Goal: Obtain resource: Download file/media

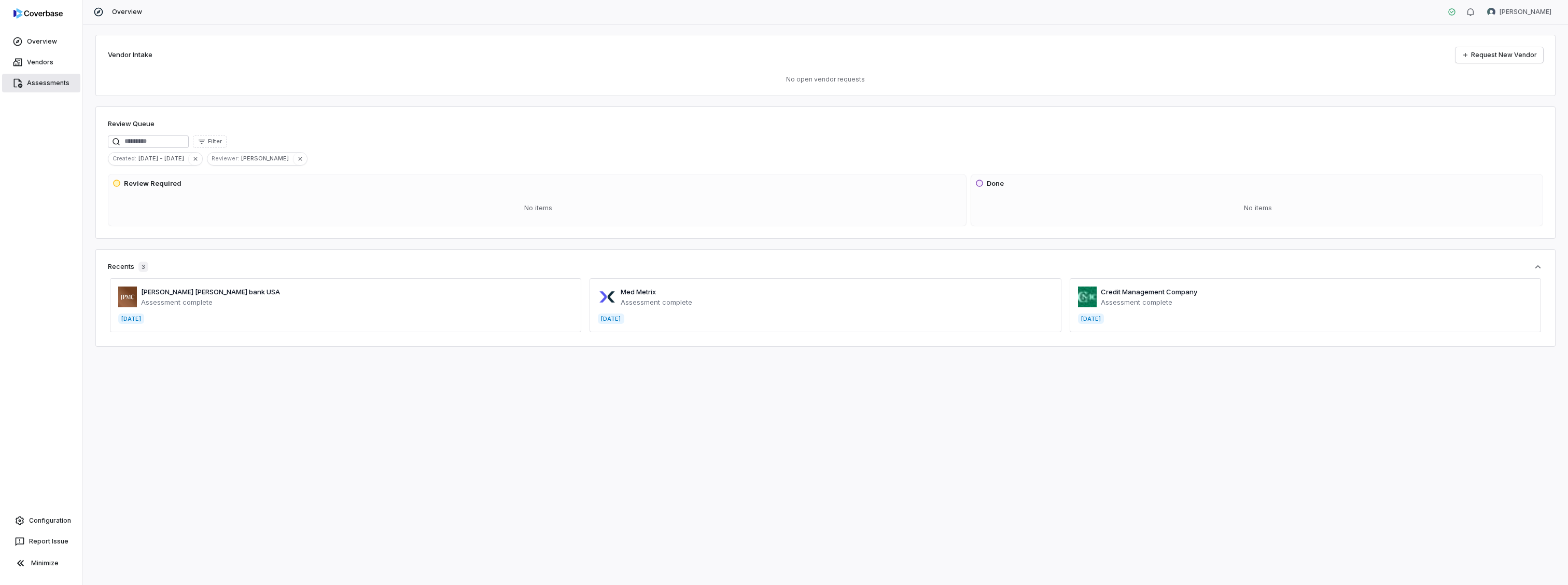
click at [49, 80] on link "Assessments" at bounding box center [41, 83] width 78 height 19
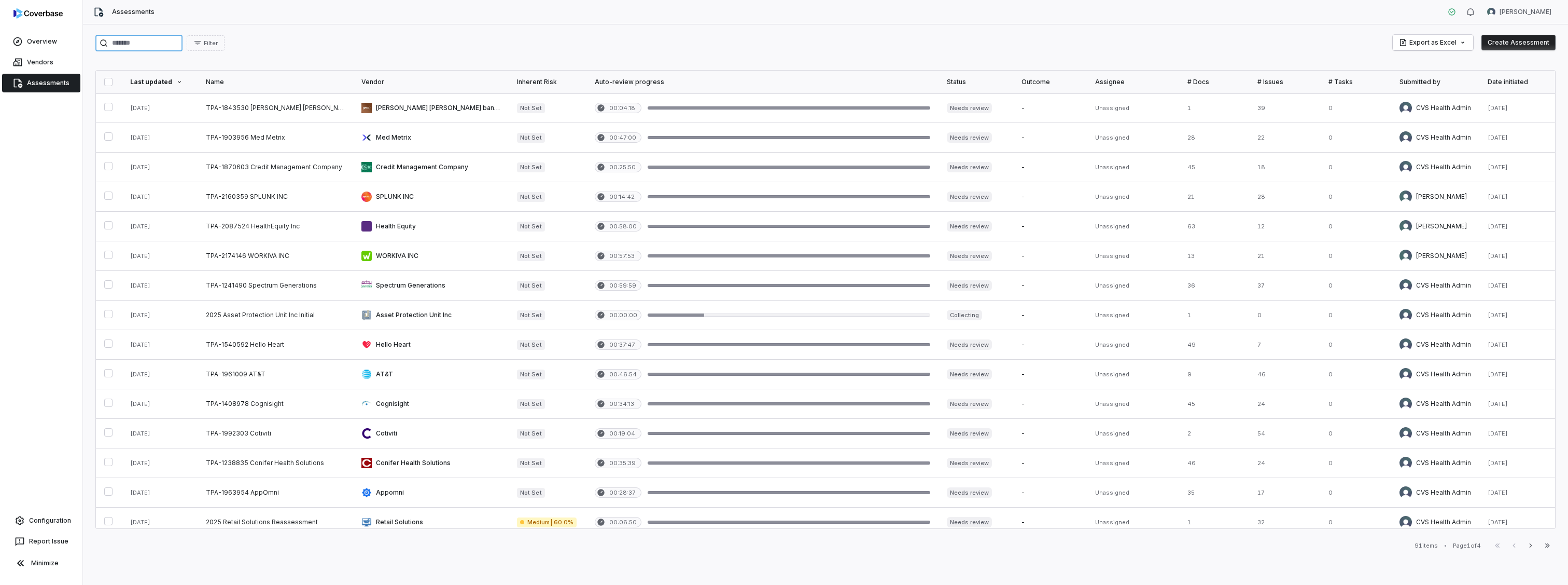
click at [170, 46] on input "search" at bounding box center [139, 43] width 88 height 16
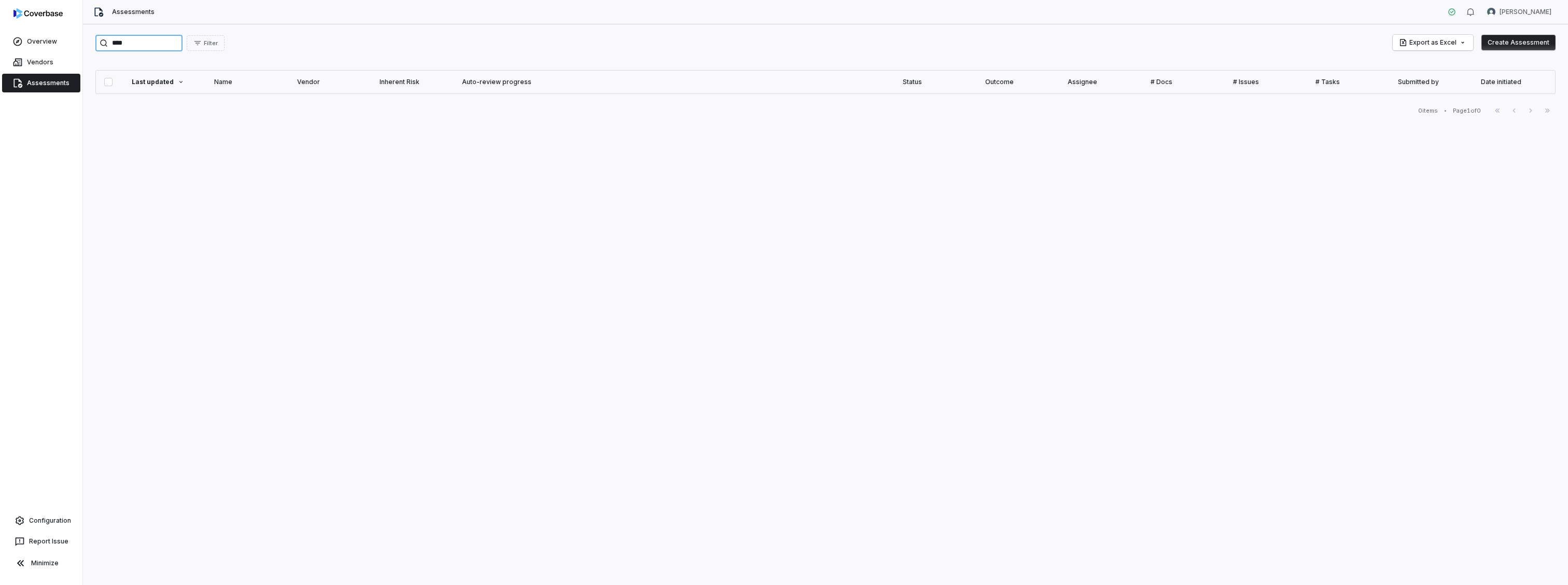
type input "****"
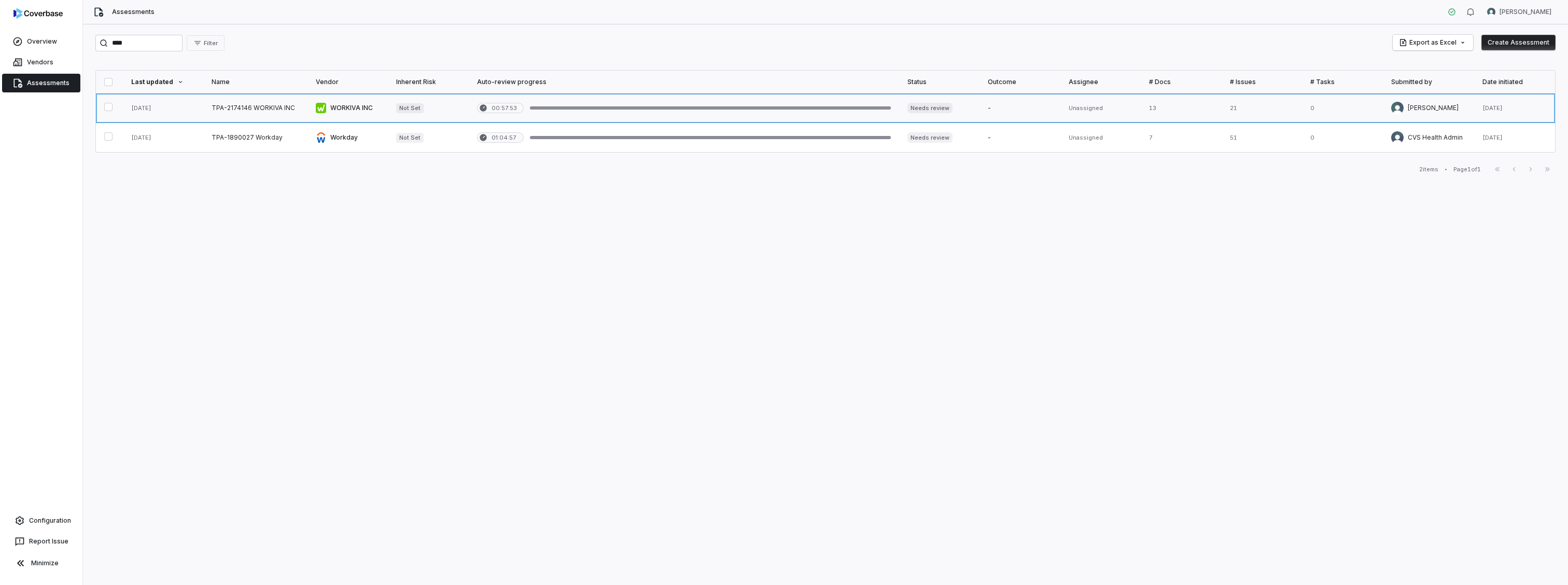
click at [262, 111] on link at bounding box center [255, 108] width 104 height 30
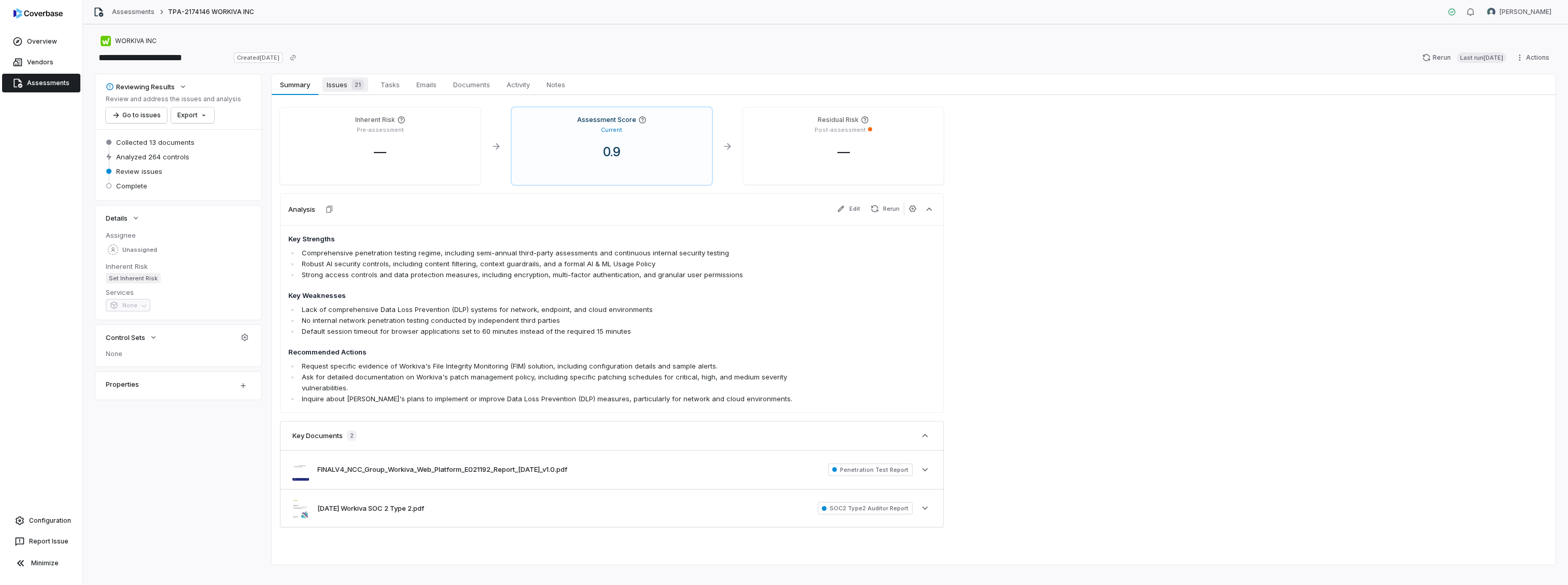
click at [360, 88] on span "21" at bounding box center [357, 84] width 12 height 10
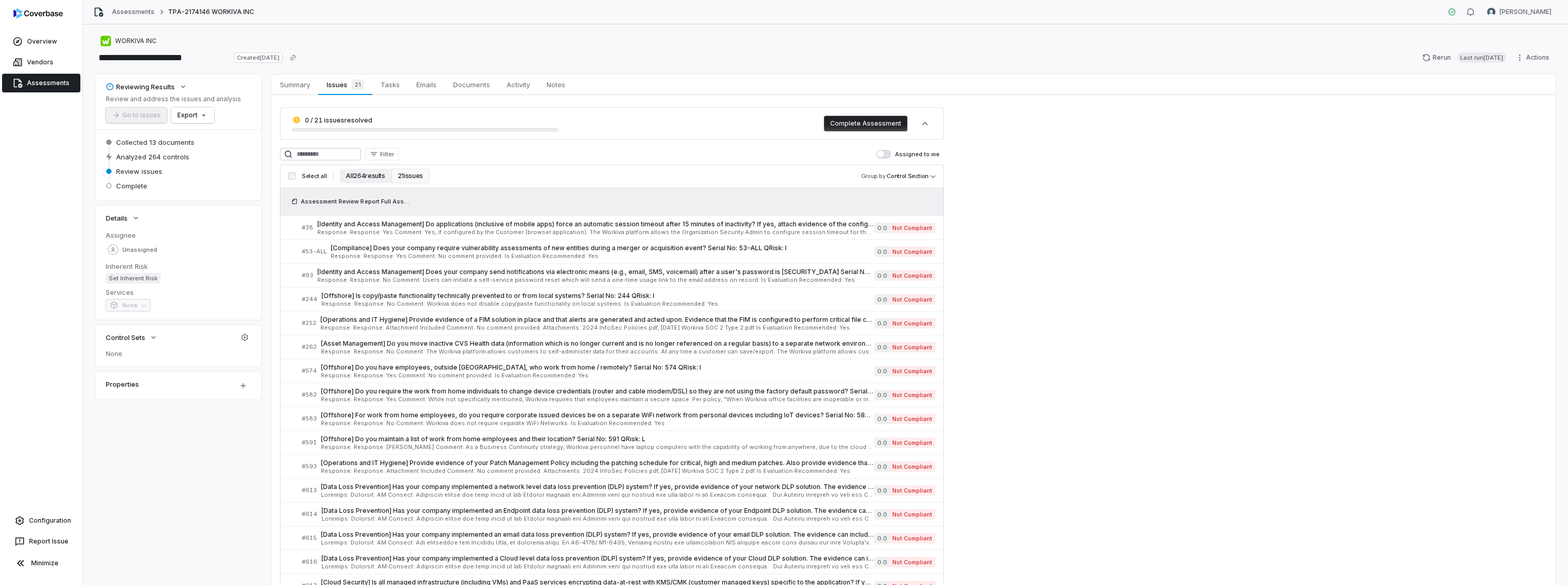
click at [366, 177] on button "All 264 results" at bounding box center [366, 175] width 51 height 14
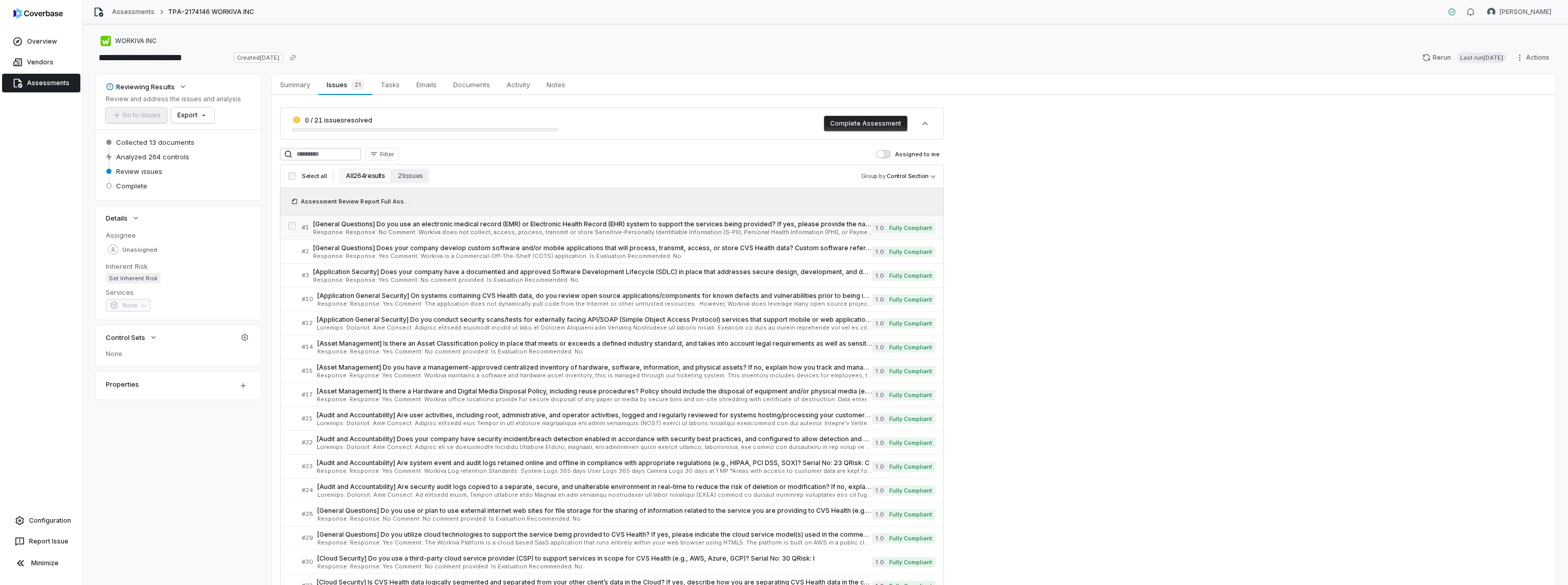
click at [474, 219] on link "# 1 [General Questions] Do you use an electronic medical record (EMR) or Electr…" at bounding box center [619, 228] width 634 height 24
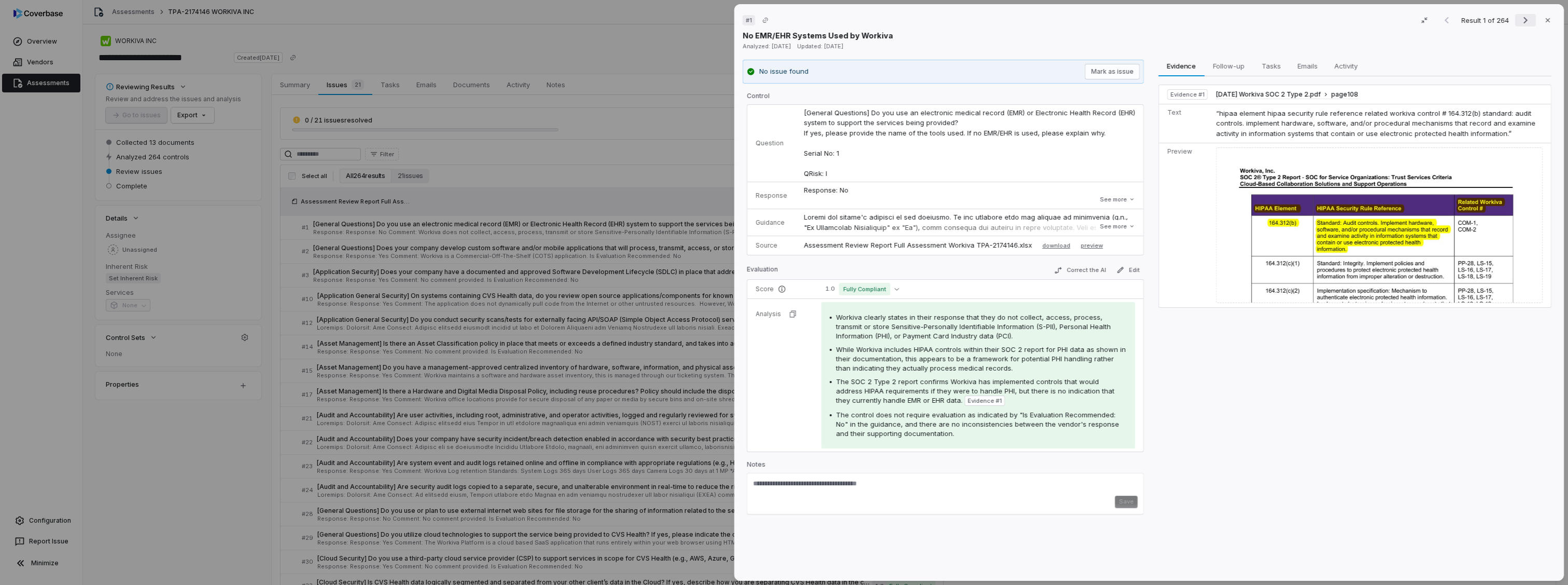
click at [1519, 16] on icon "Next result" at bounding box center [1525, 20] width 12 height 12
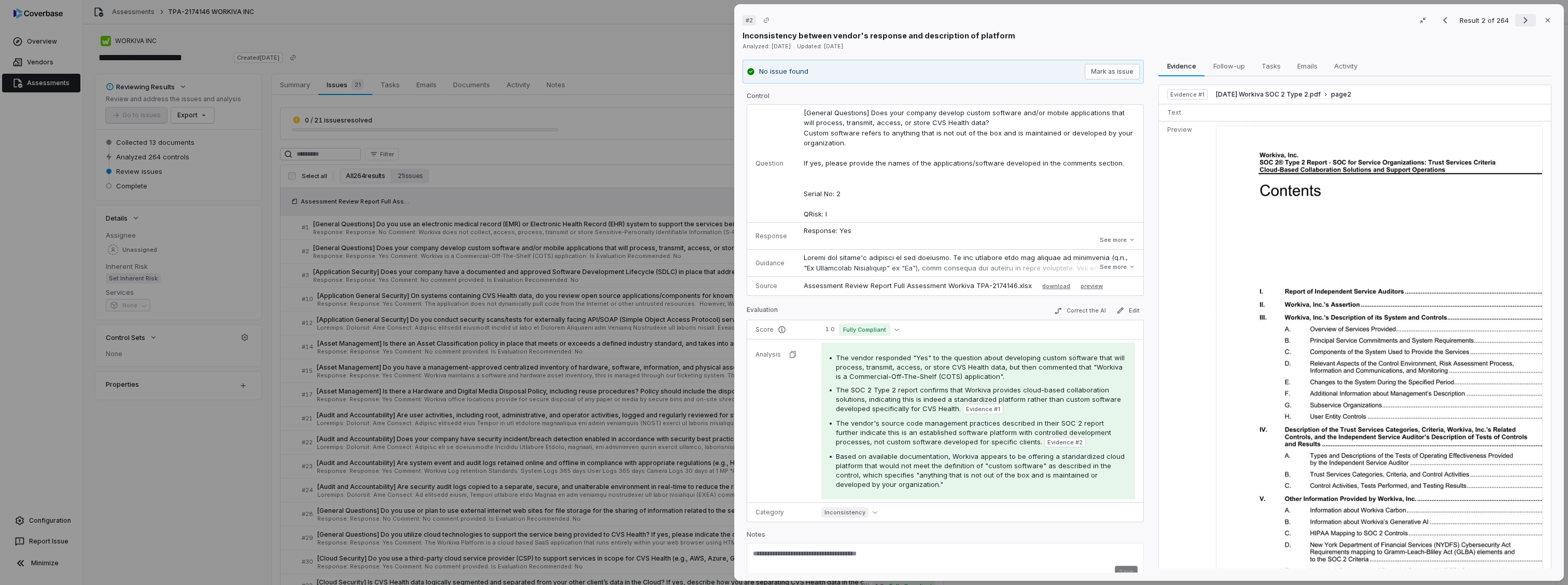
click at [1519, 16] on icon "Next result" at bounding box center [1525, 20] width 12 height 12
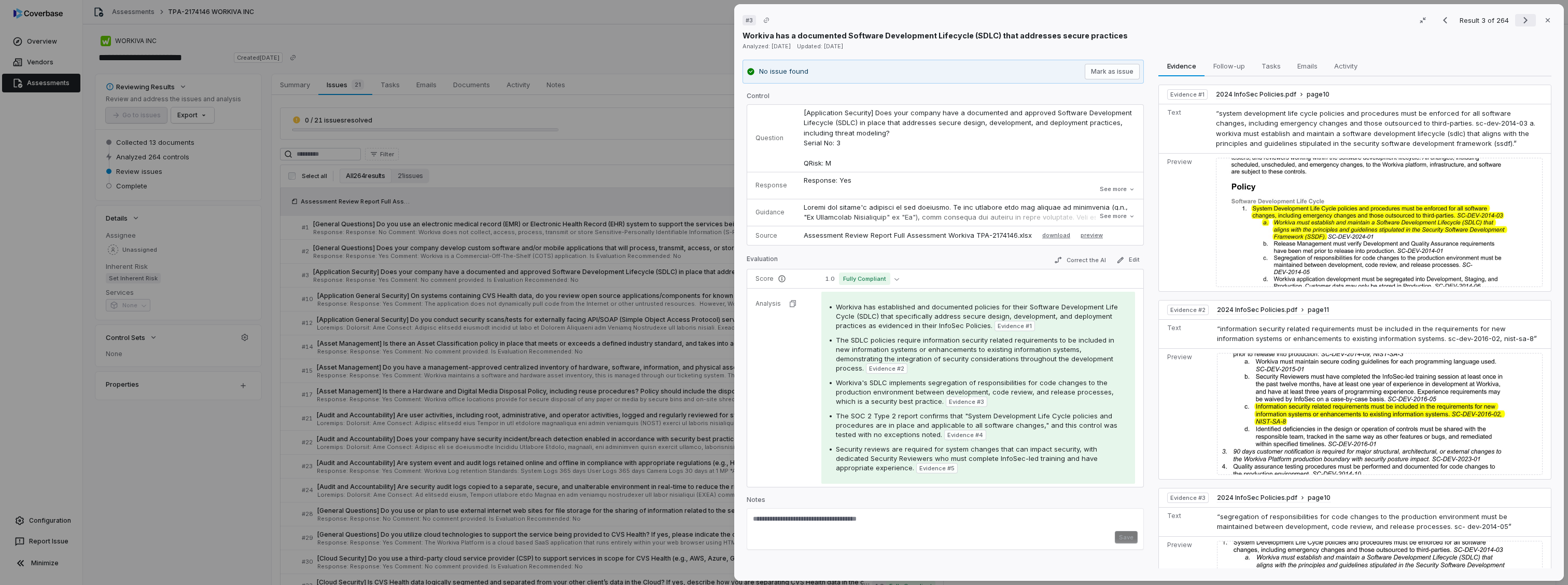
click at [1519, 16] on icon "Next result" at bounding box center [1525, 20] width 12 height 12
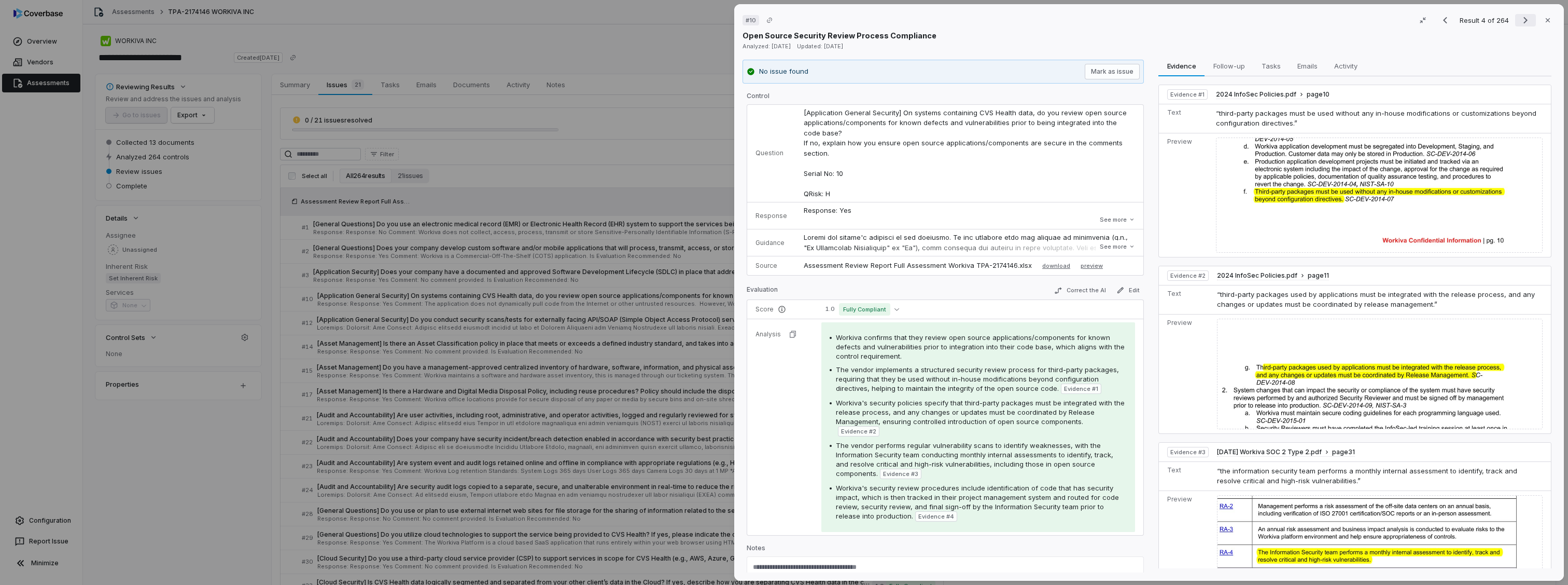
click at [1519, 16] on icon "Next result" at bounding box center [1525, 20] width 12 height 12
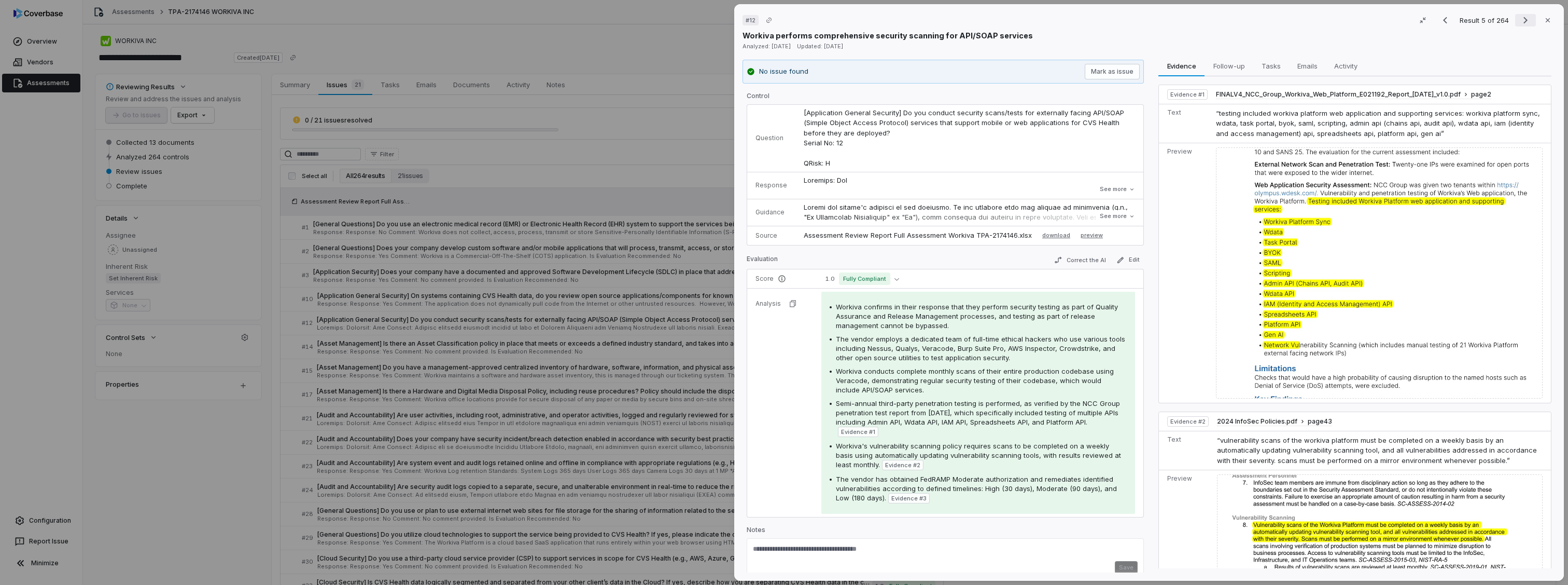
click at [1519, 16] on icon "Next result" at bounding box center [1525, 20] width 12 height 12
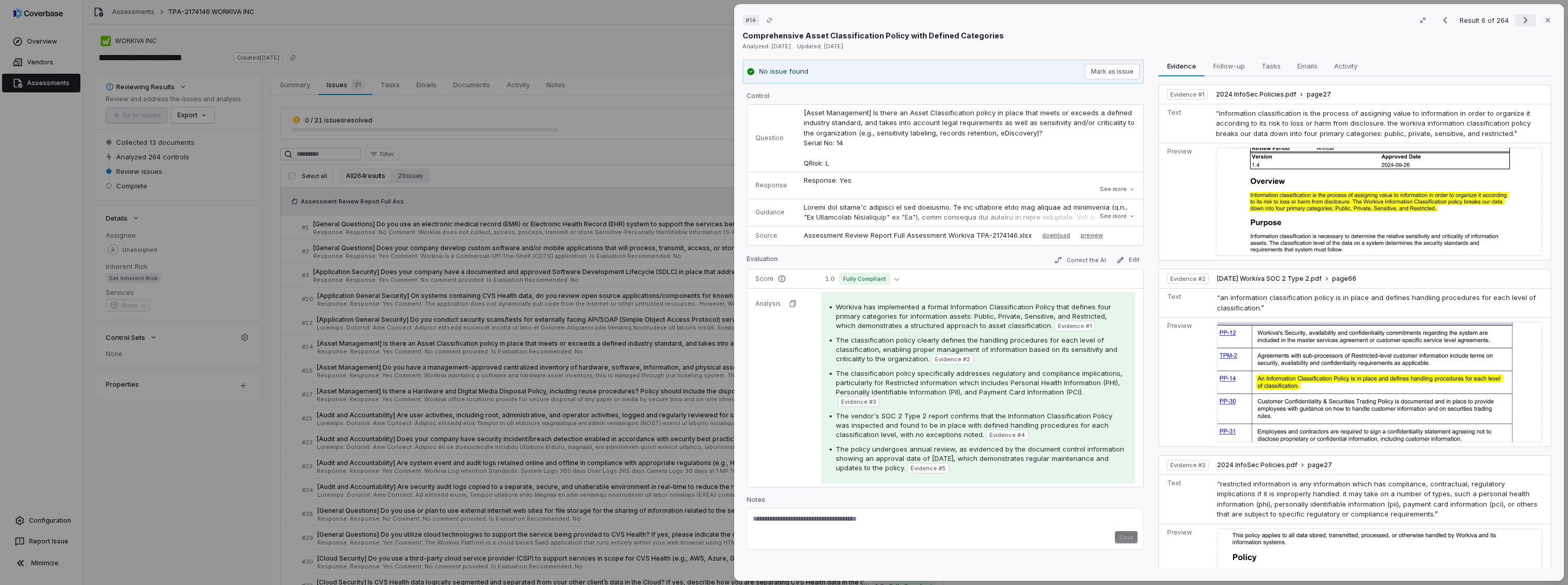
click at [1524, 20] on icon "Next result" at bounding box center [1525, 20] width 12 height 12
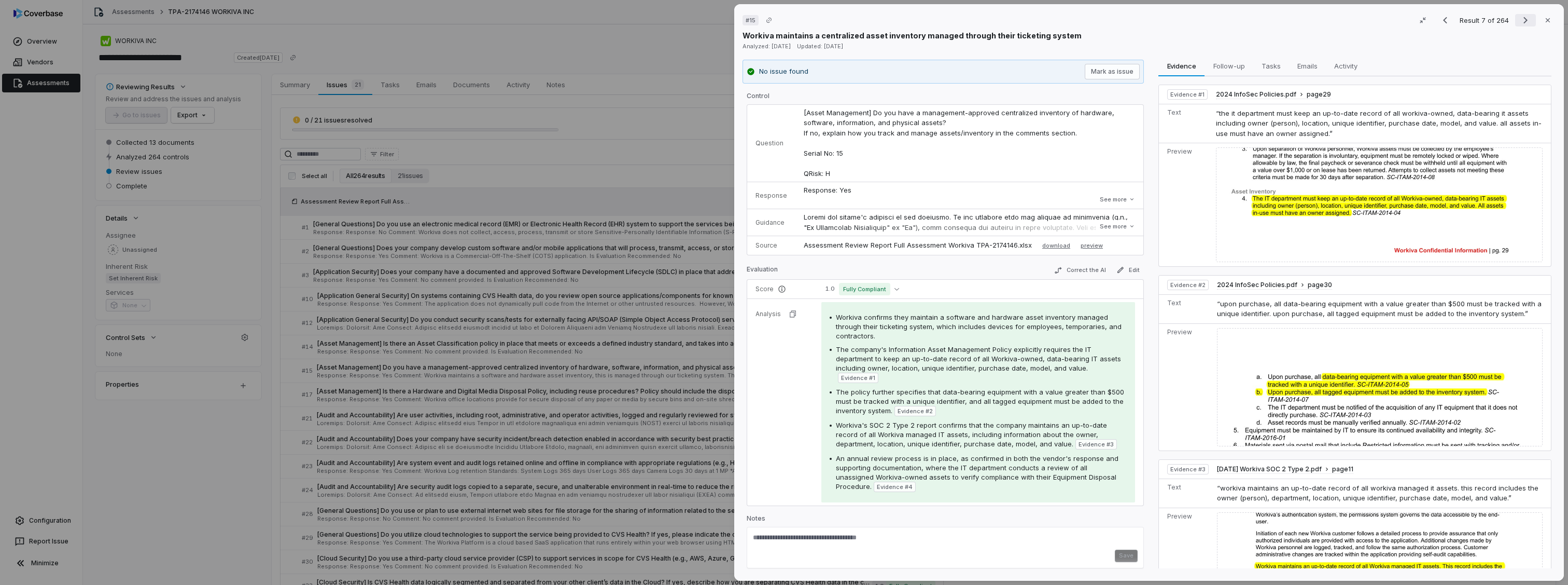
click at [1519, 20] on icon "Next result" at bounding box center [1525, 20] width 12 height 12
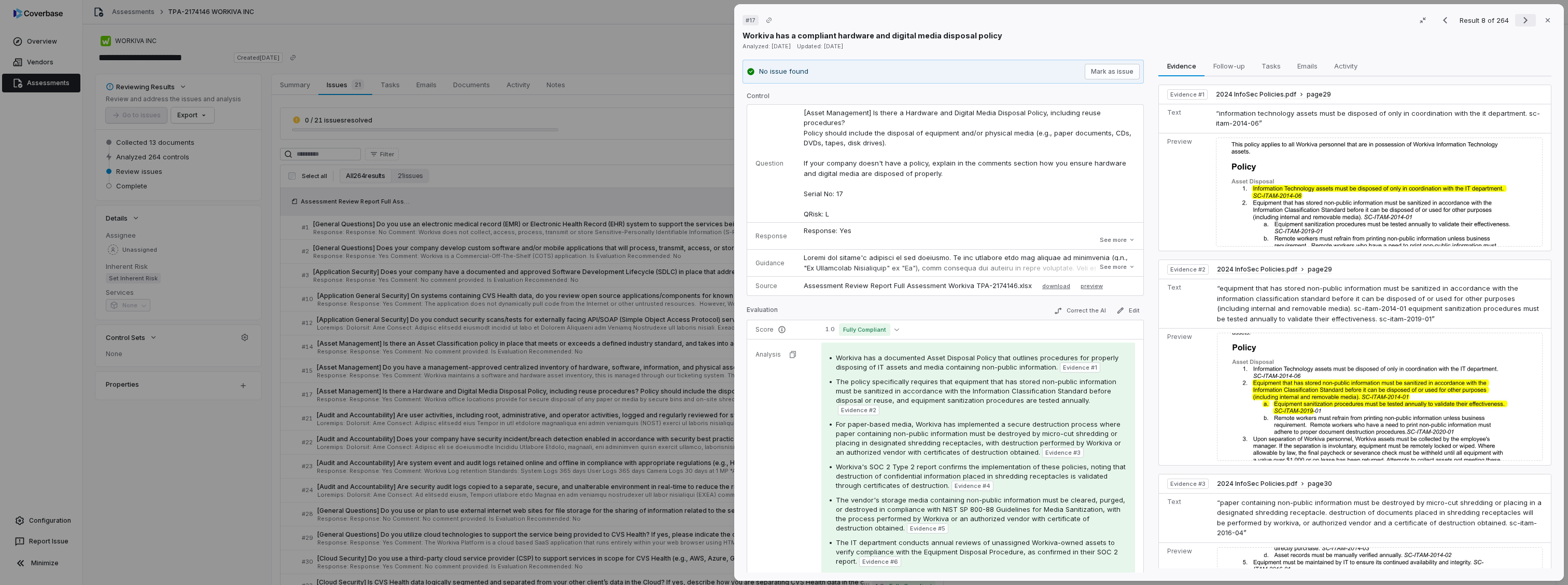
click at [1519, 20] on icon "Next result" at bounding box center [1525, 20] width 12 height 12
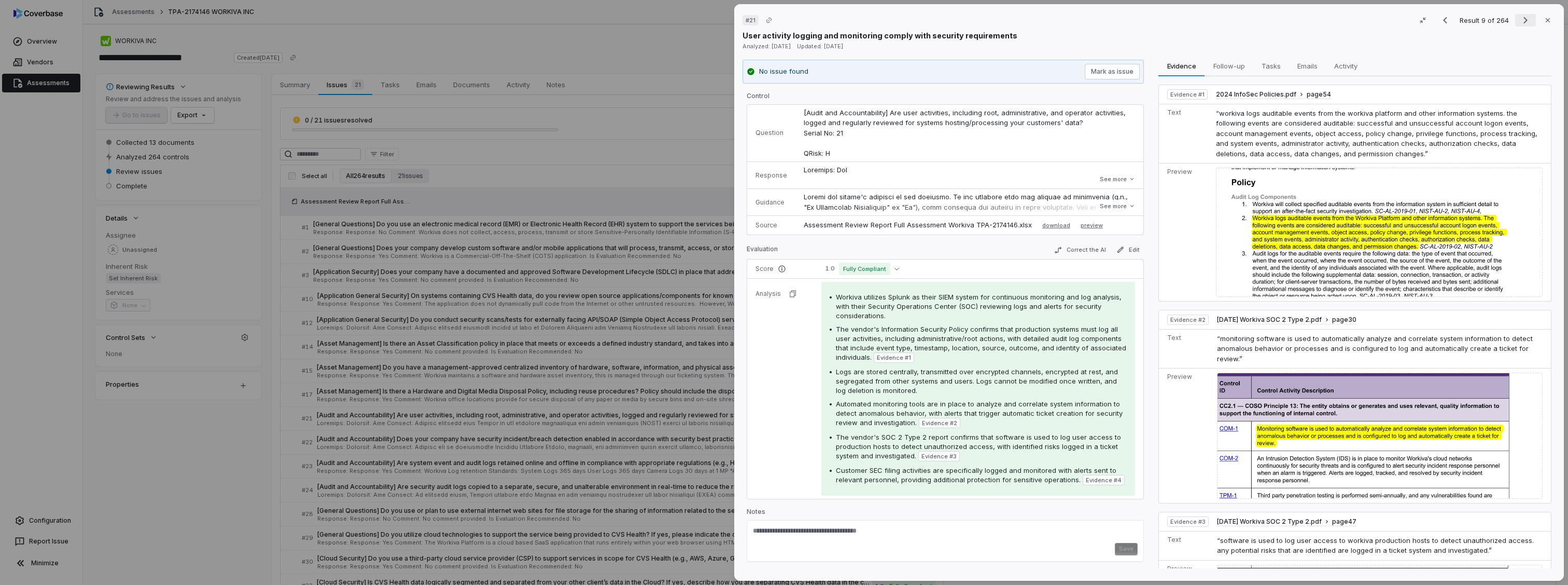
click at [1519, 20] on icon "Next result" at bounding box center [1525, 20] width 12 height 12
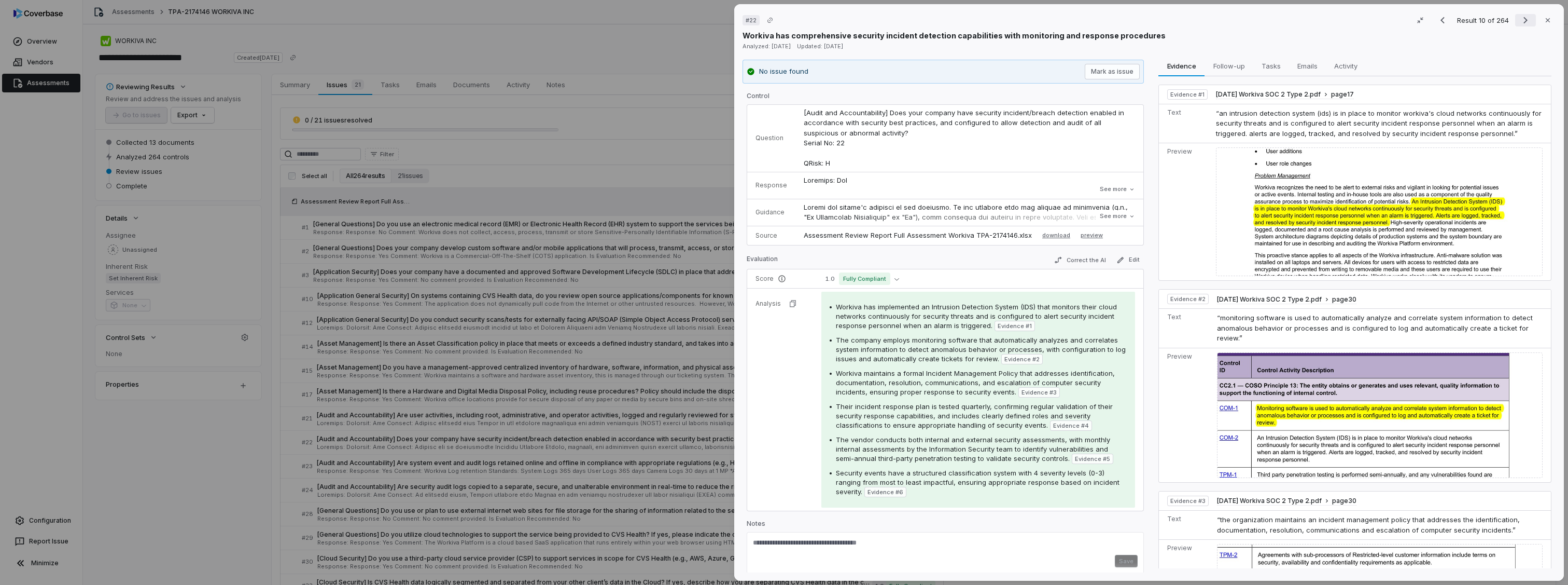
click at [1519, 20] on icon "Next result" at bounding box center [1525, 20] width 12 height 12
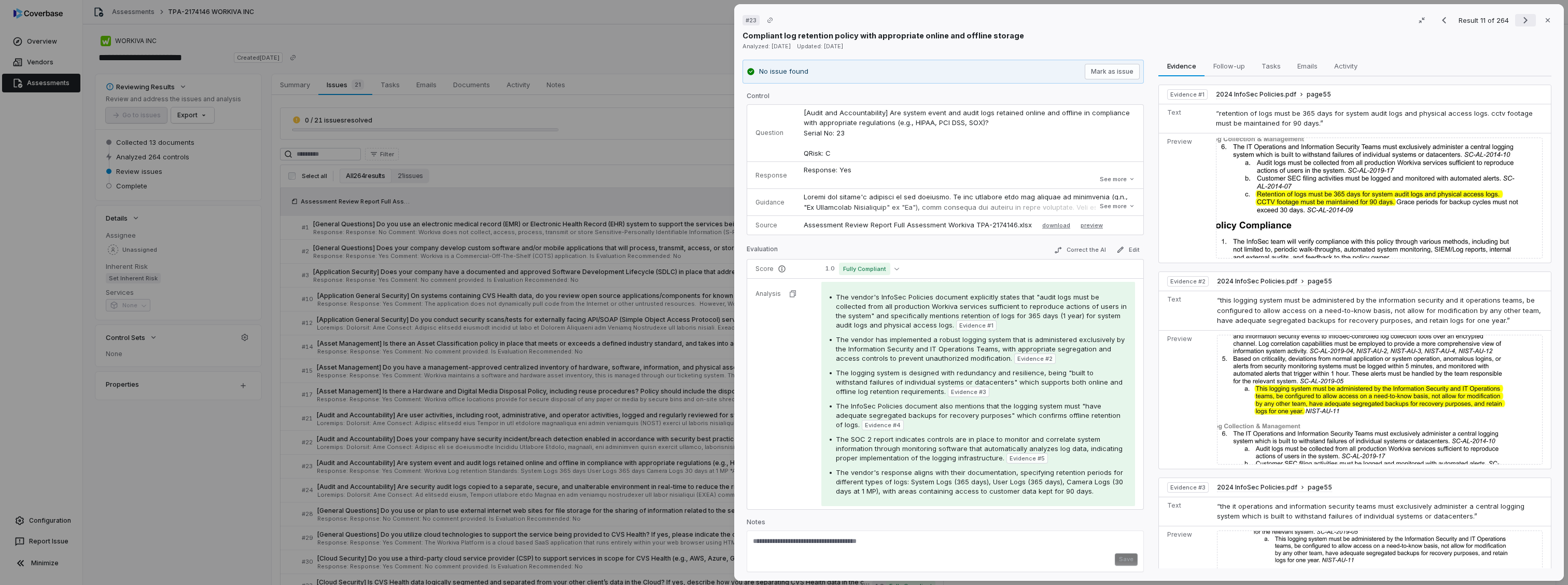
click at [1519, 20] on icon "Next result" at bounding box center [1525, 20] width 12 height 12
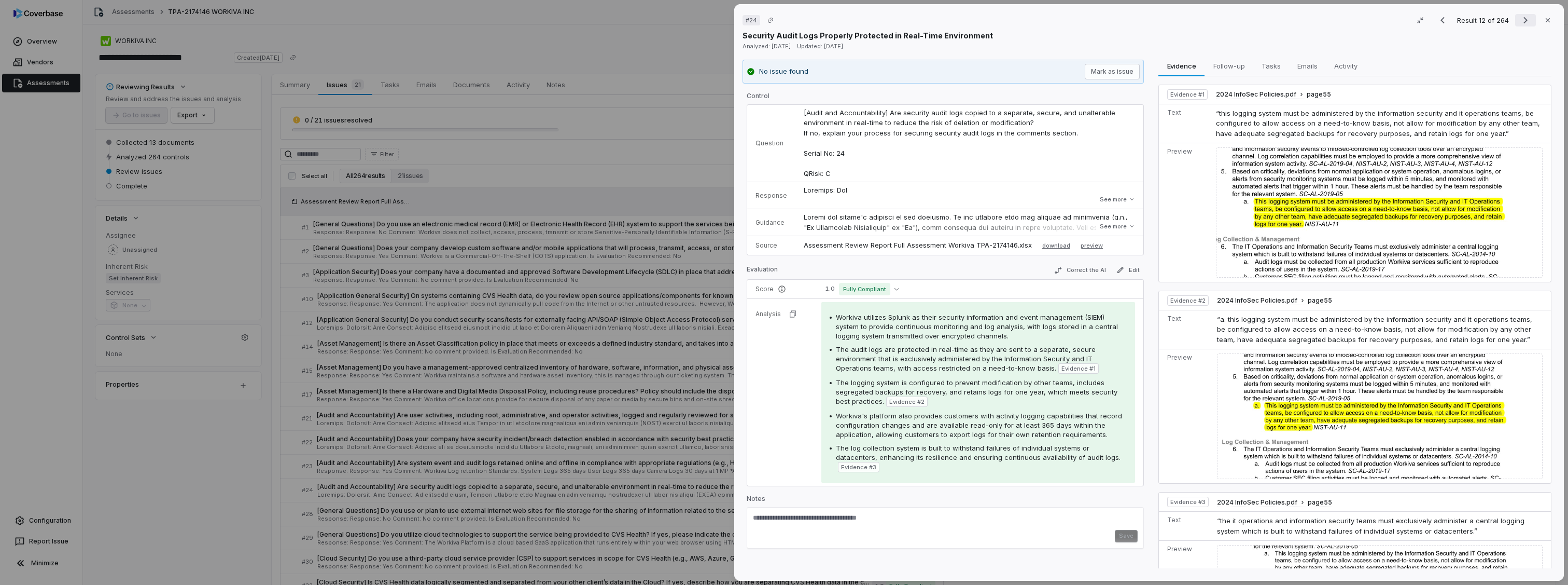
click at [1519, 20] on icon "Next result" at bounding box center [1525, 20] width 12 height 12
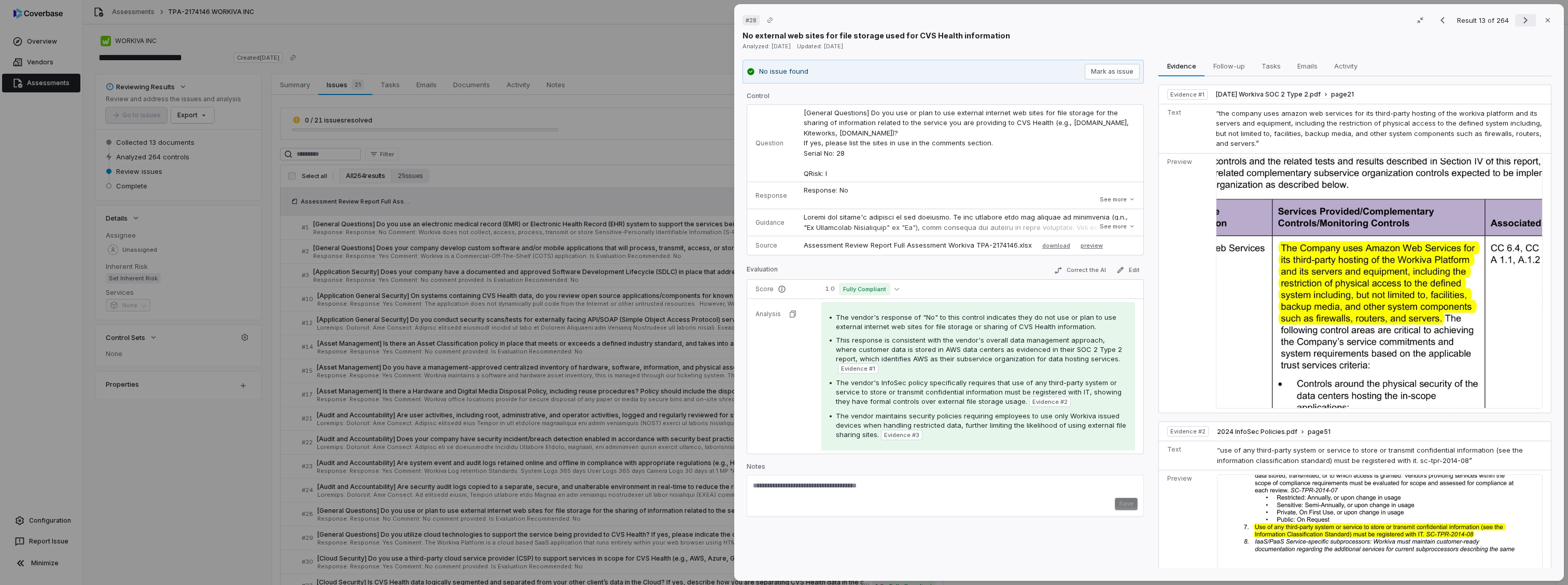
click at [1519, 20] on icon "Next result" at bounding box center [1525, 20] width 12 height 12
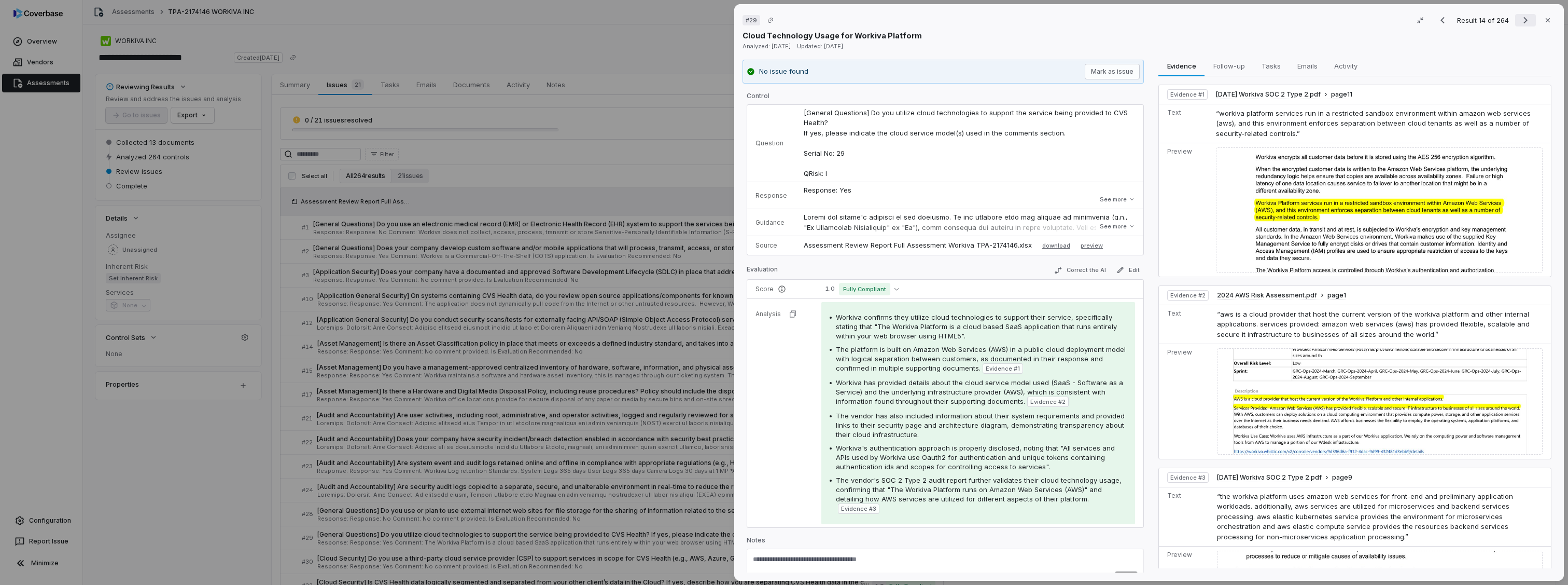
click at [1519, 20] on icon "Next result" at bounding box center [1525, 20] width 12 height 12
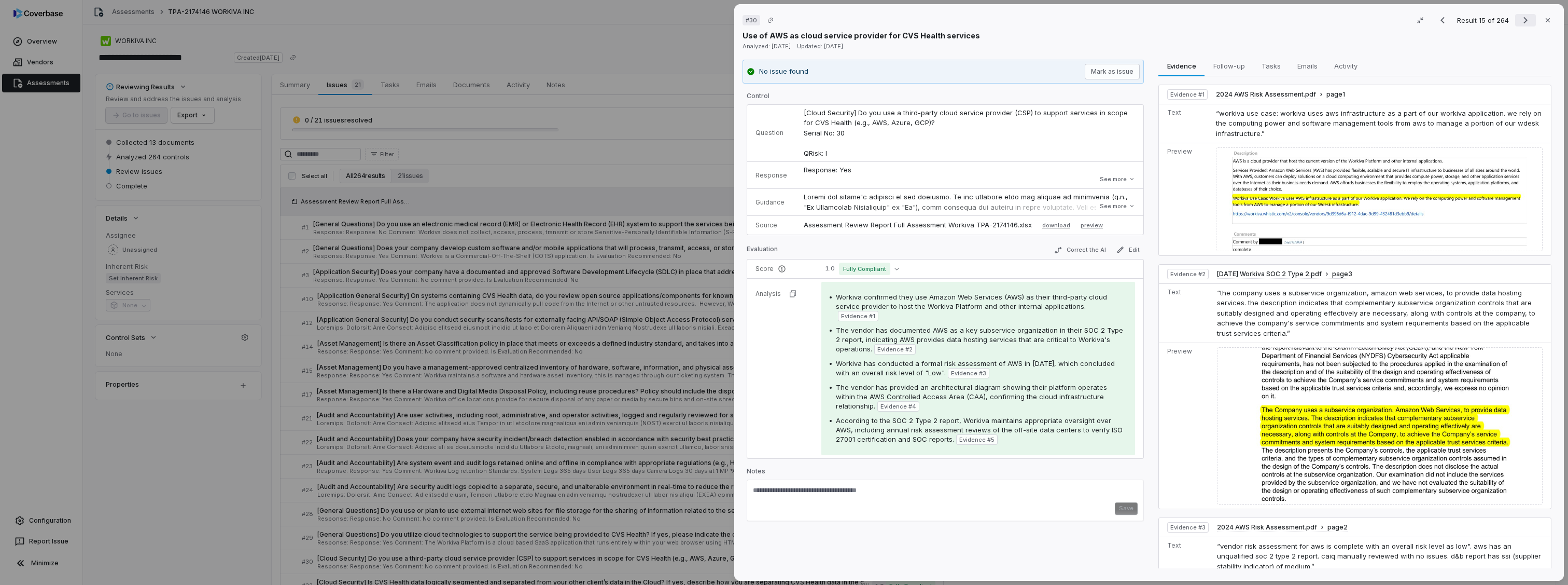
click at [1519, 20] on icon "Next result" at bounding box center [1525, 20] width 12 height 12
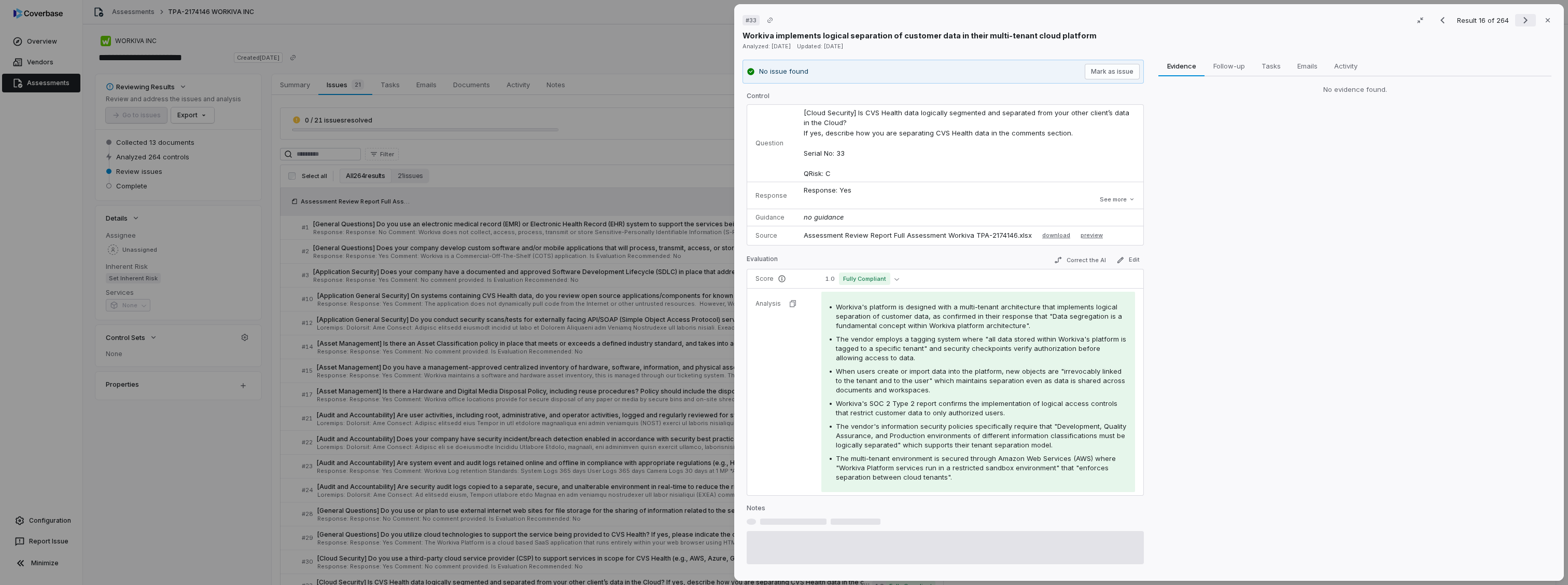
click at [1519, 20] on icon "Next result" at bounding box center [1525, 20] width 12 height 12
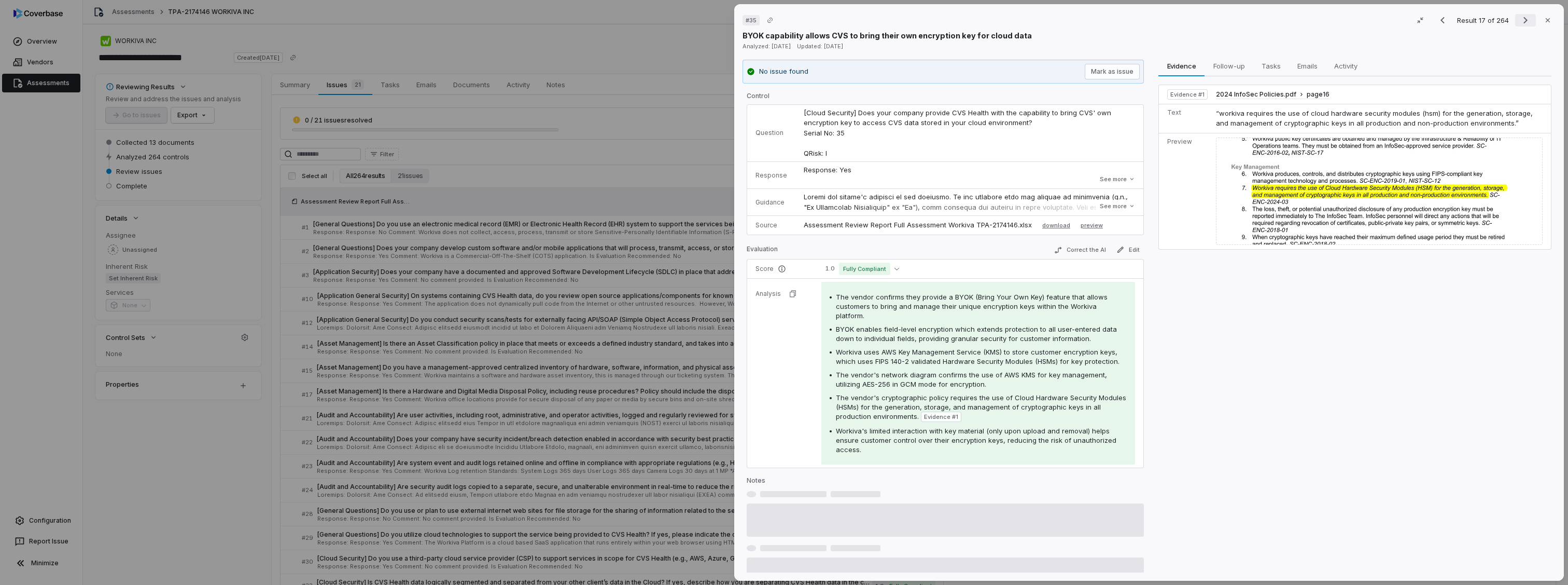
click at [1519, 20] on icon "Next result" at bounding box center [1525, 20] width 12 height 12
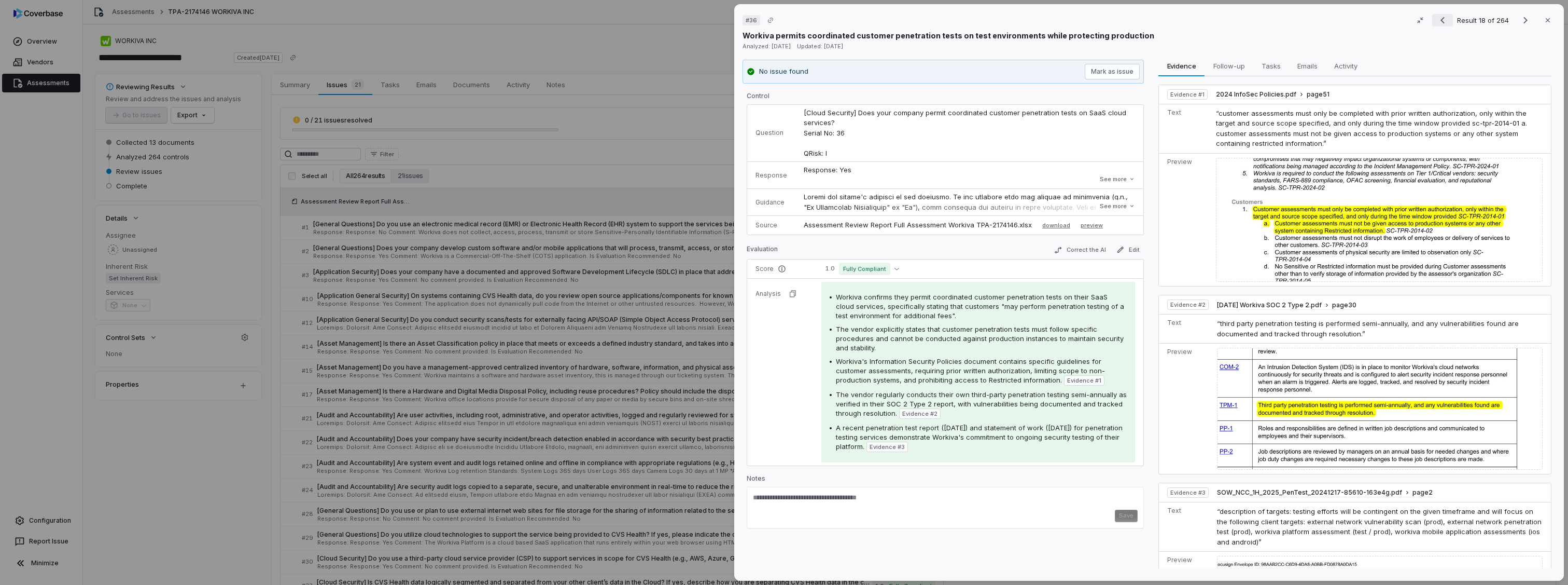
click at [1448, 17] on button "Previous result" at bounding box center [1443, 20] width 21 height 12
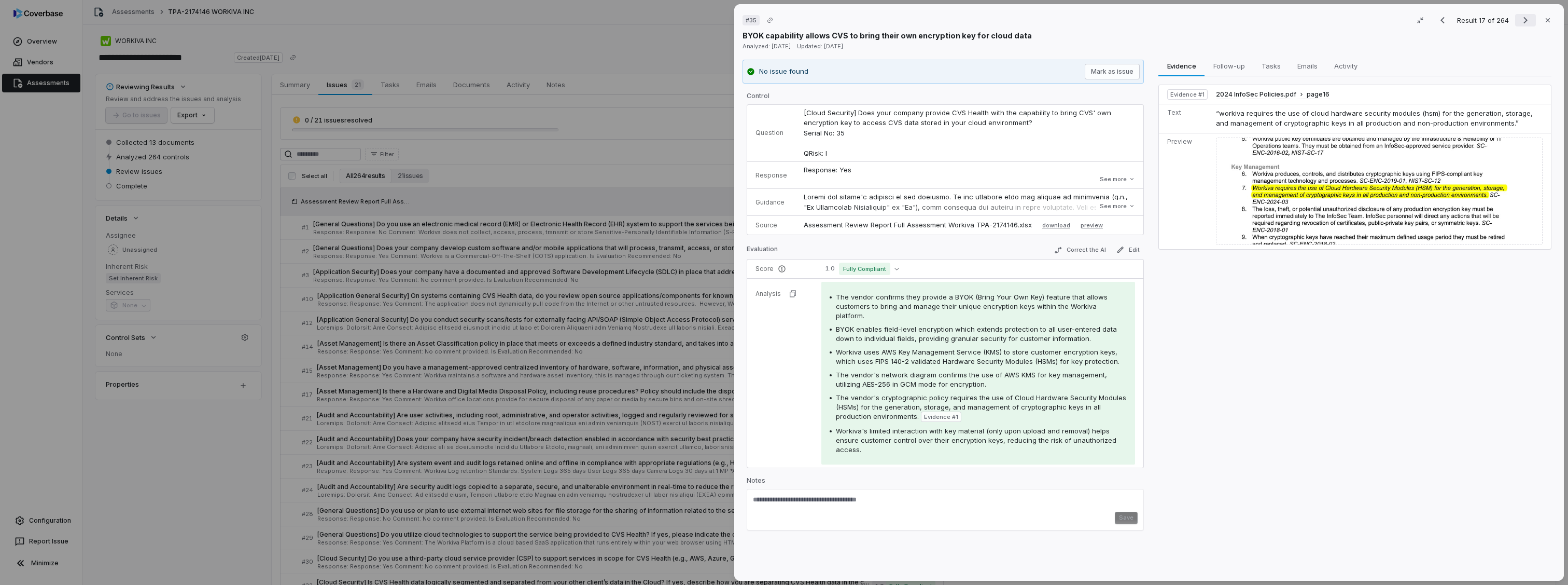
click at [1524, 22] on icon "Next result" at bounding box center [1526, 20] width 4 height 7
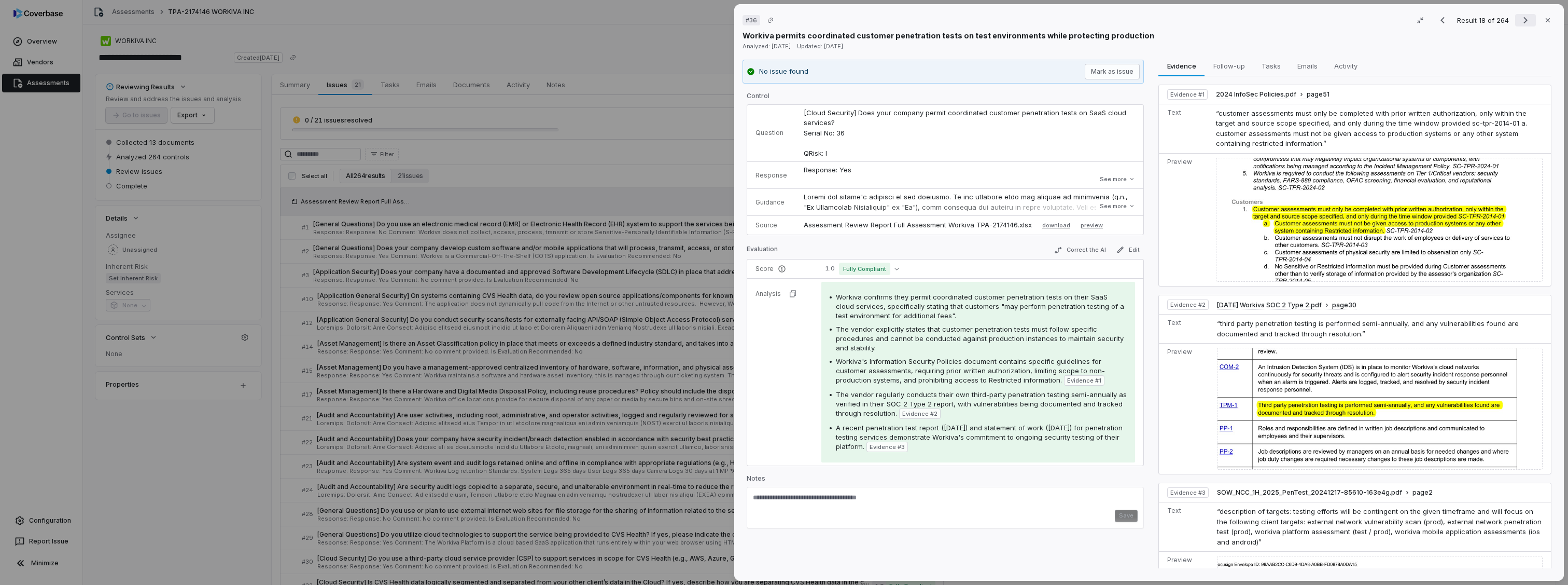
click at [1524, 22] on icon "Next result" at bounding box center [1526, 20] width 4 height 7
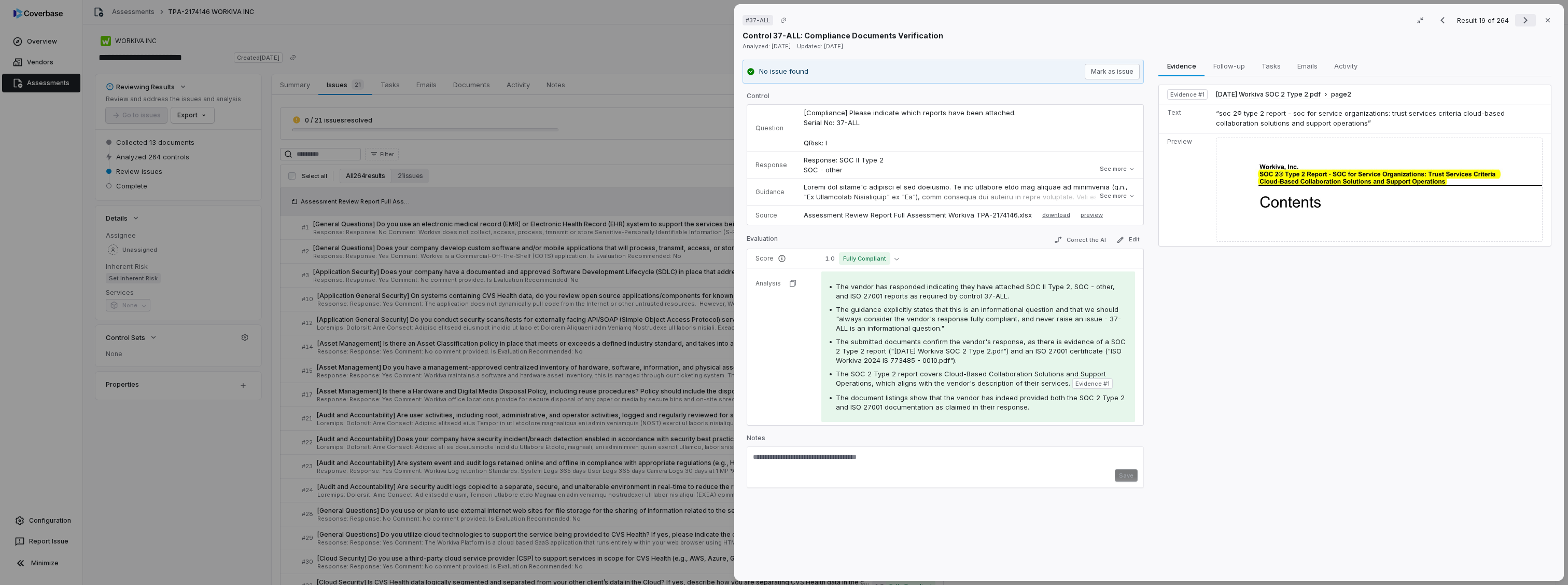
click at [1524, 22] on icon "Next result" at bounding box center [1526, 20] width 4 height 7
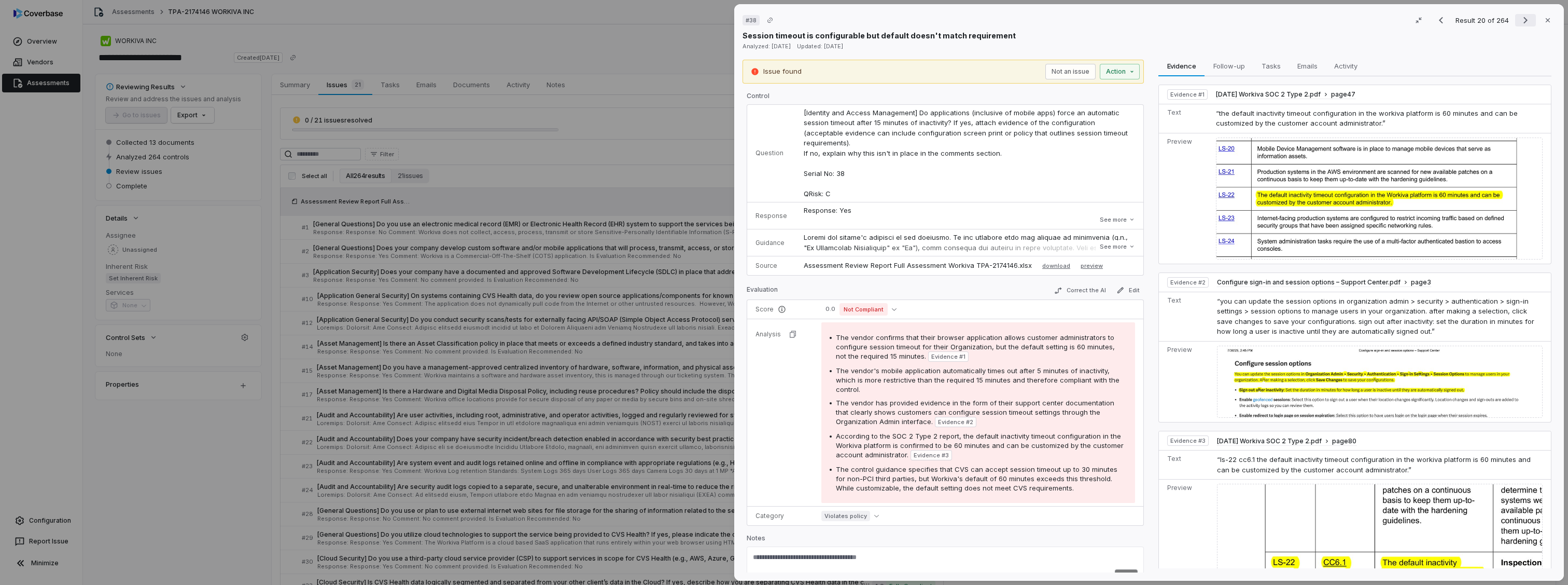
click at [1519, 16] on icon "Next result" at bounding box center [1525, 20] width 12 height 12
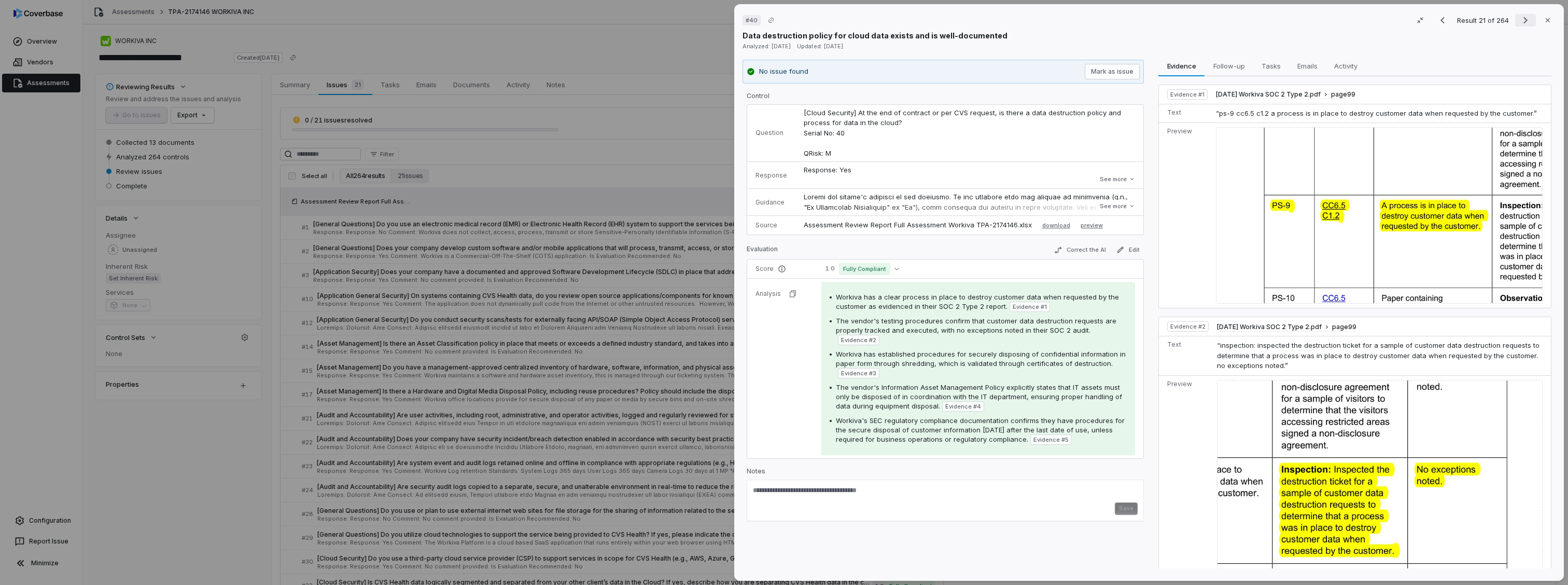
click at [1519, 16] on icon "Next result" at bounding box center [1525, 20] width 12 height 12
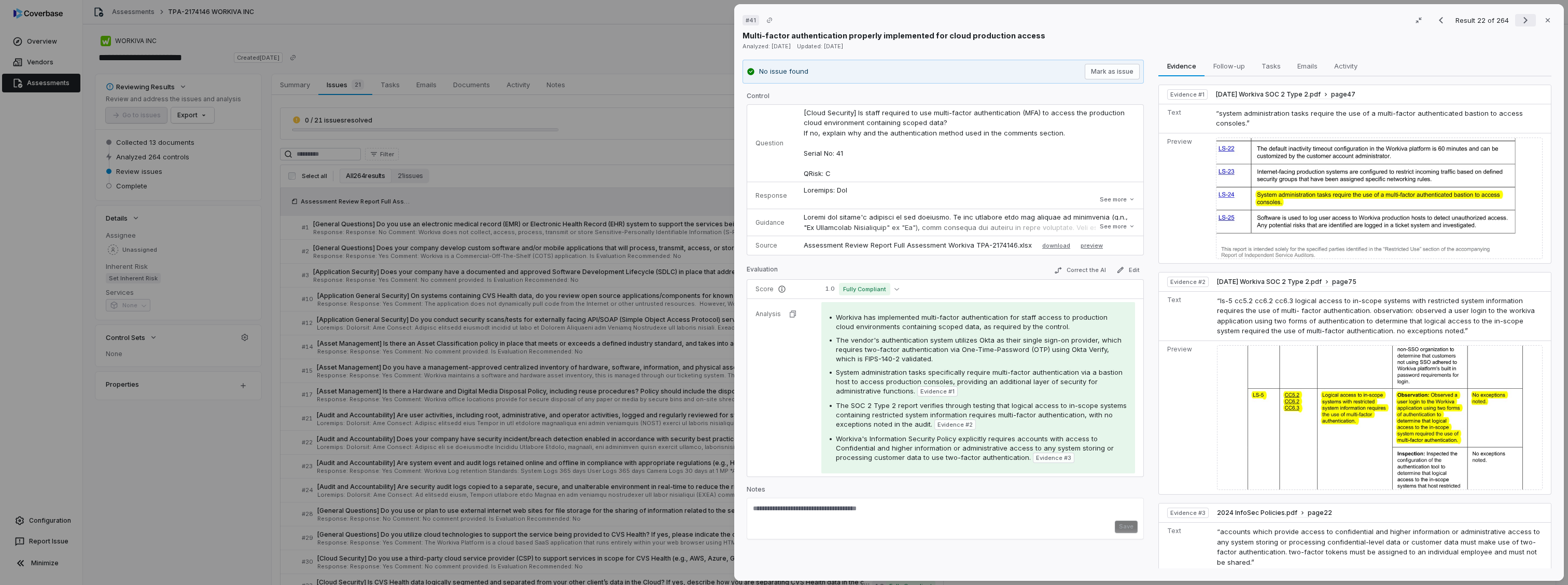
click at [1519, 16] on icon "Next result" at bounding box center [1525, 20] width 12 height 12
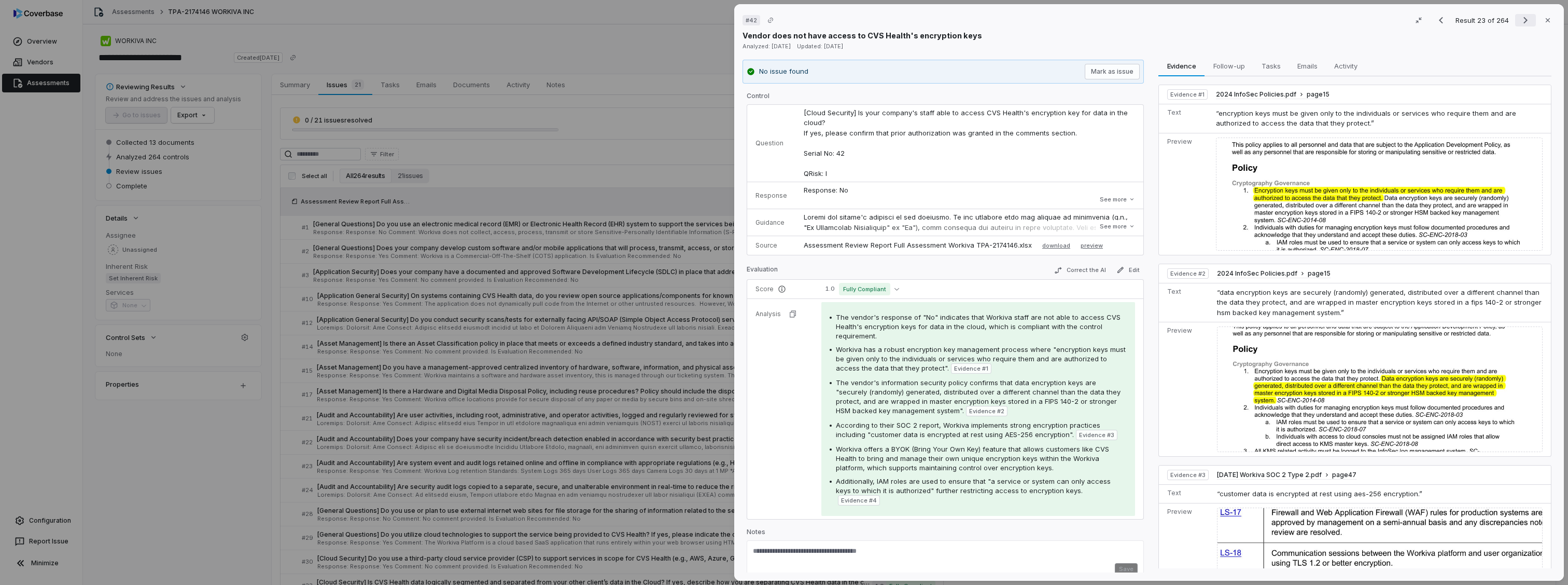
click at [1519, 16] on icon "Next result" at bounding box center [1525, 20] width 12 height 12
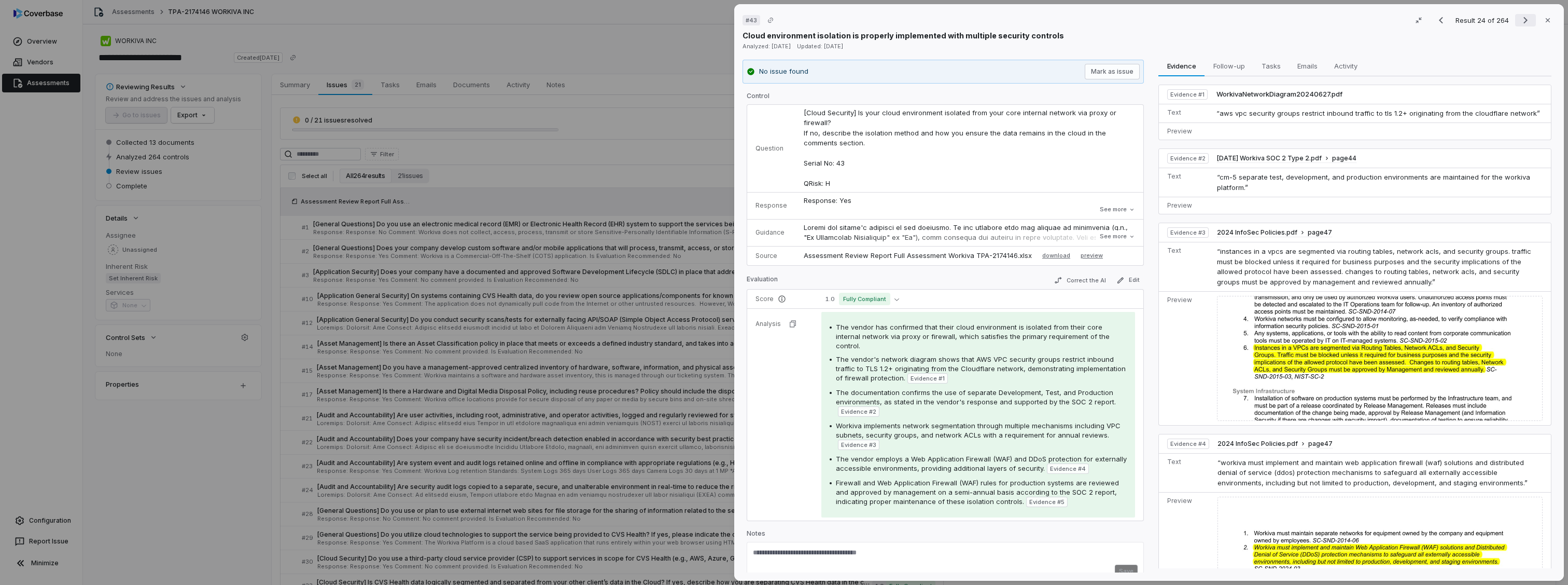
click at [1519, 16] on icon "Next result" at bounding box center [1525, 20] width 12 height 12
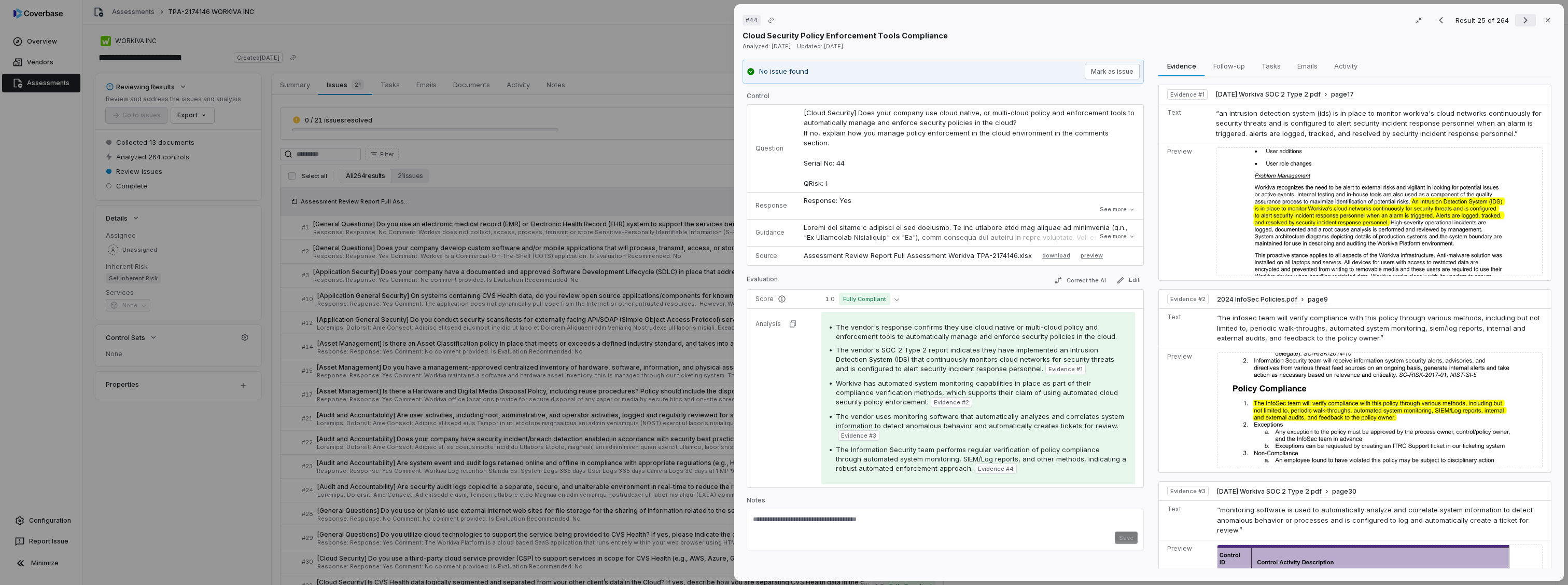
click at [1519, 16] on icon "Next result" at bounding box center [1525, 20] width 12 height 12
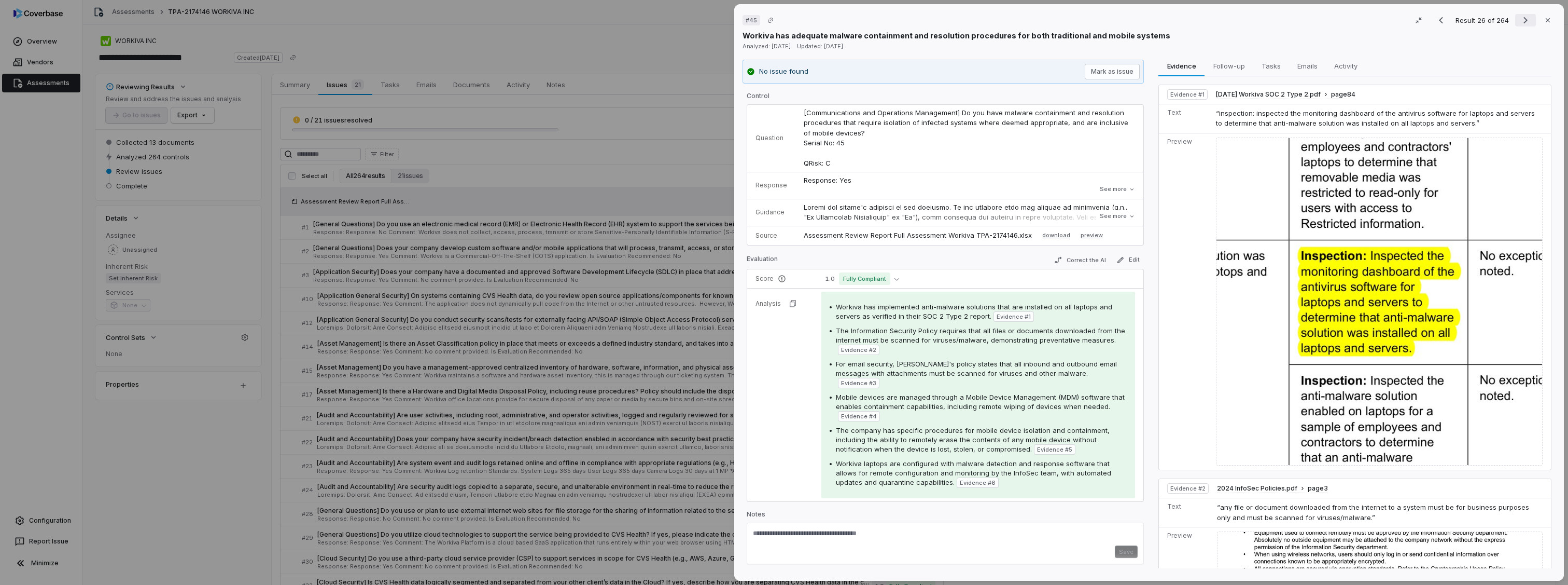
click at [1519, 16] on icon "Next result" at bounding box center [1525, 20] width 12 height 12
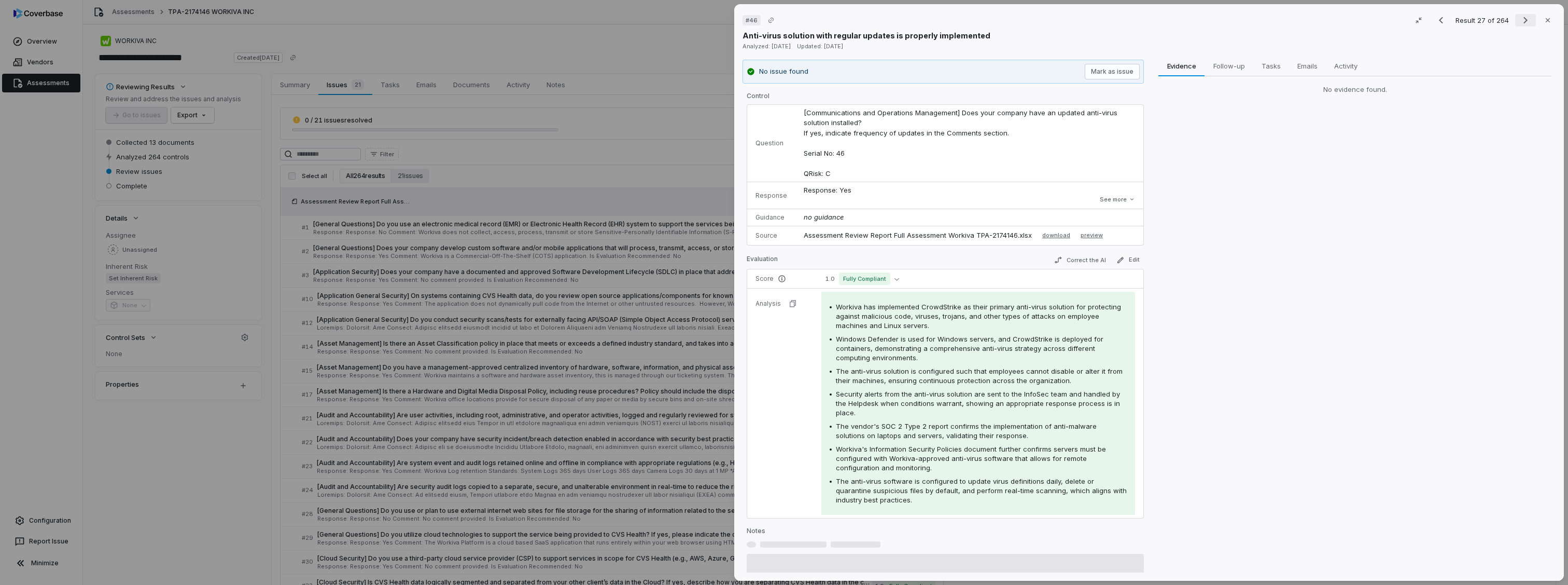
click at [1519, 16] on icon "Next result" at bounding box center [1525, 20] width 12 height 12
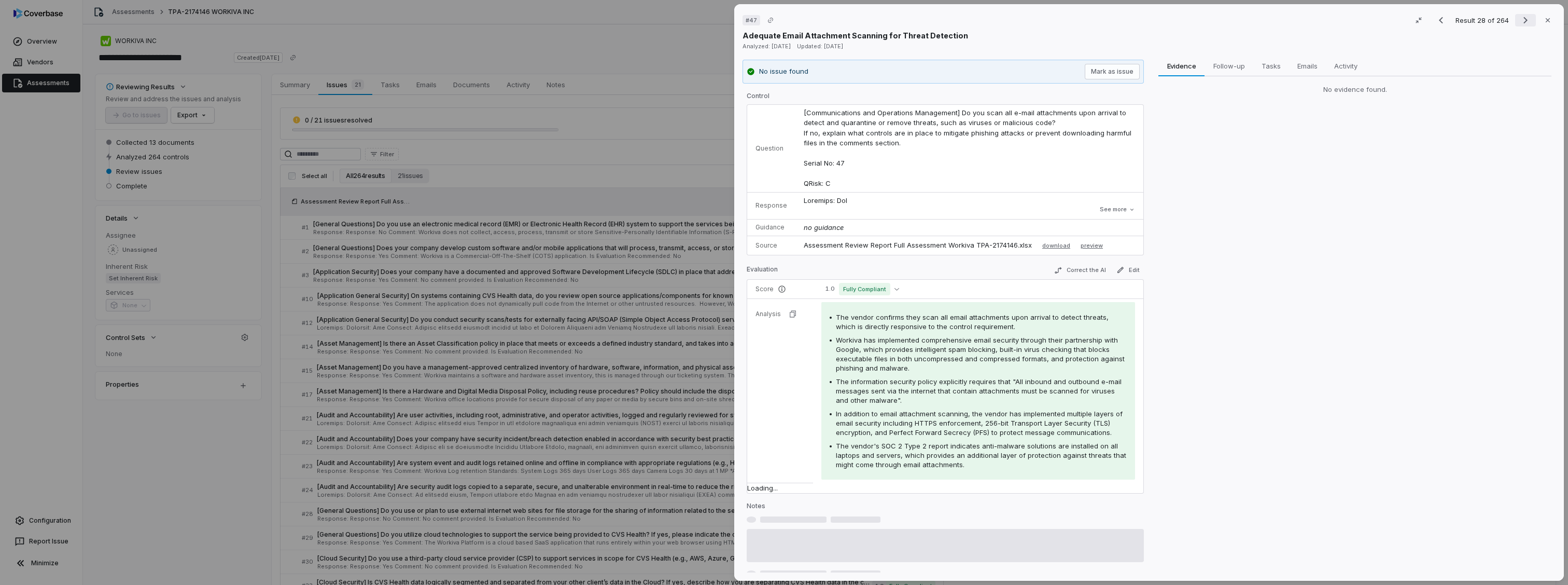
click at [1519, 16] on icon "Next result" at bounding box center [1525, 20] width 12 height 12
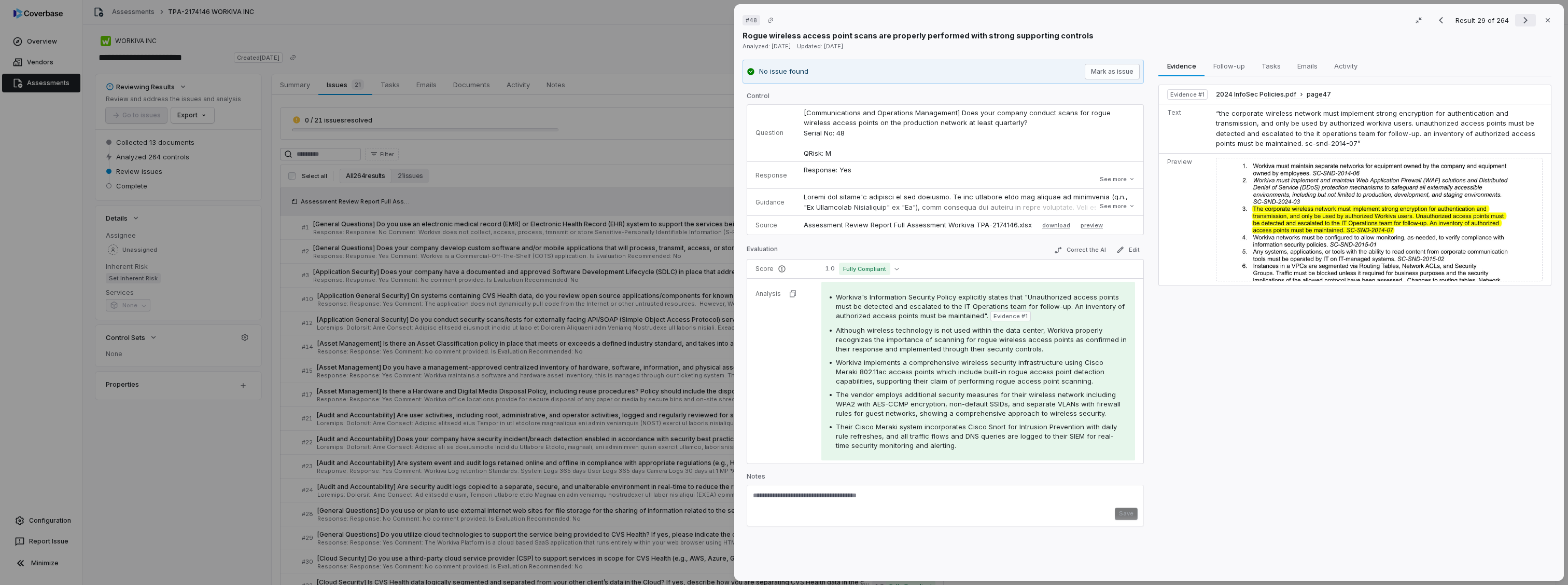
click at [1519, 22] on icon "Next result" at bounding box center [1525, 20] width 12 height 12
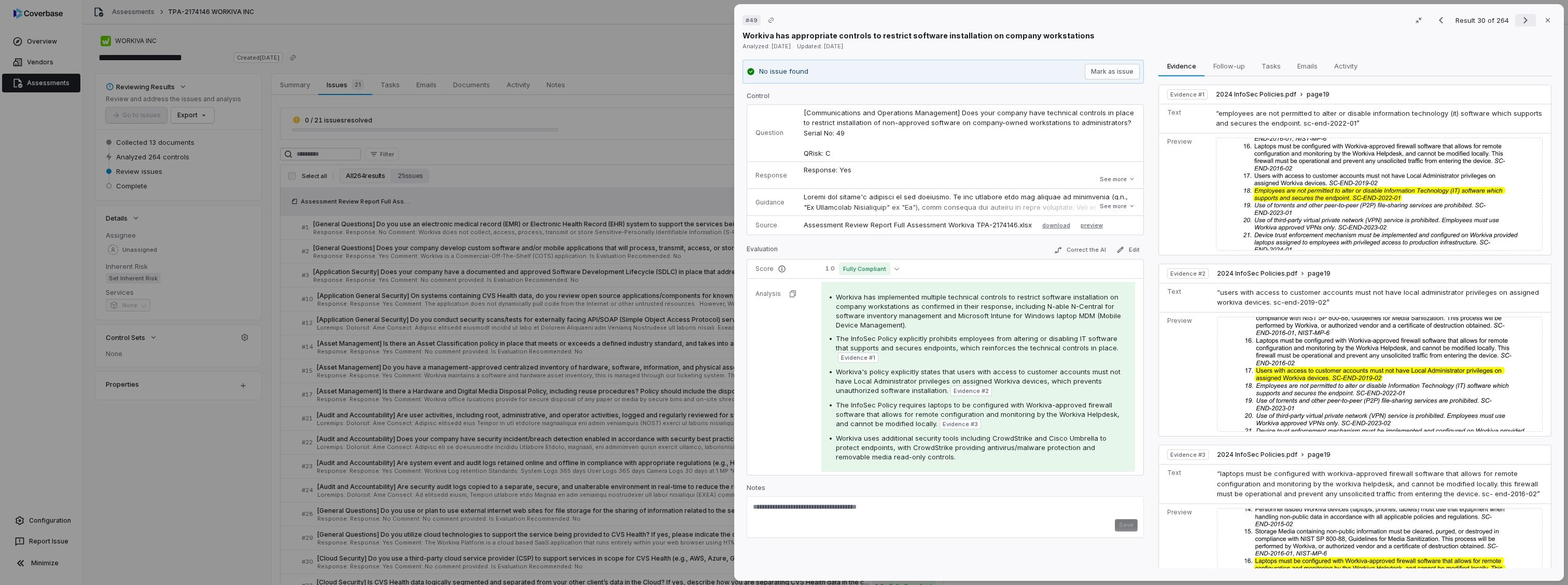
click at [1519, 22] on icon "Next result" at bounding box center [1525, 20] width 12 height 12
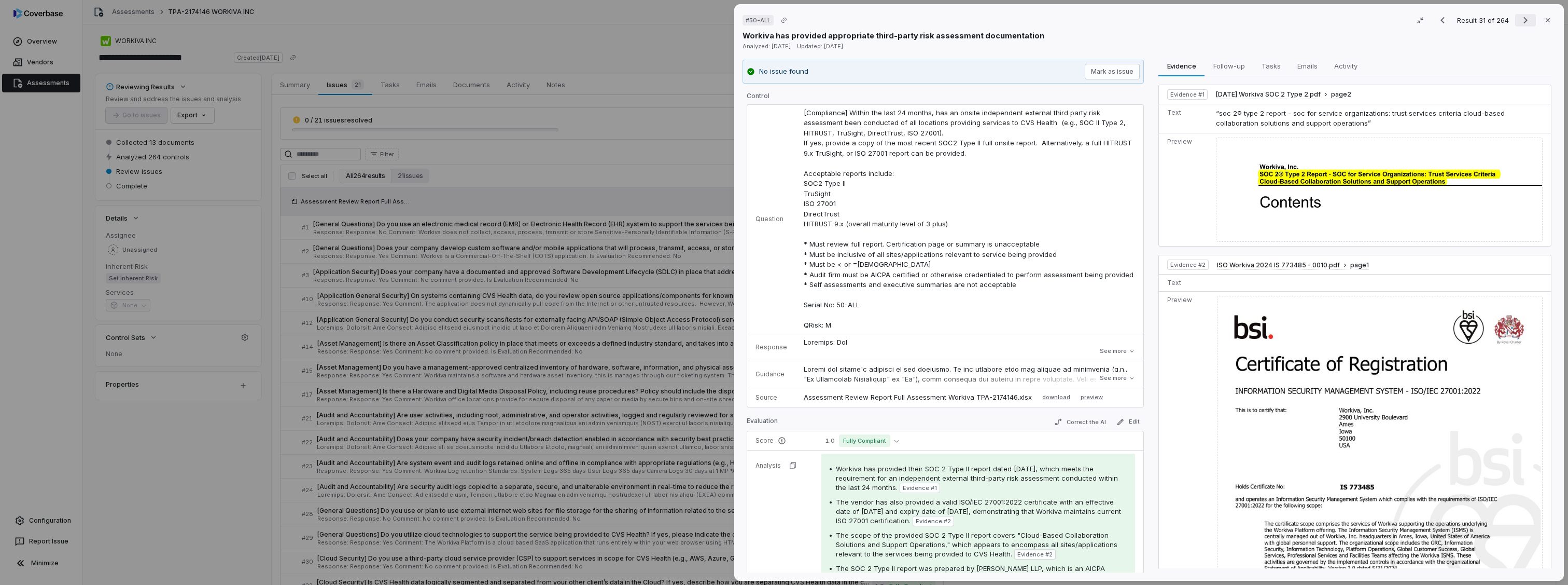
click at [1519, 26] on icon "Next result" at bounding box center [1525, 20] width 12 height 12
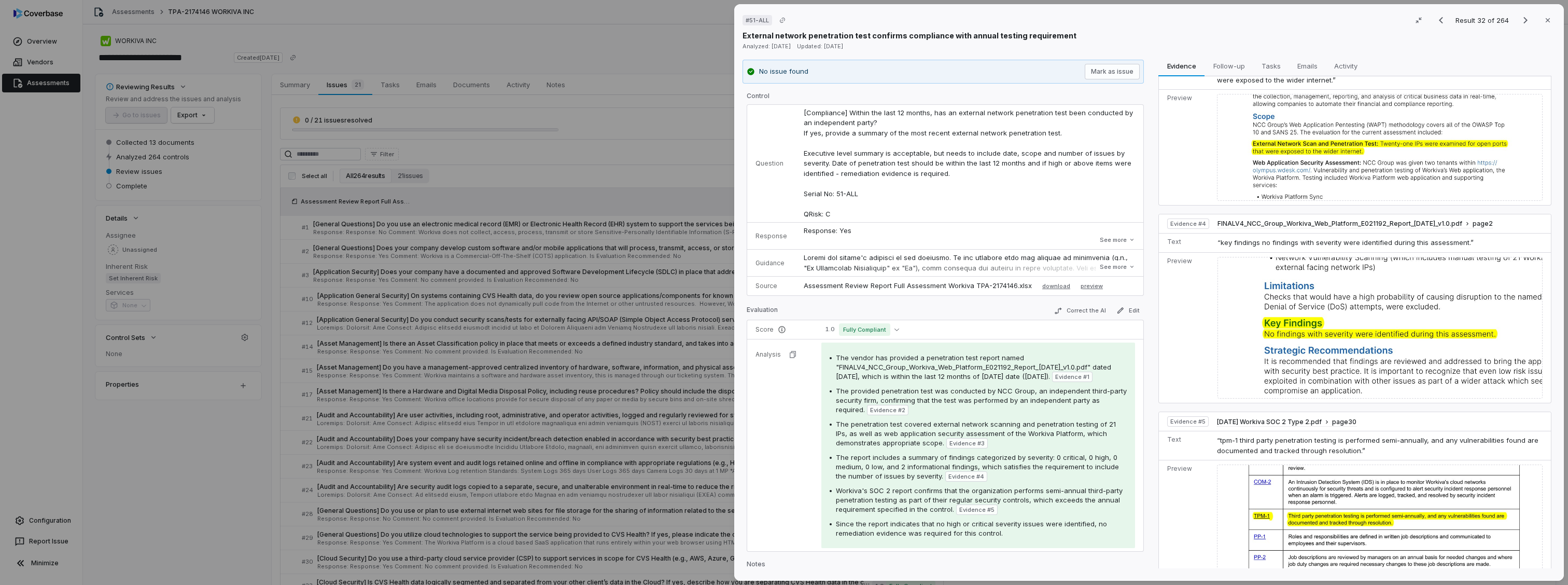
scroll to position [454, 0]
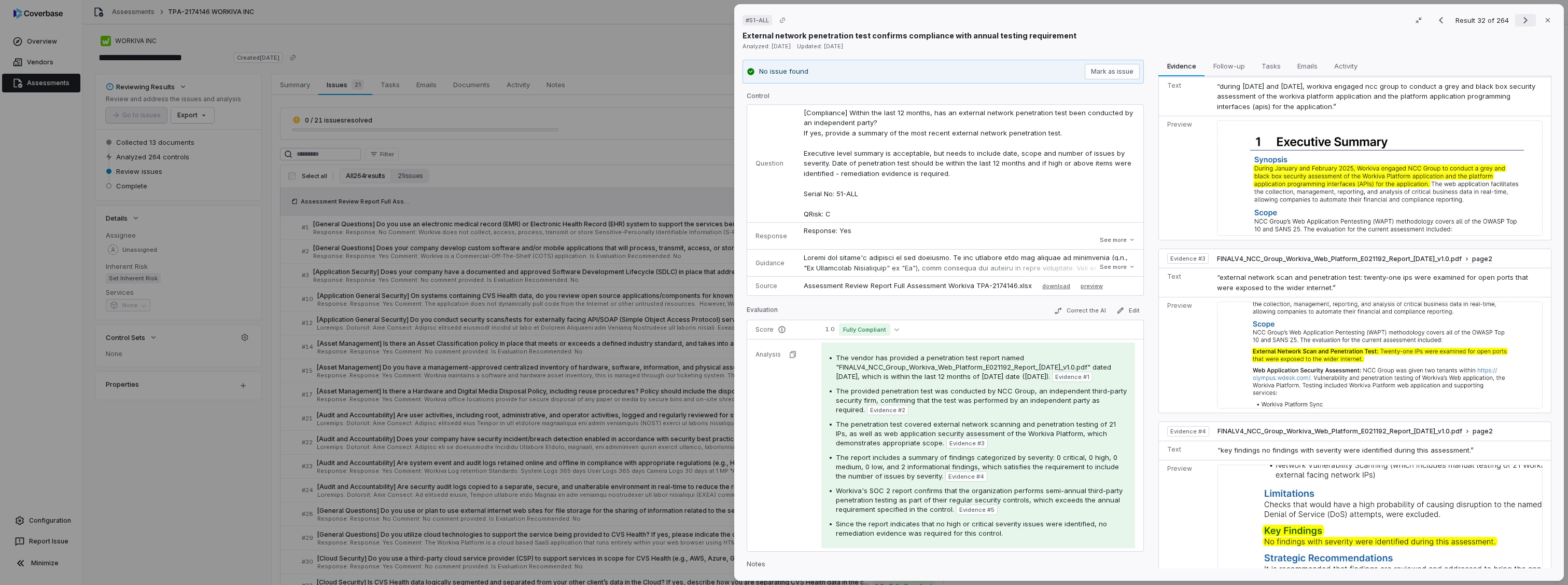
click at [1519, 19] on icon "Next result" at bounding box center [1525, 20] width 12 height 12
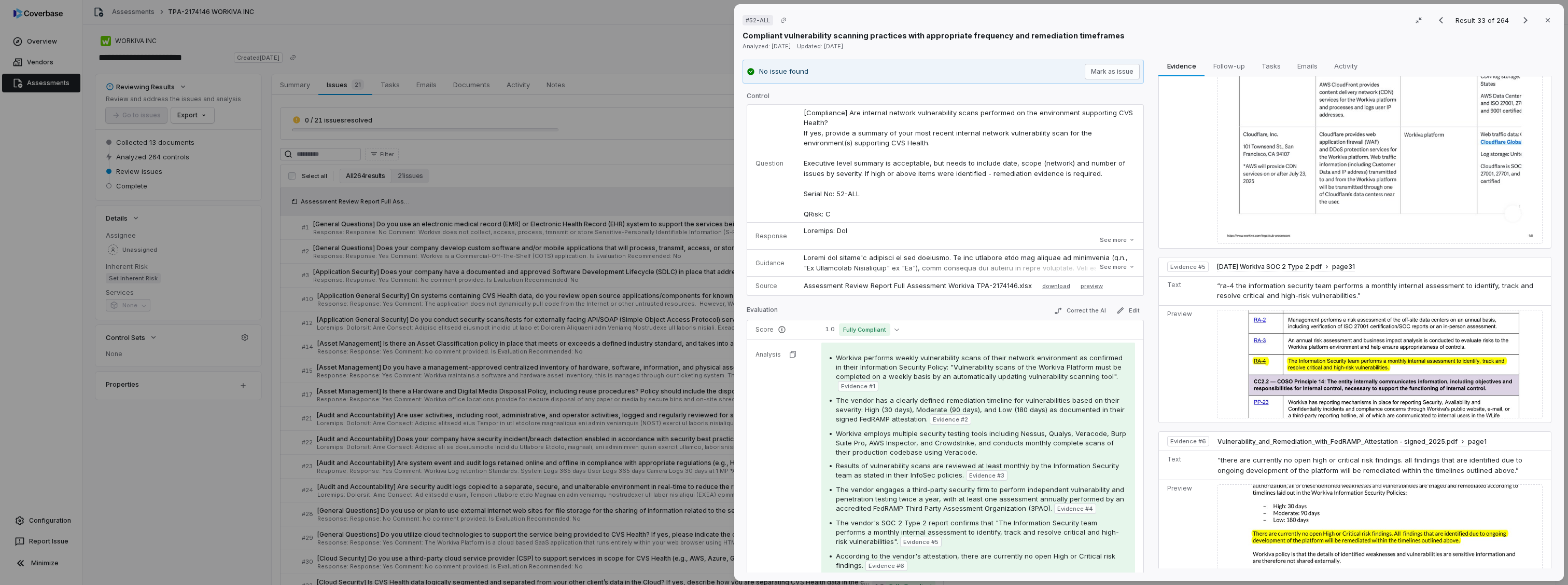
scroll to position [953, 0]
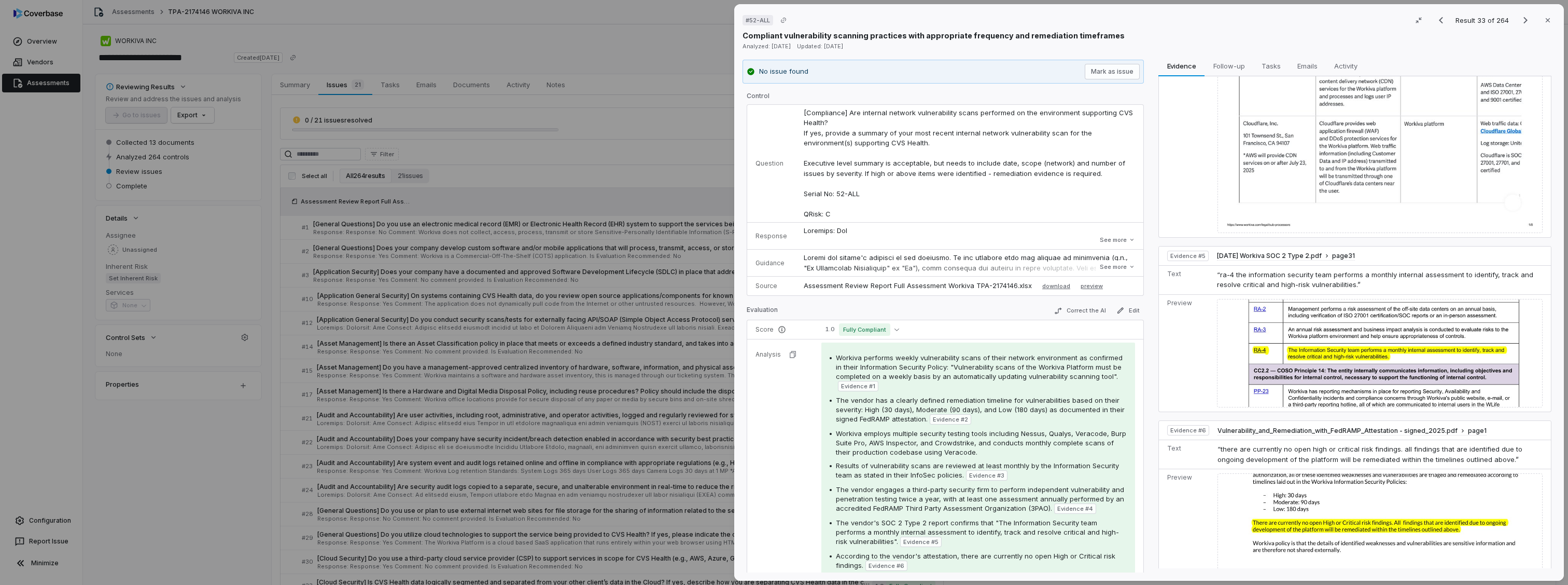
click at [1363, 312] on img at bounding box center [1380, 353] width 326 height 109
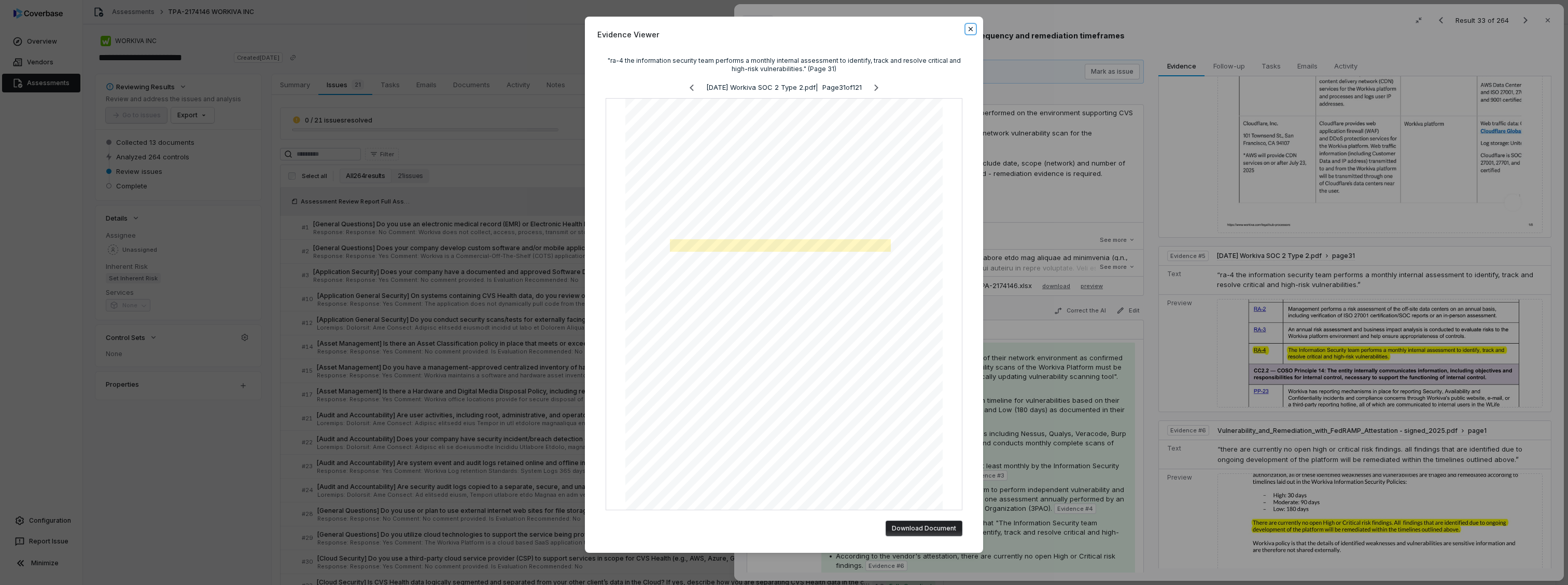
click at [970, 26] on icon "button" at bounding box center [971, 29] width 9 height 9
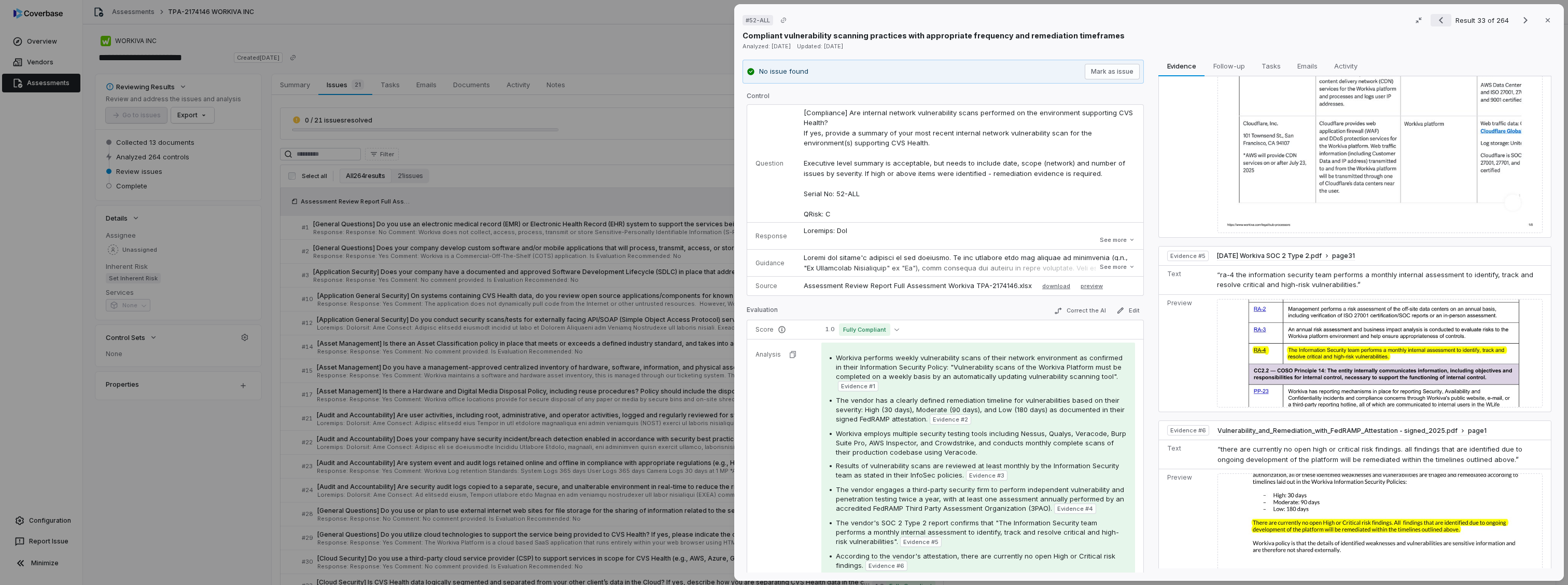
click at [1439, 24] on icon "Previous result" at bounding box center [1440, 20] width 12 height 12
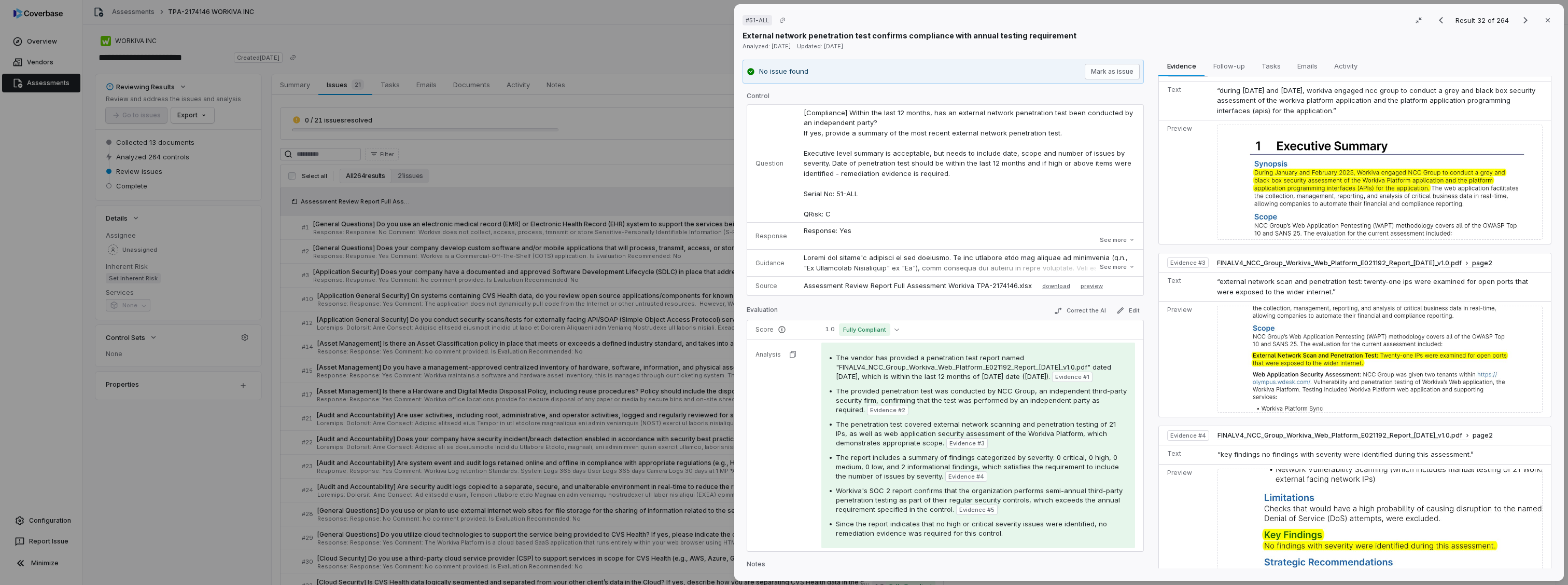
scroll to position [467, 0]
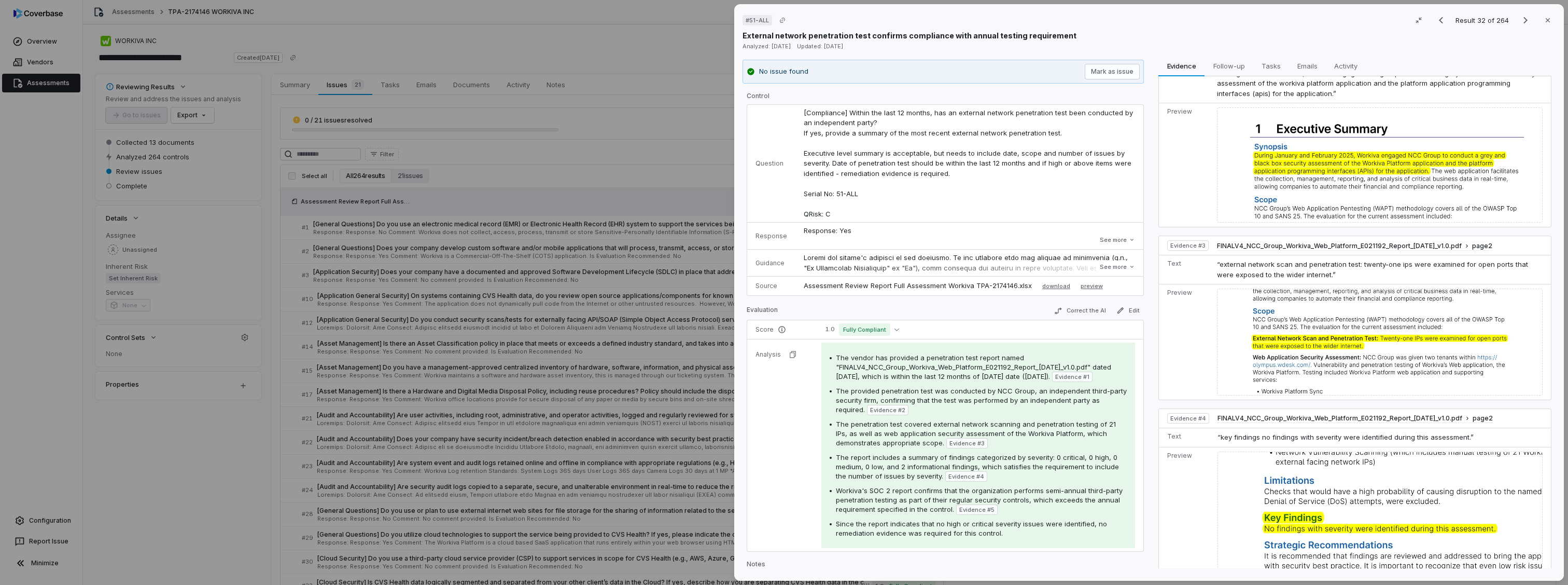
click at [1328, 318] on img at bounding box center [1380, 342] width 326 height 107
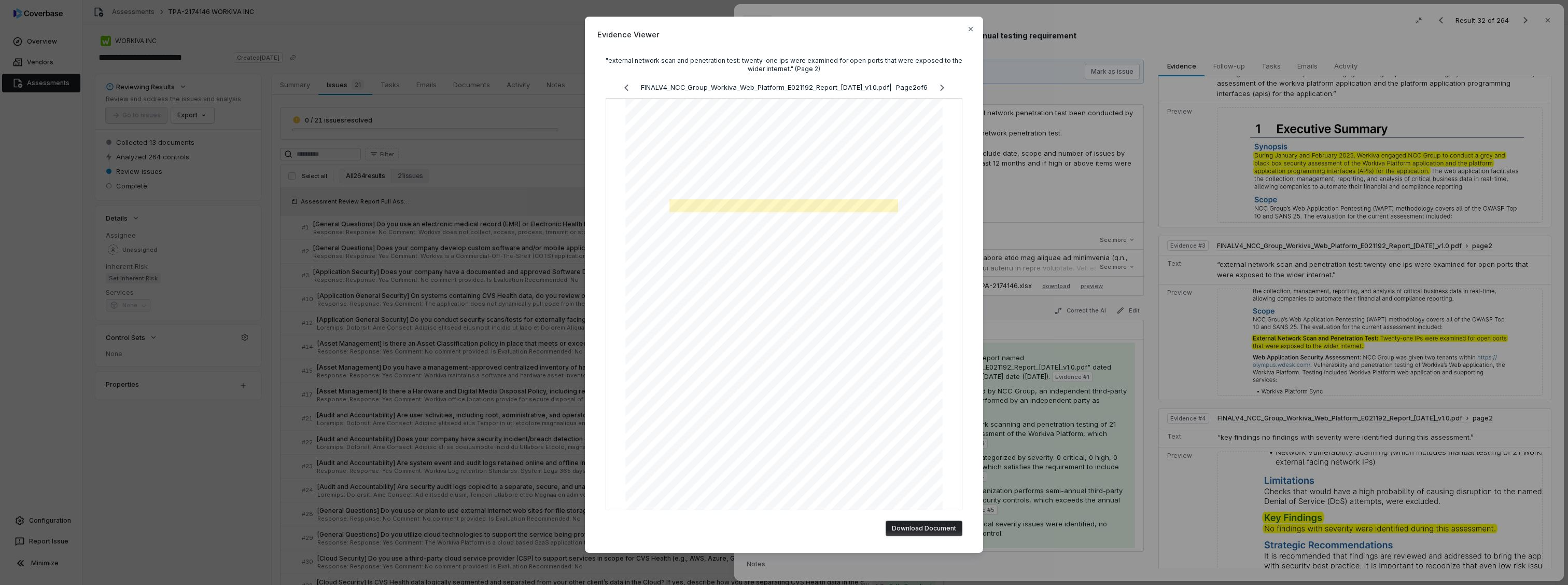
scroll to position [10, 0]
click at [967, 31] on icon "button" at bounding box center [971, 29] width 9 height 9
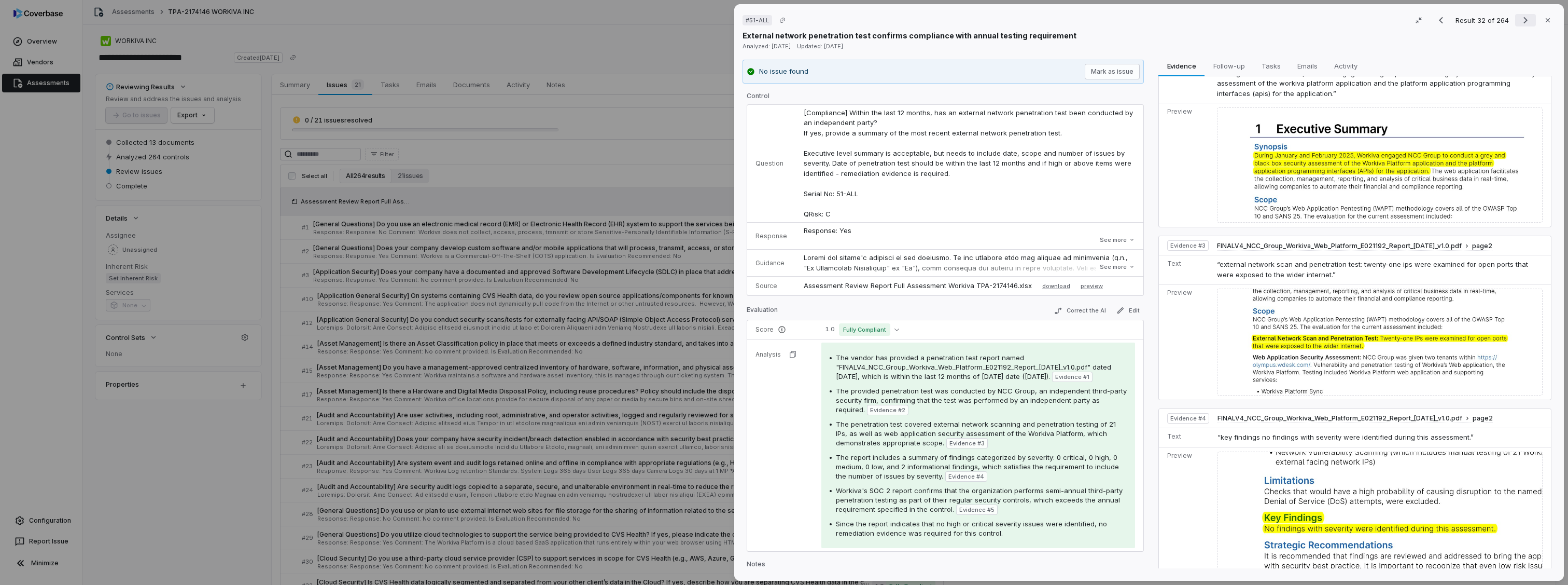
click at [1523, 18] on icon "Next result" at bounding box center [1525, 20] width 12 height 12
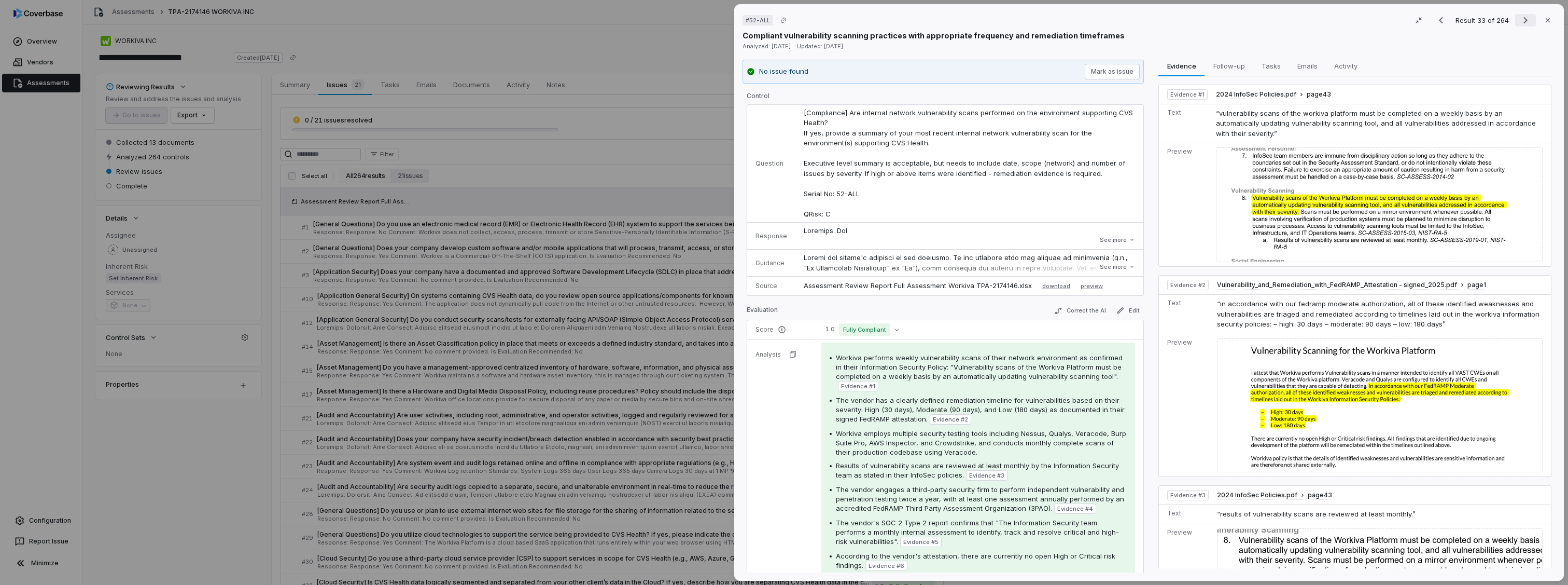
click at [1523, 18] on icon "Next result" at bounding box center [1525, 20] width 12 height 12
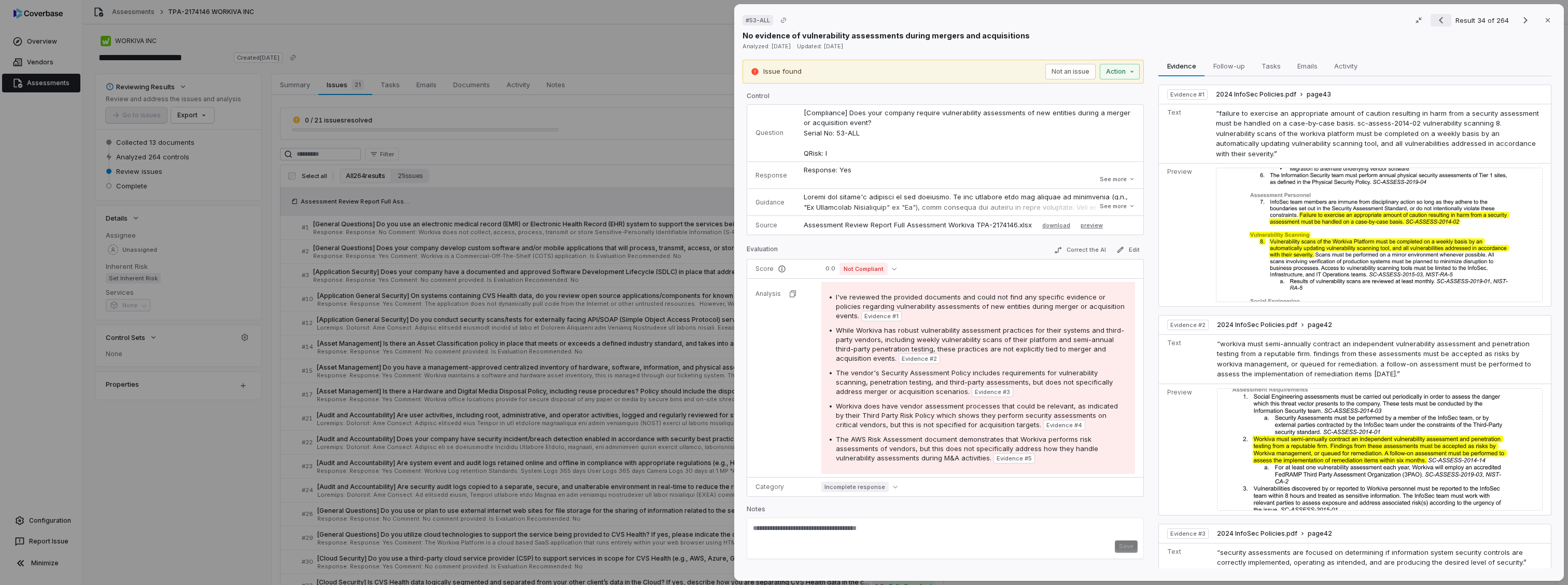
click at [1431, 18] on button "Previous result" at bounding box center [1441, 20] width 21 height 12
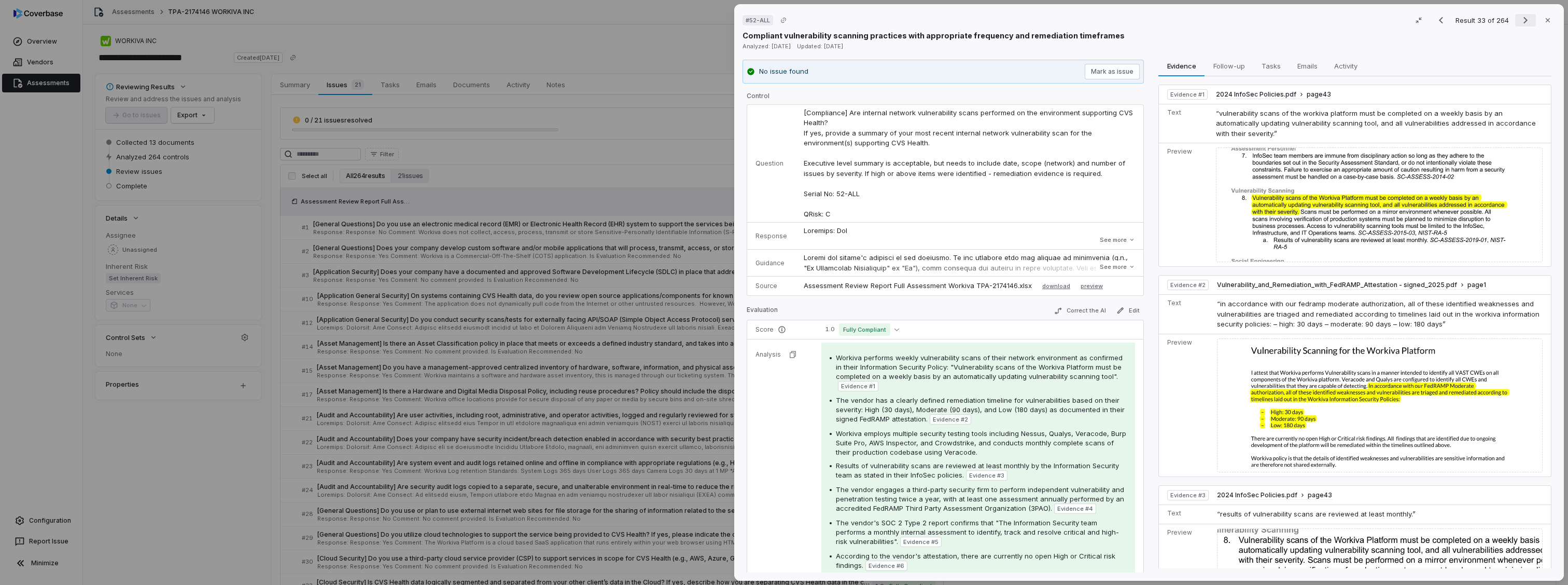
click at [1519, 18] on icon "Next result" at bounding box center [1525, 20] width 12 height 12
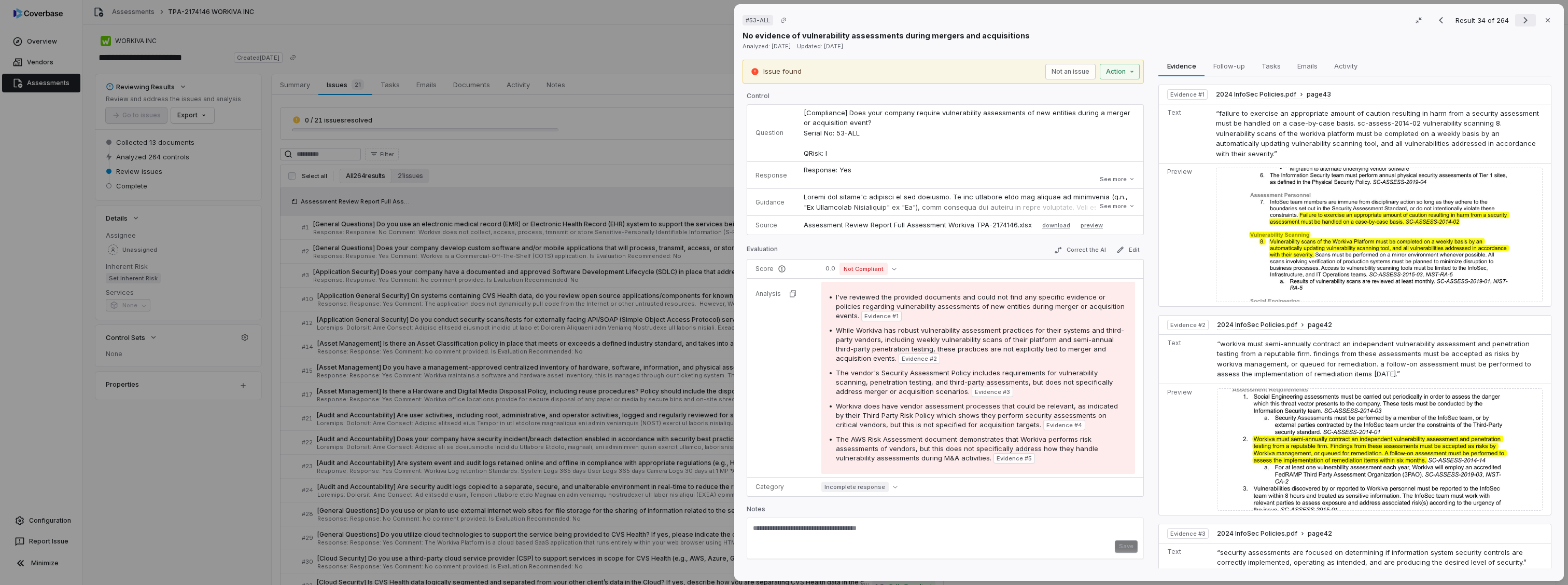
click at [1519, 18] on icon "Next result" at bounding box center [1525, 20] width 12 height 12
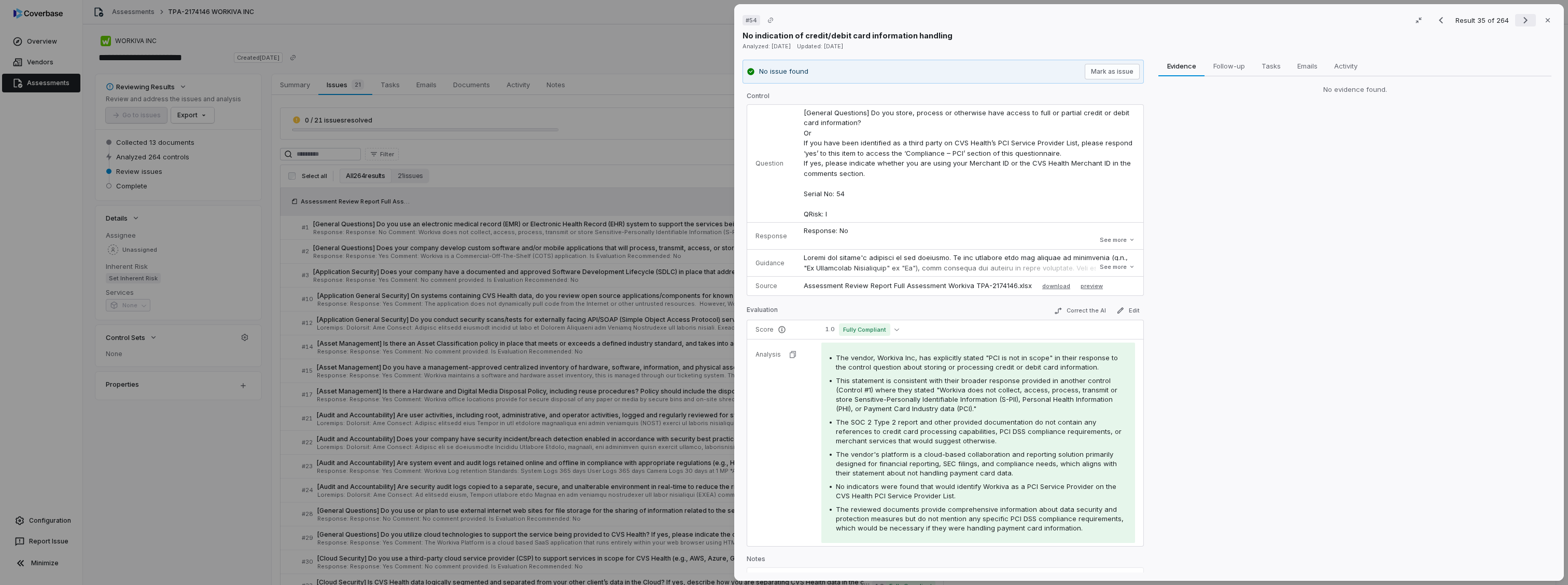
click at [1525, 22] on icon "Next result" at bounding box center [1525, 20] width 12 height 12
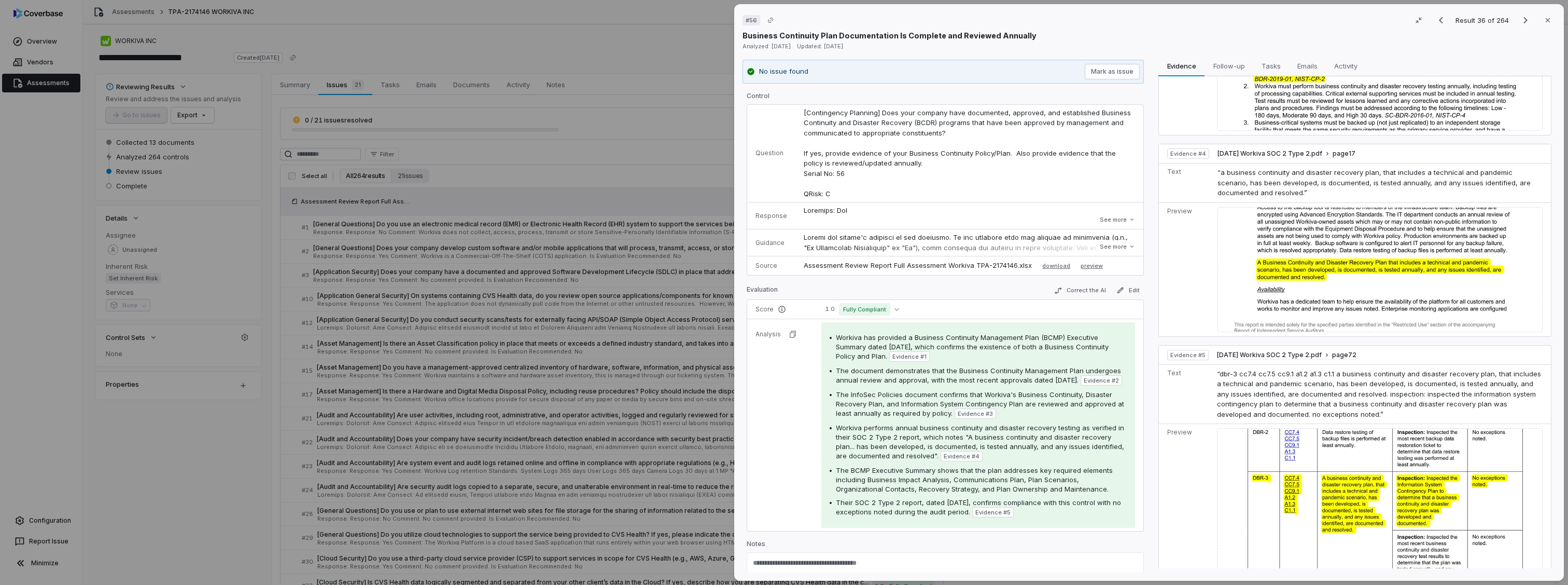
scroll to position [863, 0]
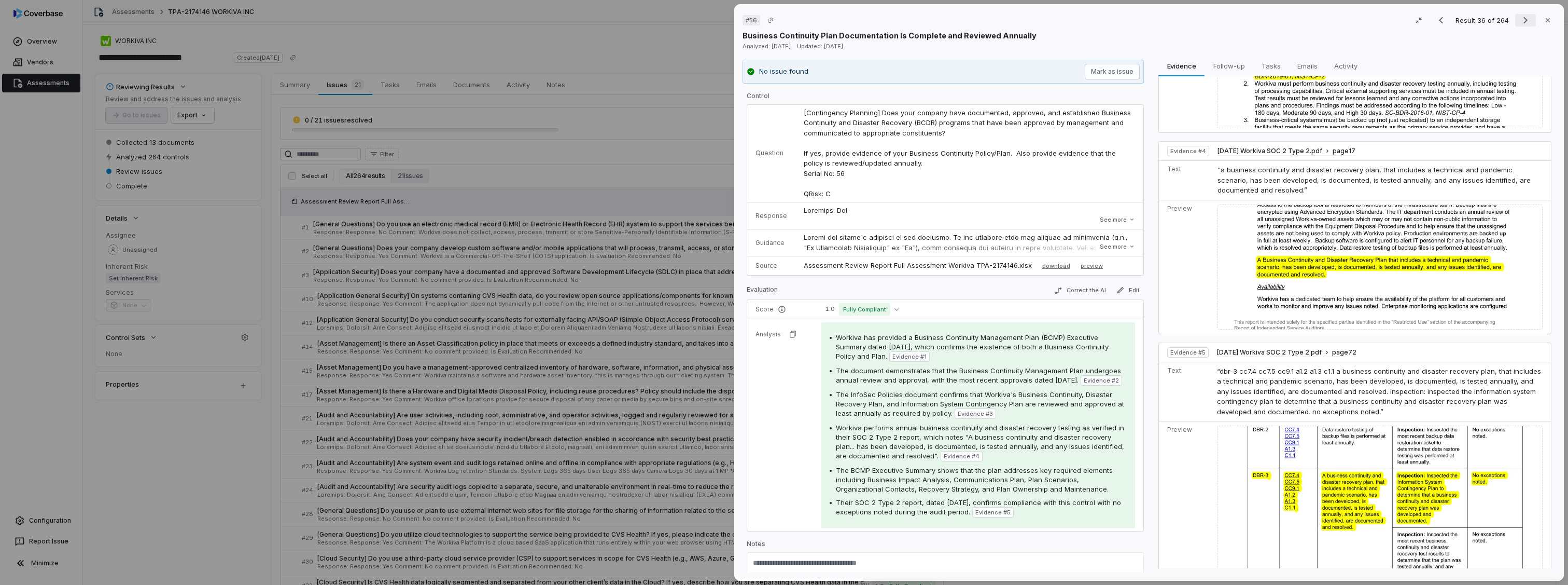
click at [1516, 16] on button "Next result" at bounding box center [1526, 20] width 21 height 12
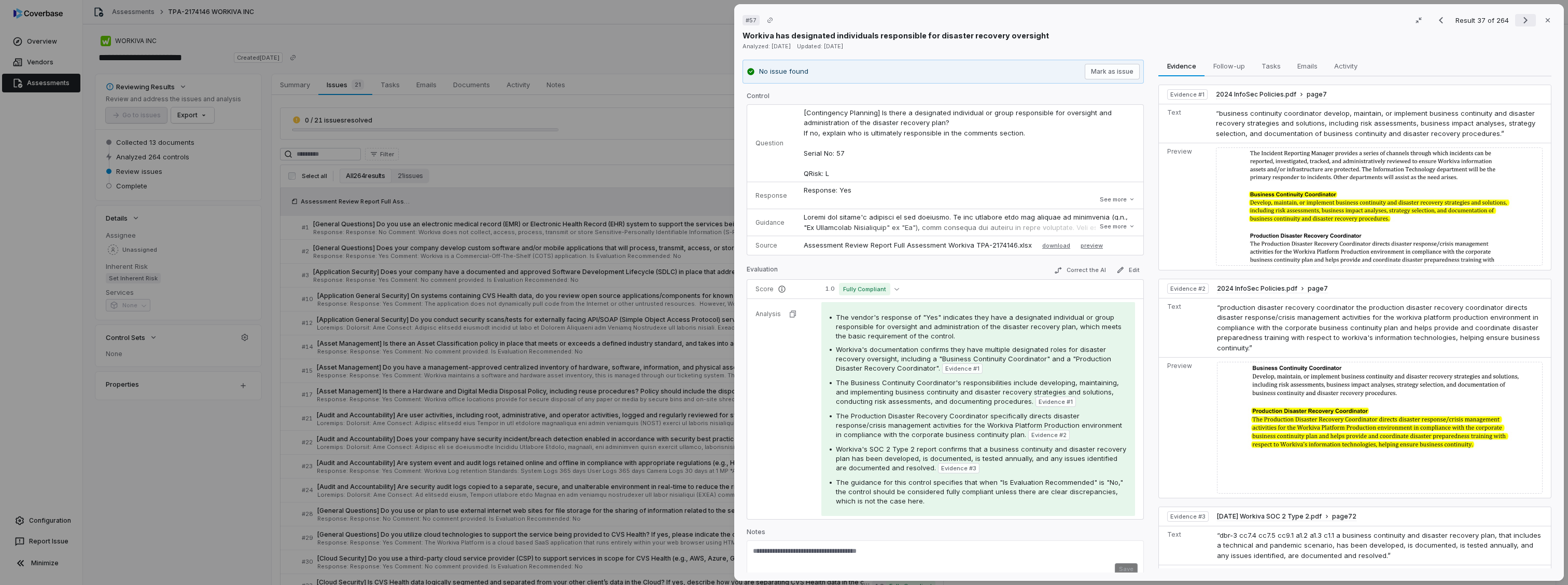
click at [1519, 20] on icon "Next result" at bounding box center [1525, 20] width 12 height 12
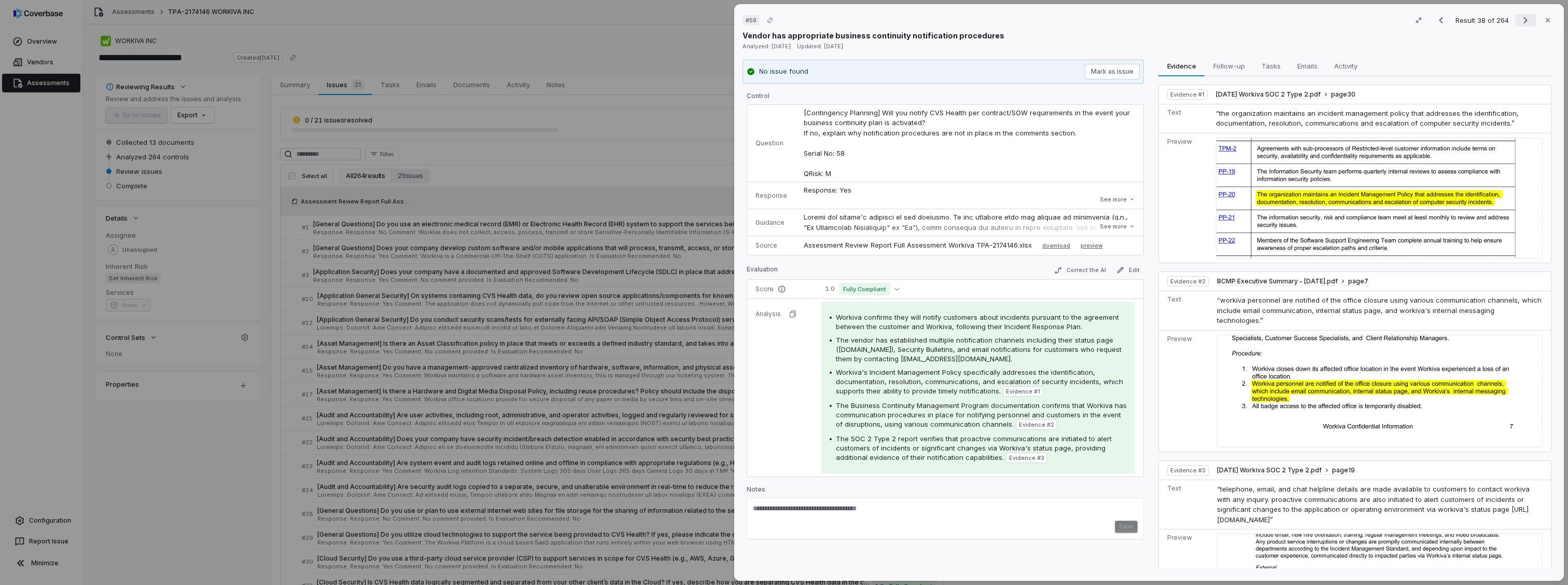
click at [1519, 20] on icon "Next result" at bounding box center [1525, 20] width 12 height 12
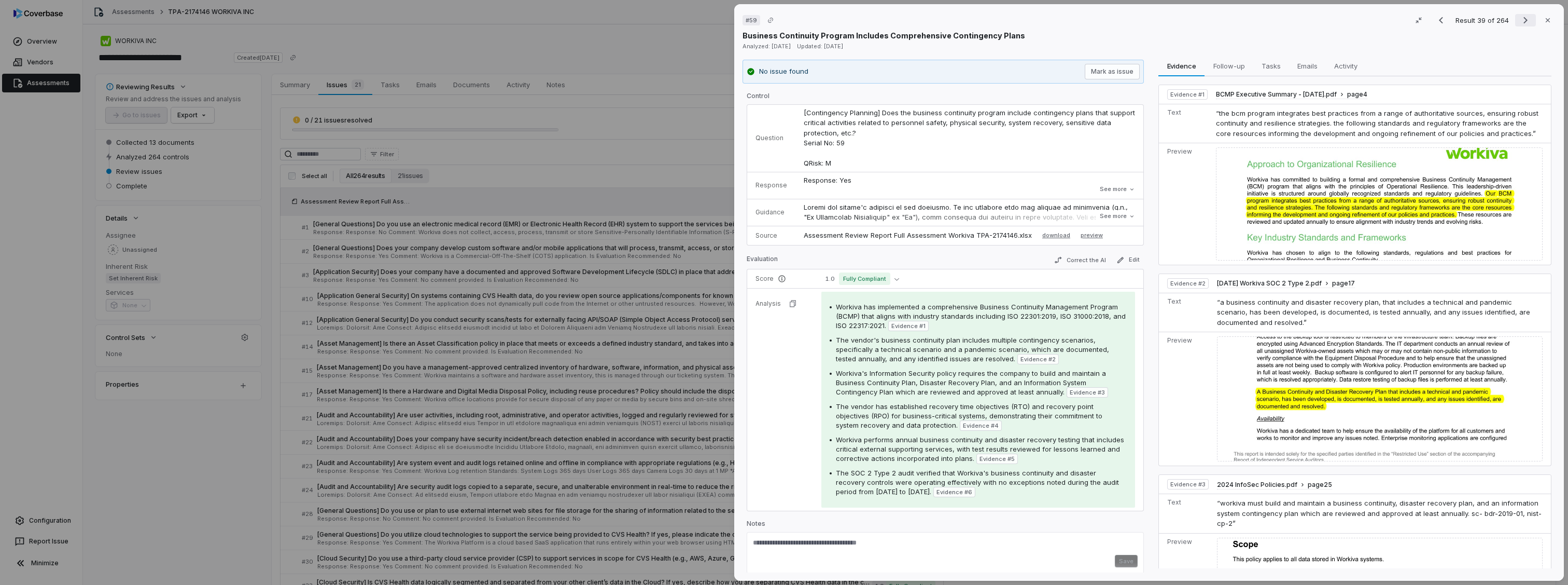
click at [1519, 20] on icon "Next result" at bounding box center [1525, 20] width 12 height 12
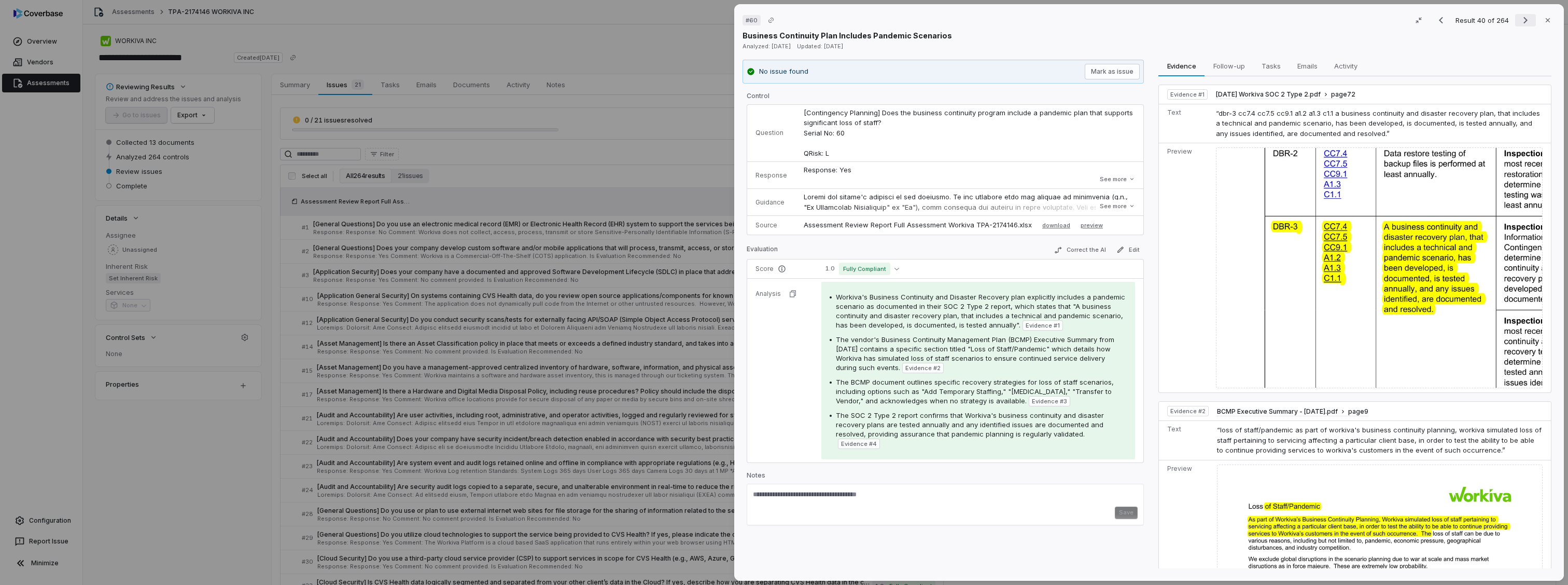
click at [1519, 20] on icon "Next result" at bounding box center [1525, 20] width 12 height 12
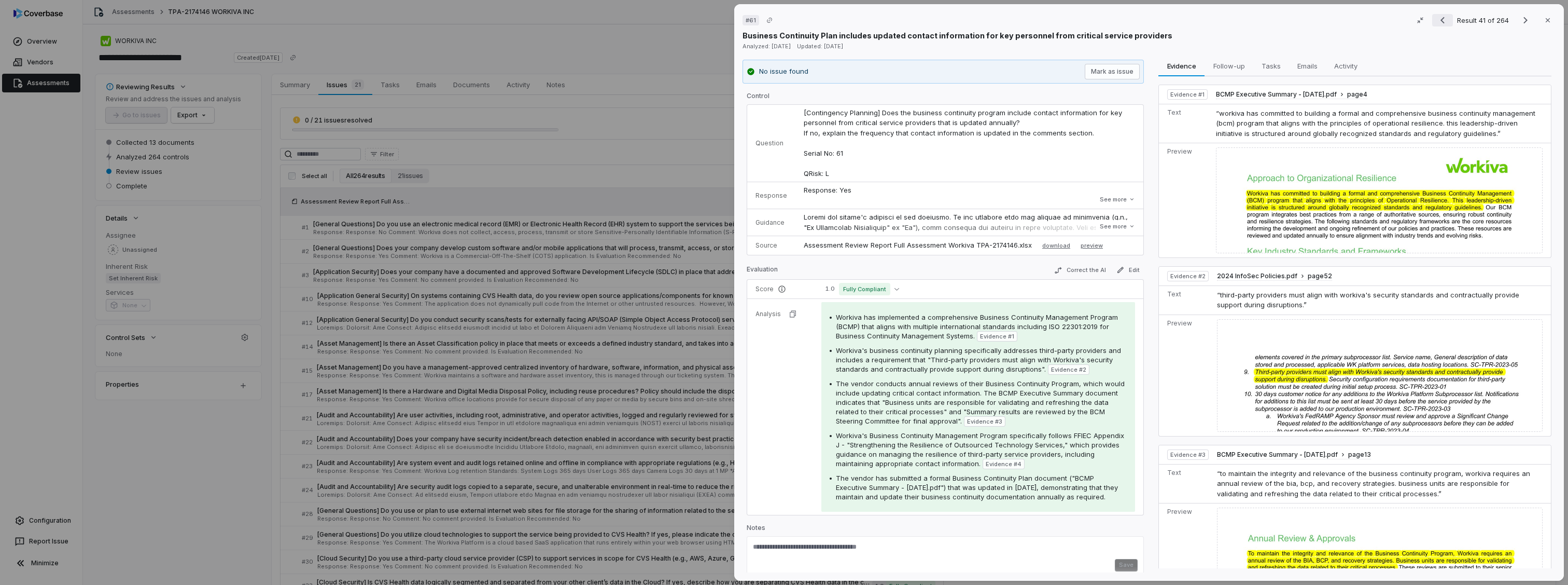
click at [1442, 21] on icon "Previous result" at bounding box center [1442, 20] width 12 height 12
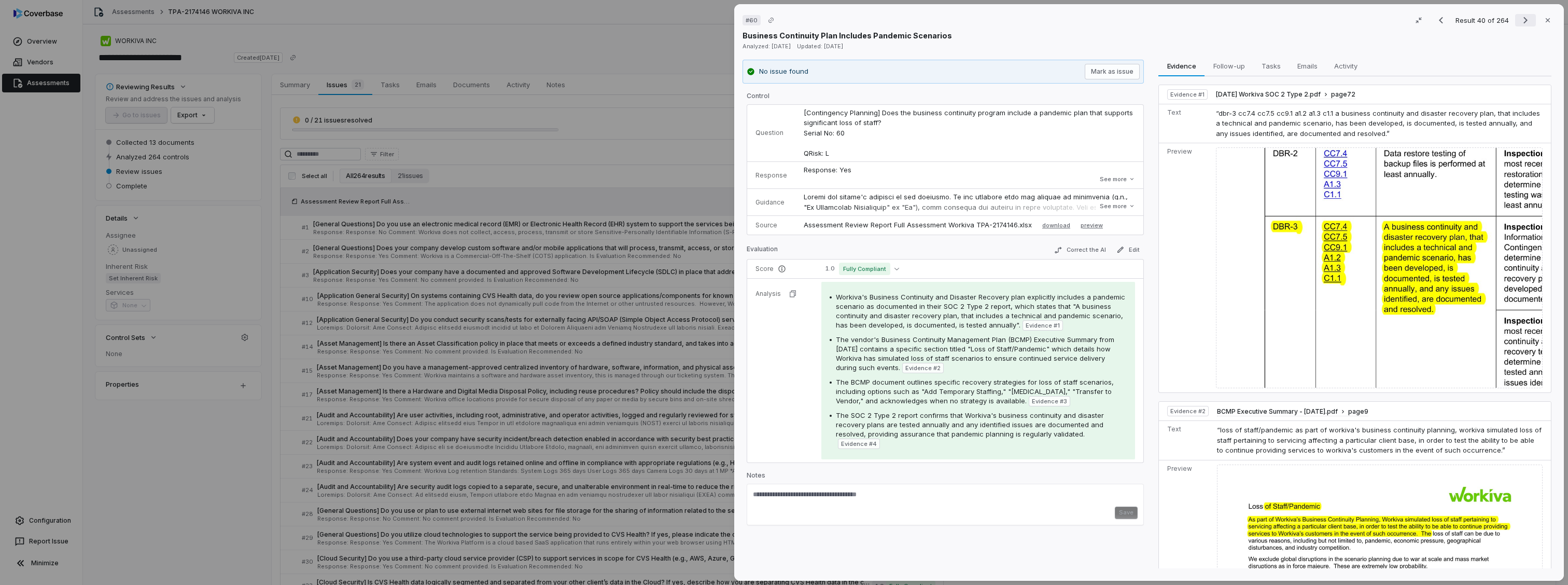
click at [1519, 20] on icon "Next result" at bounding box center [1525, 20] width 12 height 12
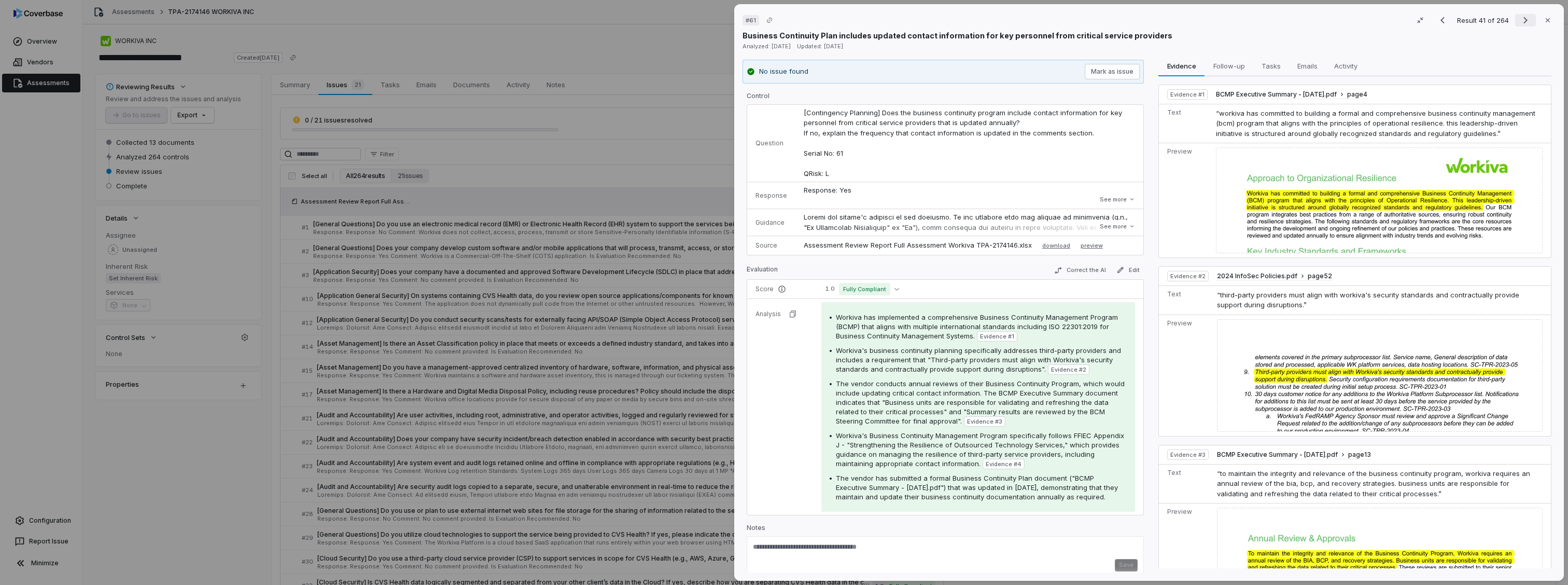
click at [1519, 20] on icon "Next result" at bounding box center [1525, 20] width 12 height 12
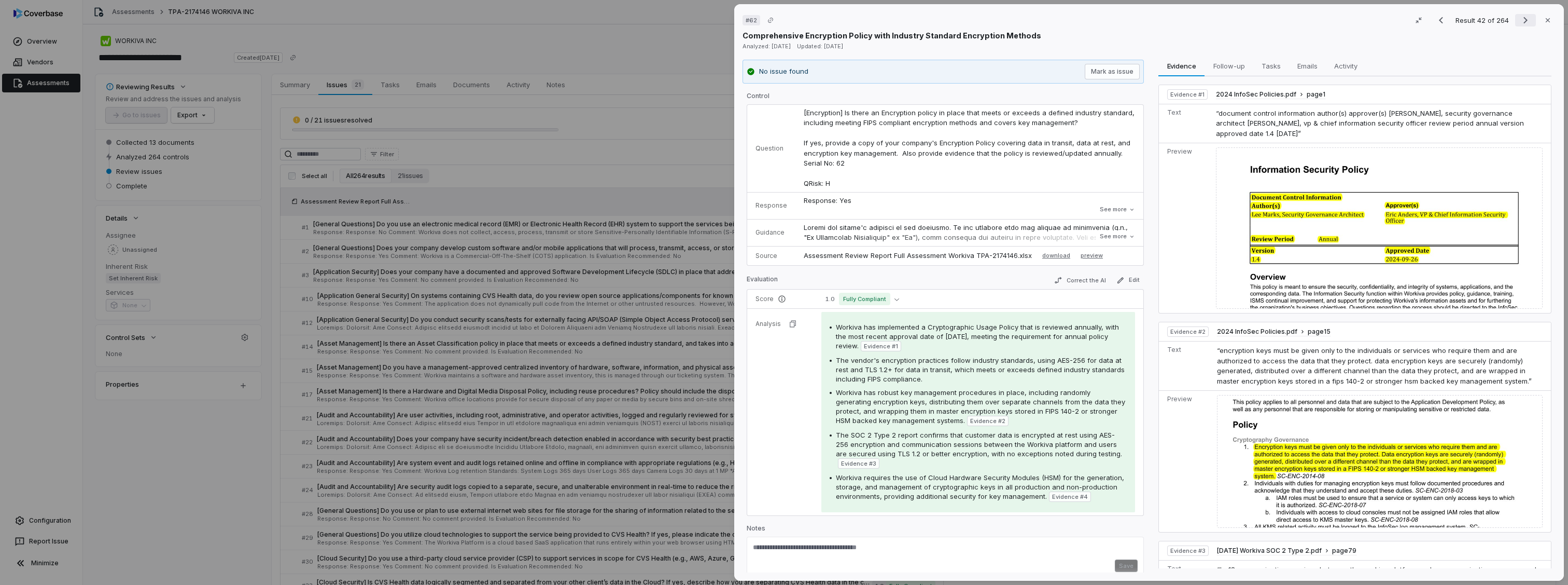
click at [1525, 19] on icon "Next result" at bounding box center [1525, 20] width 12 height 12
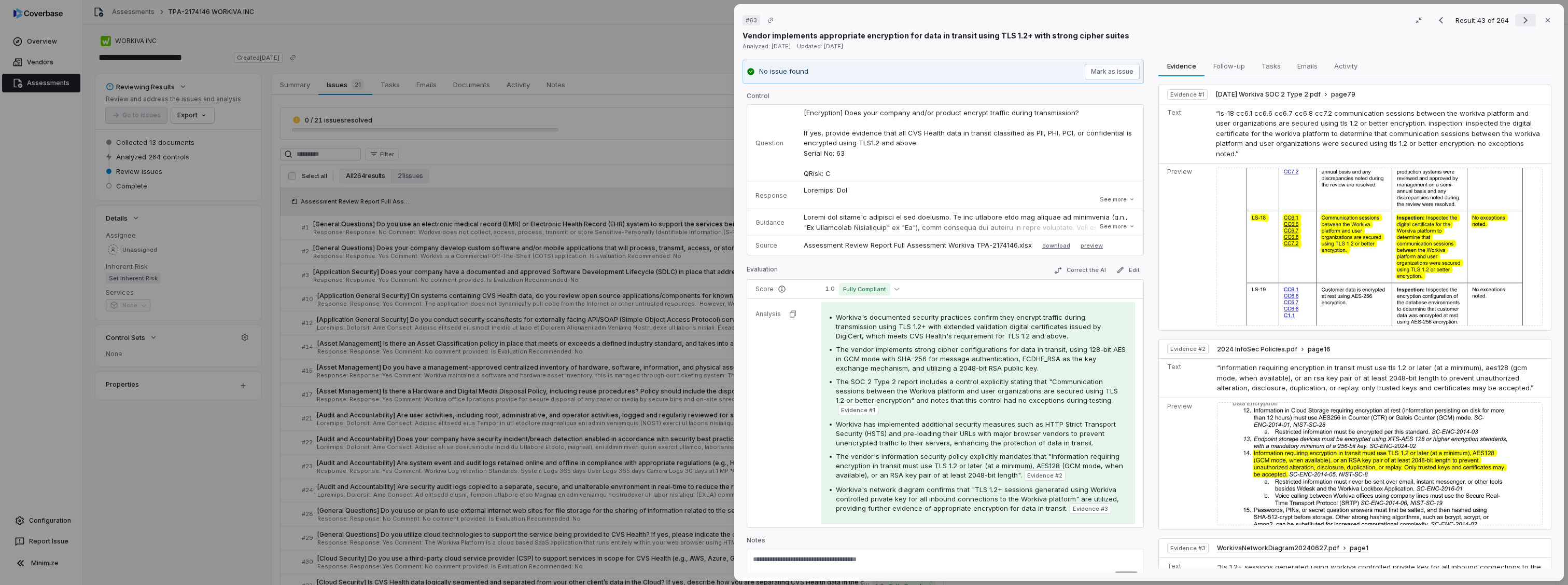
click at [1519, 18] on icon "Next result" at bounding box center [1525, 20] width 12 height 12
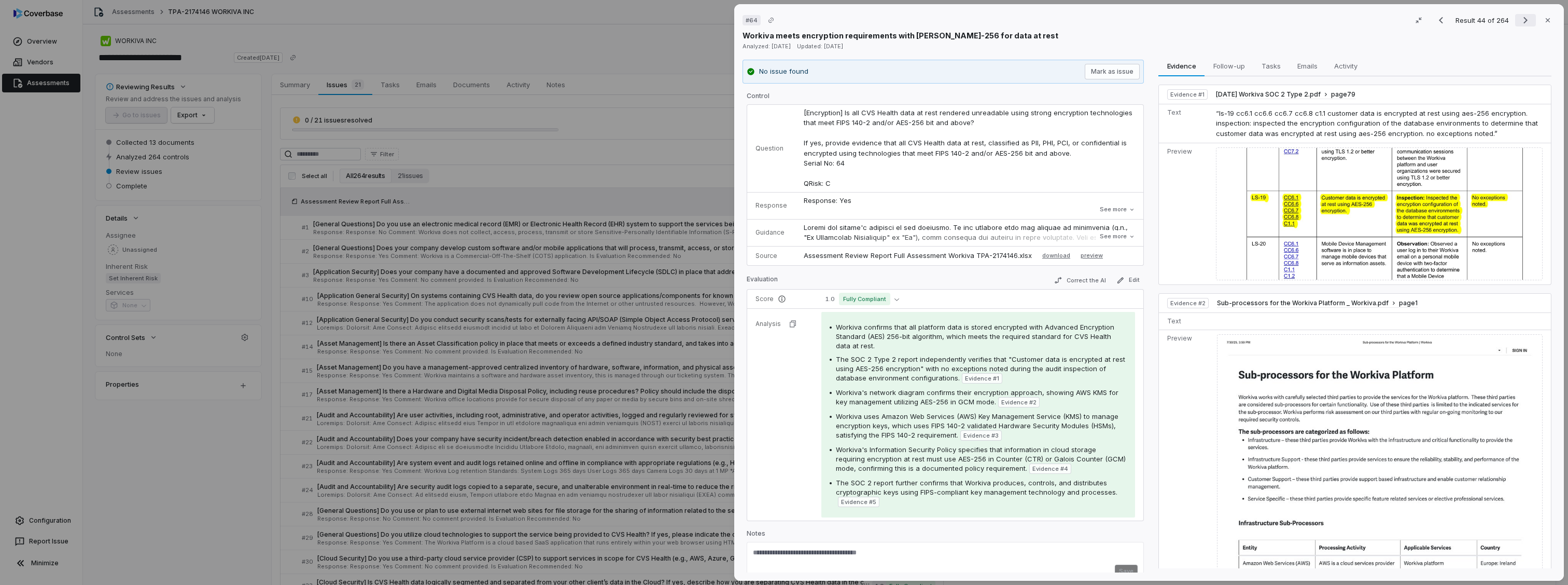
click at [1519, 17] on icon "Next result" at bounding box center [1525, 20] width 12 height 12
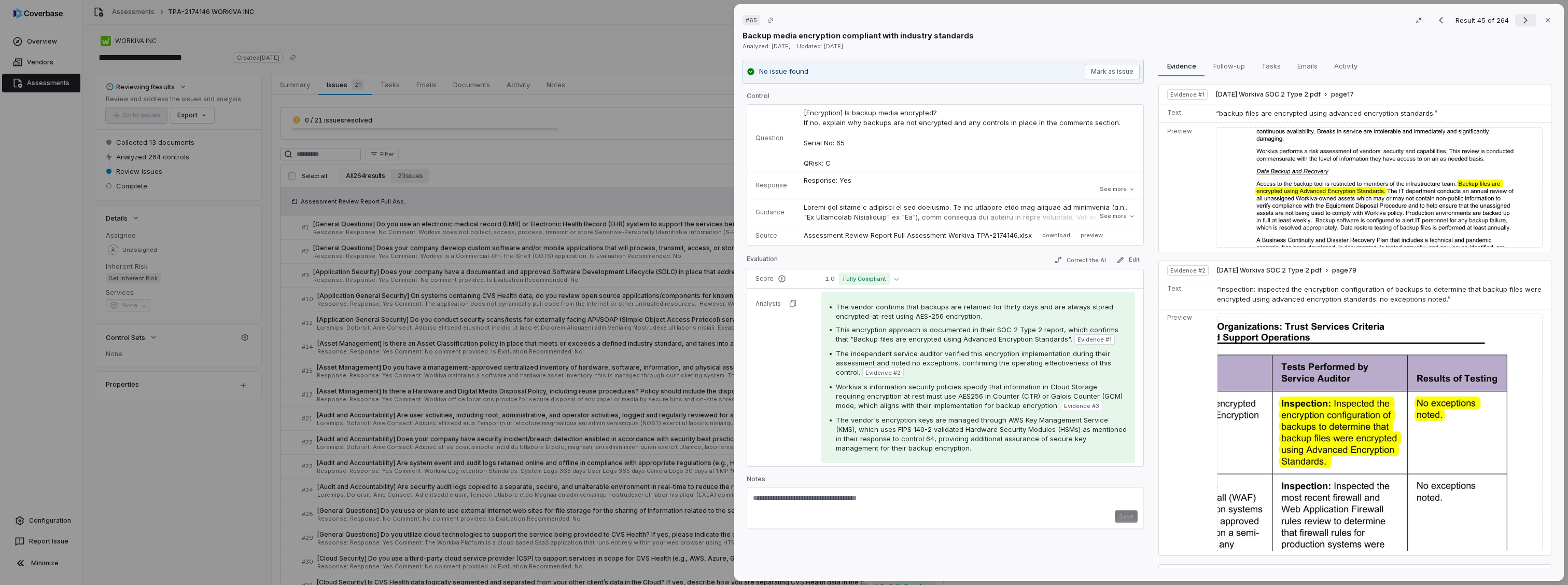
click at [1521, 23] on icon "Next result" at bounding box center [1525, 20] width 12 height 12
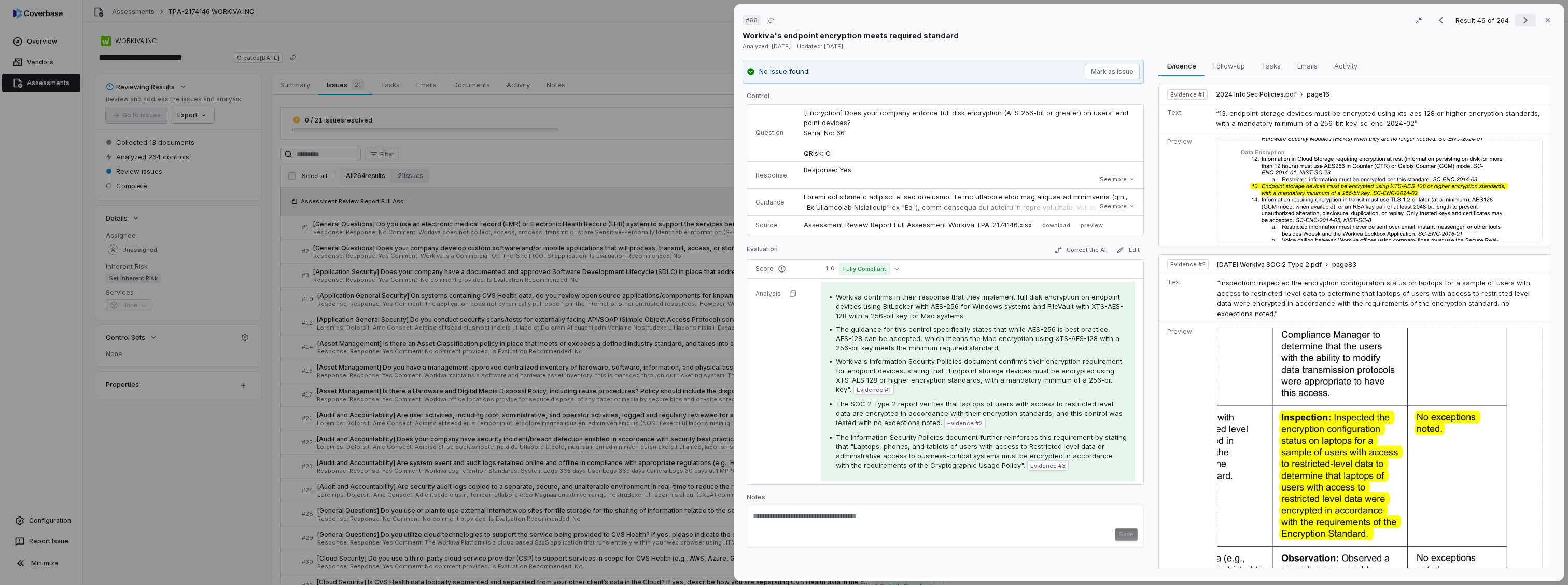
click at [1521, 23] on icon "Next result" at bounding box center [1525, 20] width 12 height 12
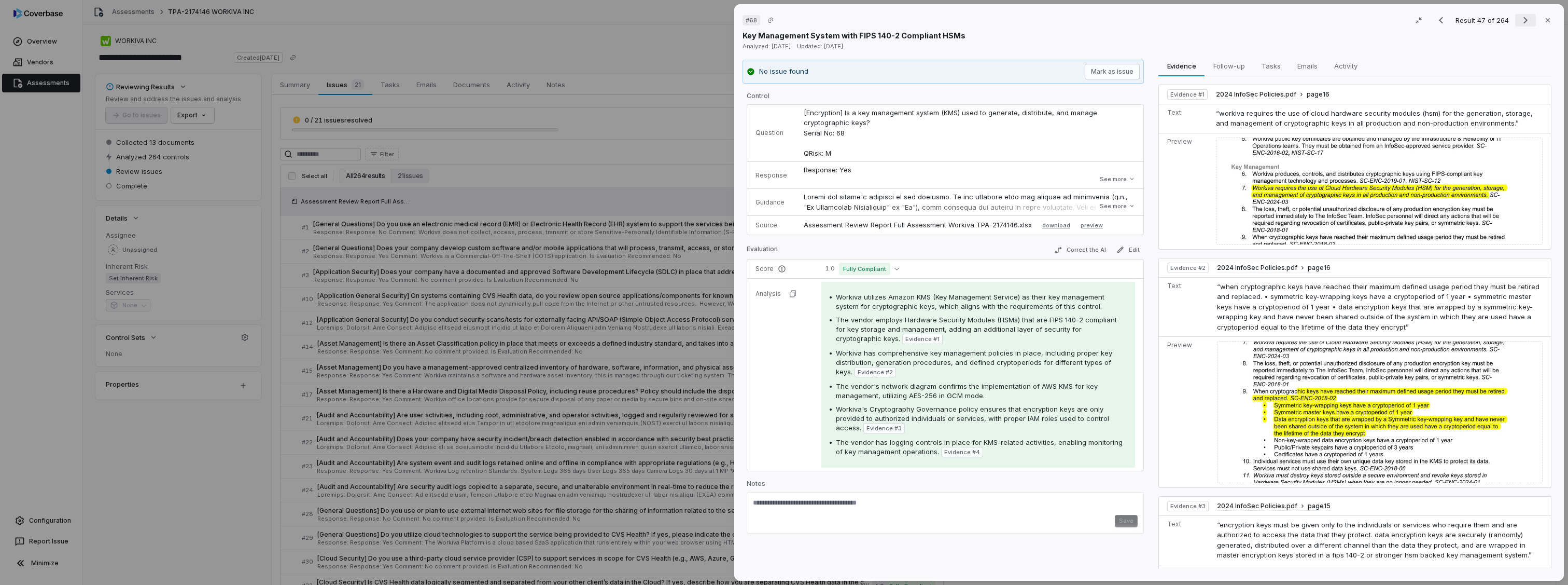
click at [1524, 20] on icon "Next result" at bounding box center [1526, 20] width 4 height 7
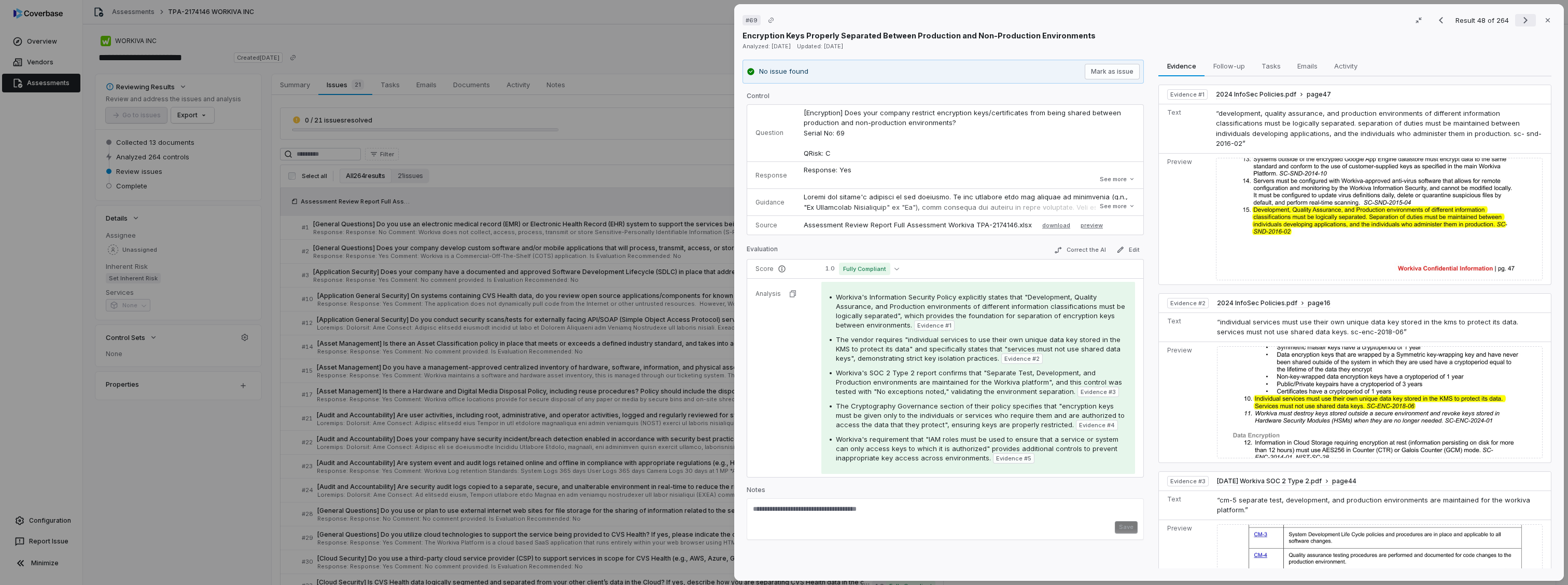
click at [1521, 19] on icon "Next result" at bounding box center [1525, 20] width 12 height 12
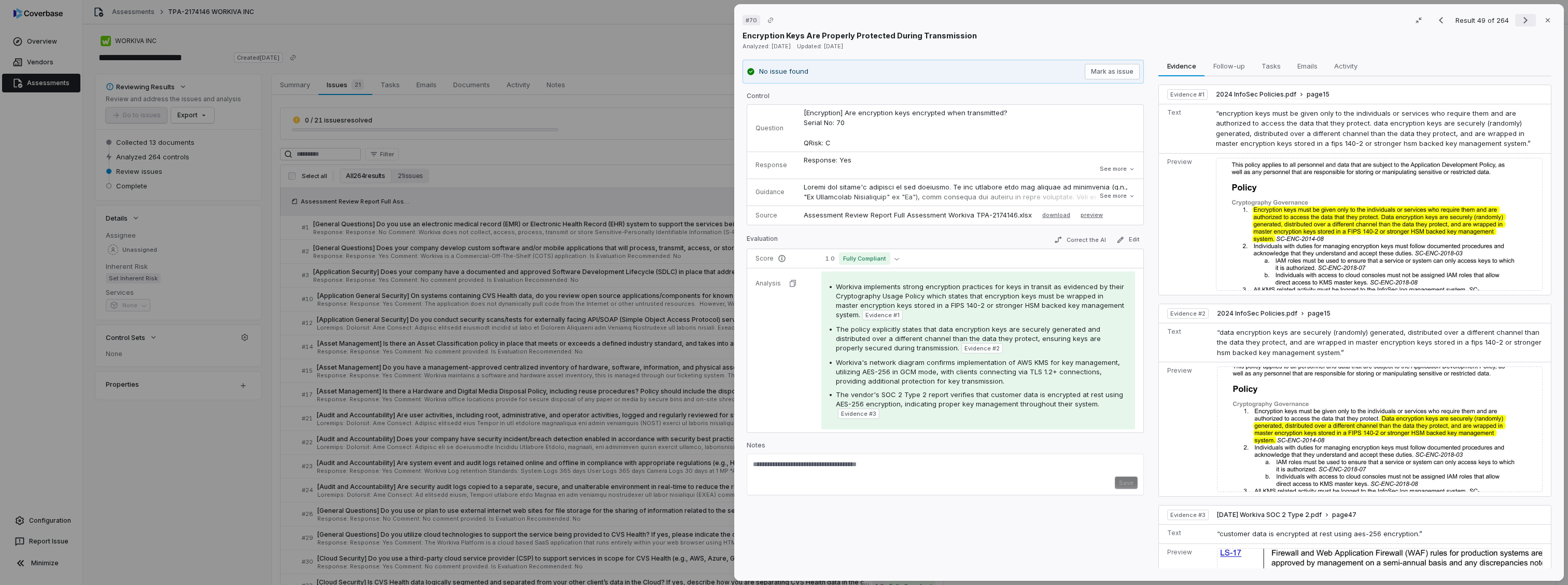
click at [1521, 19] on icon "Next result" at bounding box center [1525, 20] width 12 height 12
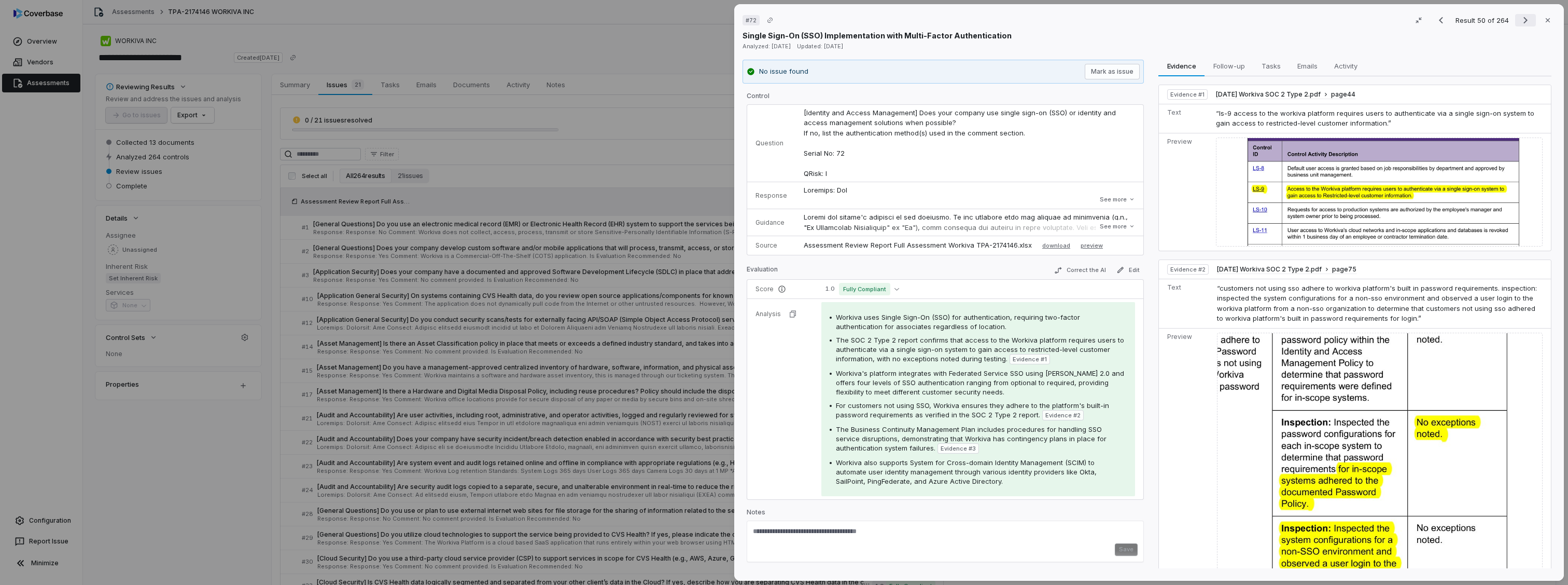
click at [1521, 19] on icon "Next result" at bounding box center [1525, 20] width 12 height 12
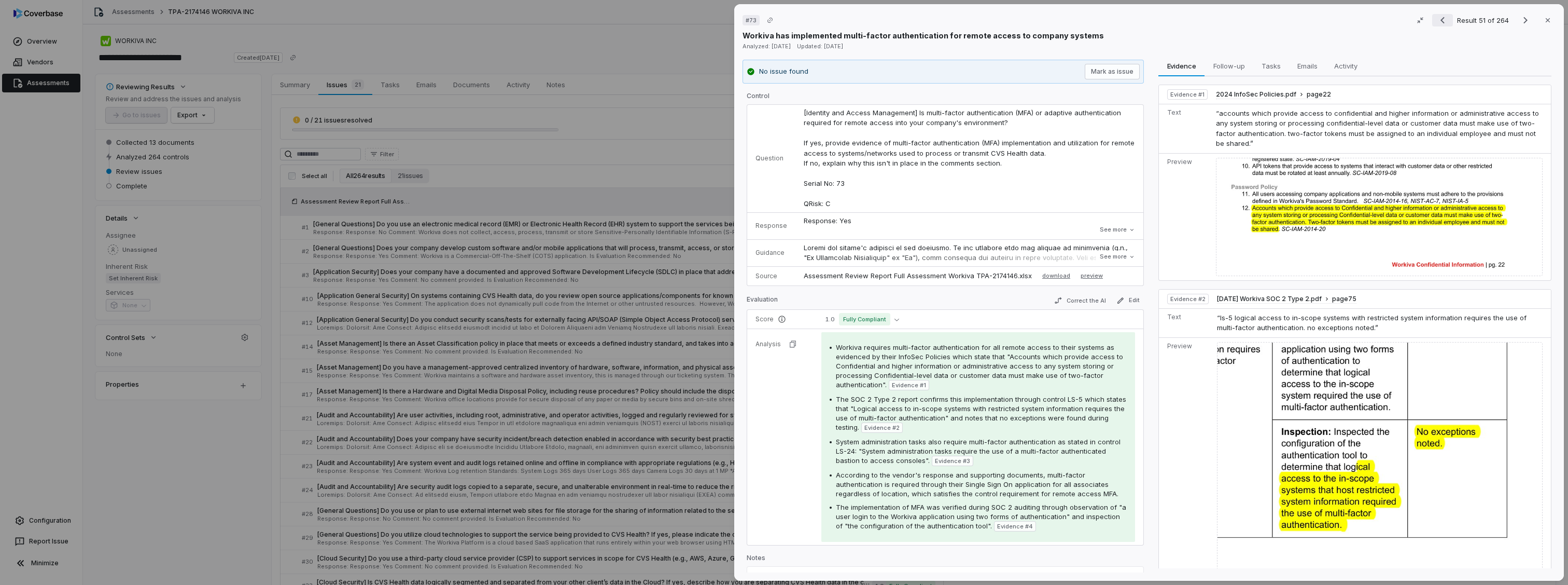
click at [1437, 25] on icon "Previous result" at bounding box center [1442, 20] width 12 height 12
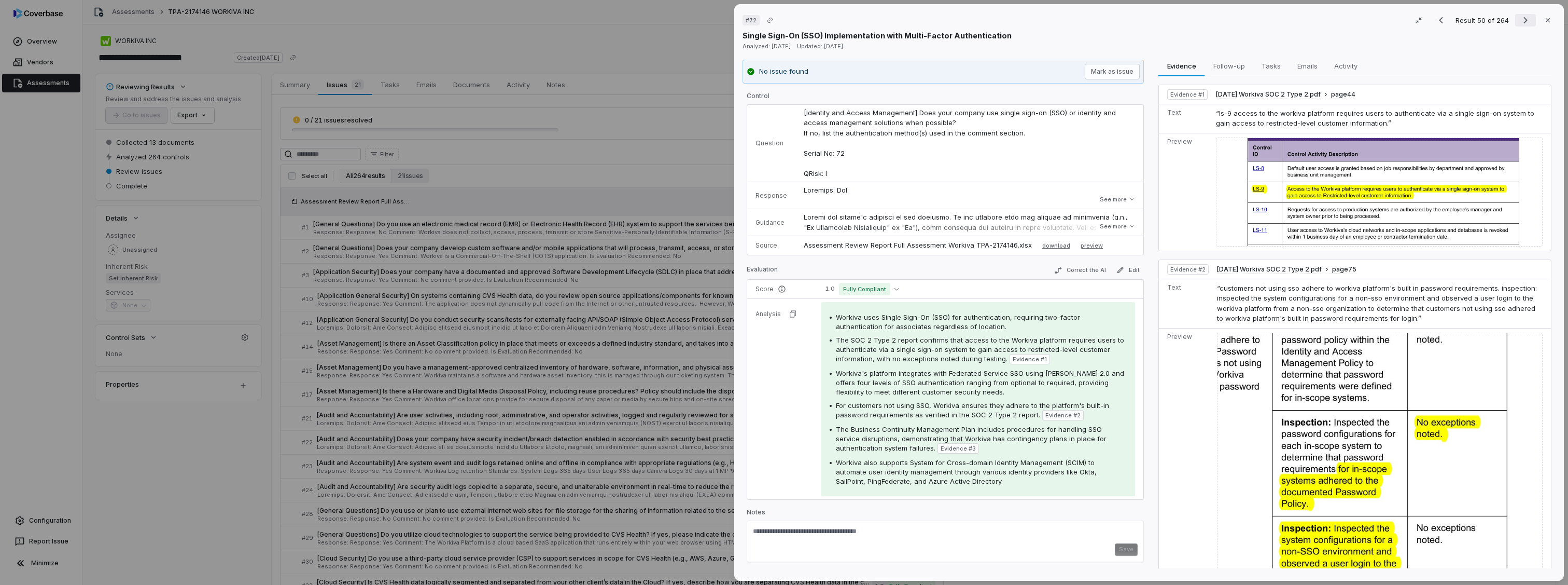
click at [1519, 18] on icon "Next result" at bounding box center [1525, 20] width 12 height 12
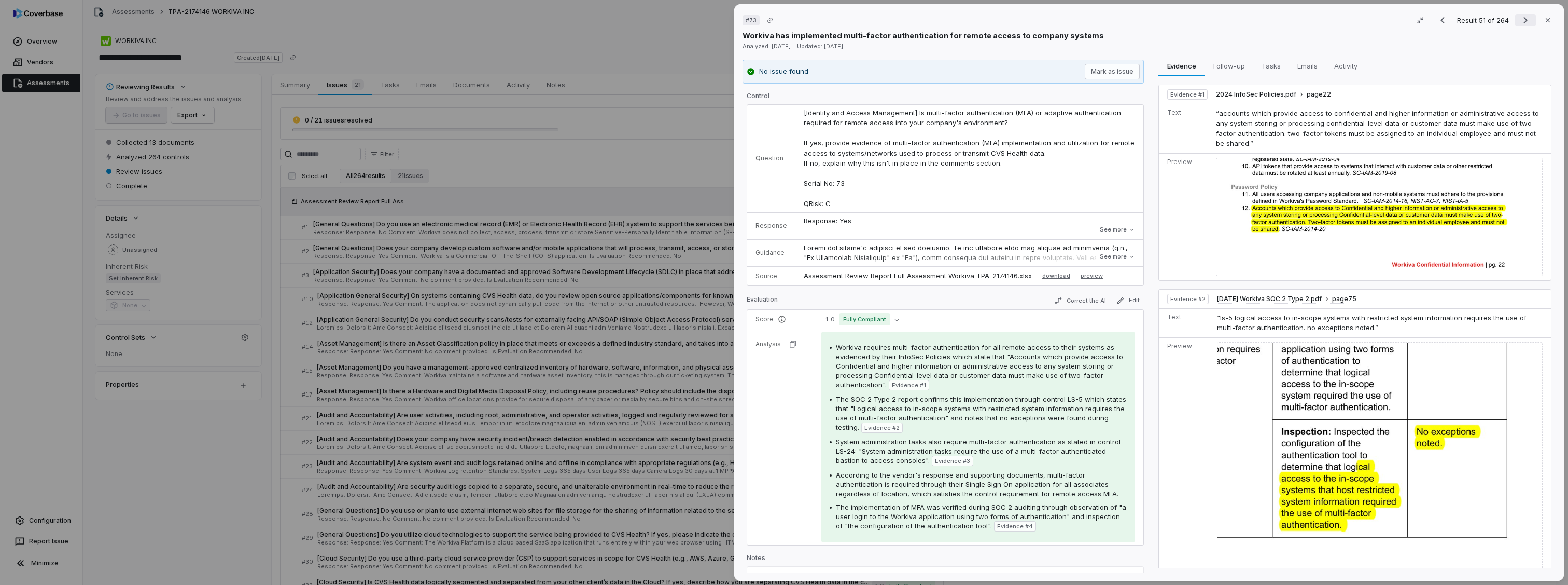
click at [1524, 21] on icon "Next result" at bounding box center [1526, 20] width 4 height 7
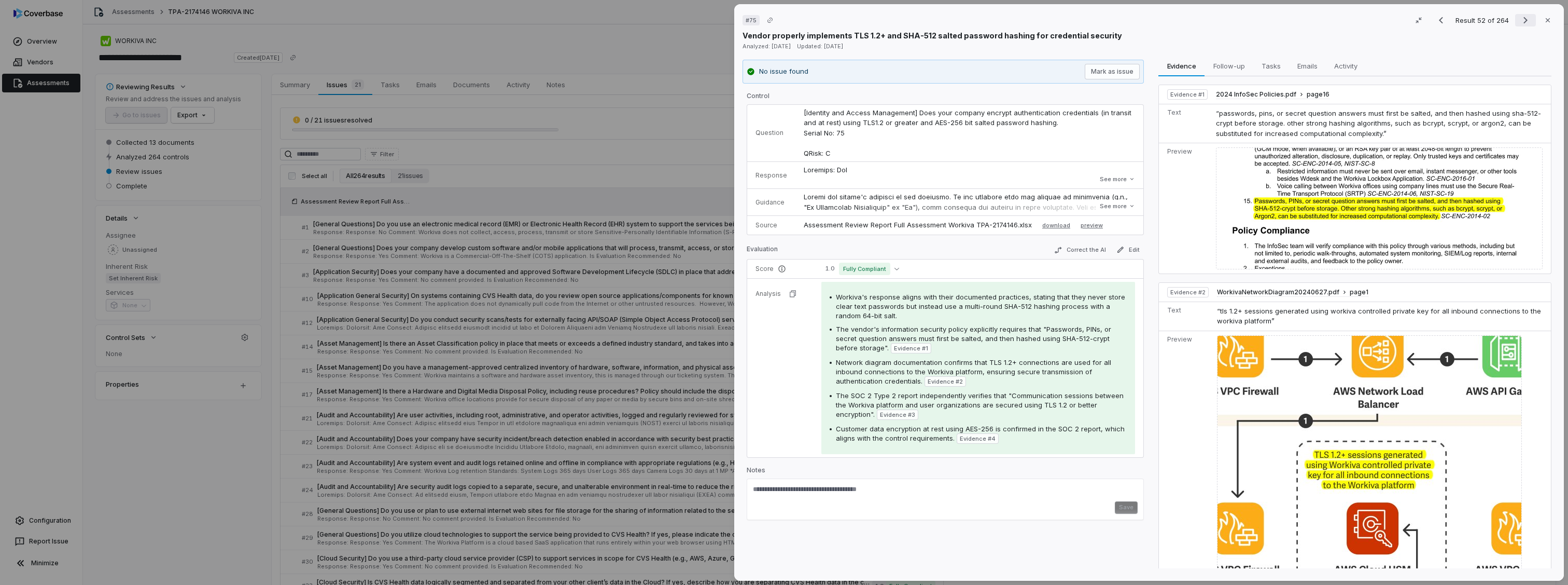
click at [1519, 26] on icon "Next result" at bounding box center [1525, 20] width 12 height 12
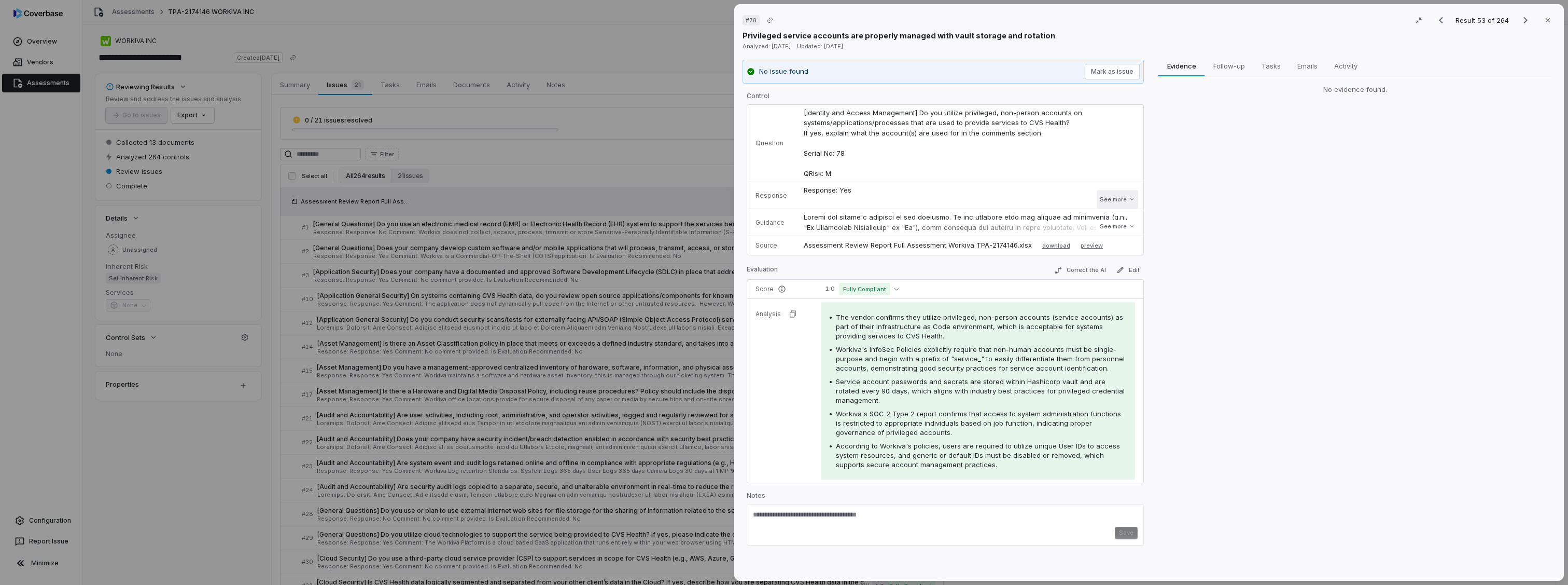
click at [1133, 196] on button "See more" at bounding box center [1118, 199] width 42 height 19
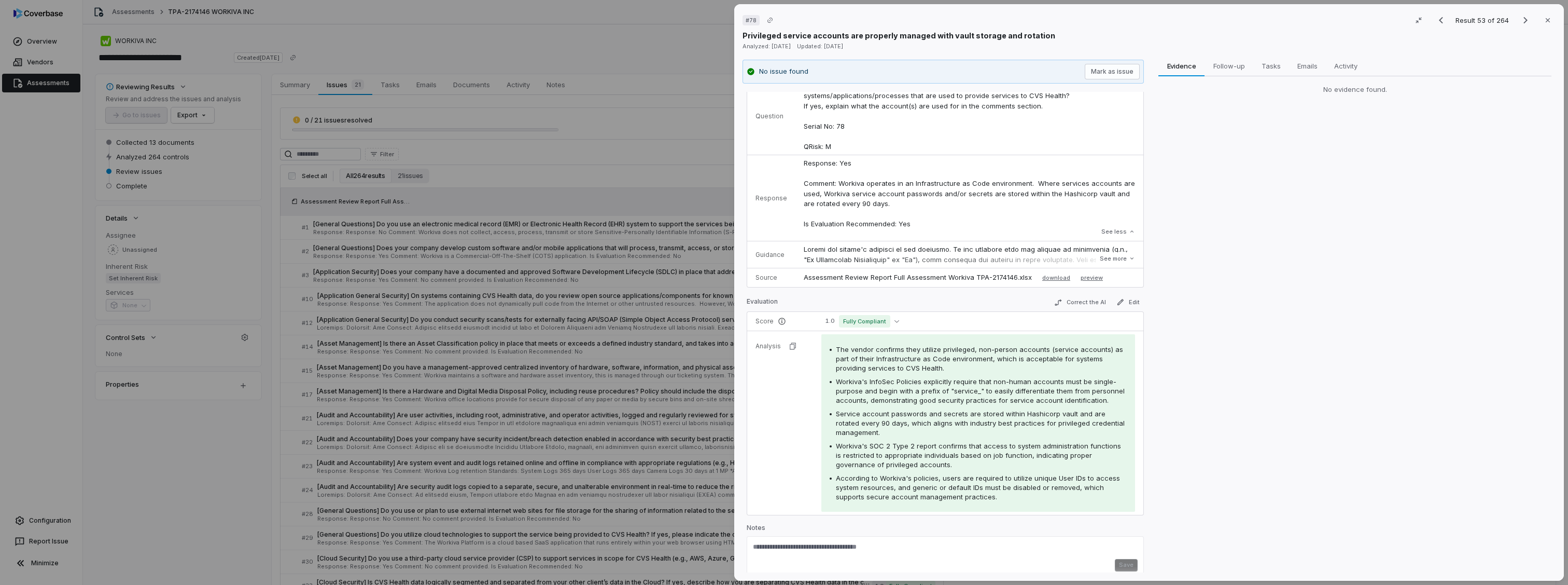
scroll to position [36, 0]
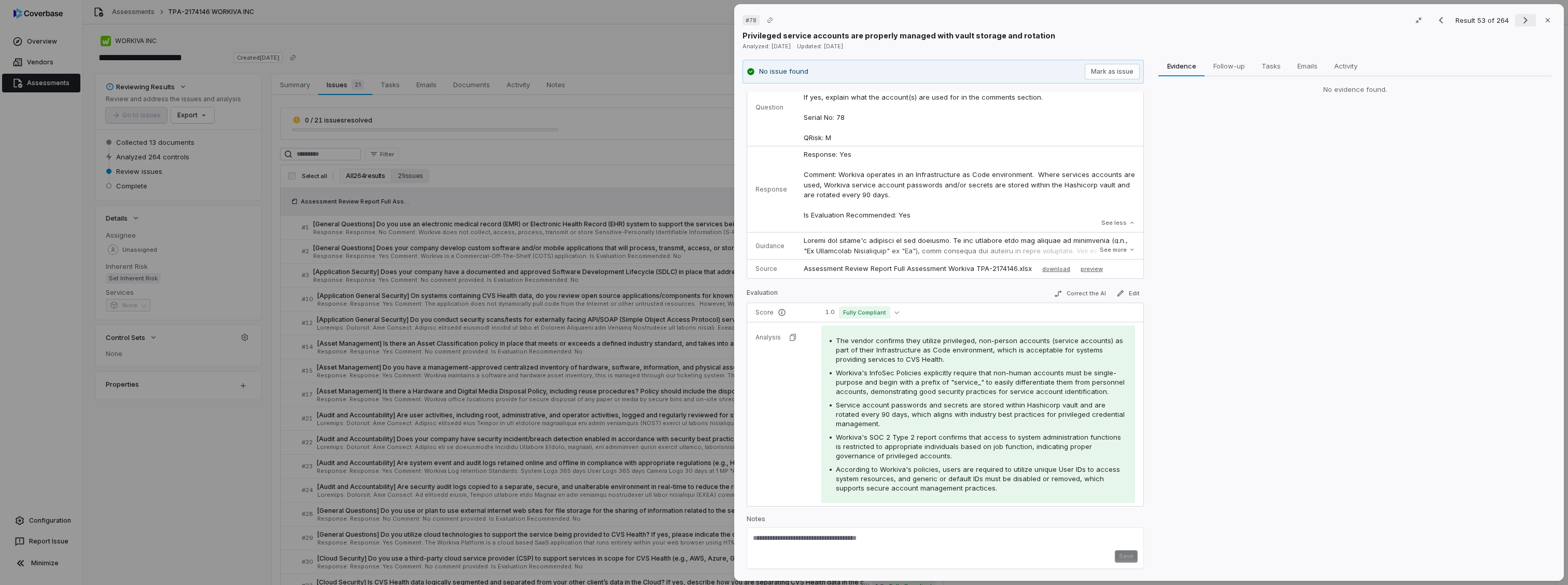
click at [1519, 23] on icon "Next result" at bounding box center [1525, 20] width 12 height 12
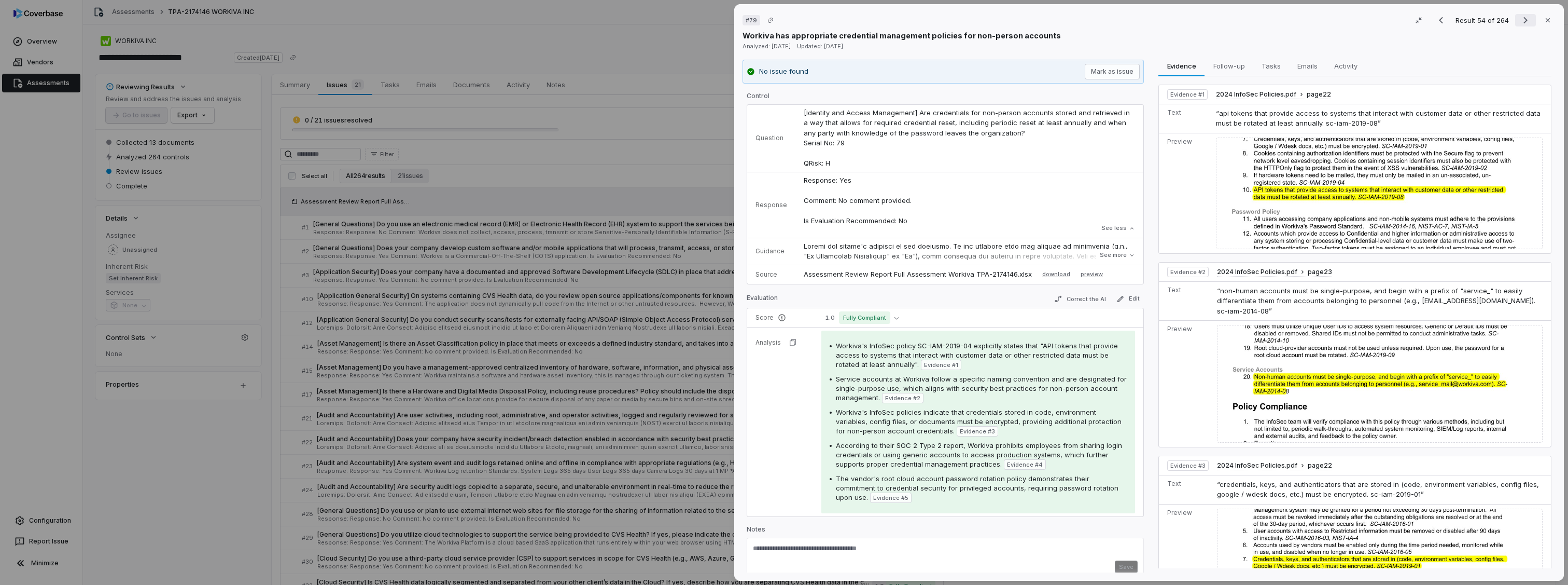
click at [1523, 21] on icon "Next result" at bounding box center [1525, 20] width 12 height 12
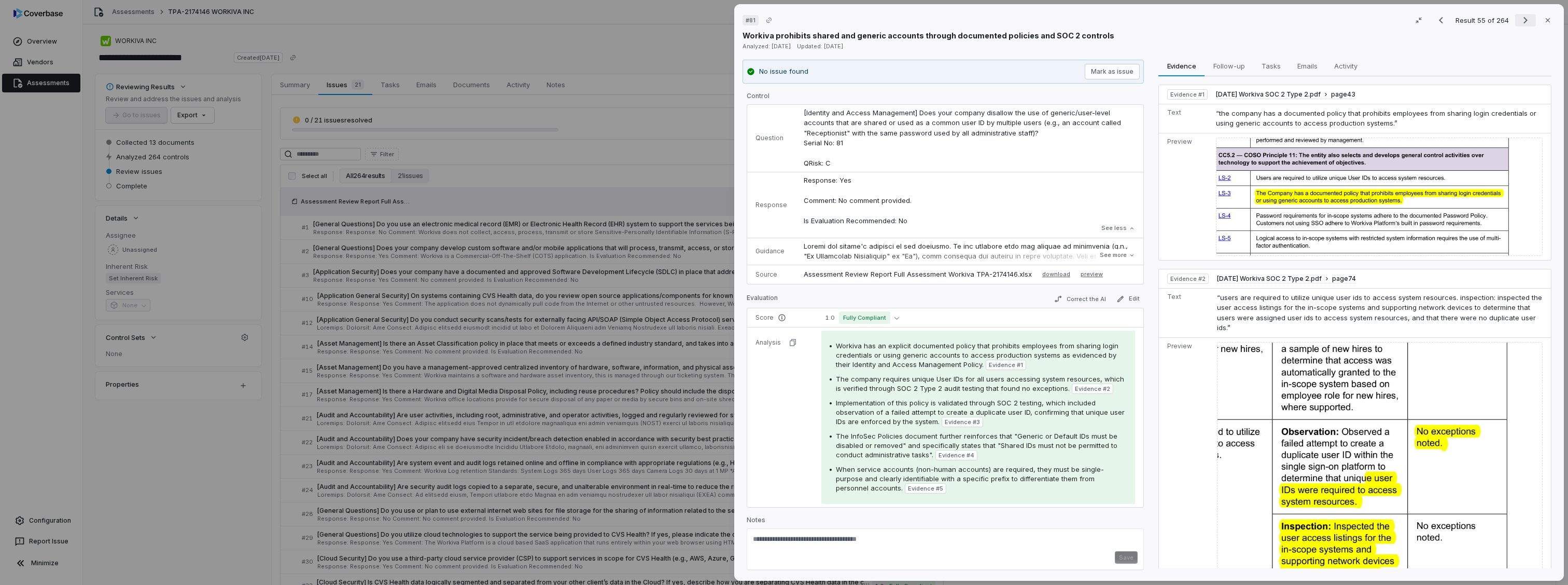
click at [1523, 21] on icon "Next result" at bounding box center [1525, 20] width 12 height 12
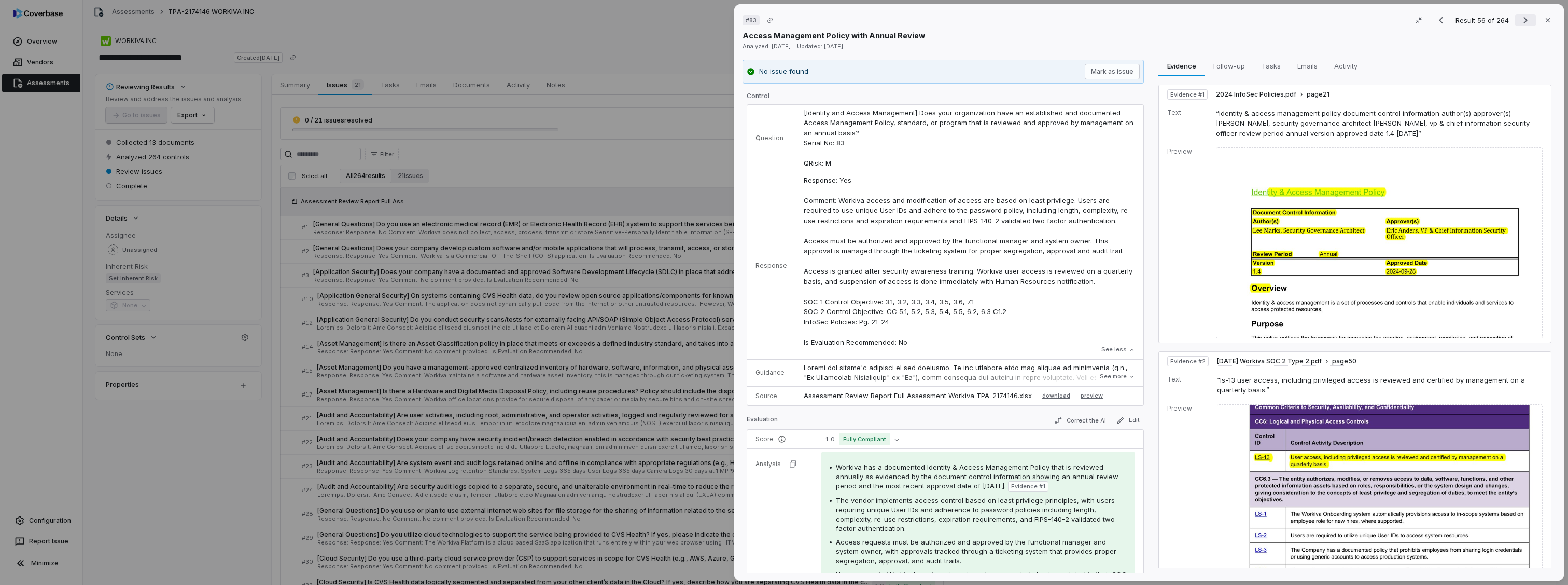
click at [1523, 21] on icon "Next result" at bounding box center [1525, 20] width 12 height 12
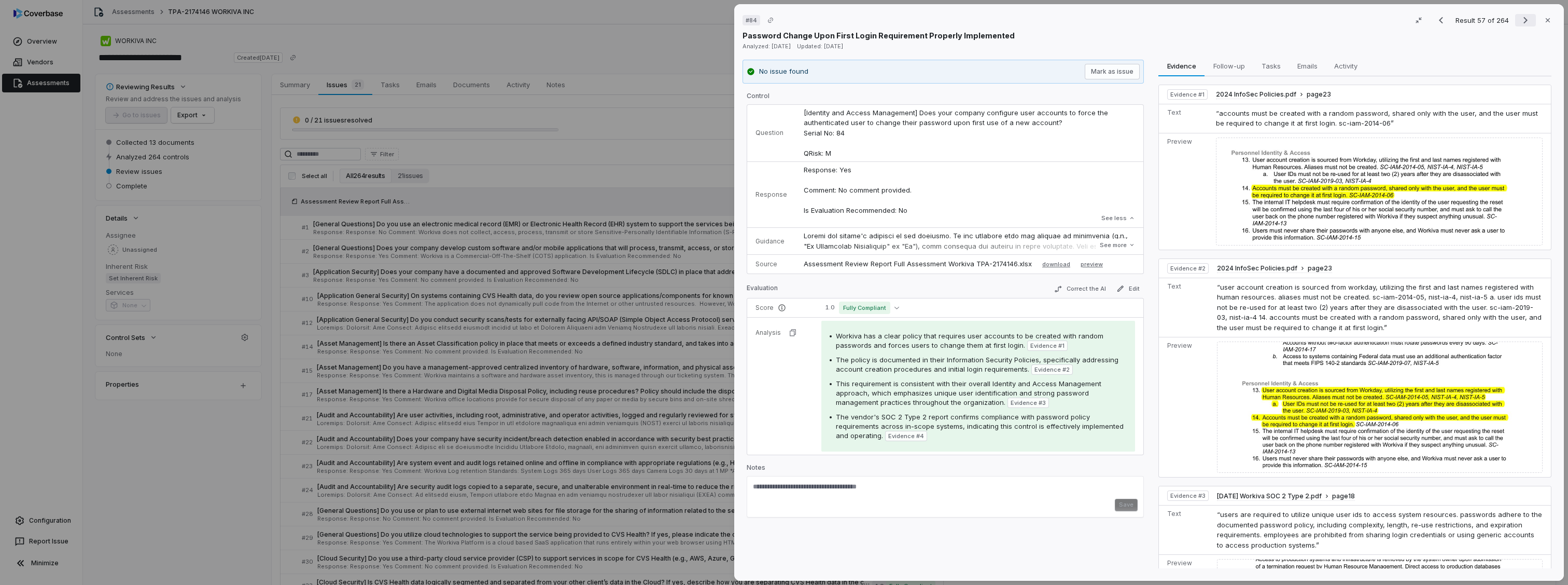
click at [1523, 21] on icon "Next result" at bounding box center [1525, 20] width 12 height 12
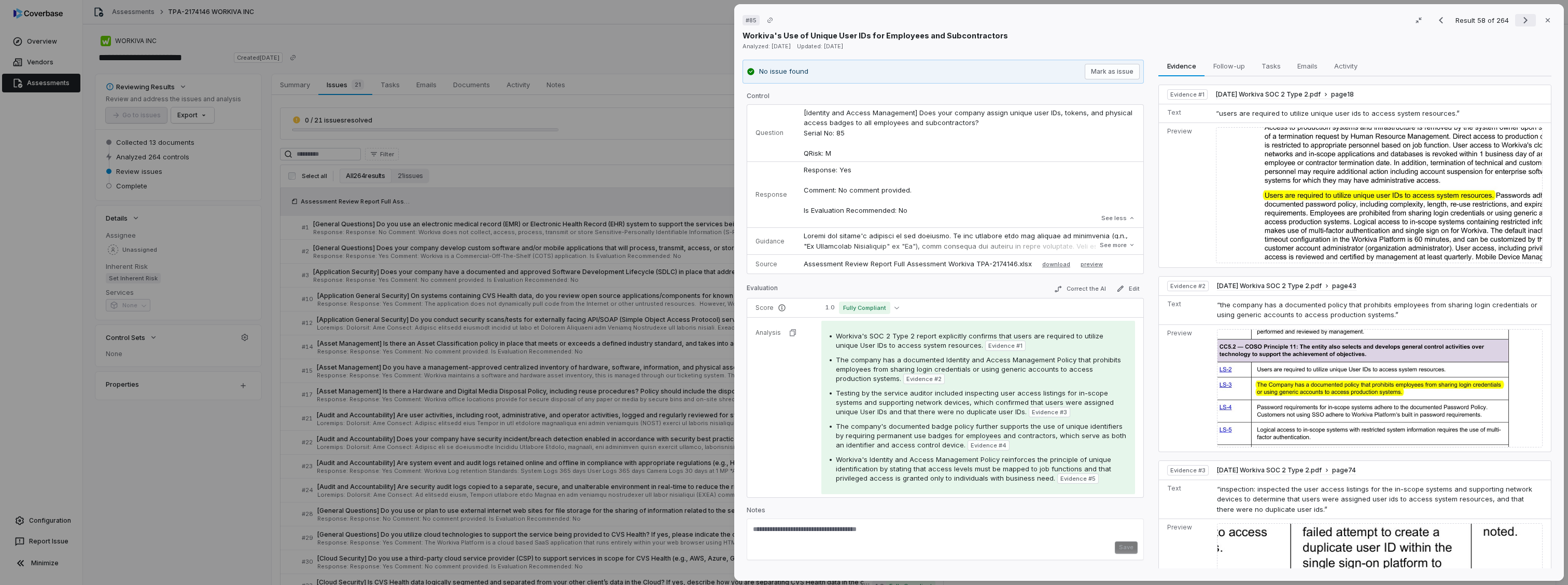
click at [1523, 21] on icon "Next result" at bounding box center [1525, 20] width 12 height 12
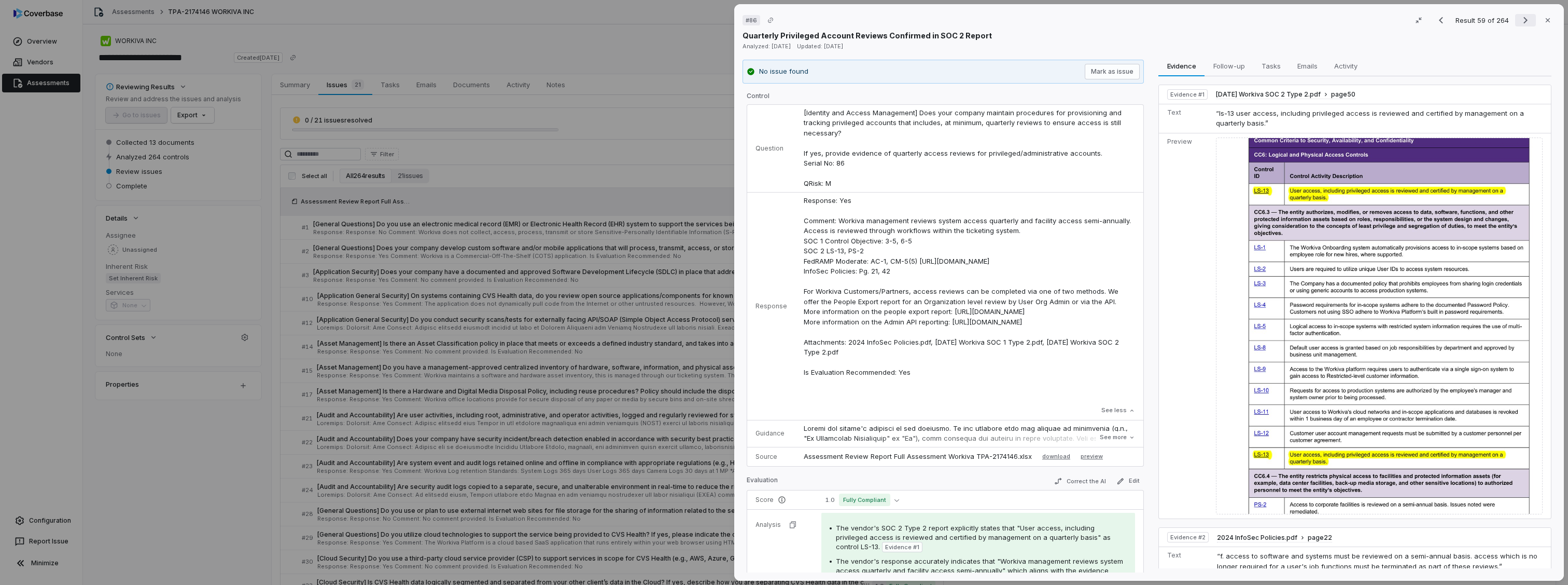
click at [1519, 19] on icon "Next result" at bounding box center [1525, 20] width 12 height 12
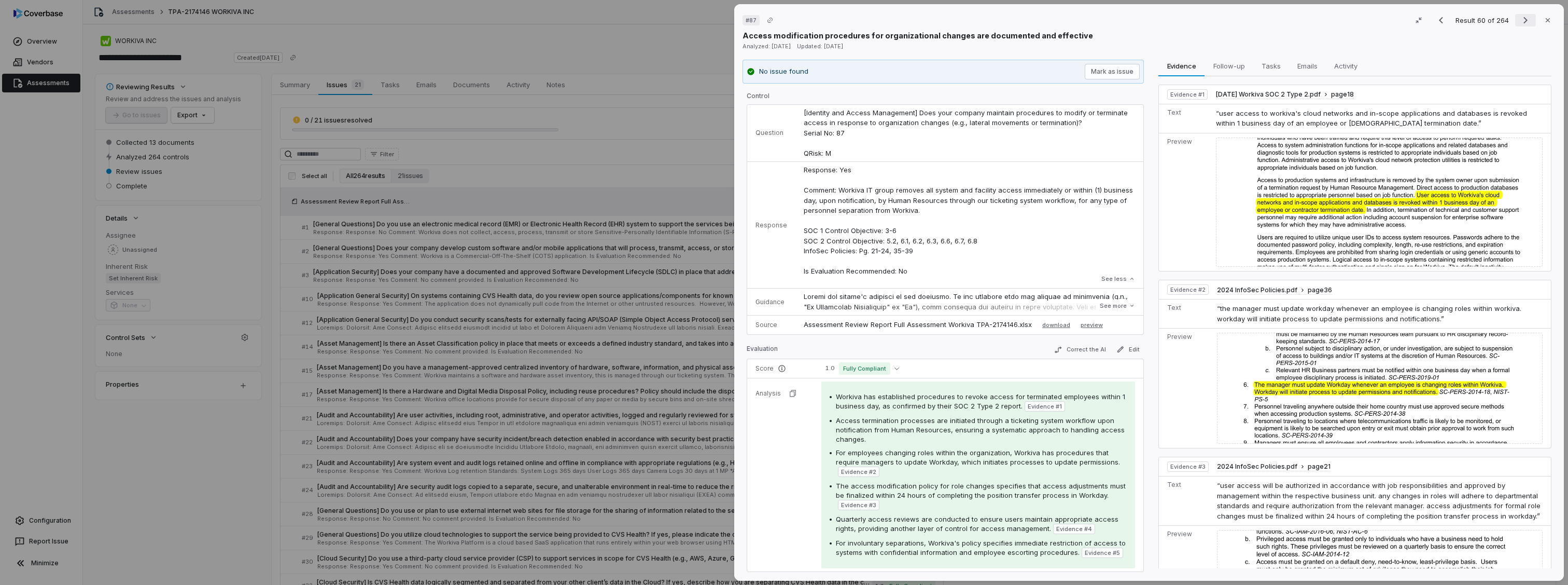
click at [1522, 19] on icon "Next result" at bounding box center [1525, 20] width 12 height 12
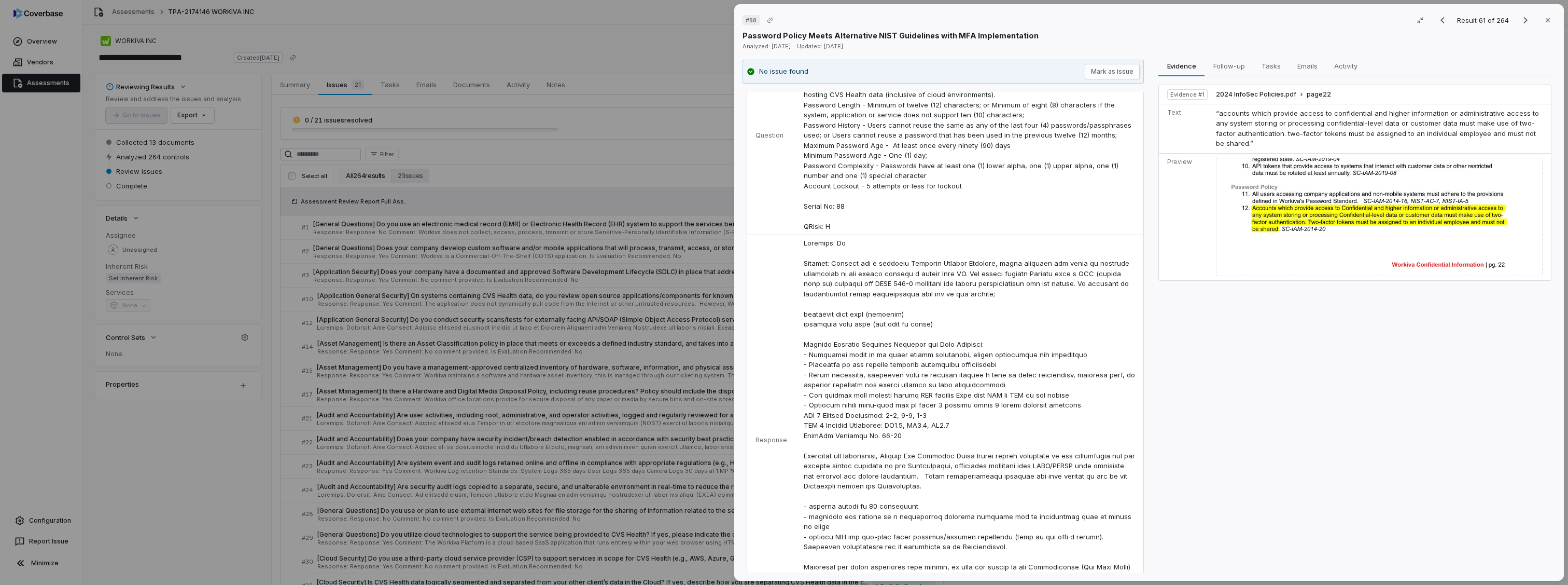
scroll to position [68, 0]
click at [1519, 15] on icon "Next result" at bounding box center [1525, 20] width 12 height 12
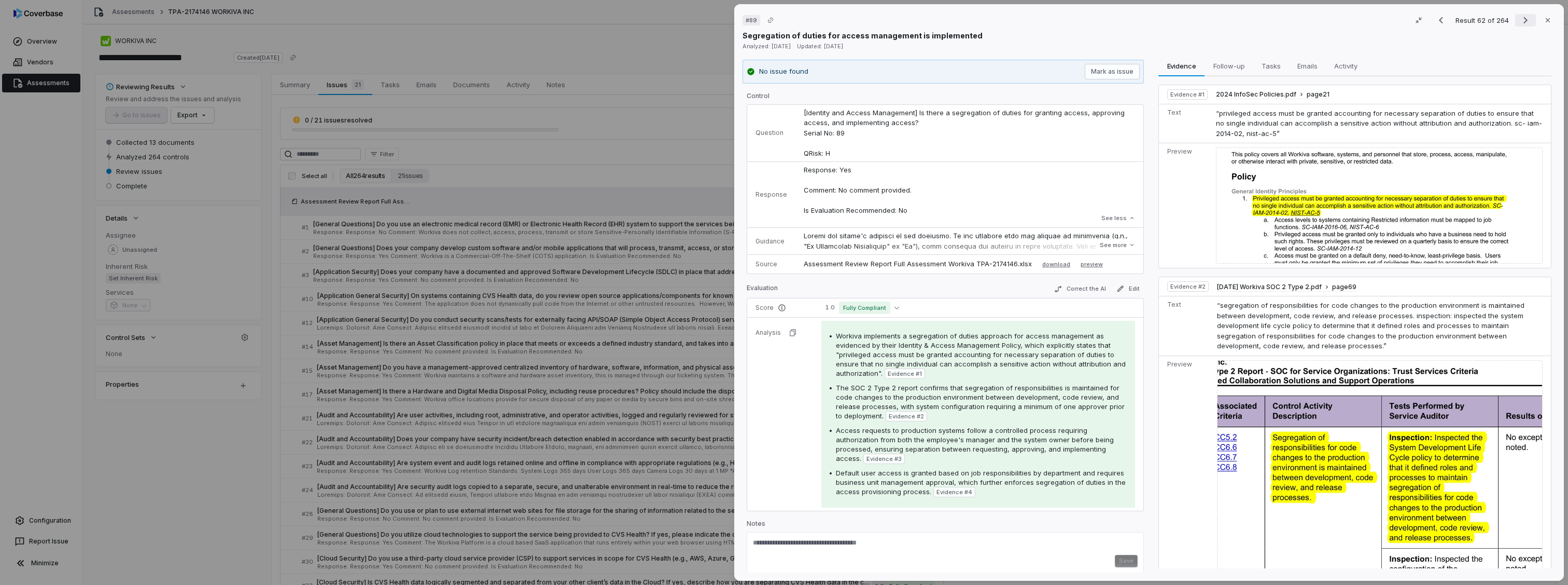
click at [1523, 23] on icon "Next result" at bounding box center [1525, 20] width 12 height 12
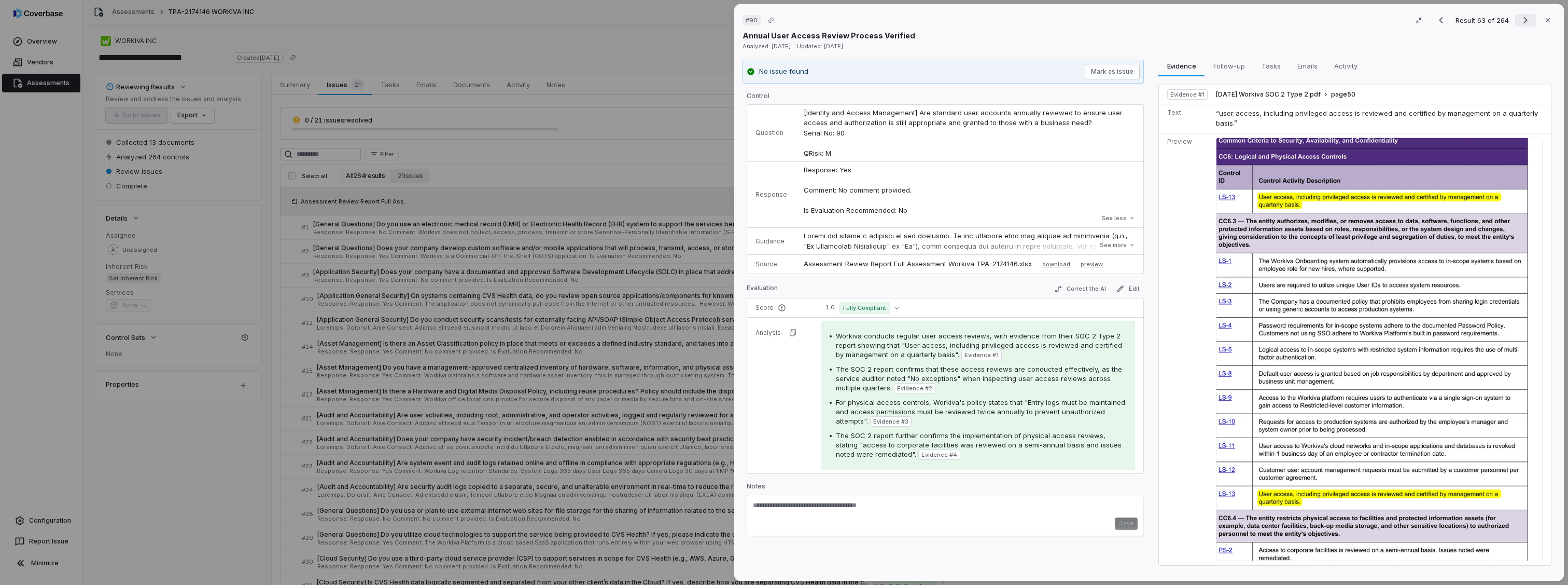
click at [1521, 23] on icon "Next result" at bounding box center [1525, 20] width 12 height 12
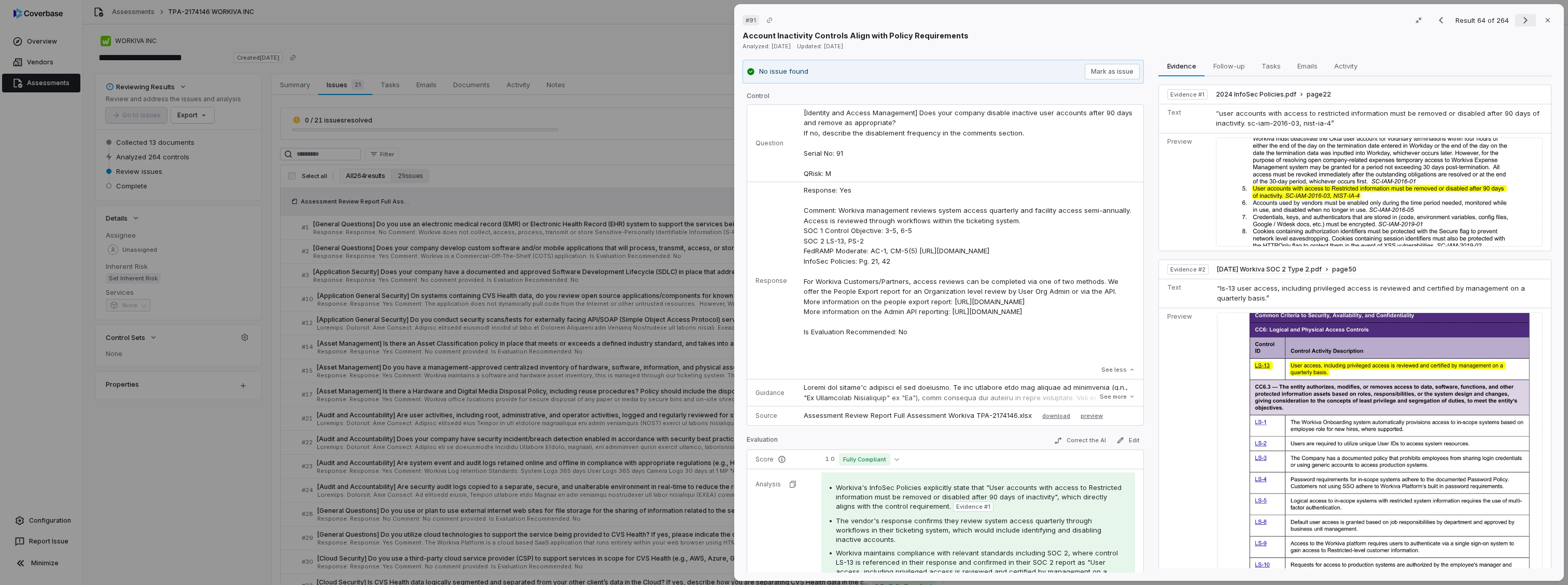
click at [1519, 22] on icon "Next result" at bounding box center [1525, 20] width 12 height 12
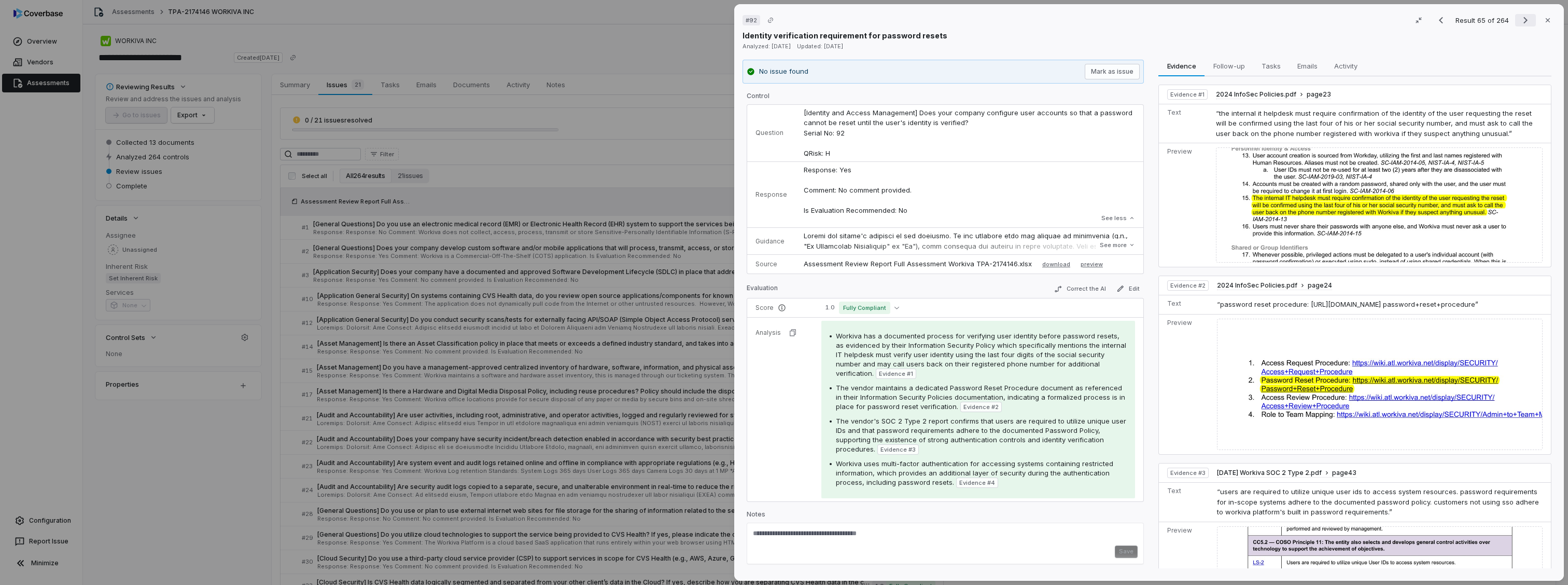
click at [1524, 20] on icon "Next result" at bounding box center [1526, 20] width 4 height 7
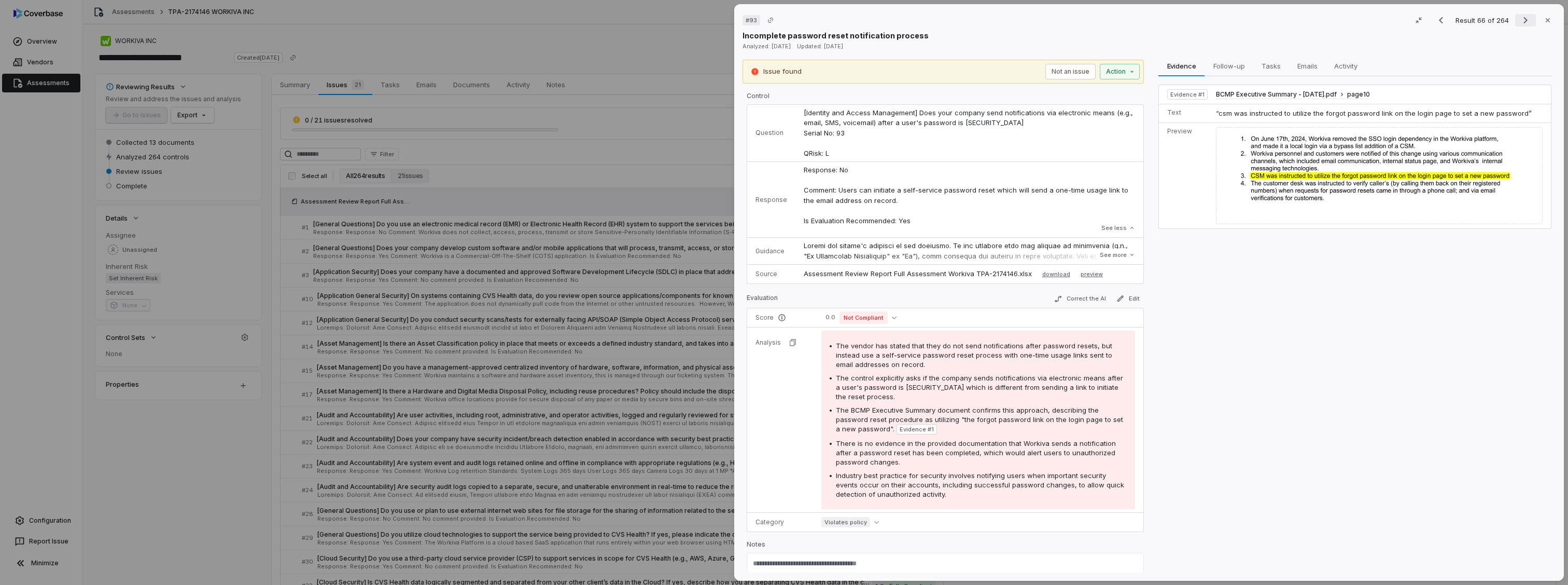
click at [1516, 24] on button "Next result" at bounding box center [1526, 20] width 21 height 12
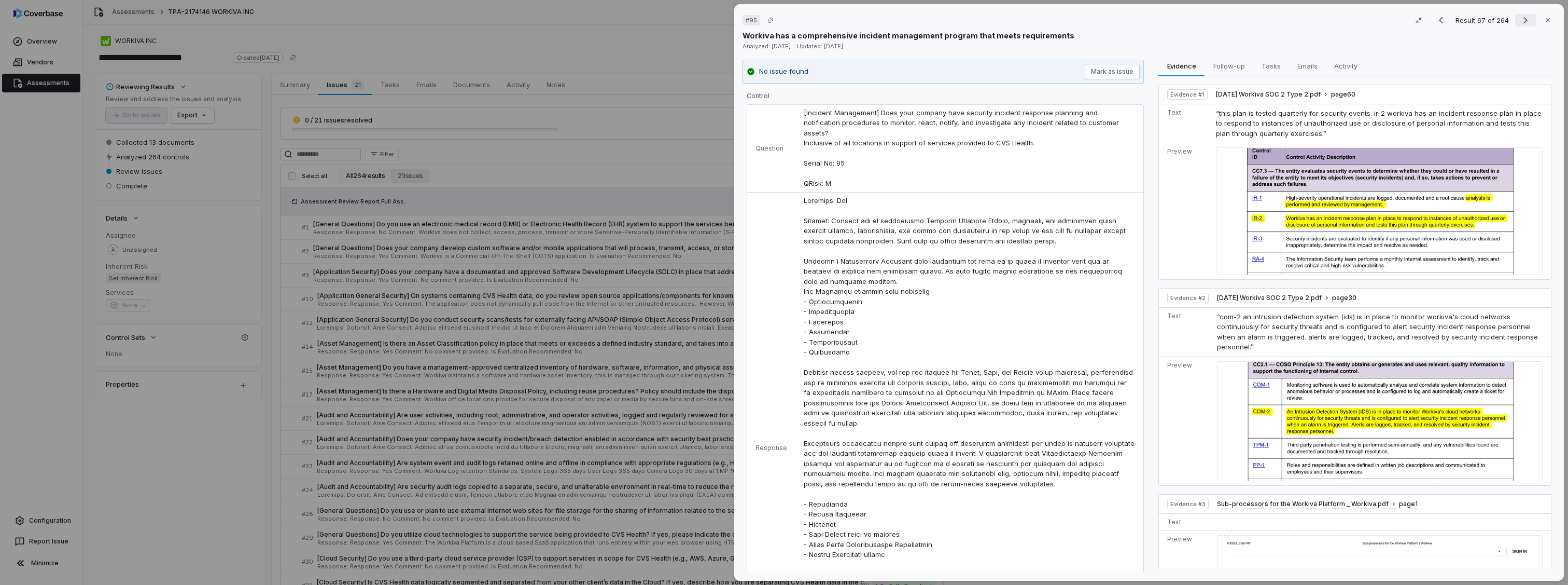
click at [1516, 24] on button "Next result" at bounding box center [1526, 20] width 21 height 12
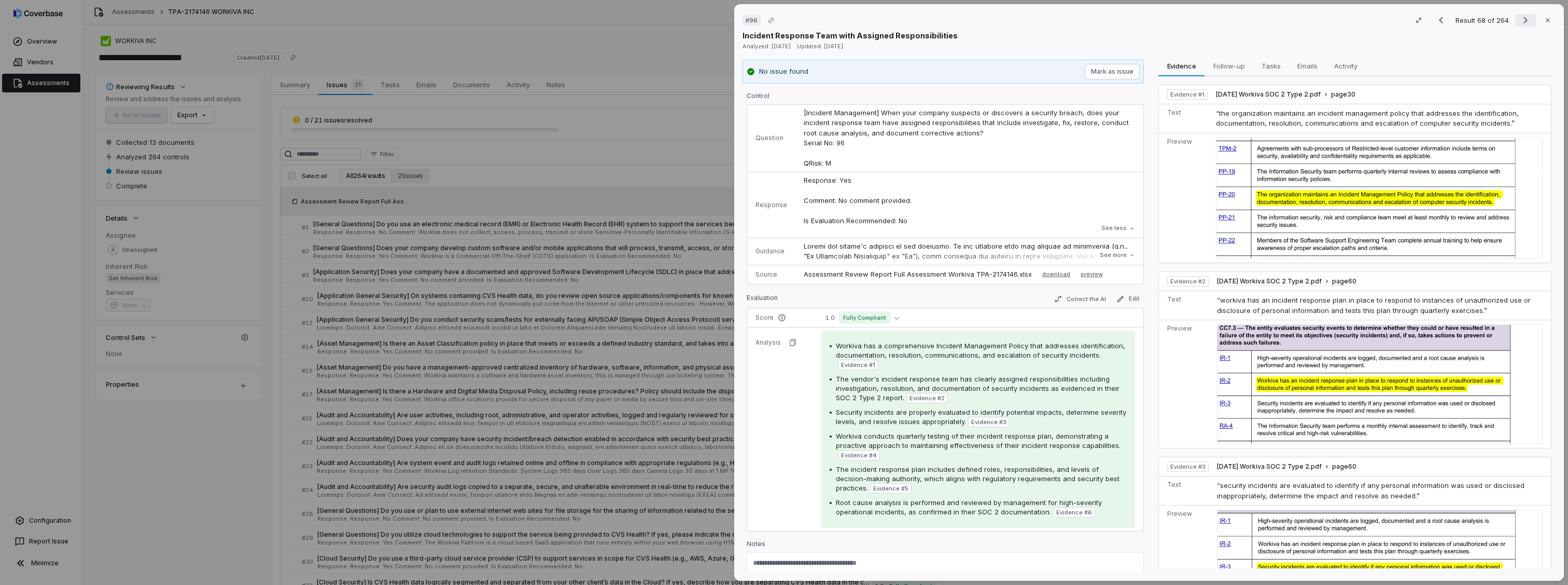
click at [1516, 18] on button "Next result" at bounding box center [1526, 20] width 21 height 12
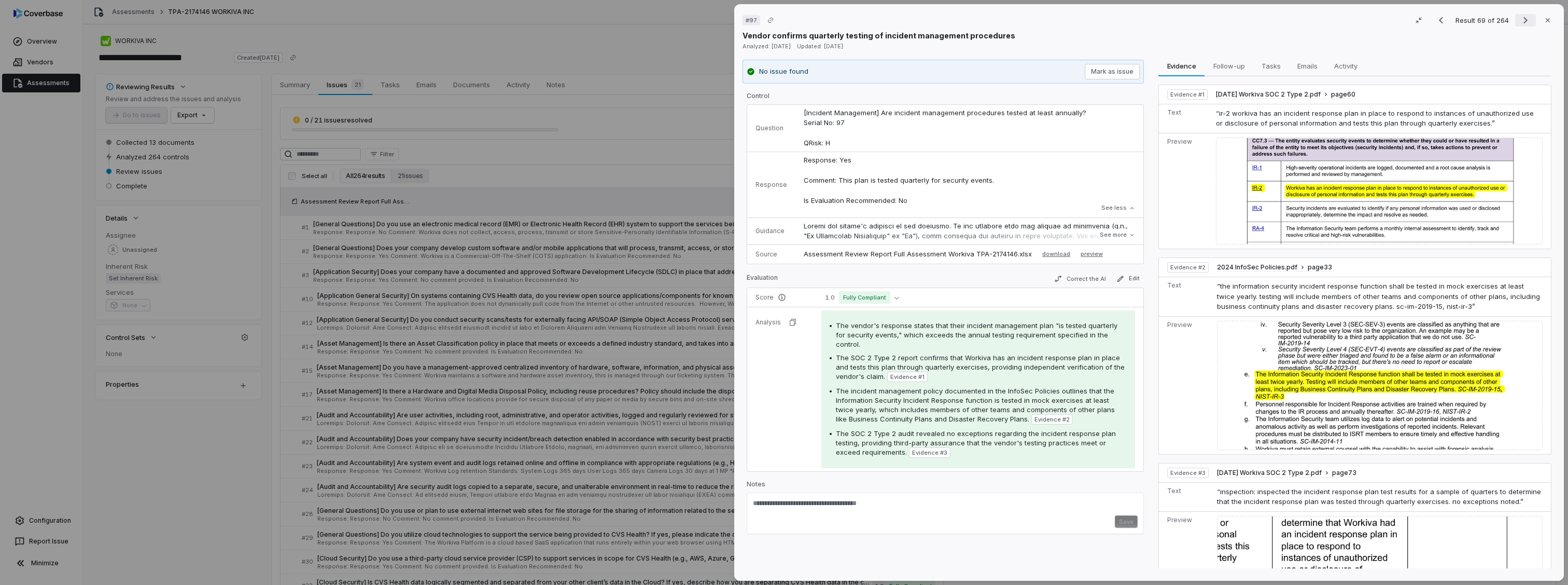
click at [1516, 18] on button "Next result" at bounding box center [1526, 20] width 21 height 12
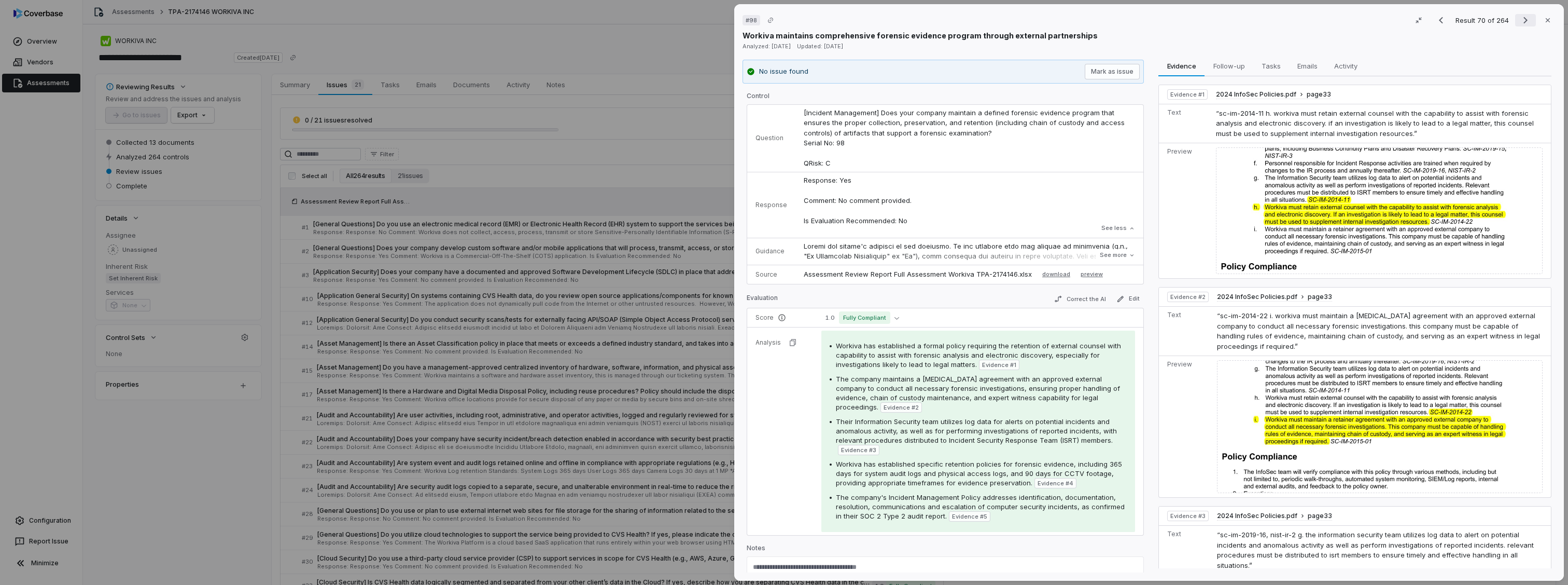
click at [1516, 18] on button "Next result" at bounding box center [1526, 20] width 21 height 12
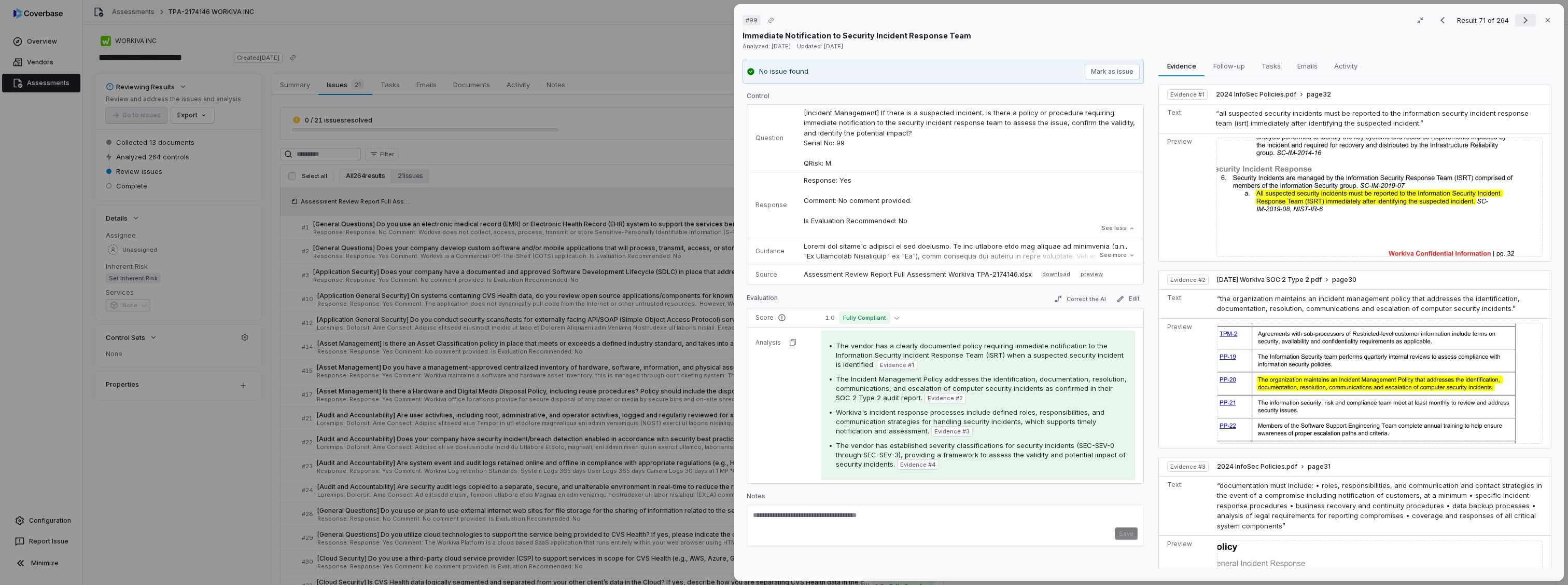
click at [1516, 18] on button "Next result" at bounding box center [1526, 20] width 21 height 12
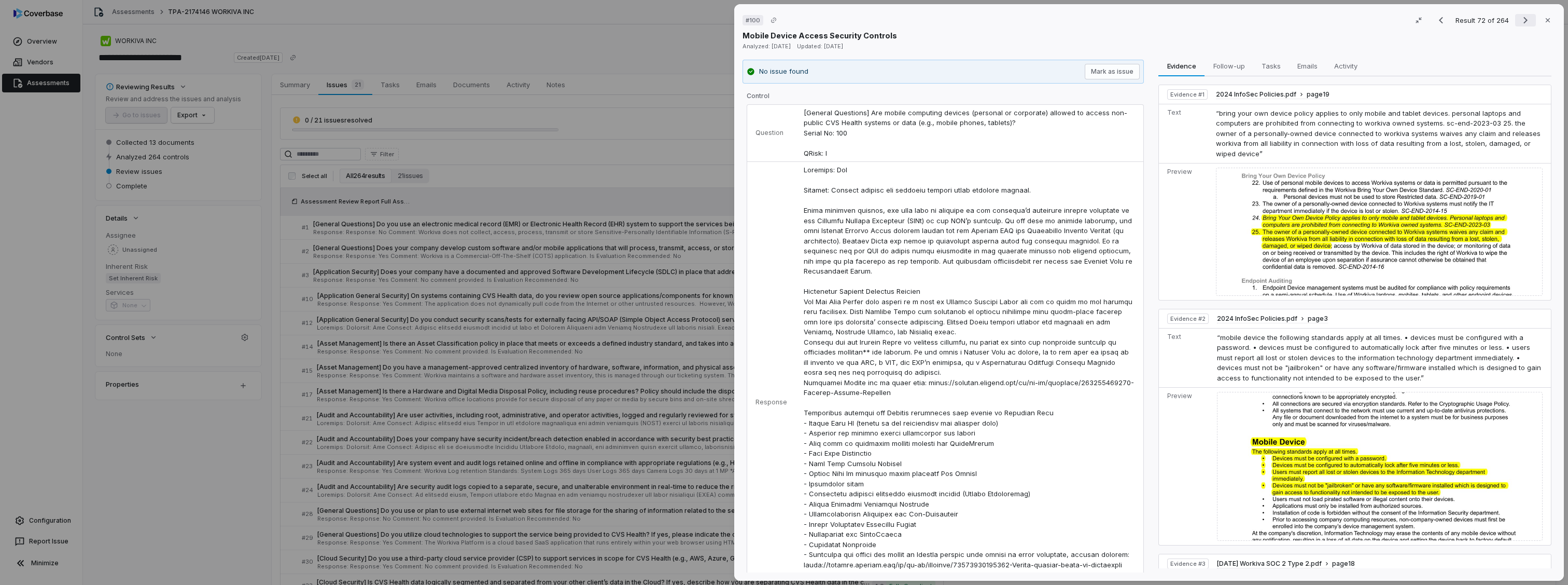
click at [1516, 18] on button "Next result" at bounding box center [1526, 20] width 21 height 12
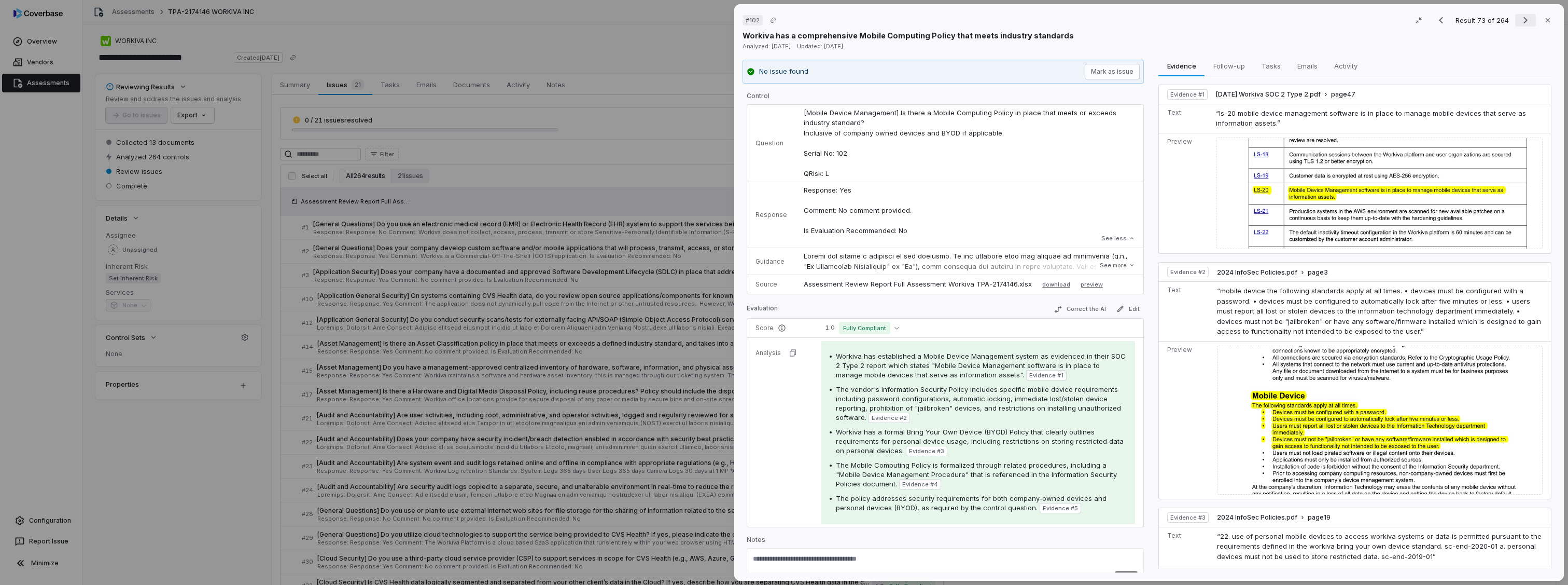
click at [1524, 20] on icon "Next result" at bounding box center [1526, 20] width 4 height 7
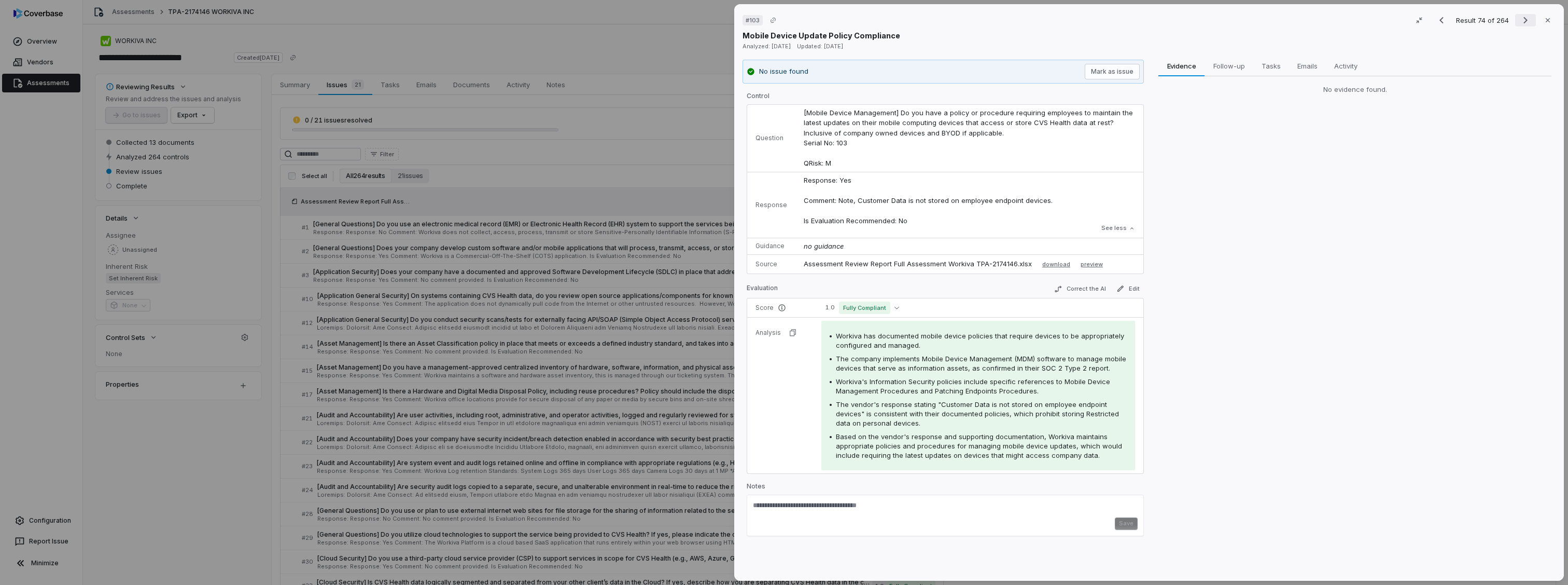
click at [1521, 20] on icon "Next result" at bounding box center [1525, 20] width 12 height 12
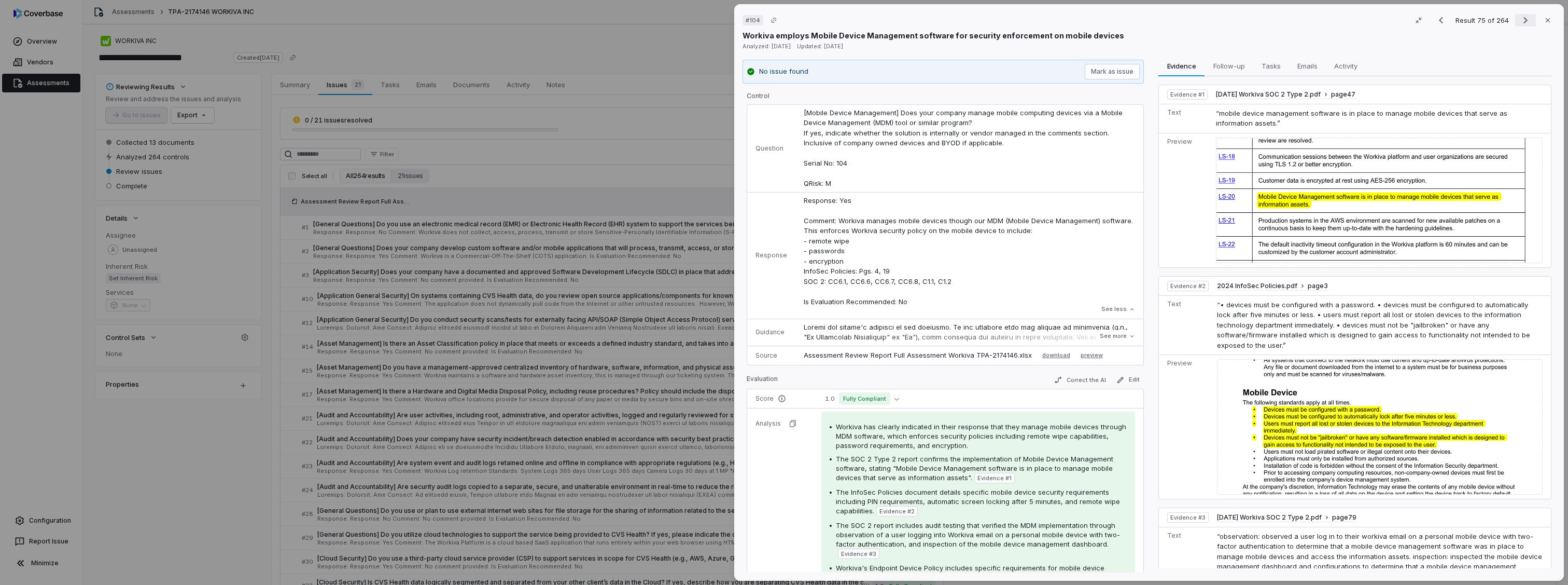
click at [1526, 18] on button "Next result" at bounding box center [1526, 20] width 21 height 12
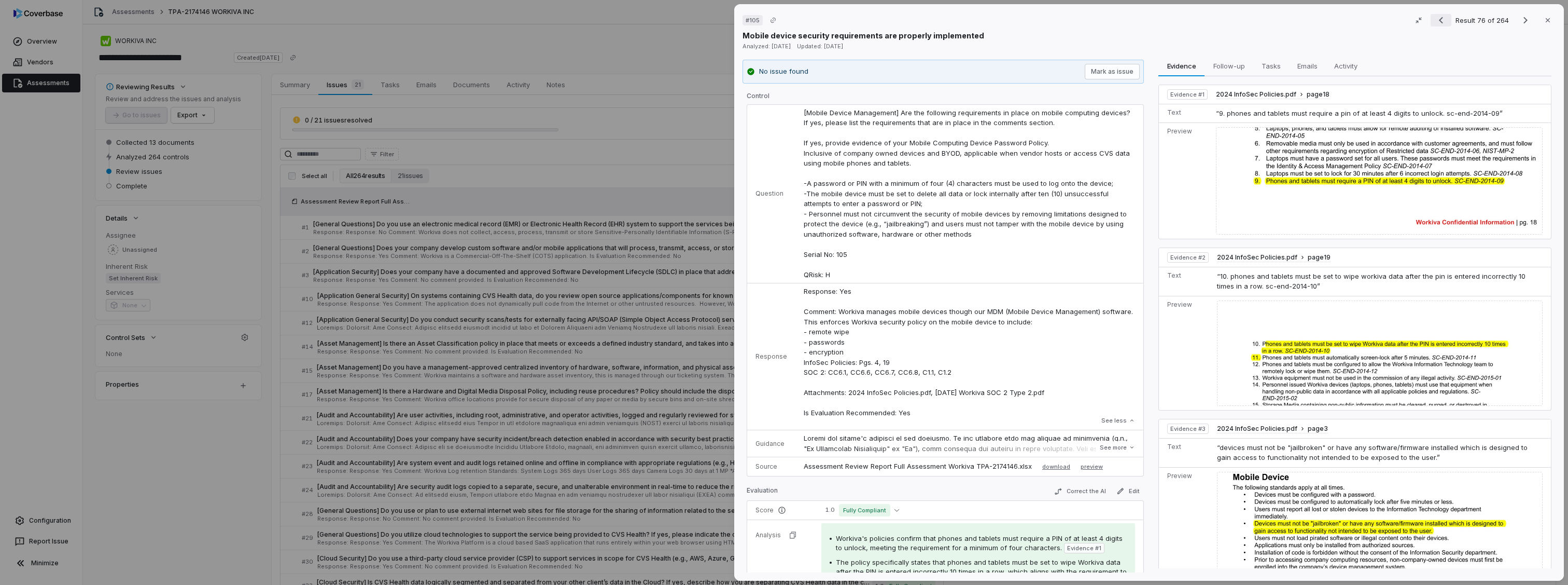
click at [1516, 14] on button "Next result" at bounding box center [1526, 20] width 21 height 12
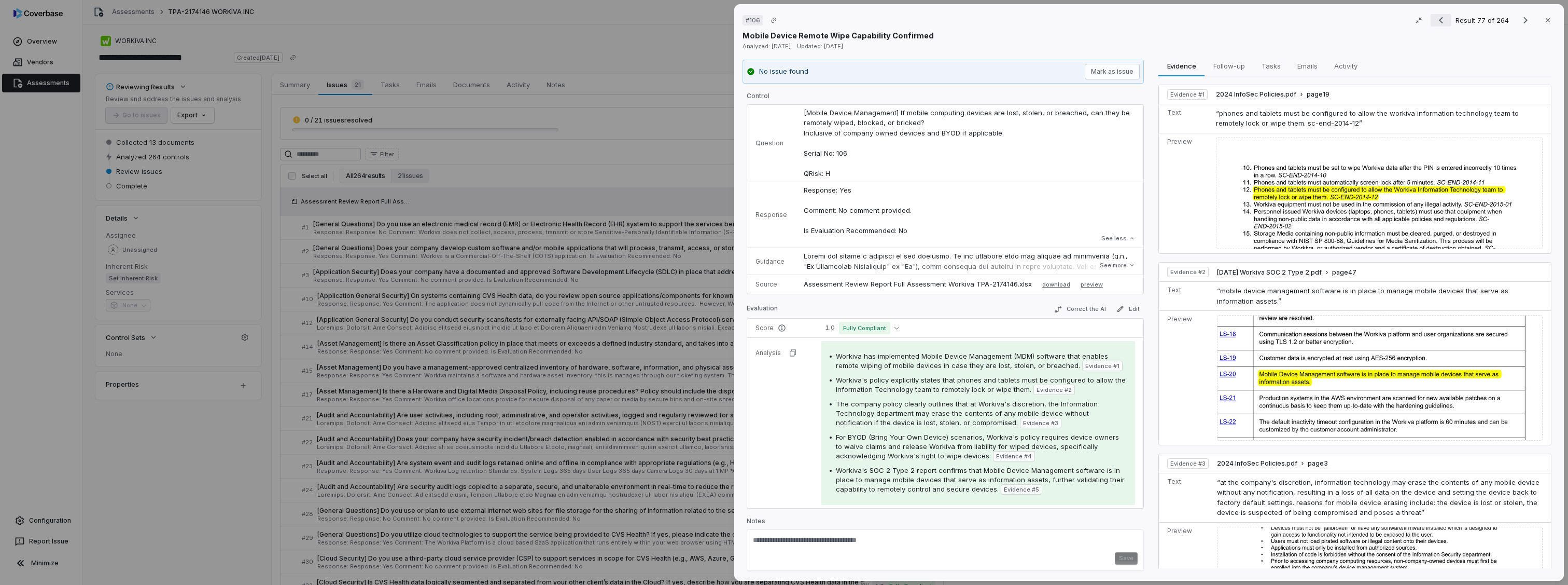
click at [1440, 22] on icon "Previous result" at bounding box center [1440, 20] width 12 height 12
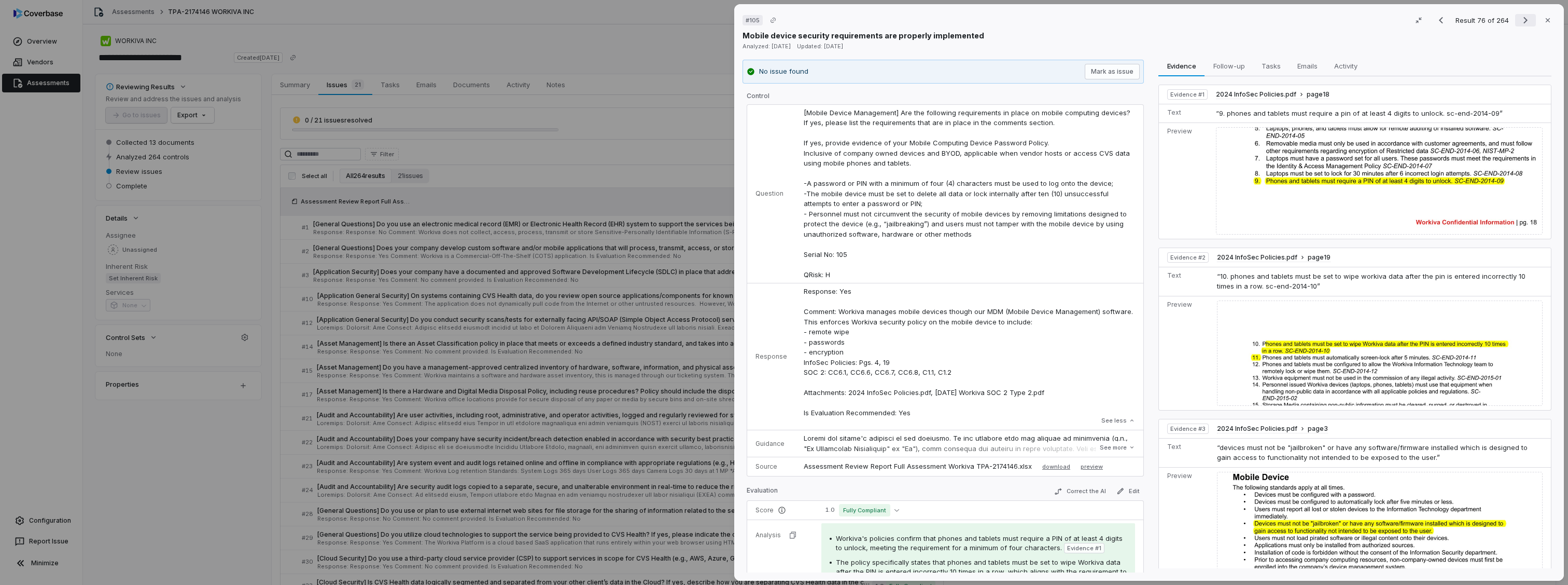
click at [1519, 22] on icon "Next result" at bounding box center [1525, 20] width 12 height 12
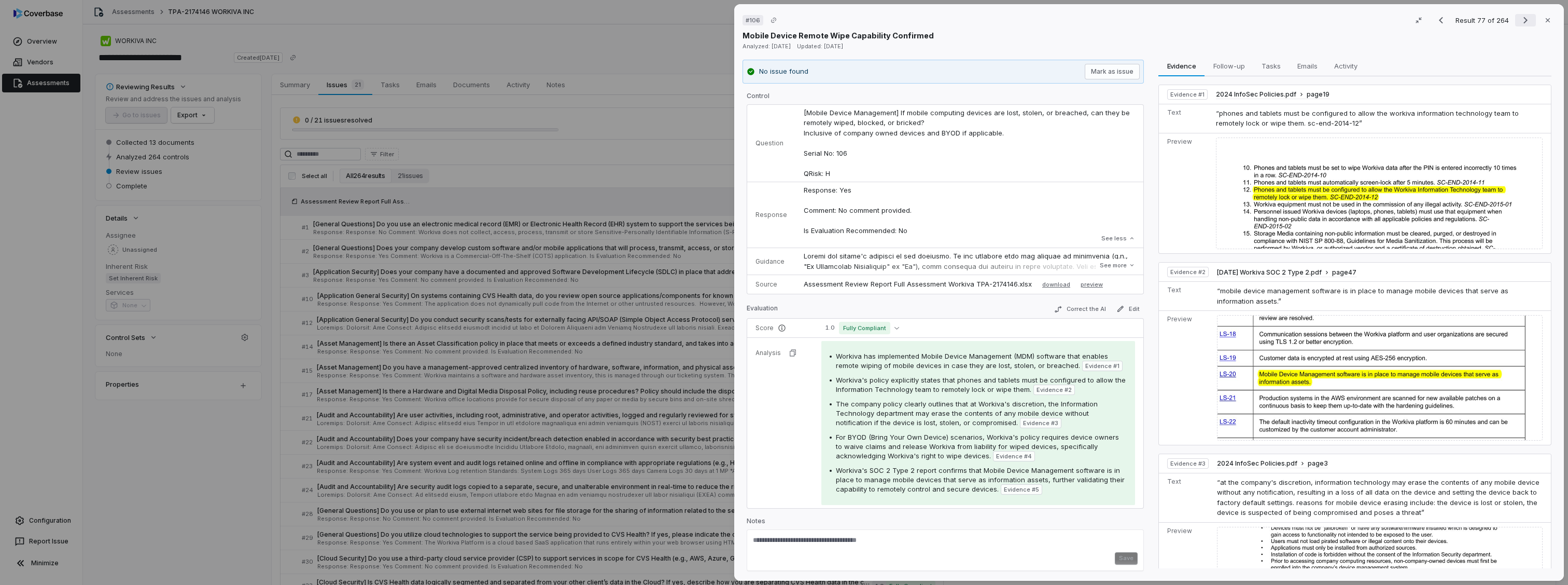
click at [1519, 22] on icon "Next result" at bounding box center [1525, 20] width 12 height 12
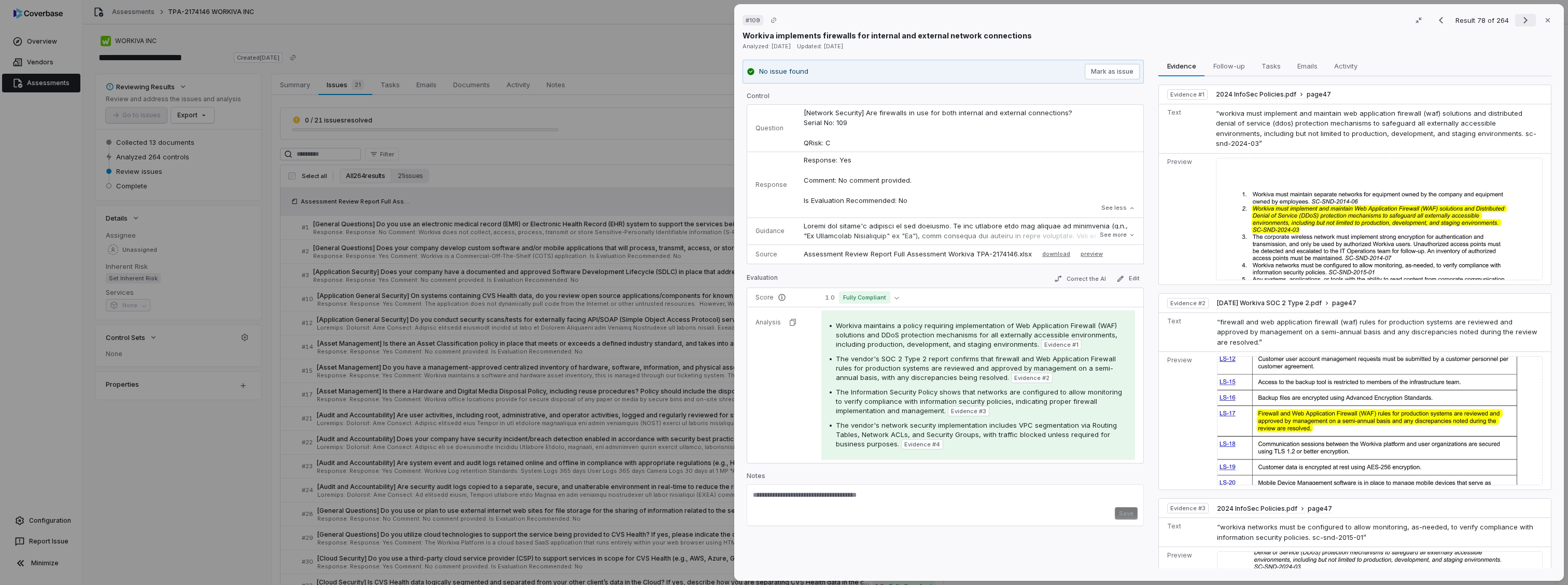
click at [1519, 18] on icon "Next result" at bounding box center [1525, 20] width 12 height 12
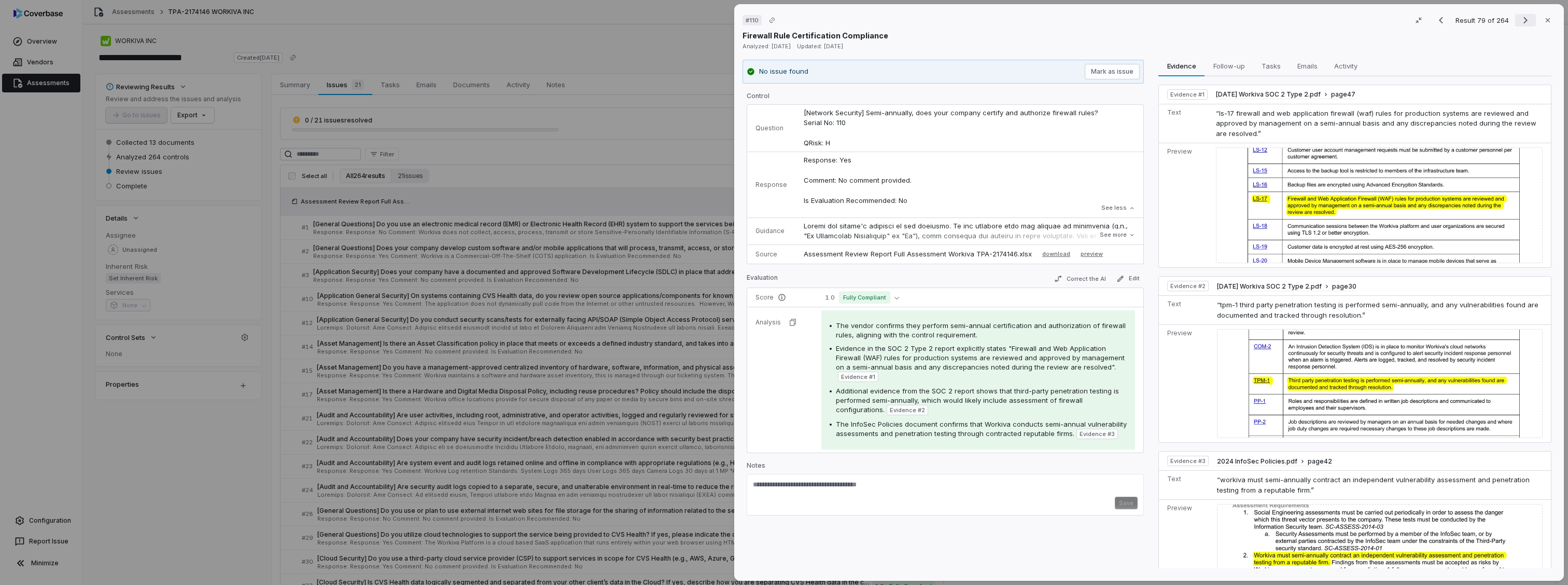
click at [1519, 18] on icon "Next result" at bounding box center [1525, 20] width 12 height 12
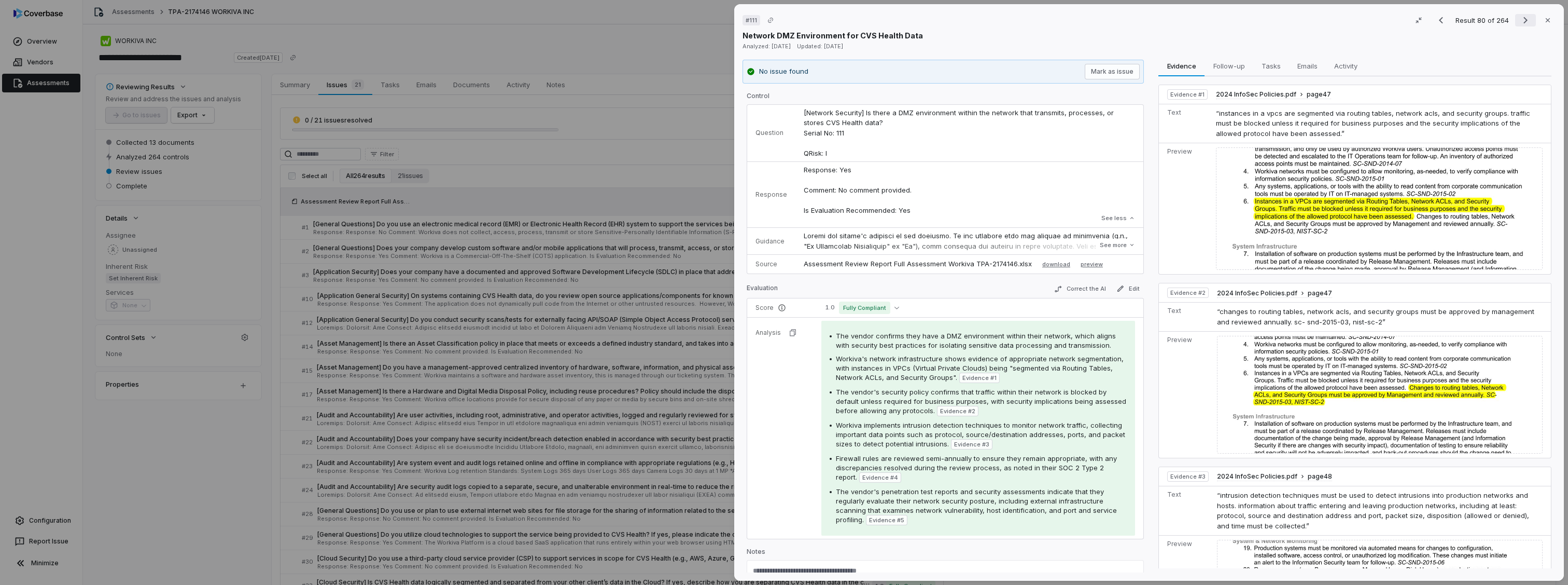
click at [1519, 18] on icon "Next result" at bounding box center [1525, 20] width 12 height 12
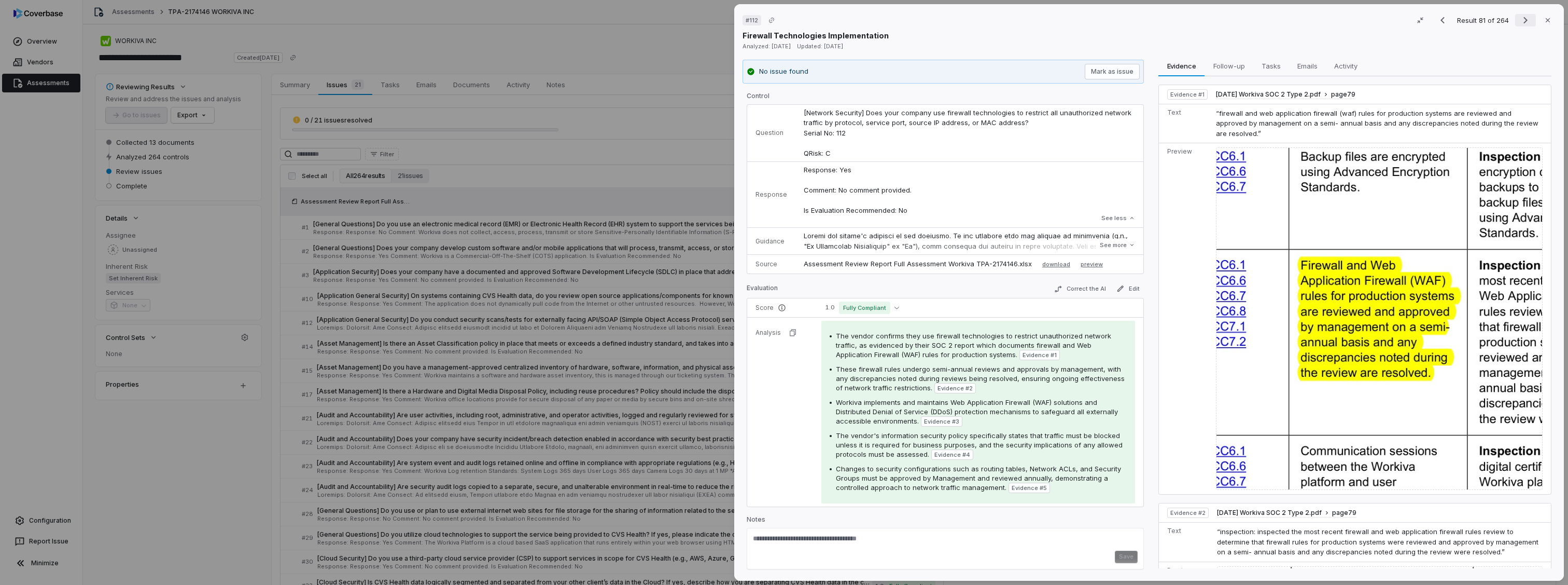
click at [1519, 18] on icon "Next result" at bounding box center [1525, 20] width 12 height 12
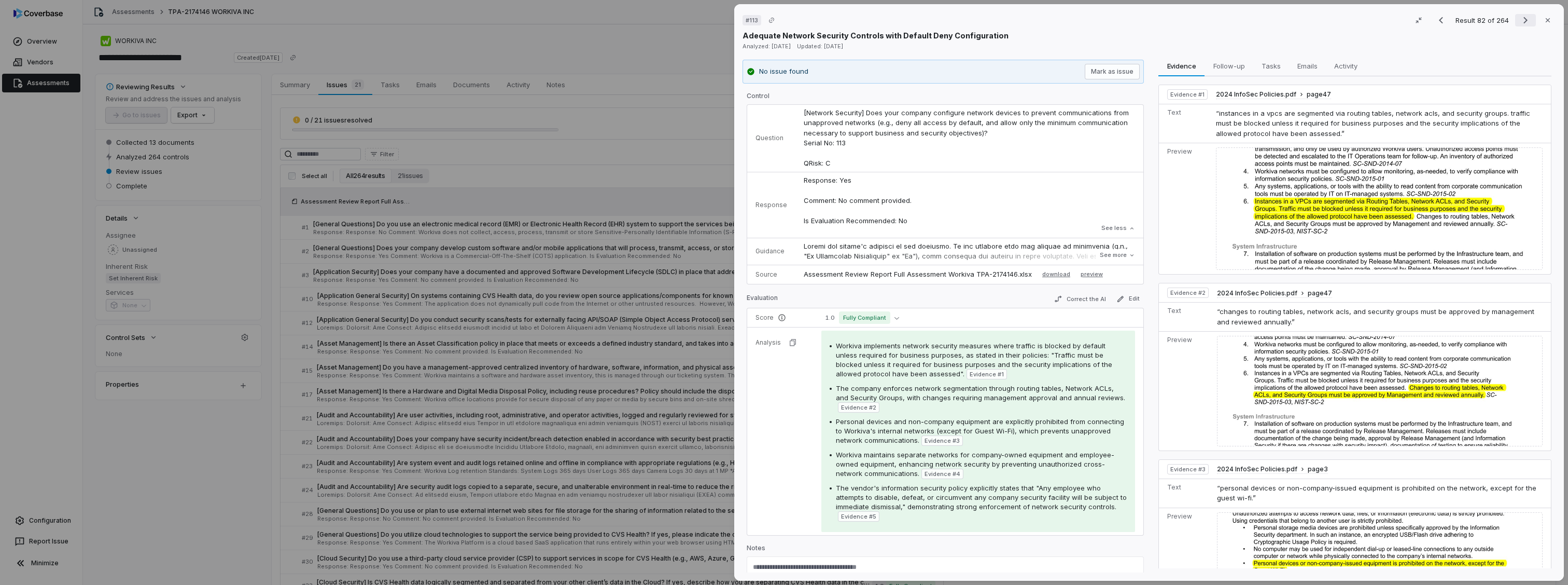
click at [1519, 18] on icon "Next result" at bounding box center [1525, 20] width 12 height 12
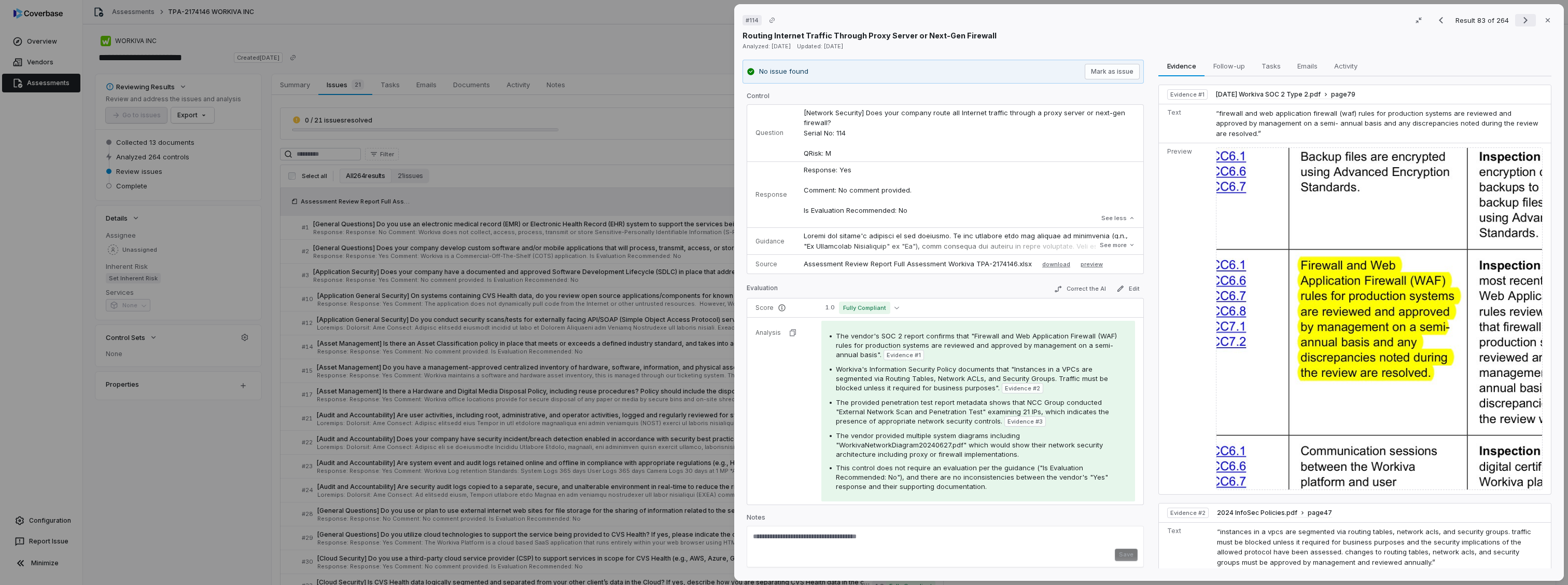
click at [1519, 18] on icon "Next result" at bounding box center [1525, 20] width 12 height 12
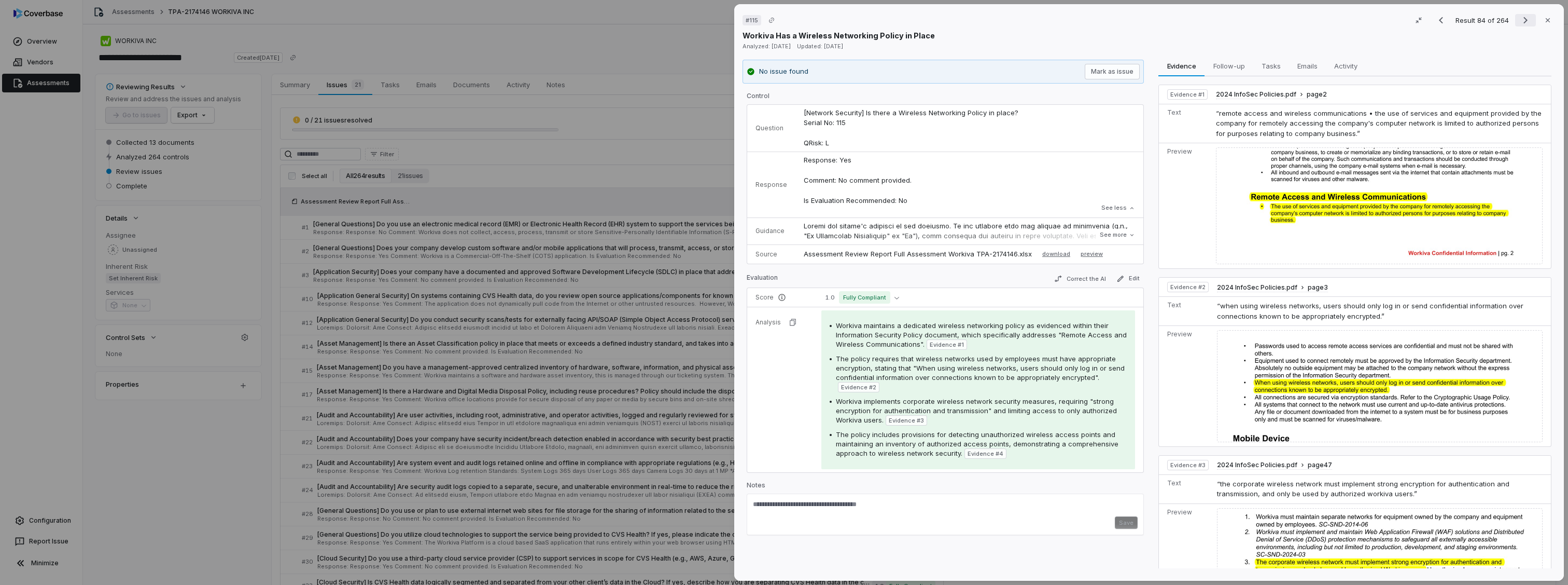
click at [1519, 18] on icon "Next result" at bounding box center [1525, 20] width 12 height 12
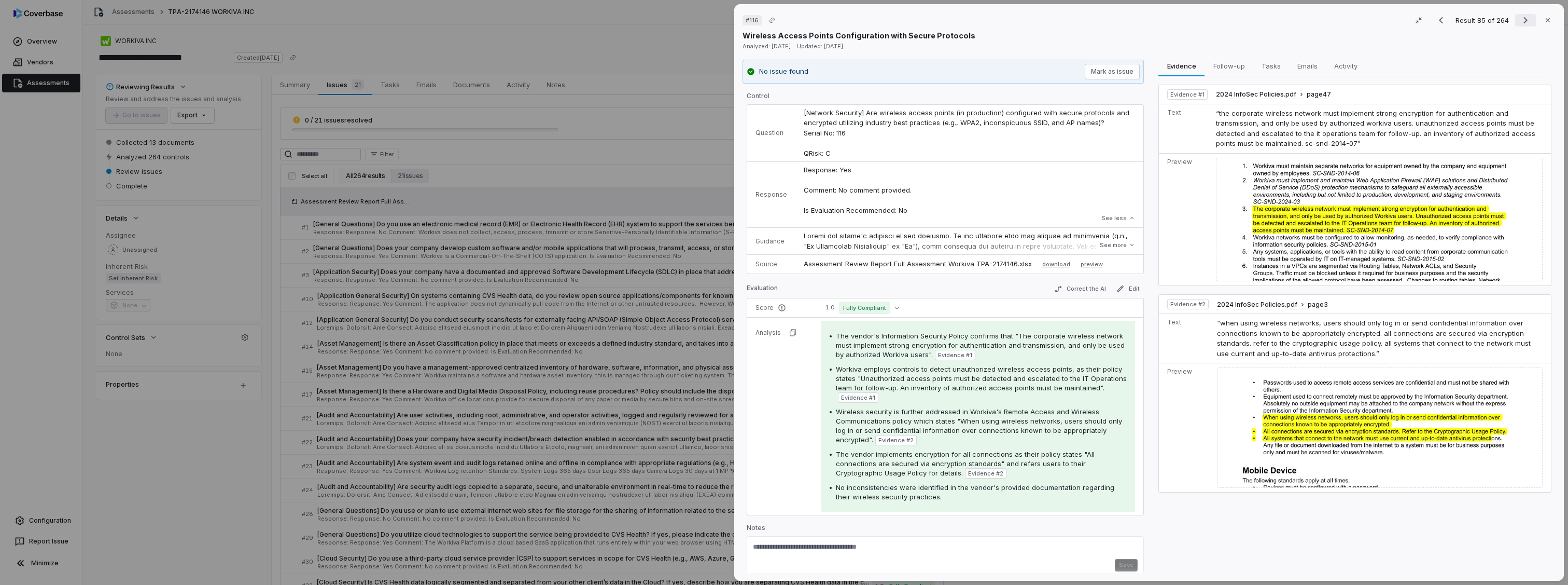
click at [1519, 18] on icon "Next result" at bounding box center [1525, 20] width 12 height 12
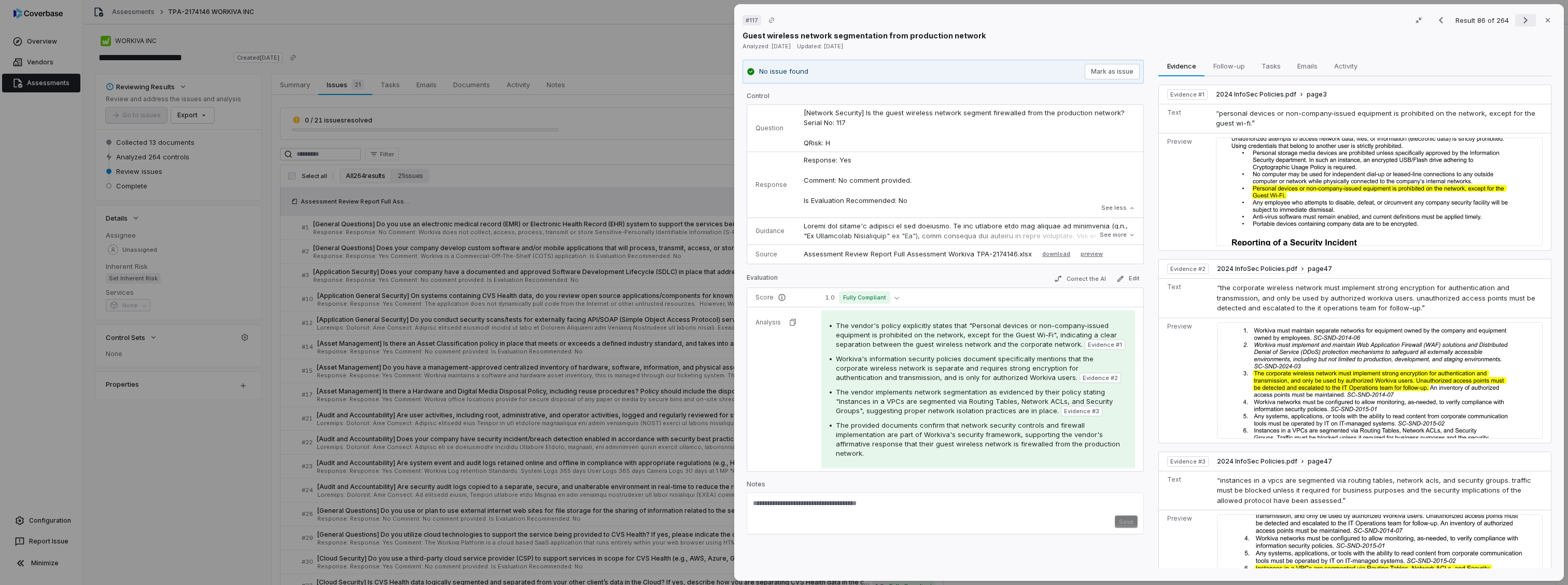
click at [1519, 18] on icon "Next result" at bounding box center [1525, 20] width 12 height 12
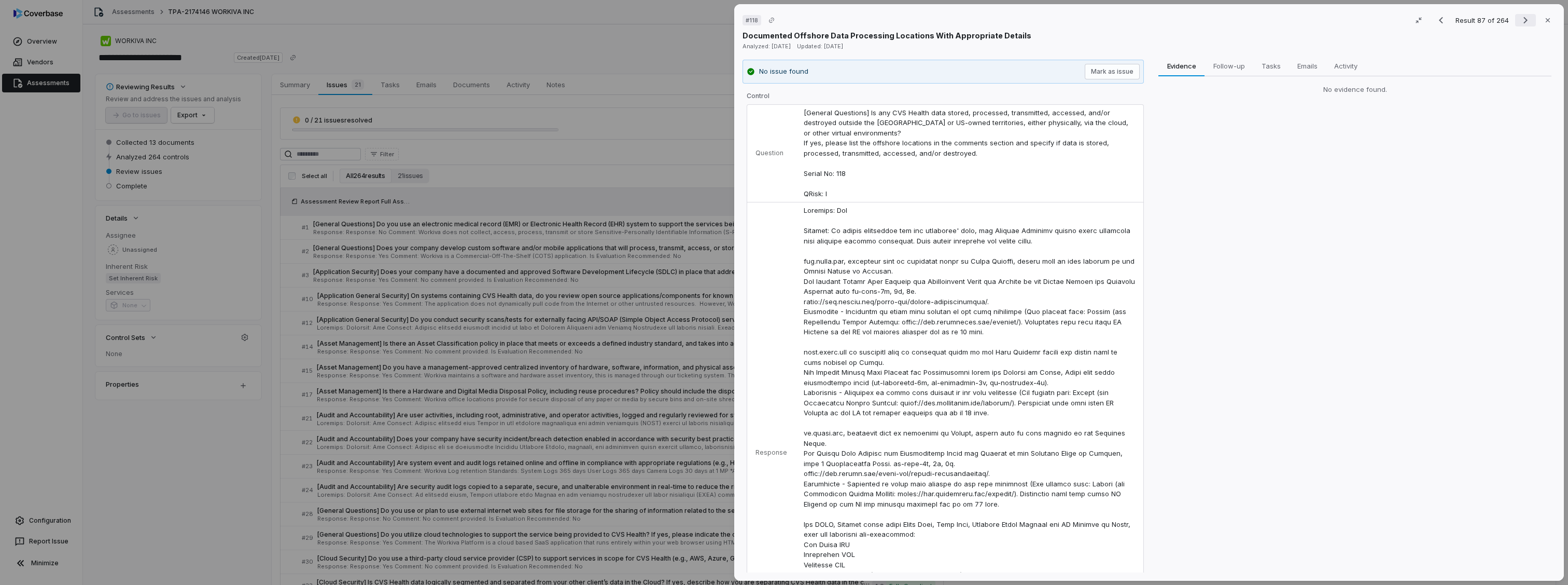
click at [1519, 20] on icon "Next result" at bounding box center [1525, 20] width 12 height 12
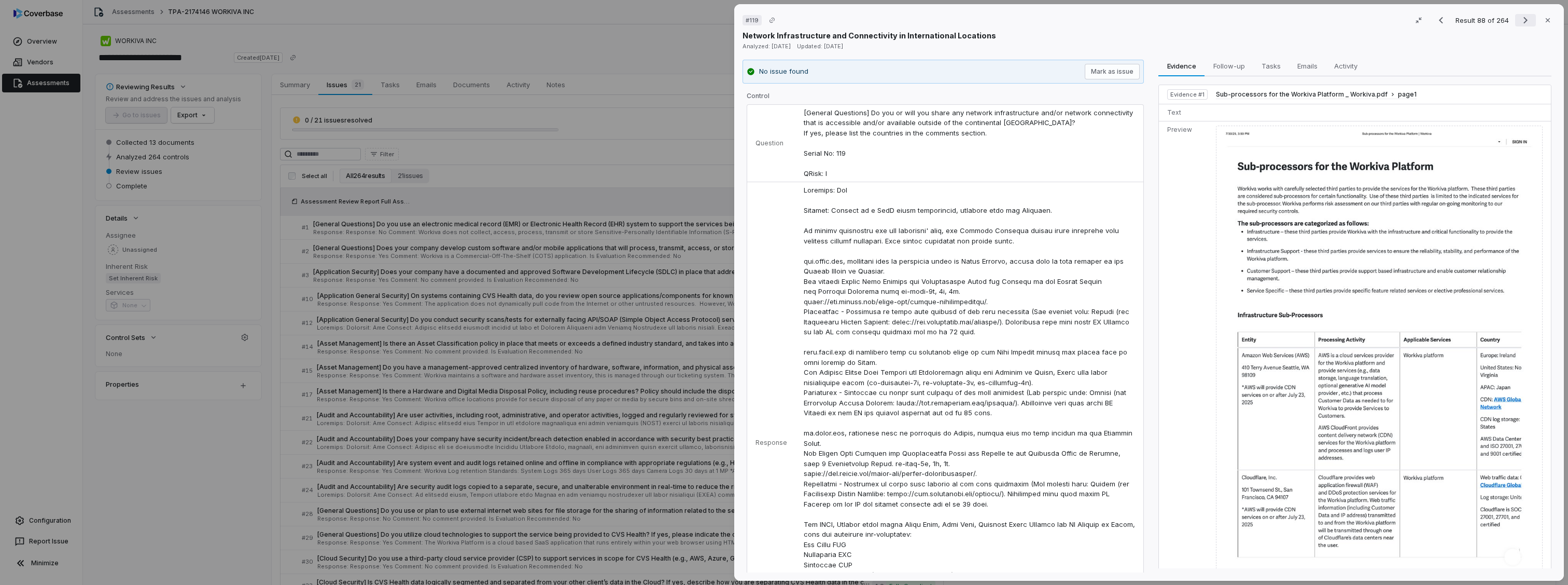
click at [1519, 23] on icon "Next result" at bounding box center [1525, 20] width 12 height 12
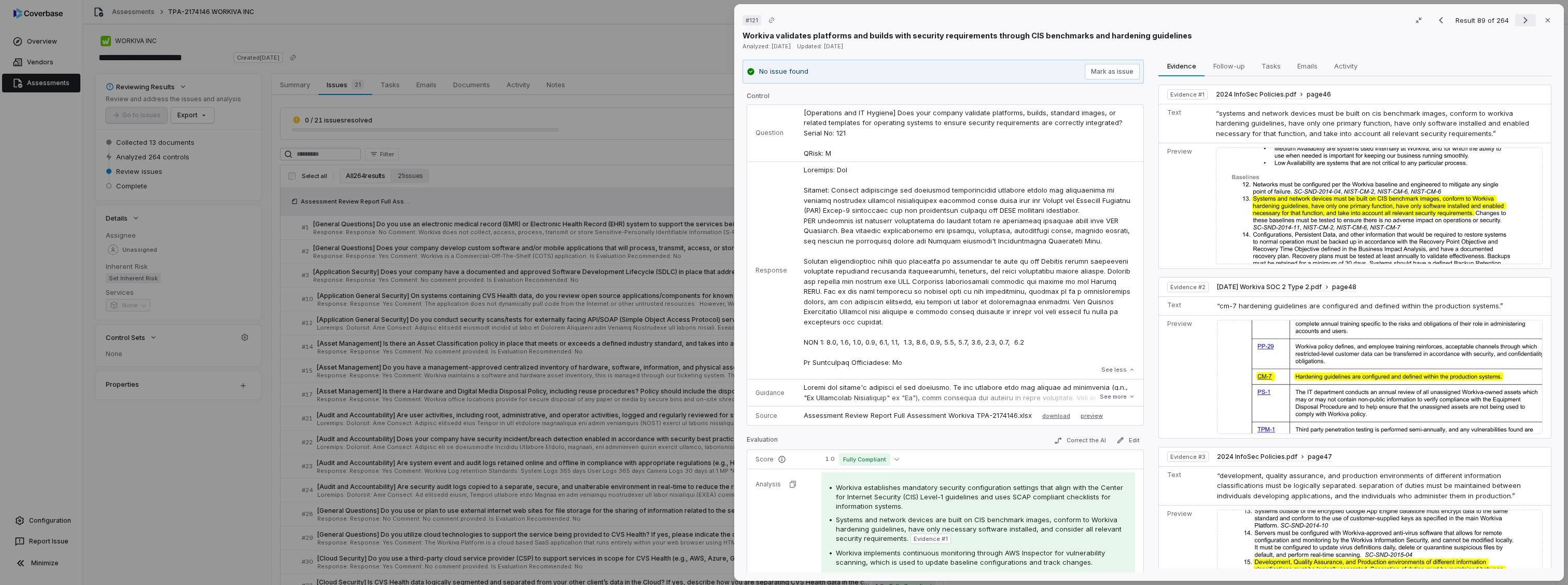
click at [1519, 23] on icon "Next result" at bounding box center [1525, 20] width 12 height 12
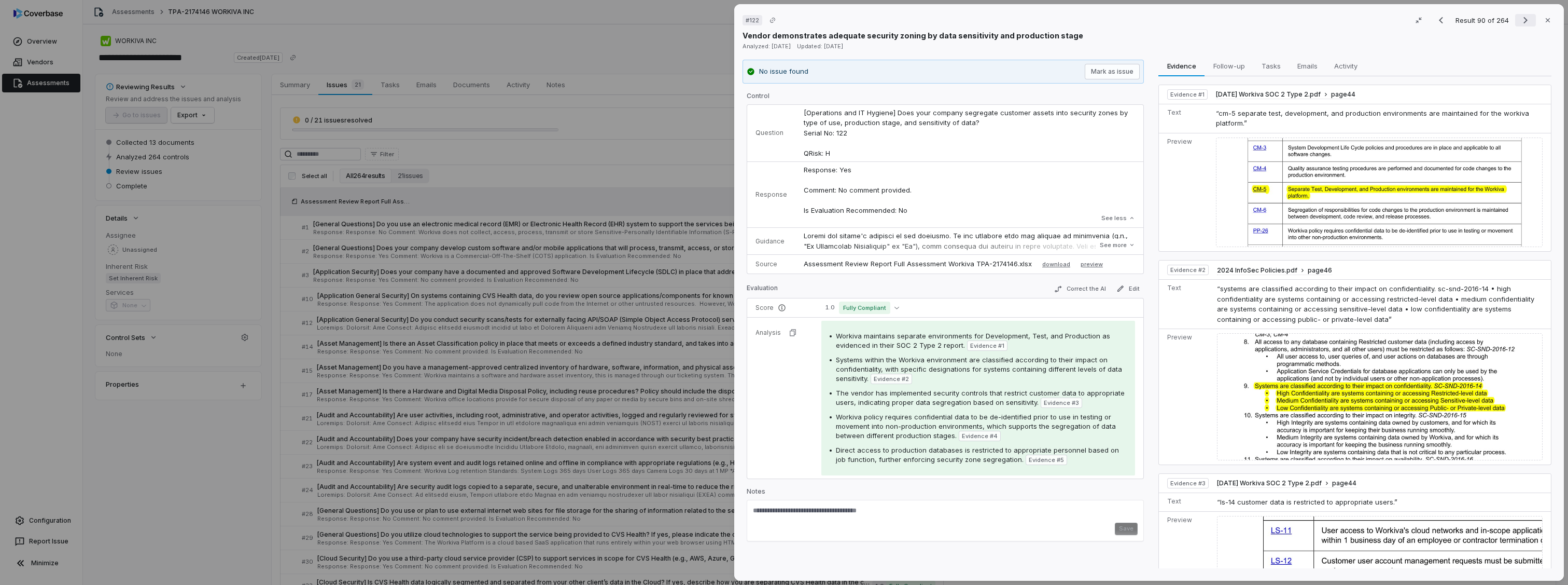
click at [1519, 23] on icon "Next result" at bounding box center [1525, 20] width 12 height 12
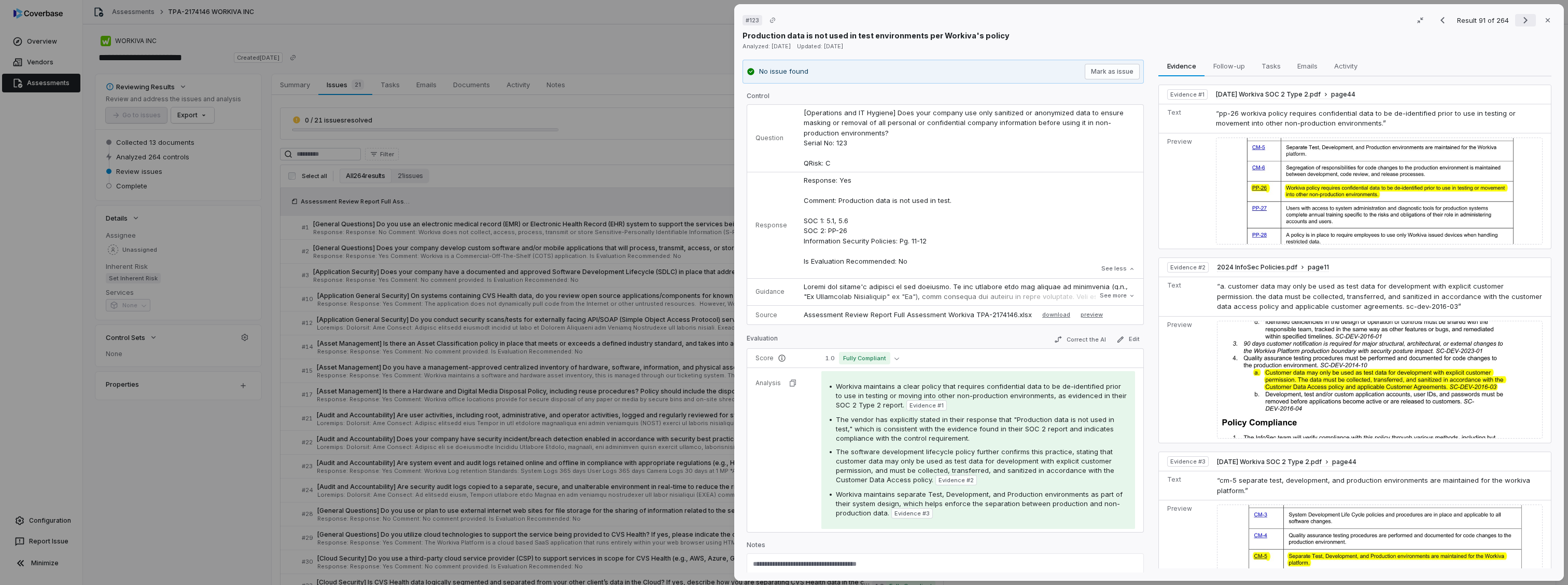
click at [1519, 23] on icon "Next result" at bounding box center [1525, 20] width 12 height 12
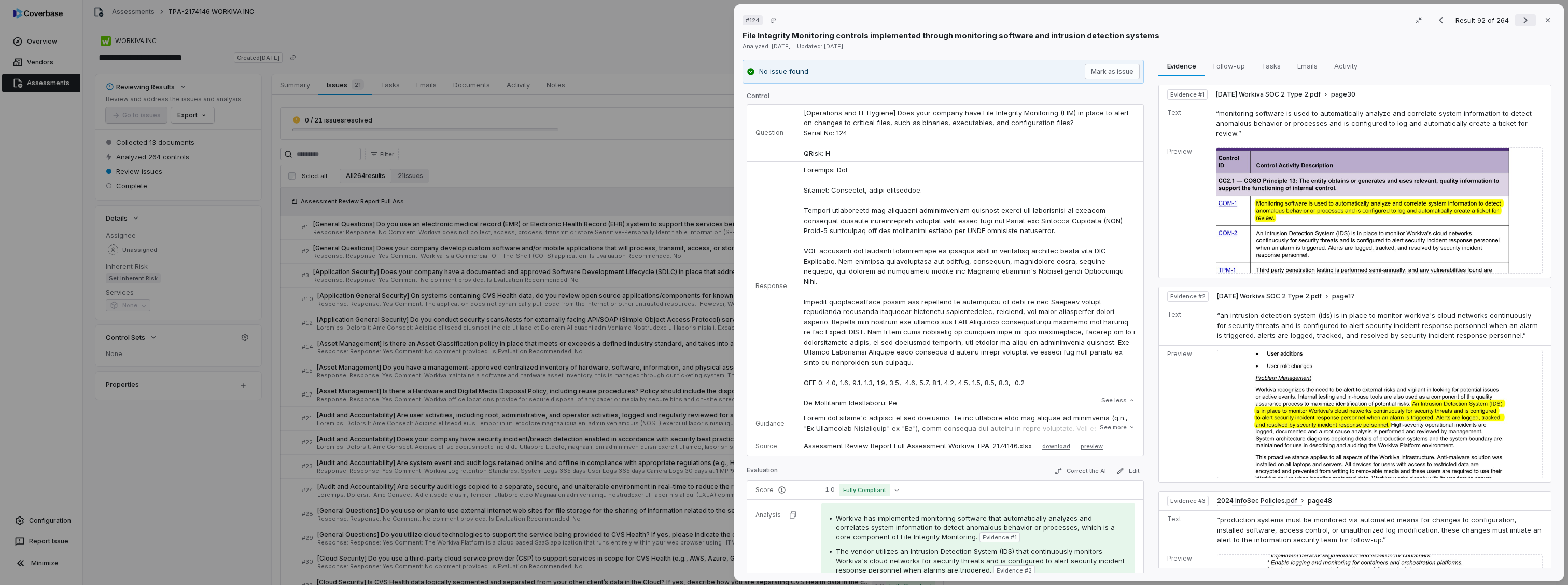
click at [1519, 21] on icon "Next result" at bounding box center [1525, 20] width 12 height 12
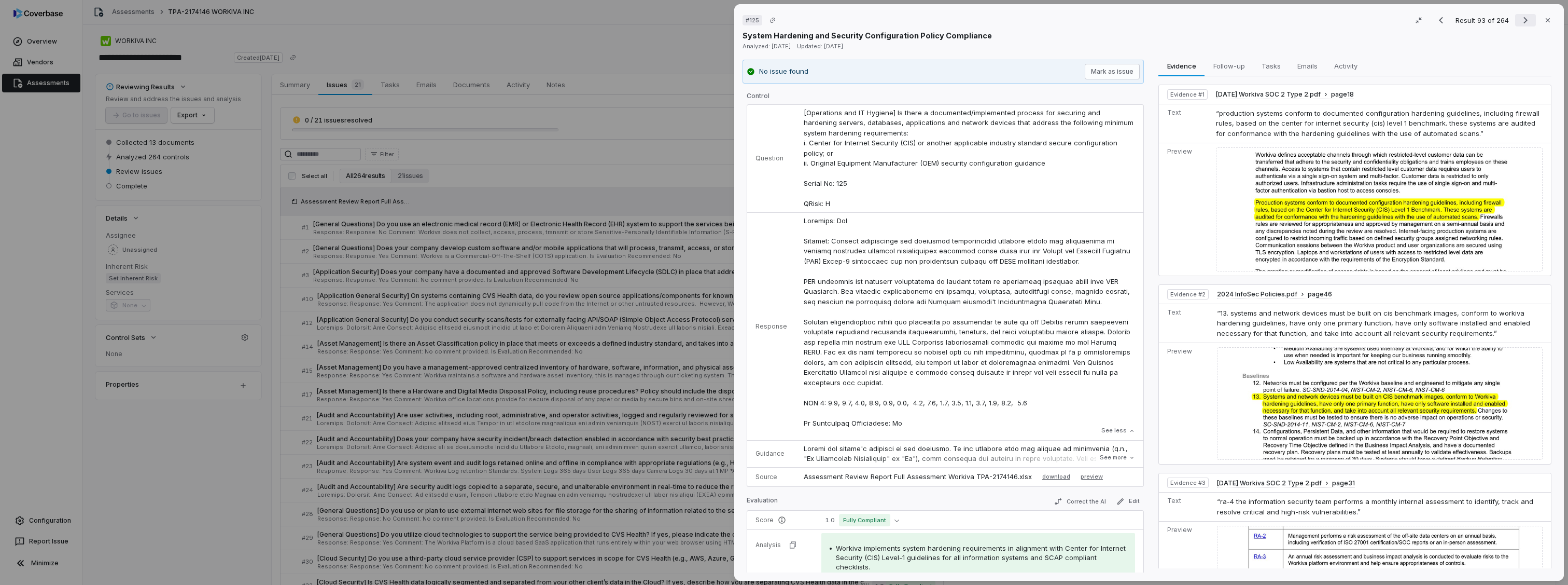
click at [1519, 21] on icon "Next result" at bounding box center [1525, 20] width 12 height 12
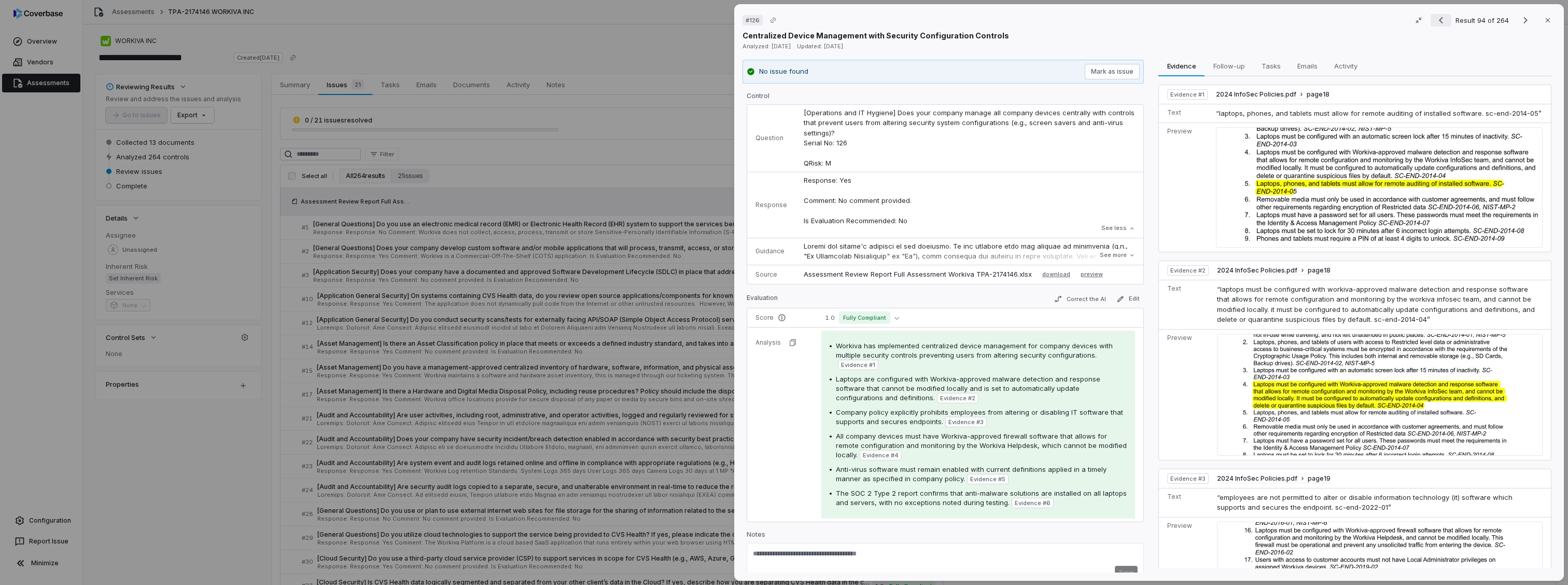
click at [1441, 22] on icon "Previous result" at bounding box center [1440, 20] width 12 height 12
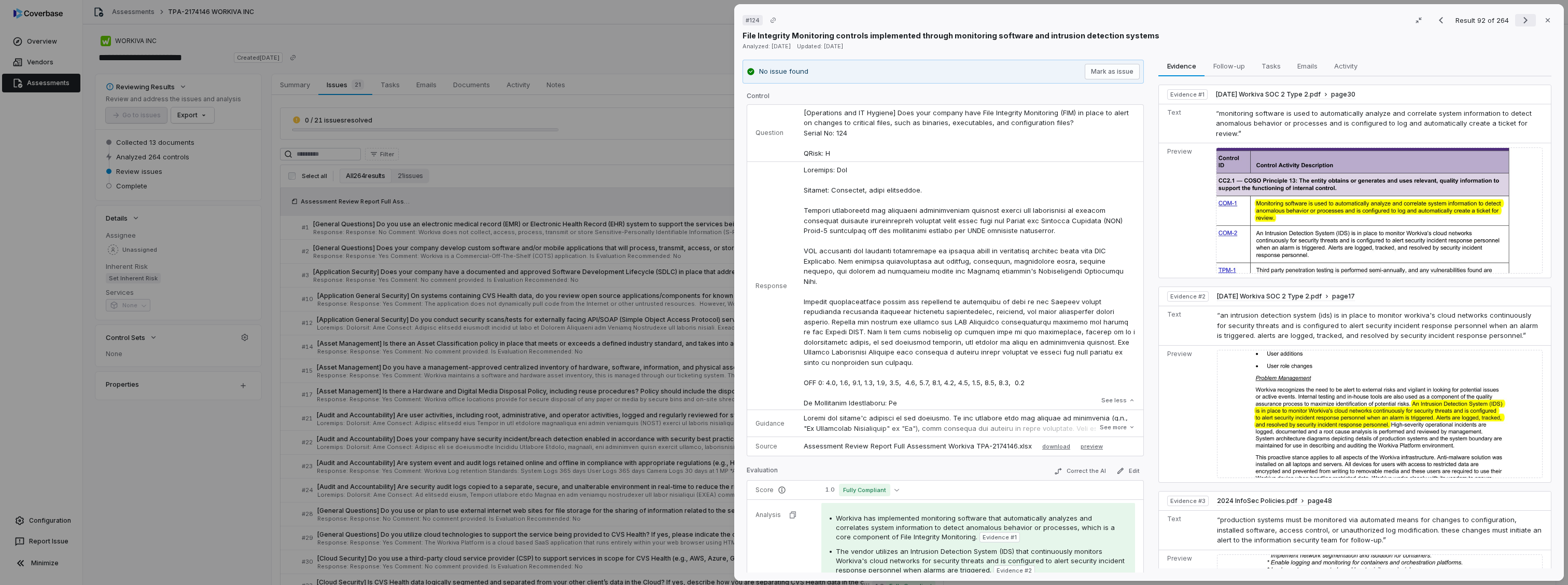
click at [1519, 25] on icon "Next result" at bounding box center [1525, 20] width 12 height 12
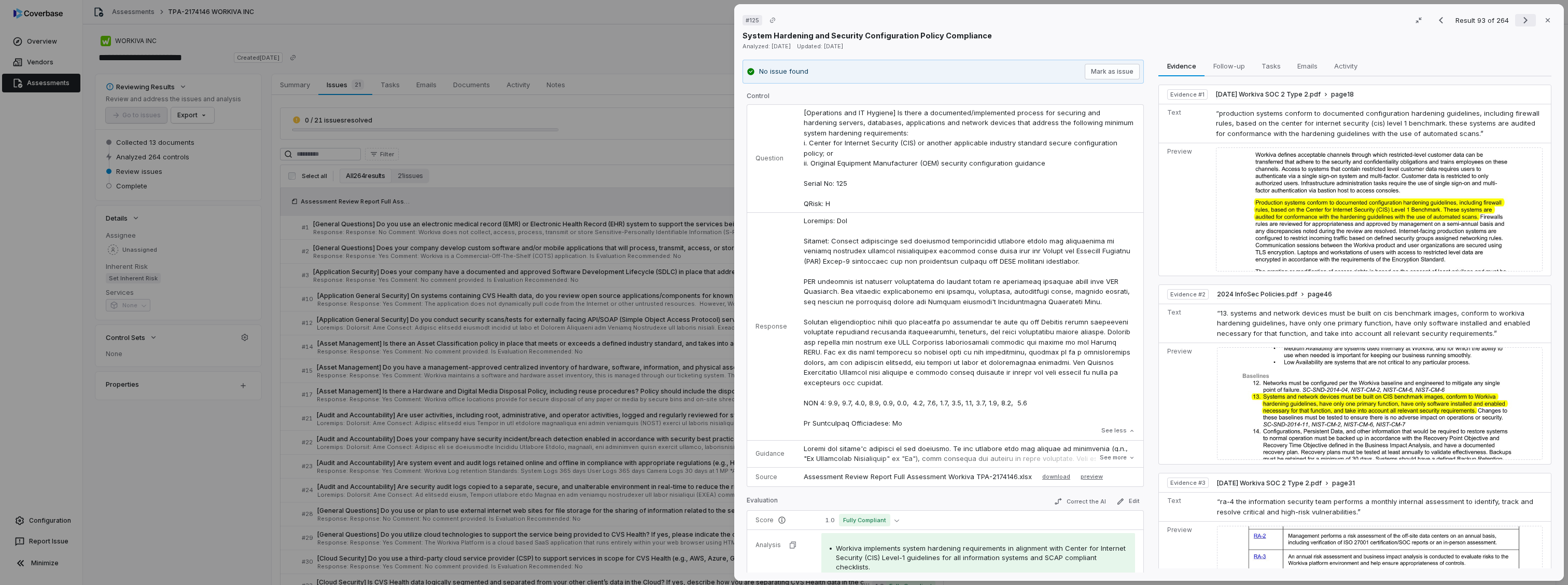
click at [1519, 25] on icon "Next result" at bounding box center [1525, 20] width 12 height 12
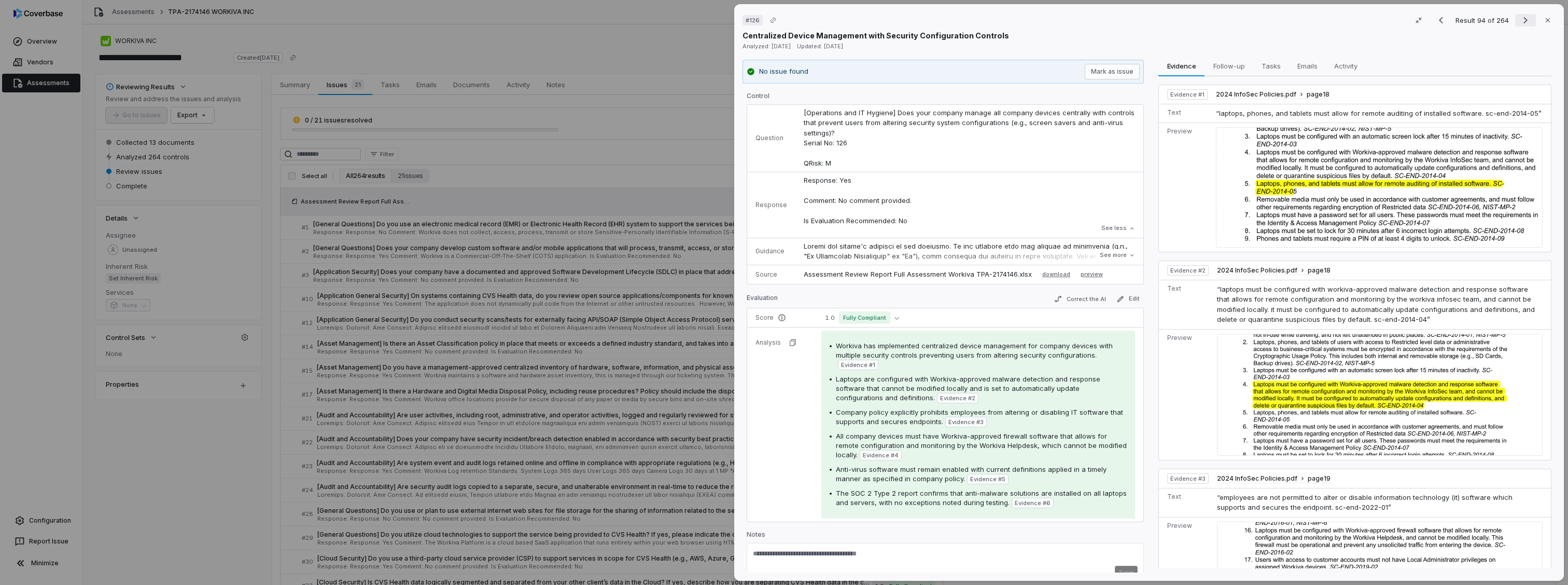
click at [1519, 25] on icon "Next result" at bounding box center [1525, 20] width 12 height 12
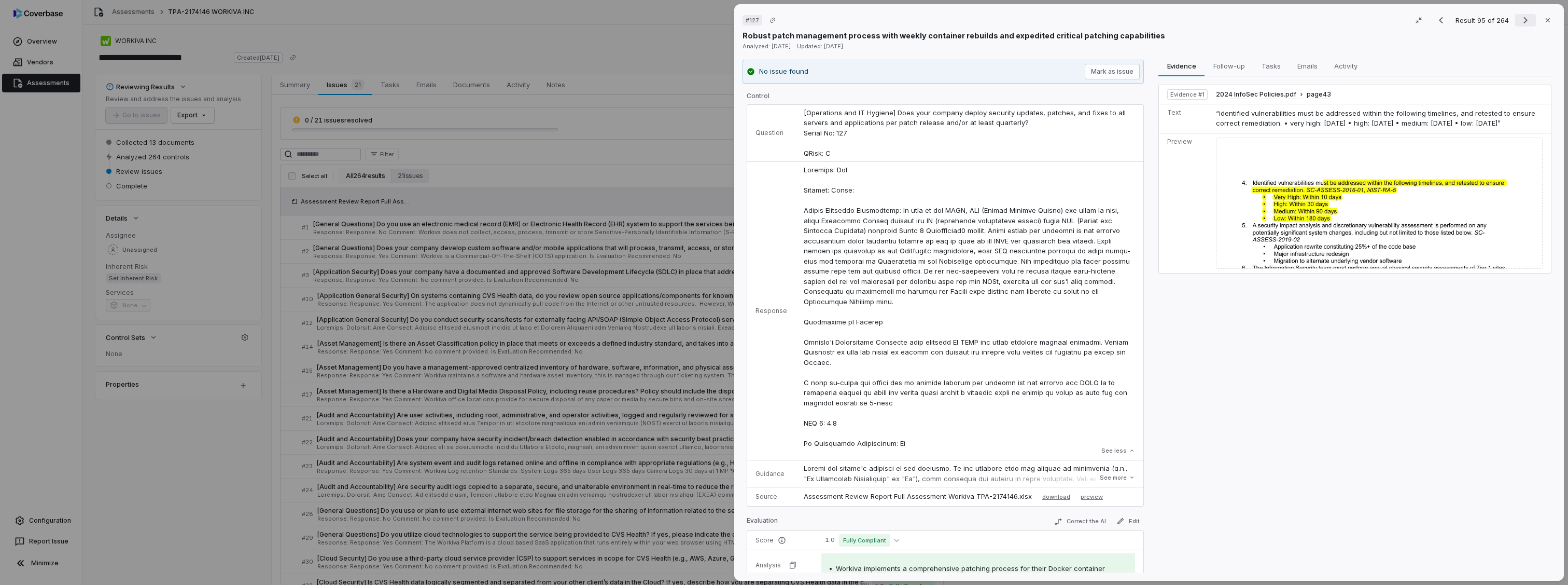
click at [1519, 25] on icon "Next result" at bounding box center [1525, 20] width 12 height 12
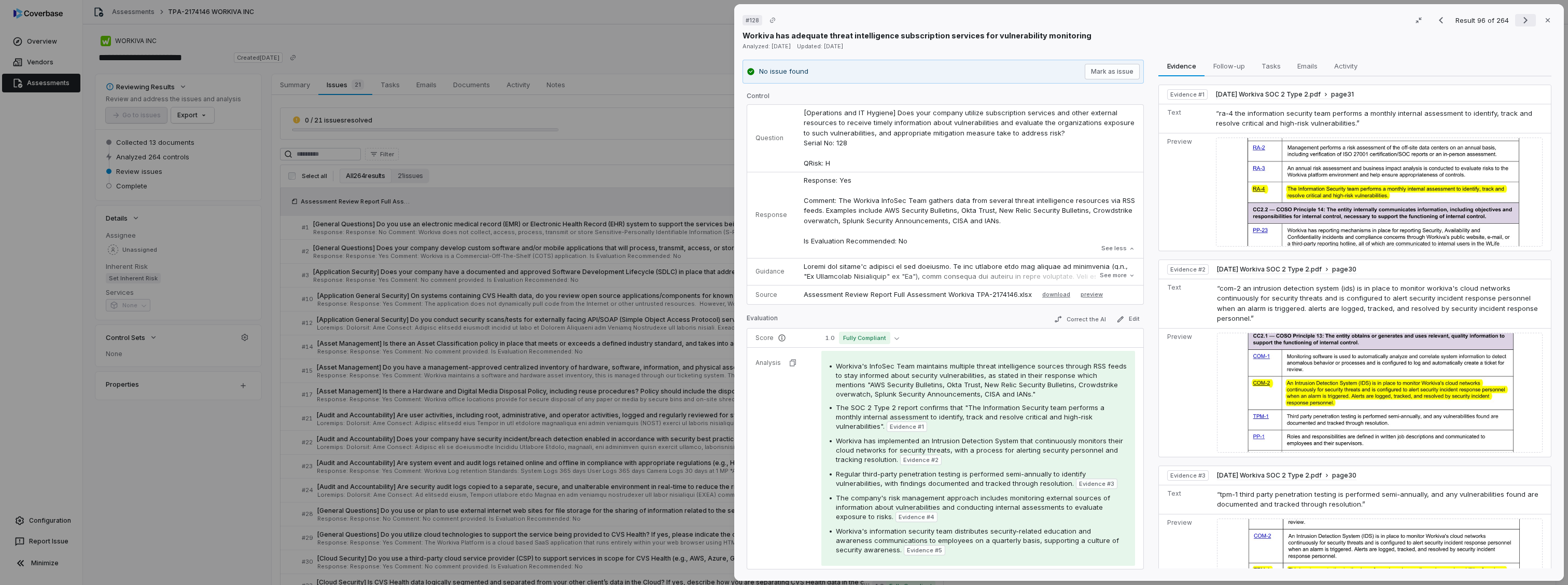
click at [1519, 25] on icon "Next result" at bounding box center [1525, 20] width 12 height 12
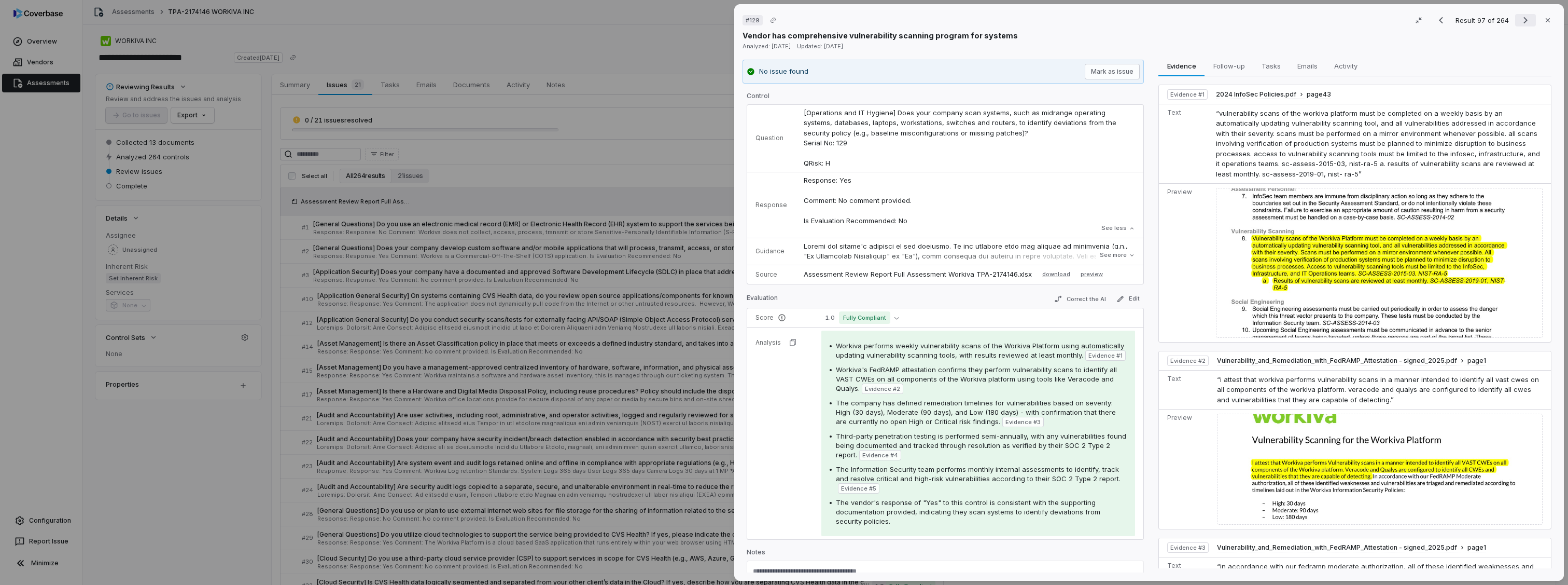
click at [1519, 25] on icon "Next result" at bounding box center [1525, 20] width 12 height 12
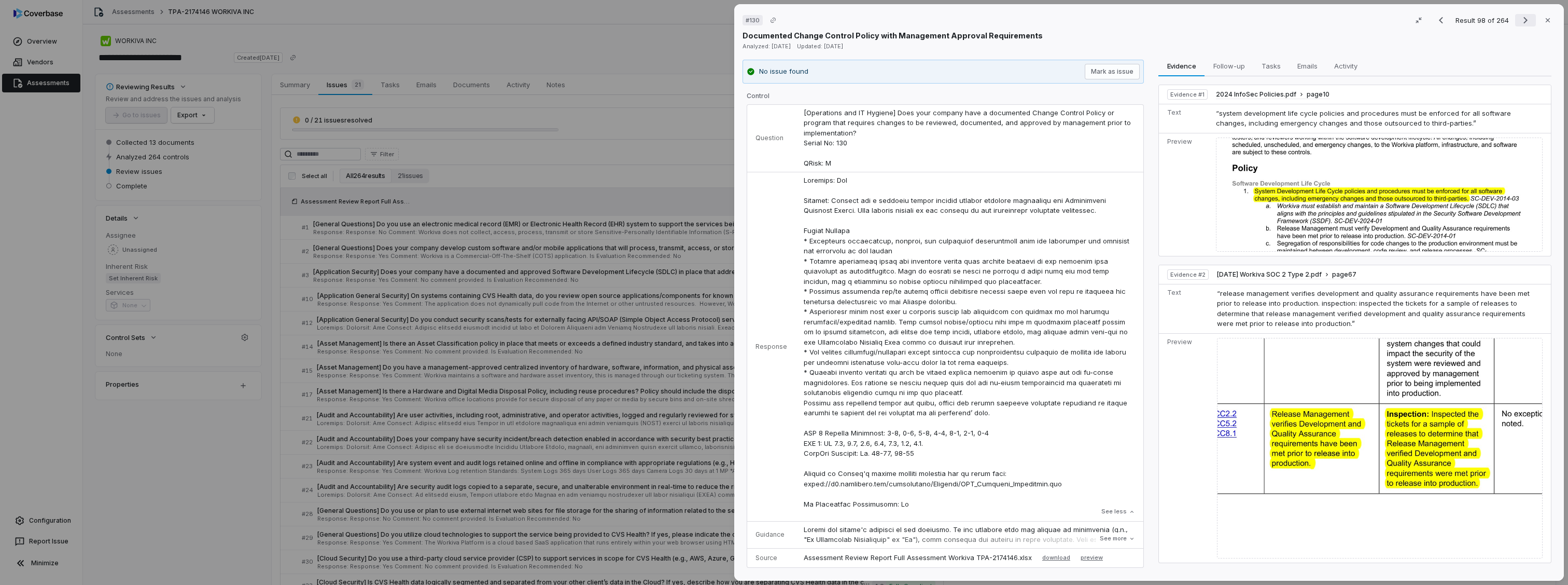
click at [1519, 25] on icon "Next result" at bounding box center [1525, 20] width 12 height 12
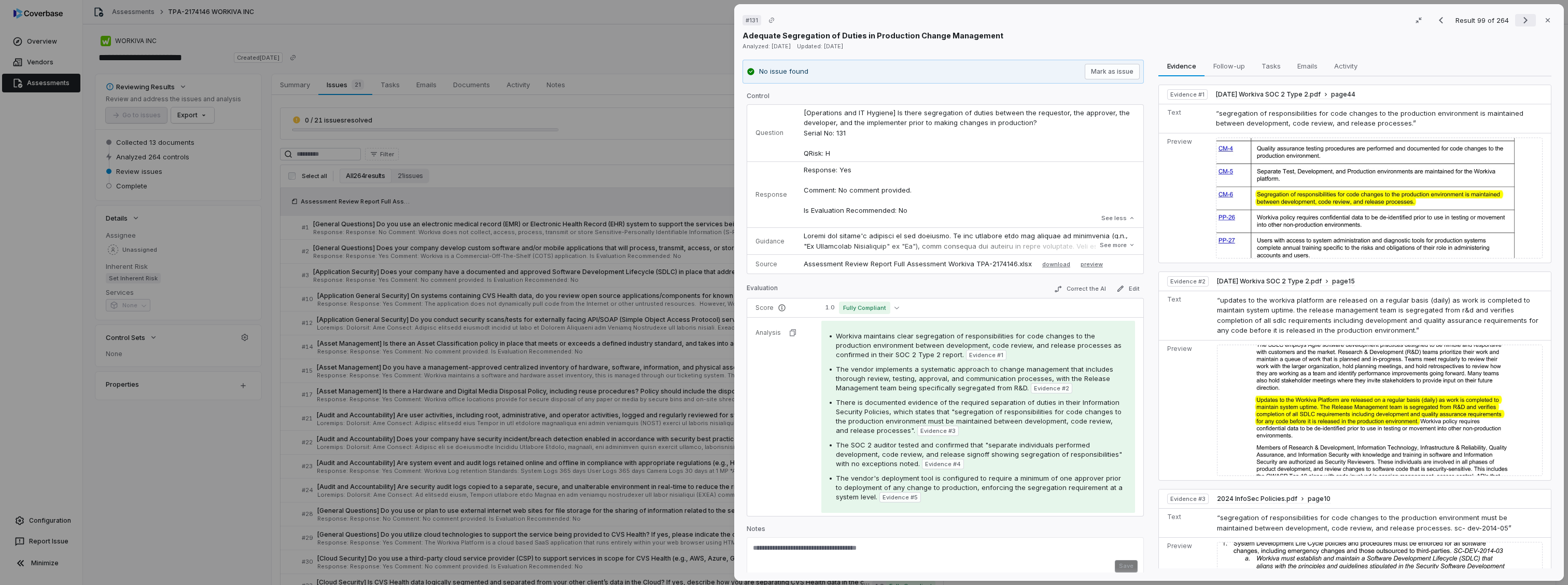
click at [1519, 25] on icon "Next result" at bounding box center [1525, 20] width 12 height 12
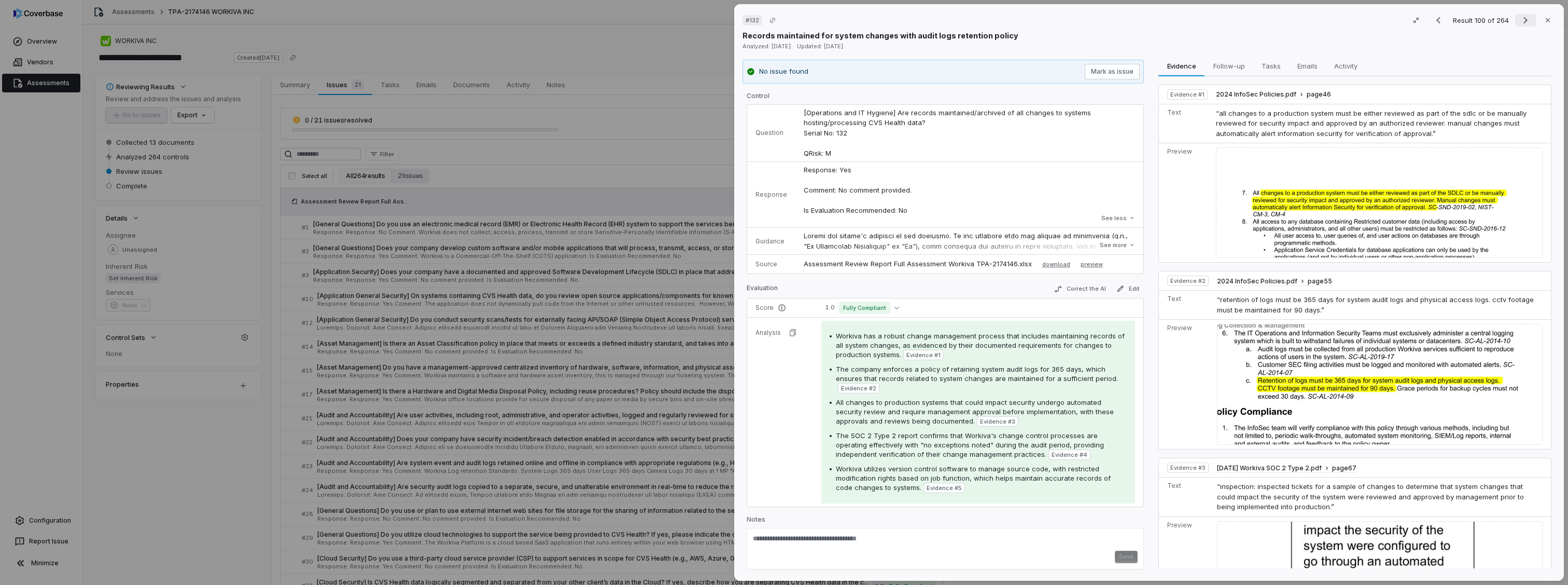
click at [1519, 25] on icon "Next result" at bounding box center [1525, 20] width 12 height 12
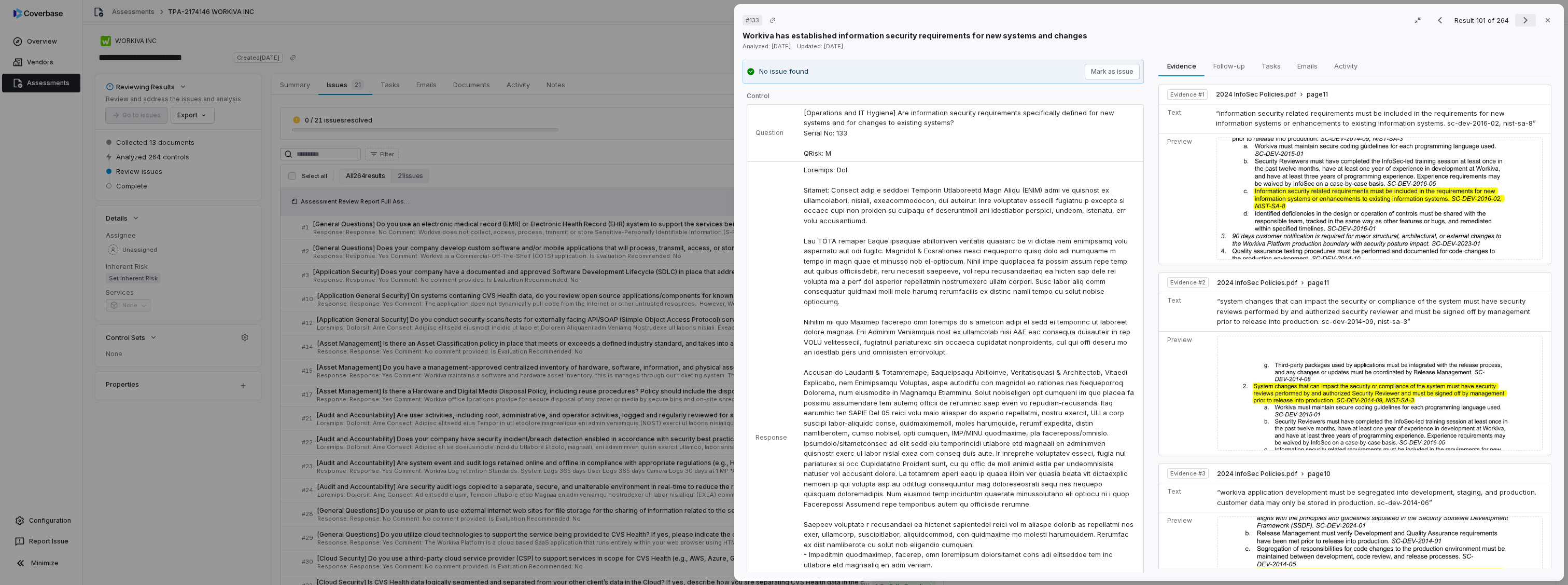
click at [1519, 25] on icon "Next result" at bounding box center [1525, 20] width 12 height 12
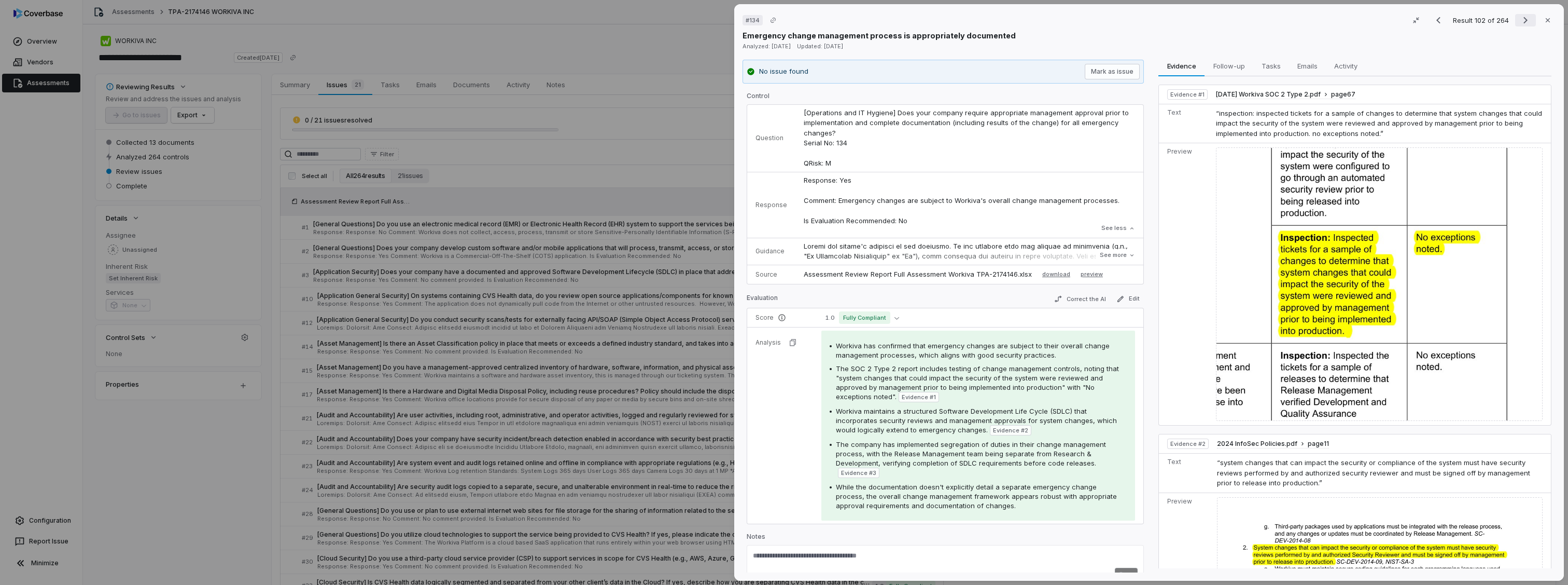
click at [1519, 25] on icon "Next result" at bounding box center [1525, 20] width 12 height 12
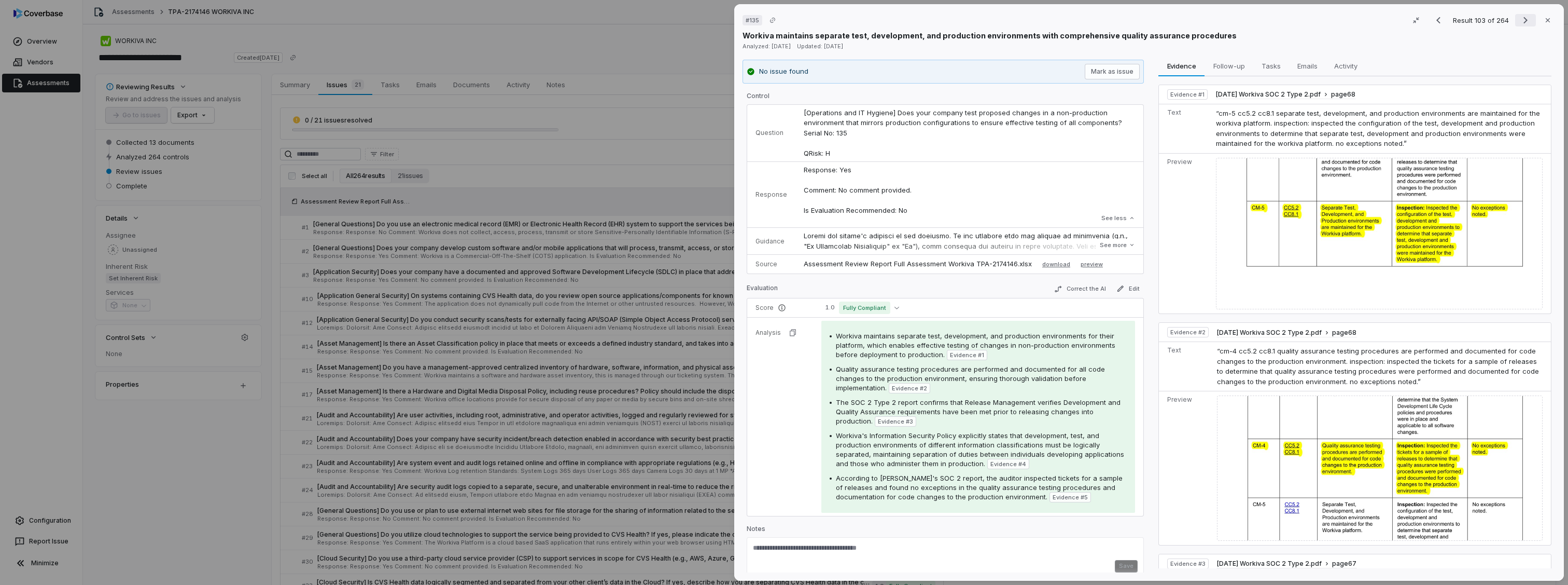
click at [1519, 25] on icon "Next result" at bounding box center [1525, 20] width 12 height 12
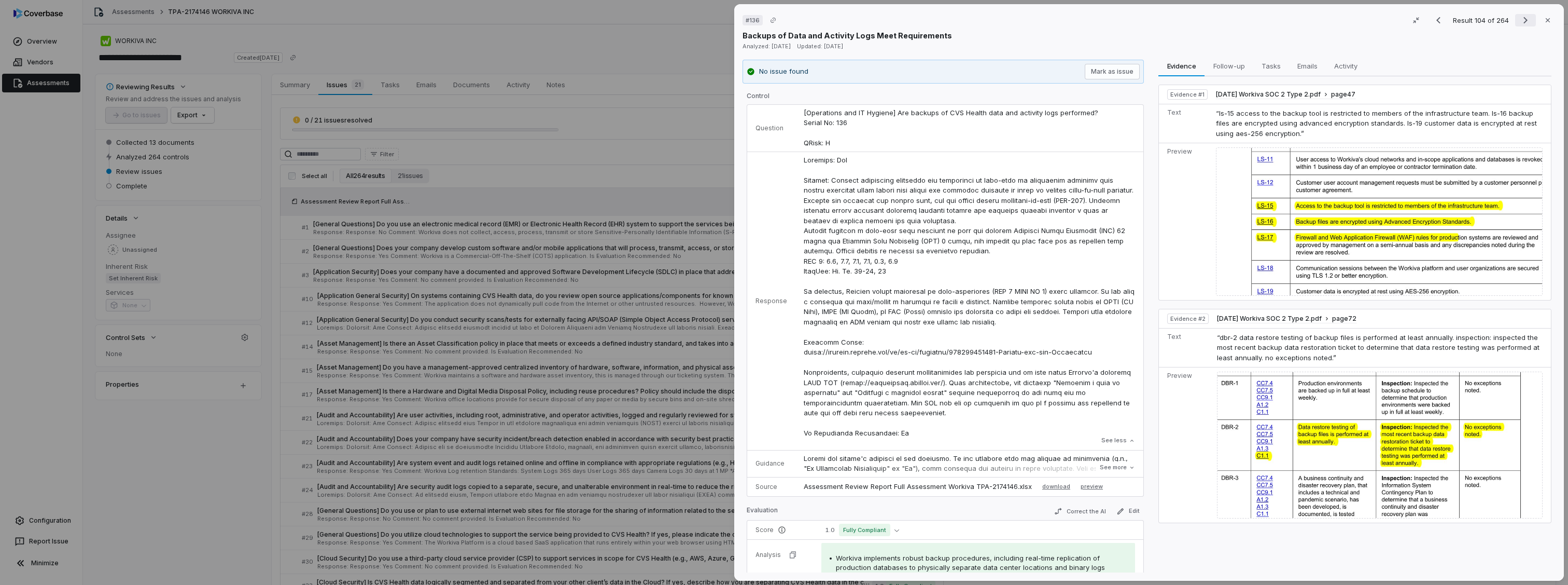
click at [1519, 24] on icon "Next result" at bounding box center [1525, 20] width 12 height 12
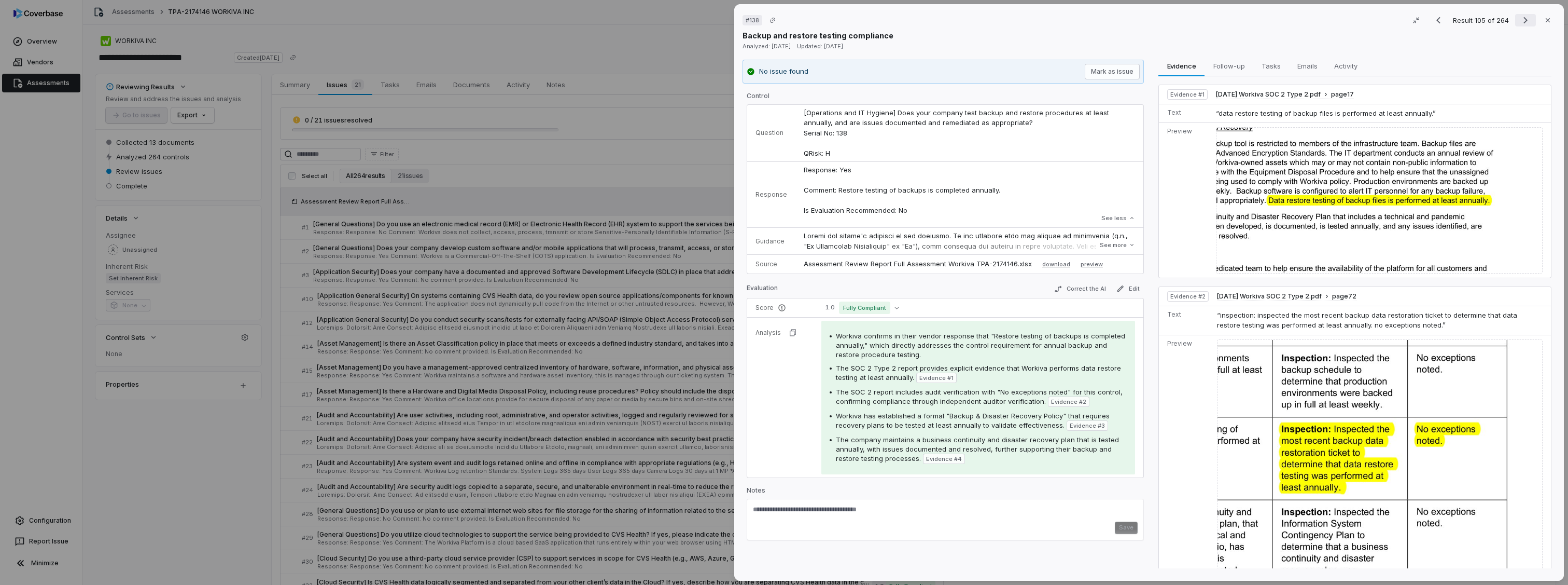
click at [1519, 20] on icon "Next result" at bounding box center [1525, 20] width 12 height 12
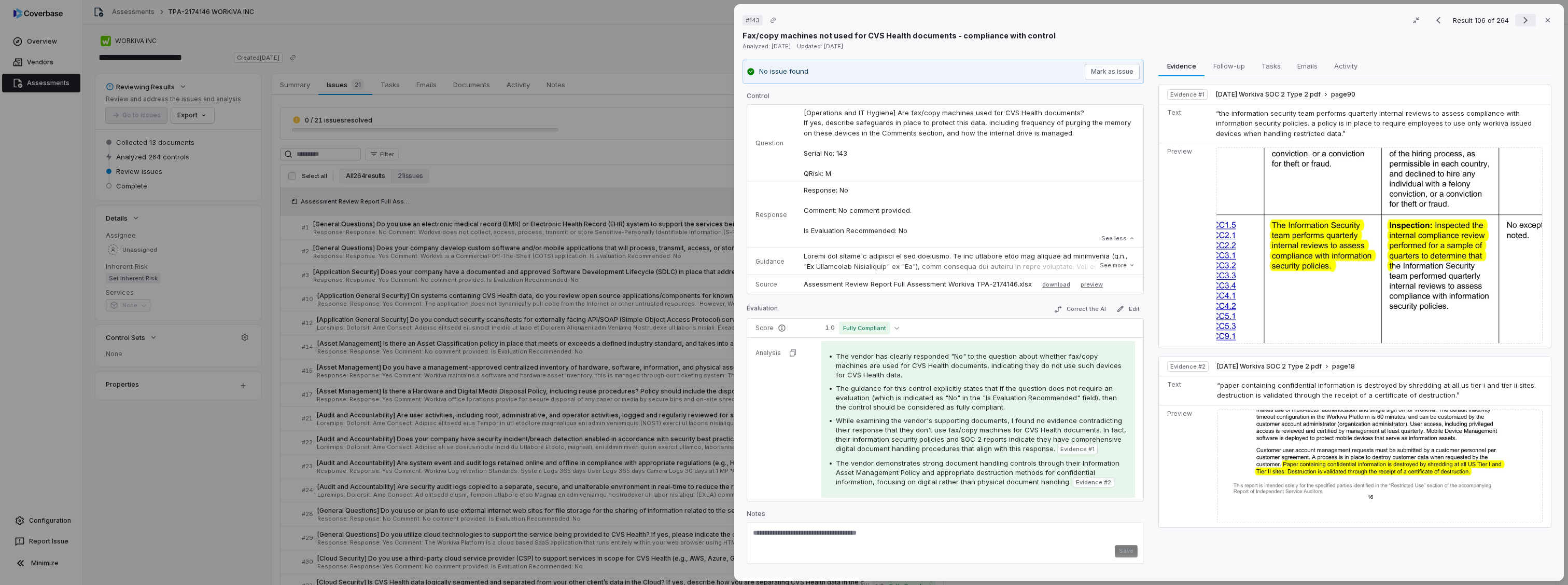
click at [1519, 20] on icon "Next result" at bounding box center [1525, 20] width 12 height 12
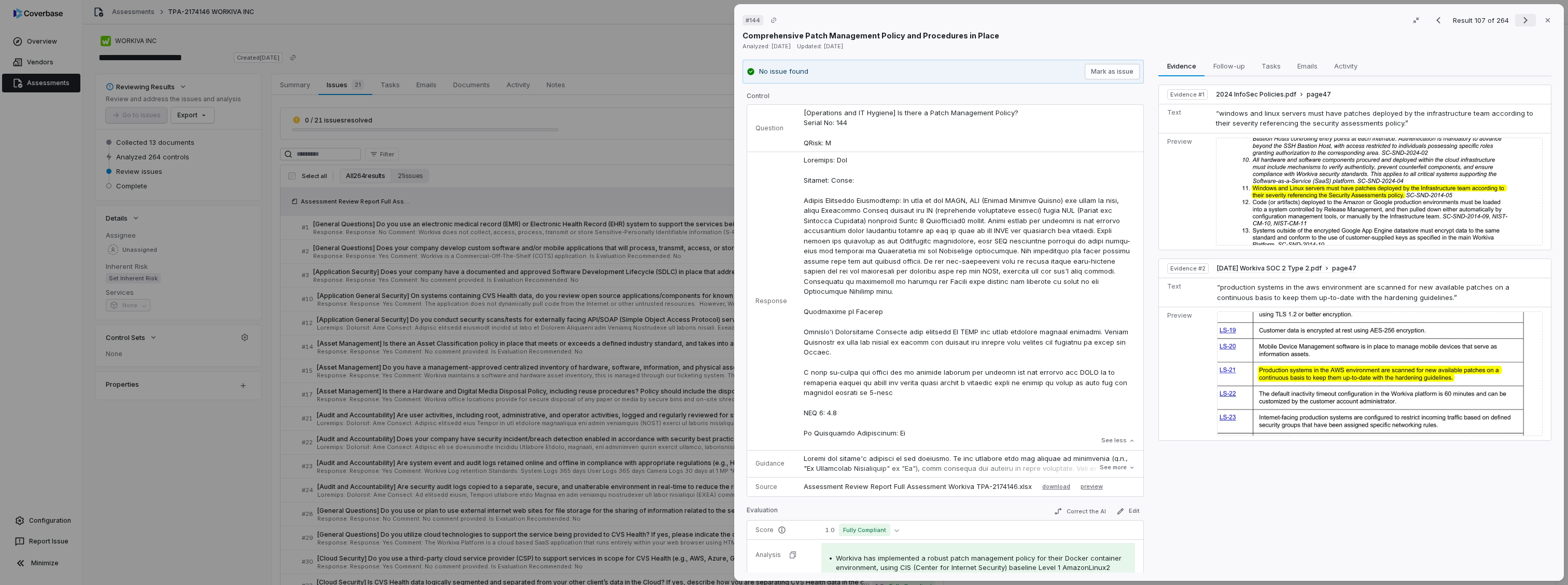
click at [1519, 22] on icon "Next result" at bounding box center [1525, 20] width 12 height 12
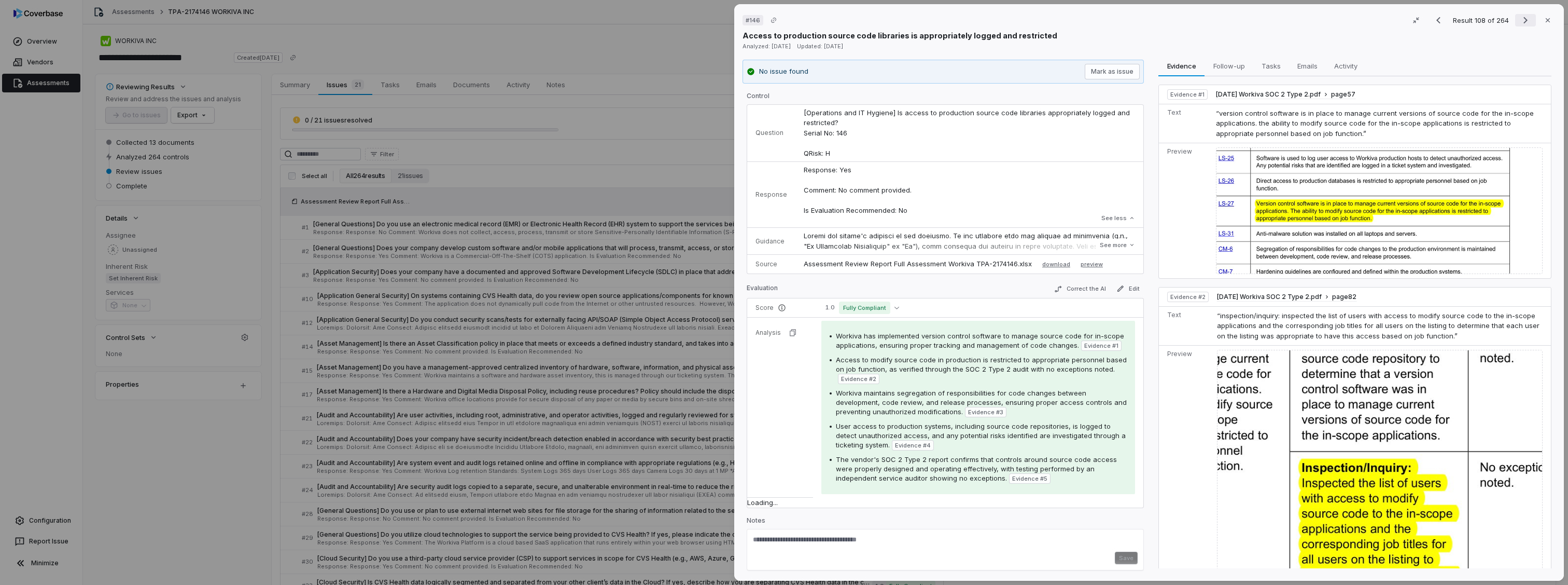
click at [1519, 22] on icon "Next result" at bounding box center [1525, 20] width 12 height 12
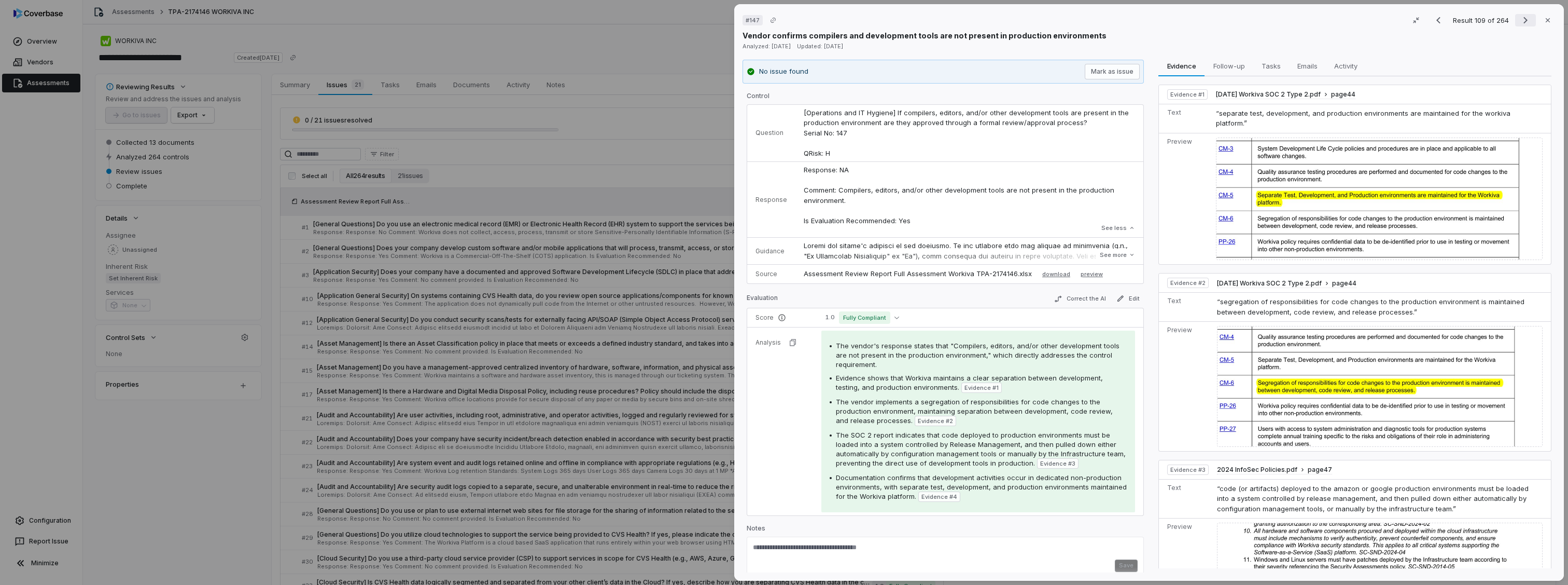
click at [1519, 22] on icon "Next result" at bounding box center [1525, 20] width 12 height 12
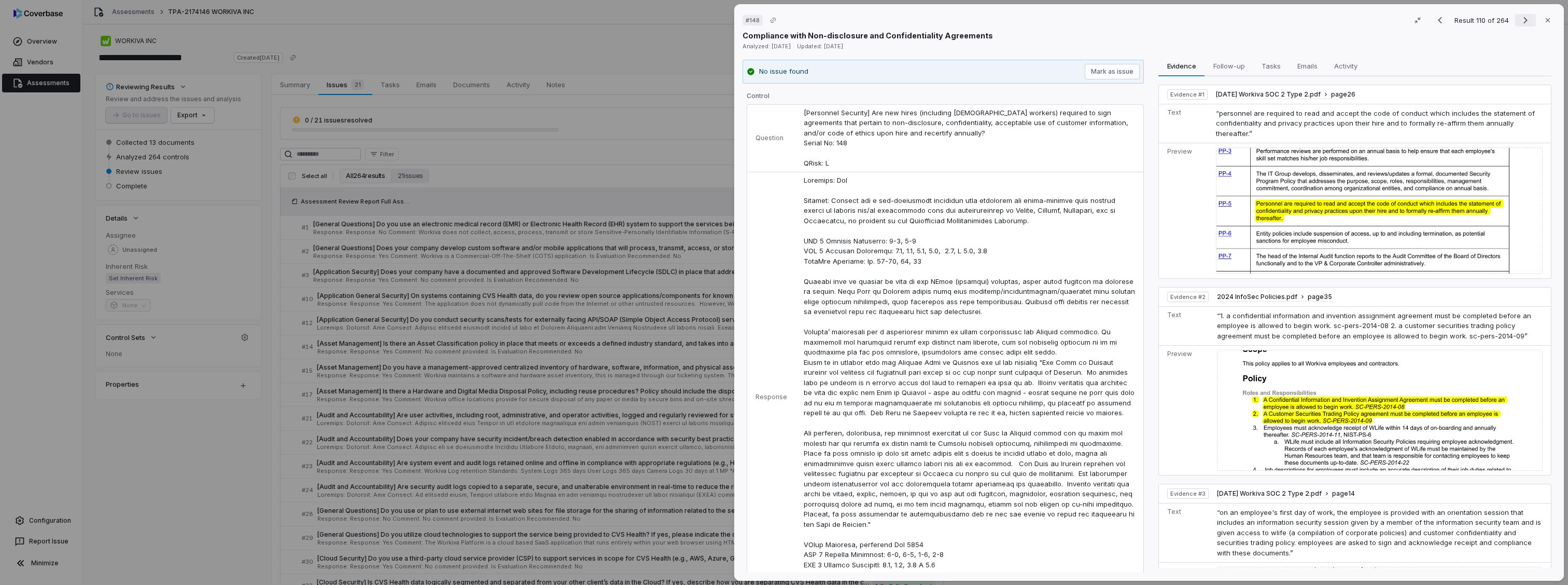
click at [1519, 22] on icon "Next result" at bounding box center [1525, 20] width 12 height 12
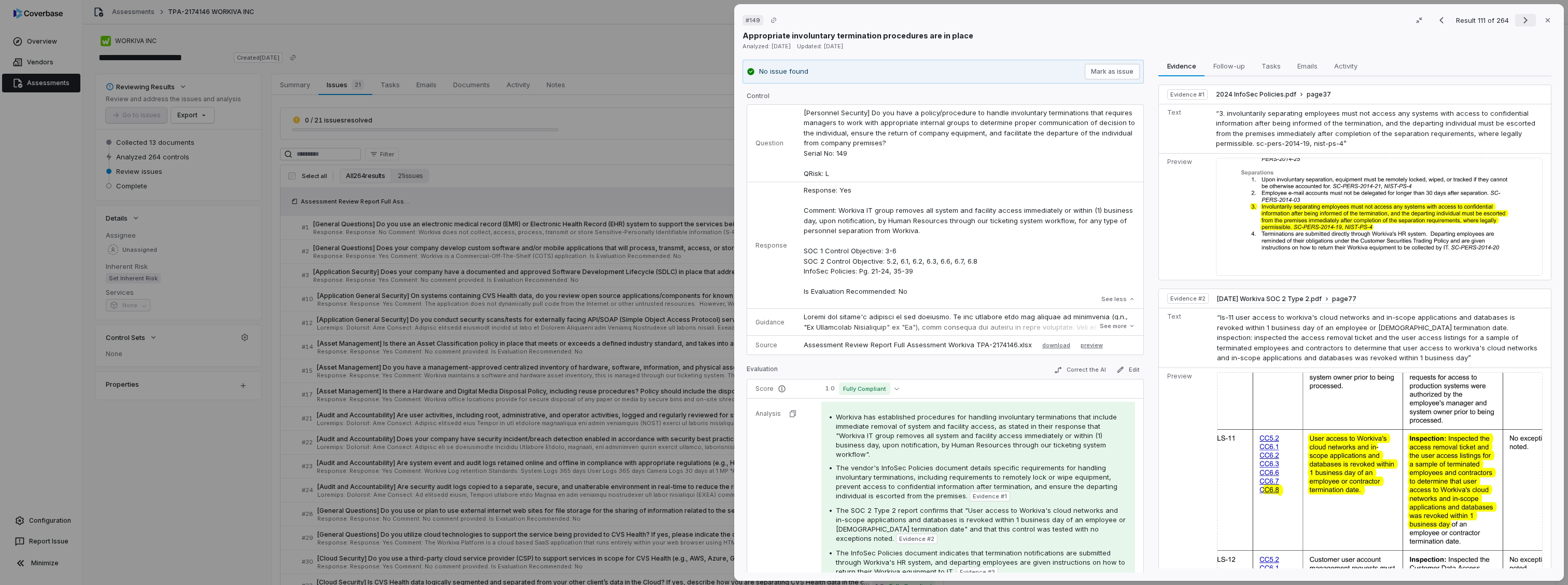
click at [1519, 22] on icon "Next result" at bounding box center [1525, 20] width 12 height 12
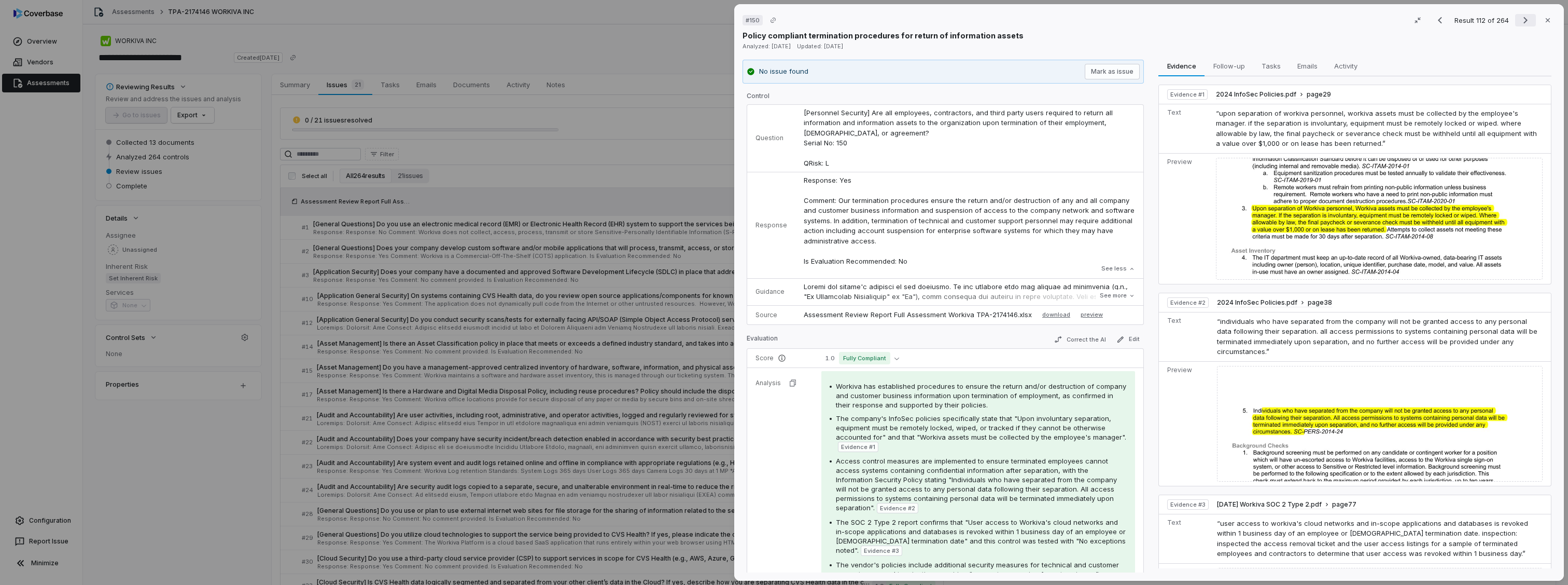
click at [1519, 22] on icon "Next result" at bounding box center [1525, 20] width 12 height 12
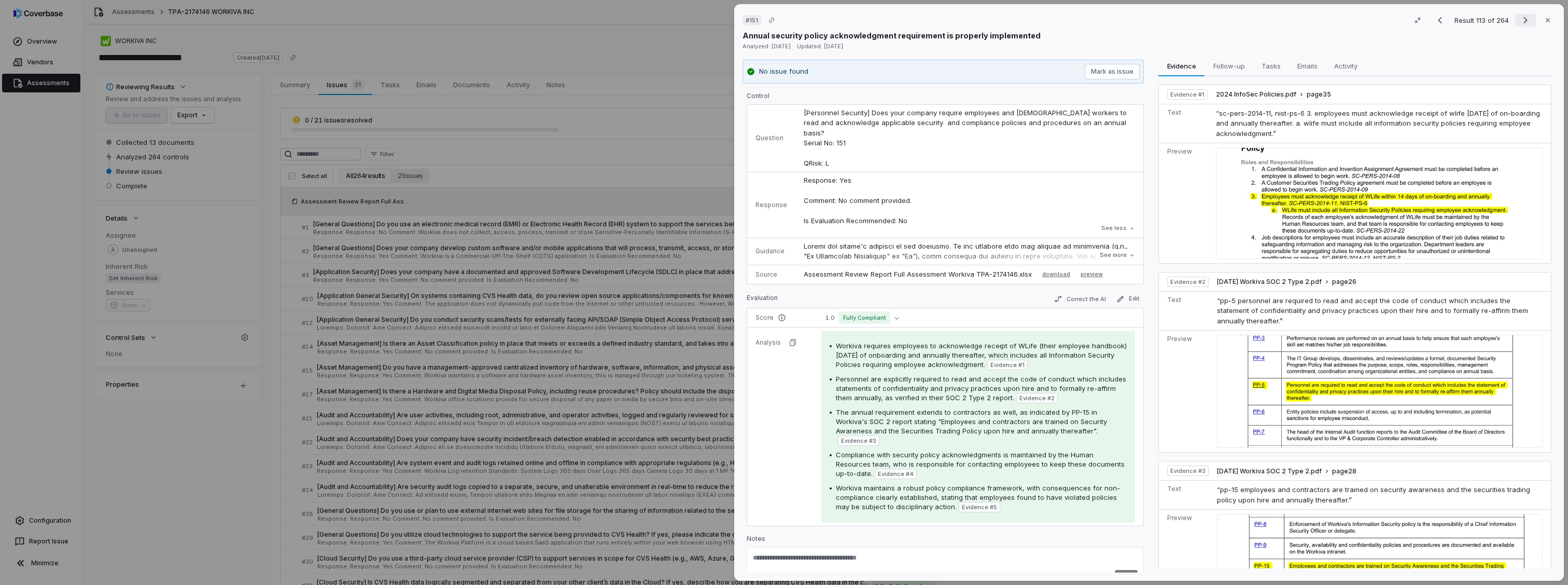
click at [1519, 22] on icon "Next result" at bounding box center [1525, 20] width 12 height 12
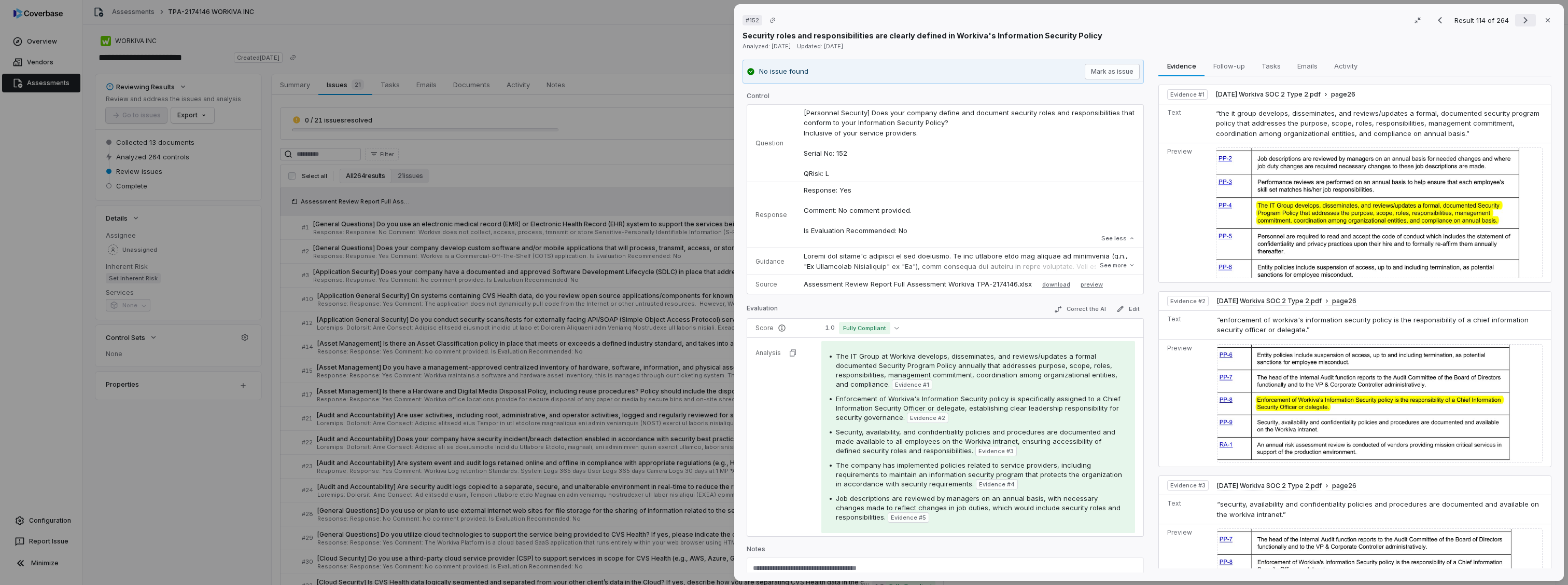
click at [1519, 22] on icon "Next result" at bounding box center [1525, 20] width 12 height 12
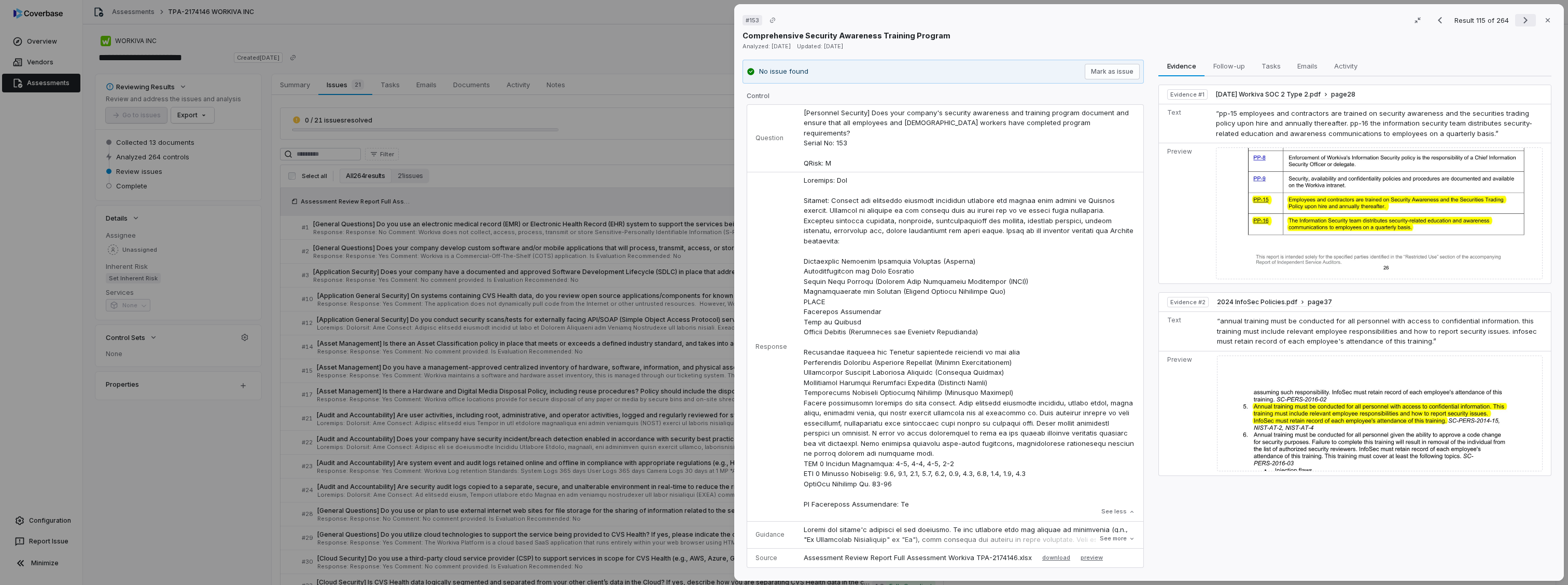
click at [1519, 22] on icon "Next result" at bounding box center [1525, 20] width 12 height 12
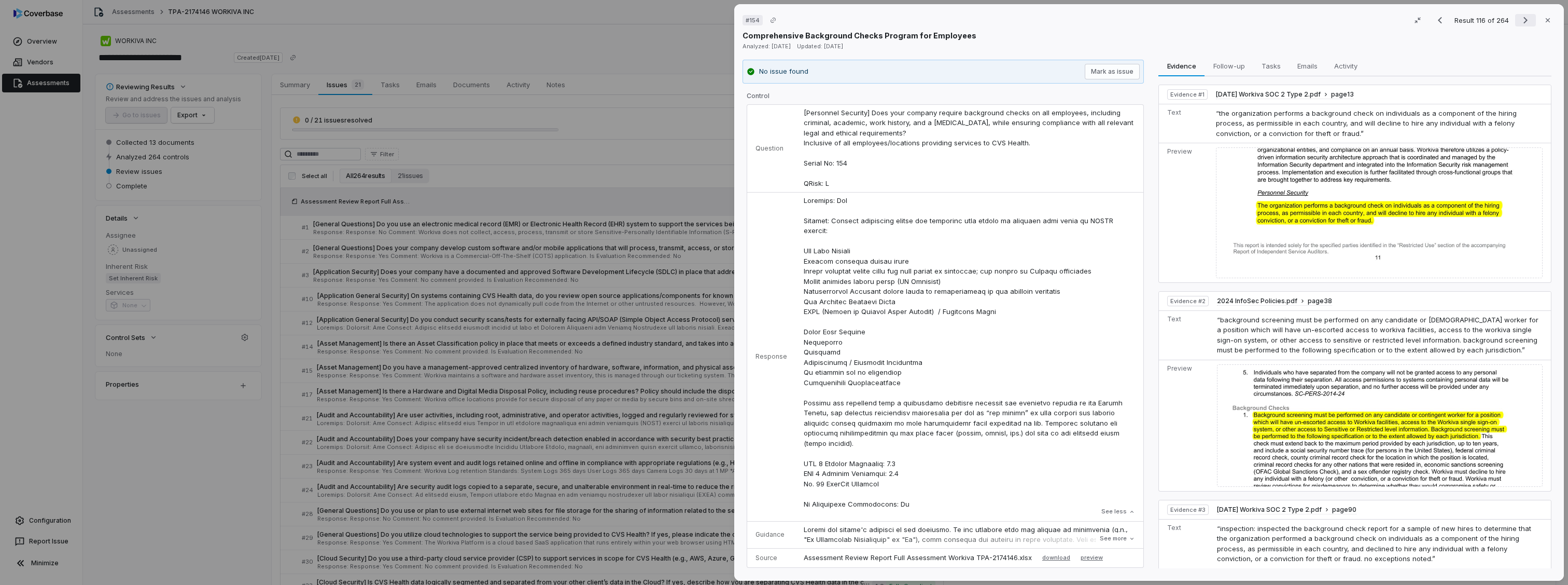
click at [1519, 22] on icon "Next result" at bounding box center [1525, 20] width 12 height 12
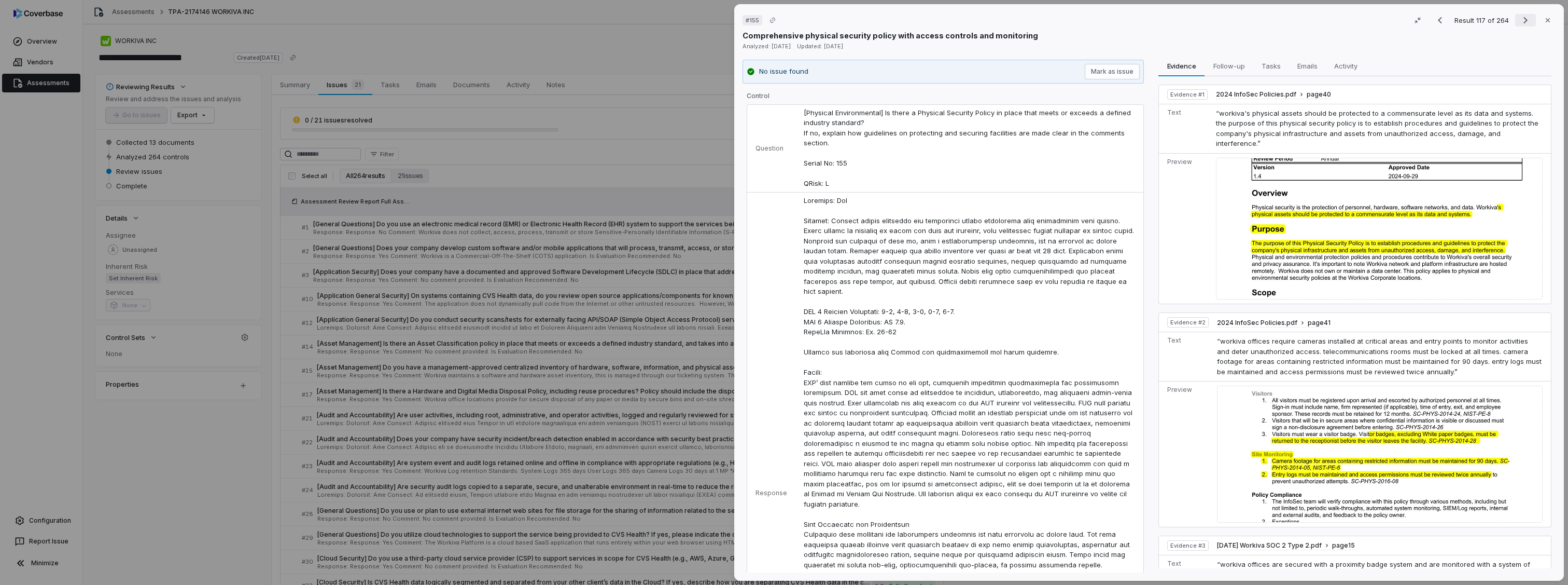
click at [1519, 22] on icon "Next result" at bounding box center [1525, 20] width 12 height 12
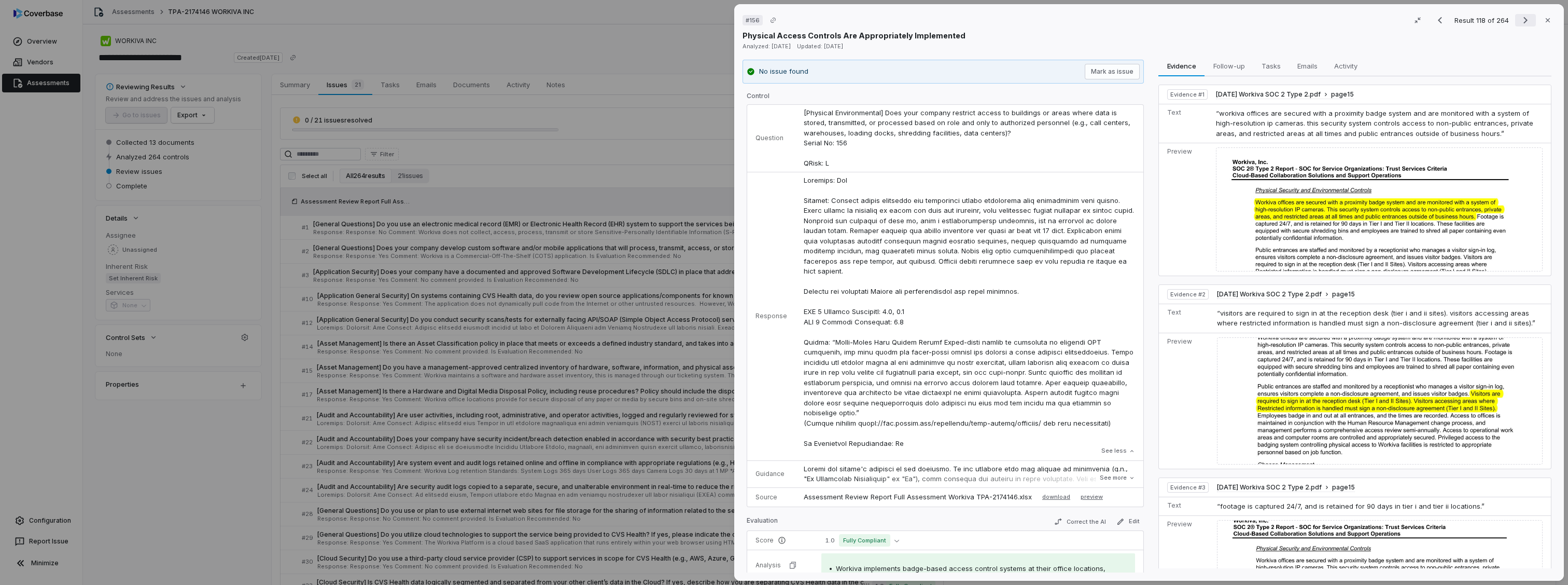
click at [1519, 22] on icon "Next result" at bounding box center [1525, 20] width 12 height 12
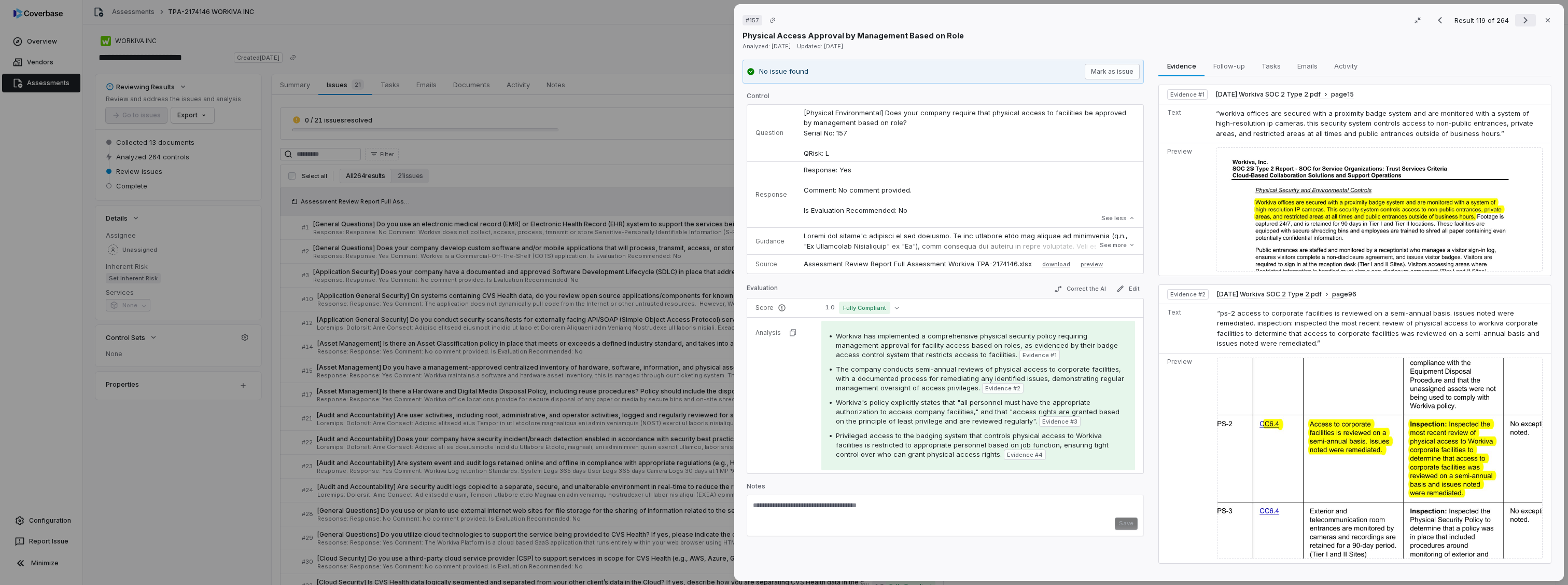
click at [1519, 22] on icon "Next result" at bounding box center [1525, 20] width 12 height 12
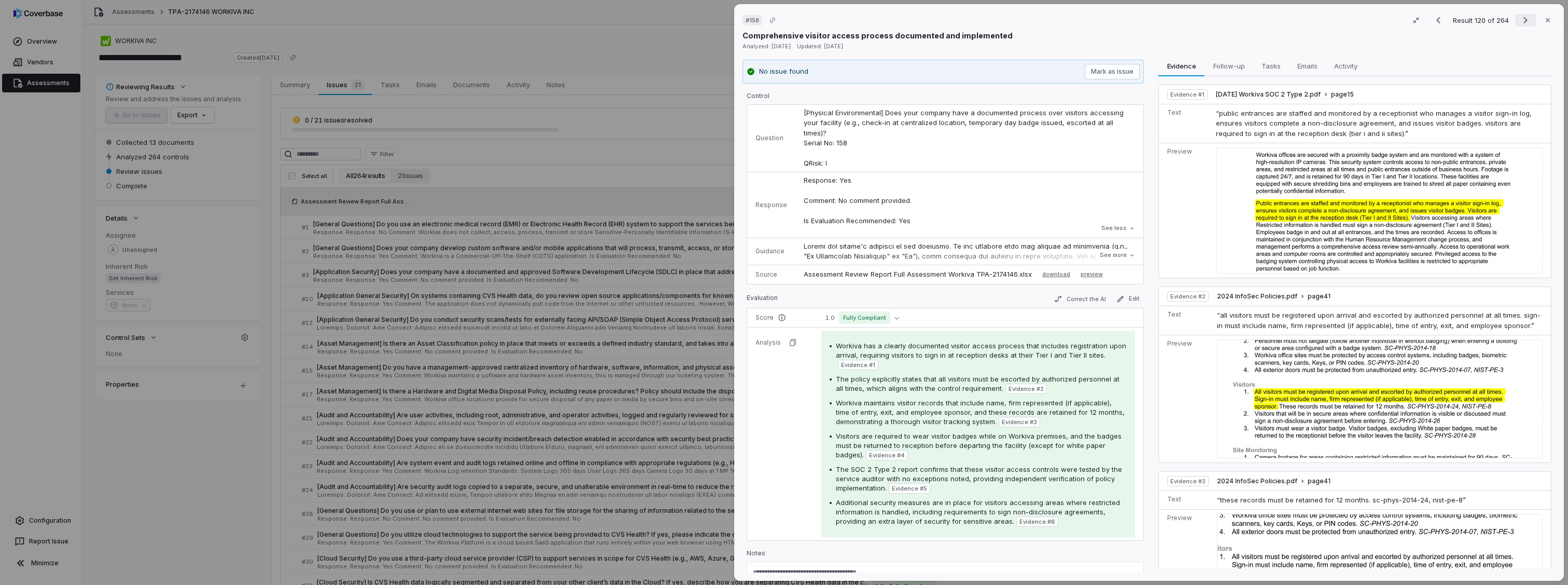
click at [1519, 21] on icon "Next result" at bounding box center [1525, 20] width 12 height 12
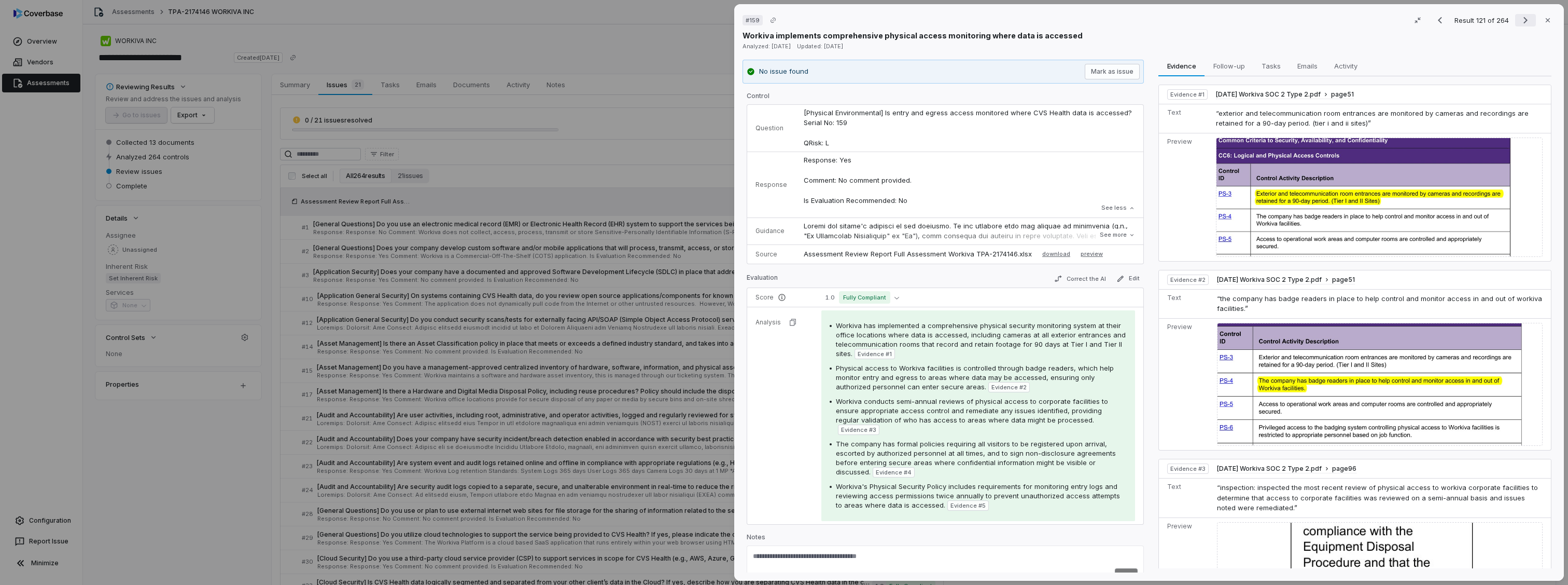
click at [1519, 21] on icon "Next result" at bounding box center [1525, 20] width 12 height 12
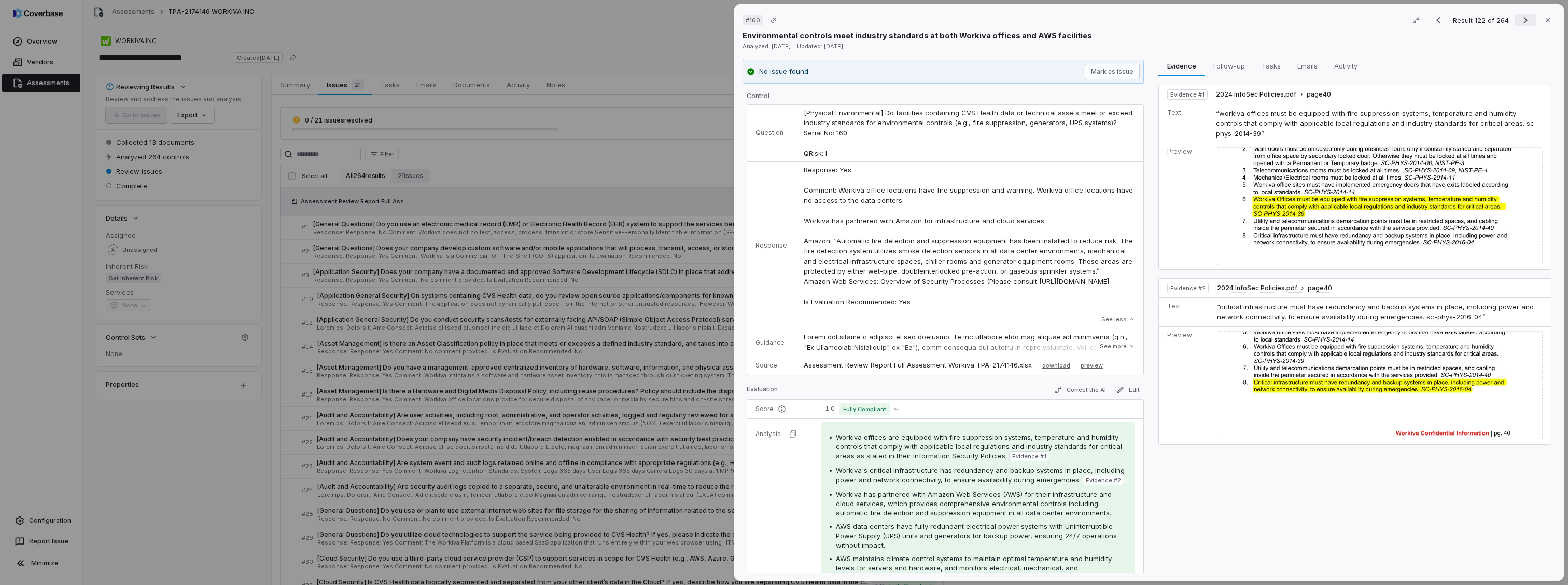
click at [1519, 21] on icon "Next result" at bounding box center [1525, 20] width 12 height 12
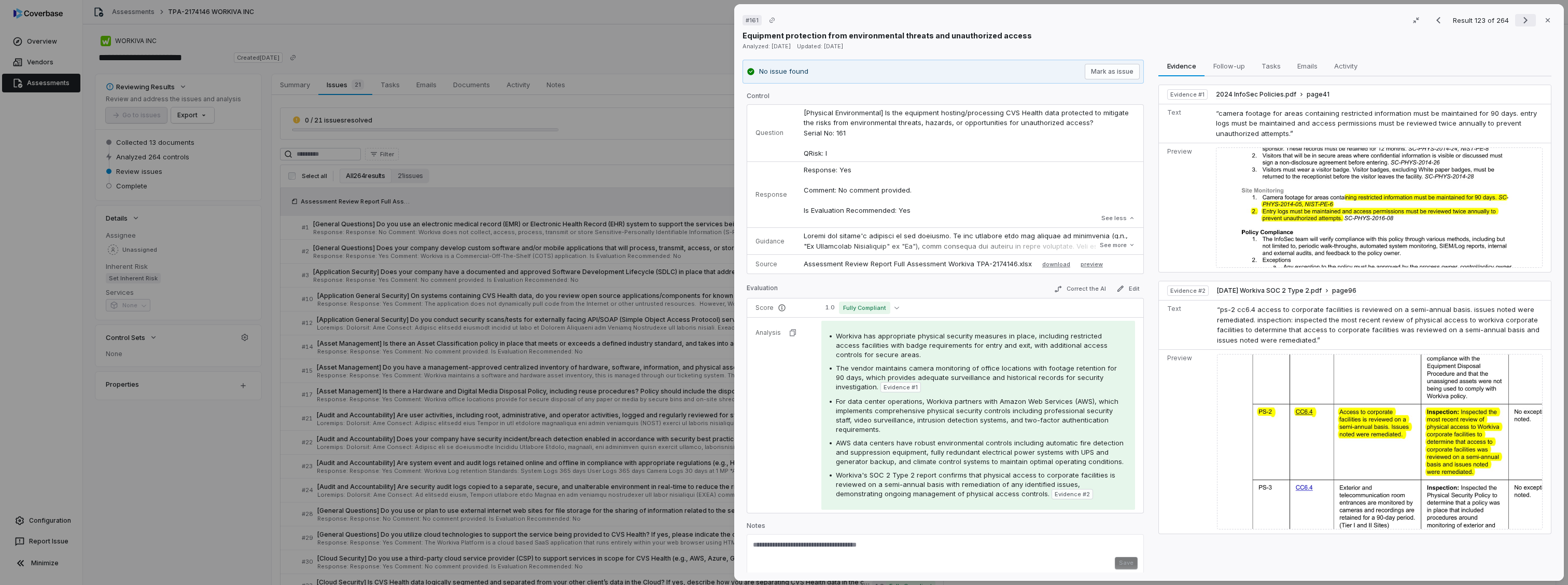
click at [1519, 21] on icon "Next result" at bounding box center [1525, 20] width 12 height 12
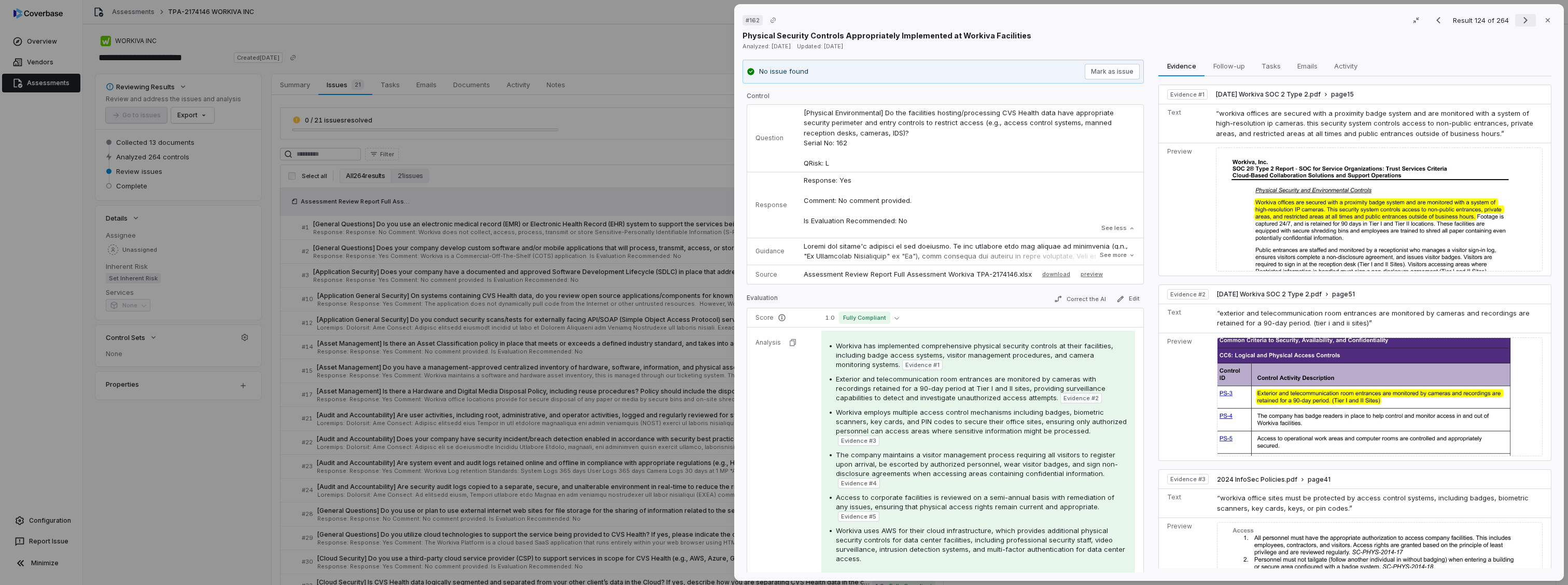
click at [1519, 21] on icon "Next result" at bounding box center [1525, 20] width 12 height 12
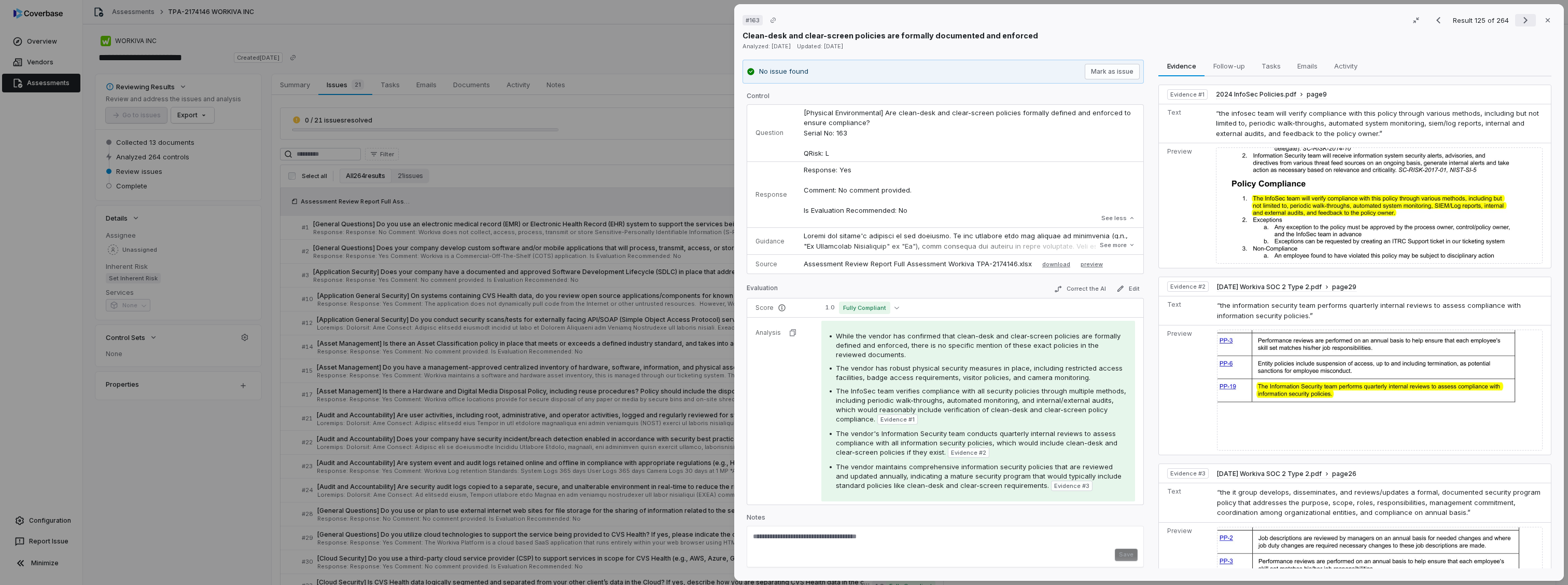
click at [1519, 21] on icon "Next result" at bounding box center [1525, 20] width 12 height 12
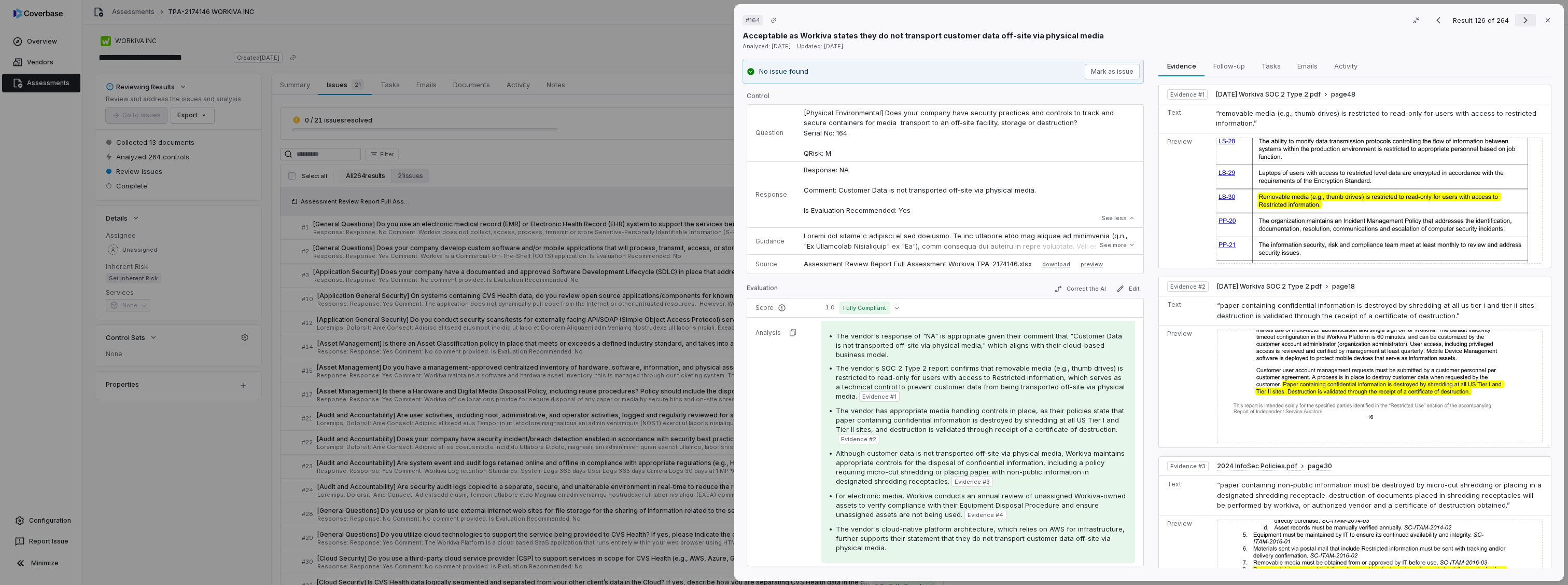
click at [1519, 21] on icon "Next result" at bounding box center [1525, 20] width 12 height 12
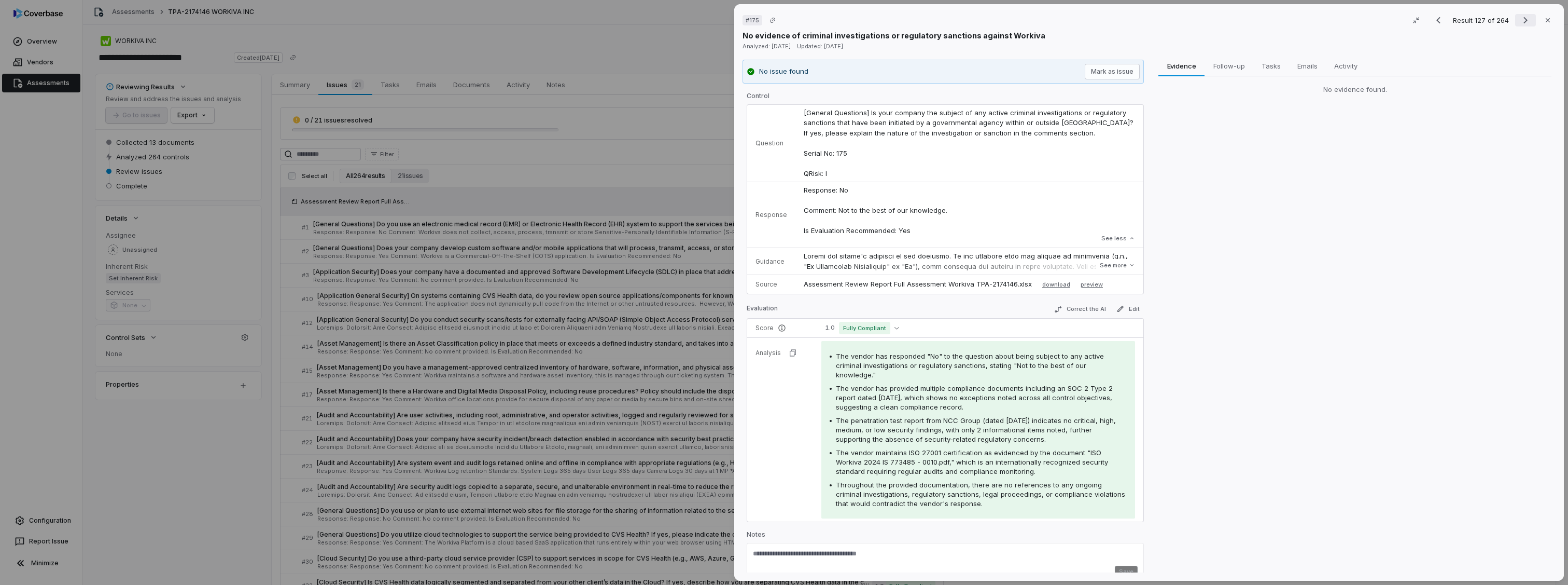
click at [1519, 21] on icon "Next result" at bounding box center [1525, 20] width 12 height 12
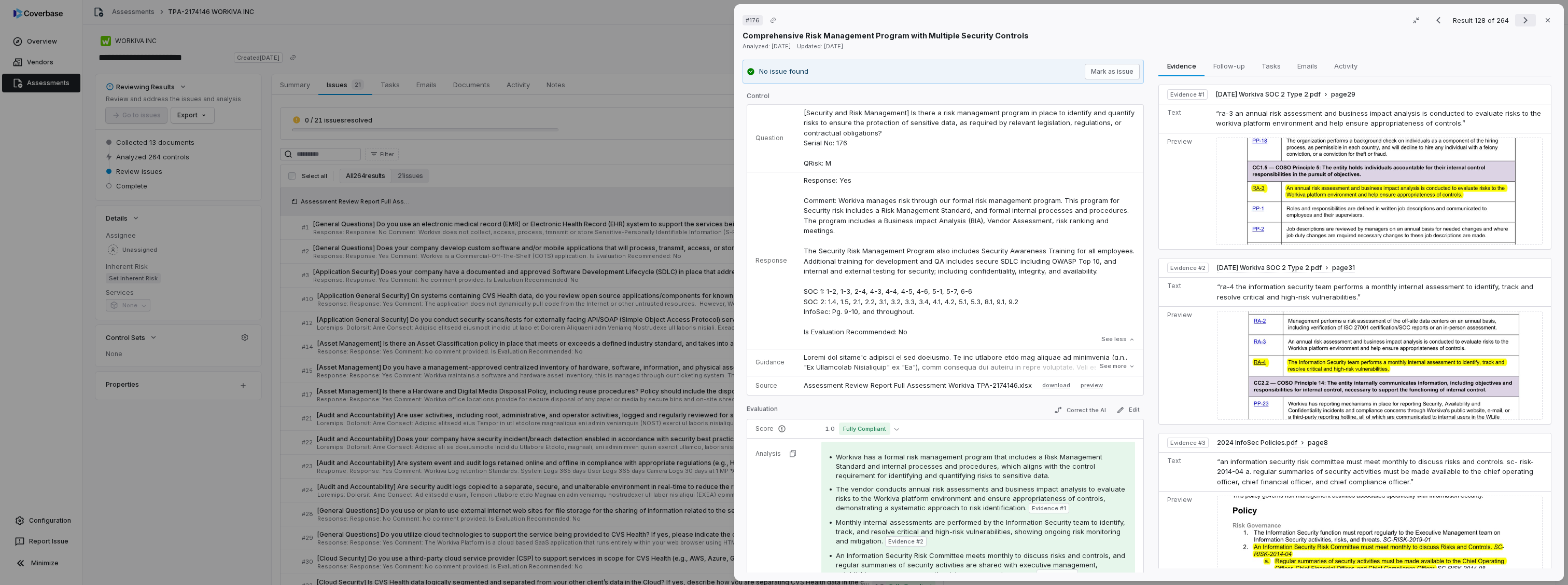
click at [1519, 21] on icon "Next result" at bounding box center [1525, 20] width 12 height 12
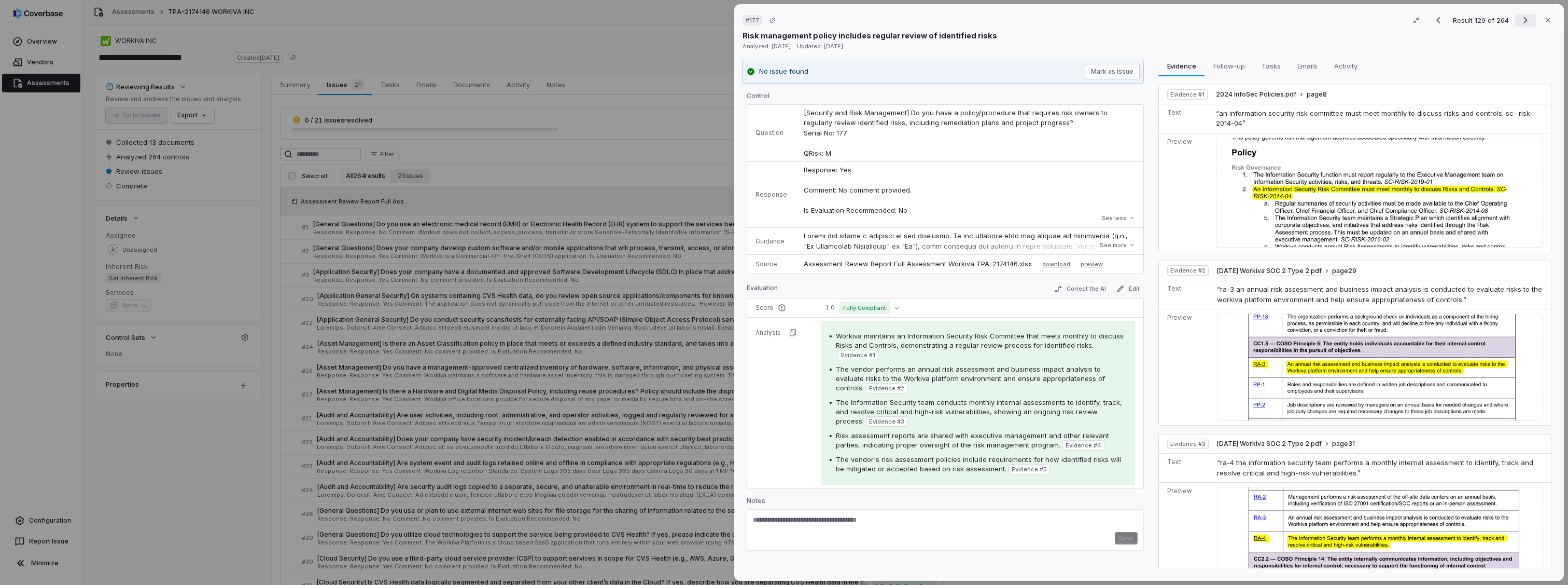
click at [1519, 21] on icon "Next result" at bounding box center [1525, 20] width 12 height 12
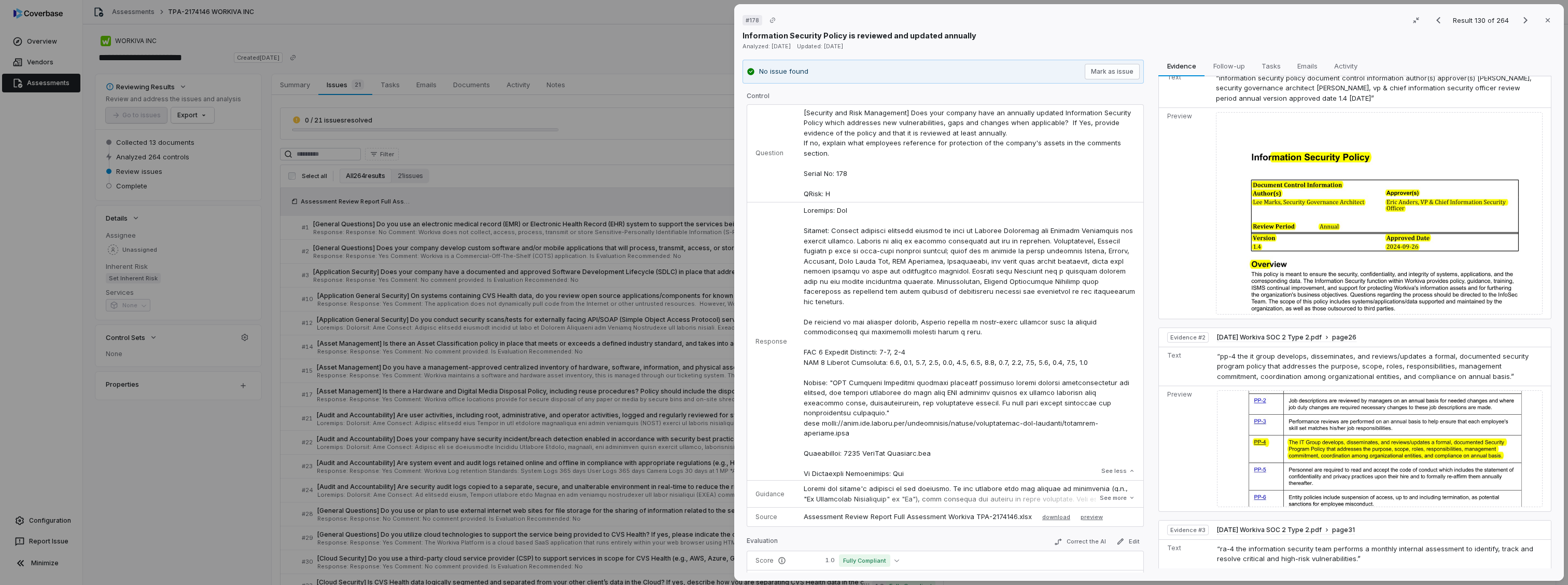
scroll to position [51, 0]
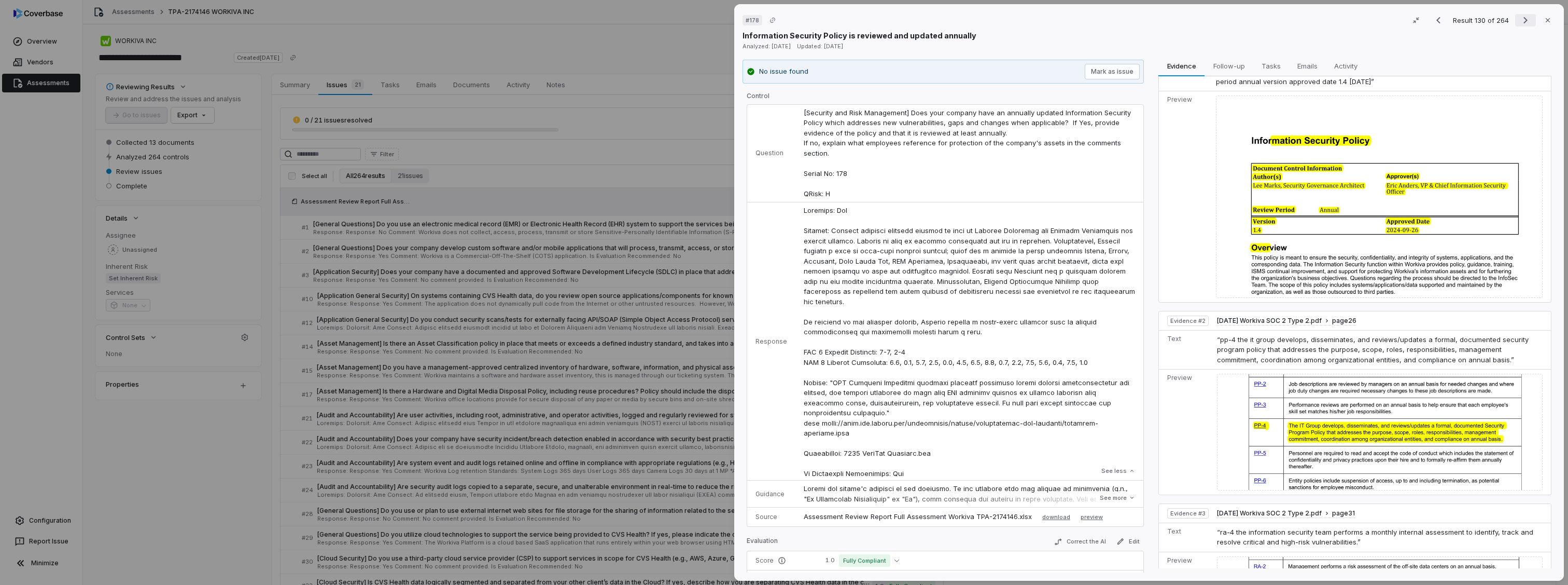
click at [1516, 25] on button "Next result" at bounding box center [1526, 20] width 21 height 12
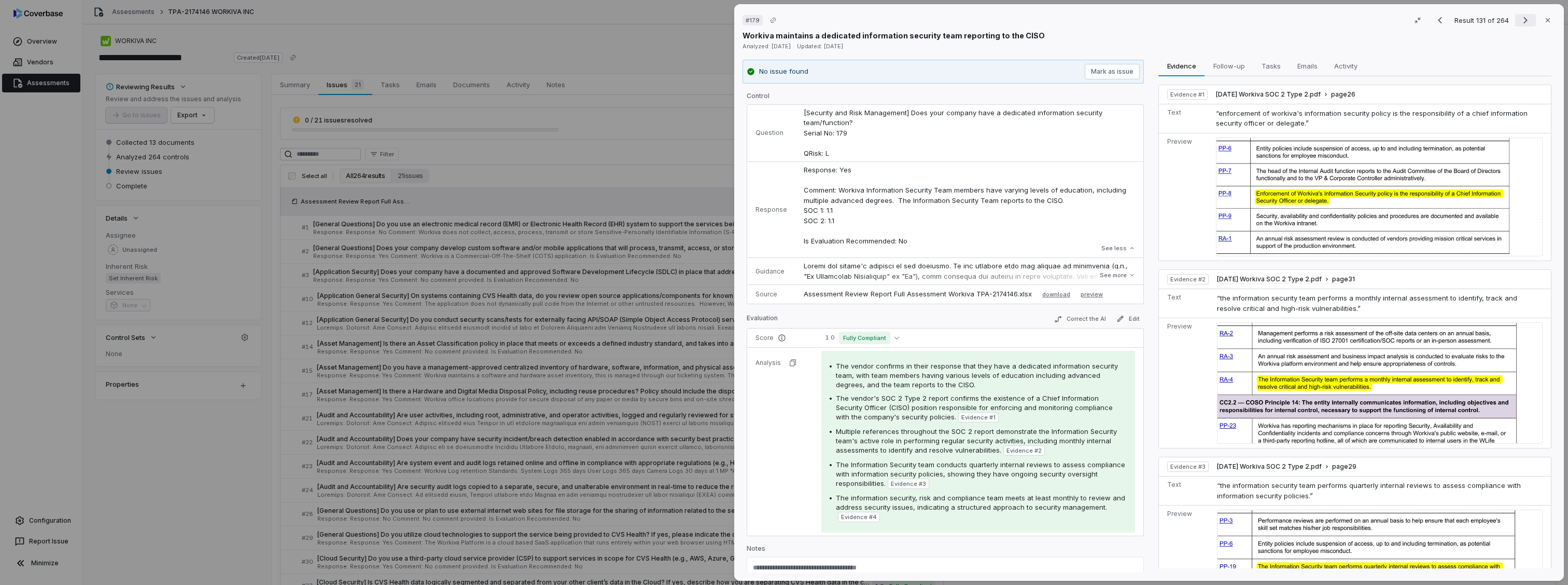
click at [1516, 25] on button "Next result" at bounding box center [1526, 20] width 21 height 12
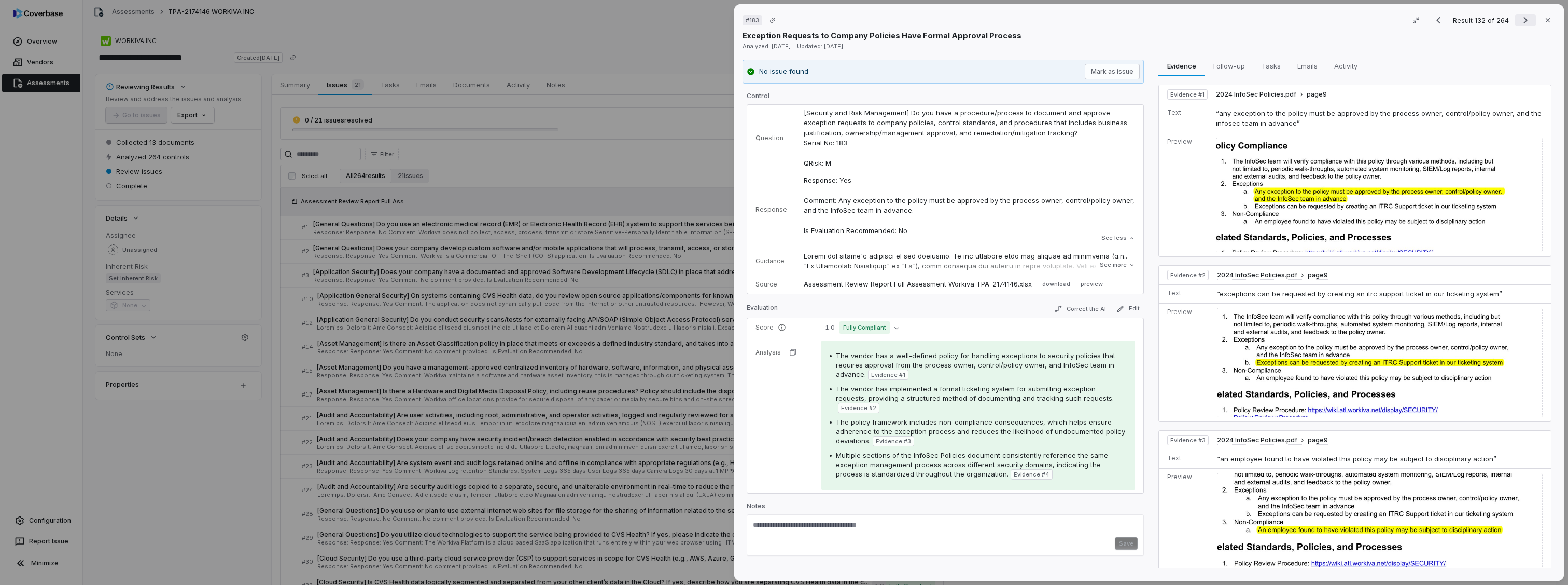
click at [1516, 25] on button "Next result" at bounding box center [1526, 20] width 21 height 12
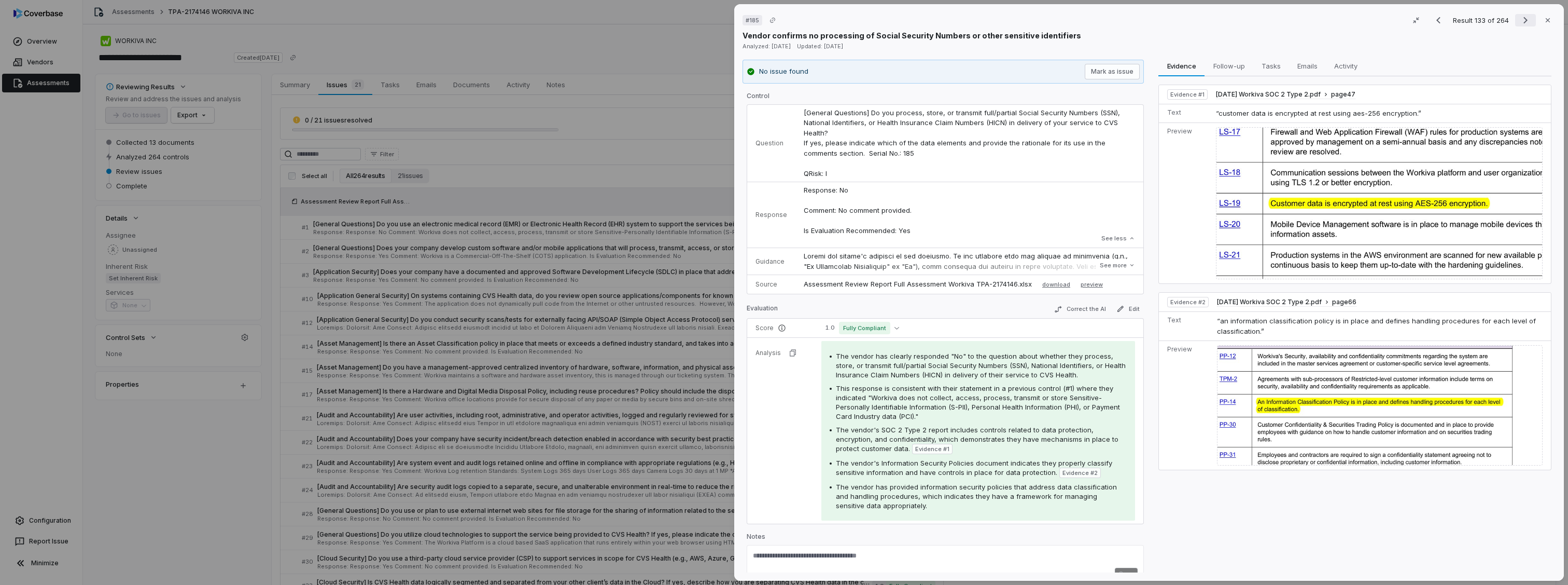
click at [1516, 25] on button "Next result" at bounding box center [1526, 20] width 21 height 12
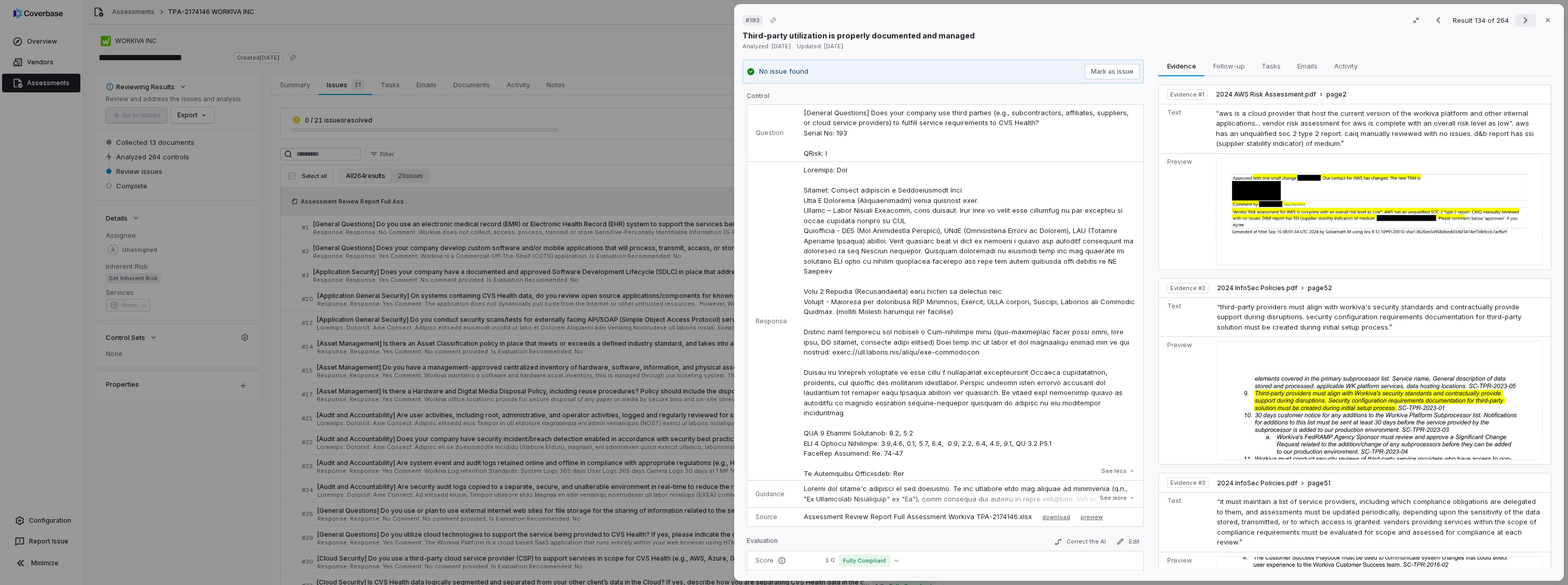
click at [1516, 25] on button "Next result" at bounding box center [1526, 20] width 21 height 12
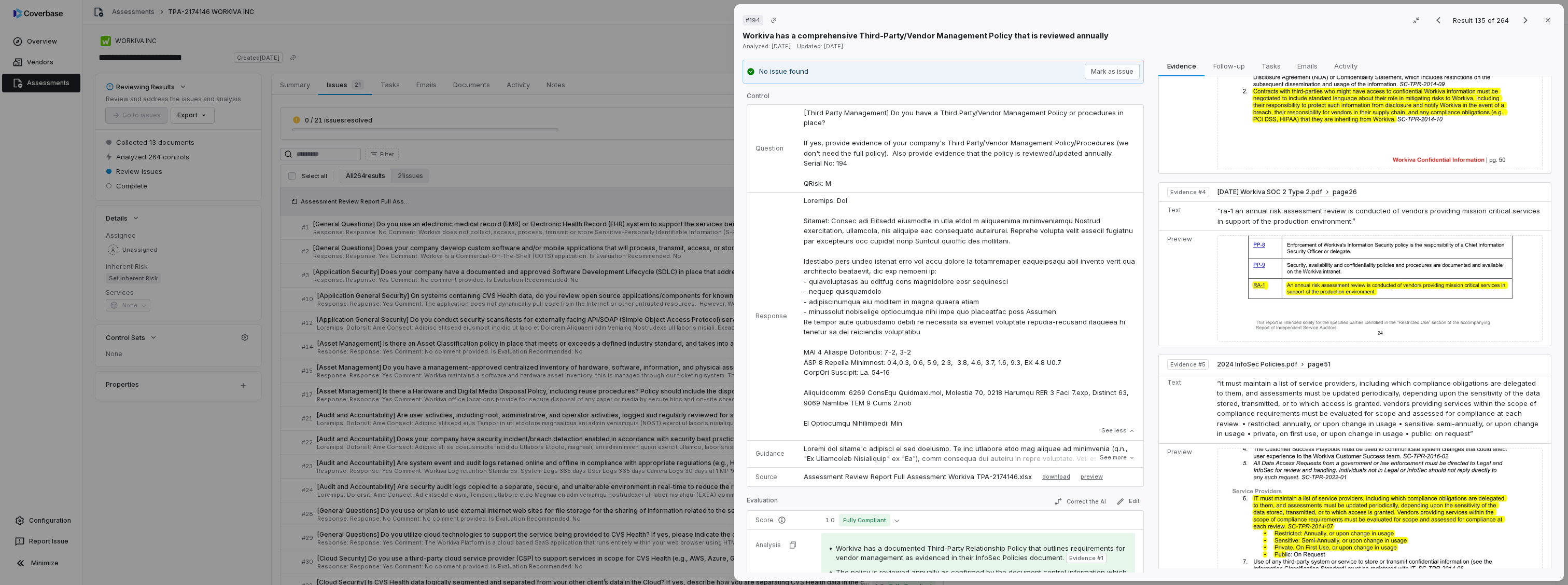
scroll to position [641, 0]
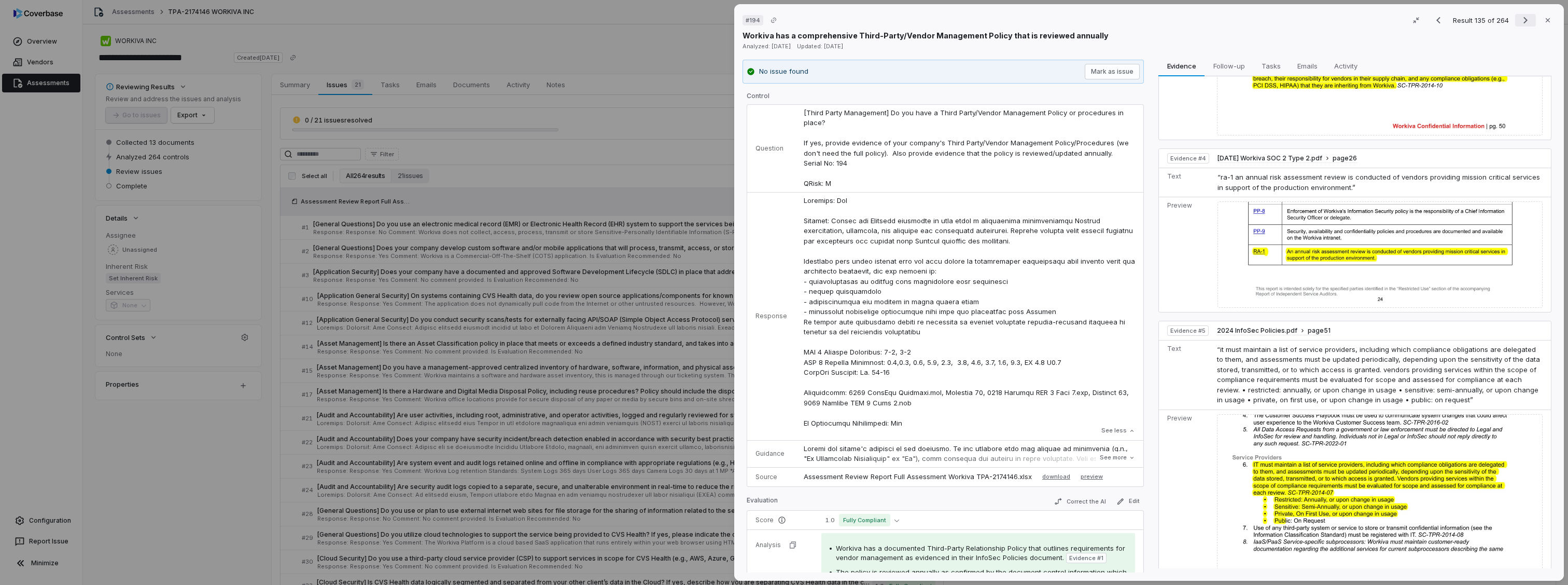
click at [1519, 16] on icon "Next result" at bounding box center [1525, 20] width 12 height 12
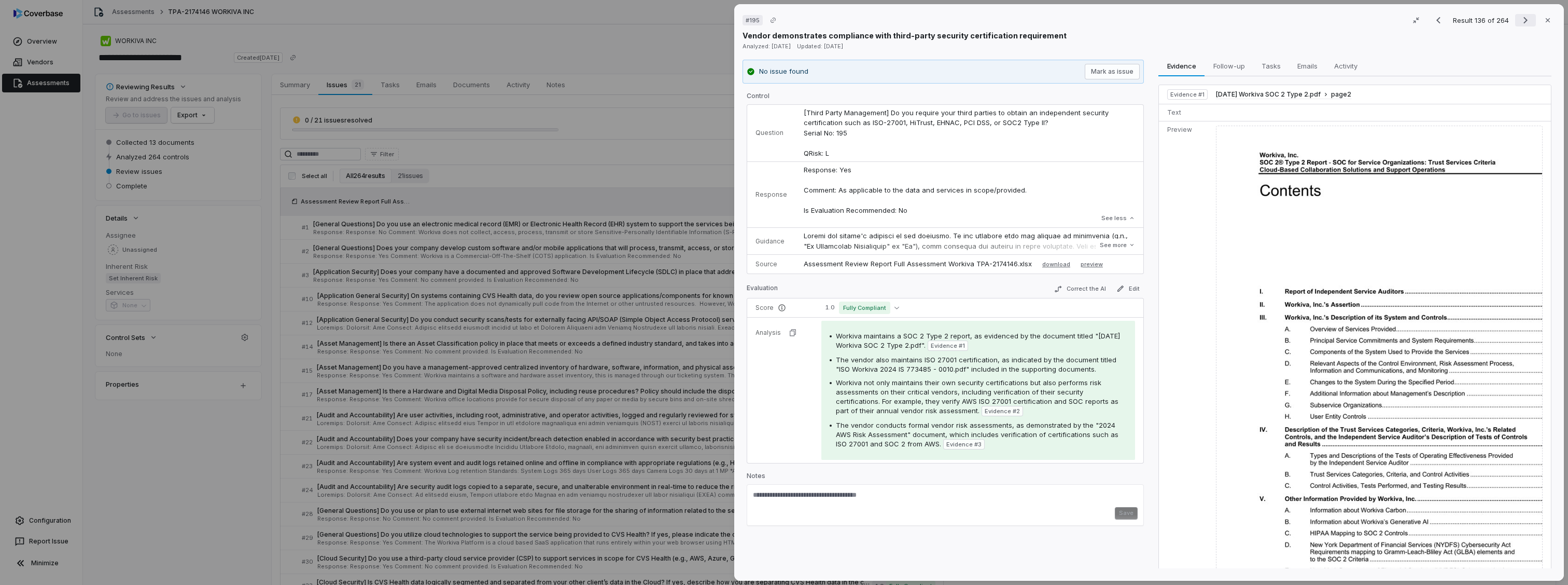
click at [1519, 16] on icon "Next result" at bounding box center [1525, 20] width 12 height 12
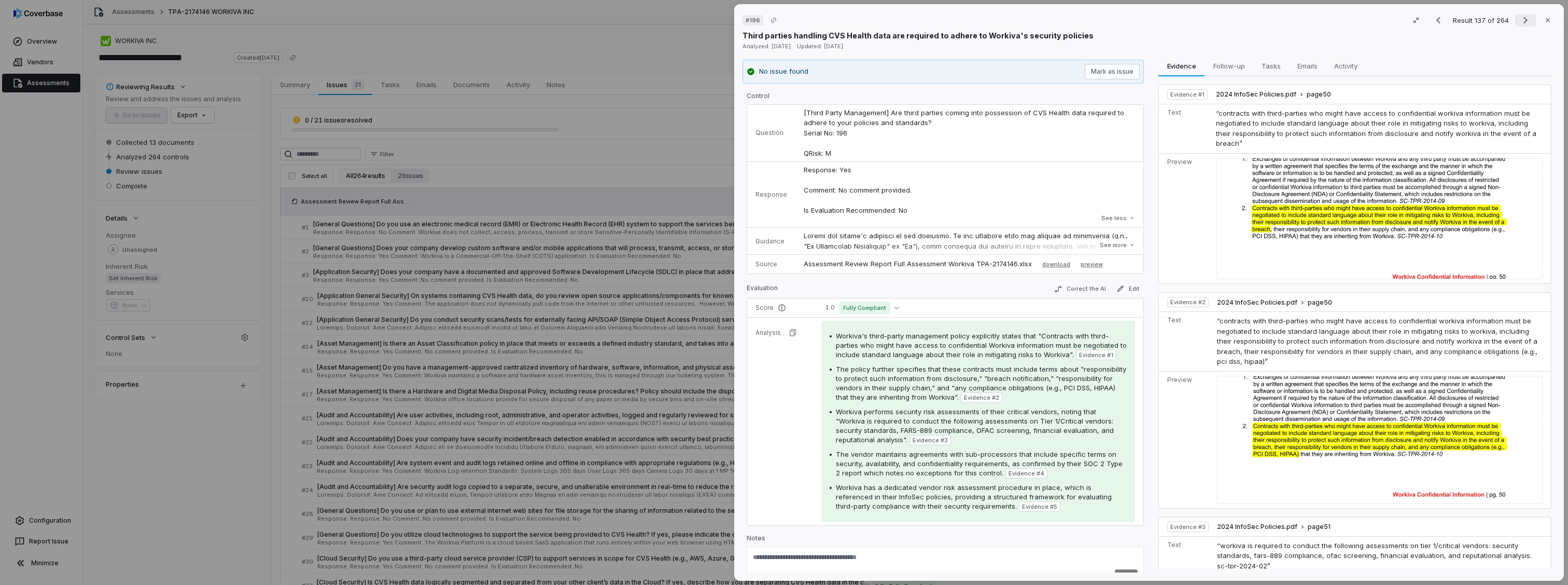
click at [1519, 16] on icon "Next result" at bounding box center [1525, 20] width 12 height 12
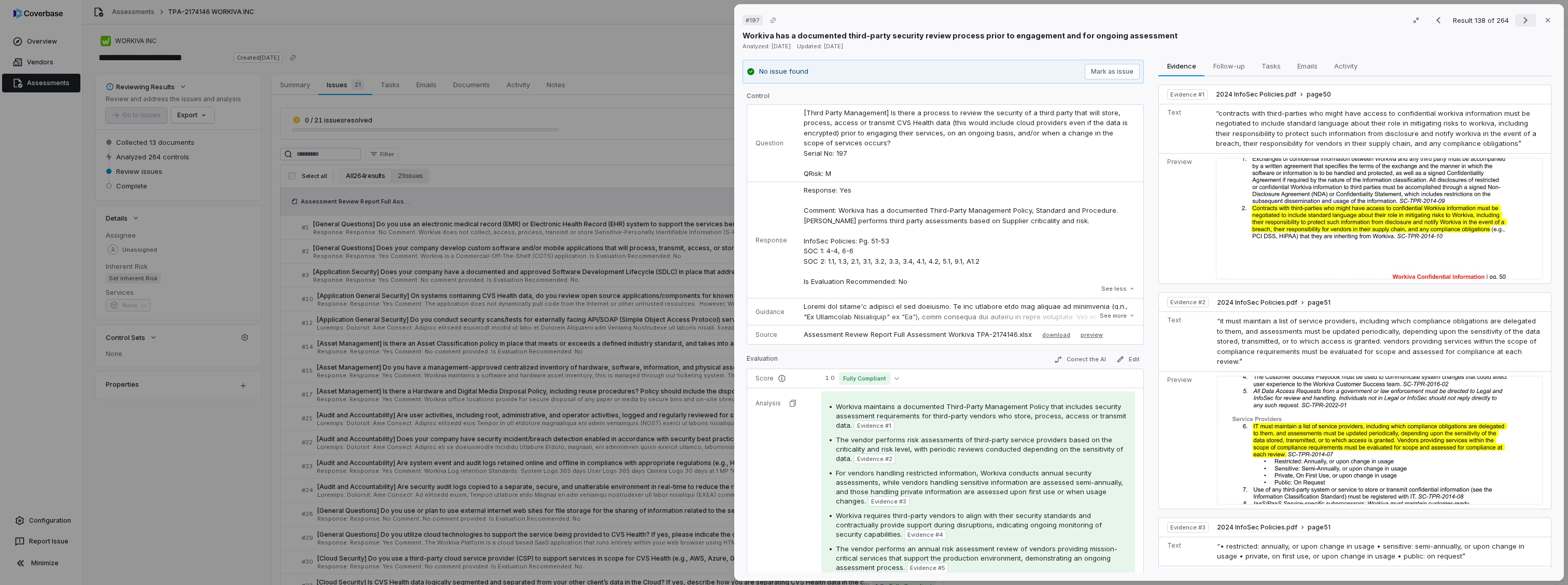
click at [1519, 16] on icon "Next result" at bounding box center [1525, 20] width 12 height 12
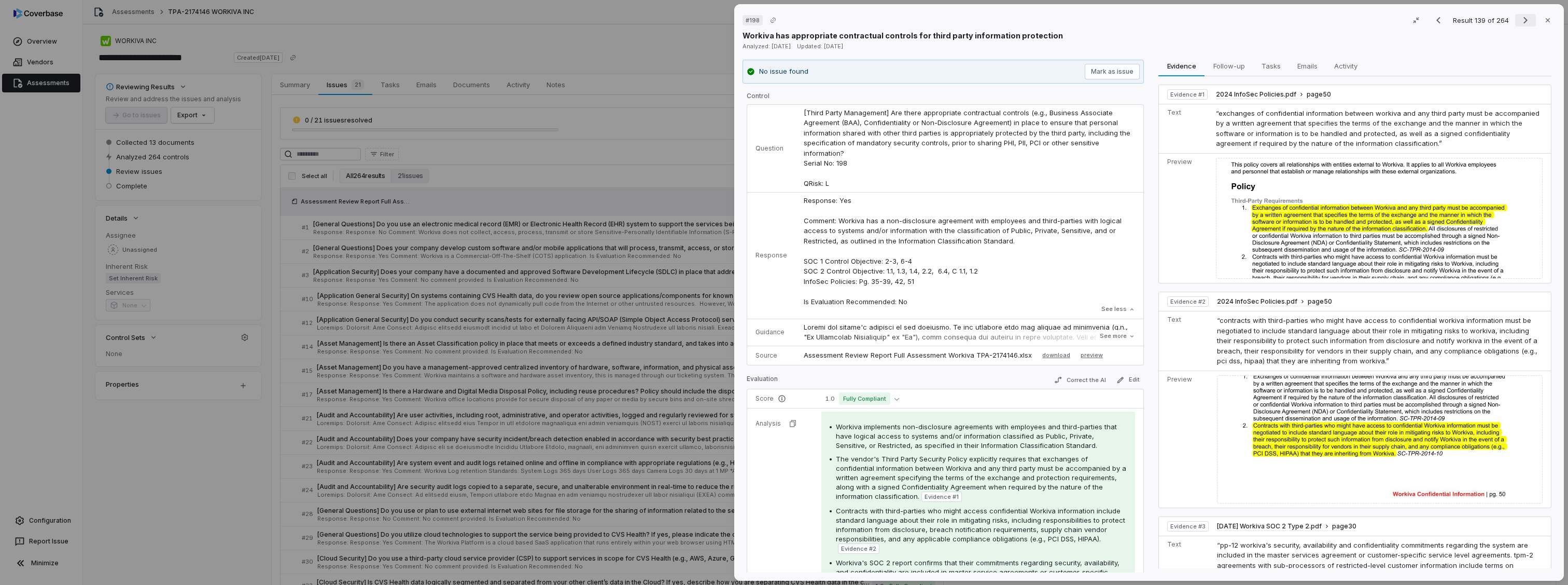
click at [1519, 16] on icon "Next result" at bounding box center [1525, 20] width 12 height 12
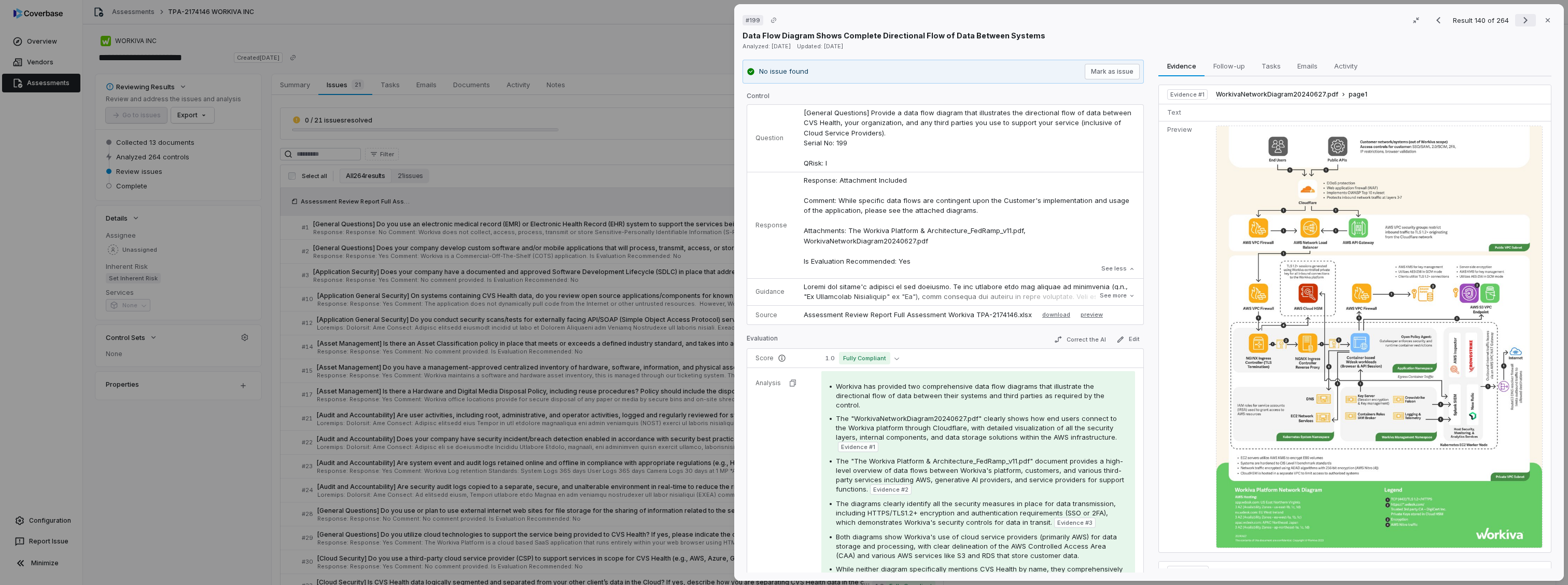
click at [1519, 16] on icon "Next result" at bounding box center [1525, 20] width 12 height 12
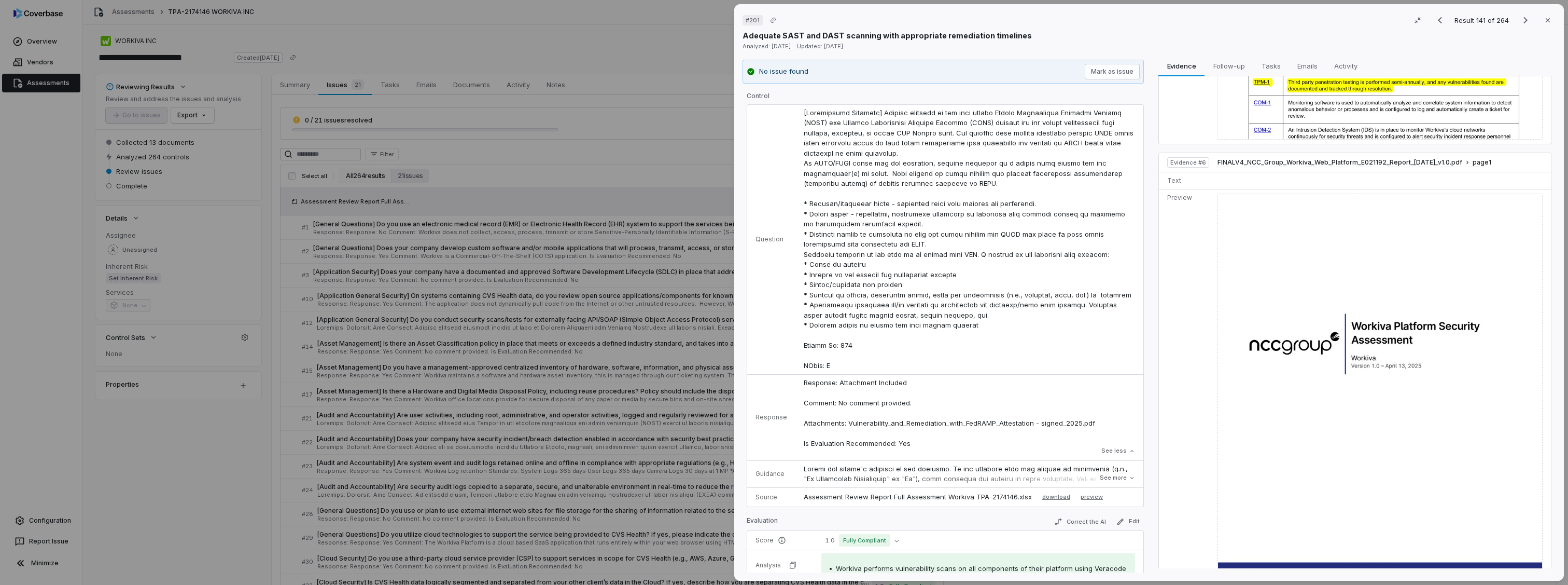
scroll to position [934, 0]
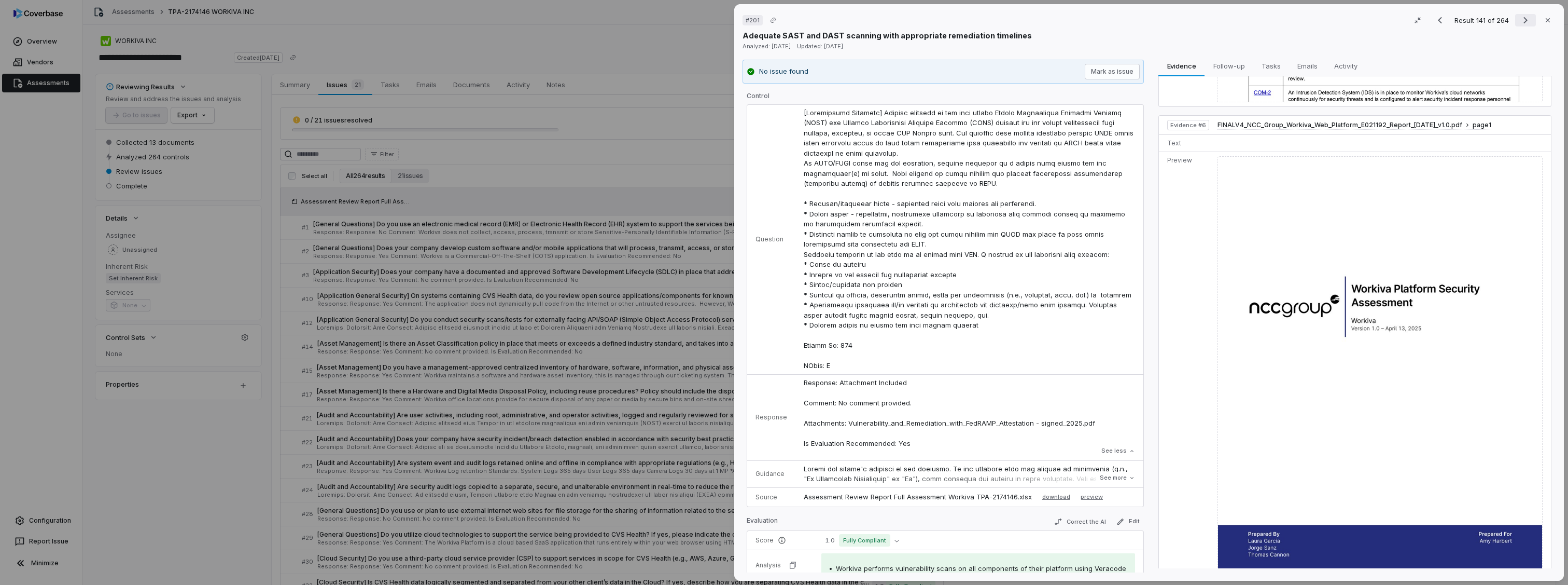
click at [1519, 19] on icon "Next result" at bounding box center [1525, 20] width 12 height 12
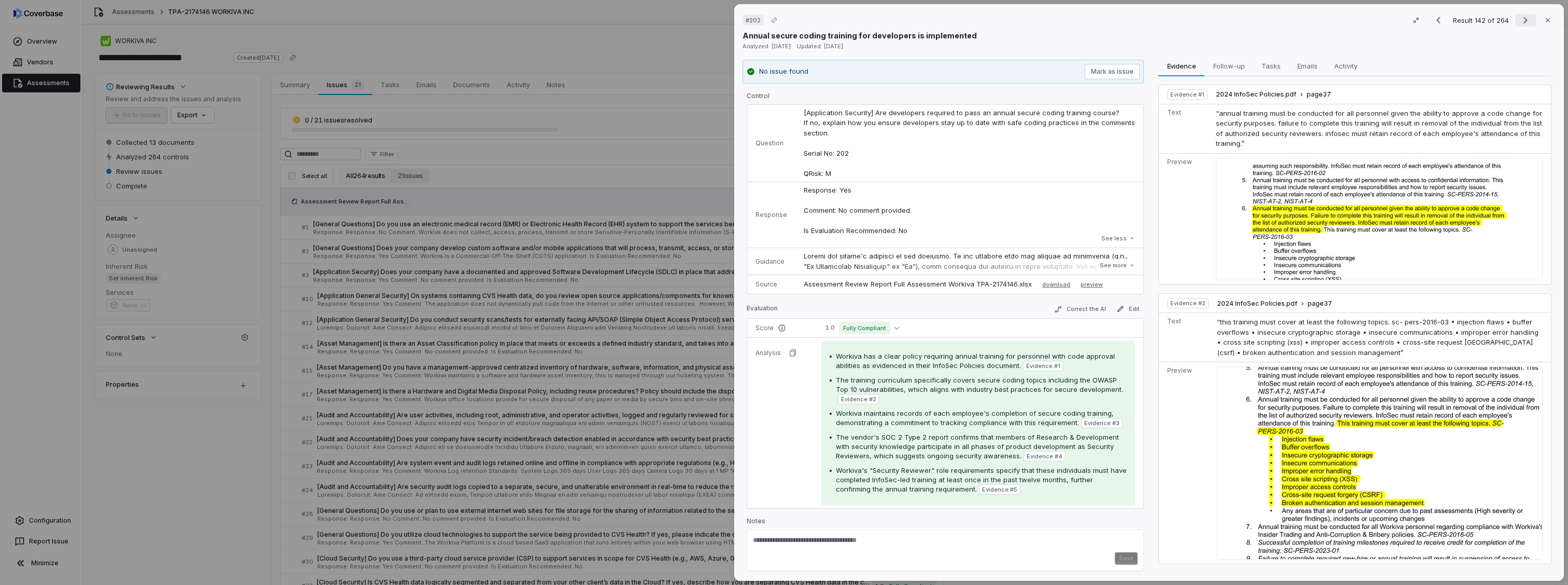
click at [1522, 18] on icon "Next result" at bounding box center [1525, 20] width 12 height 12
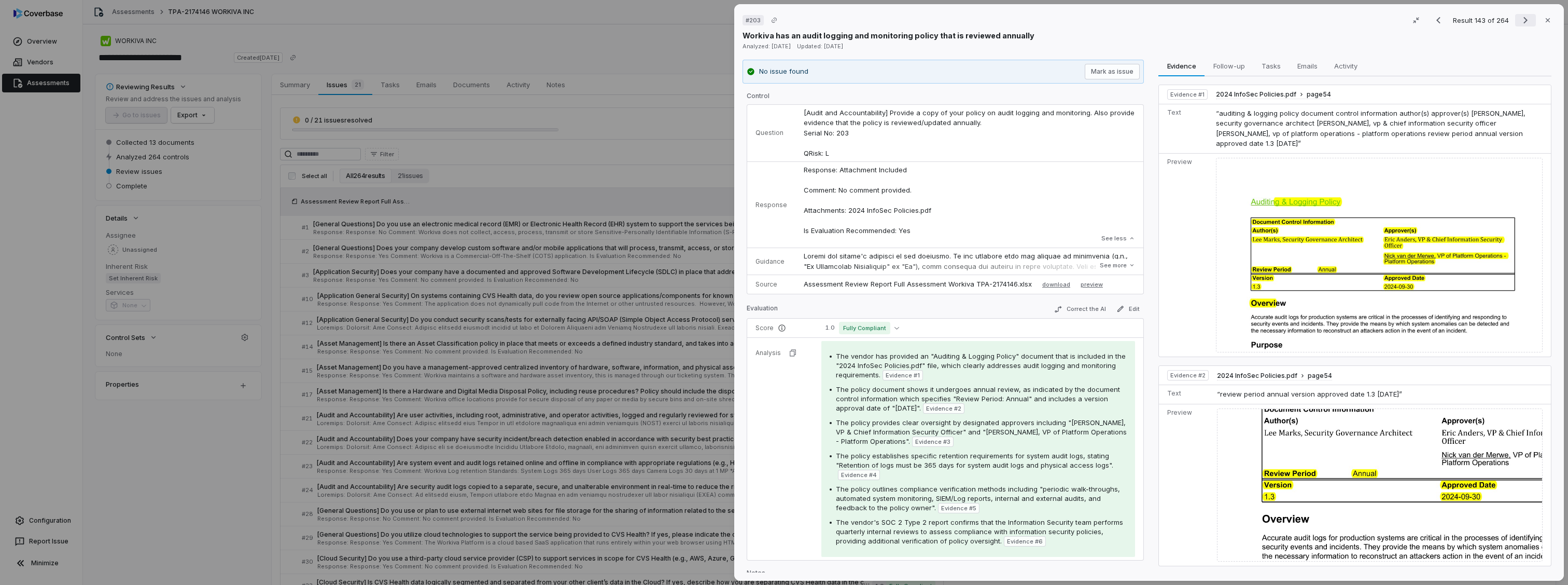
click at [1519, 25] on icon "Next result" at bounding box center [1525, 20] width 12 height 12
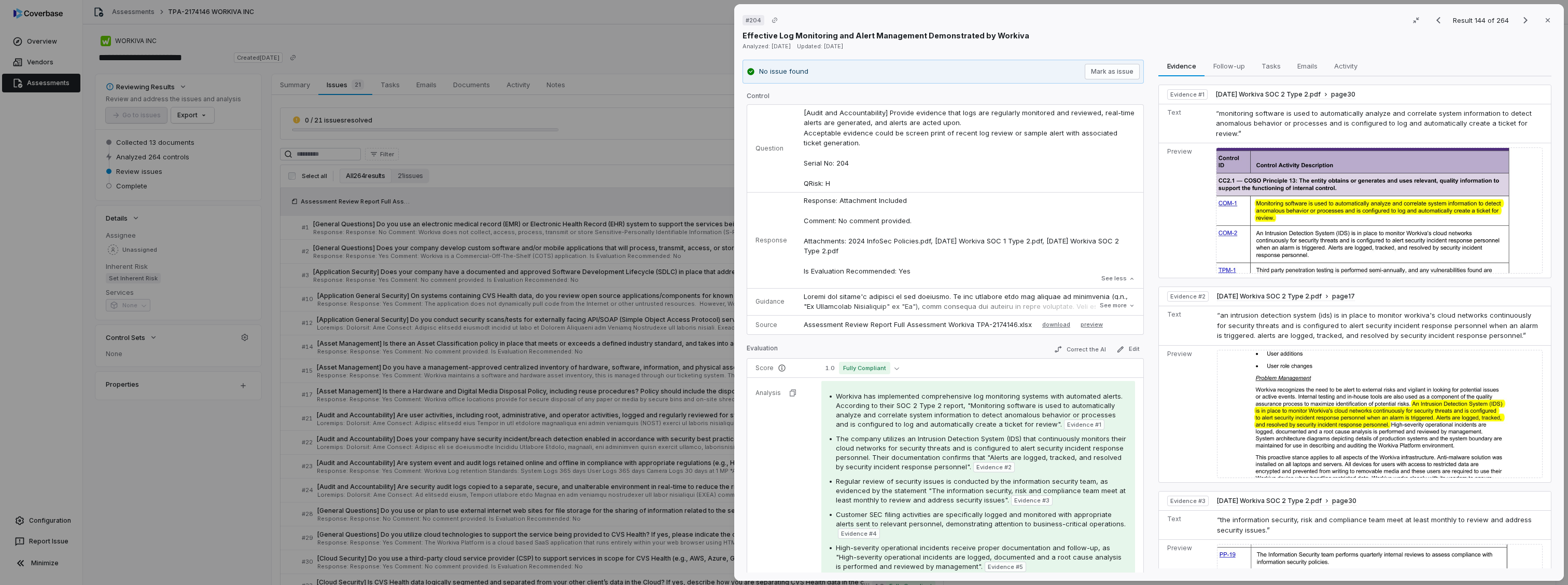
click at [1329, 247] on img at bounding box center [1379, 211] width 327 height 126
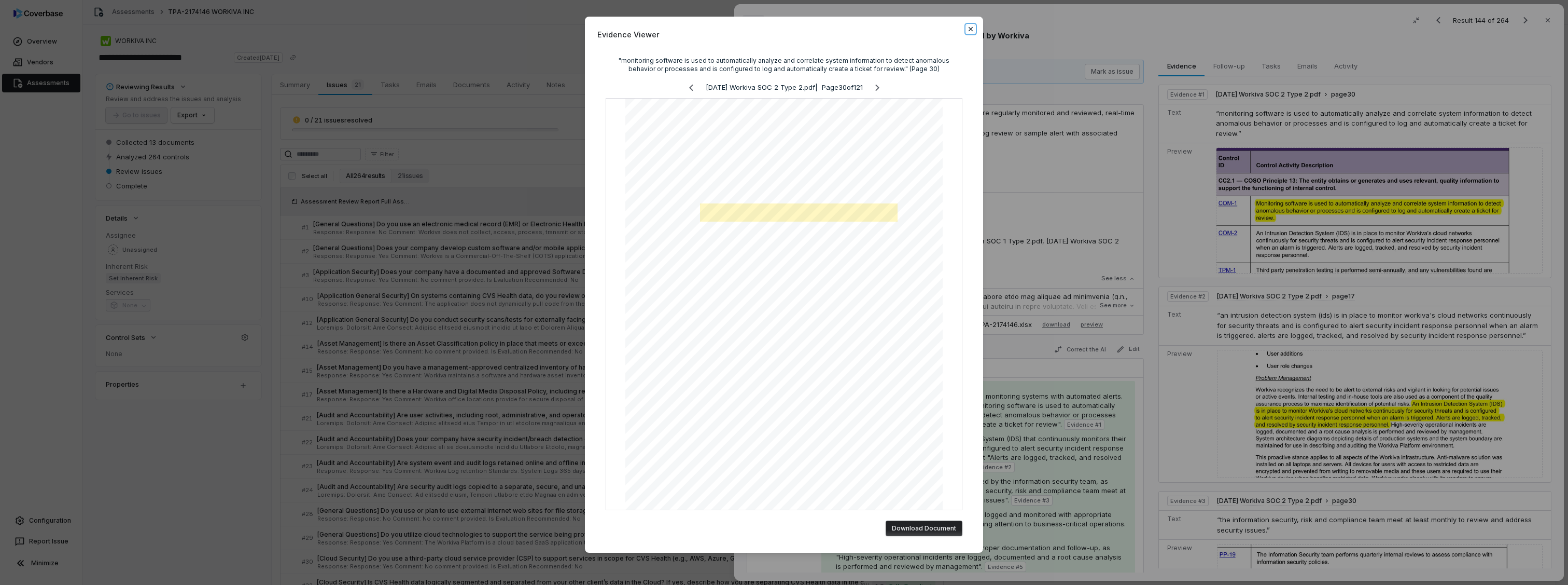
click at [970, 27] on icon "button" at bounding box center [971, 29] width 9 height 9
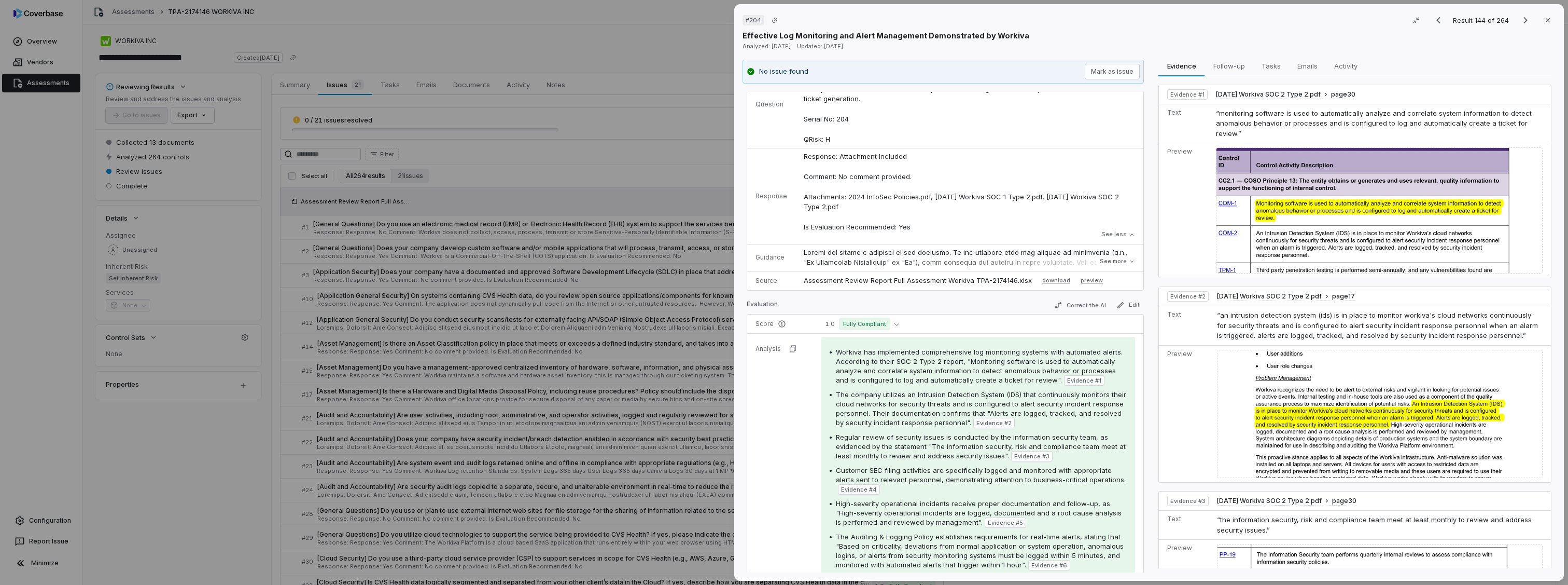
scroll to position [123, 0]
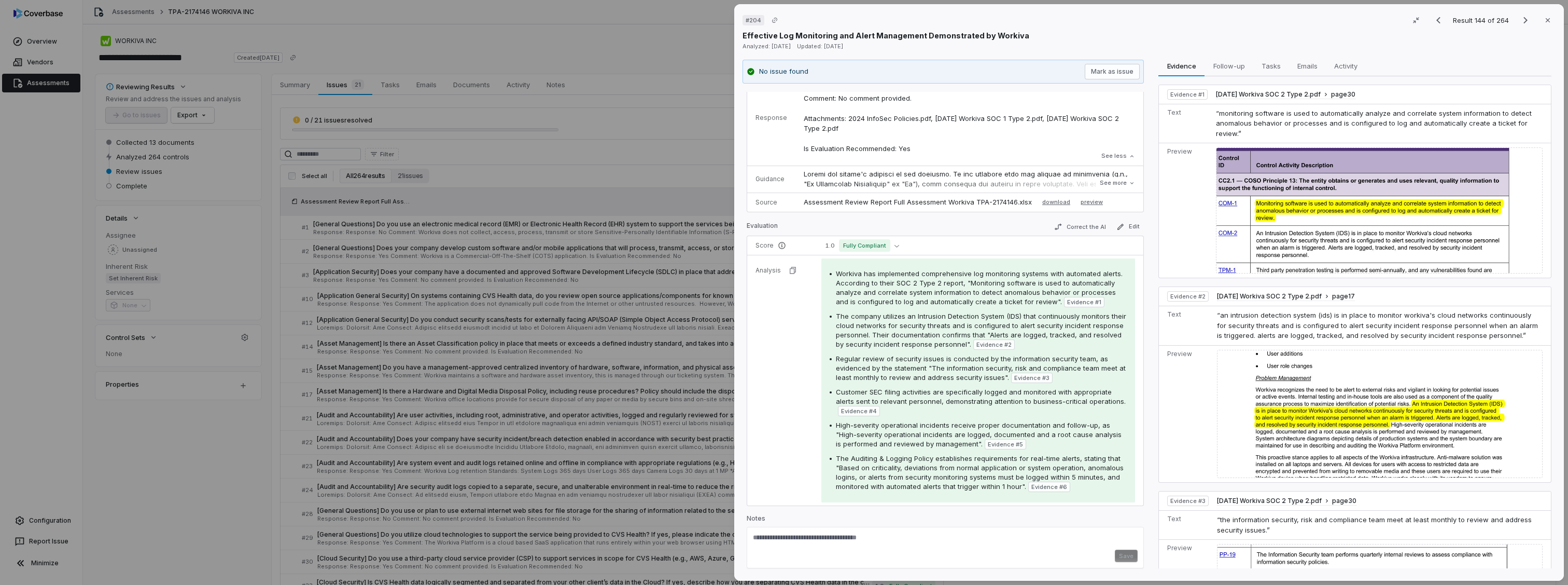
click at [1121, 204] on div "Assessment Review Report Full Assessment Workiva TPA-2174146.xlsx download prev…" at bounding box center [969, 202] width 331 height 12
click at [1320, 94] on span "[DATE] Workiva SOC 2 Type 2.pdf" at bounding box center [1269, 94] width 105 height 9
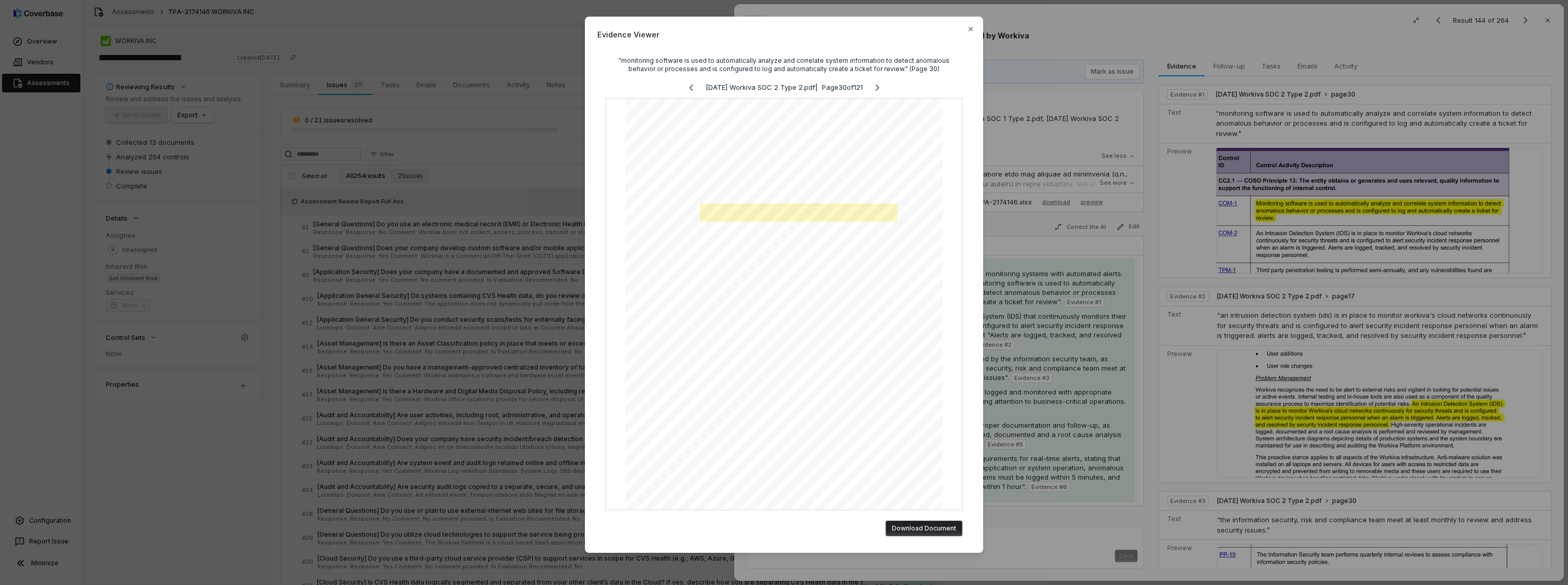
click at [779, 89] on p "[DATE] Workiva SOC 2 Type 2.pdf | Page 30 of 121" at bounding box center [784, 88] width 157 height 10
click at [905, 522] on button "Download Document" at bounding box center [924, 528] width 77 height 15
drag, startPoint x: 966, startPoint y: 29, endPoint x: 865, endPoint y: 46, distance: 102.4
click at [967, 29] on icon "button" at bounding box center [971, 29] width 9 height 9
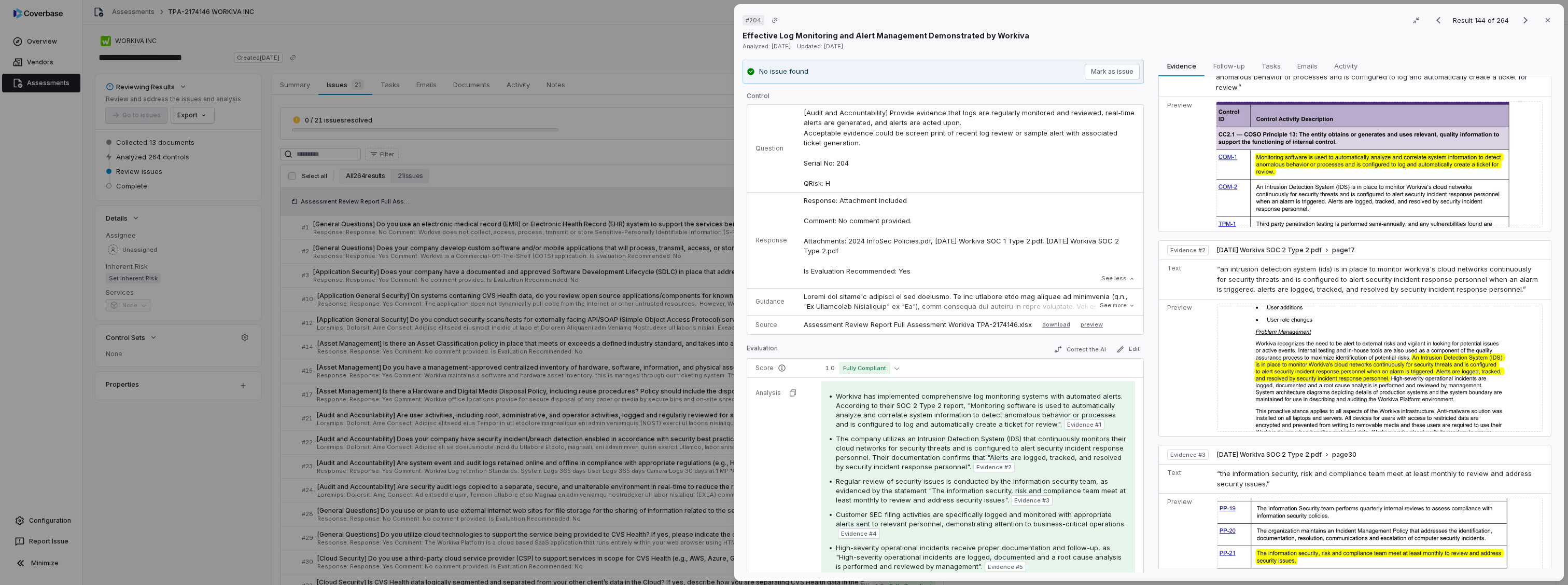
scroll to position [0, 0]
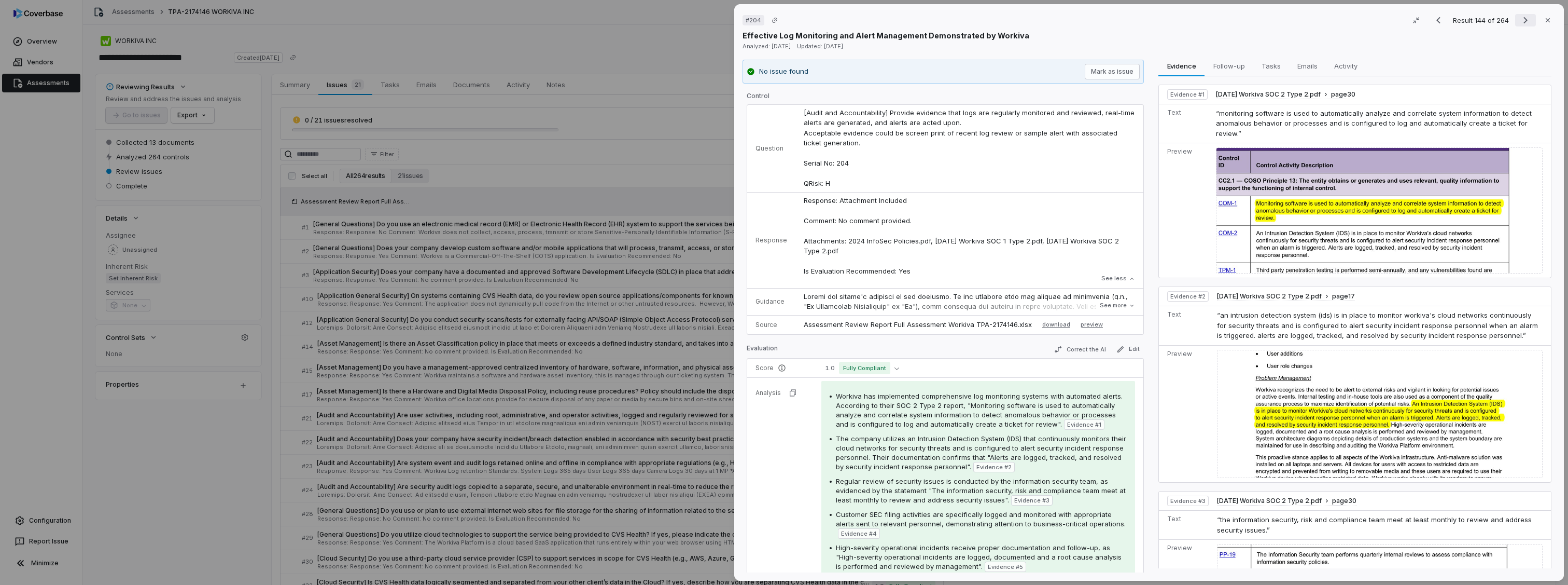
click at [1522, 24] on icon "Next result" at bounding box center [1525, 20] width 12 height 12
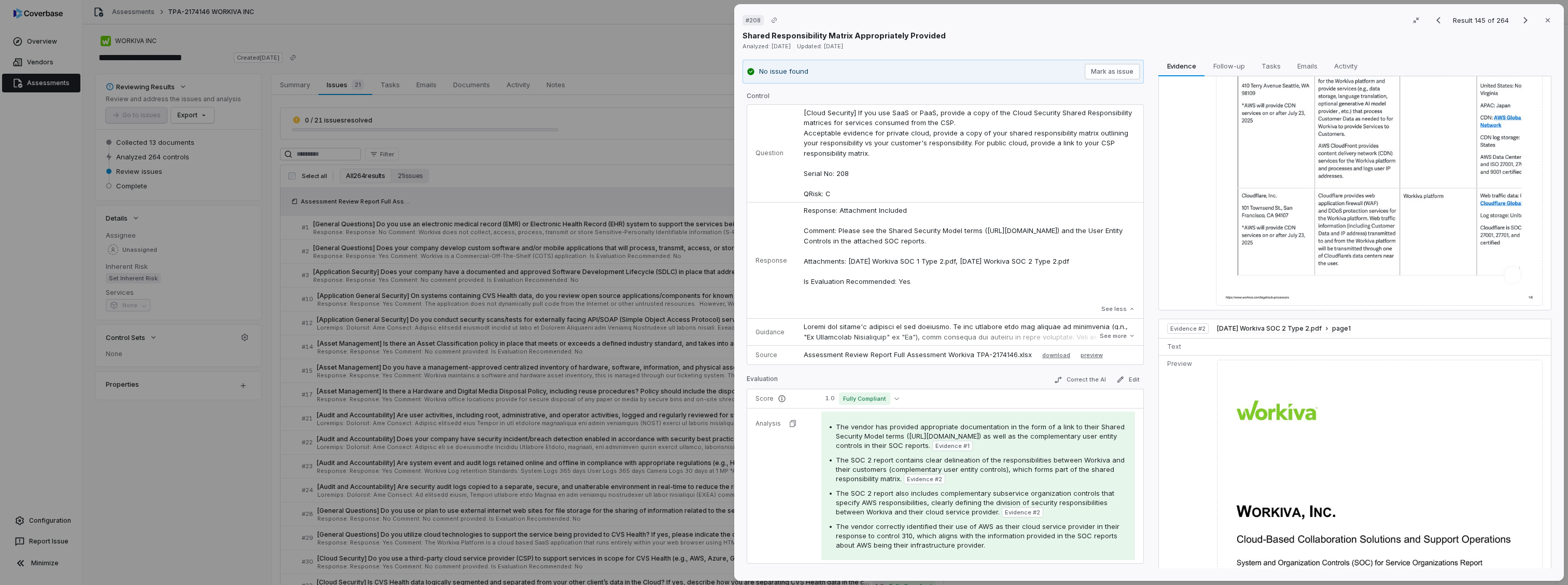
scroll to position [976, 0]
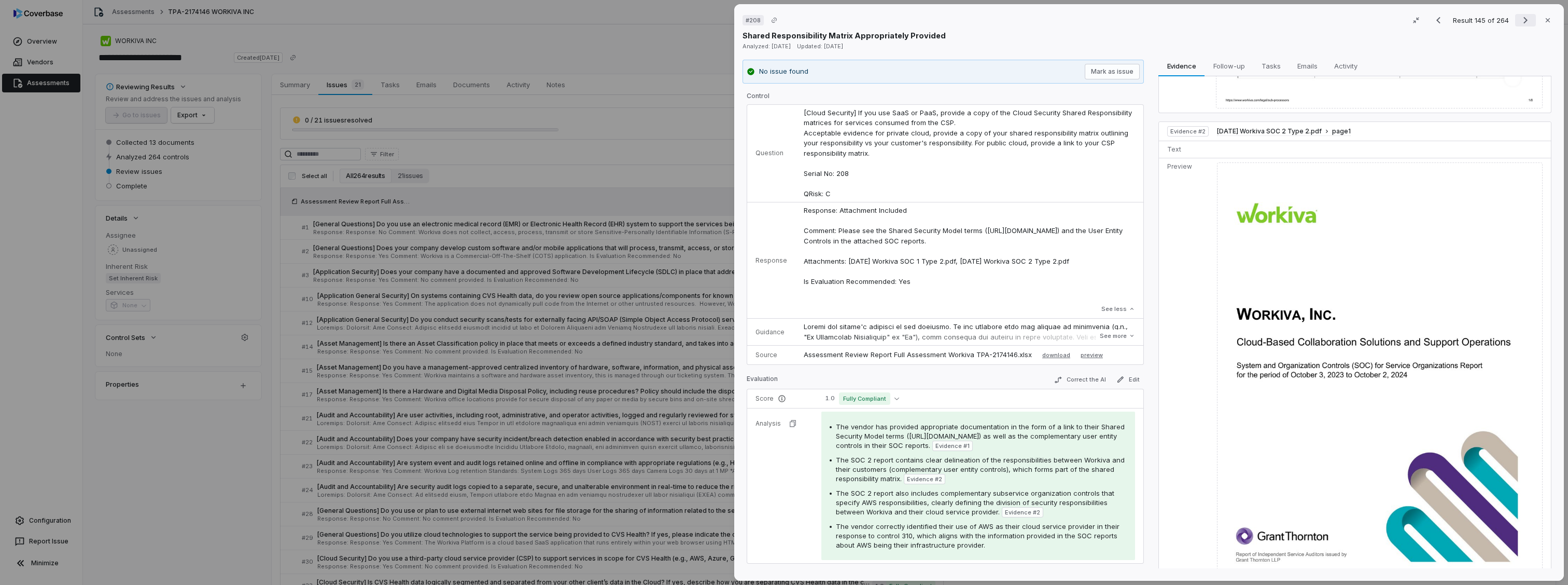
click at [1520, 24] on icon "Next result" at bounding box center [1525, 20] width 12 height 12
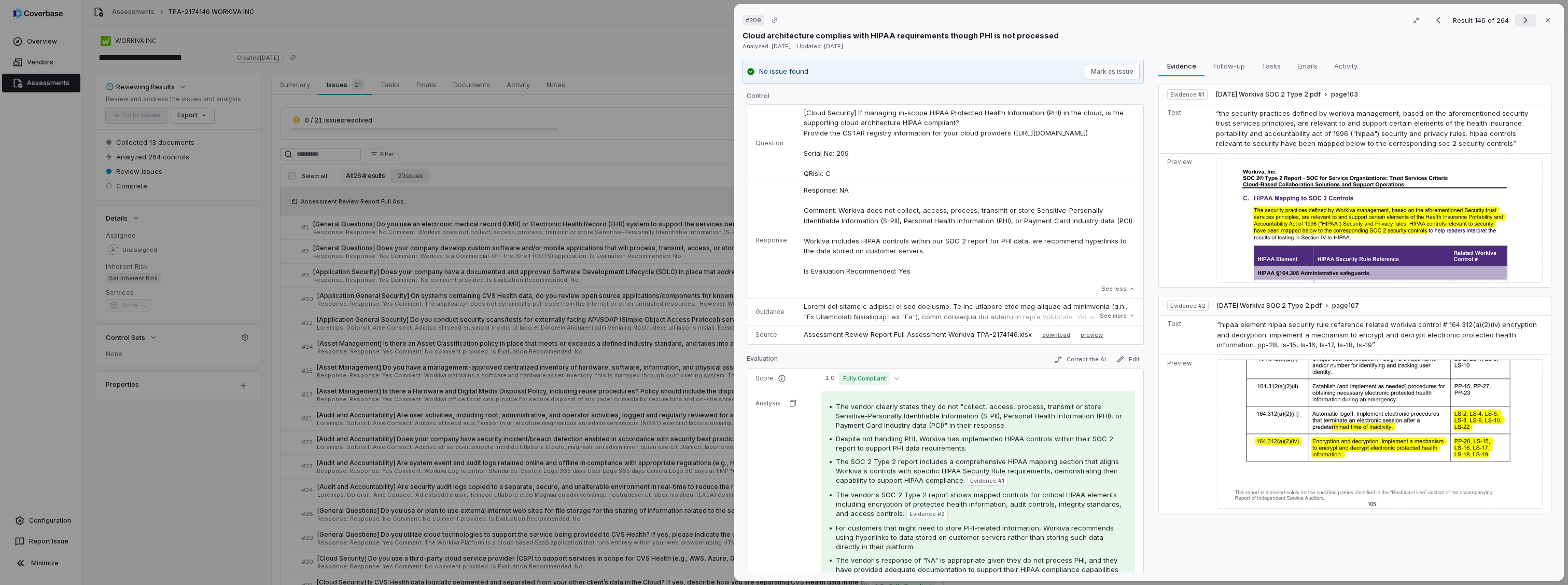
click at [1519, 21] on icon "Next result" at bounding box center [1525, 20] width 12 height 12
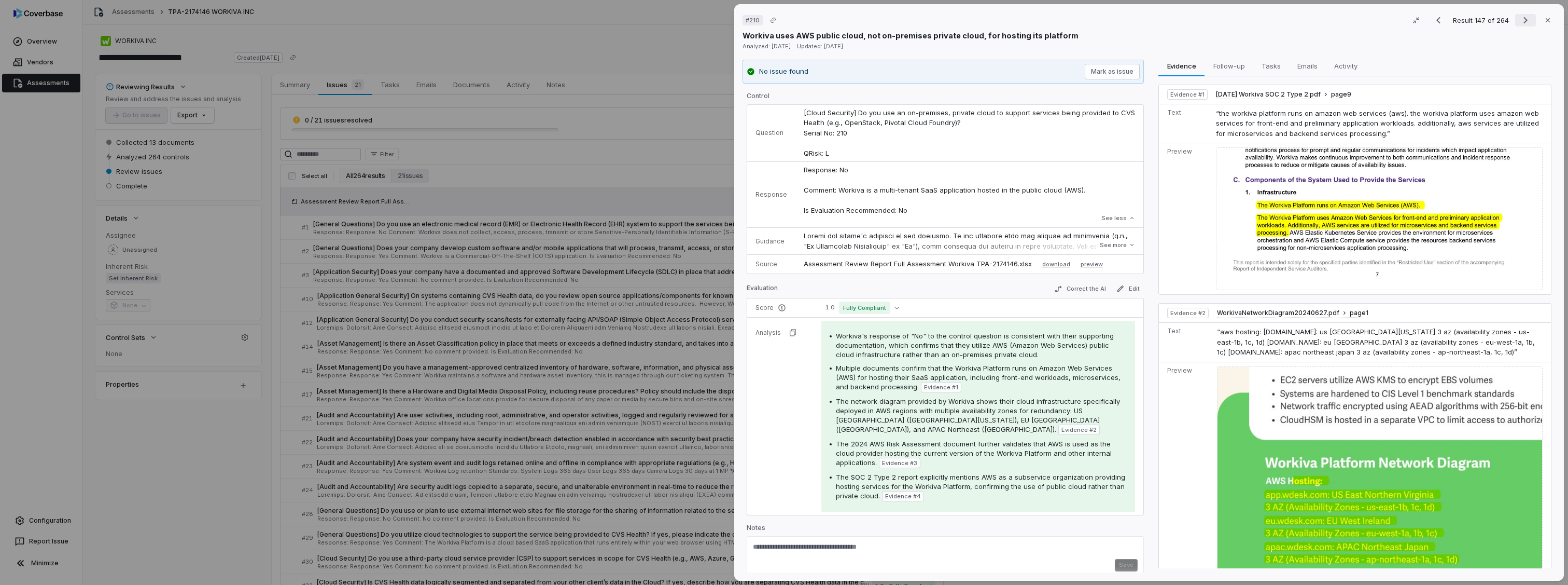
click at [1519, 21] on icon "Next result" at bounding box center [1525, 20] width 12 height 12
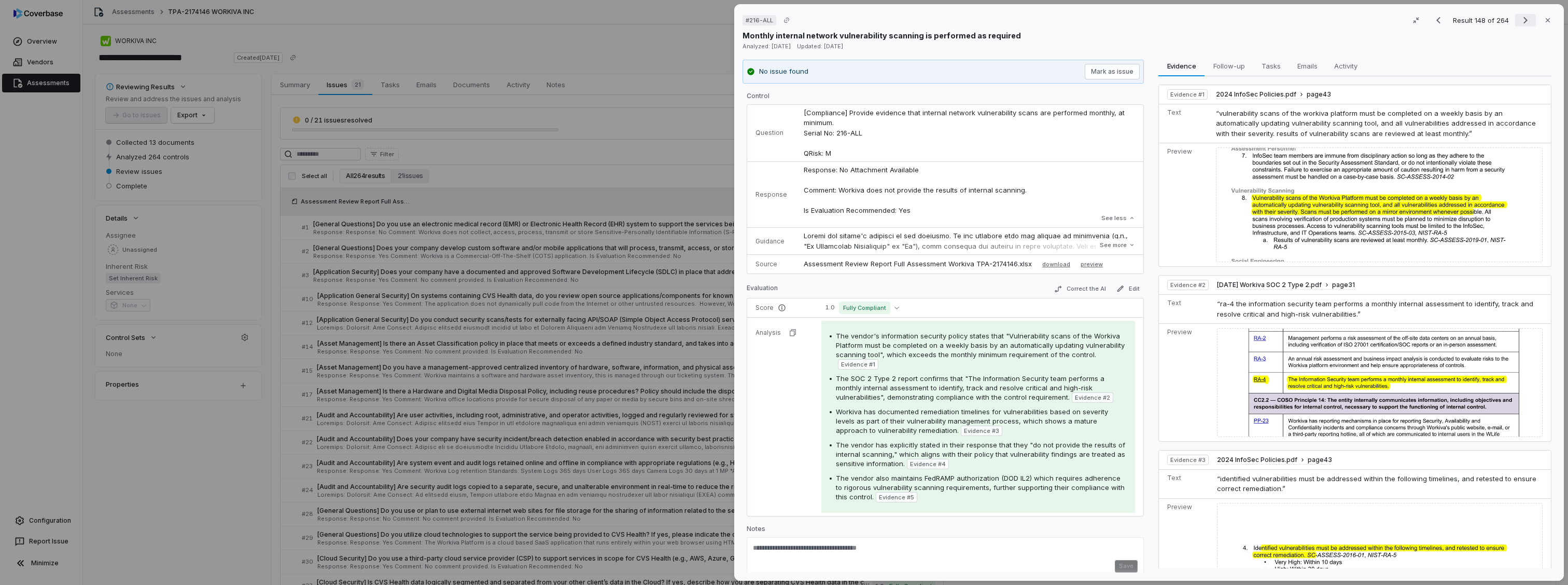
click at [1519, 15] on icon "Next result" at bounding box center [1525, 20] width 12 height 12
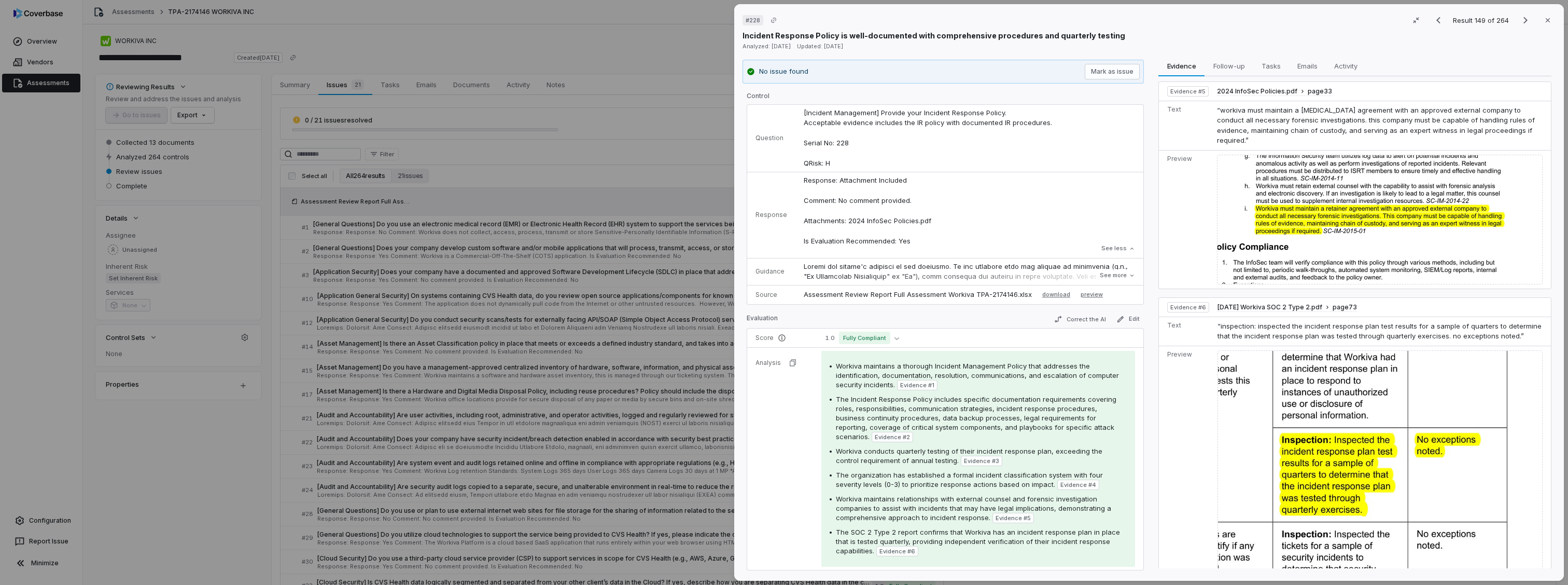
scroll to position [824, 0]
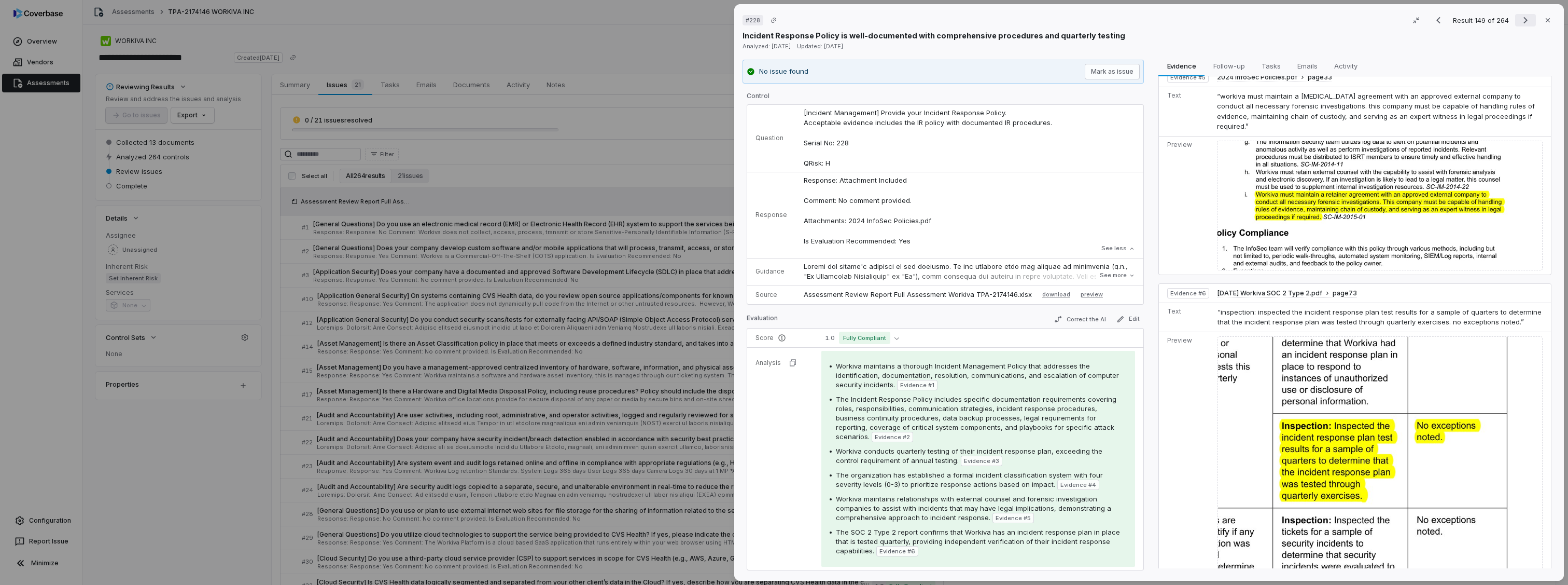
click at [1519, 19] on icon "Next result" at bounding box center [1525, 20] width 12 height 12
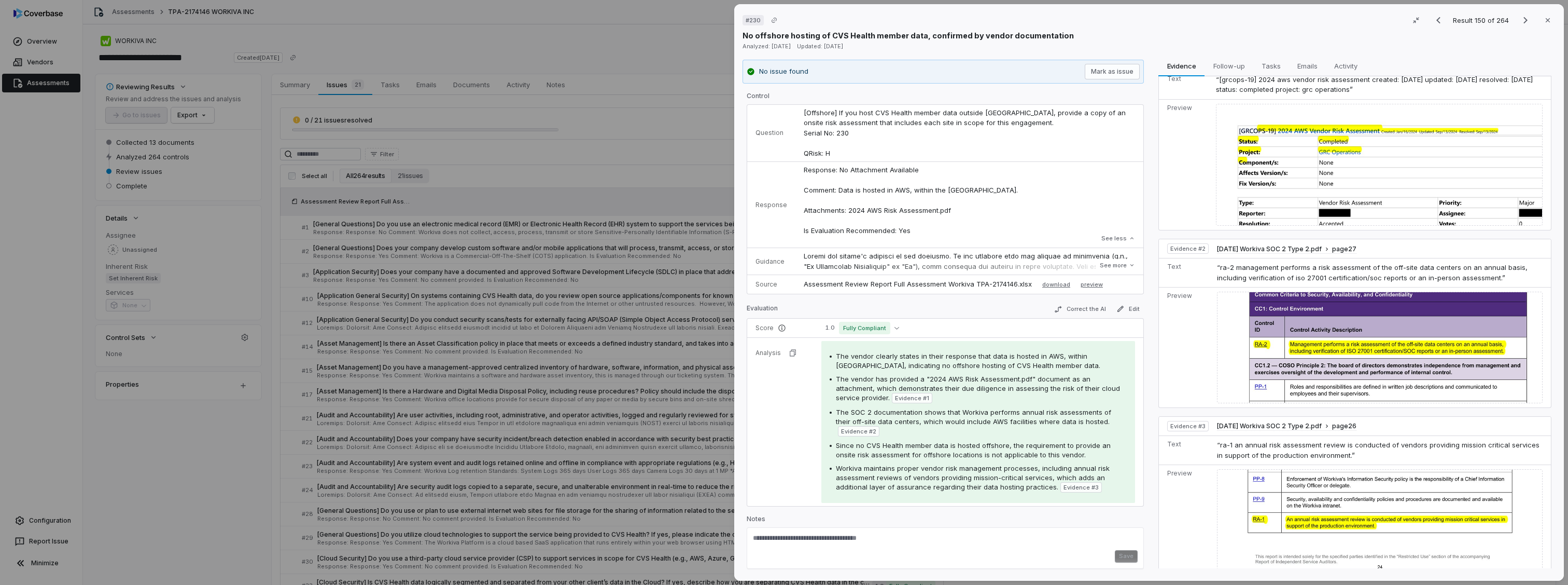
scroll to position [46, 0]
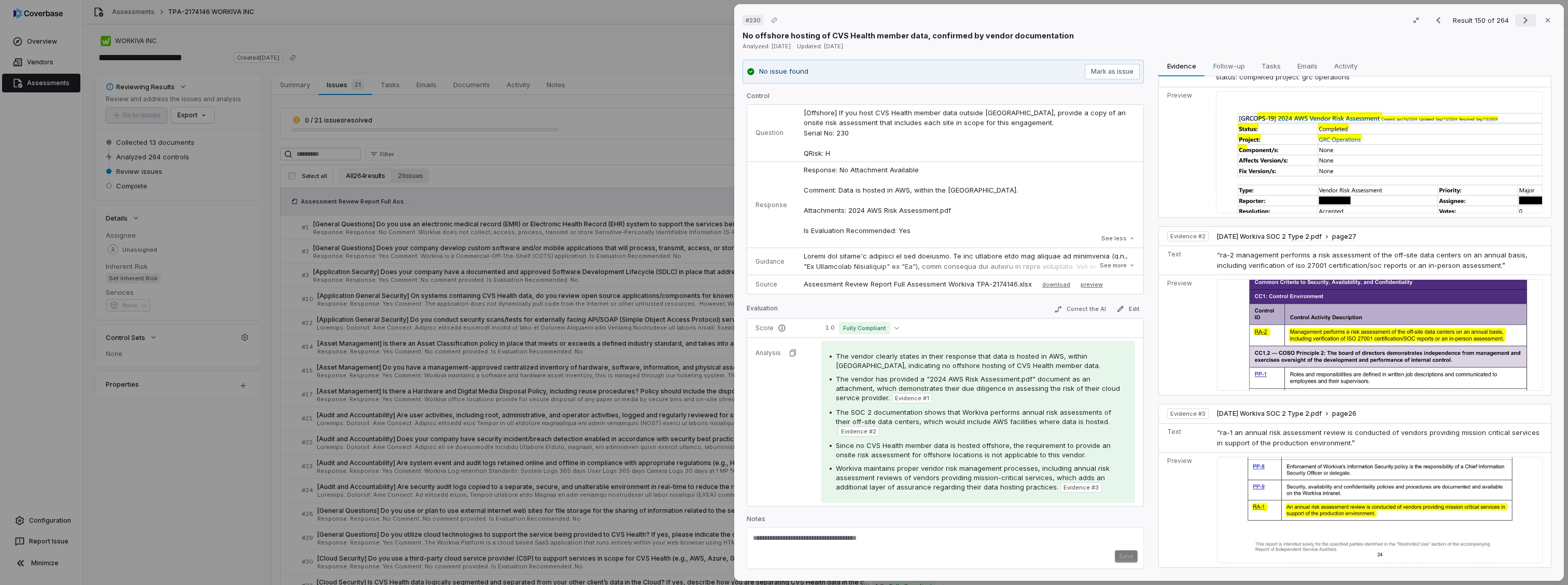
click at [1519, 26] on icon "Next result" at bounding box center [1525, 20] width 12 height 12
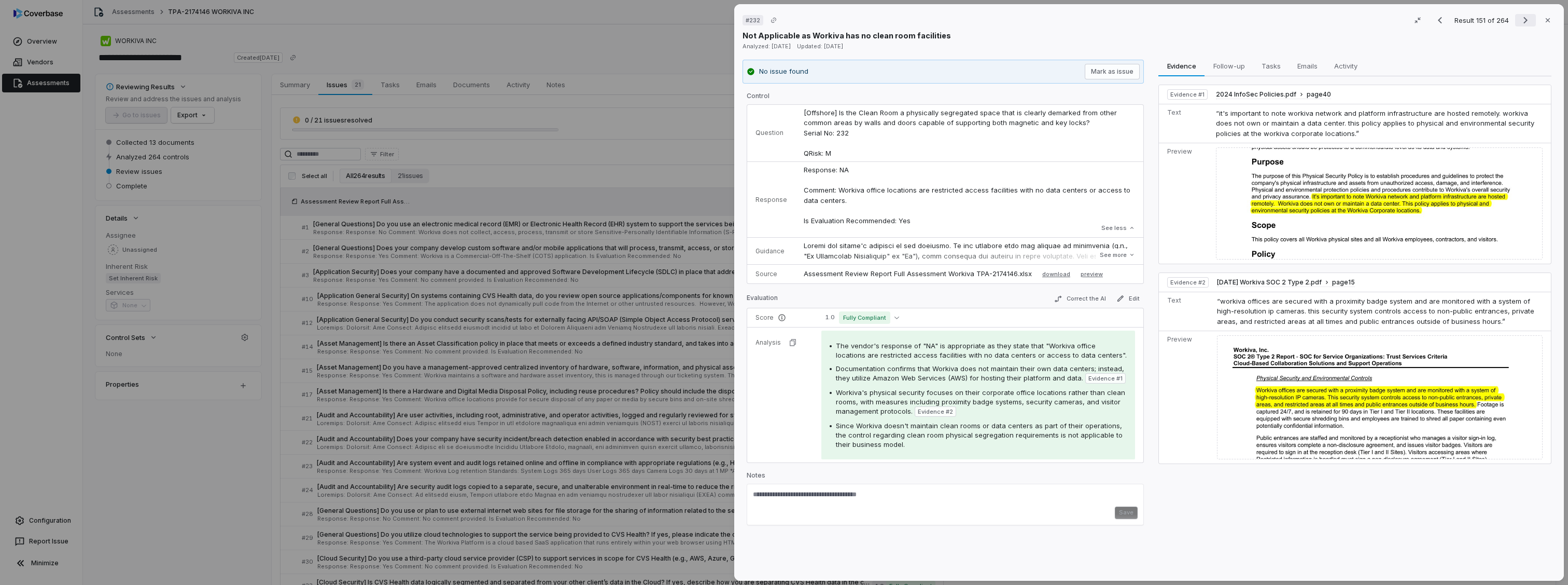
click at [1519, 24] on icon "Next result" at bounding box center [1525, 20] width 12 height 12
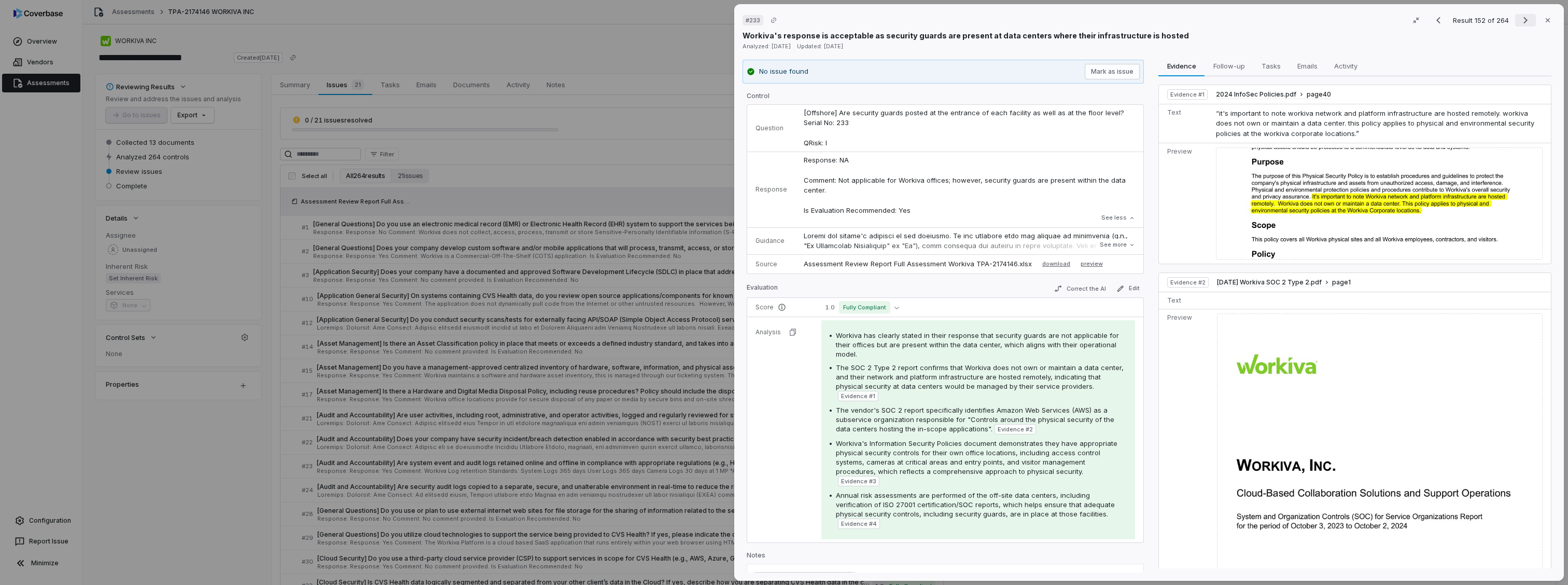
click at [1519, 24] on icon "Next result" at bounding box center [1525, 20] width 12 height 12
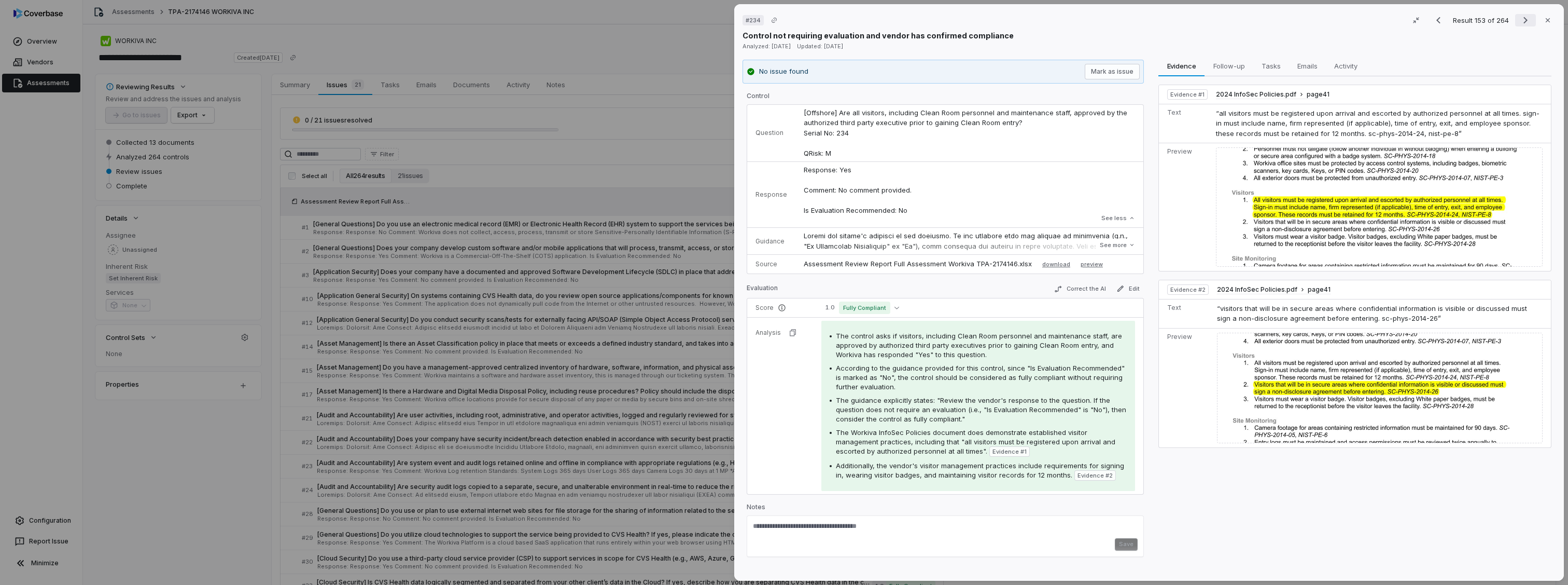
click at [1523, 20] on icon "Next result" at bounding box center [1525, 20] width 12 height 12
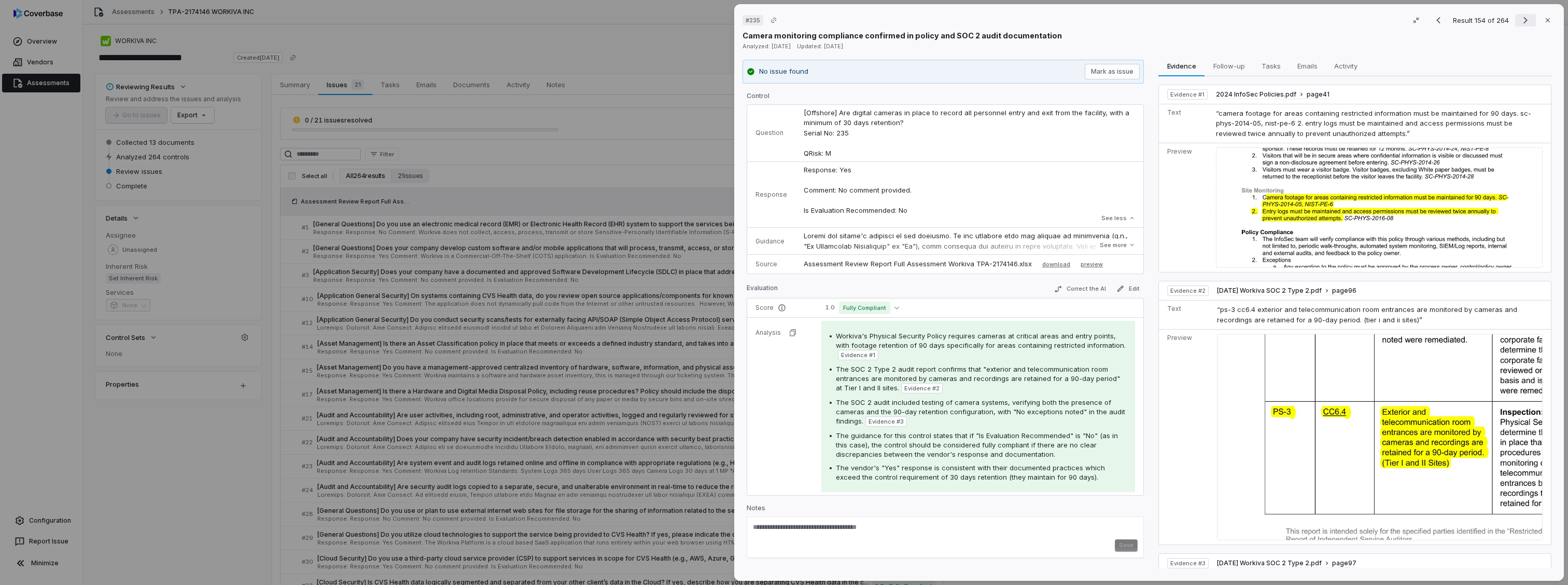
click at [1524, 22] on icon "Next result" at bounding box center [1526, 20] width 4 height 7
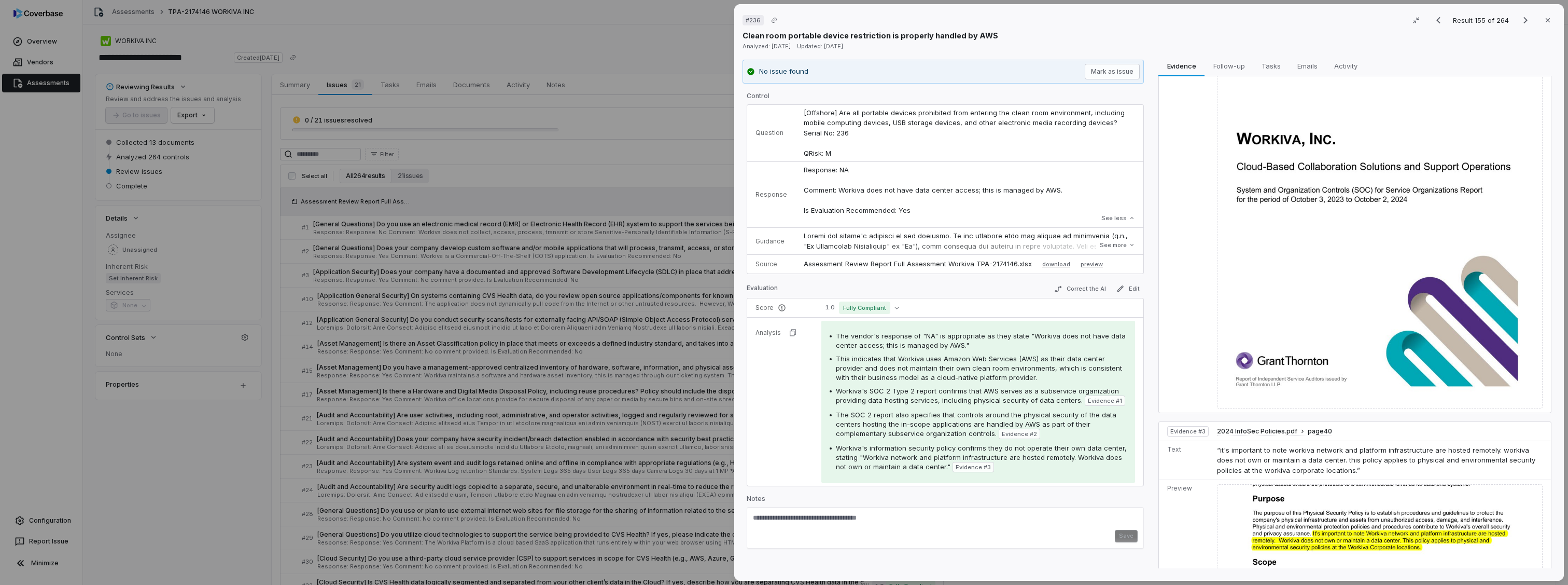
scroll to position [635, 0]
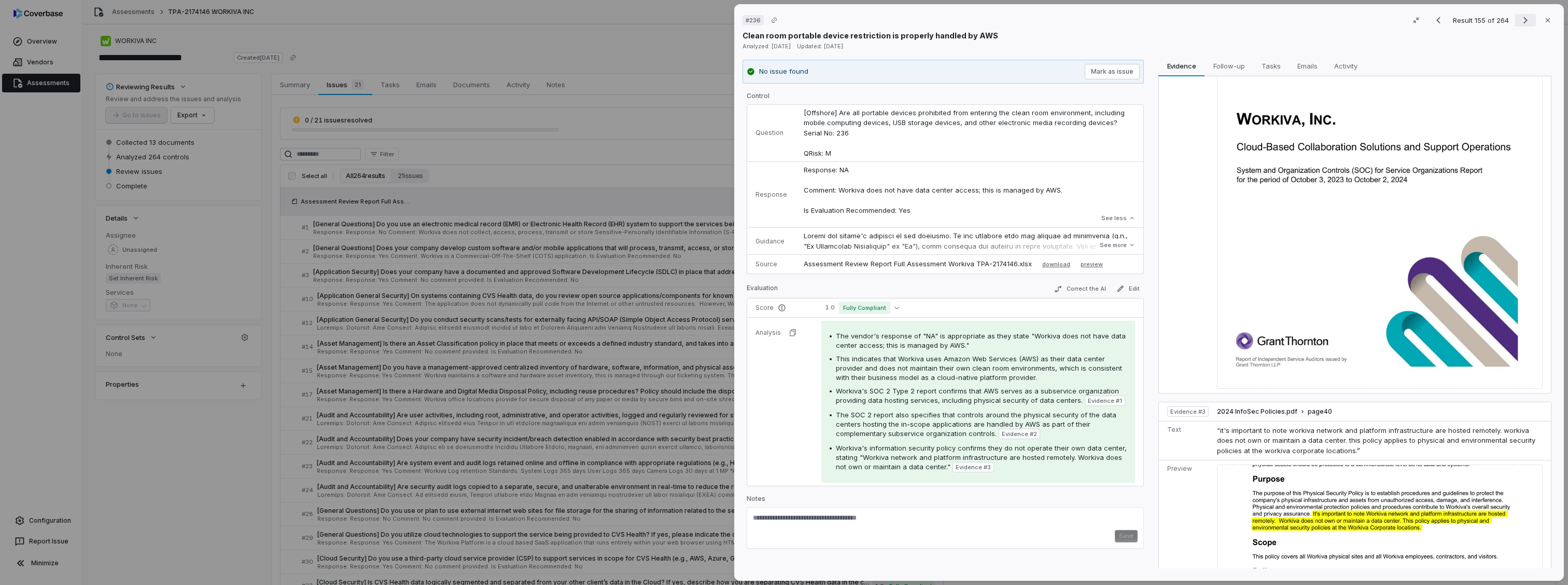
click at [1519, 19] on icon "Next result" at bounding box center [1525, 20] width 12 height 12
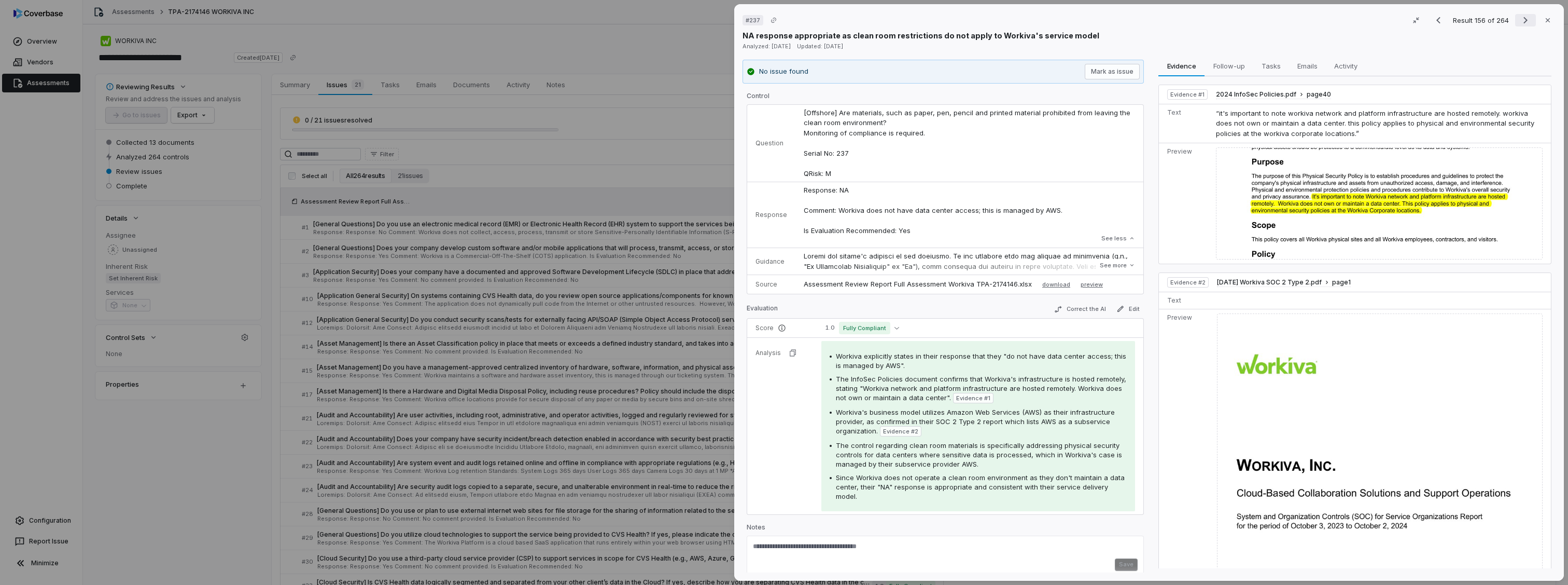
click at [1519, 19] on icon "Next result" at bounding box center [1525, 20] width 12 height 12
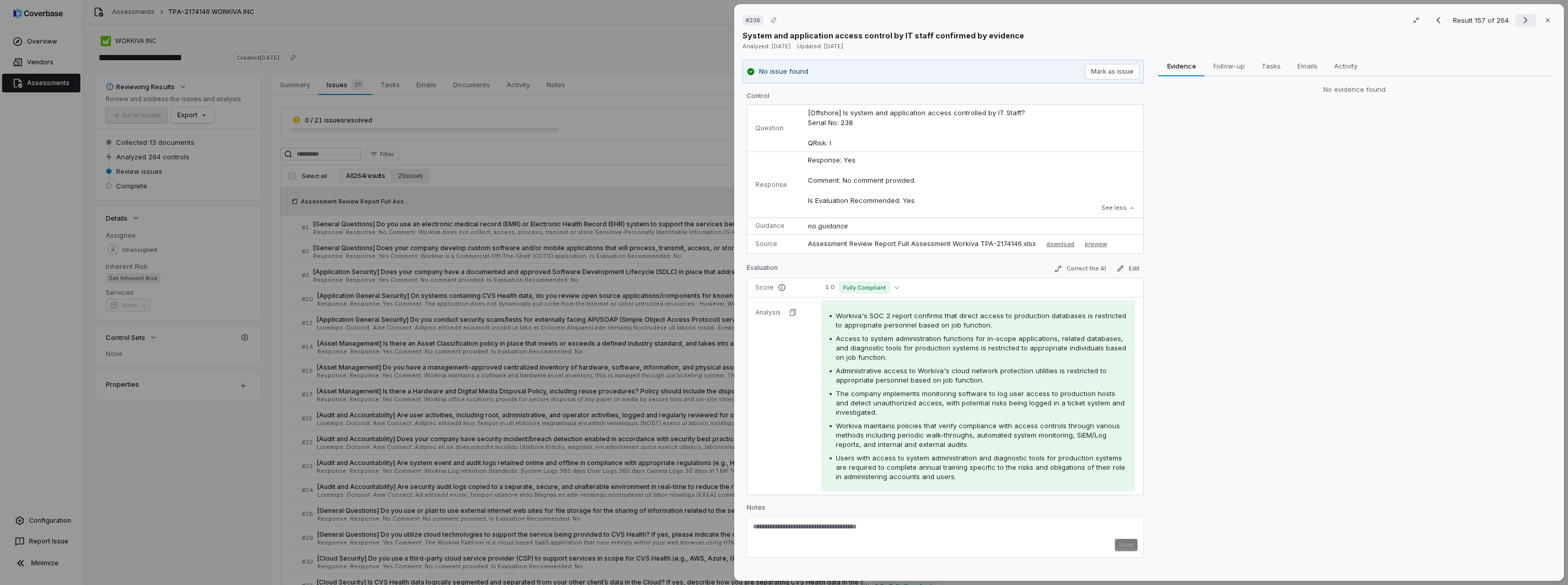
click at [1519, 19] on icon "Next result" at bounding box center [1525, 20] width 12 height 12
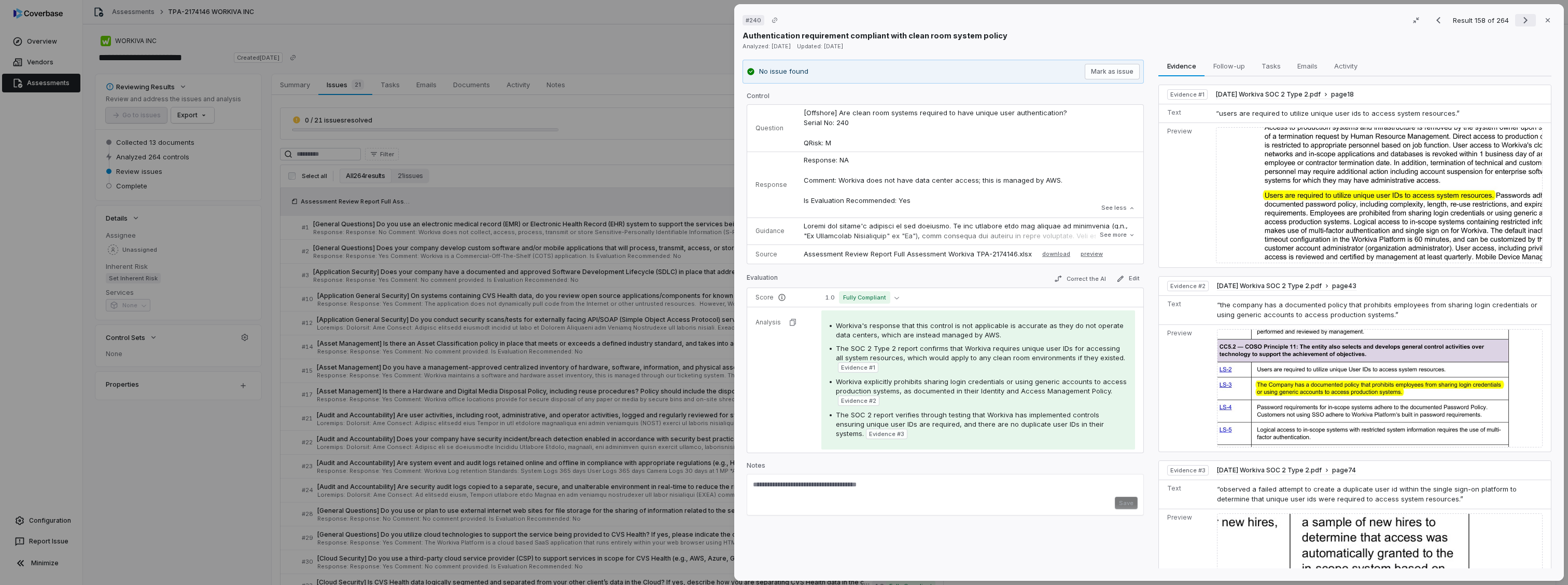
click at [1519, 19] on icon "Next result" at bounding box center [1525, 20] width 12 height 12
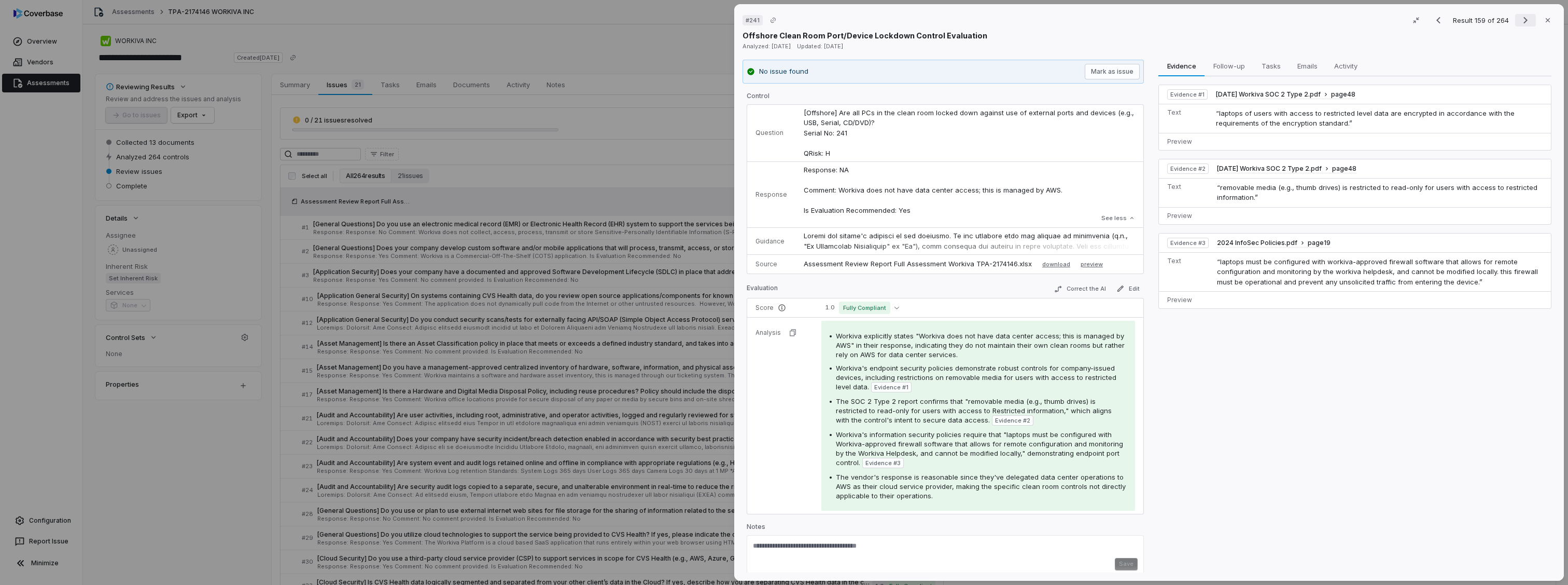
click at [1519, 19] on icon "Next result" at bounding box center [1525, 20] width 12 height 12
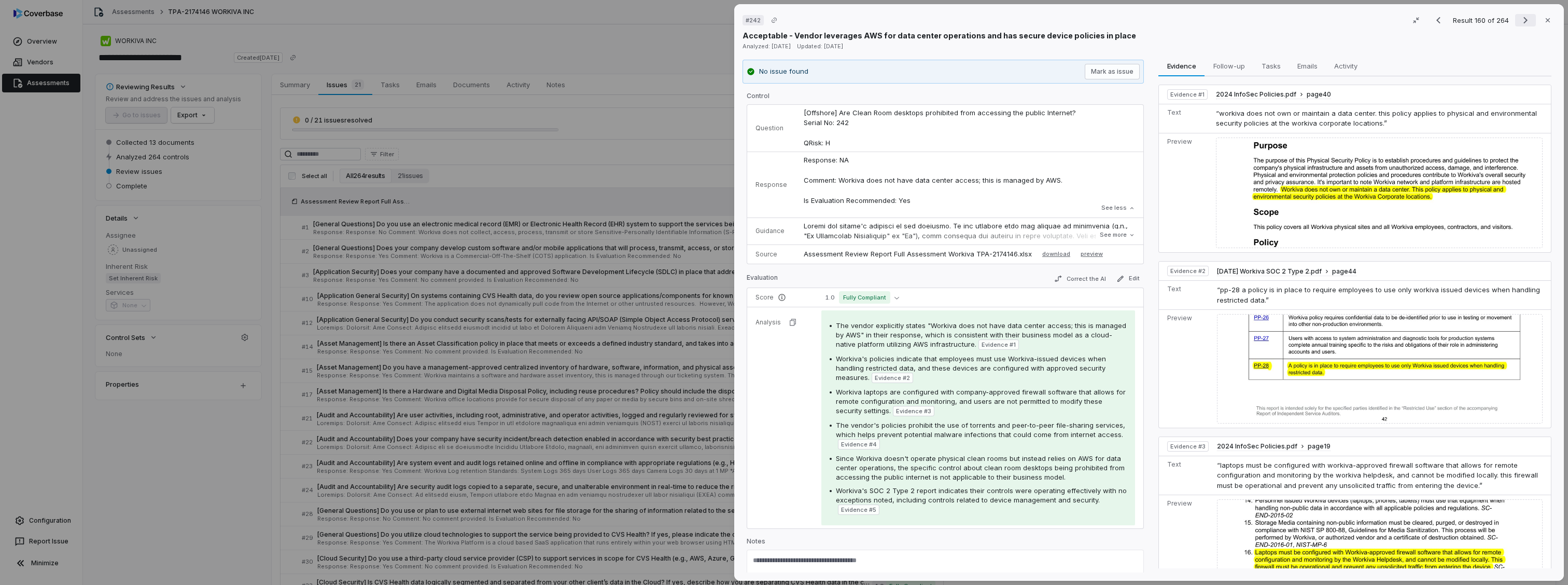
click at [1519, 19] on icon "Next result" at bounding box center [1525, 20] width 12 height 12
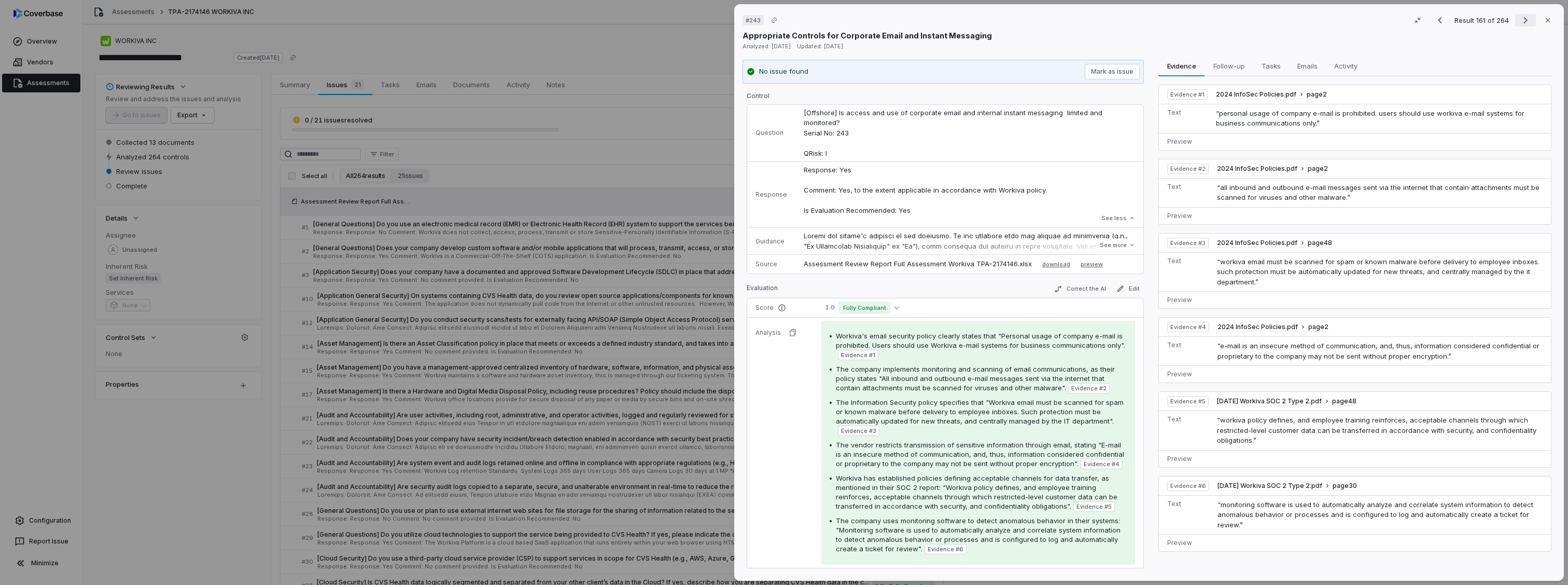
click at [1519, 19] on icon "Next result" at bounding box center [1525, 20] width 12 height 12
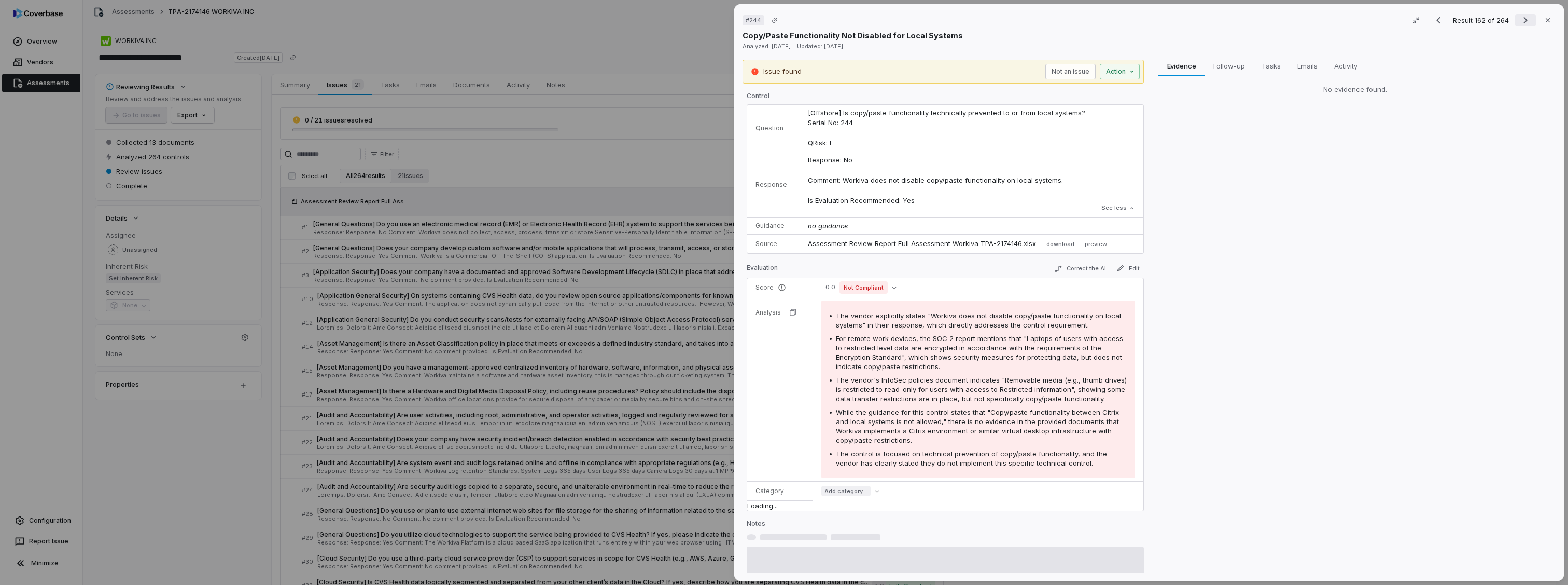
click at [1519, 19] on icon "Next result" at bounding box center [1525, 20] width 12 height 12
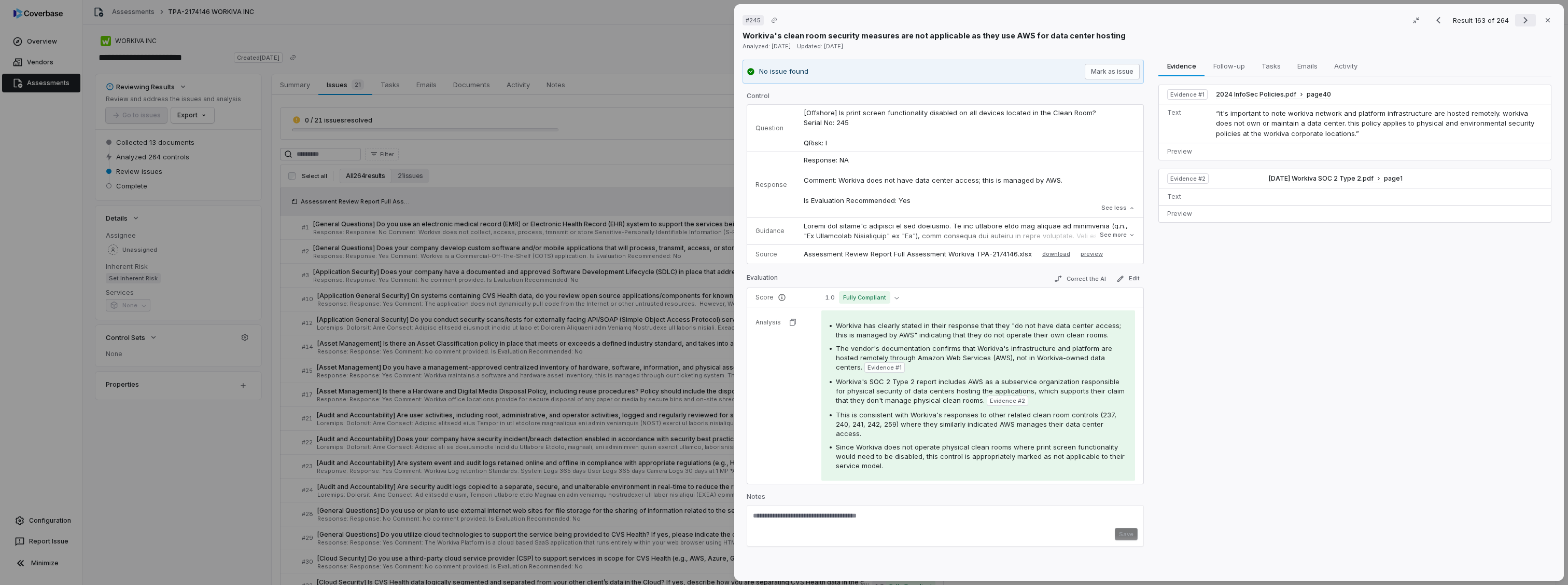
click at [1519, 19] on icon "Next result" at bounding box center [1525, 20] width 12 height 12
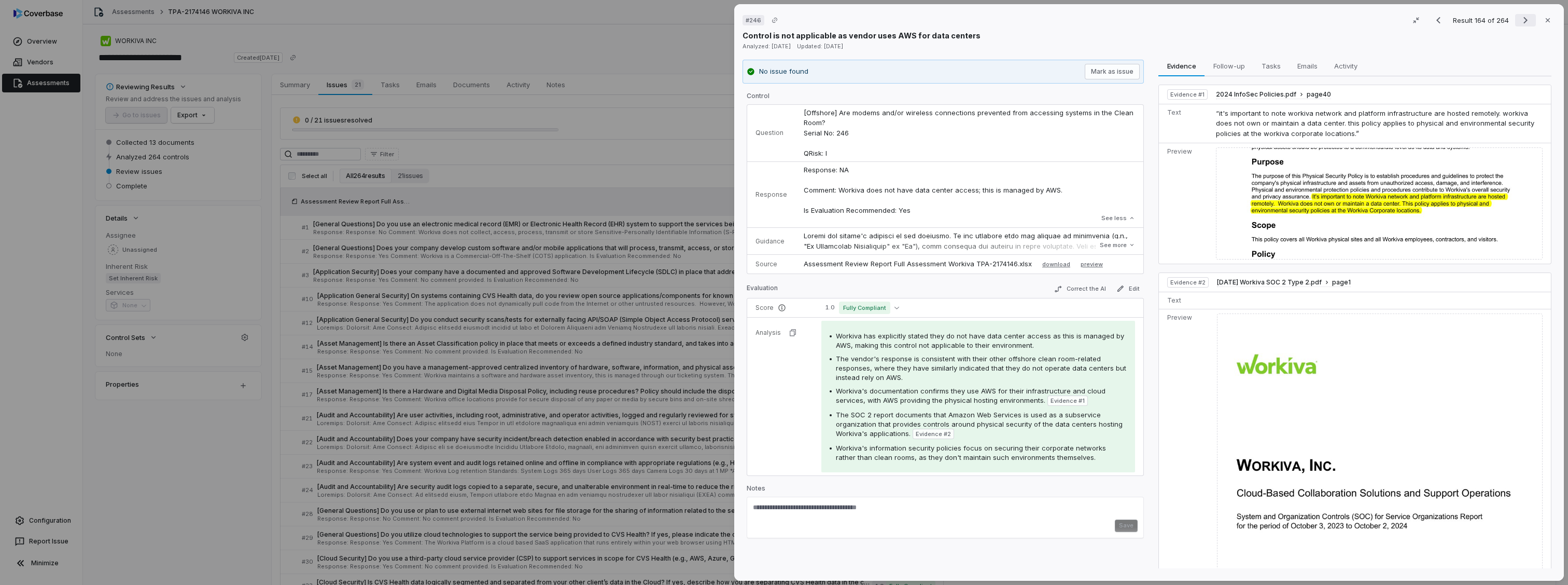
click at [1519, 19] on icon "Next result" at bounding box center [1525, 20] width 12 height 12
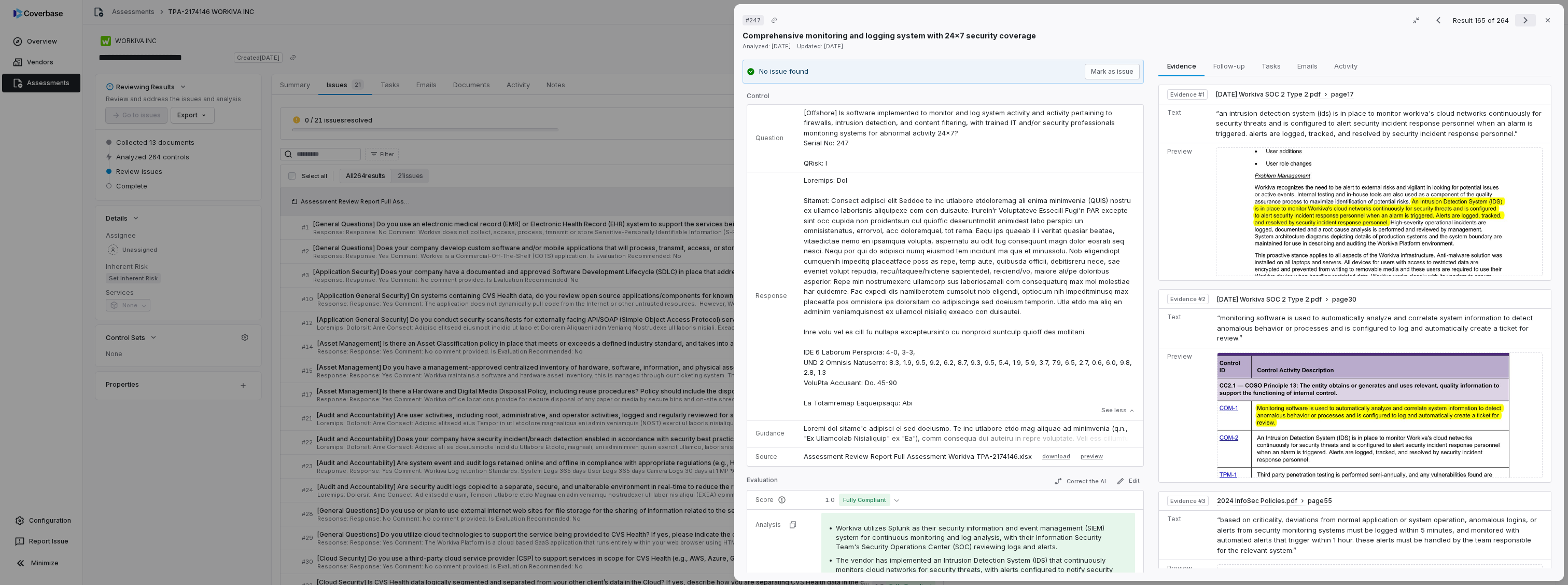
click at [1519, 19] on icon "Next result" at bounding box center [1525, 20] width 12 height 12
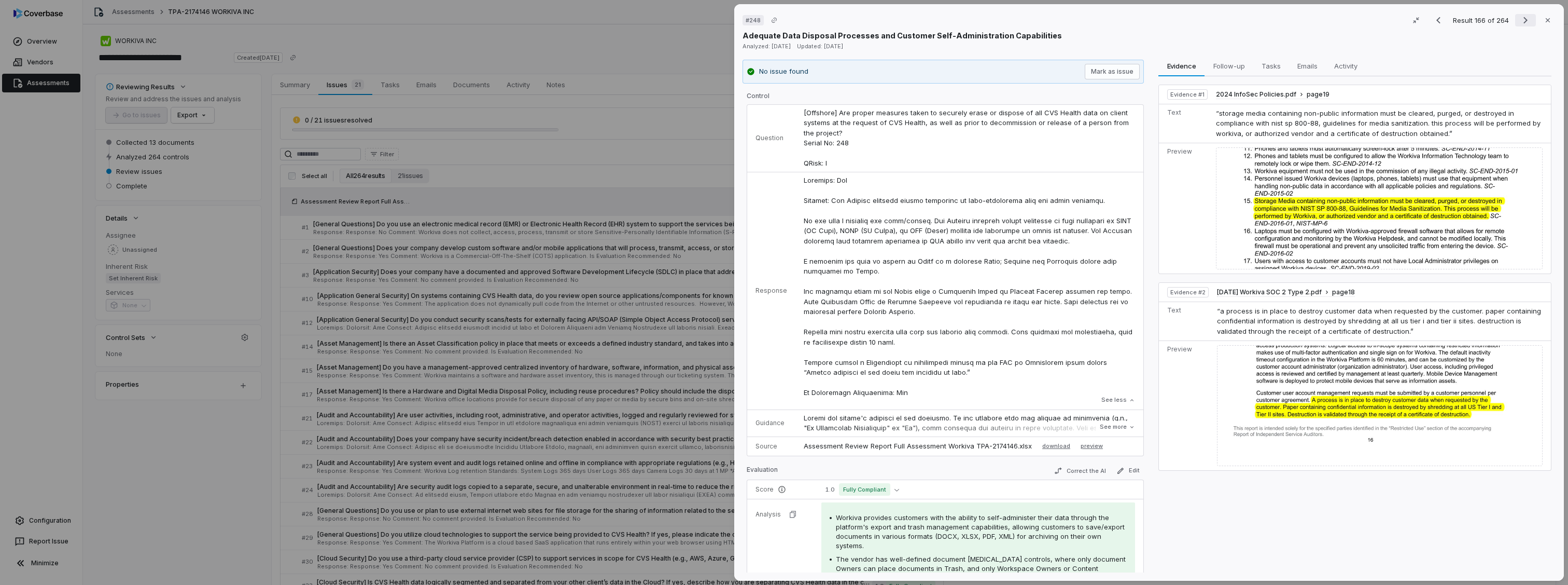
click at [1519, 19] on icon "Next result" at bounding box center [1525, 20] width 12 height 12
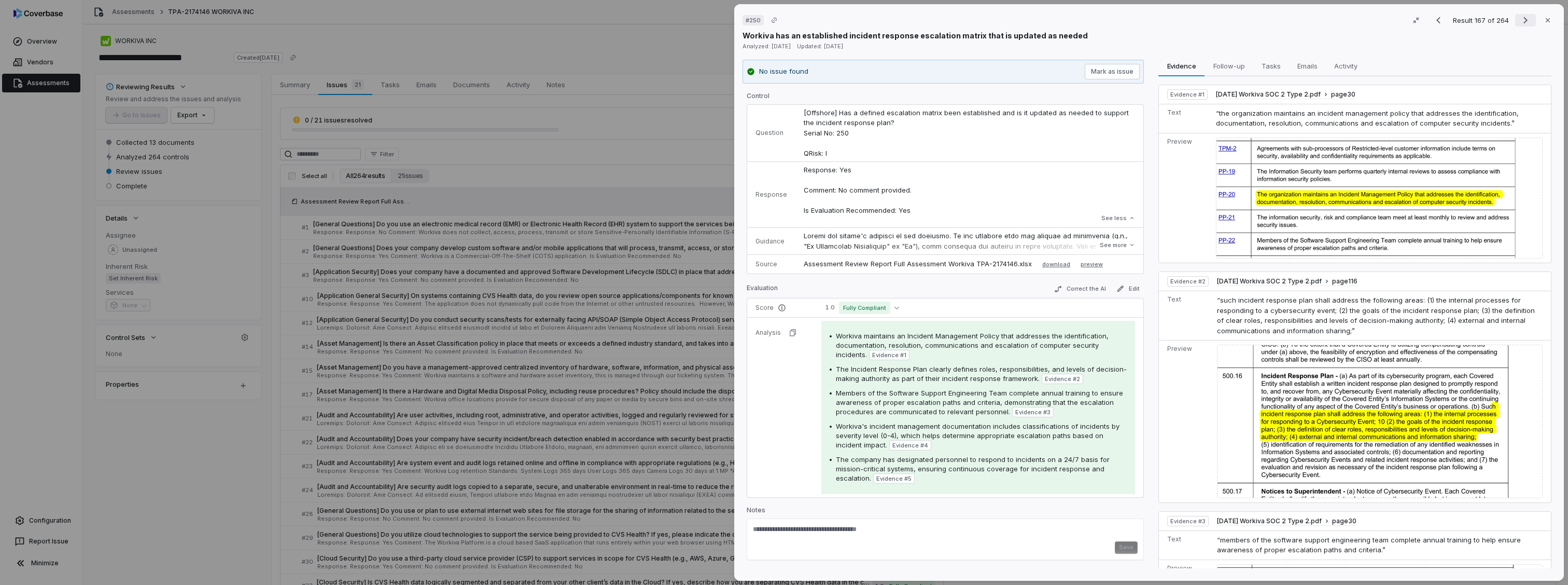
click at [1519, 19] on icon "Next result" at bounding box center [1525, 20] width 12 height 12
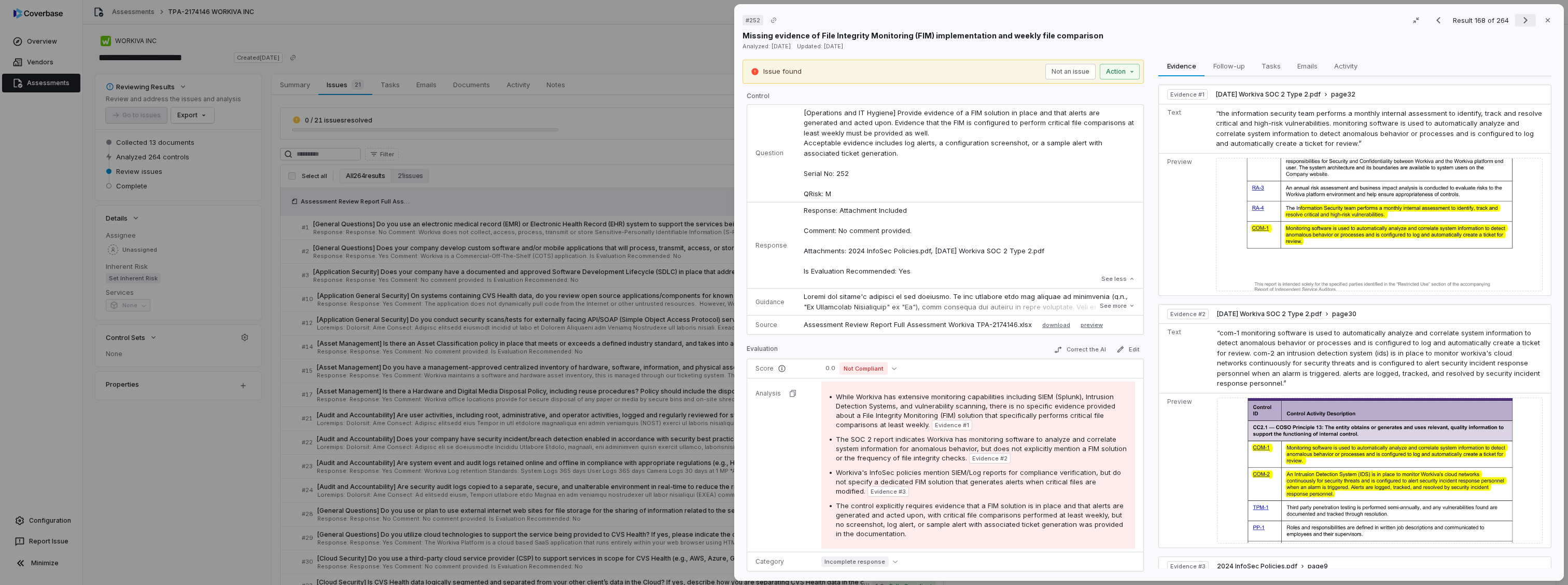
click at [1516, 20] on button "Next result" at bounding box center [1526, 20] width 21 height 12
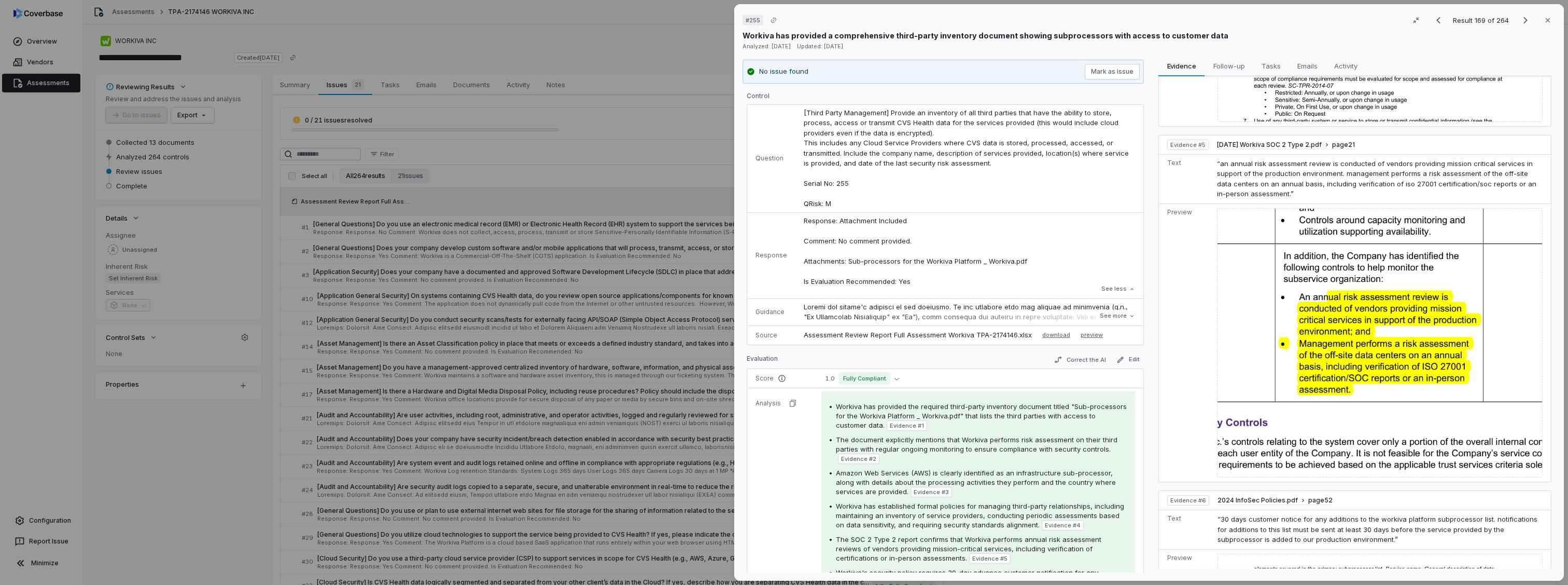
scroll to position [873, 0]
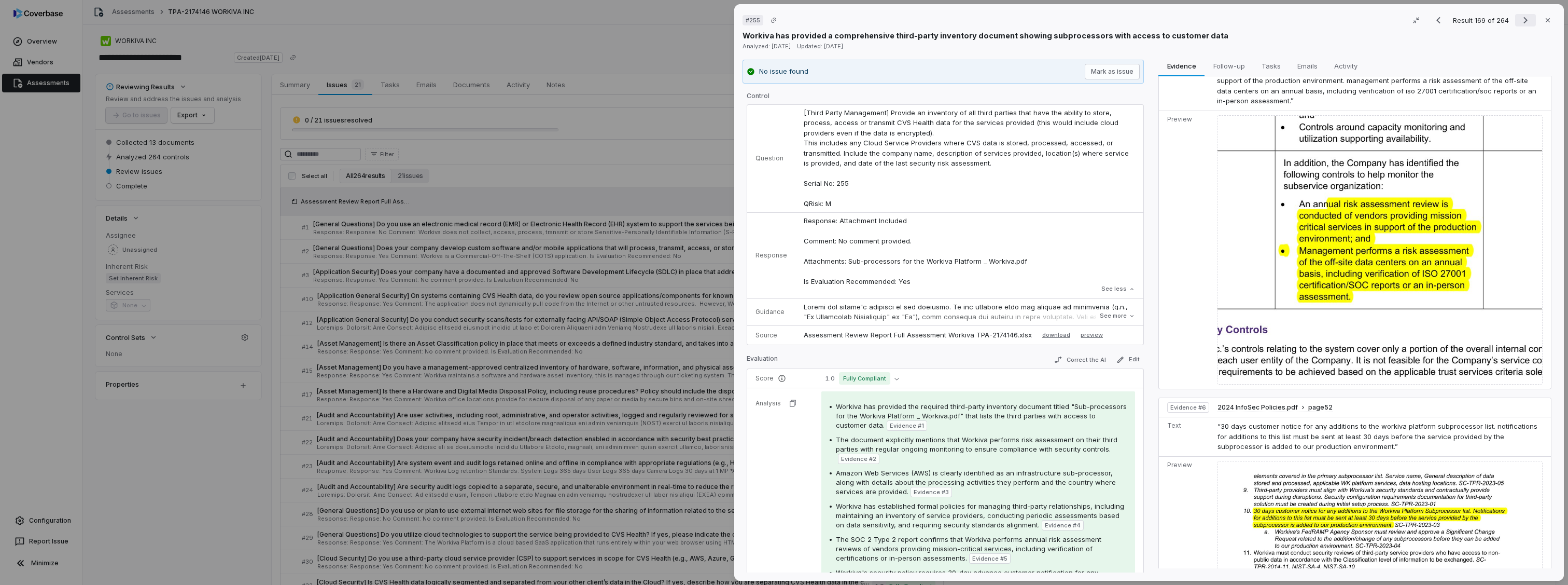
click at [1525, 18] on icon "Next result" at bounding box center [1525, 20] width 12 height 12
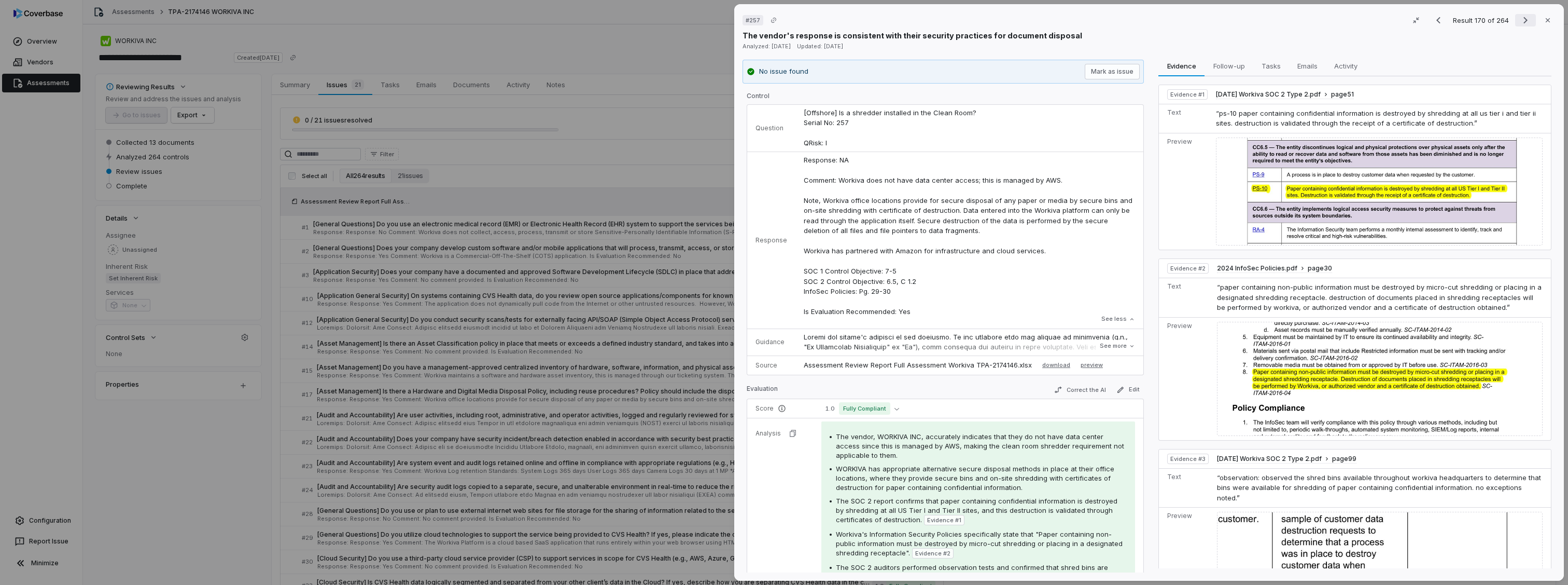
click at [1525, 18] on icon "Next result" at bounding box center [1525, 20] width 12 height 12
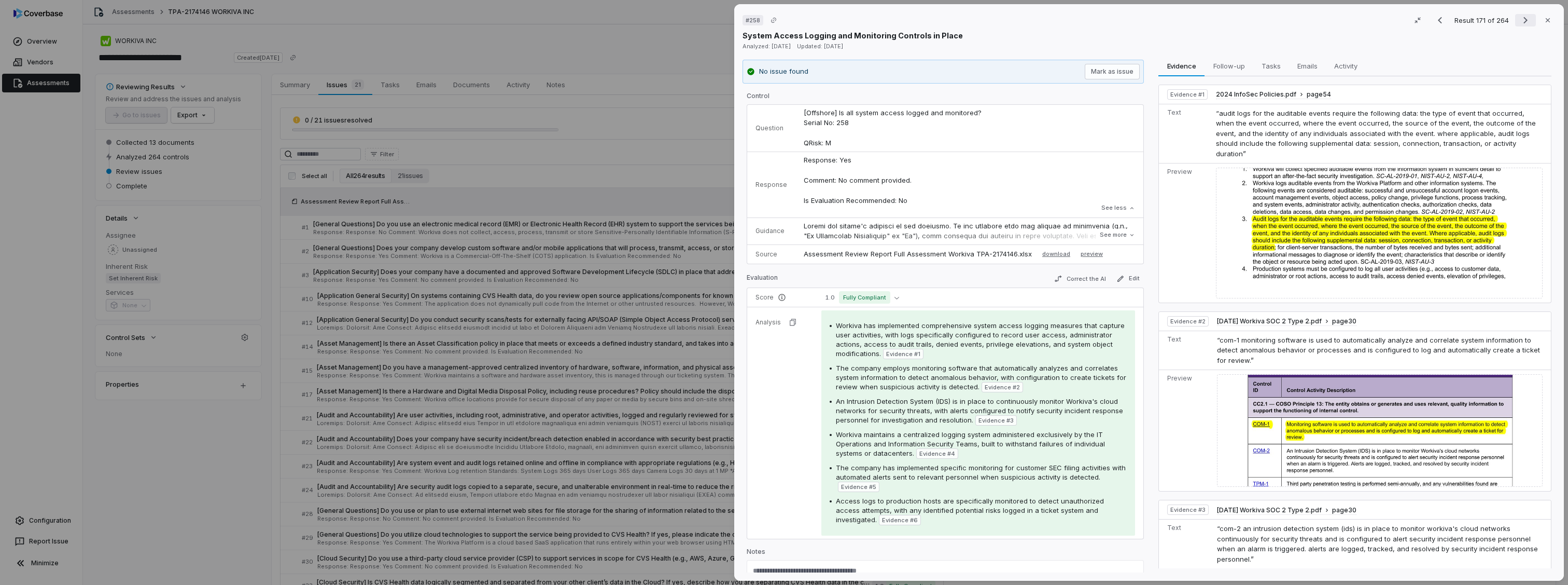
click at [1525, 18] on icon "Next result" at bounding box center [1525, 20] width 12 height 12
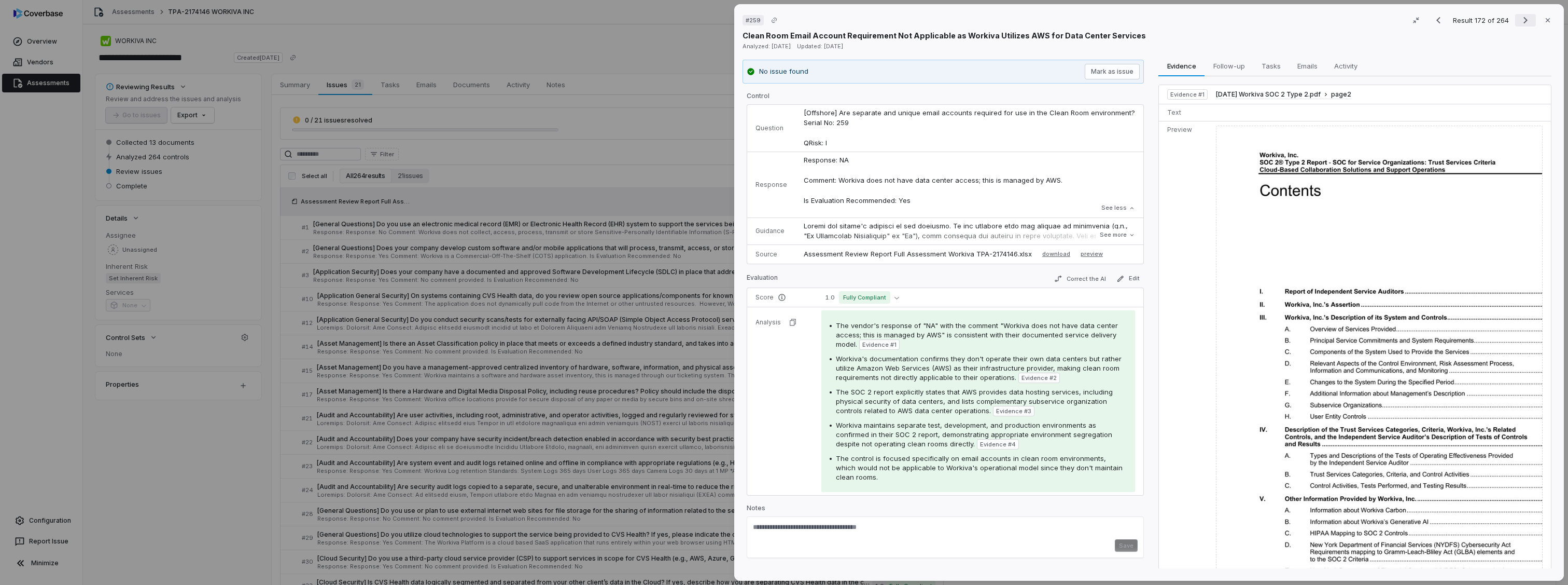
click at [1525, 18] on icon "Next result" at bounding box center [1525, 20] width 12 height 12
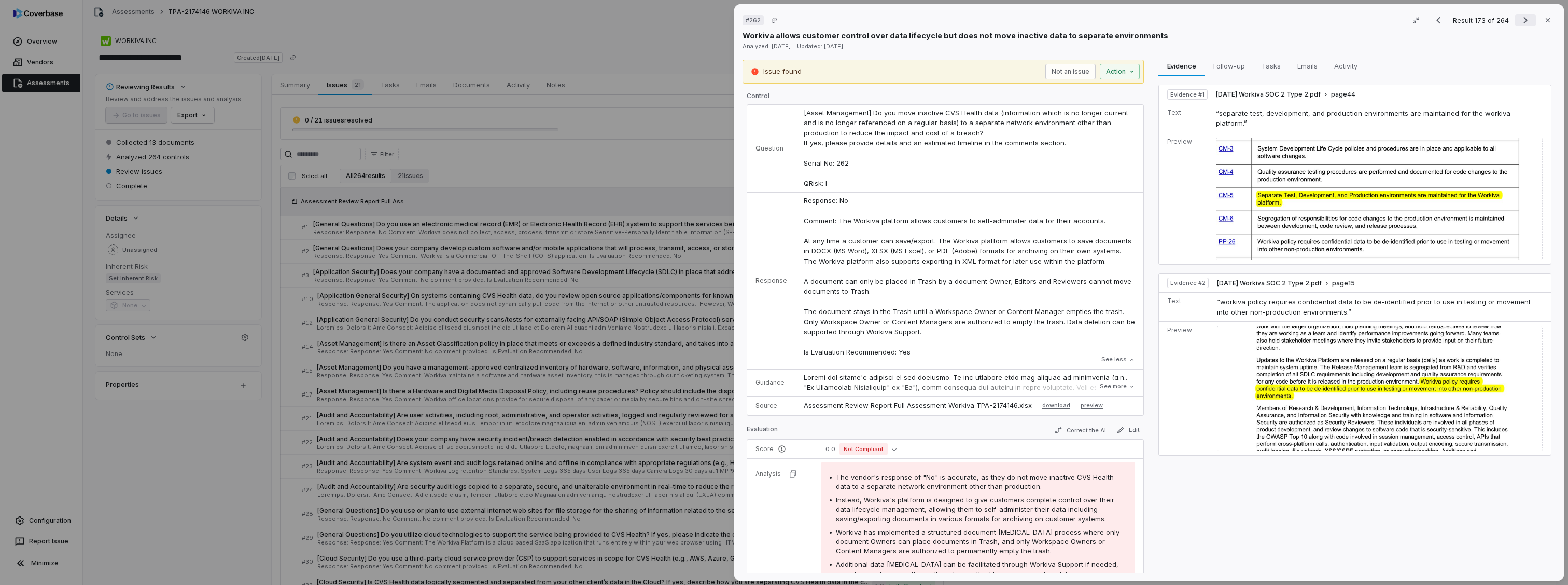
click at [1519, 22] on icon "Next result" at bounding box center [1525, 20] width 12 height 12
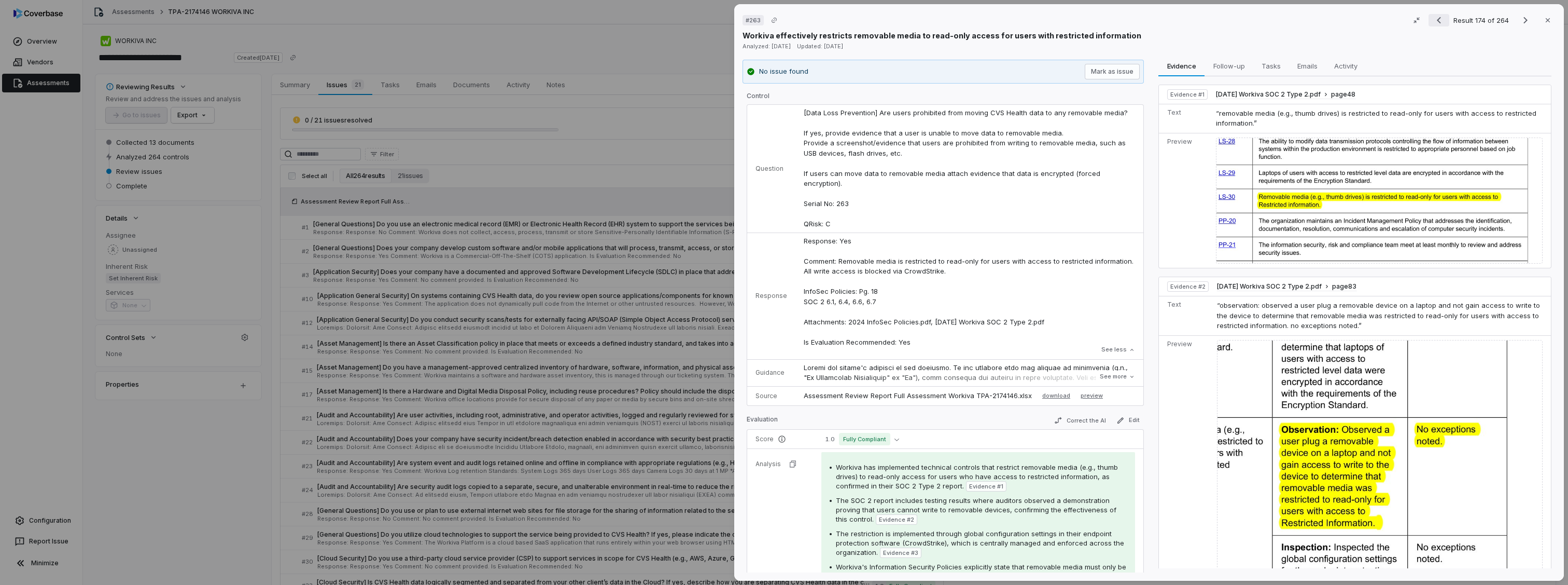
click at [1433, 25] on icon "Previous result" at bounding box center [1439, 20] width 12 height 12
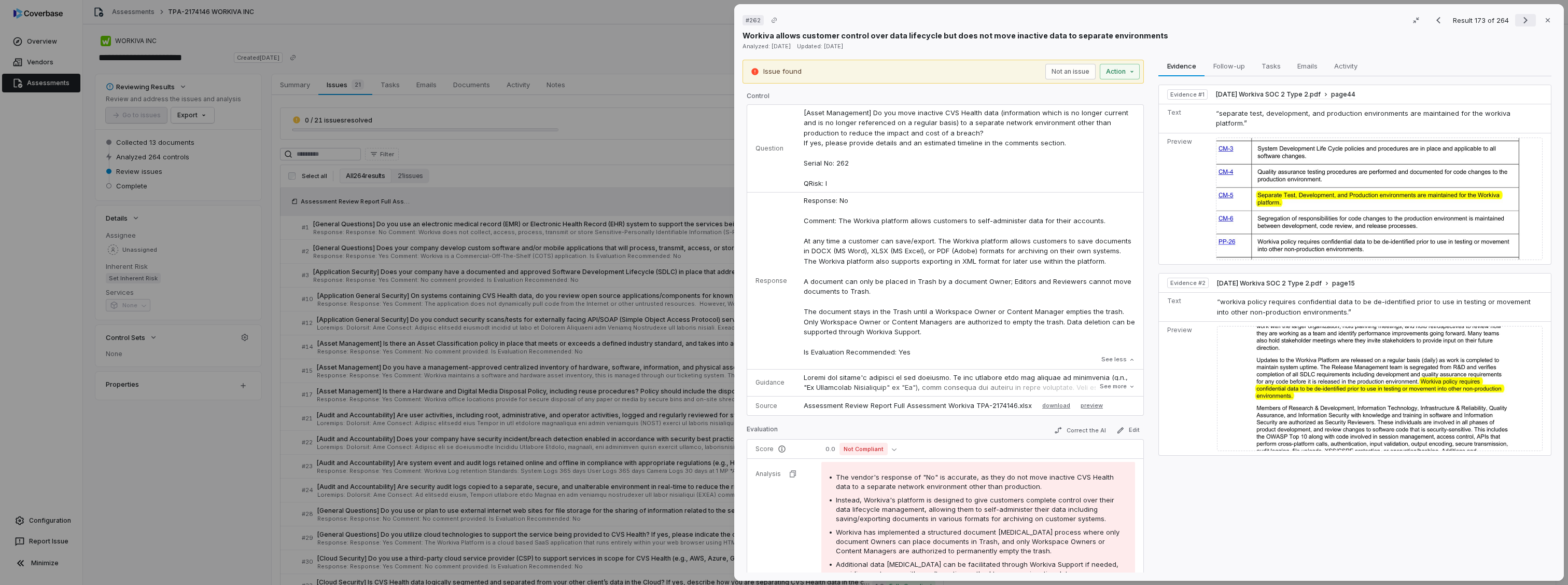
click at [1521, 24] on icon "Next result" at bounding box center [1525, 20] width 12 height 12
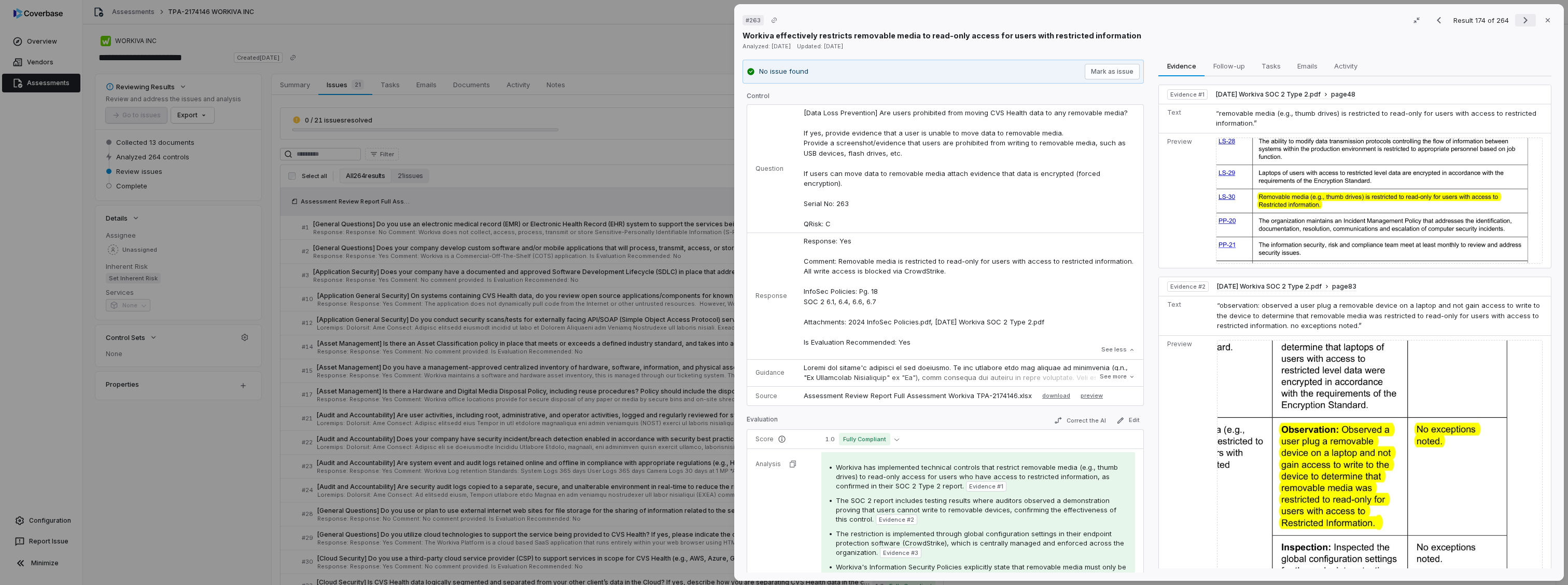
click at [1519, 24] on icon "Next result" at bounding box center [1525, 20] width 12 height 12
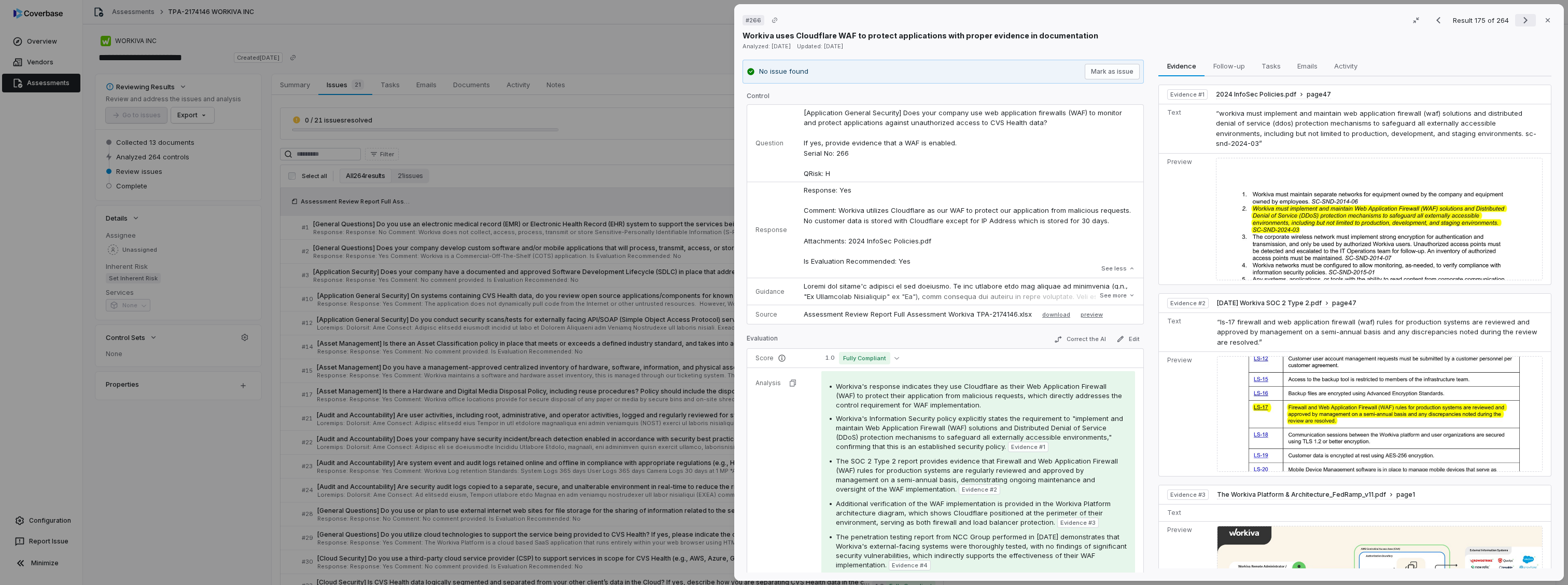
click at [1516, 17] on button "Next result" at bounding box center [1526, 20] width 21 height 12
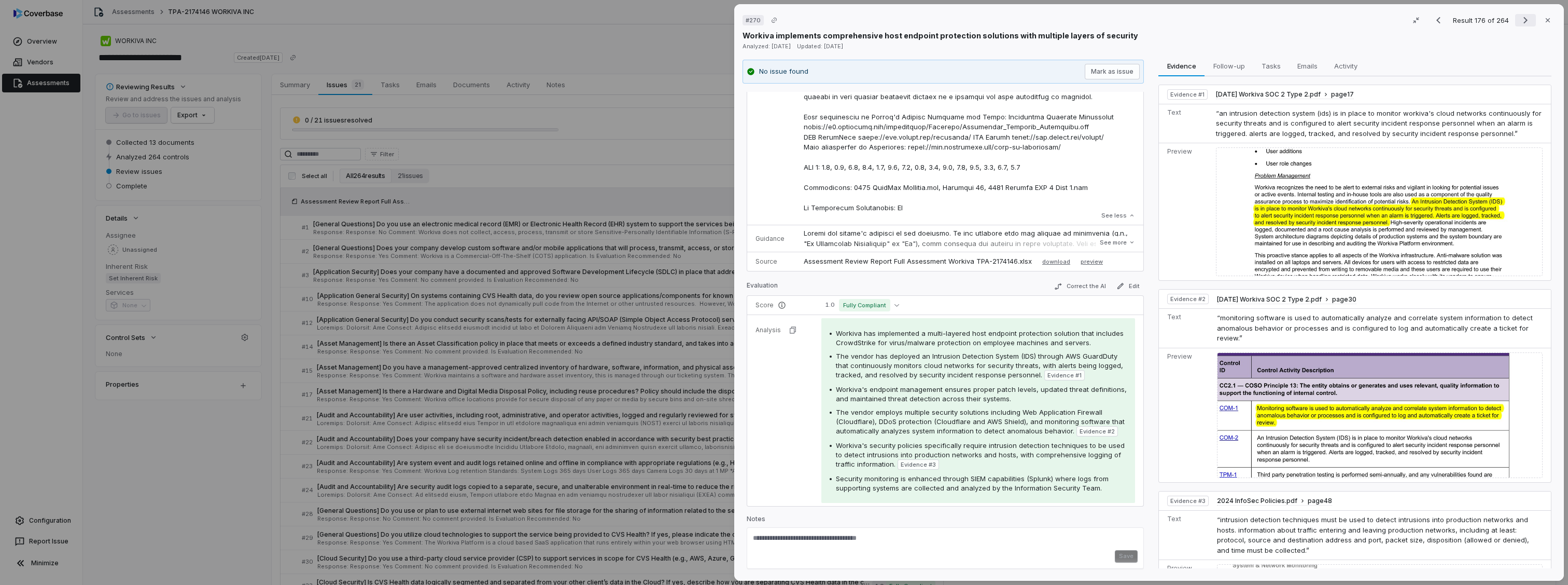
click at [1524, 24] on icon "Next result" at bounding box center [1525, 20] width 12 height 12
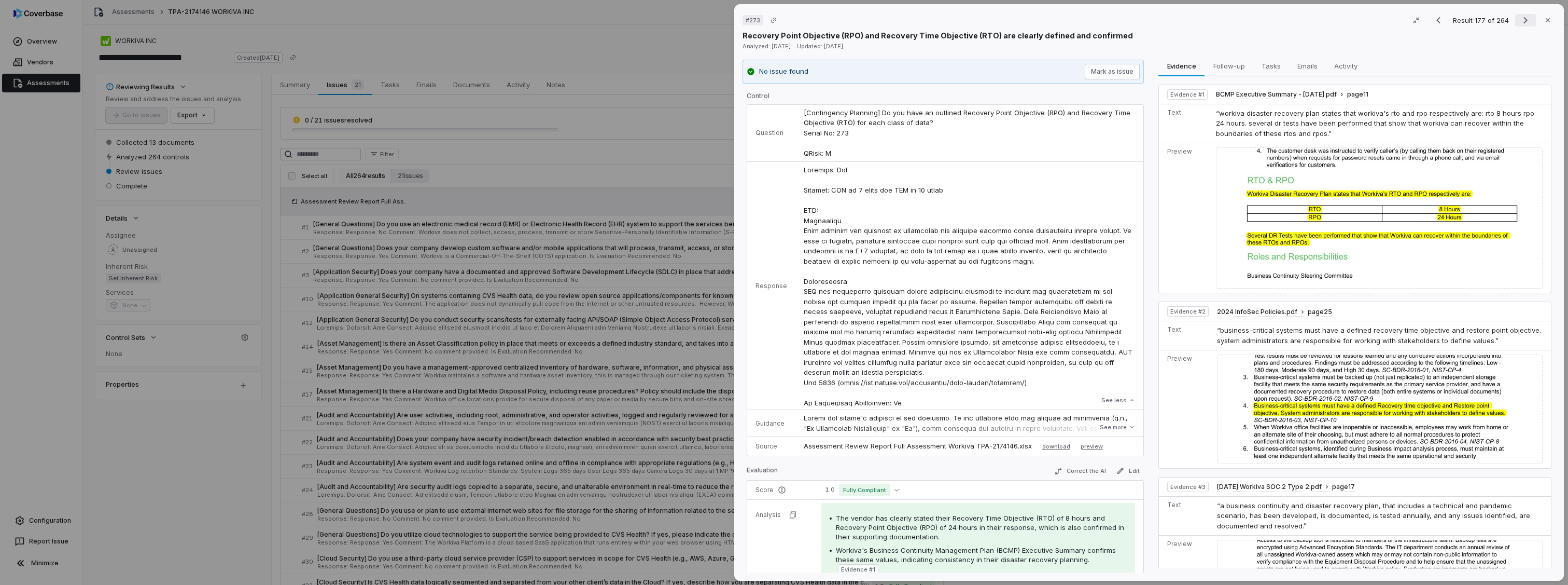
click at [1519, 23] on icon "Next result" at bounding box center [1525, 20] width 12 height 12
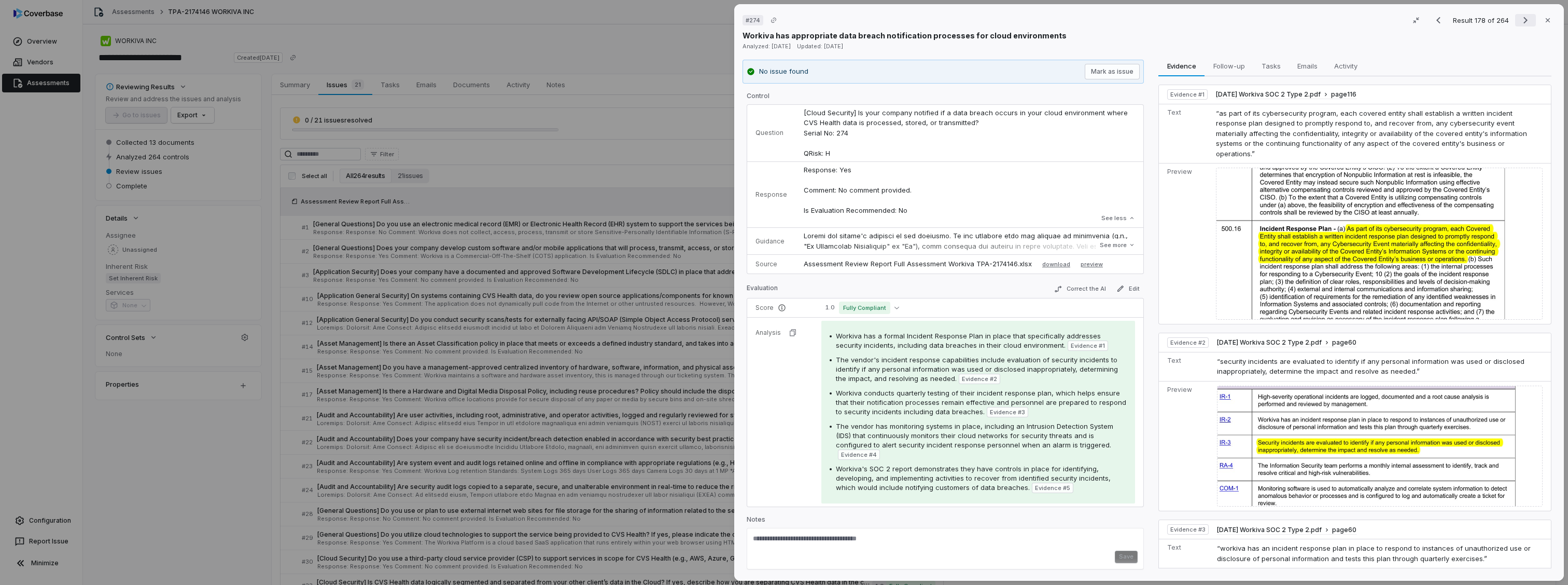
click at [1519, 23] on icon "Next result" at bounding box center [1525, 20] width 12 height 12
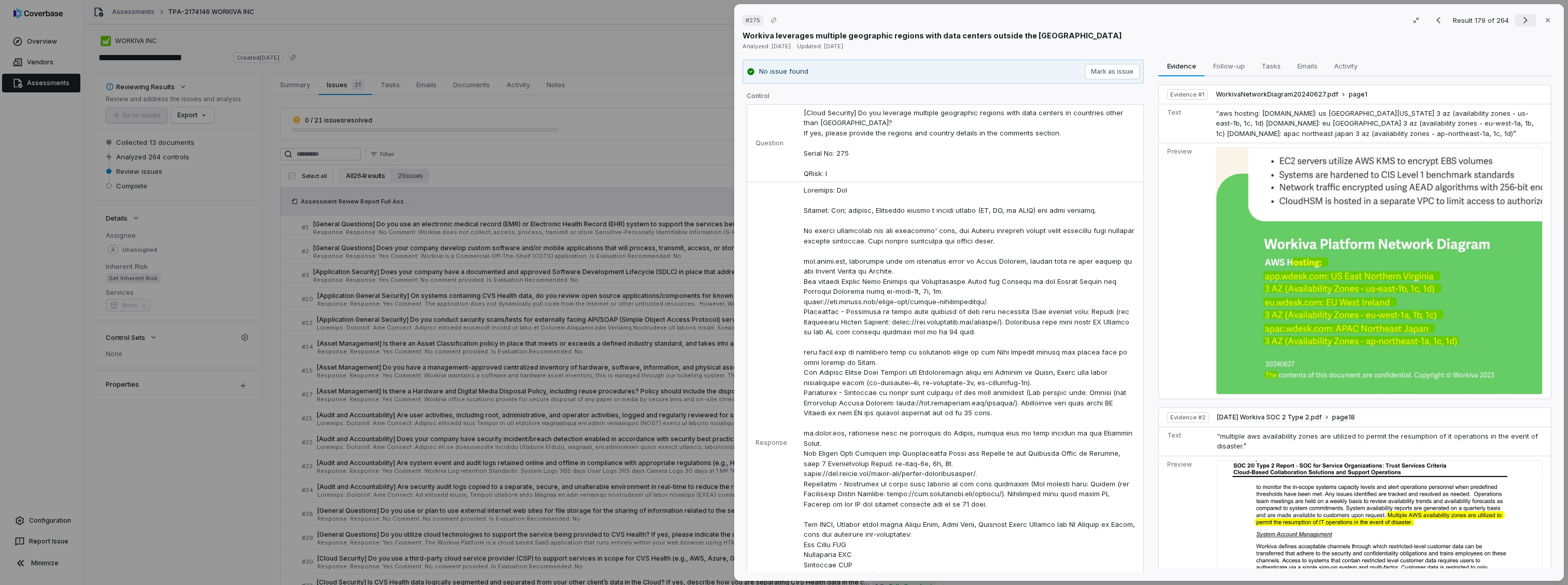
click at [1519, 23] on icon "Next result" at bounding box center [1525, 20] width 12 height 12
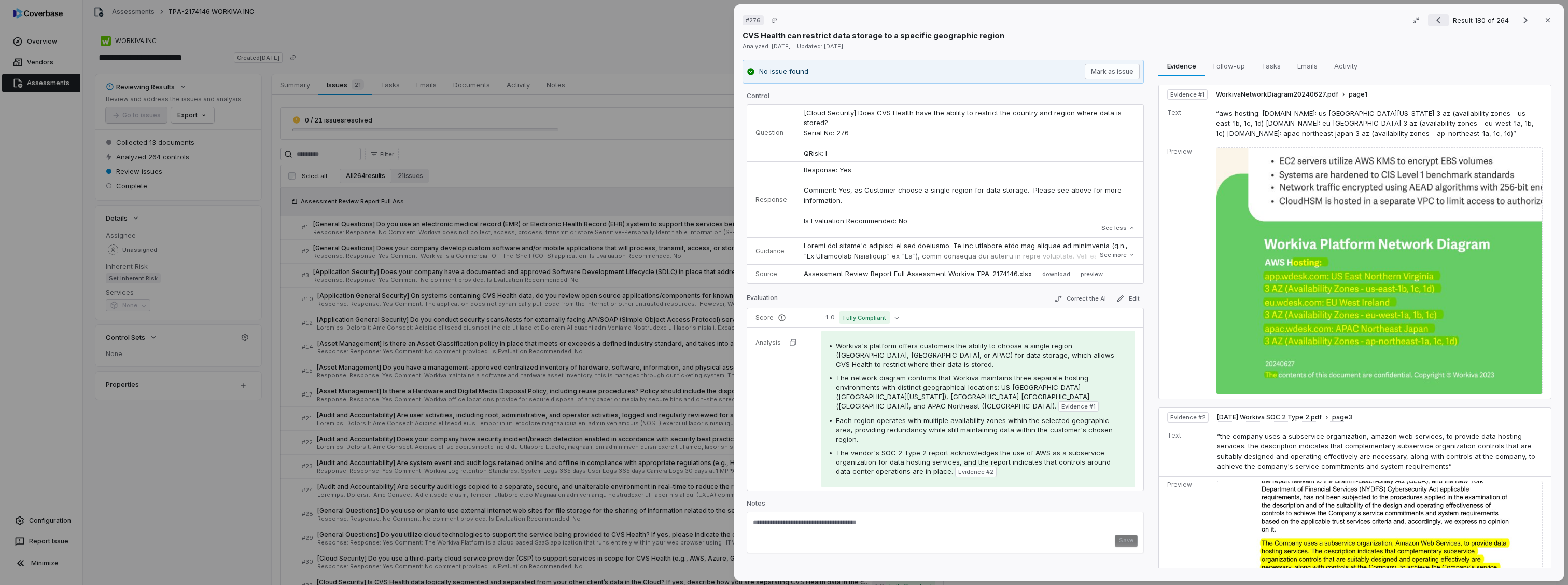
click at [1440, 23] on button "Previous result" at bounding box center [1439, 20] width 21 height 12
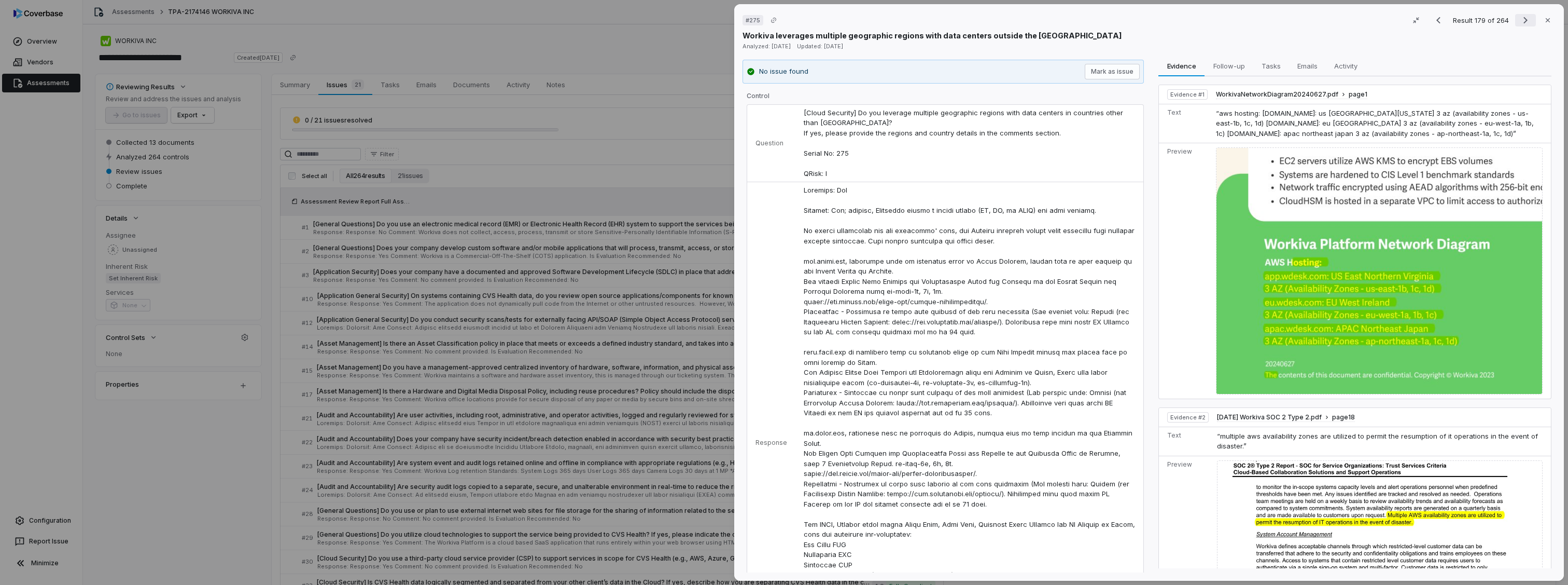
click at [1522, 19] on icon "Next result" at bounding box center [1525, 20] width 12 height 12
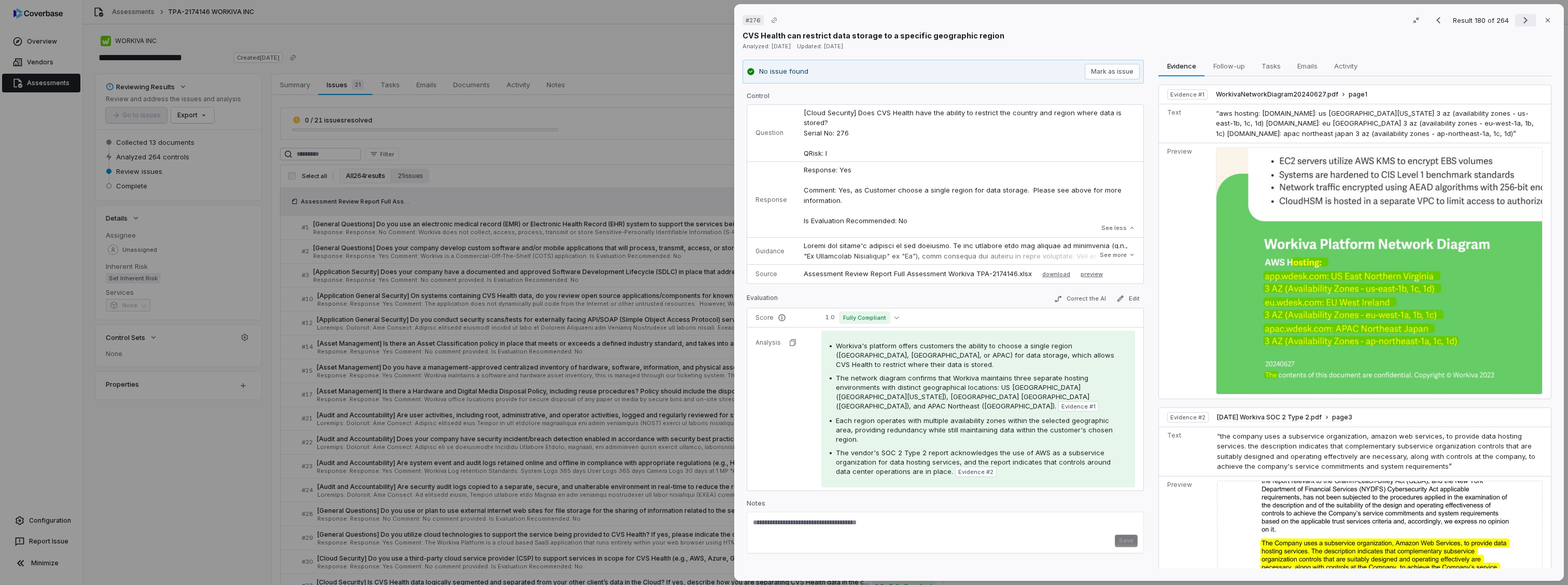
click at [1522, 19] on icon "Next result" at bounding box center [1525, 20] width 12 height 12
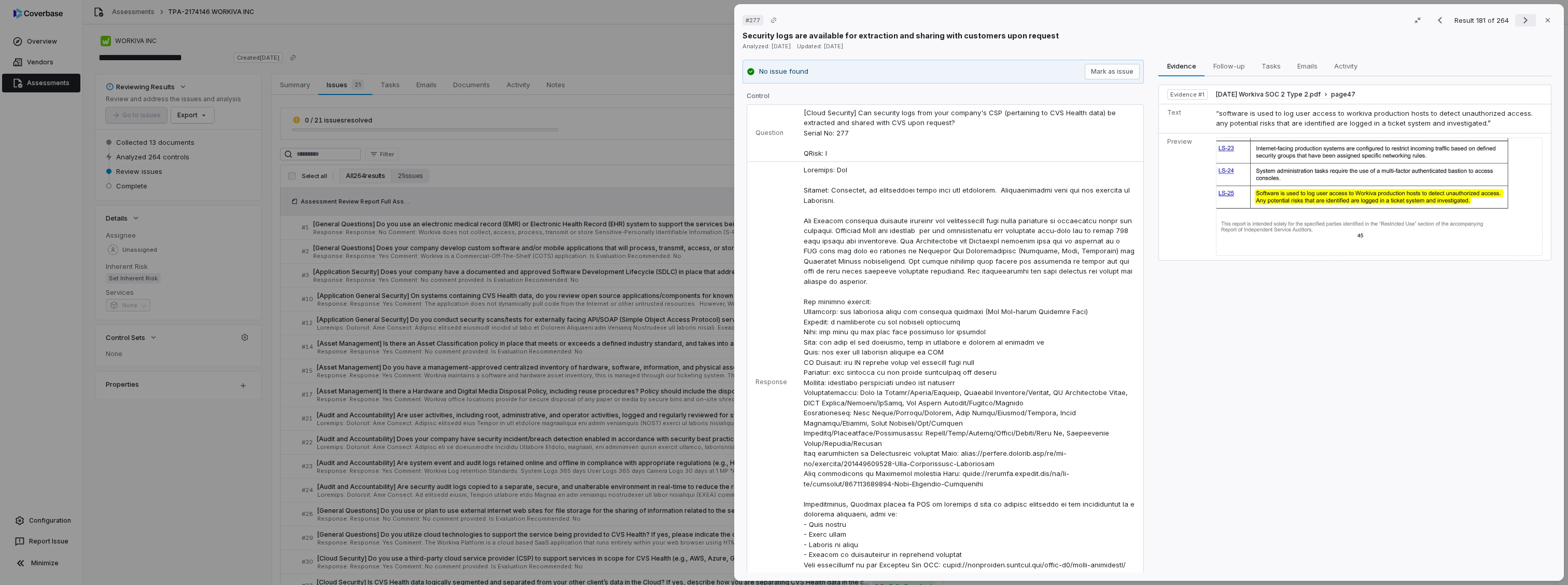
click at [1519, 21] on icon "Next result" at bounding box center [1525, 20] width 12 height 12
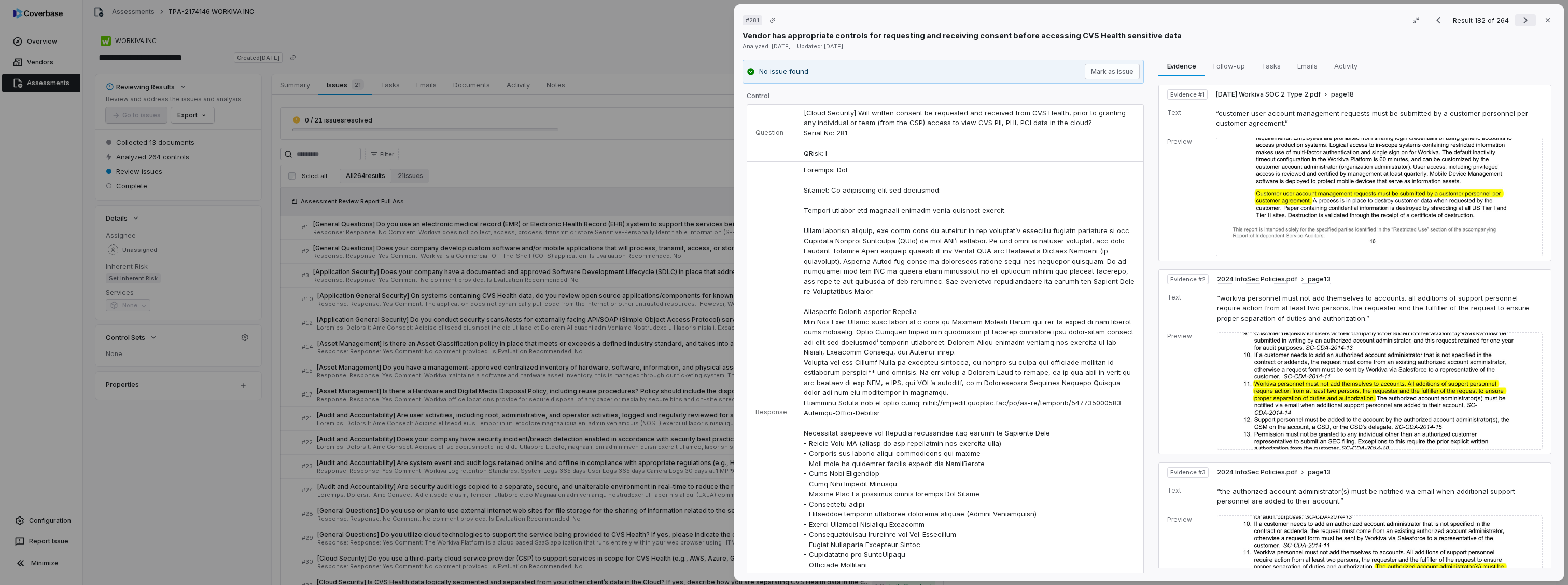
click at [1519, 21] on icon "Next result" at bounding box center [1525, 20] width 12 height 12
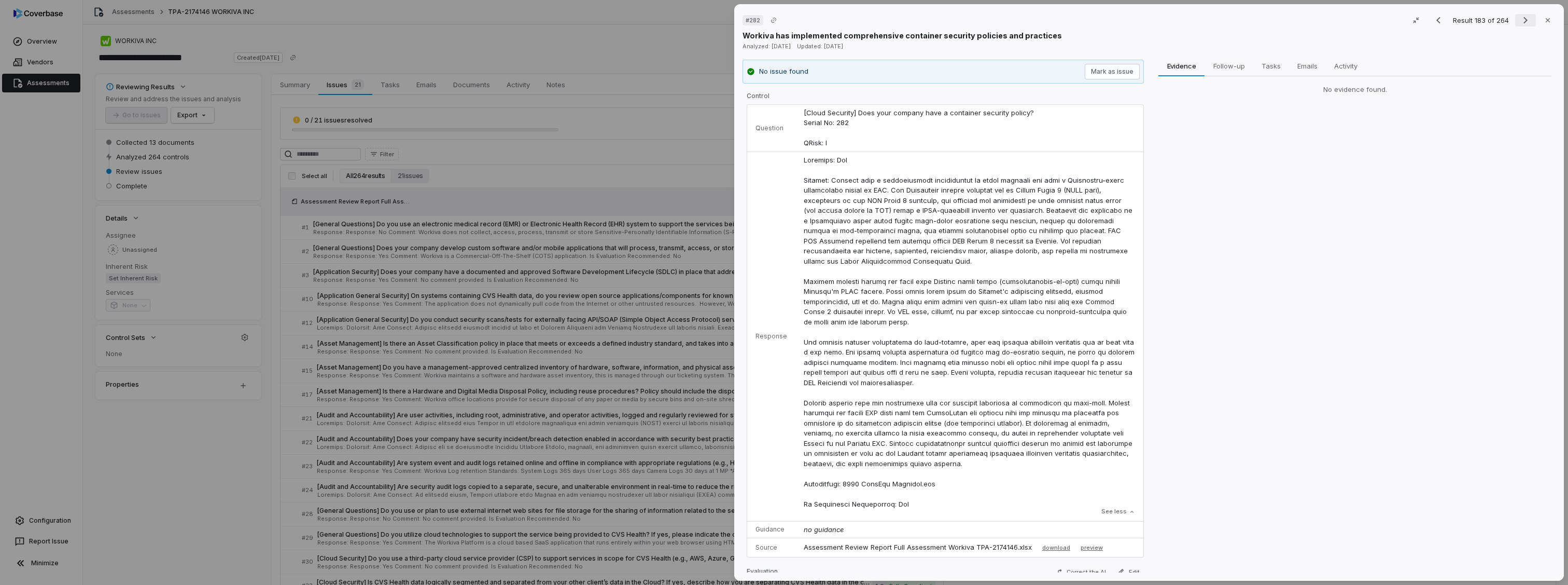
click at [1519, 21] on icon "Next result" at bounding box center [1525, 20] width 12 height 12
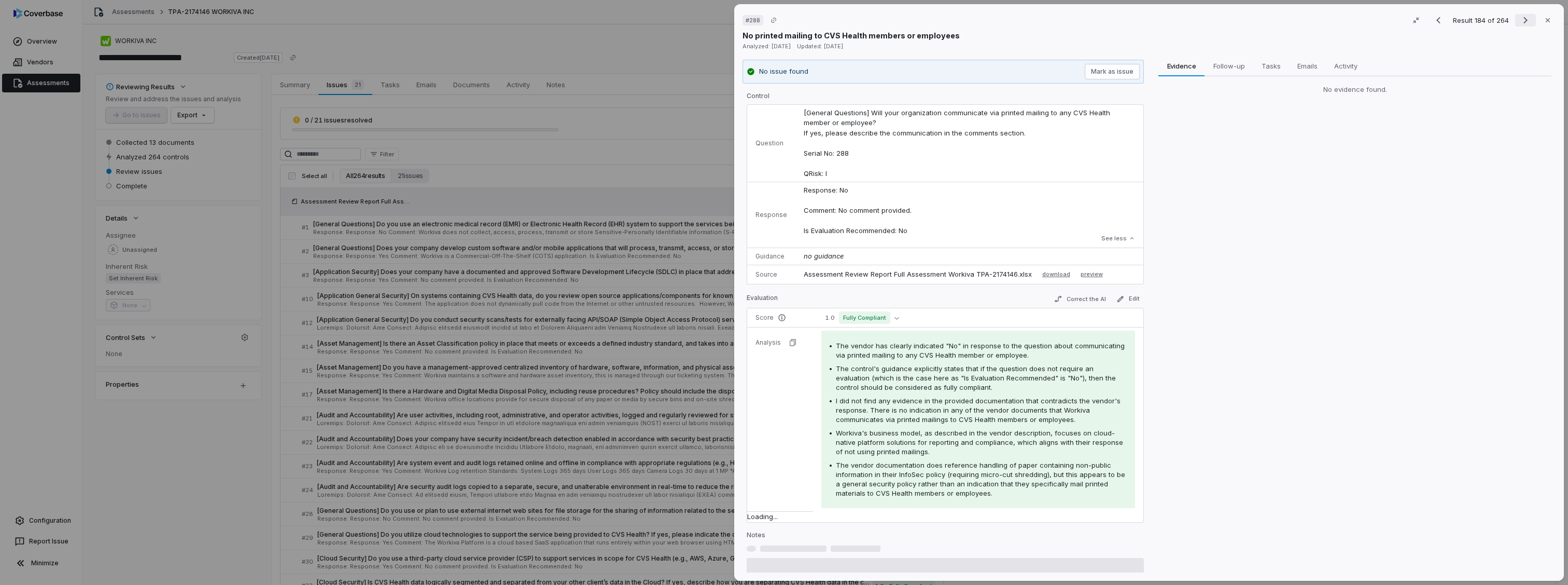
click at [1519, 21] on icon "Next result" at bounding box center [1525, 20] width 12 height 12
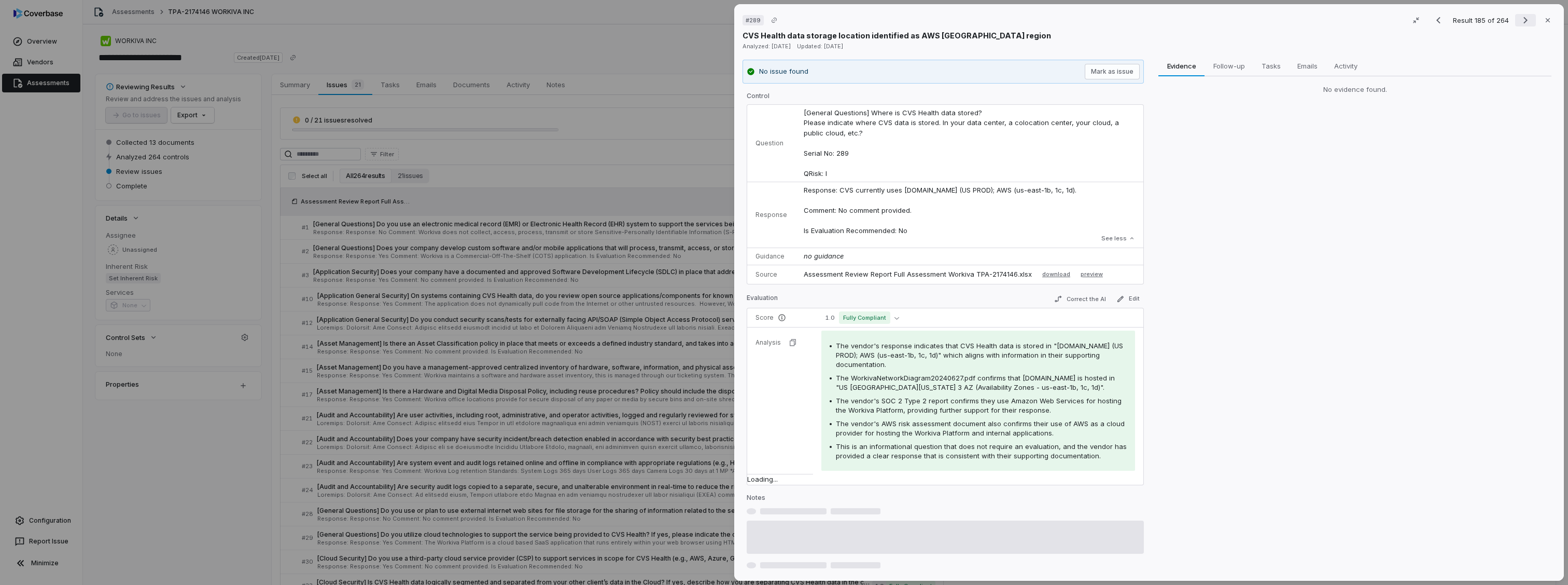
click at [1519, 21] on icon "Next result" at bounding box center [1525, 20] width 12 height 12
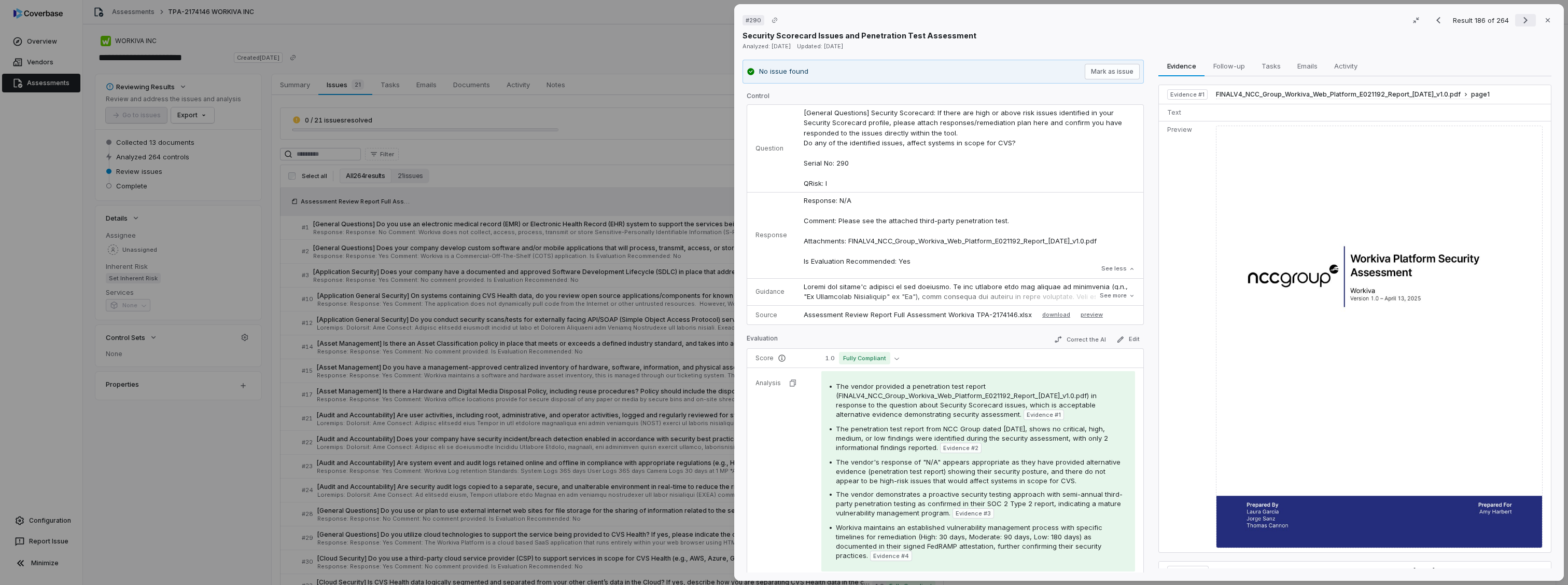
click at [1522, 22] on icon "Next result" at bounding box center [1525, 20] width 12 height 12
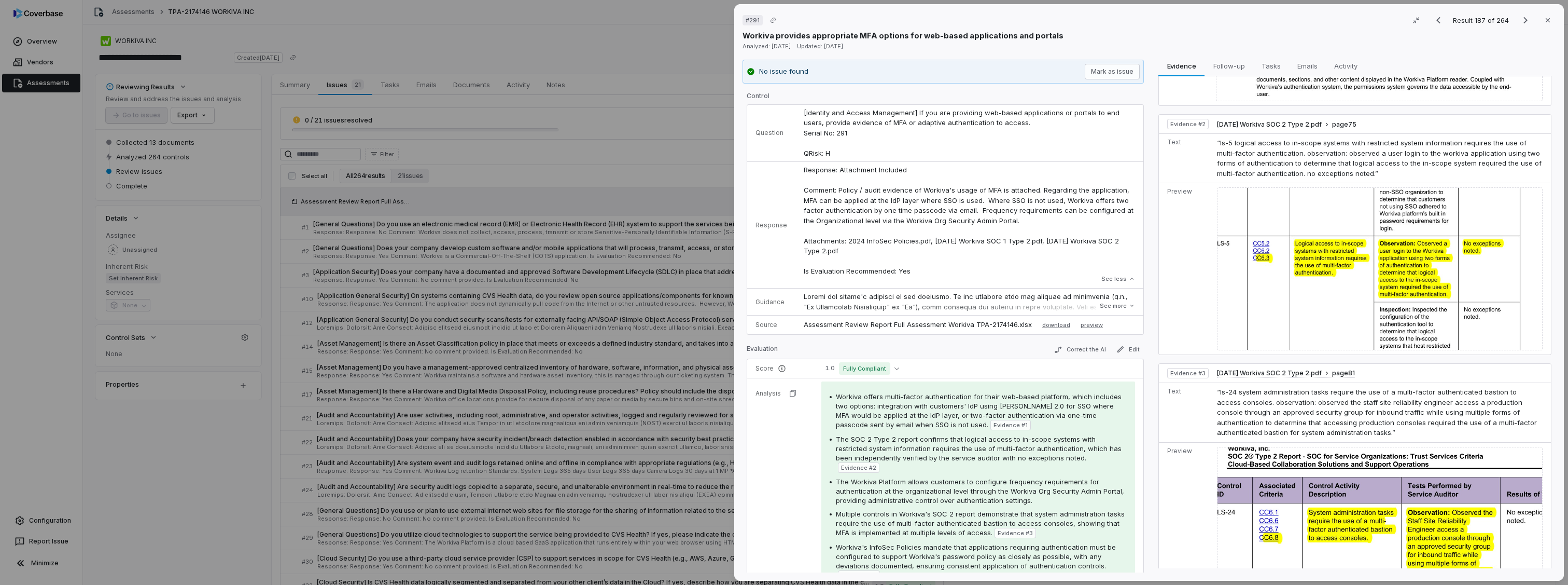
scroll to position [173, 0]
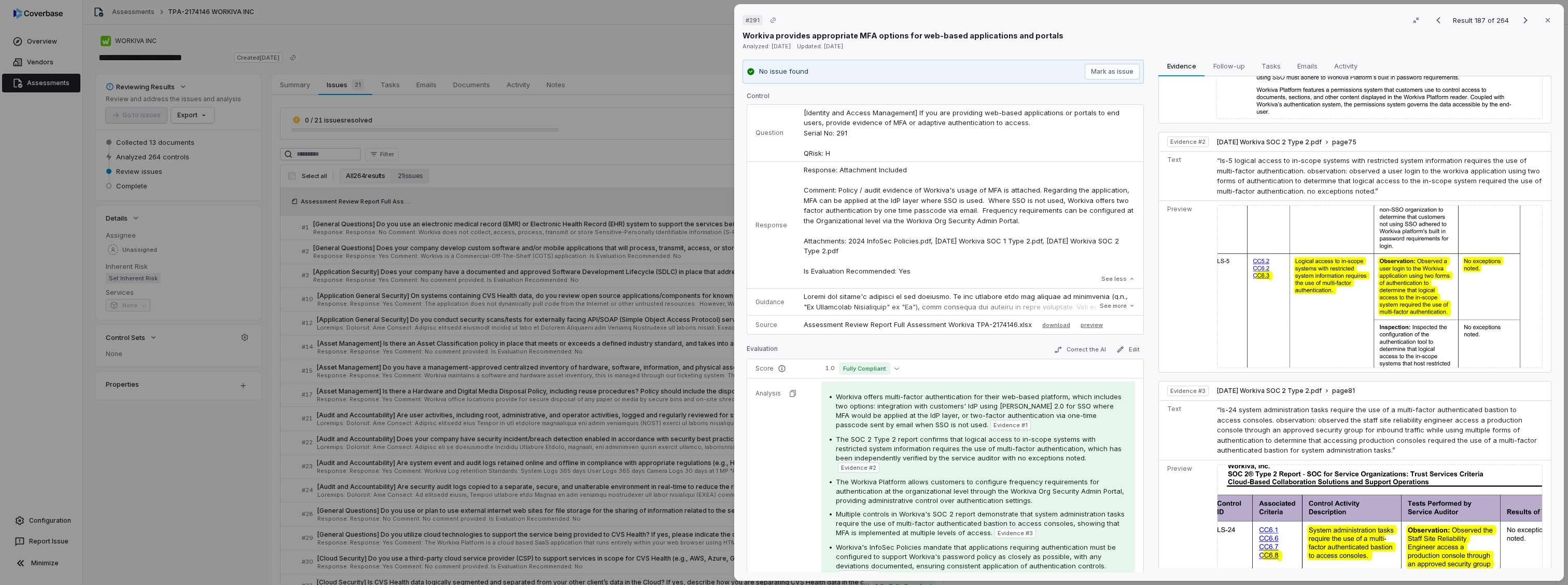
click at [1523, 27] on div "Result 187 of 264 Close" at bounding box center [1492, 20] width 128 height 15
click at [1525, 19] on icon "Next result" at bounding box center [1525, 20] width 12 height 12
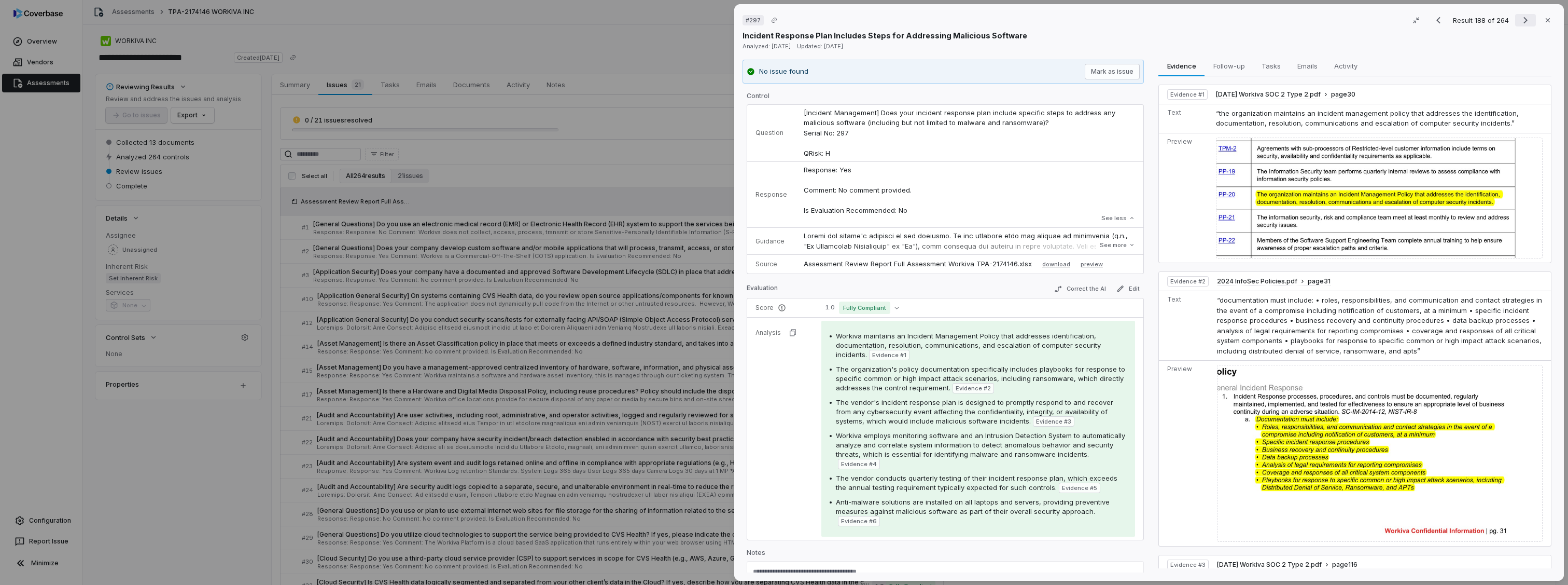
click at [1519, 20] on icon "Next result" at bounding box center [1525, 20] width 12 height 12
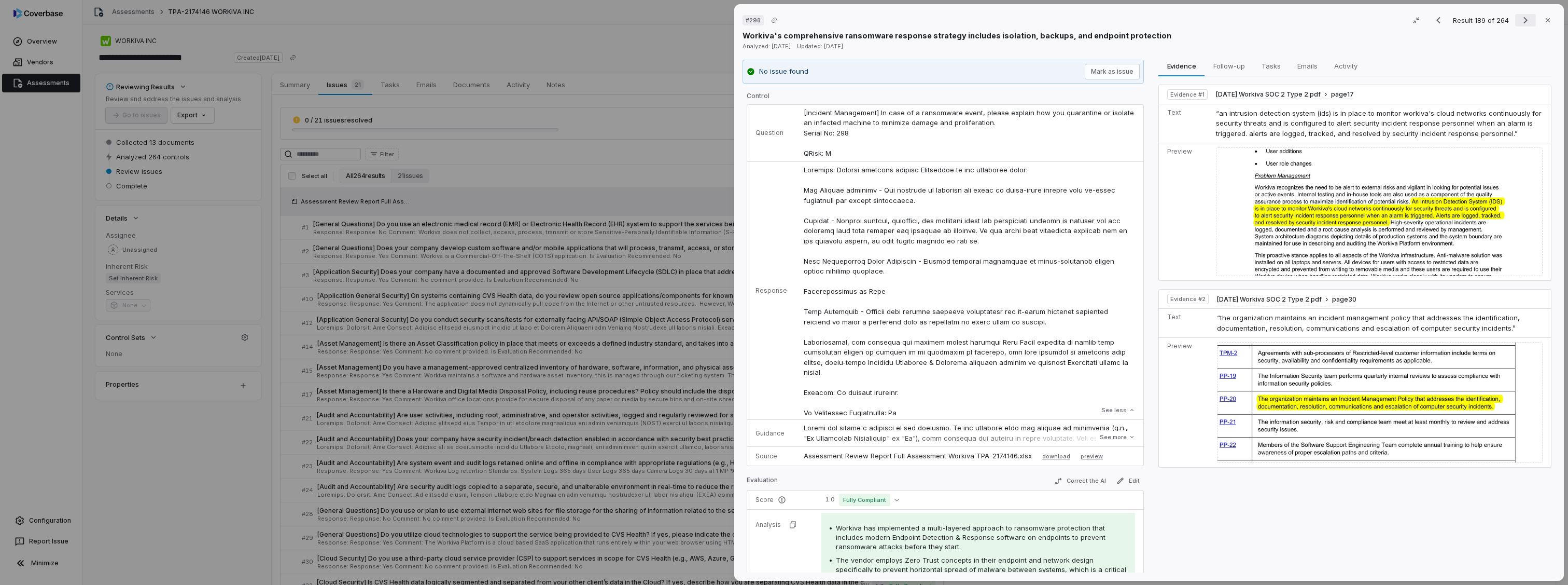
click at [1519, 18] on icon "Next result" at bounding box center [1525, 20] width 12 height 12
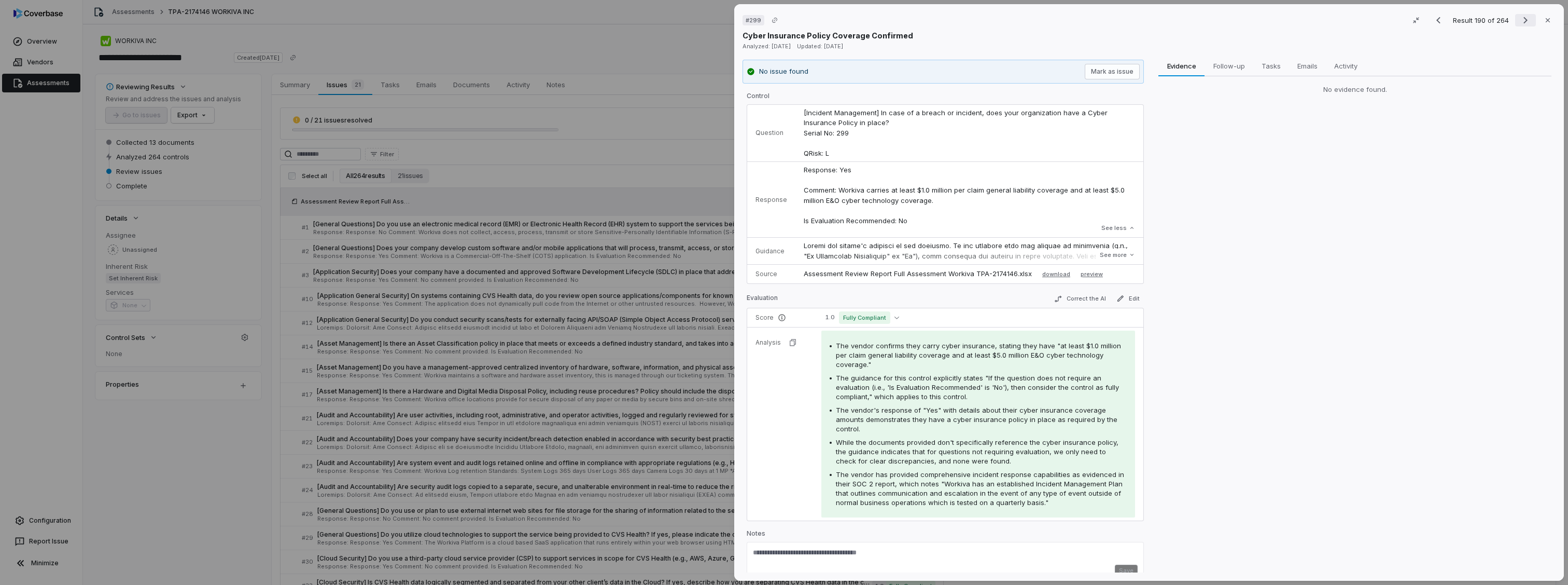
click at [1519, 17] on icon "Next result" at bounding box center [1525, 20] width 12 height 12
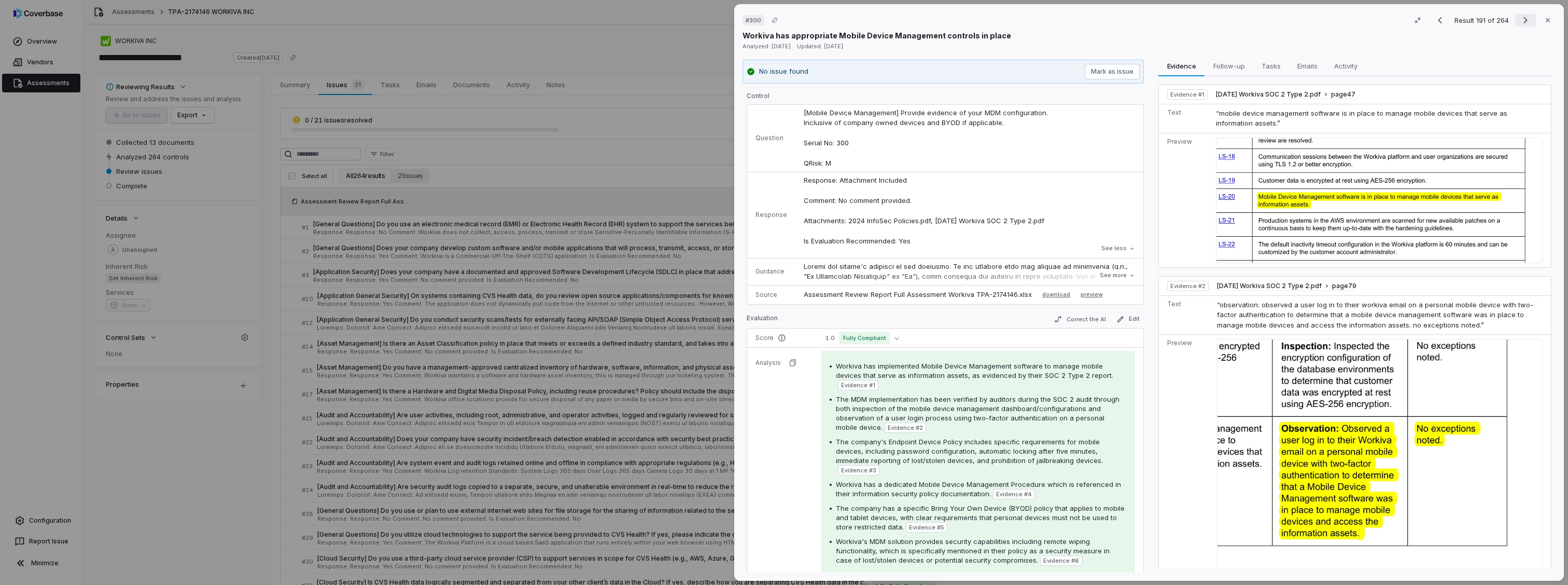
click at [1516, 18] on button "Next result" at bounding box center [1526, 20] width 21 height 12
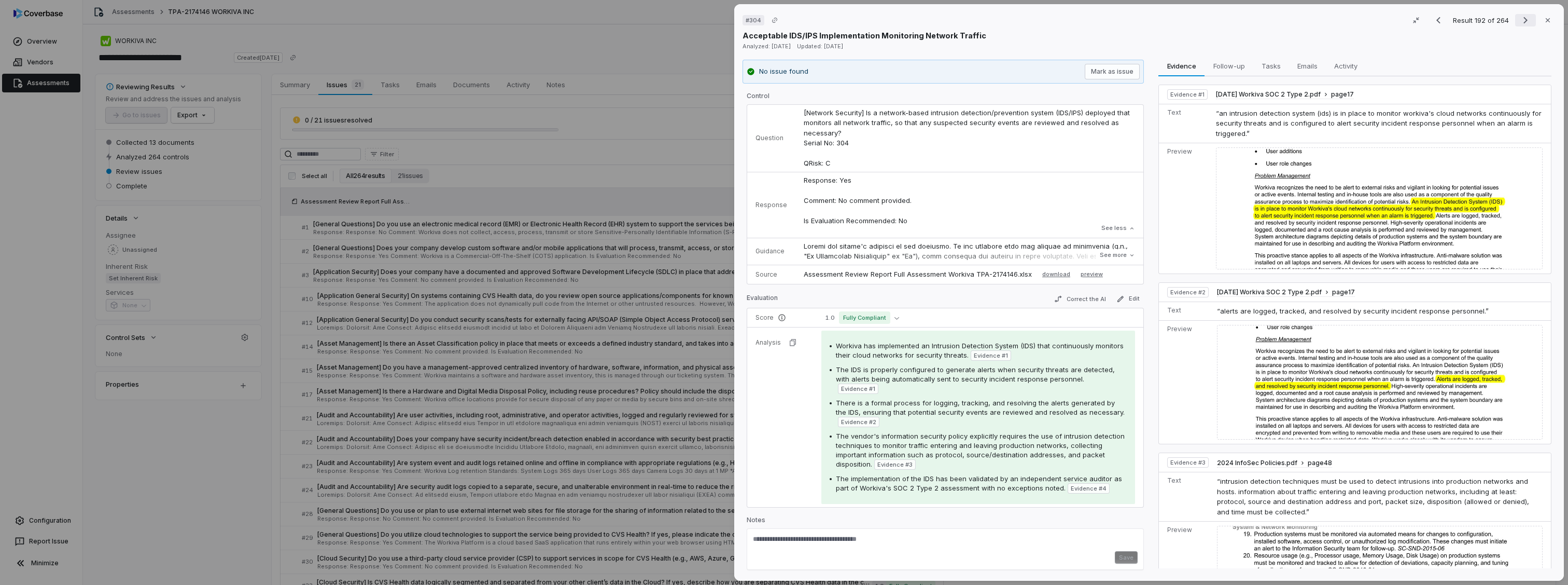
click at [1522, 22] on icon "Next result" at bounding box center [1525, 20] width 12 height 12
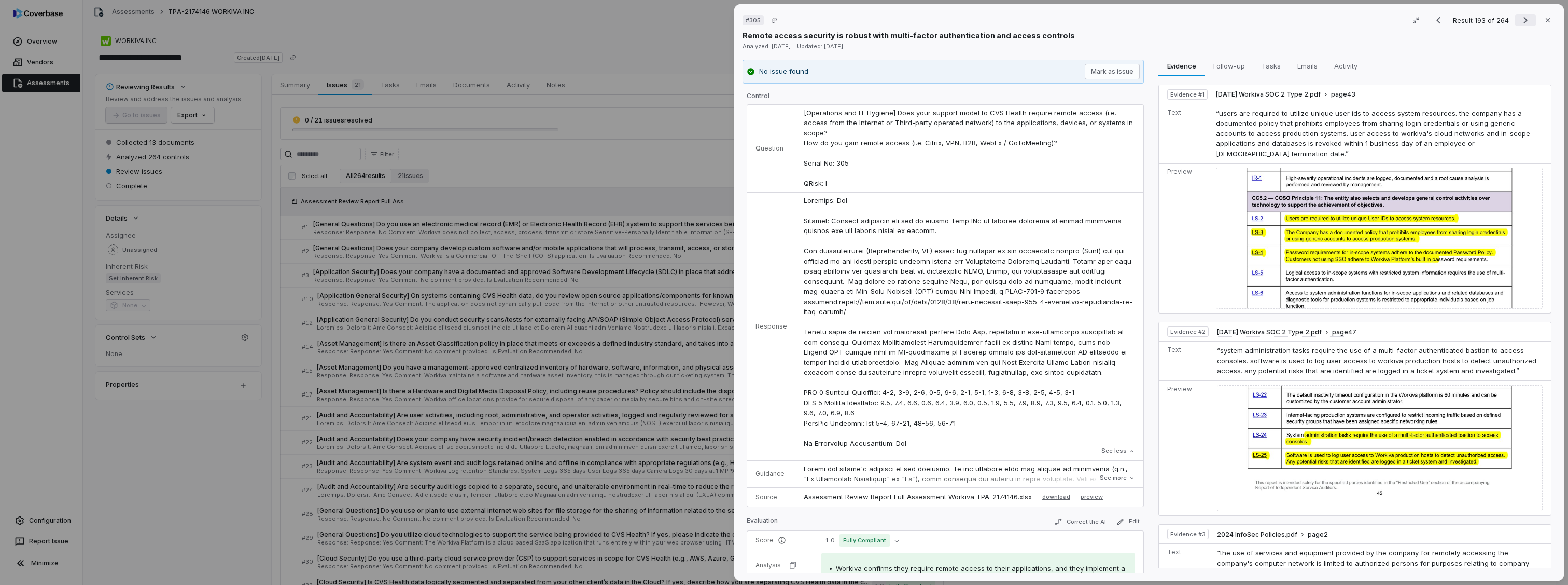
click at [1522, 22] on icon "Next result" at bounding box center [1525, 20] width 12 height 12
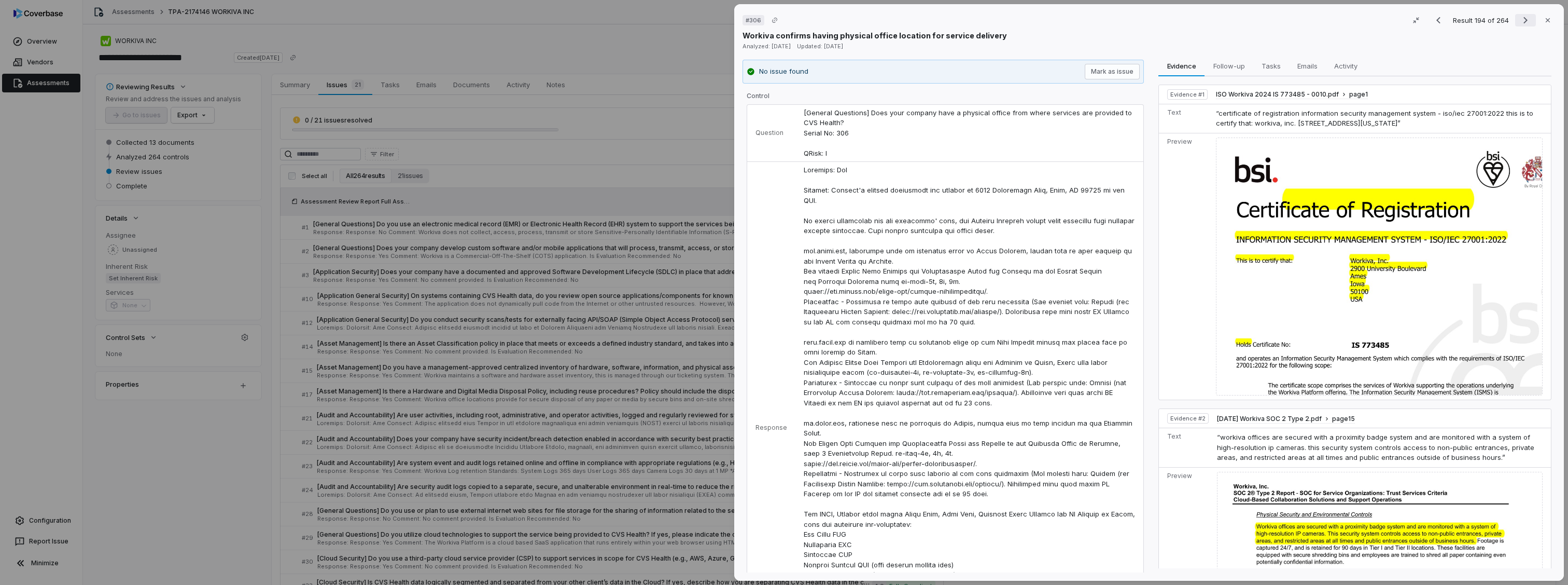
click at [1522, 22] on icon "Next result" at bounding box center [1525, 20] width 12 height 12
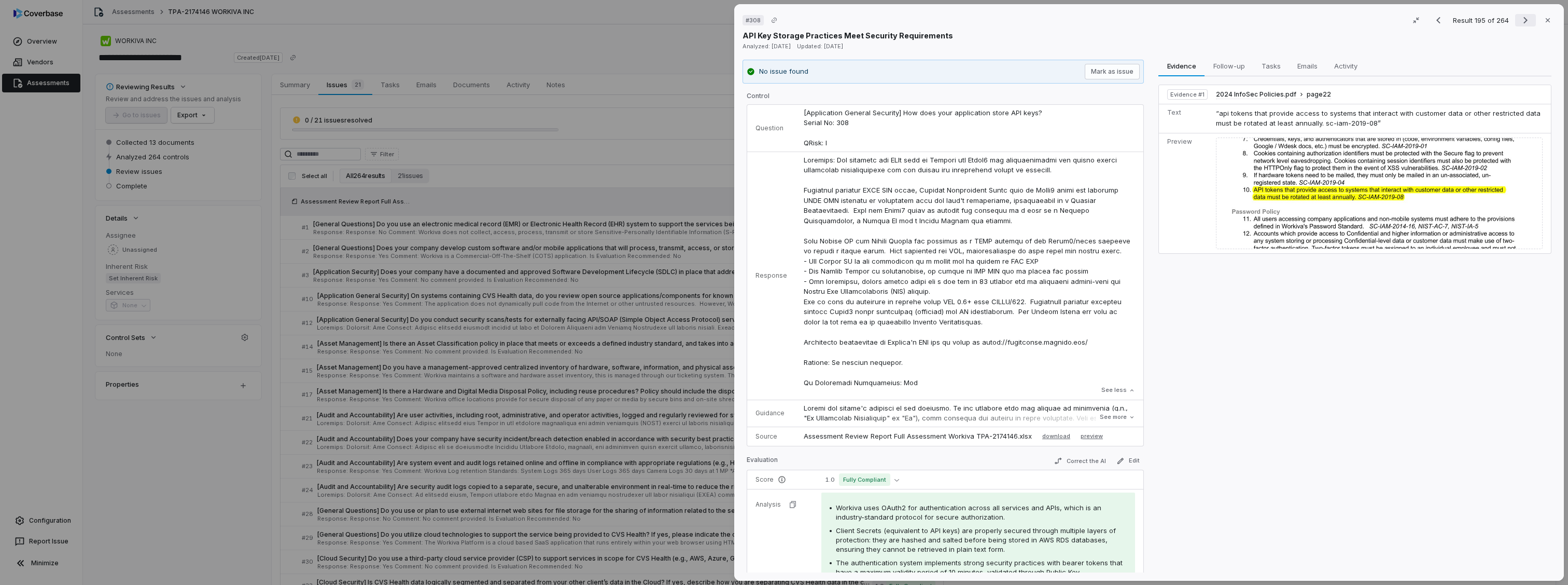
click at [1522, 22] on icon "Next result" at bounding box center [1525, 20] width 12 height 12
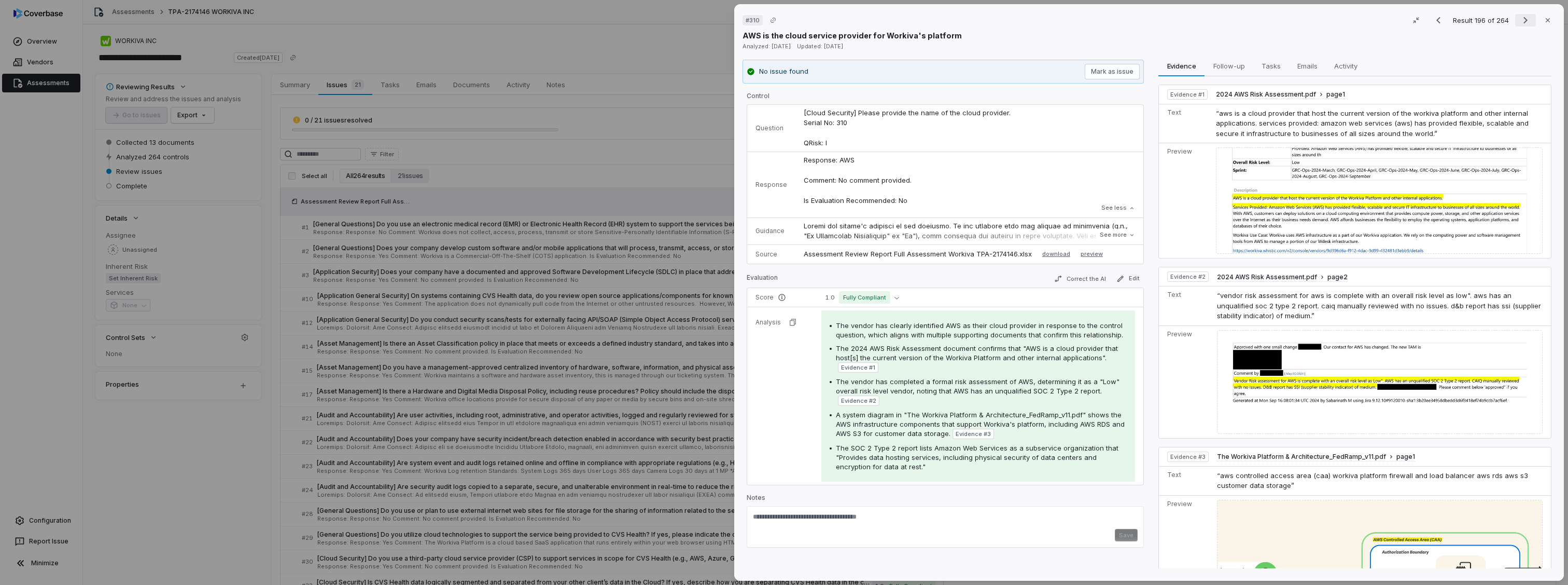
click at [1522, 22] on icon "Next result" at bounding box center [1525, 20] width 12 height 12
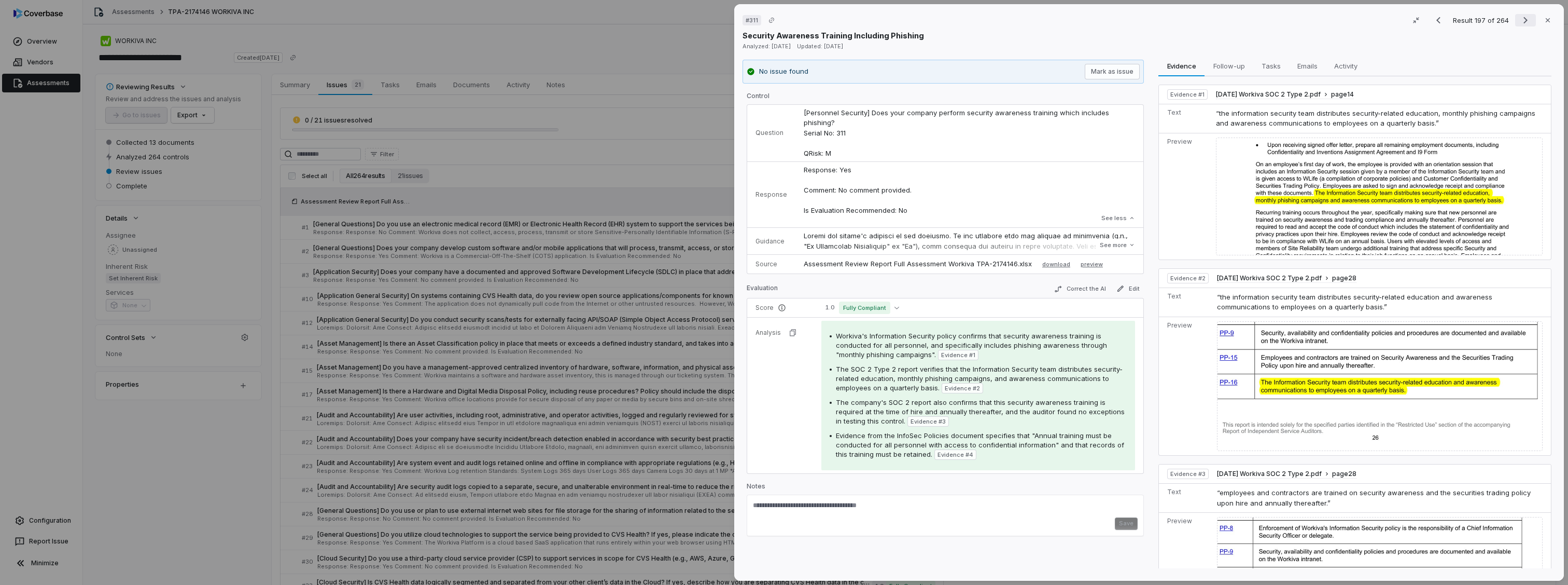
click at [1522, 22] on icon "Next result" at bounding box center [1525, 20] width 12 height 12
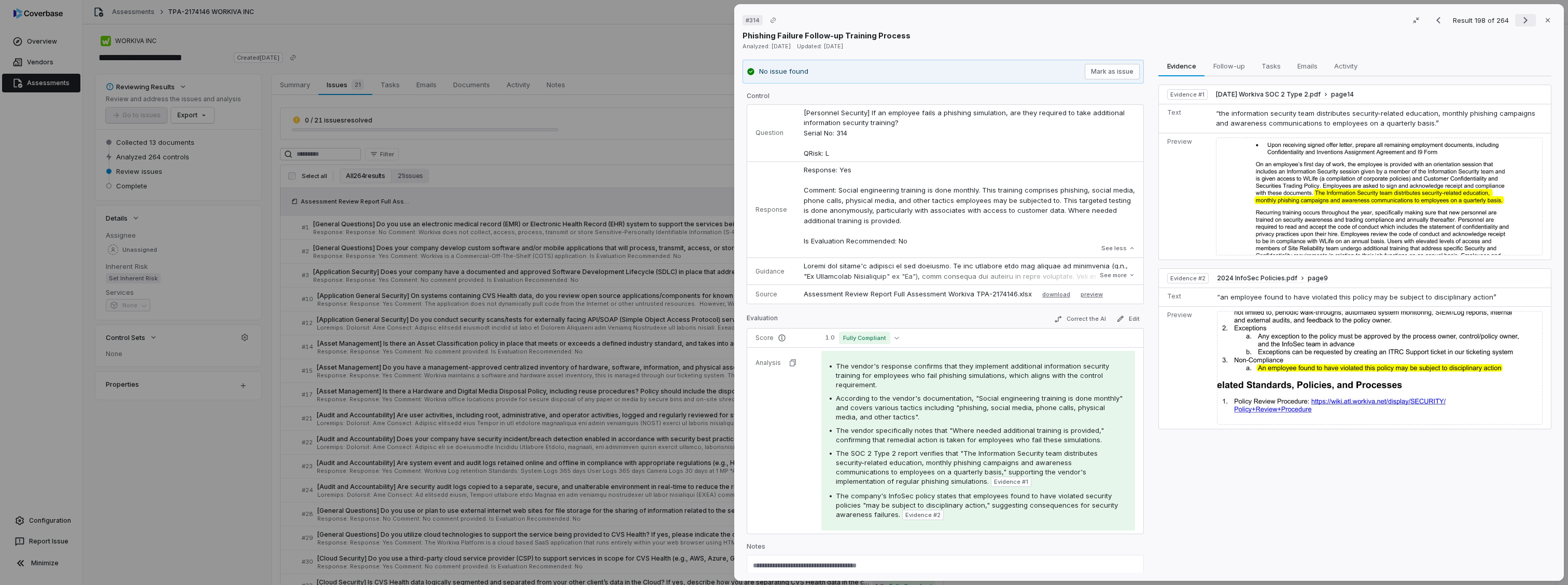
click at [1522, 22] on icon "Next result" at bounding box center [1525, 20] width 12 height 12
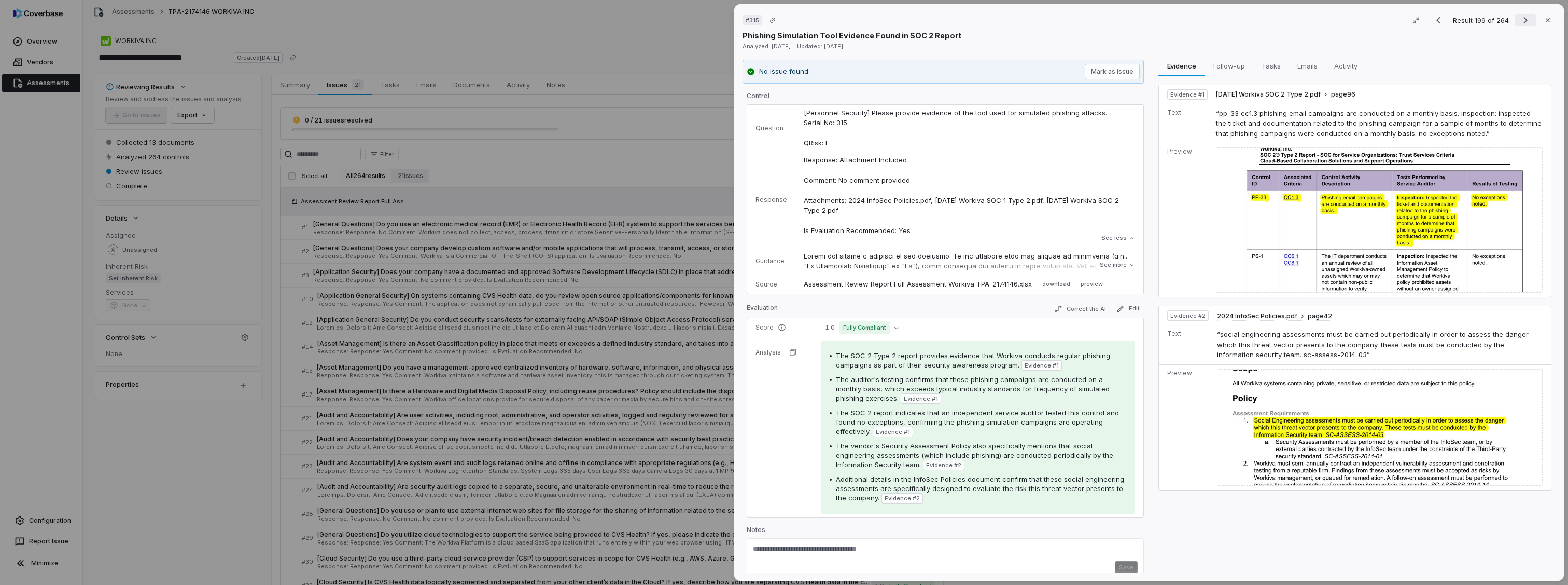
click at [1519, 24] on icon "Next result" at bounding box center [1525, 20] width 12 height 12
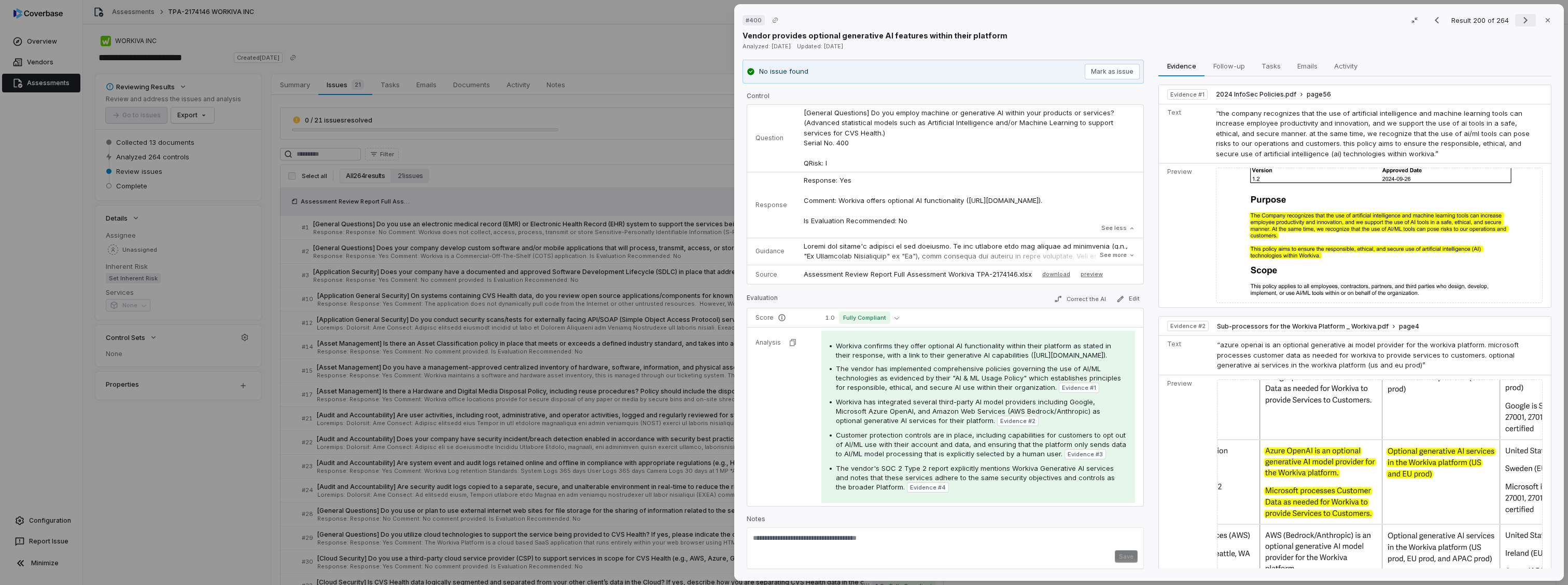
click at [1519, 24] on icon "Next result" at bounding box center [1525, 20] width 12 height 12
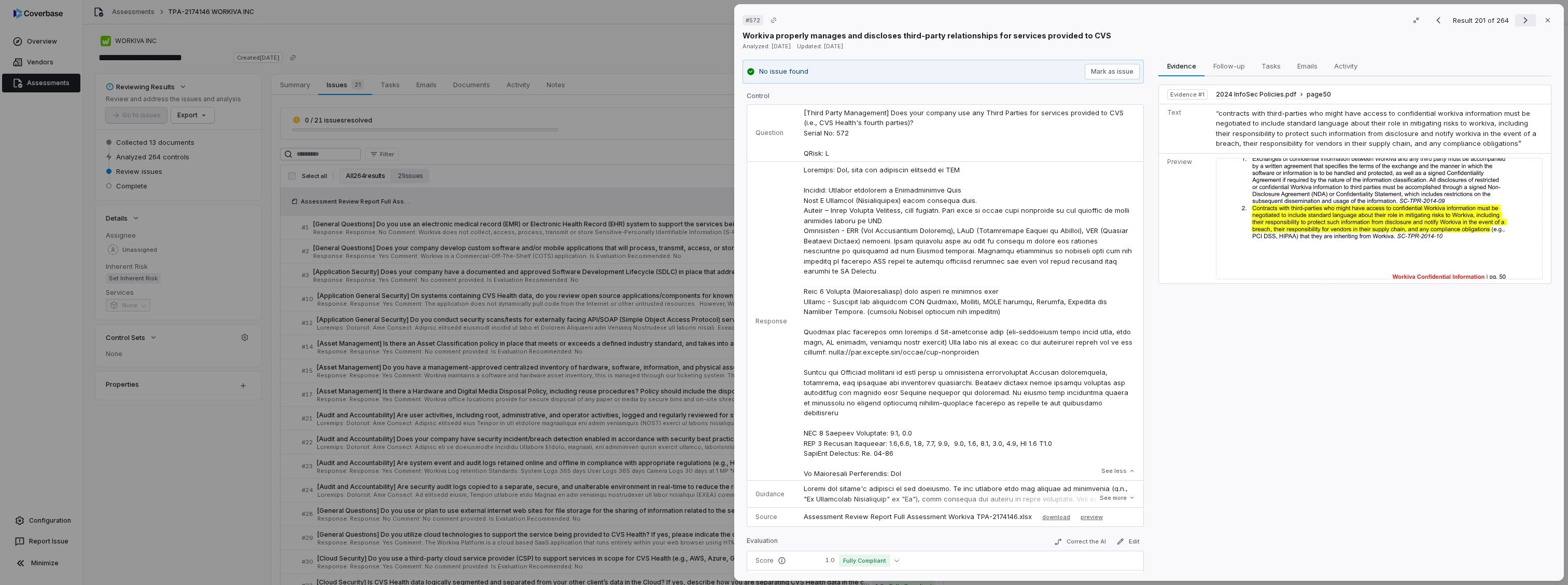
click at [1519, 24] on icon "Next result" at bounding box center [1525, 20] width 12 height 12
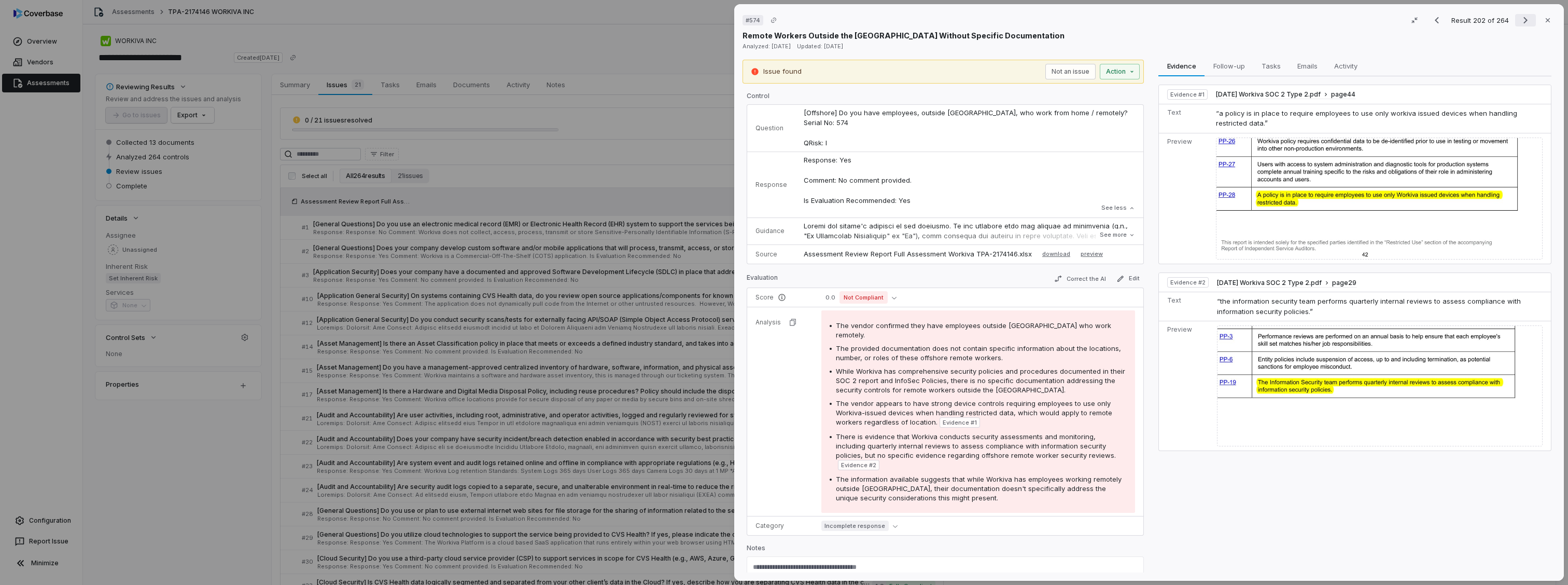
click at [1519, 18] on icon "Next result" at bounding box center [1525, 20] width 12 height 12
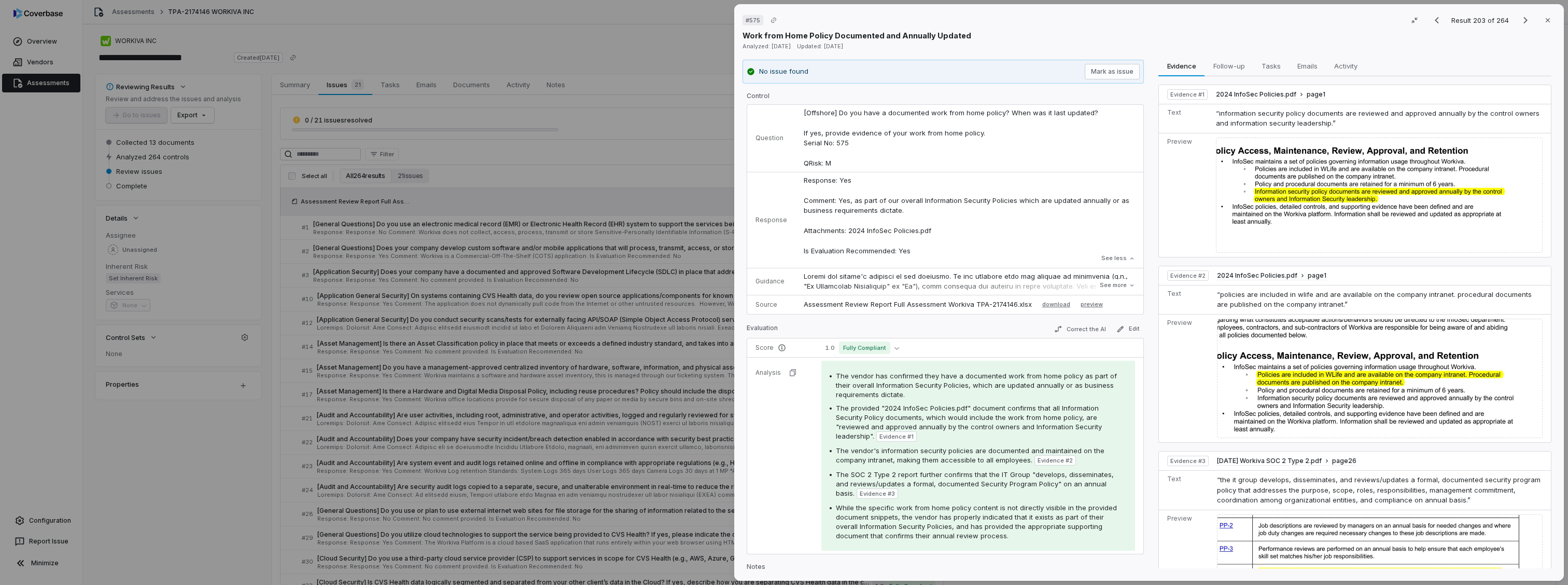
click at [1348, 160] on img at bounding box center [1379, 194] width 327 height 115
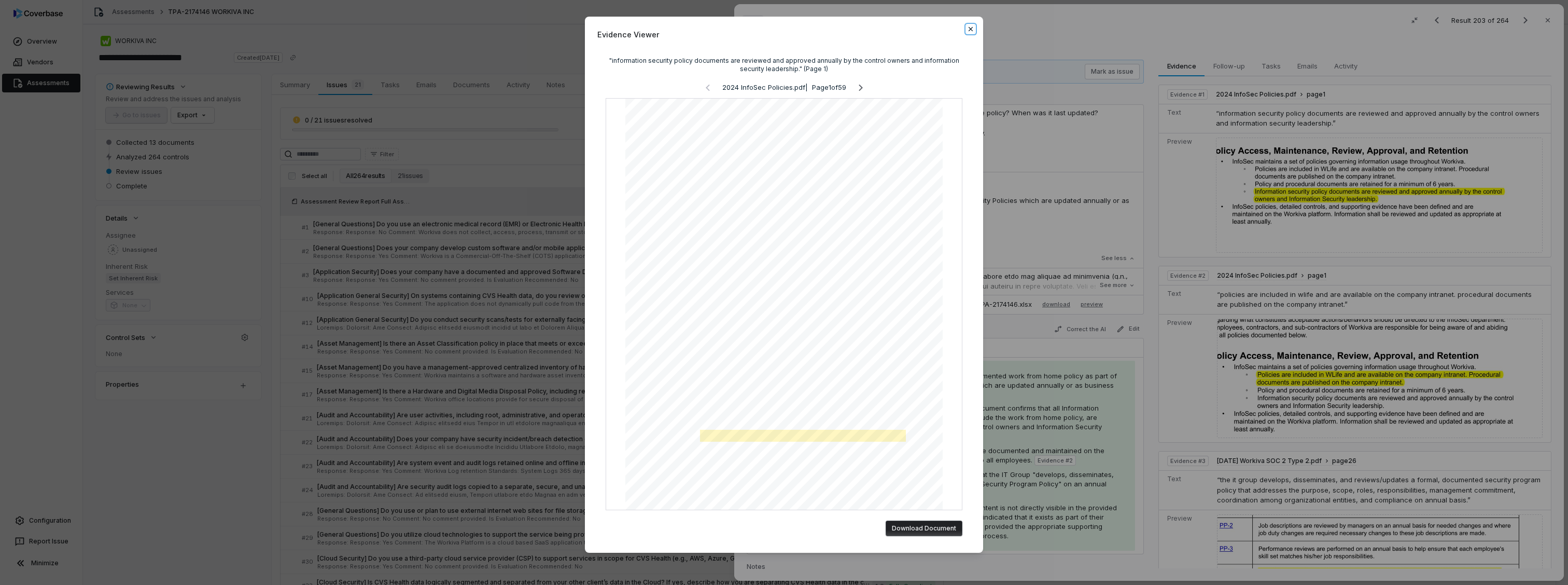
click at [967, 31] on icon "button" at bounding box center [971, 29] width 9 height 9
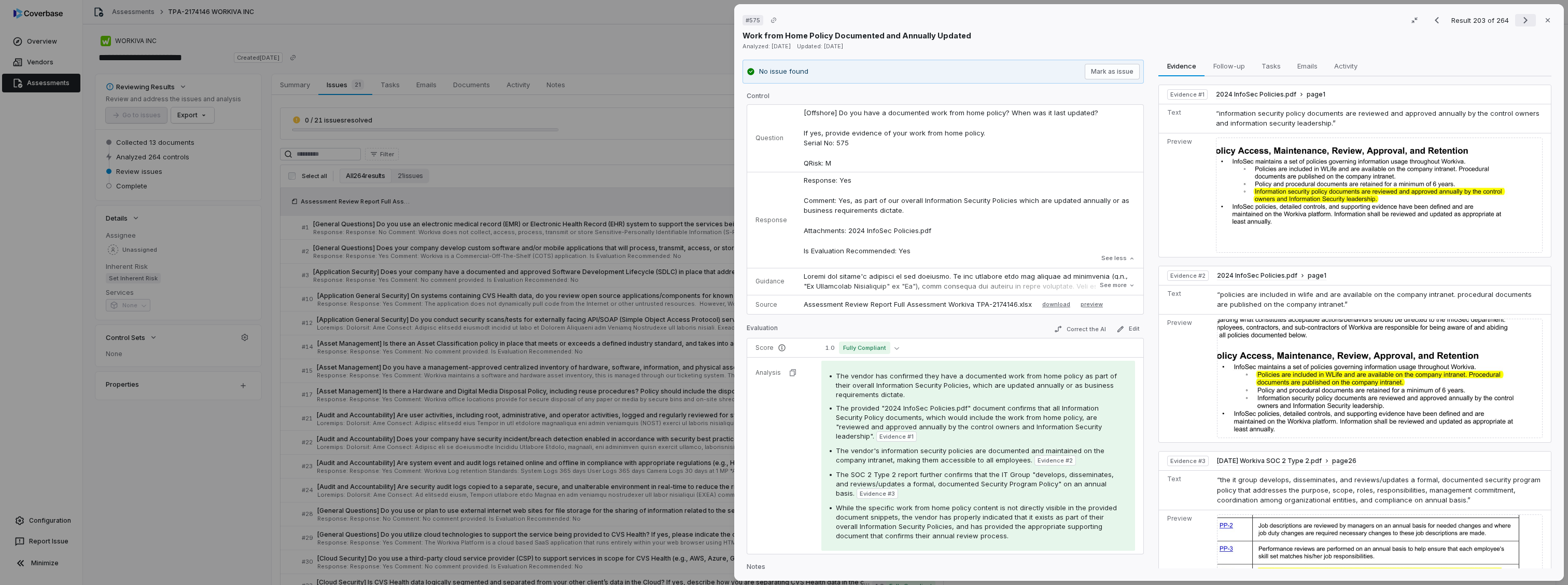
click at [1519, 15] on icon "Next result" at bounding box center [1525, 20] width 12 height 12
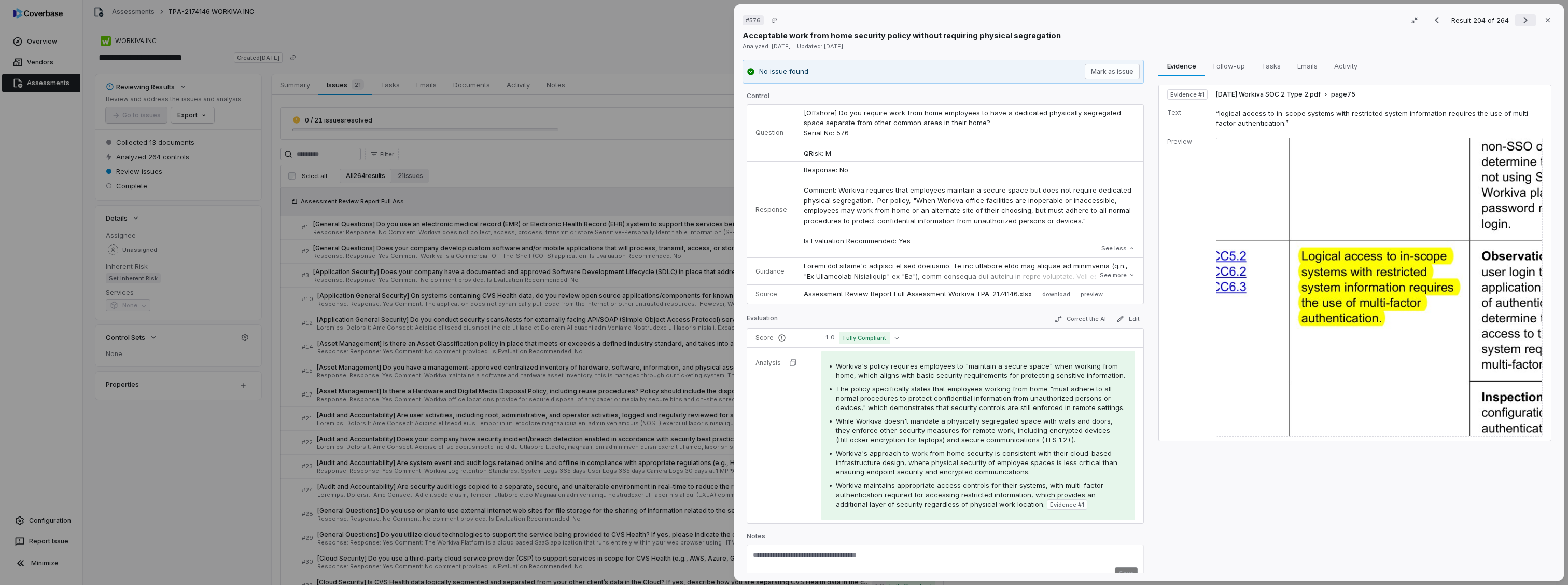
click at [1519, 15] on icon "Next result" at bounding box center [1525, 20] width 12 height 12
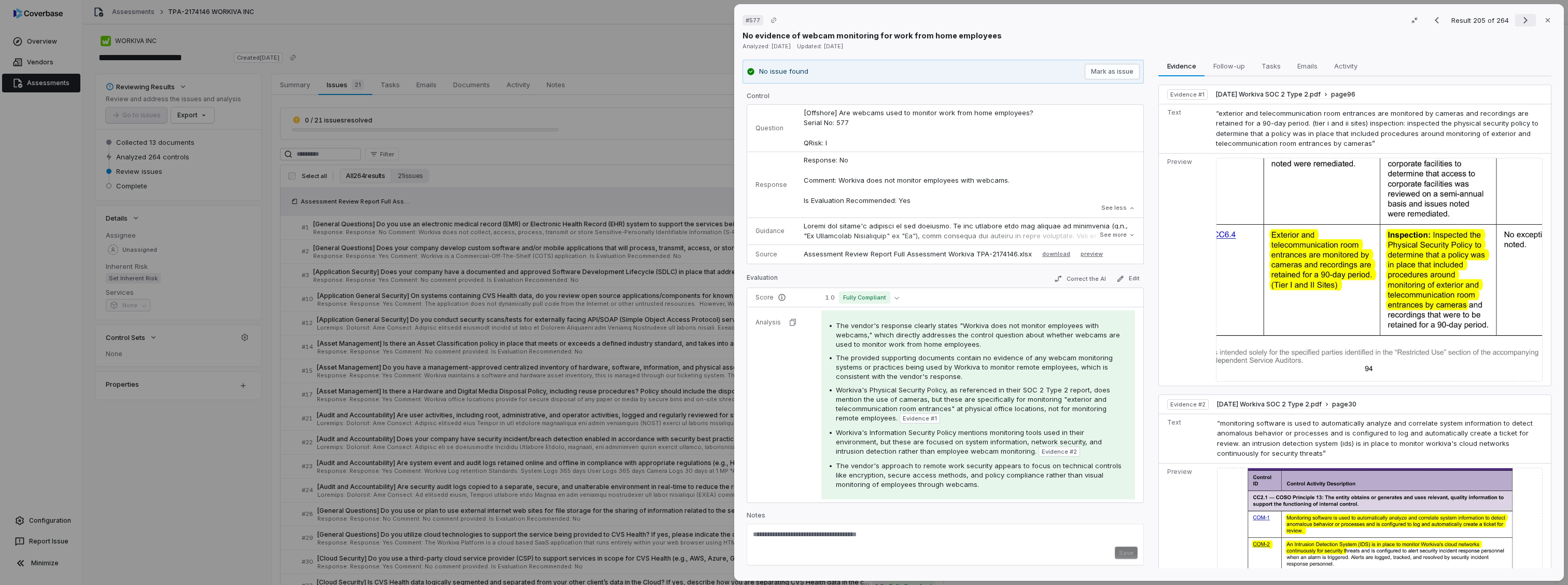
click at [1519, 15] on icon "Next result" at bounding box center [1525, 20] width 12 height 12
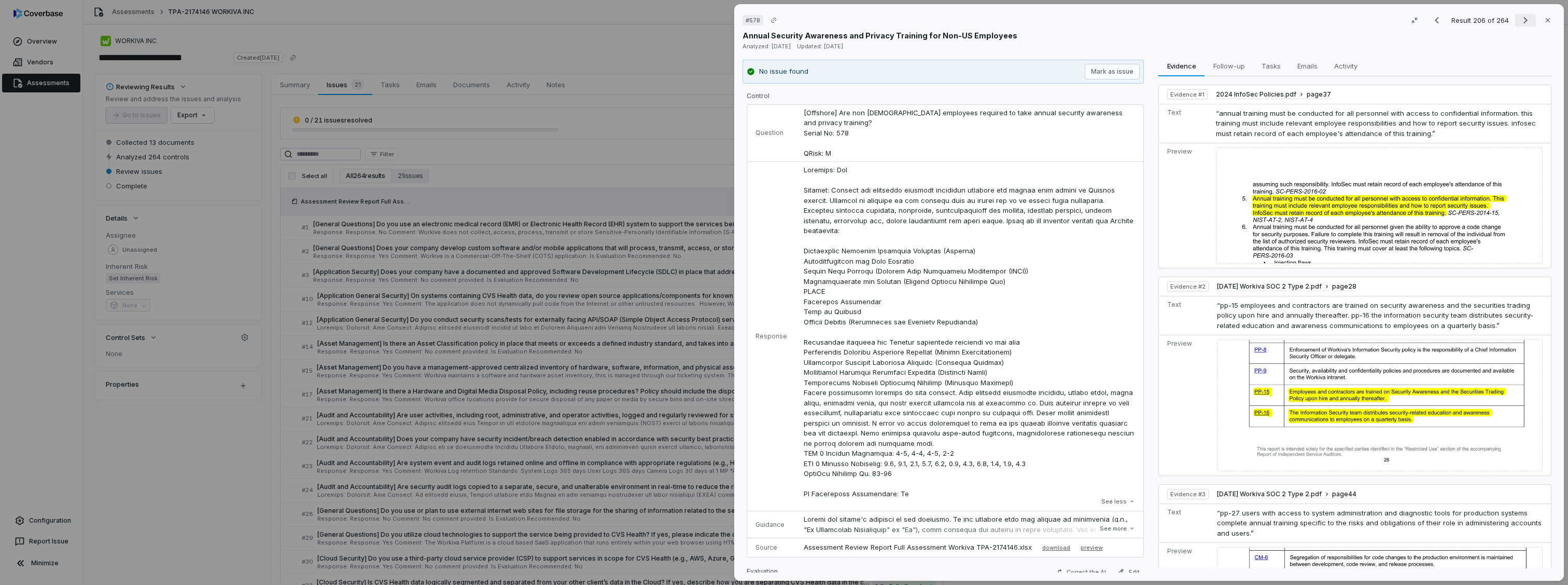
click at [1519, 15] on icon "Next result" at bounding box center [1525, 20] width 12 height 12
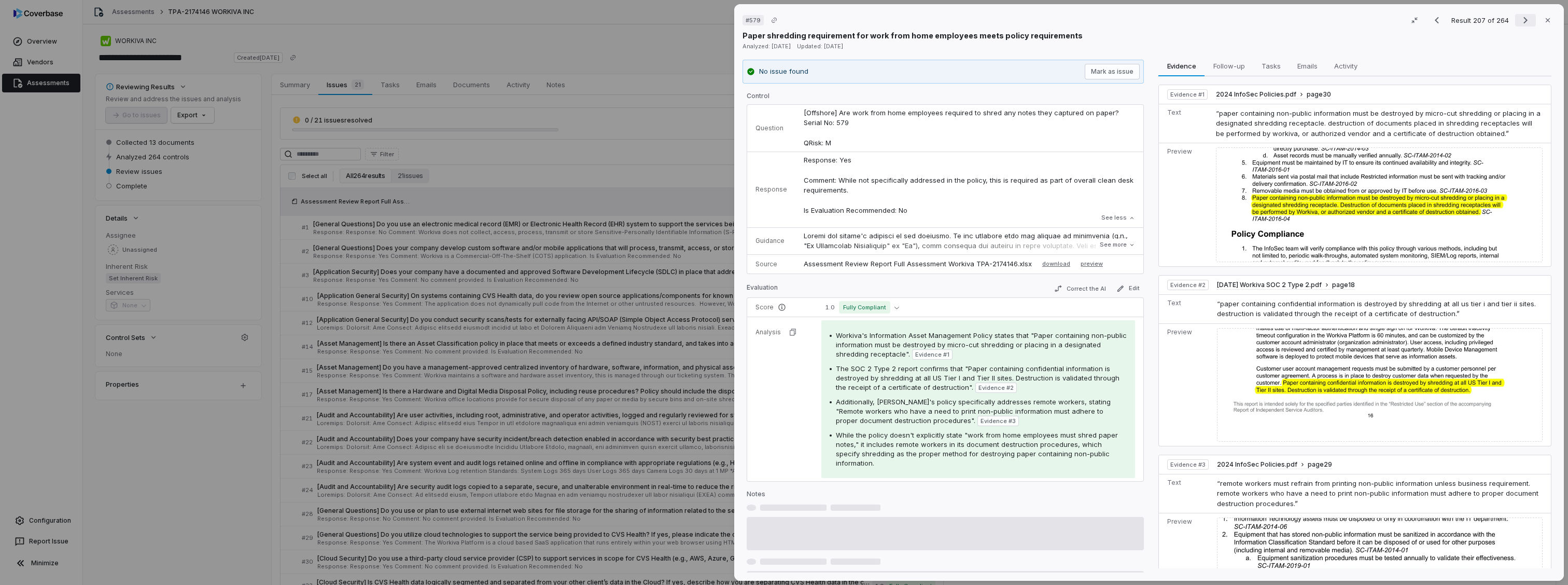
click at [1519, 15] on icon "Next result" at bounding box center [1525, 20] width 12 height 12
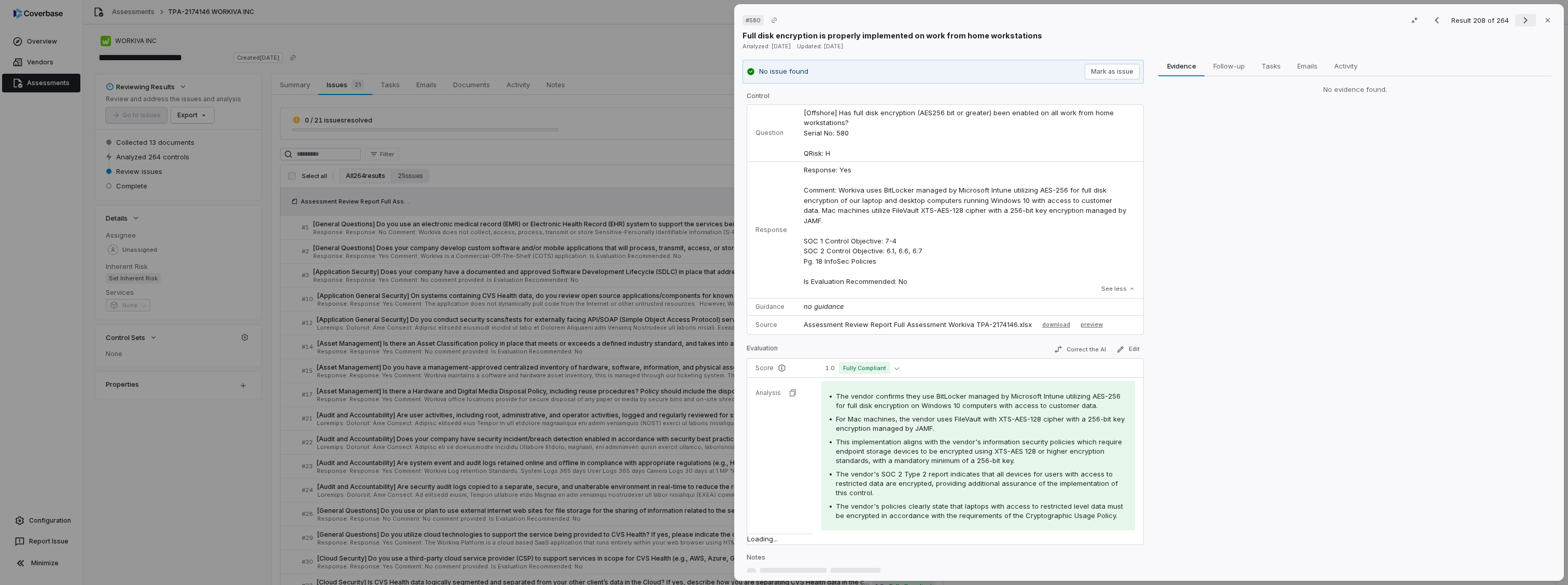
click at [1519, 15] on icon "Next result" at bounding box center [1525, 20] width 12 height 12
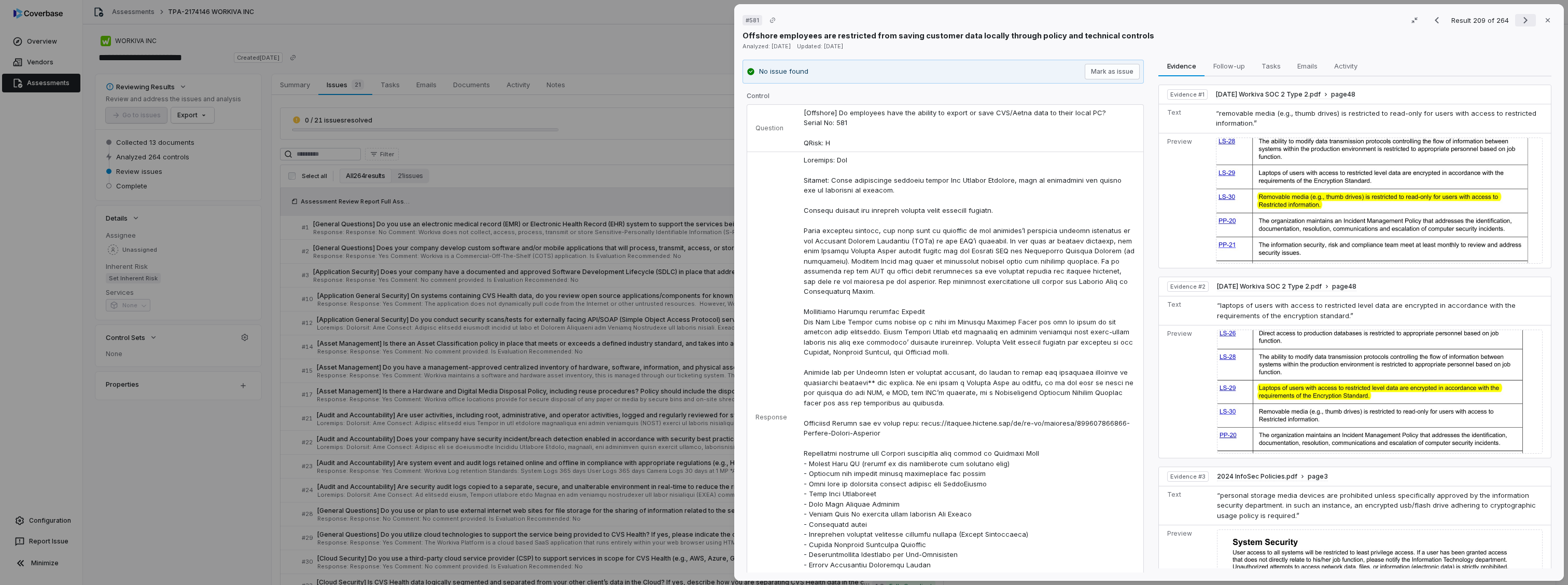
click at [1519, 15] on icon "Next result" at bounding box center [1525, 20] width 12 height 12
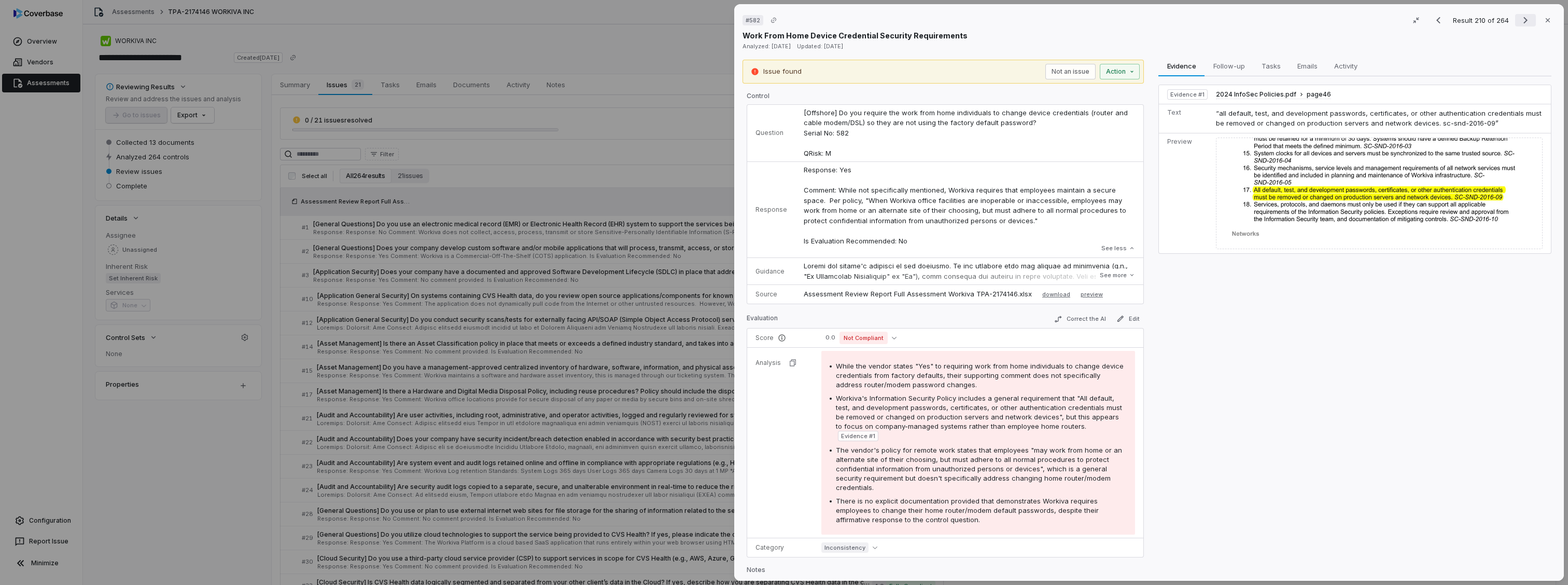
click at [1519, 15] on icon "Next result" at bounding box center [1525, 20] width 12 height 12
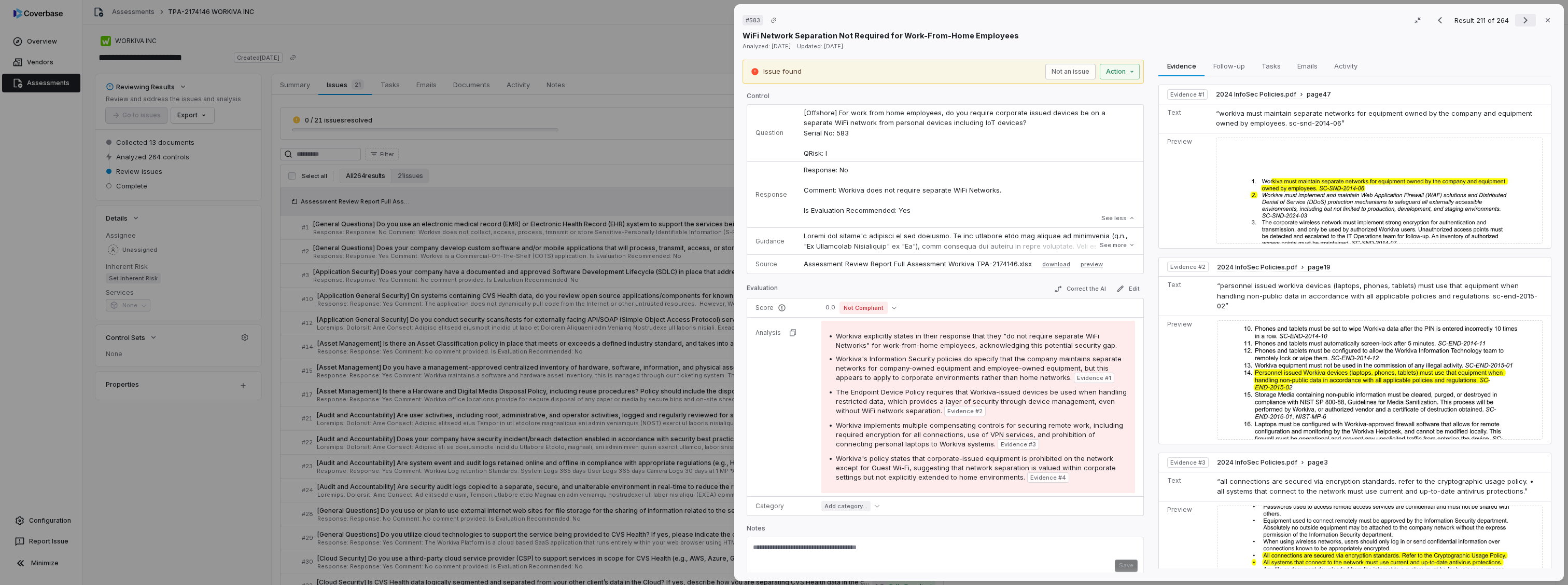
click at [1519, 15] on icon "Next result" at bounding box center [1525, 20] width 12 height 12
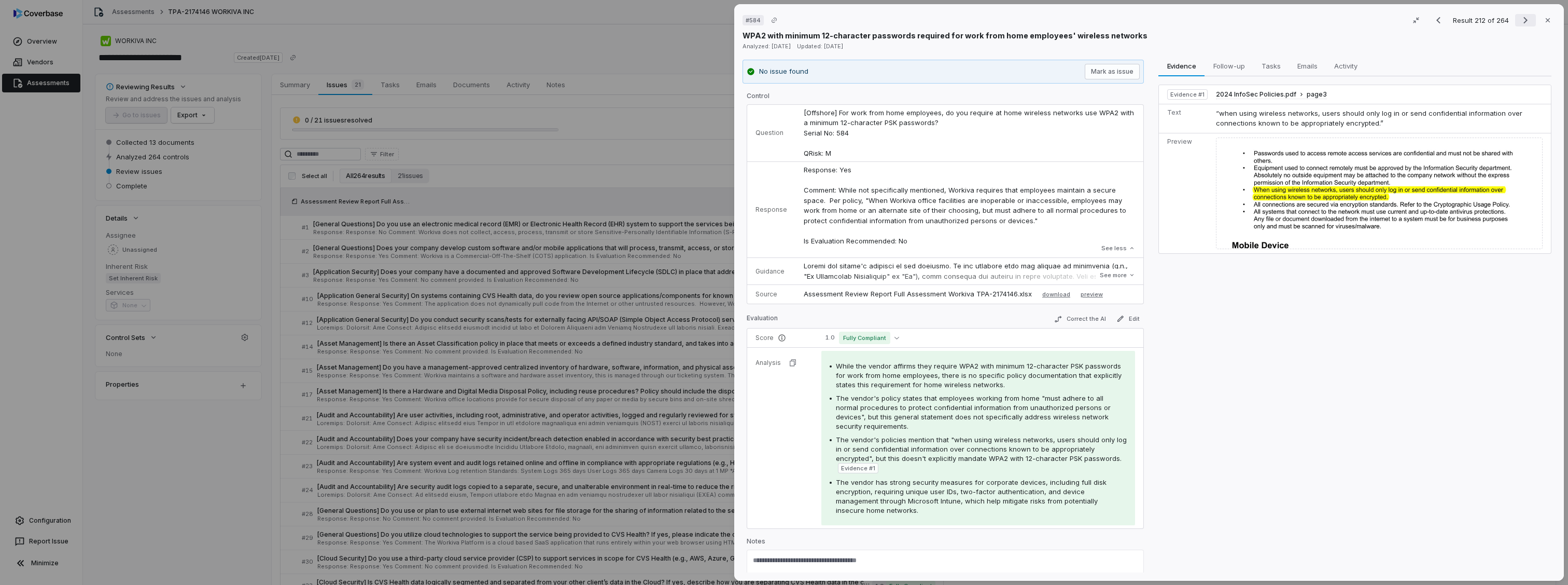
click at [1519, 15] on icon "Next result" at bounding box center [1525, 20] width 12 height 12
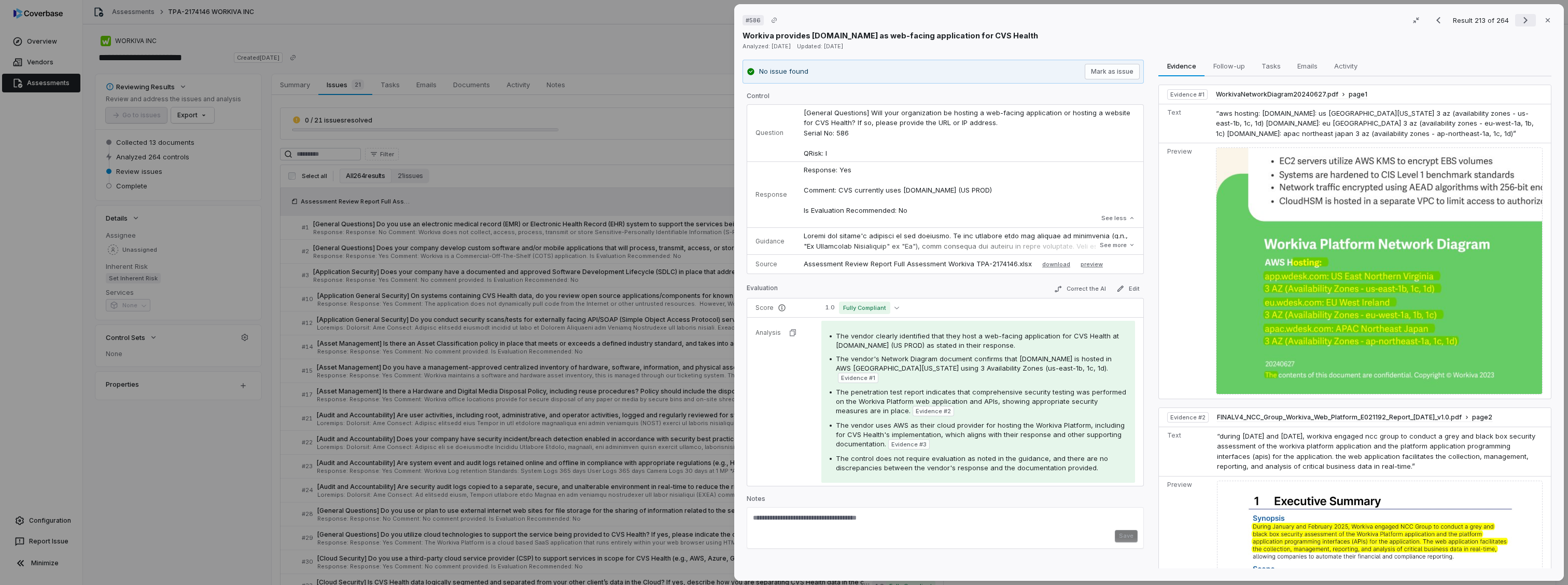
click at [1519, 15] on icon "Next result" at bounding box center [1525, 20] width 12 height 12
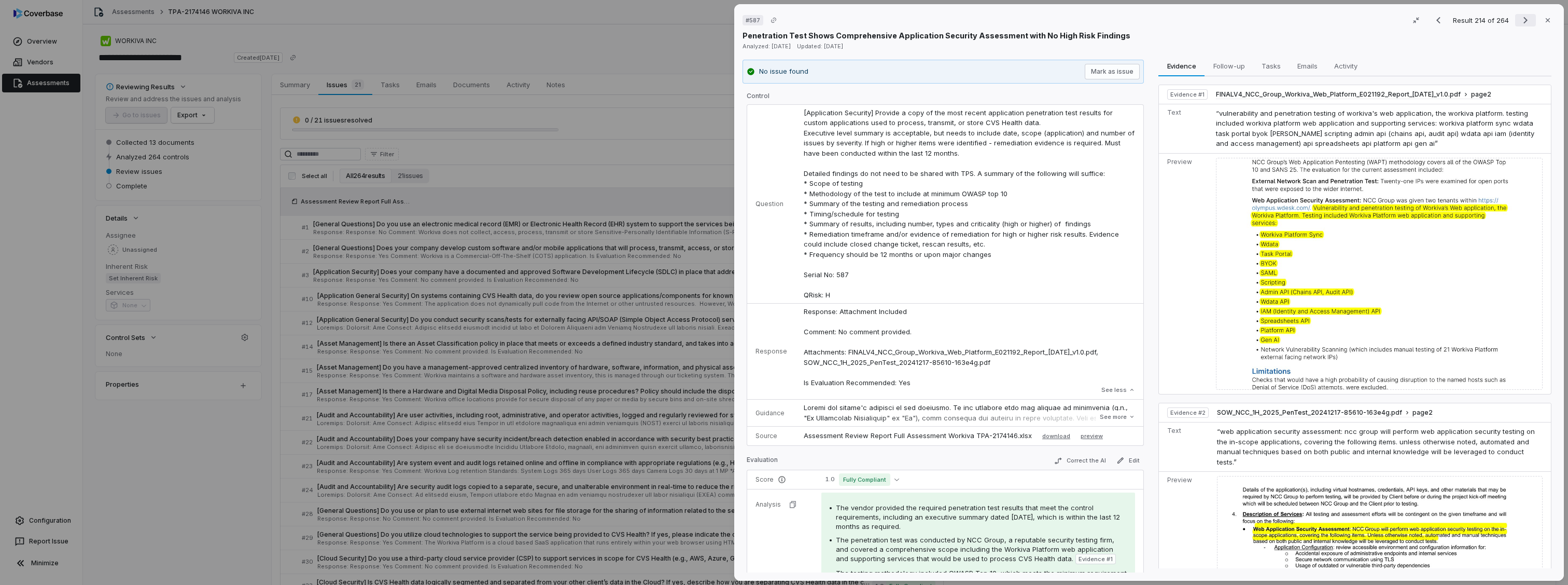
click at [1525, 22] on icon "Next result" at bounding box center [1525, 20] width 12 height 12
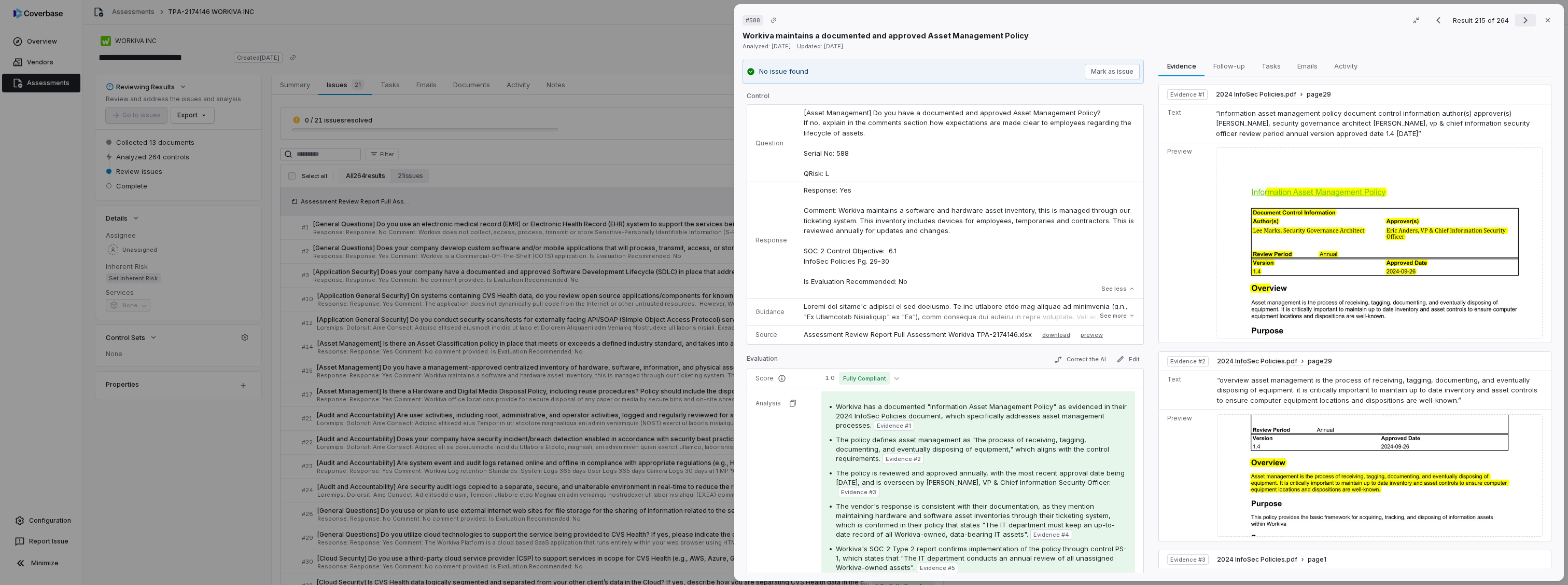
click at [1525, 22] on icon "Next result" at bounding box center [1525, 20] width 12 height 12
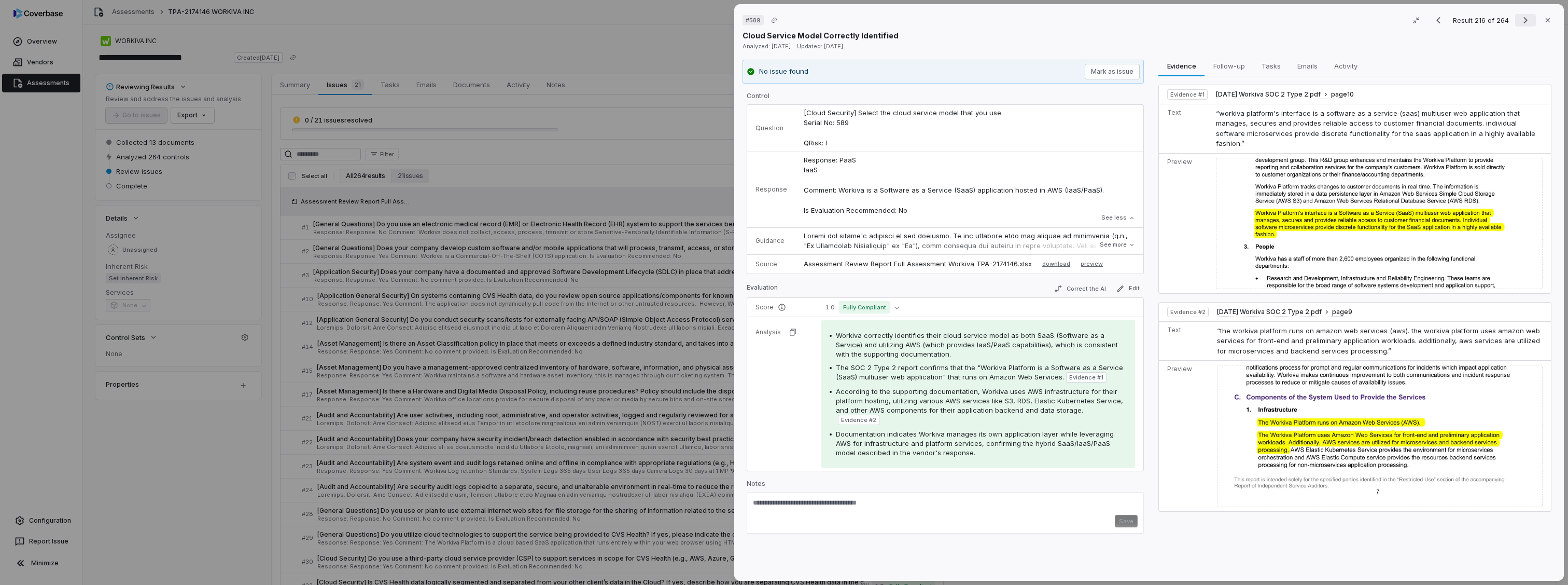
click at [1525, 22] on icon "Next result" at bounding box center [1525, 20] width 12 height 12
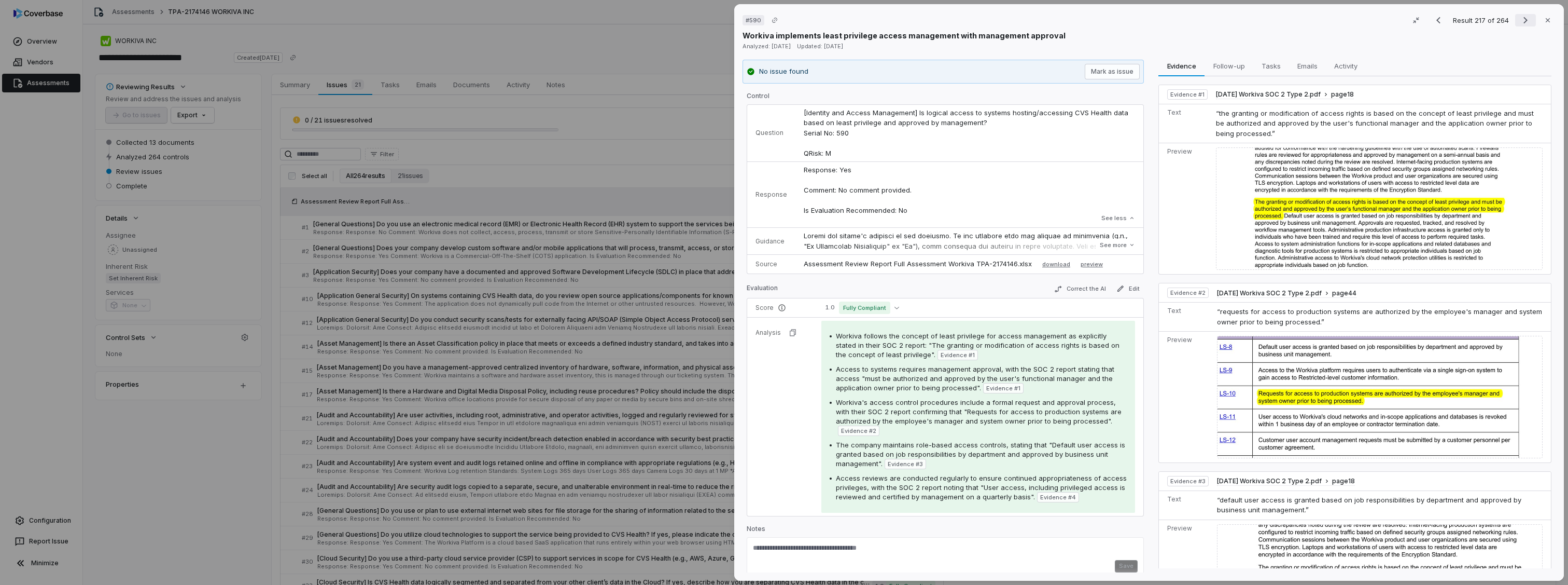
click at [1525, 22] on icon "Next result" at bounding box center [1525, 20] width 12 height 12
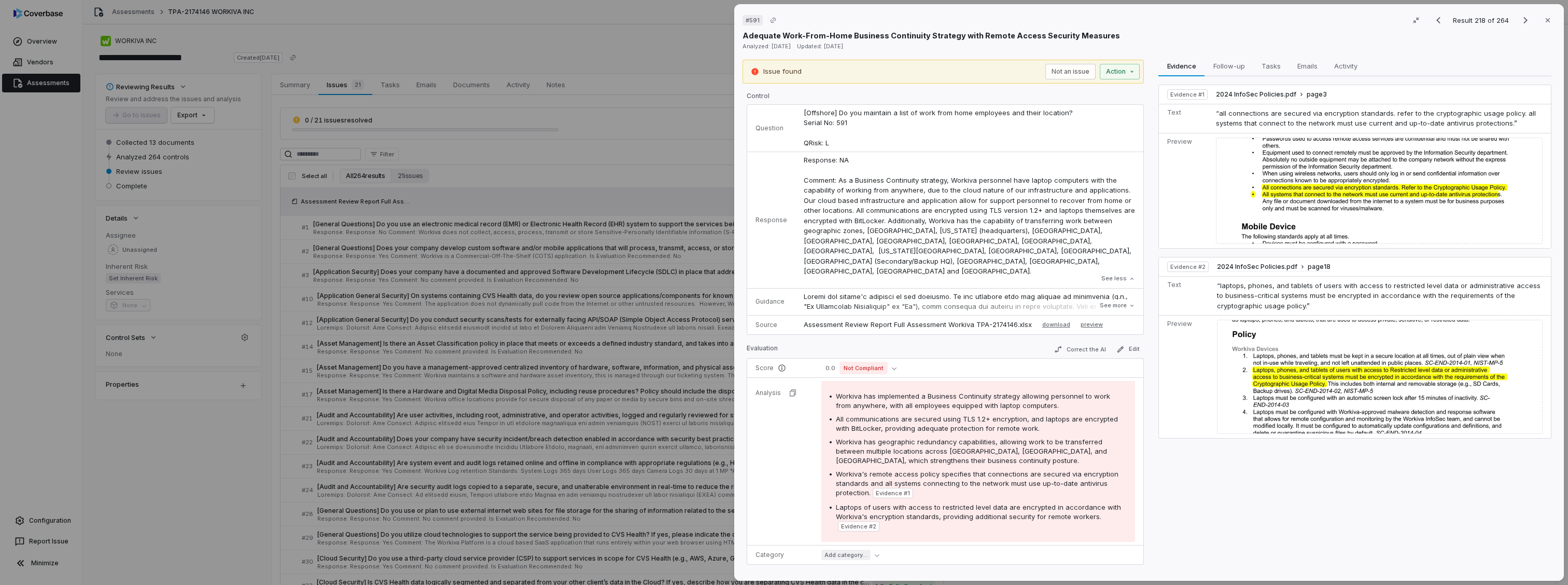
click at [1444, 18] on div "Result 218 of 264 Close" at bounding box center [1492, 20] width 128 height 15
click at [1433, 22] on icon "Previous result" at bounding box center [1439, 20] width 12 height 12
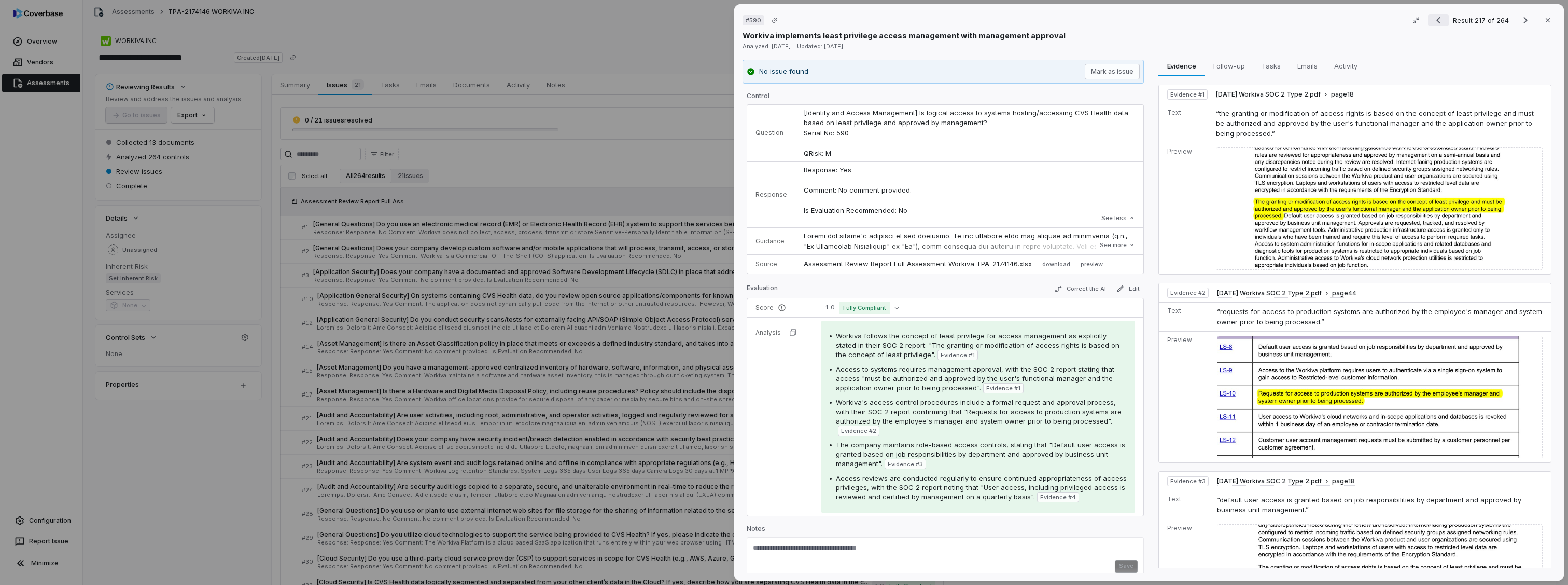
click at [1433, 22] on icon "Previous result" at bounding box center [1439, 20] width 12 height 12
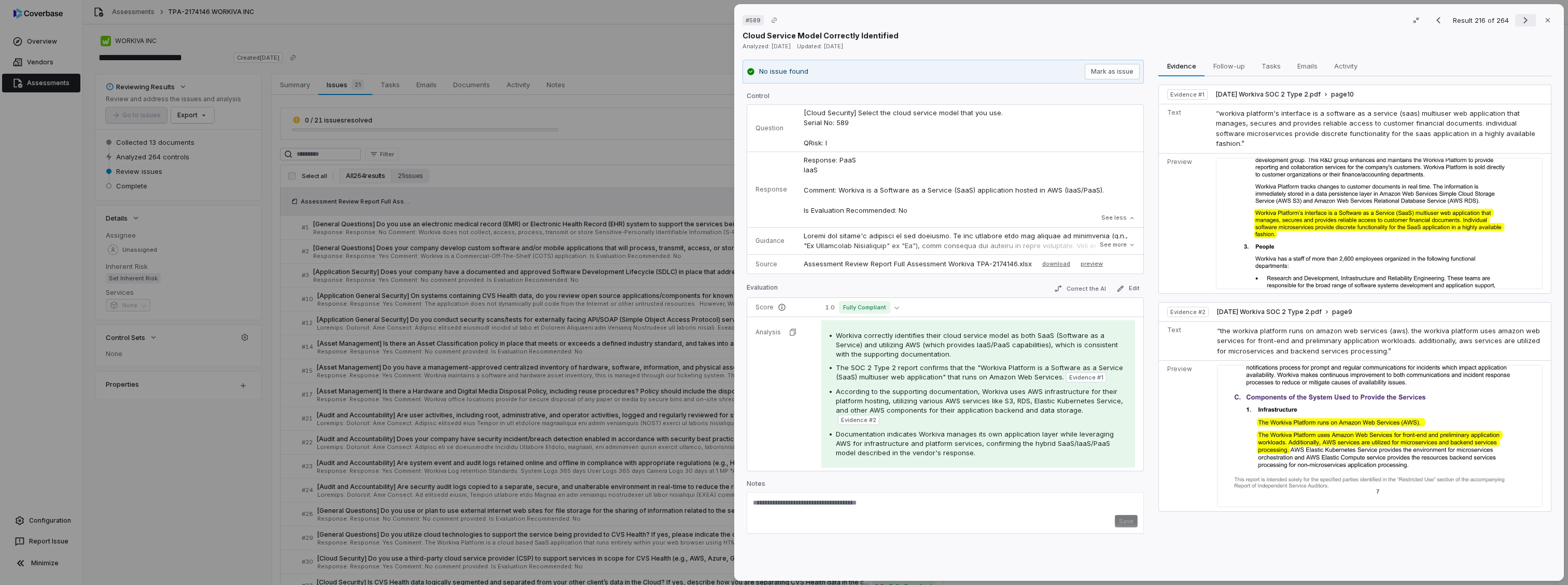
click at [1525, 19] on icon "Next result" at bounding box center [1525, 20] width 12 height 12
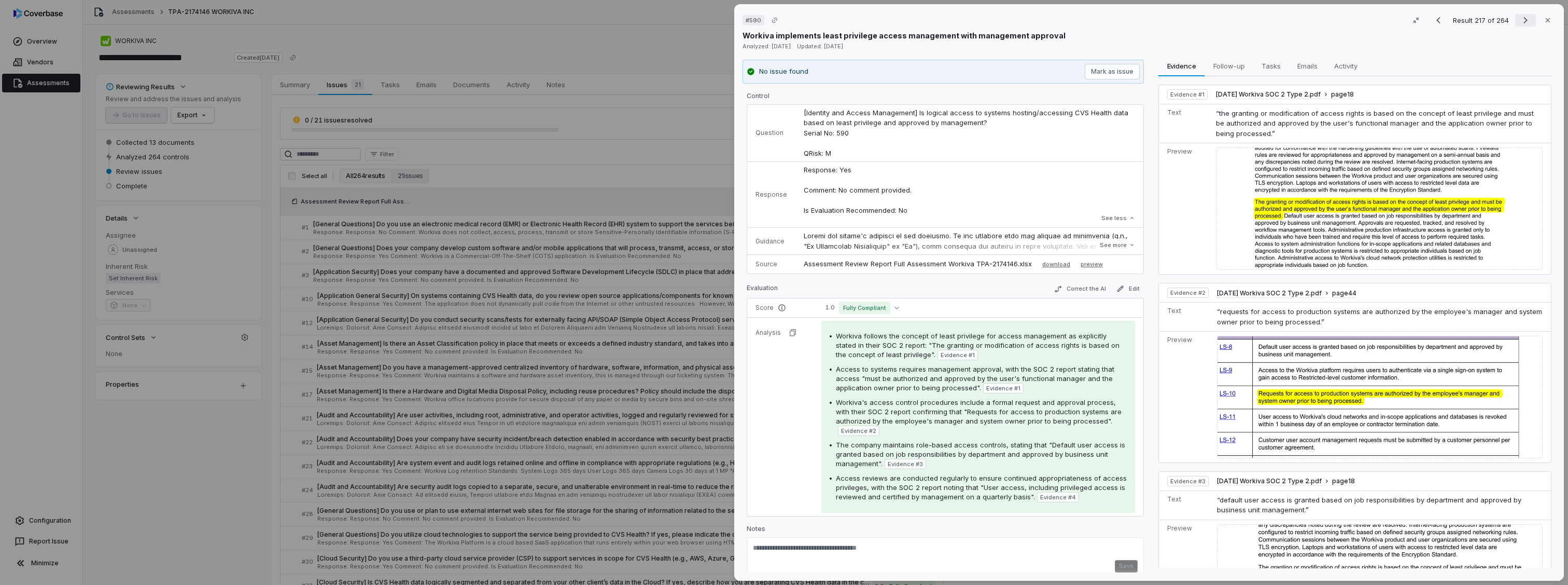
click at [1525, 19] on icon "Next result" at bounding box center [1525, 20] width 12 height 12
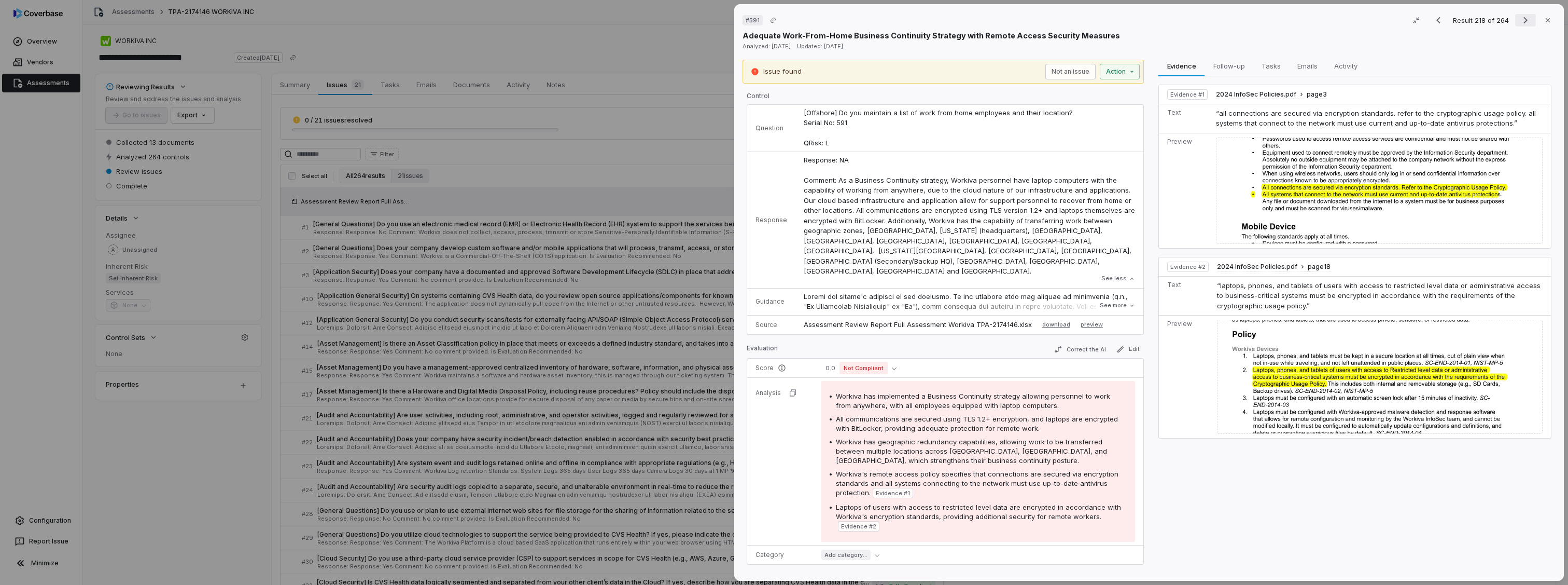
click at [1525, 19] on icon "Next result" at bounding box center [1525, 20] width 12 height 12
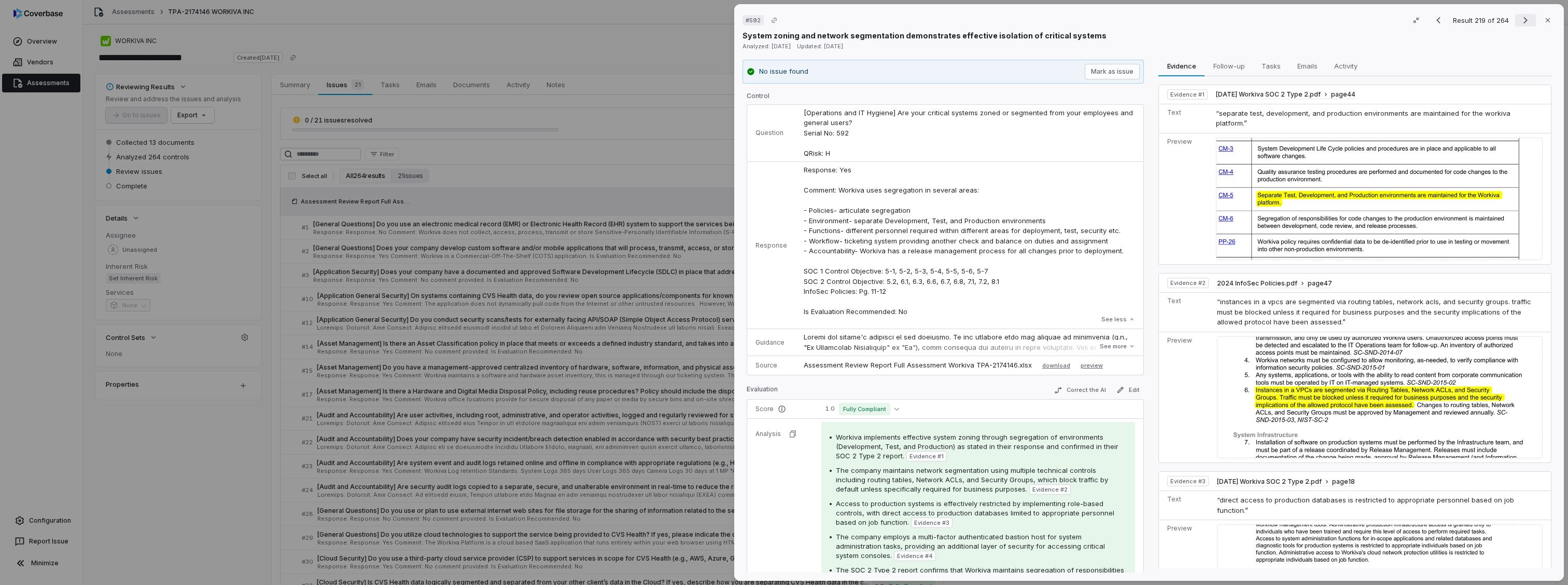
click at [1525, 19] on icon "Next result" at bounding box center [1525, 20] width 12 height 12
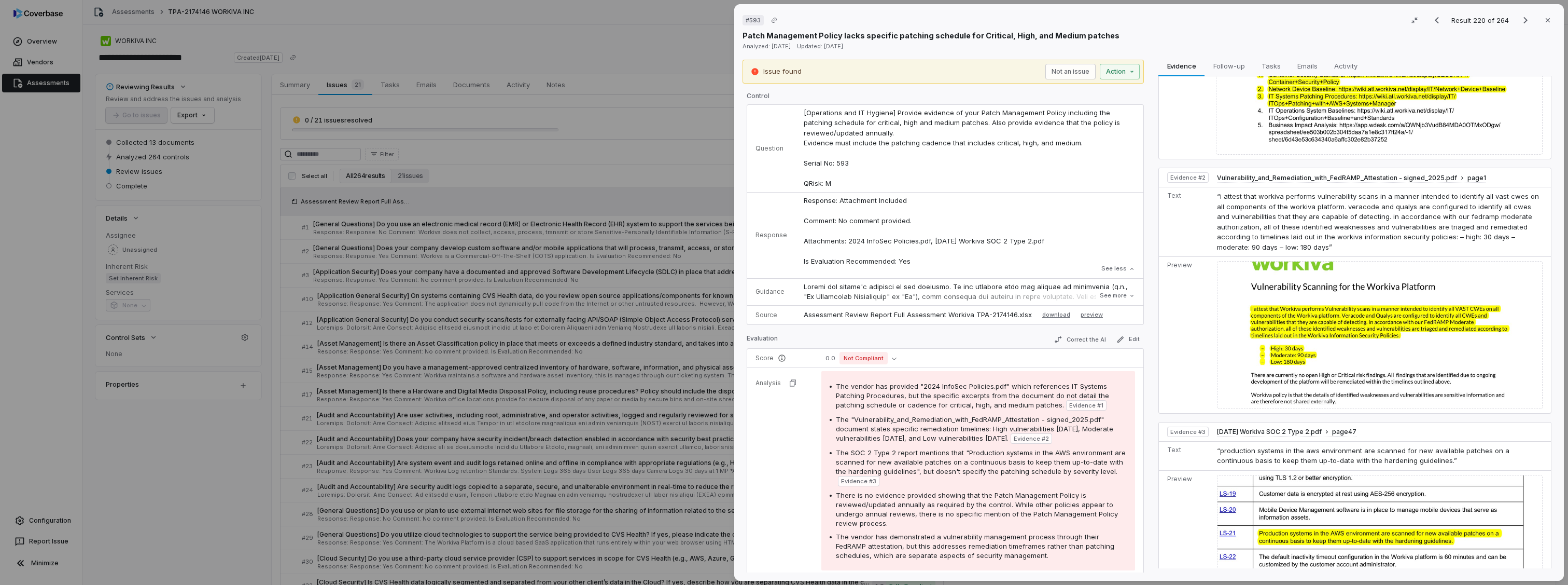
scroll to position [185, 0]
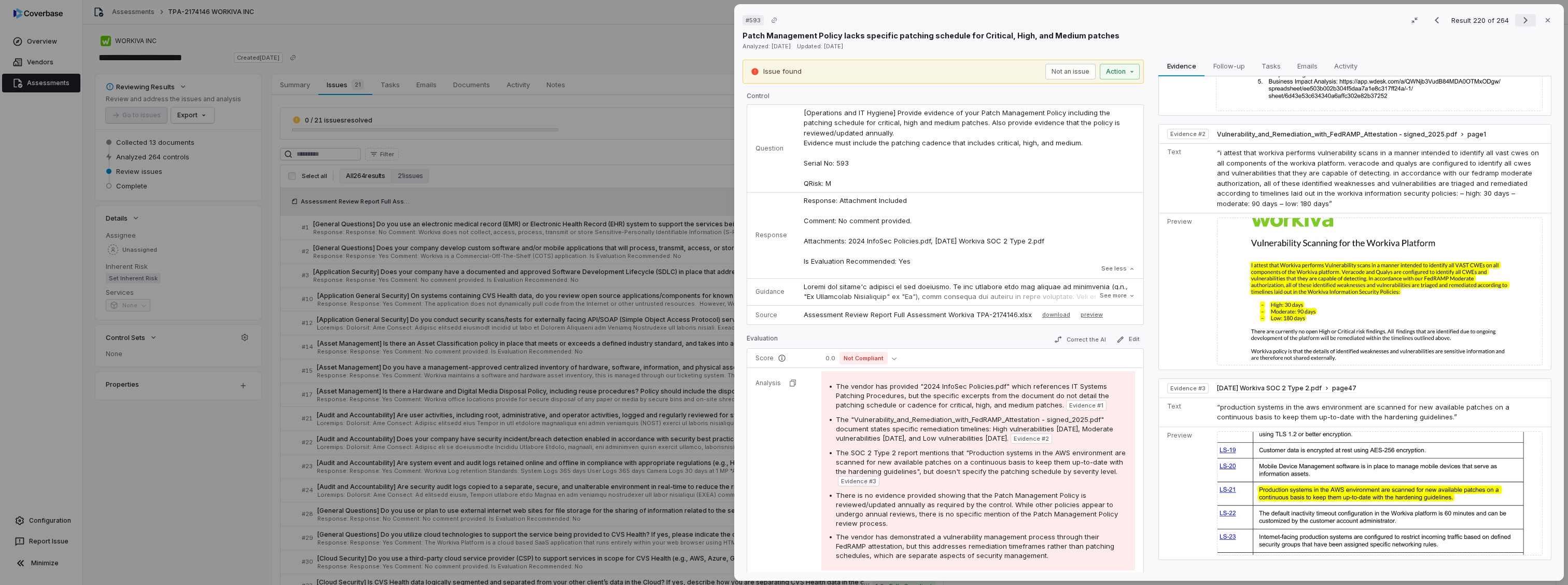
click at [1521, 19] on icon "Next result" at bounding box center [1525, 20] width 12 height 12
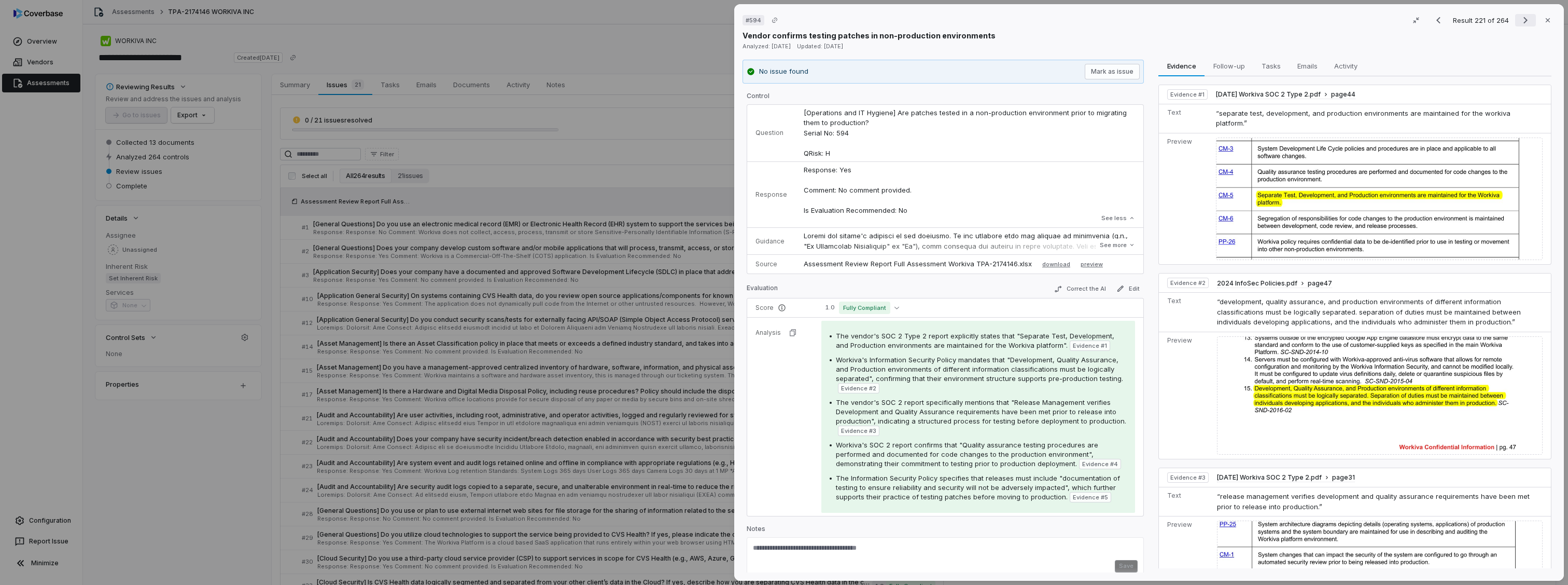
click at [1519, 19] on icon "Next result" at bounding box center [1525, 20] width 12 height 12
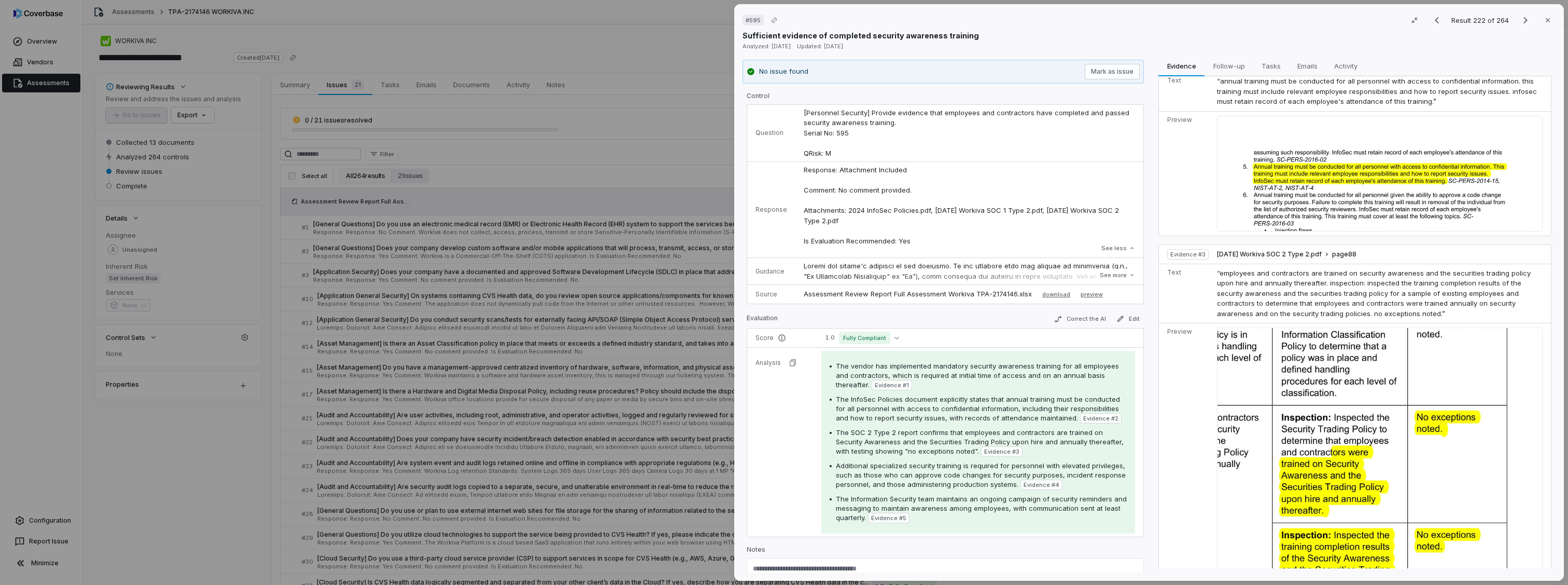
scroll to position [259, 0]
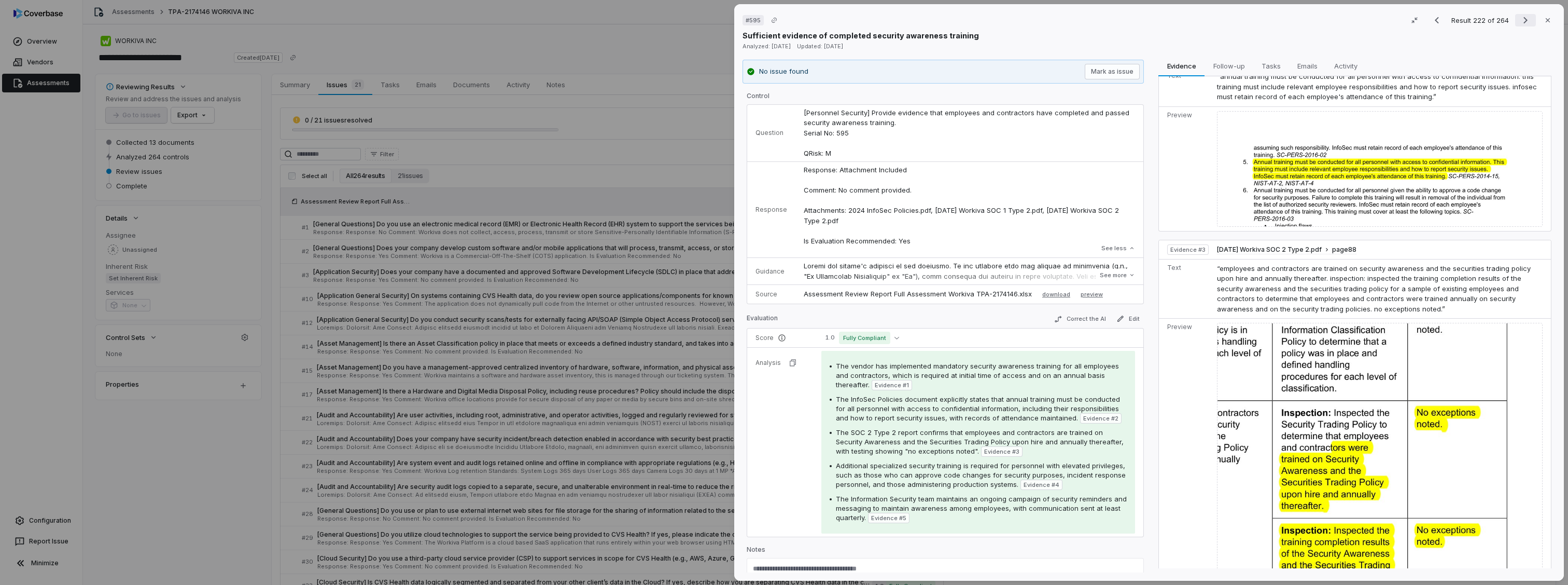
click at [1524, 22] on icon "Next result" at bounding box center [1525, 20] width 12 height 12
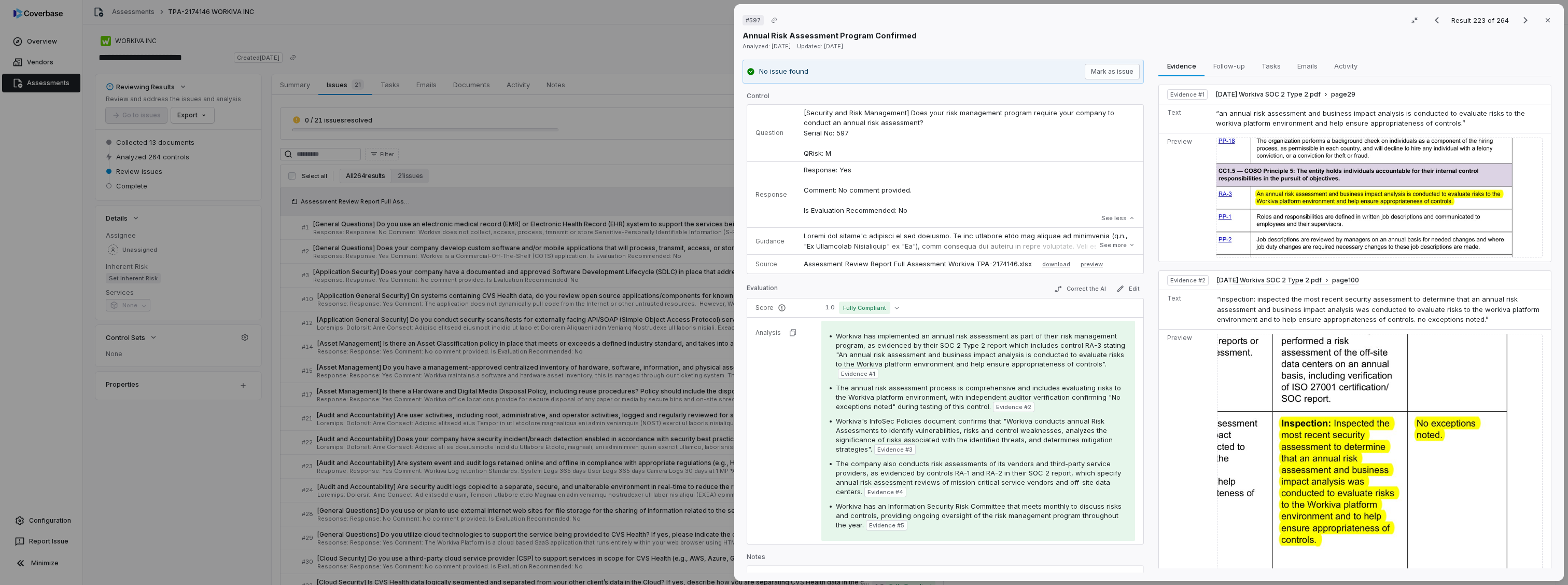
click at [1429, 27] on div "Result 223 of 264 Close" at bounding box center [1492, 20] width 129 height 15
click at [1431, 25] on icon "Previous result" at bounding box center [1437, 20] width 12 height 12
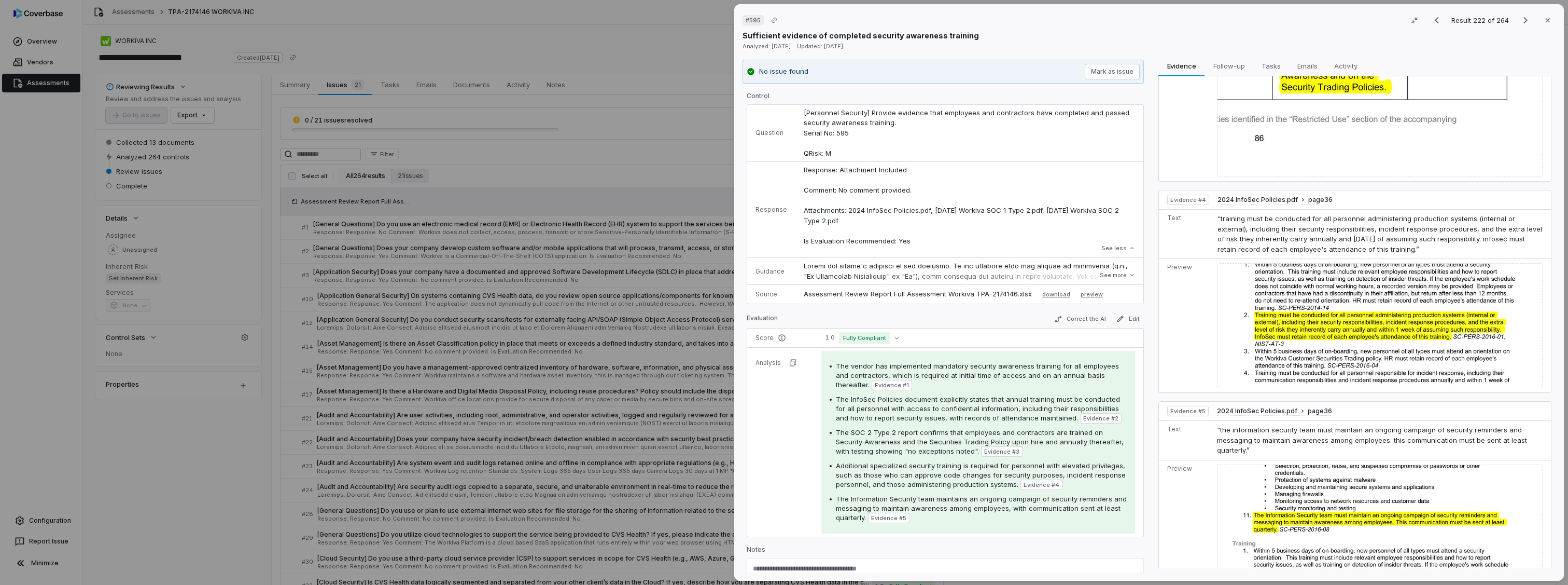
scroll to position [835, 0]
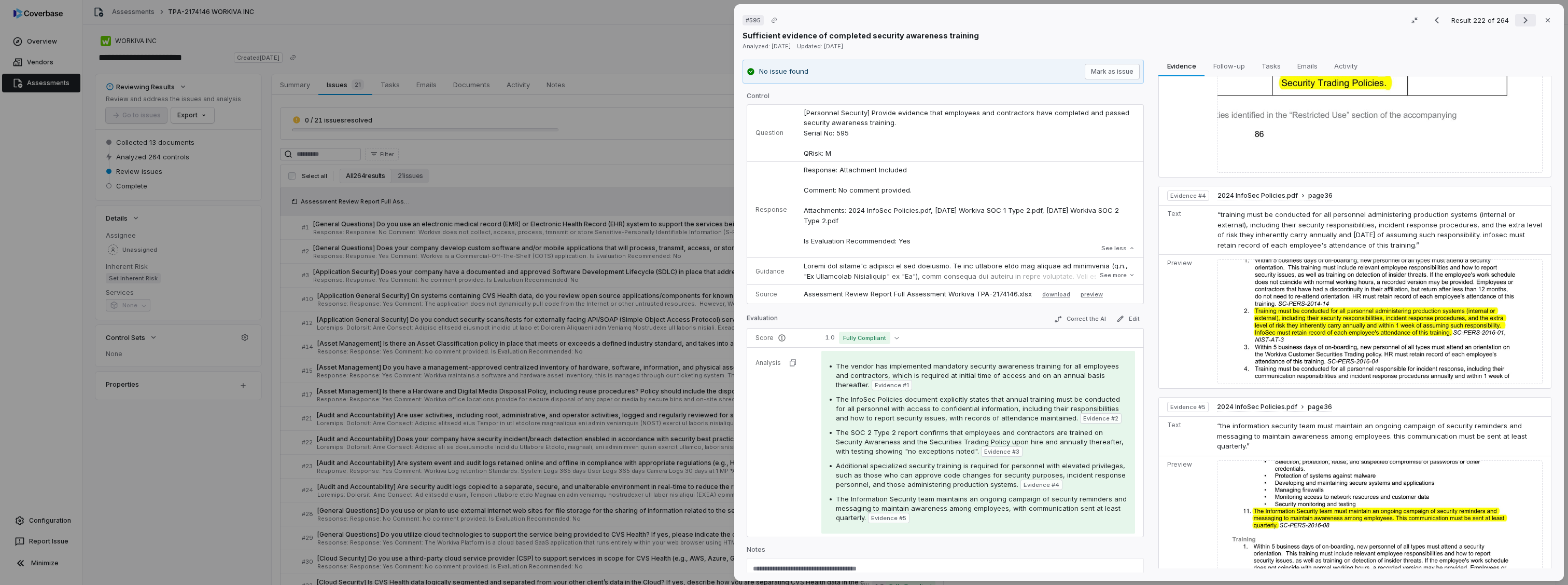
click at [1516, 16] on button "Next result" at bounding box center [1526, 20] width 21 height 12
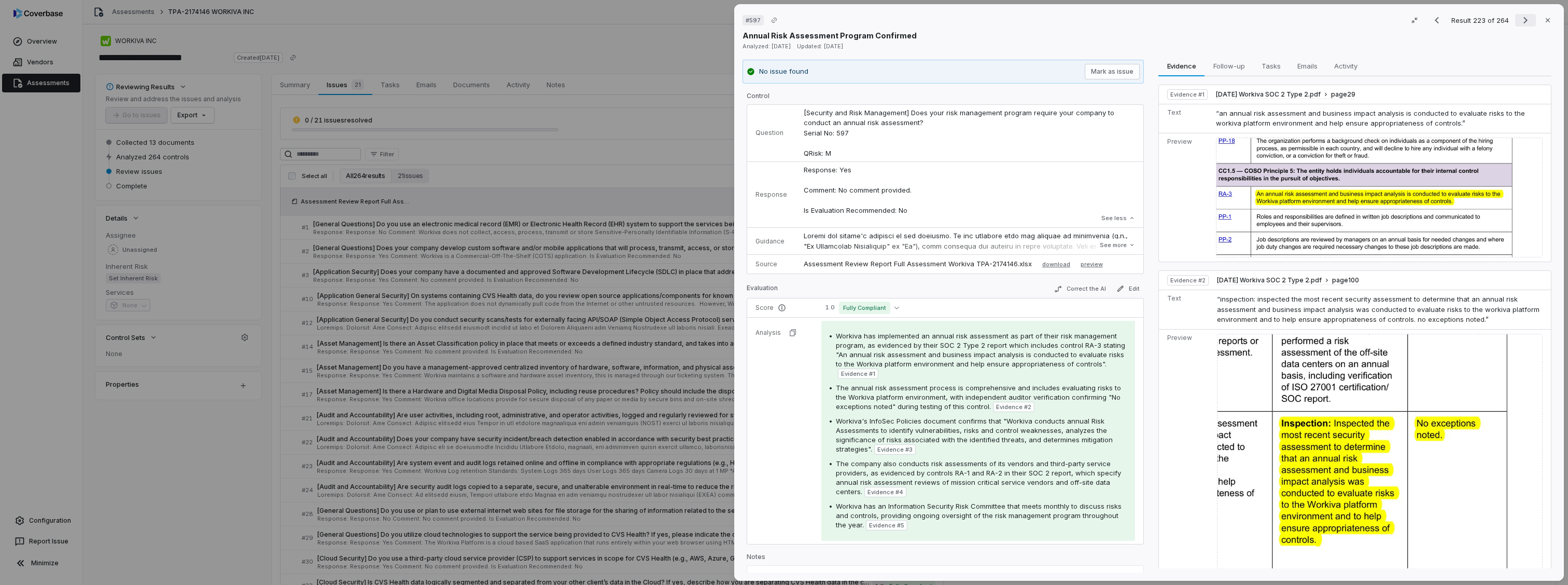
click at [1519, 18] on icon "Next result" at bounding box center [1525, 20] width 12 height 12
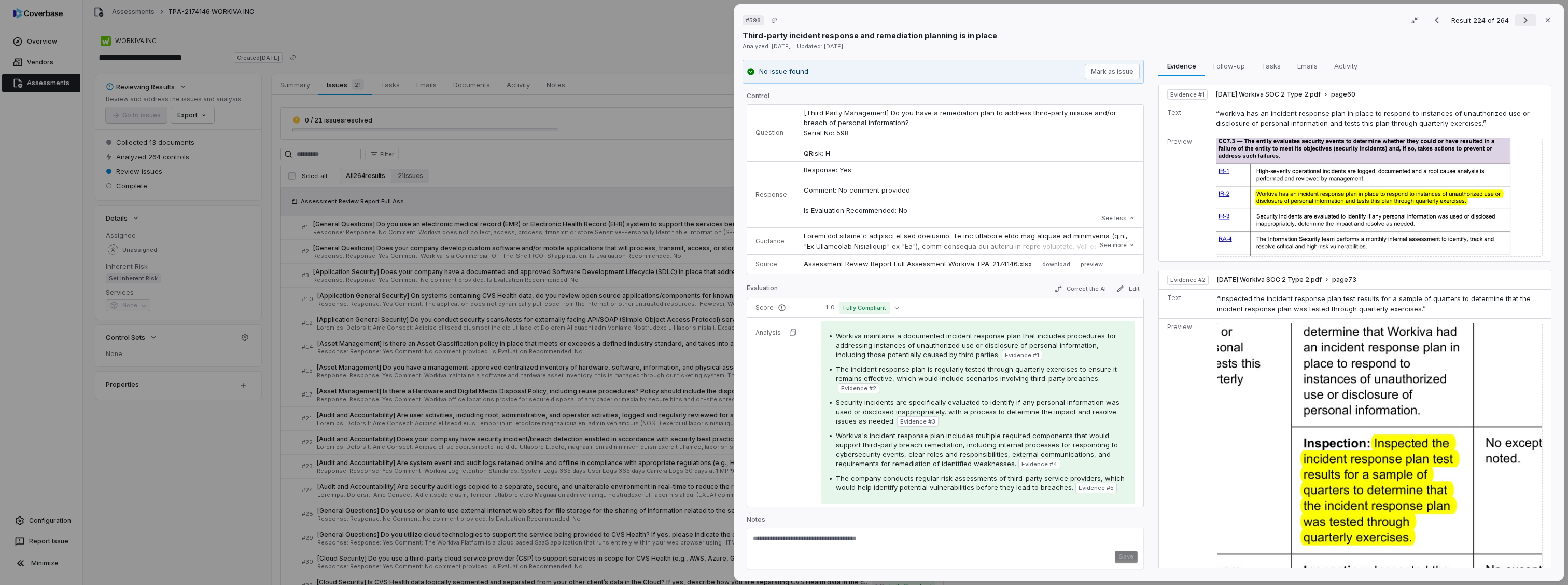
click at [1519, 18] on icon "Next result" at bounding box center [1525, 20] width 12 height 12
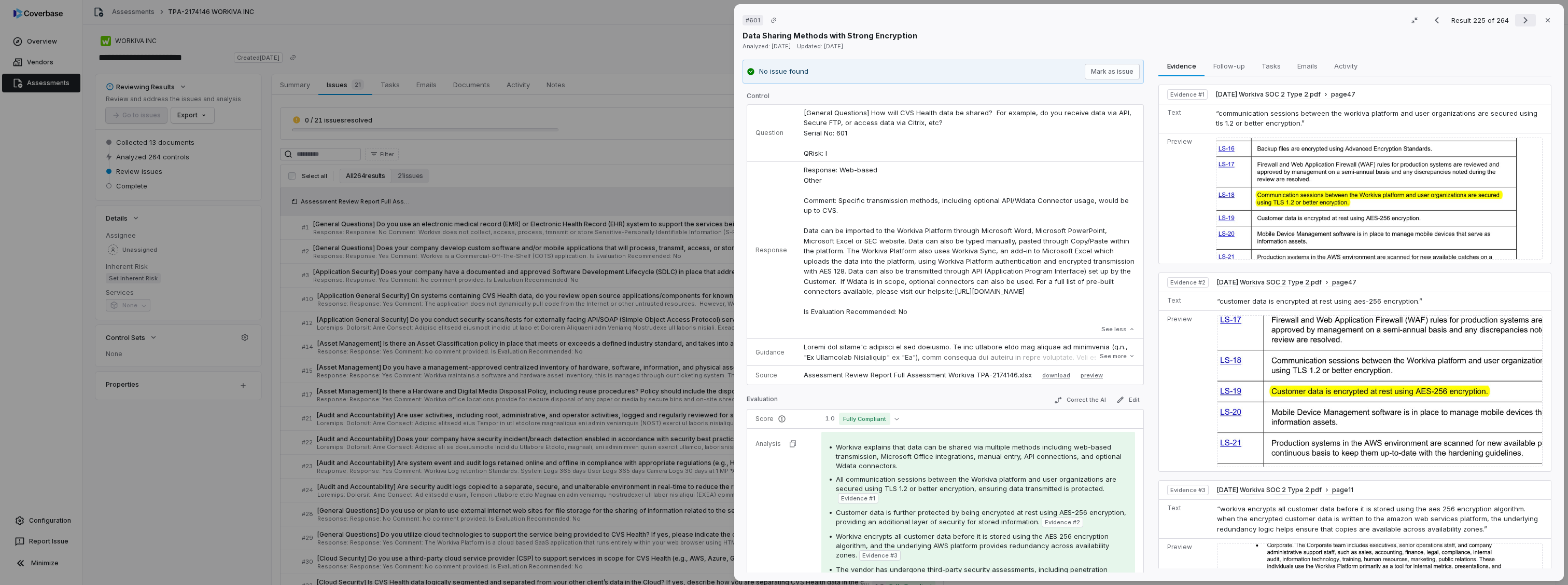
click at [1519, 18] on icon "Next result" at bounding box center [1525, 20] width 12 height 12
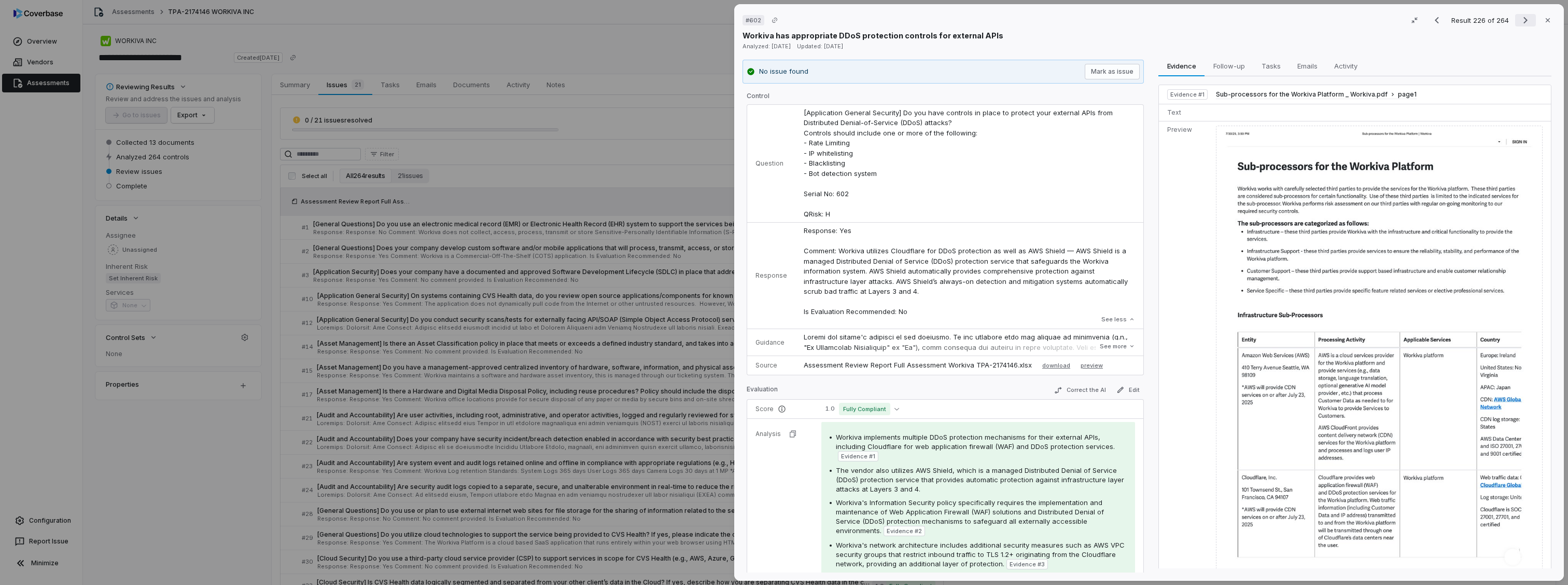
click at [1519, 18] on icon "Next result" at bounding box center [1525, 20] width 12 height 12
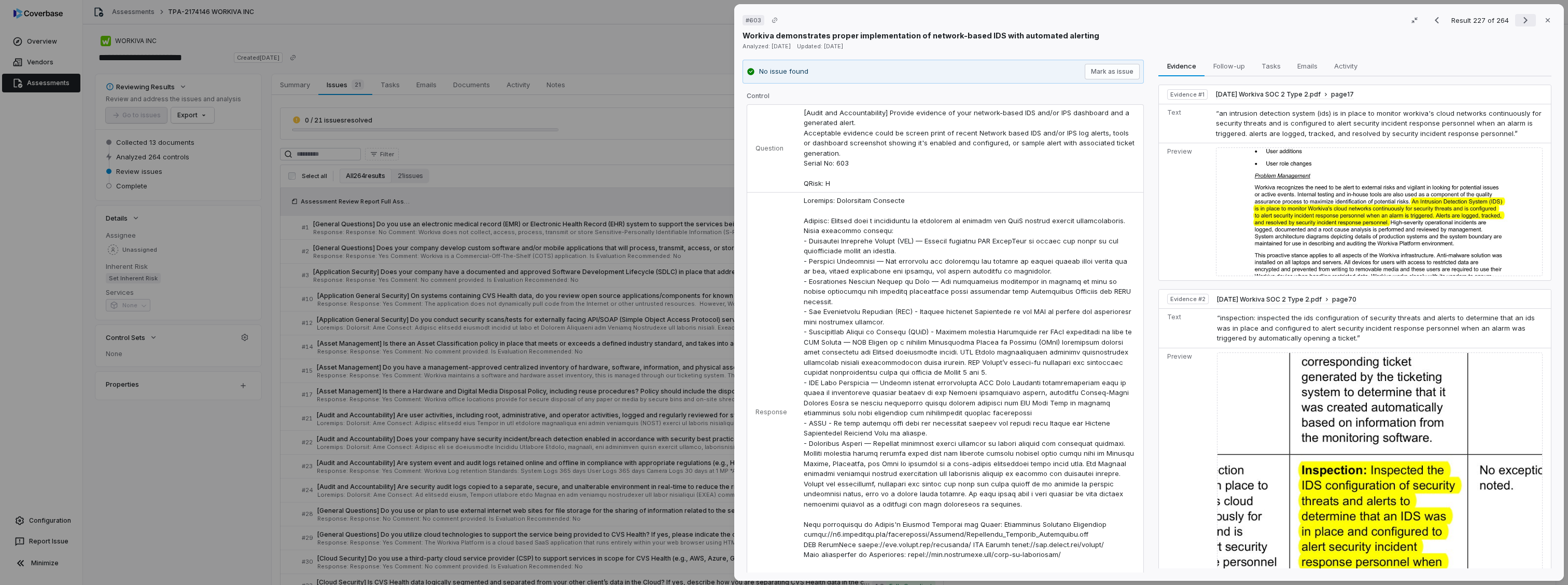
click at [1519, 19] on icon "Next result" at bounding box center [1525, 20] width 12 height 12
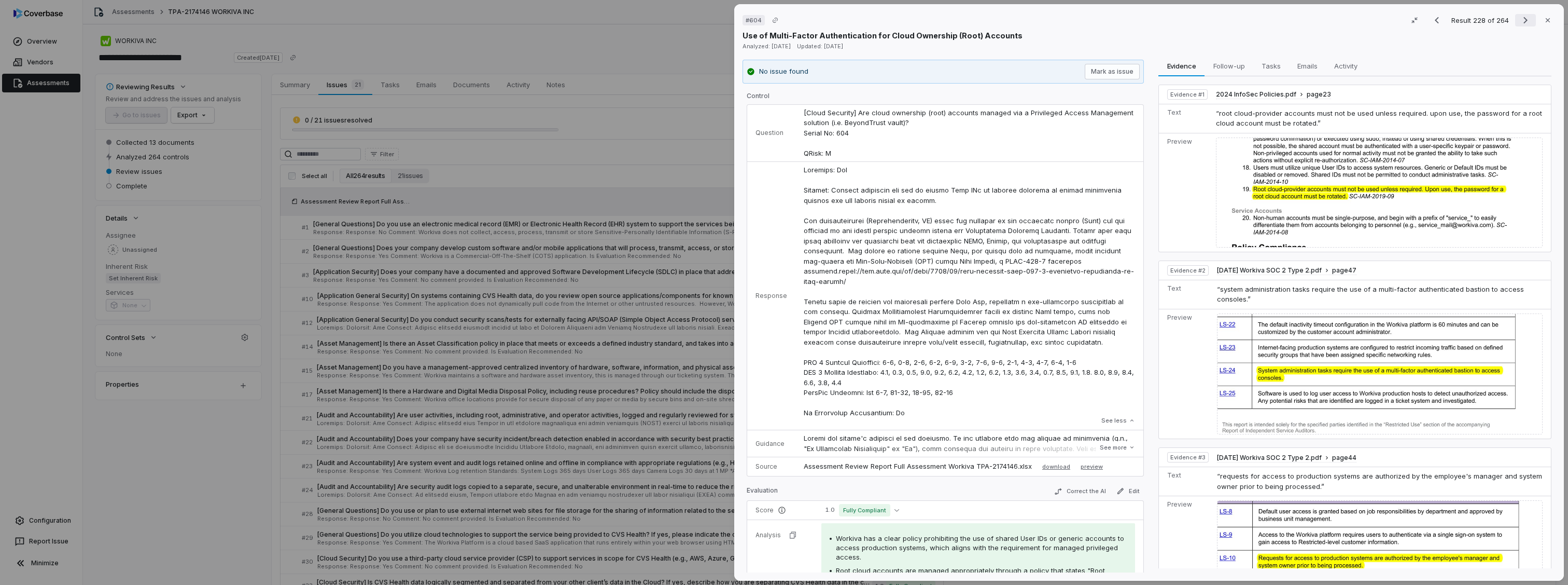
click at [1524, 18] on icon "Next result" at bounding box center [1526, 20] width 4 height 7
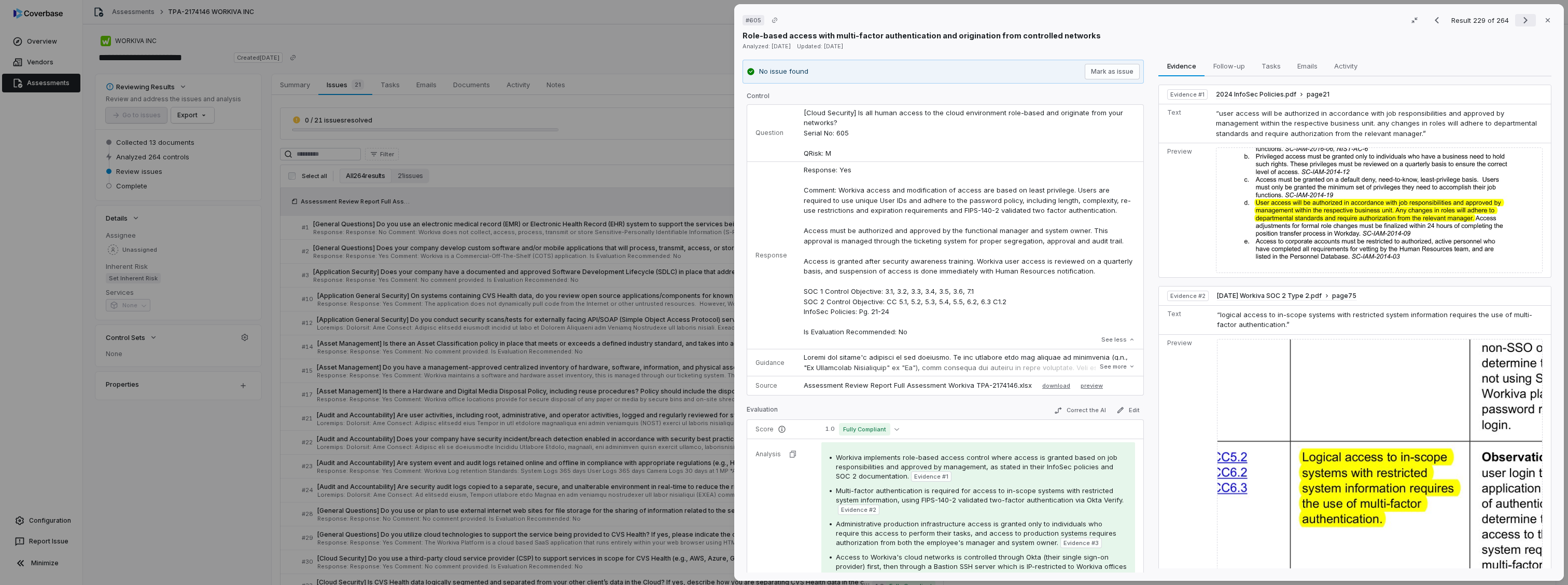
click at [1524, 18] on icon "Next result" at bounding box center [1526, 20] width 4 height 7
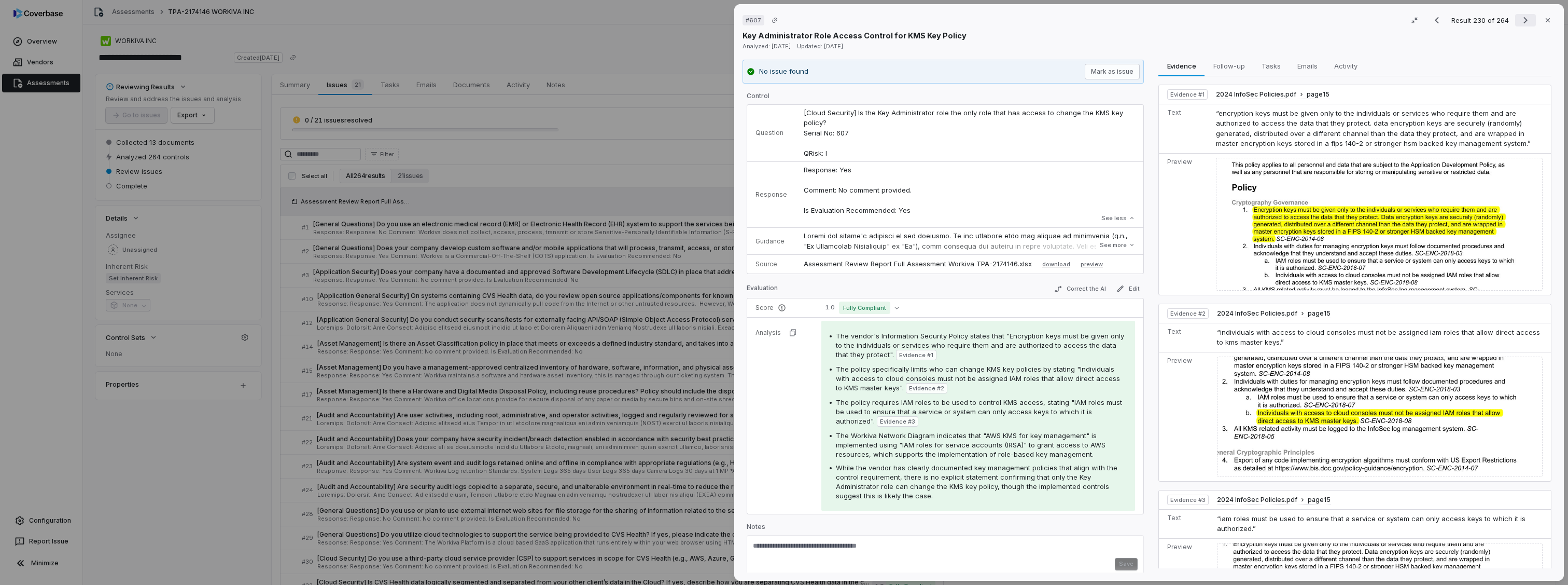
click at [1524, 18] on icon "Next result" at bounding box center [1526, 20] width 4 height 7
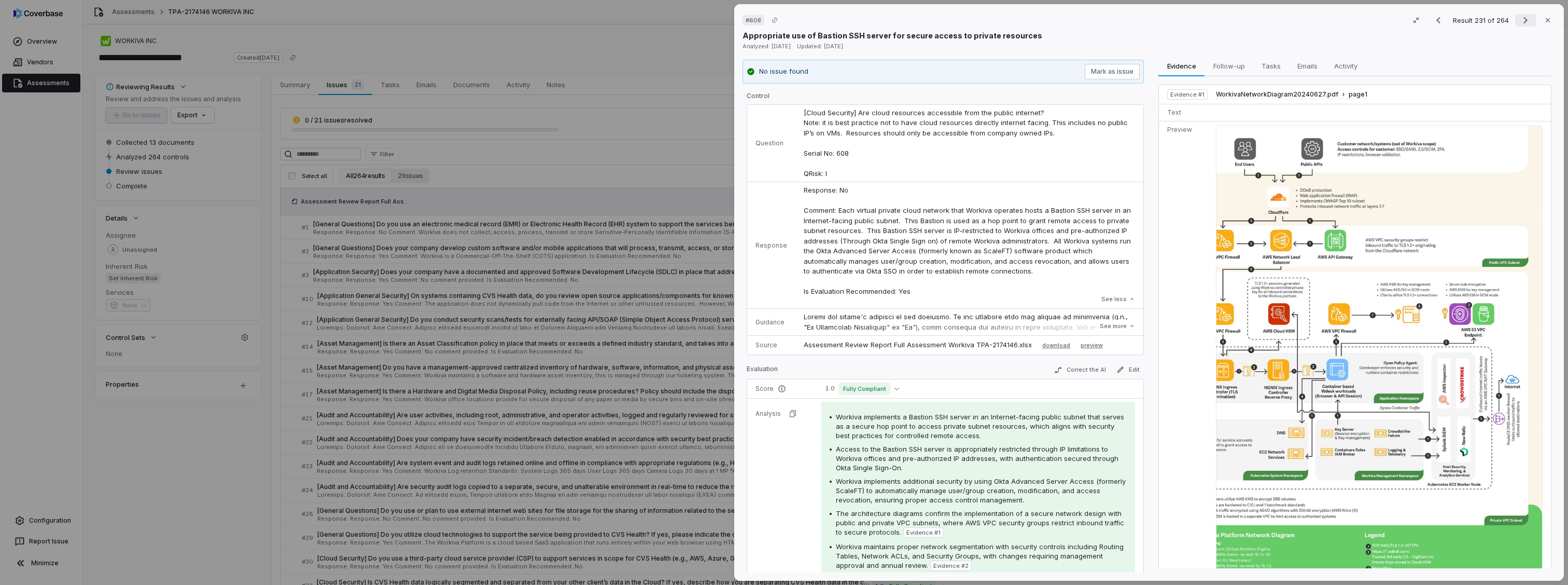
click at [1519, 19] on icon "Next result" at bounding box center [1525, 20] width 12 height 12
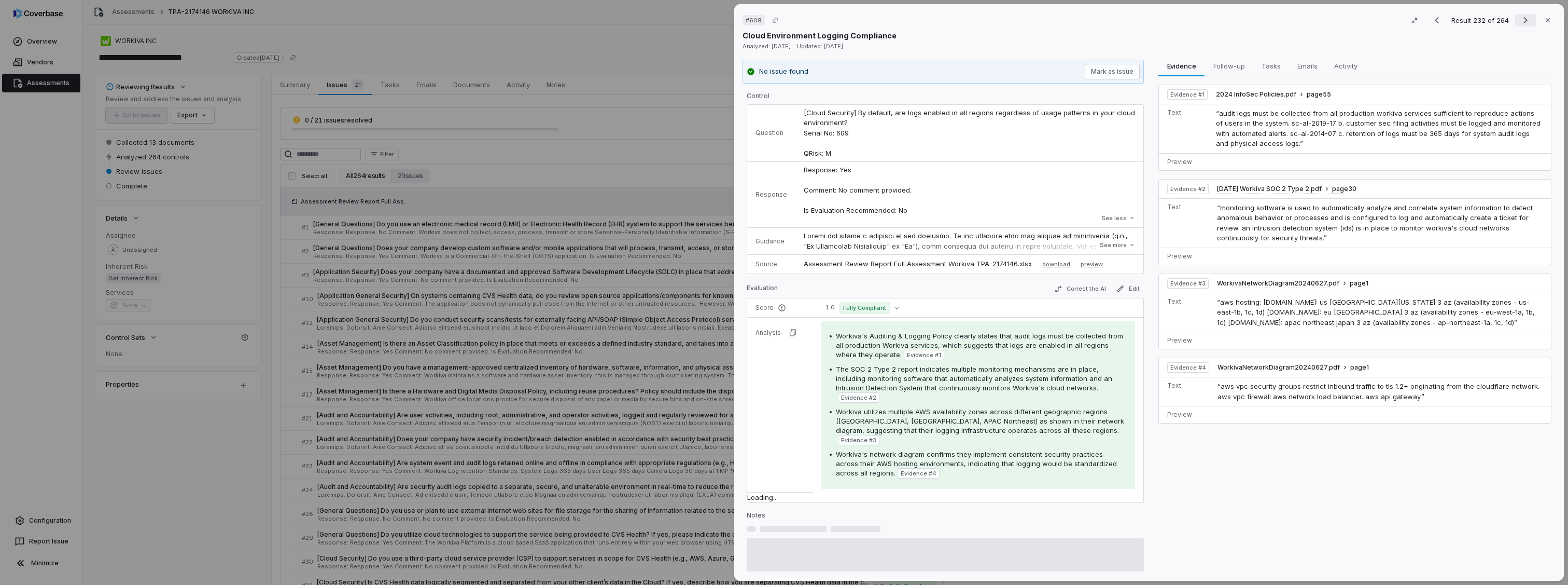
click at [1519, 19] on icon "Next result" at bounding box center [1525, 20] width 12 height 12
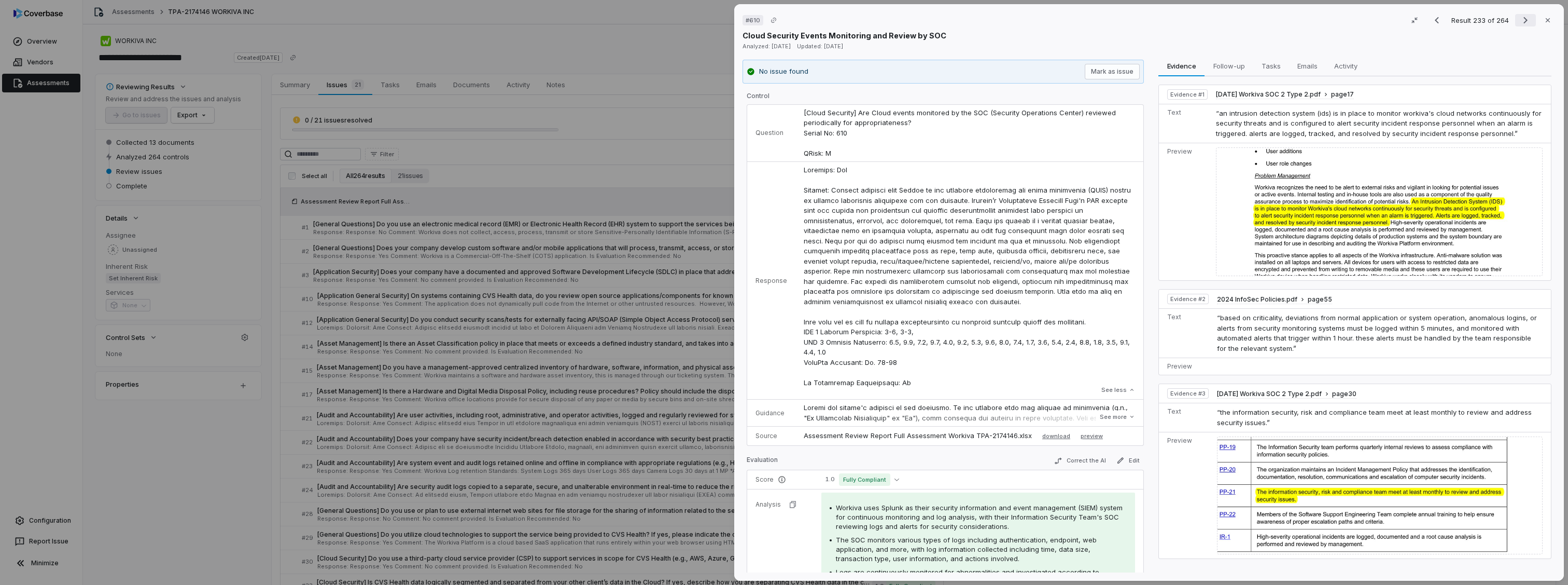
click at [1519, 19] on icon "Next result" at bounding box center [1525, 20] width 12 height 12
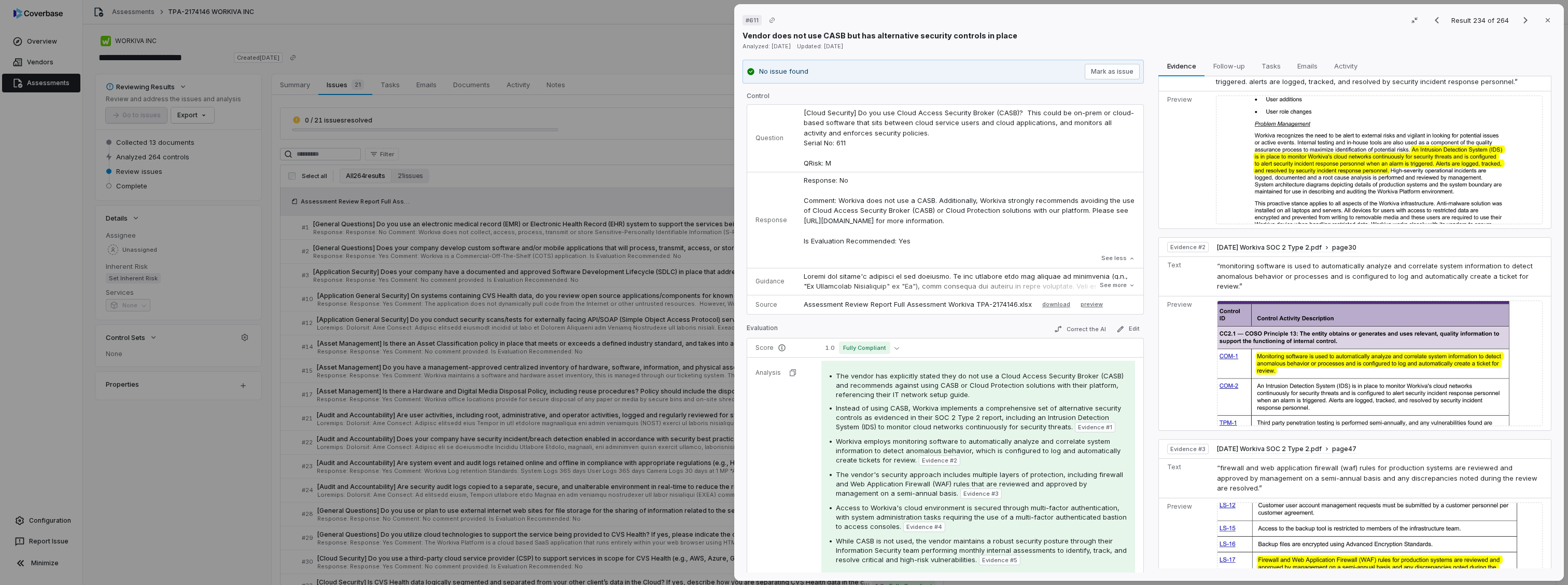
scroll to position [104, 0]
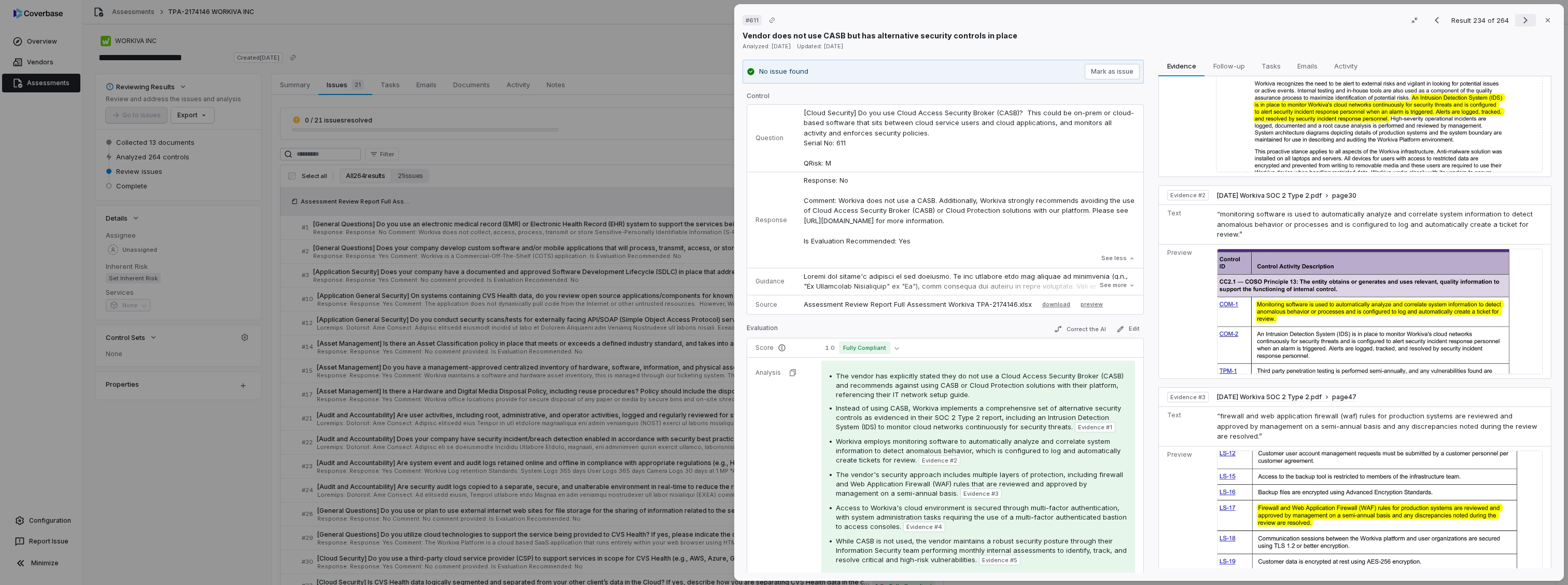
click at [1527, 24] on button "Next result" at bounding box center [1526, 20] width 21 height 12
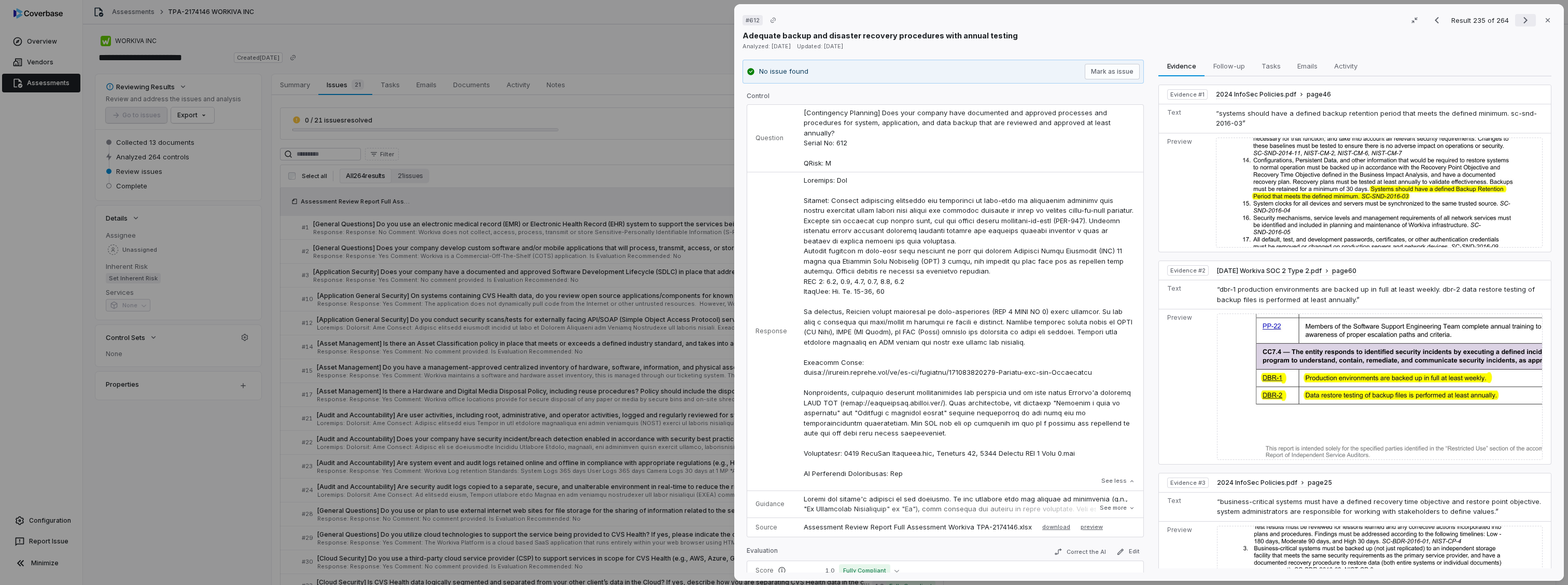
click at [1519, 21] on icon "Next result" at bounding box center [1525, 20] width 12 height 12
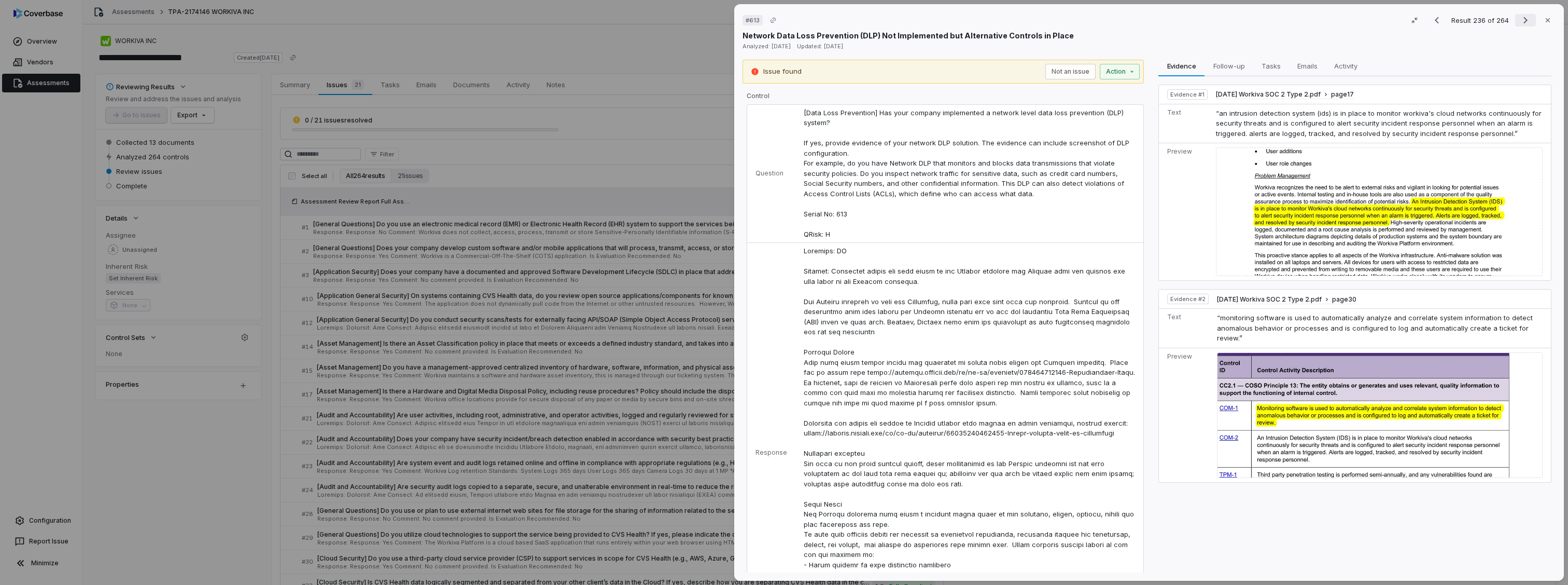
click at [1519, 21] on icon "Next result" at bounding box center [1525, 20] width 12 height 12
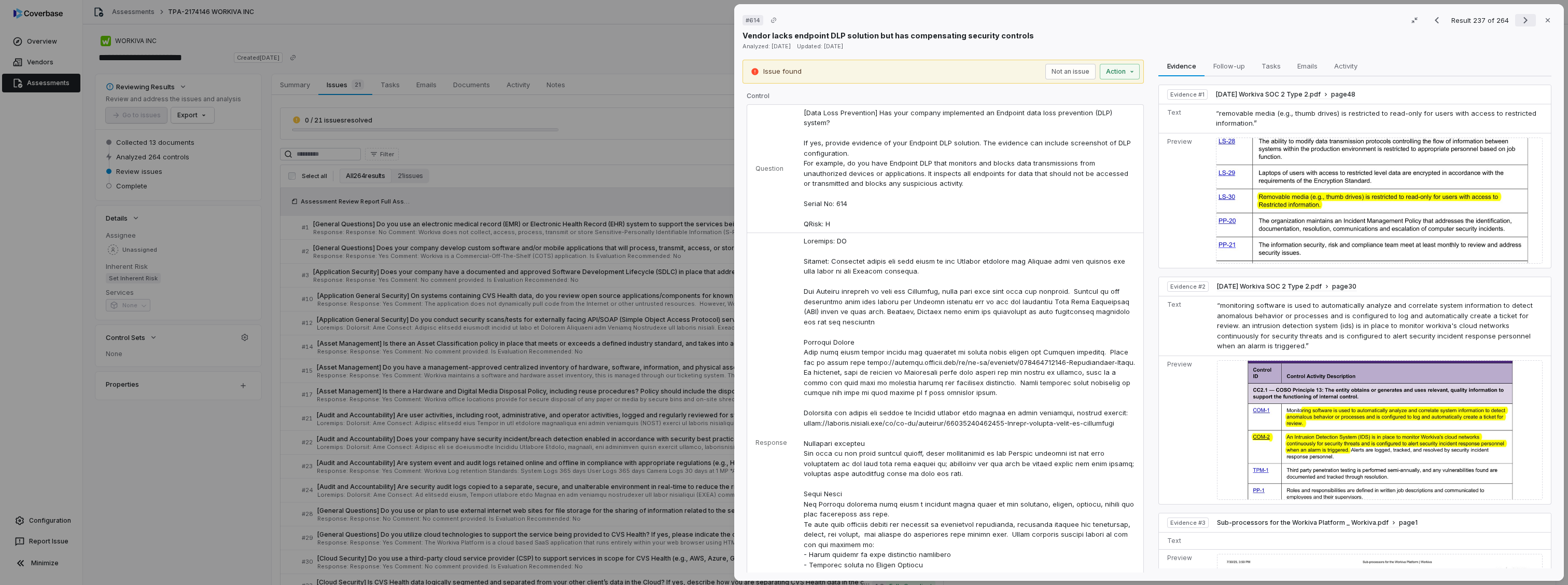
click at [1519, 21] on icon "Next result" at bounding box center [1525, 20] width 12 height 12
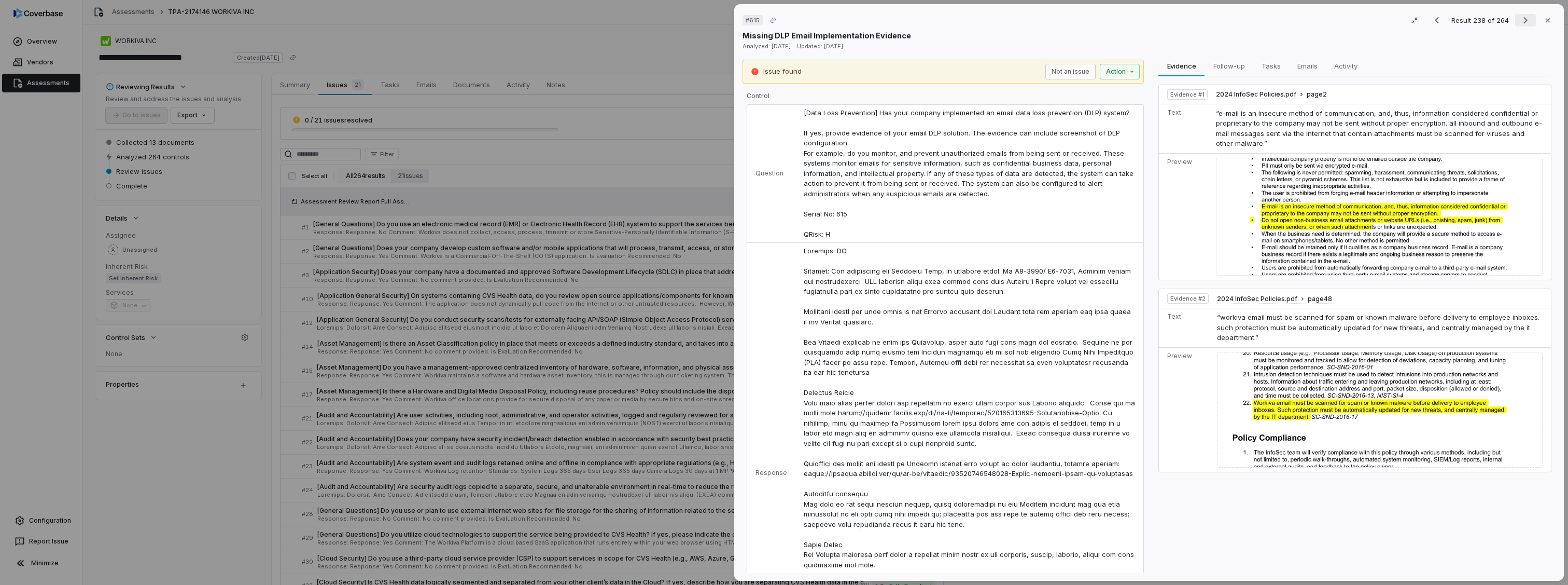
click at [1519, 21] on icon "Next result" at bounding box center [1525, 20] width 12 height 12
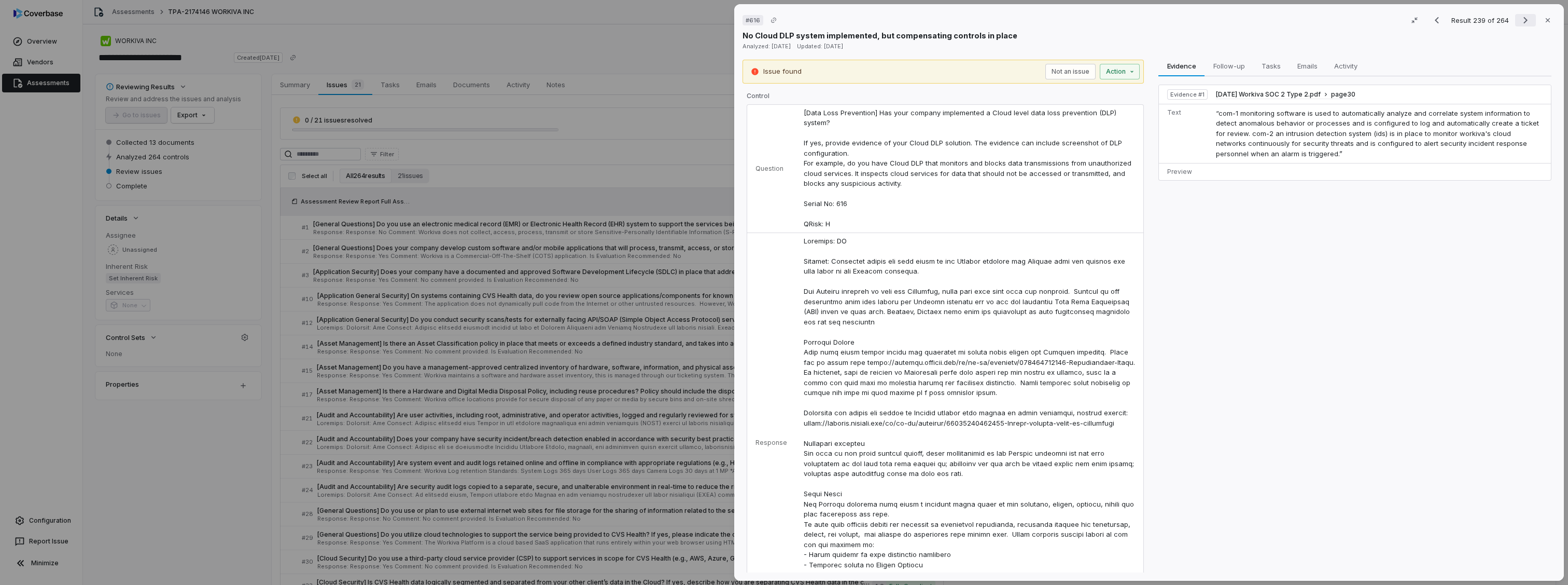
click at [1519, 21] on icon "Next result" at bounding box center [1525, 20] width 12 height 12
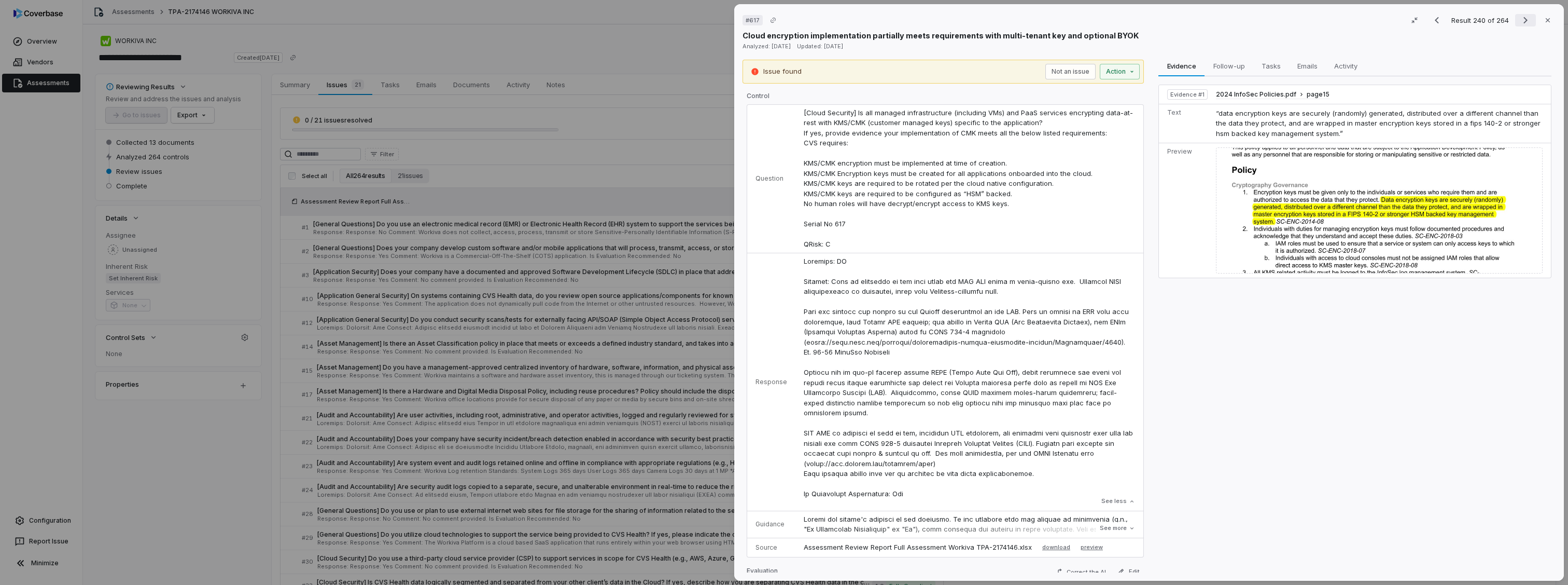
click at [1519, 19] on icon "Next result" at bounding box center [1525, 20] width 12 height 12
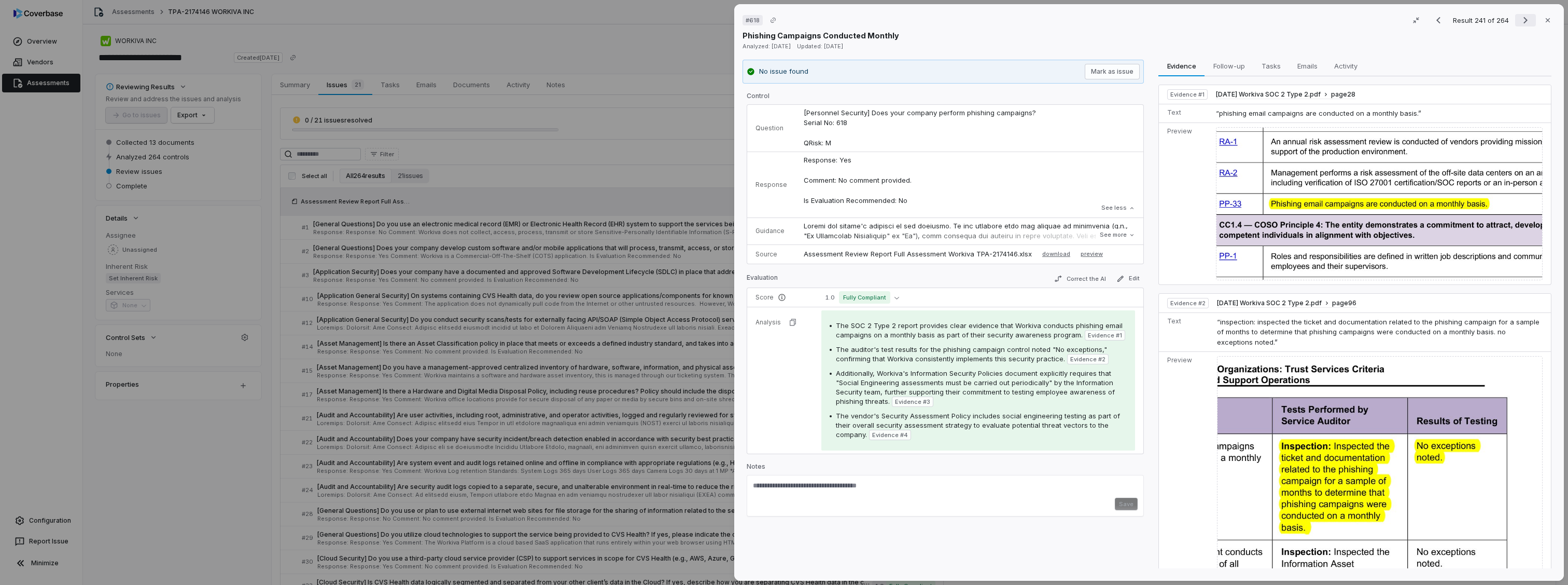
click at [1519, 19] on icon "Next result" at bounding box center [1525, 20] width 12 height 12
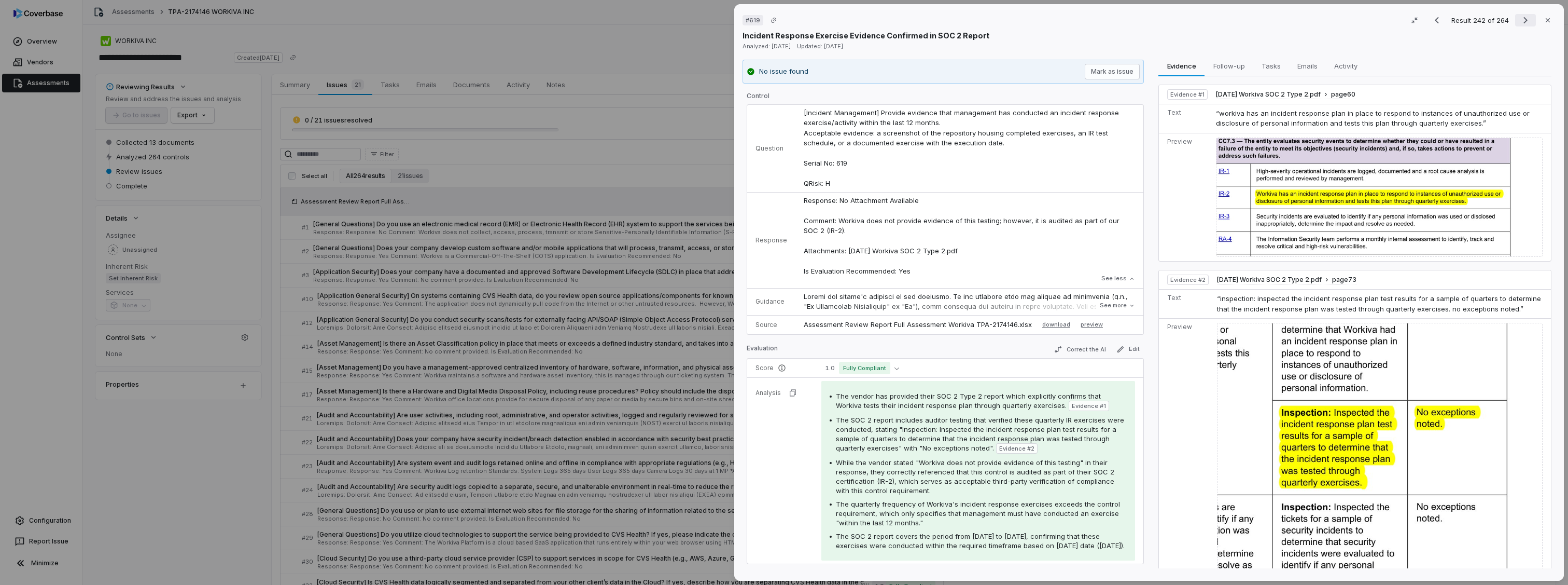
click at [1519, 26] on icon "Next result" at bounding box center [1525, 20] width 12 height 12
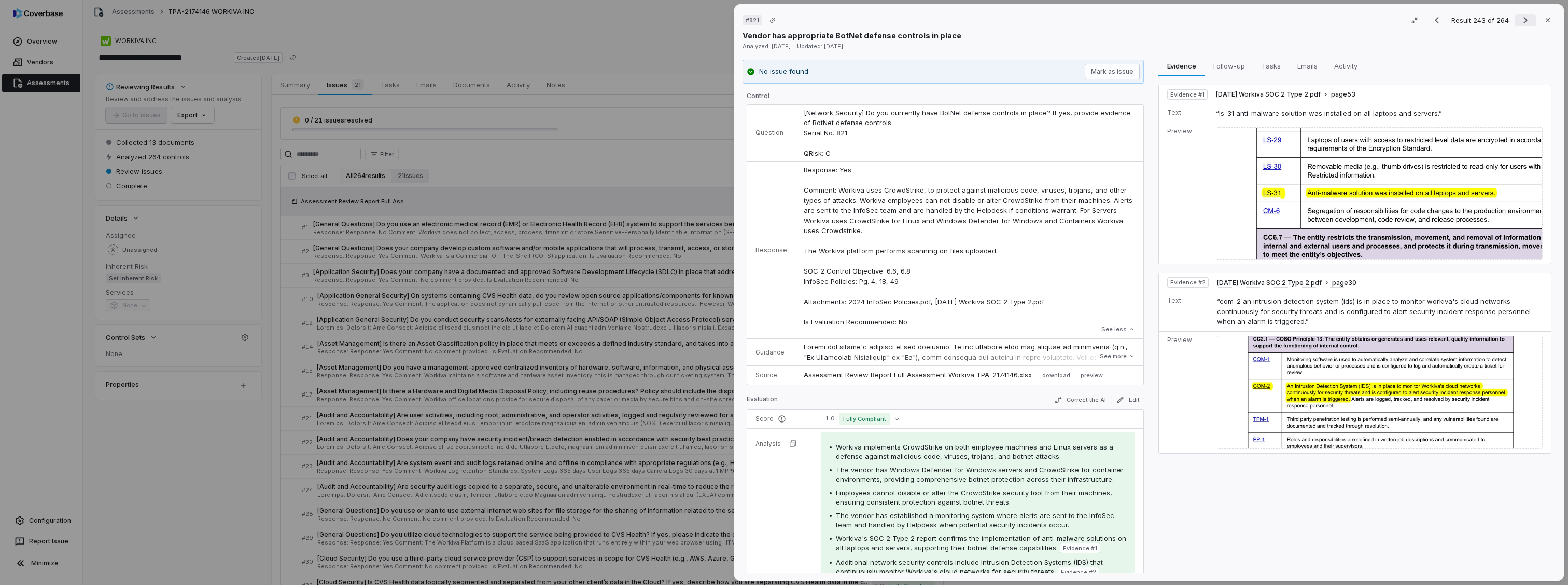
click at [1519, 26] on icon "Next result" at bounding box center [1525, 20] width 12 height 12
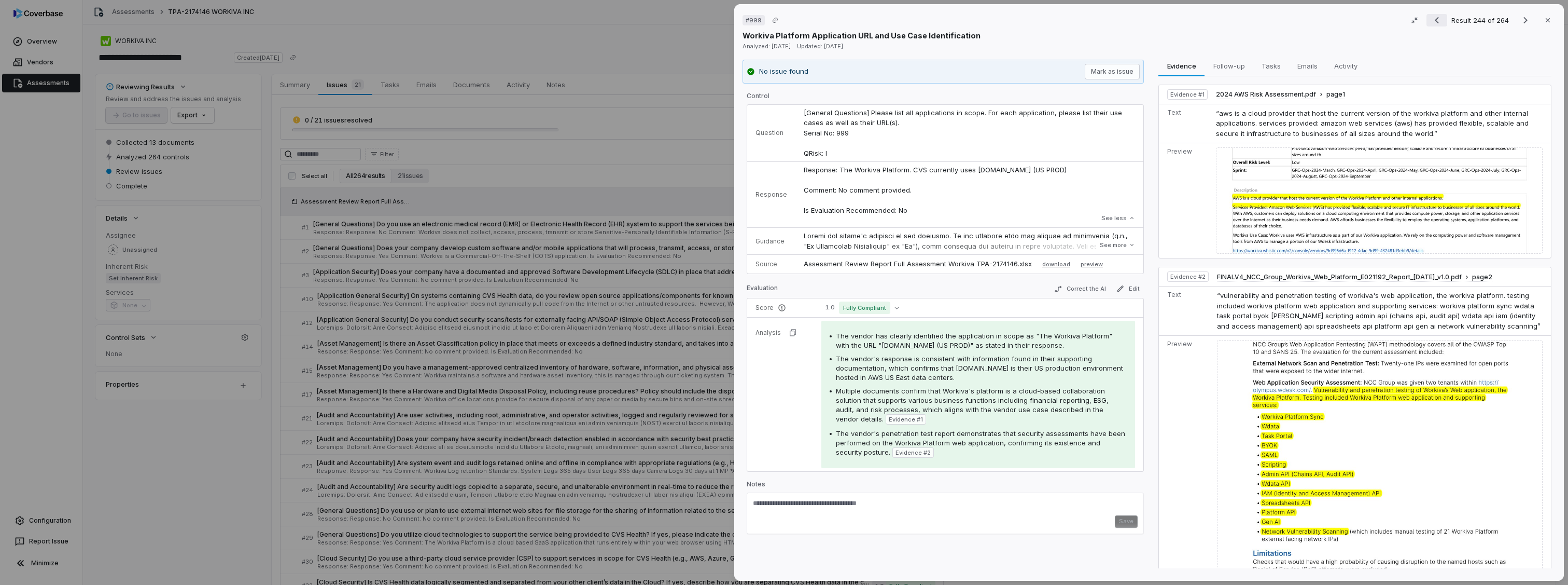
click at [1437, 18] on icon "Previous result" at bounding box center [1437, 20] width 12 height 12
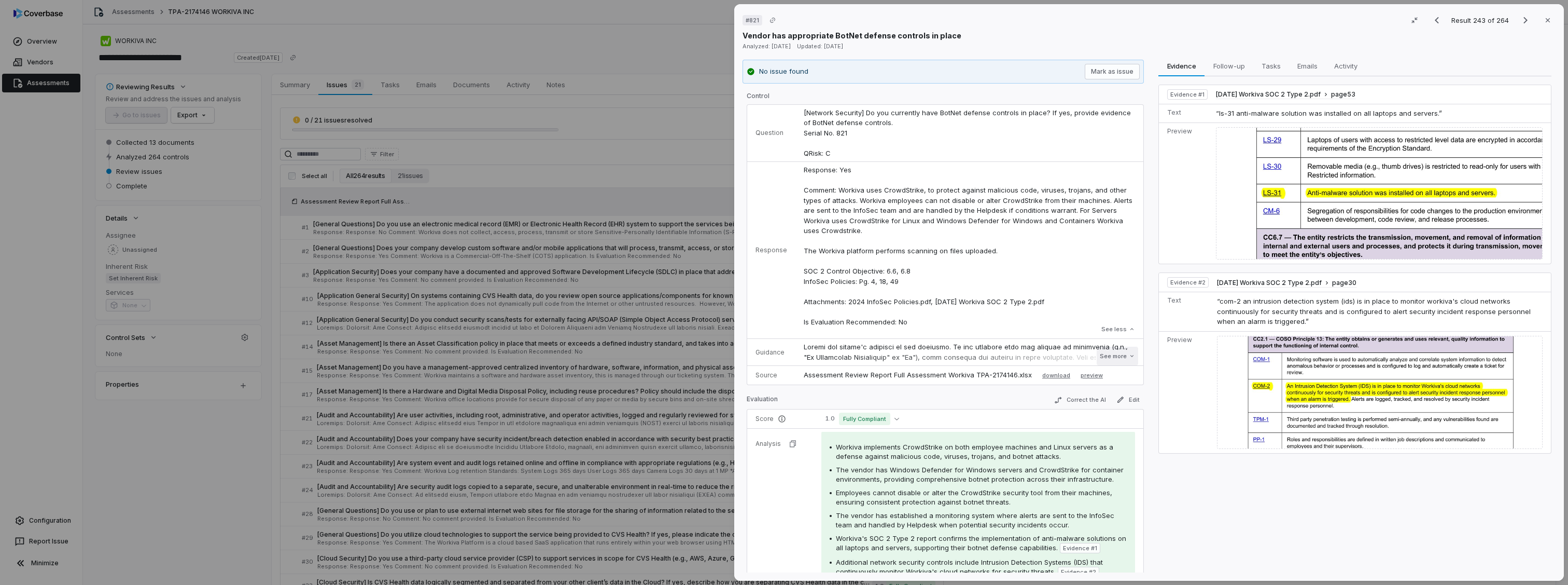
click at [1110, 354] on button "See more" at bounding box center [1118, 356] width 42 height 19
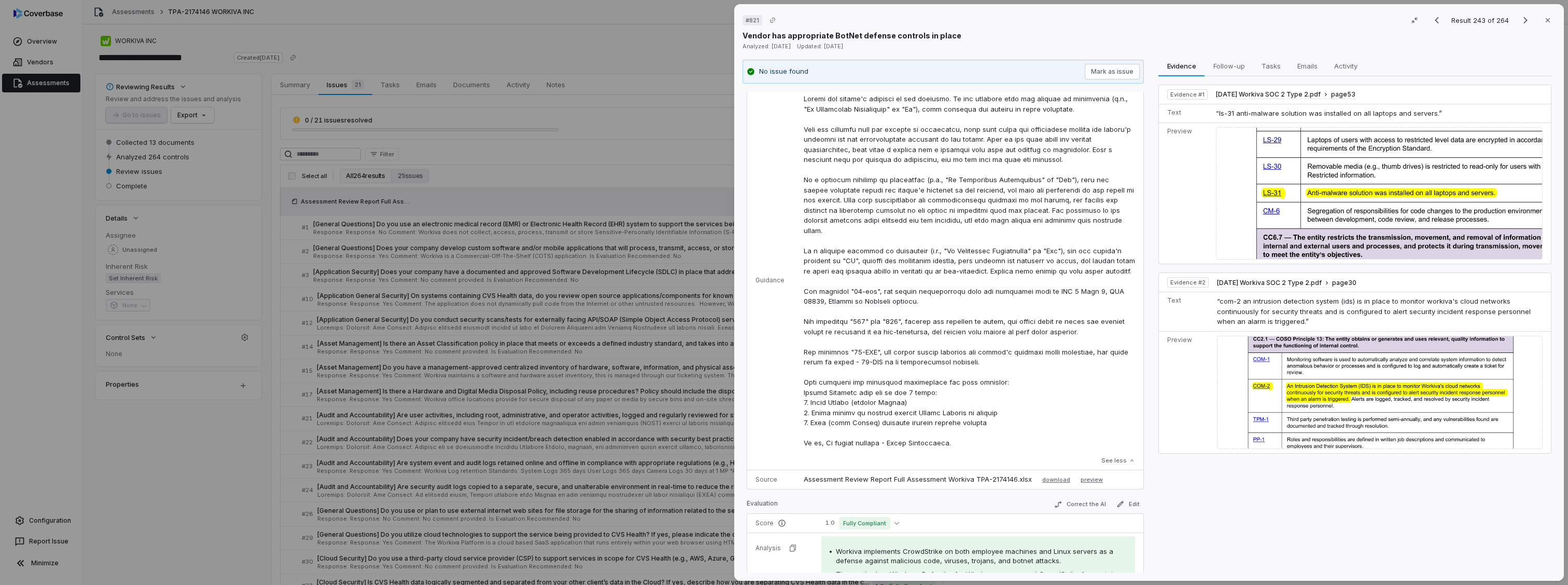
scroll to position [259, 0]
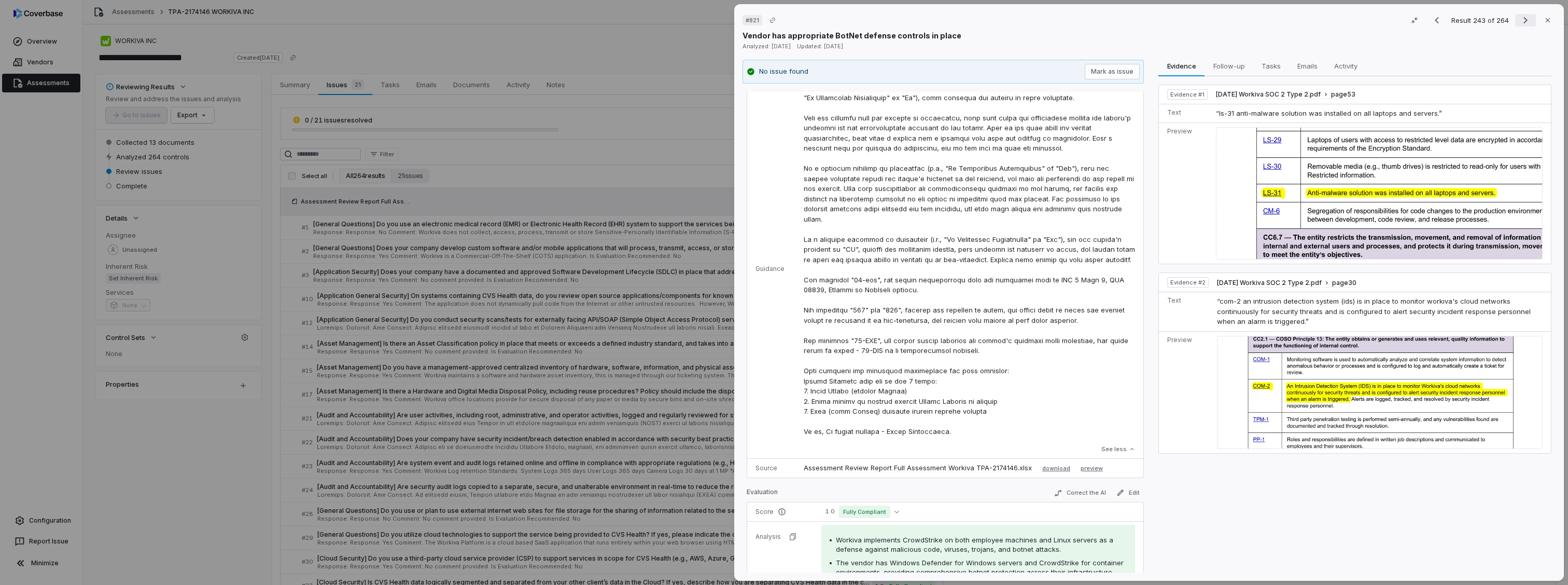
click at [1519, 21] on icon "Next result" at bounding box center [1525, 20] width 12 height 12
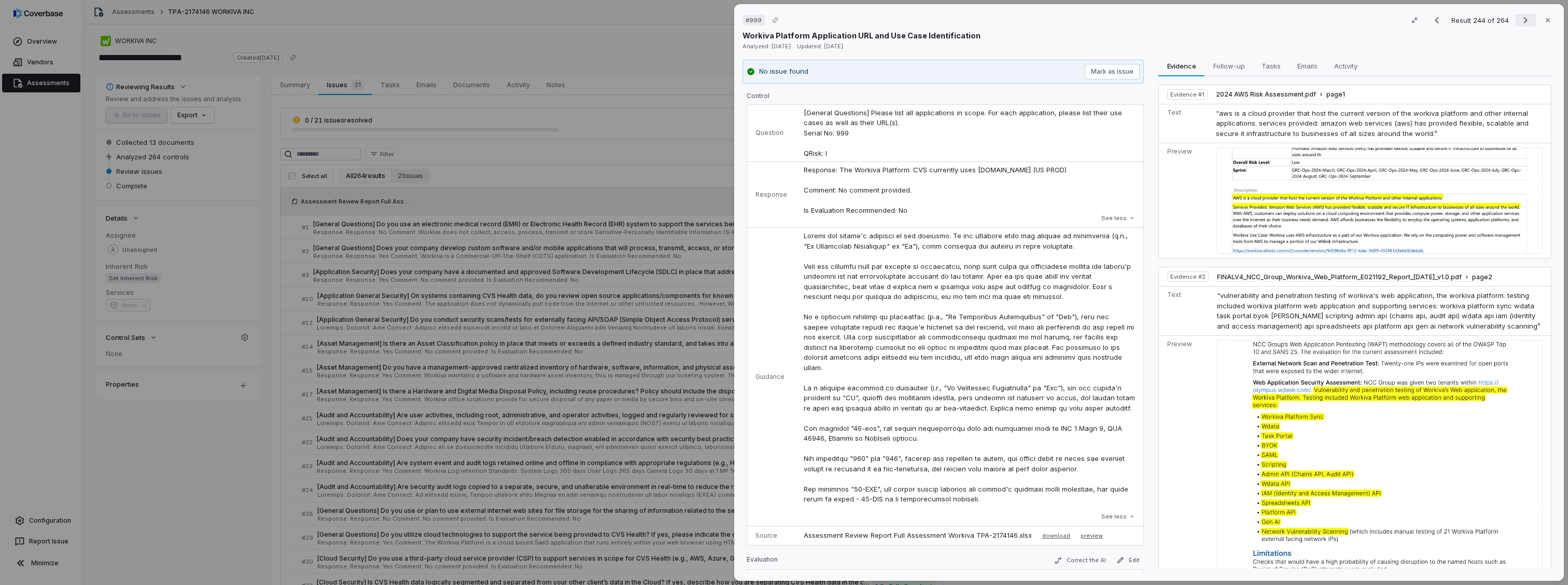
click at [1519, 20] on icon "Next result" at bounding box center [1525, 20] width 12 height 12
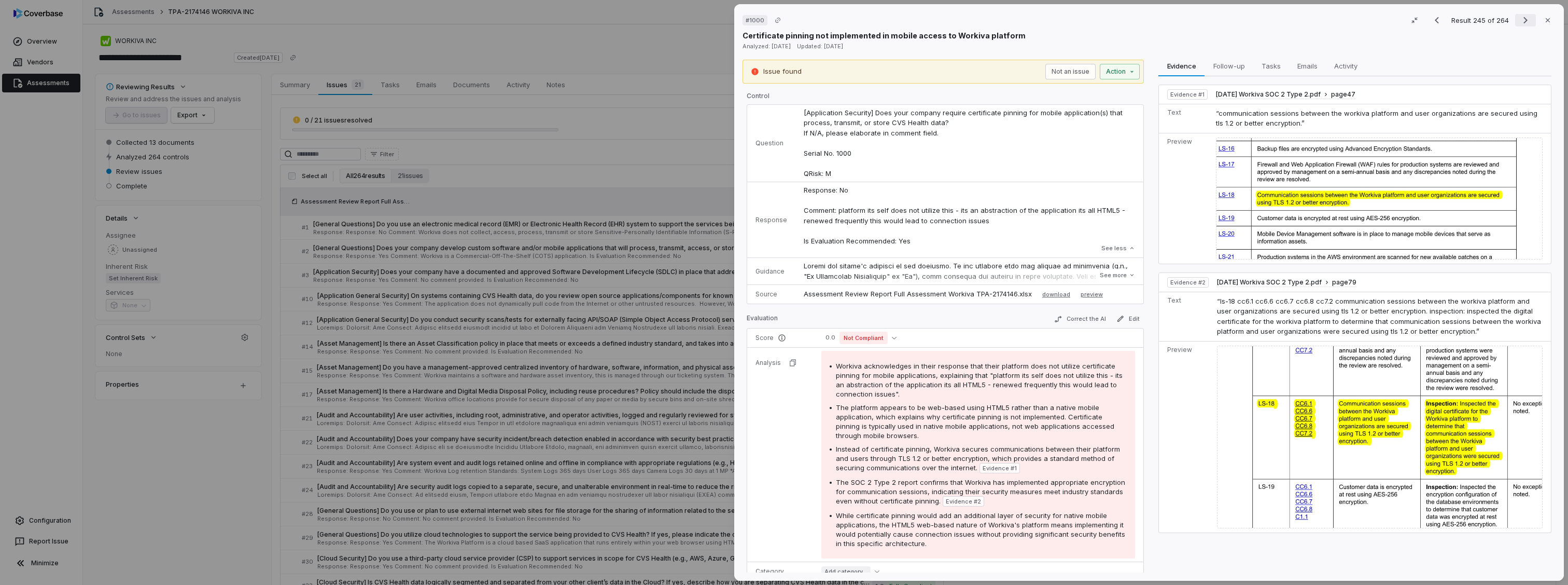
click at [1519, 20] on icon "Next result" at bounding box center [1525, 20] width 12 height 12
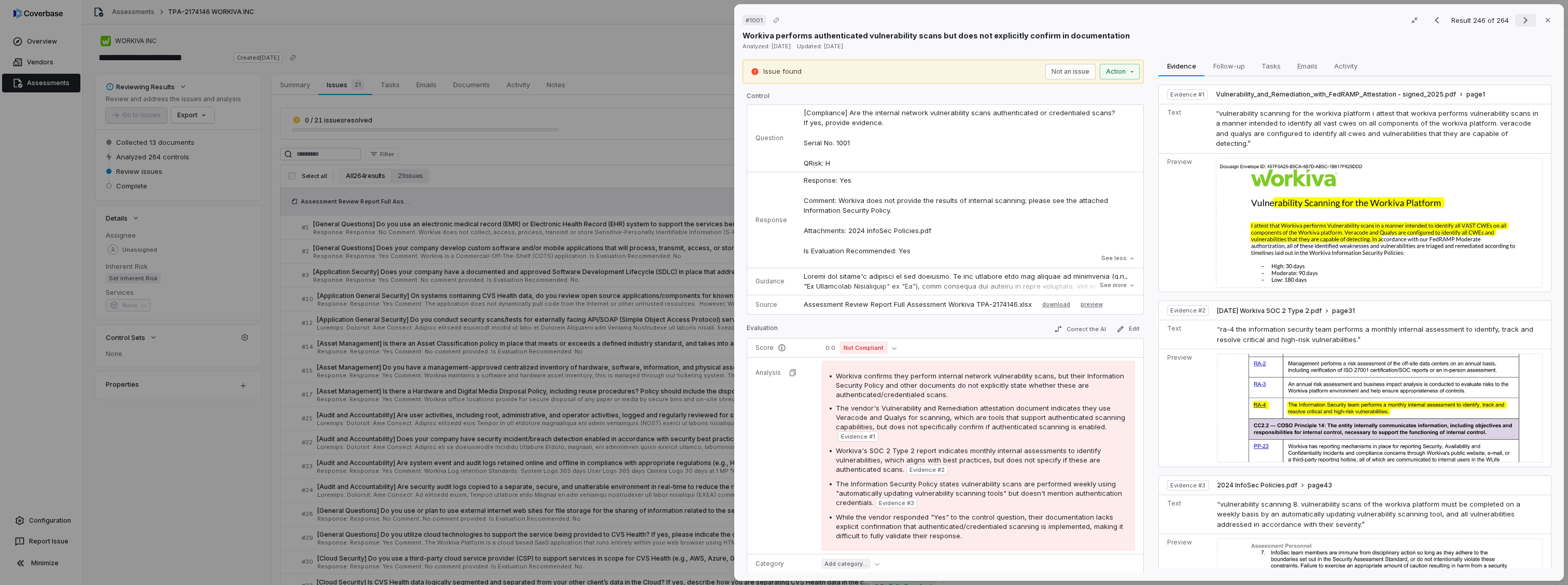
click at [1519, 20] on icon "Next result" at bounding box center [1525, 20] width 12 height 12
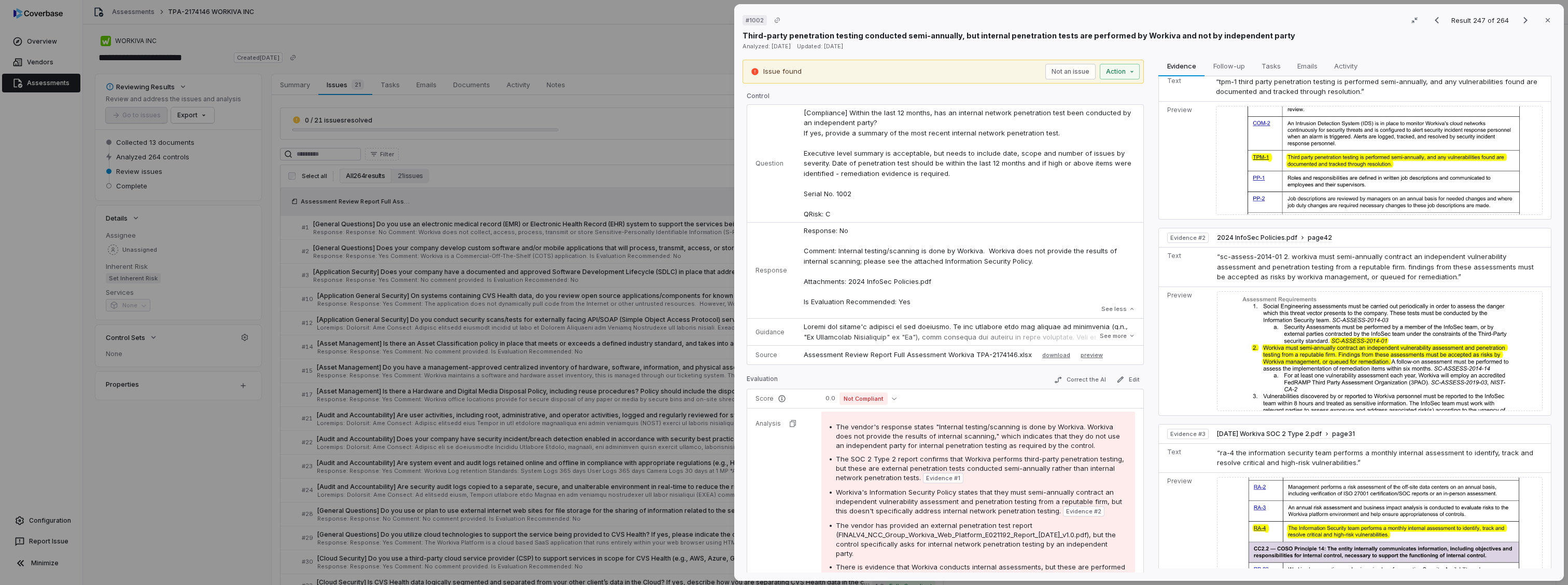
scroll to position [54, 0]
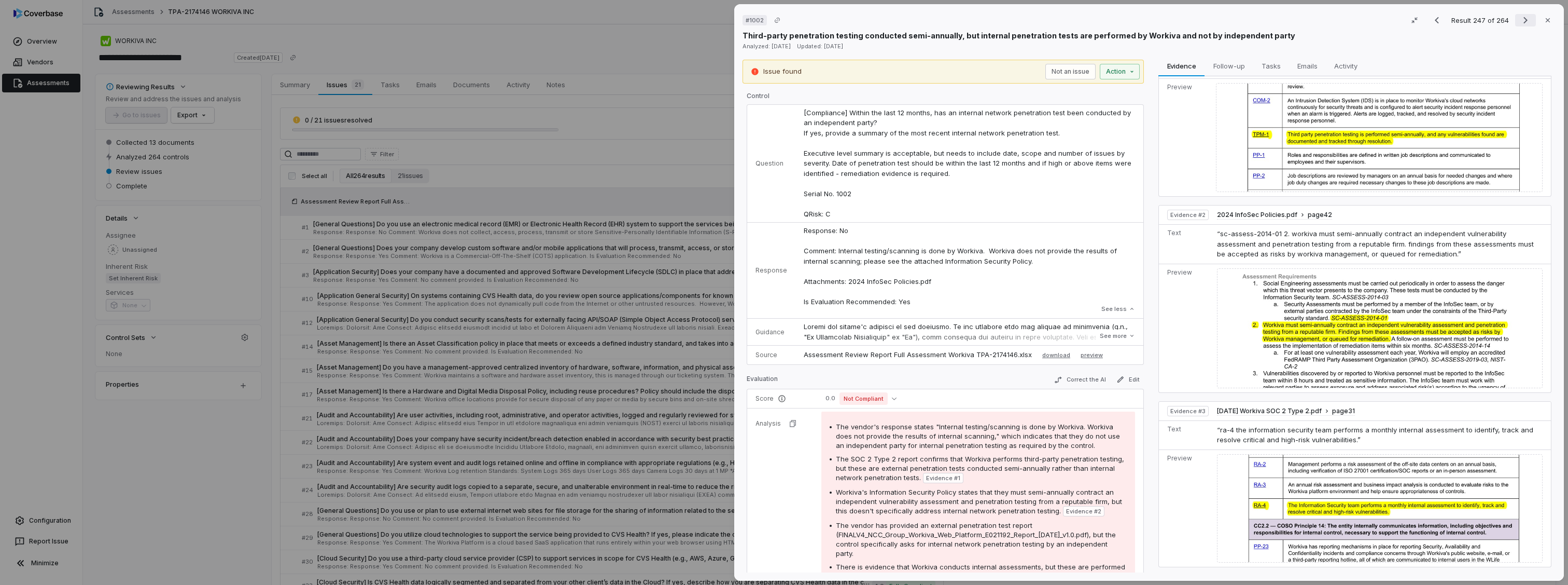
click at [1519, 17] on icon "Next result" at bounding box center [1525, 20] width 12 height 12
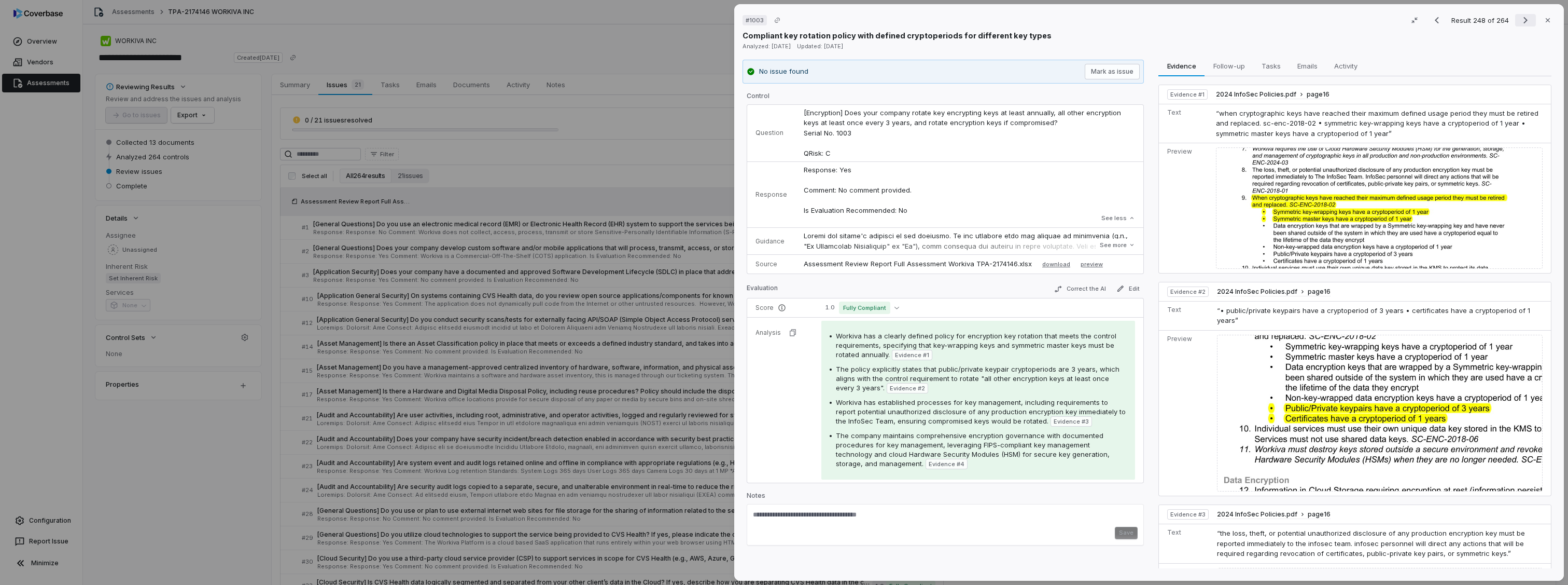
click at [1519, 17] on icon "Next result" at bounding box center [1525, 20] width 12 height 12
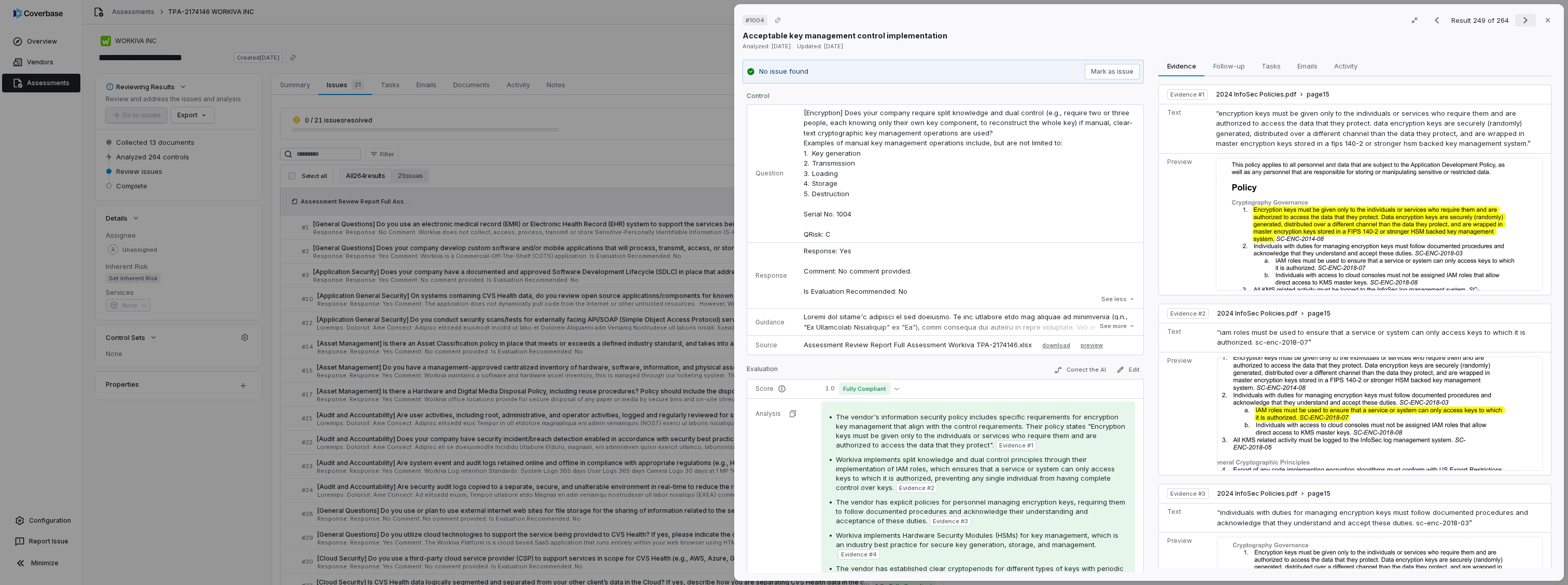
click at [1519, 17] on icon "Next result" at bounding box center [1525, 20] width 12 height 12
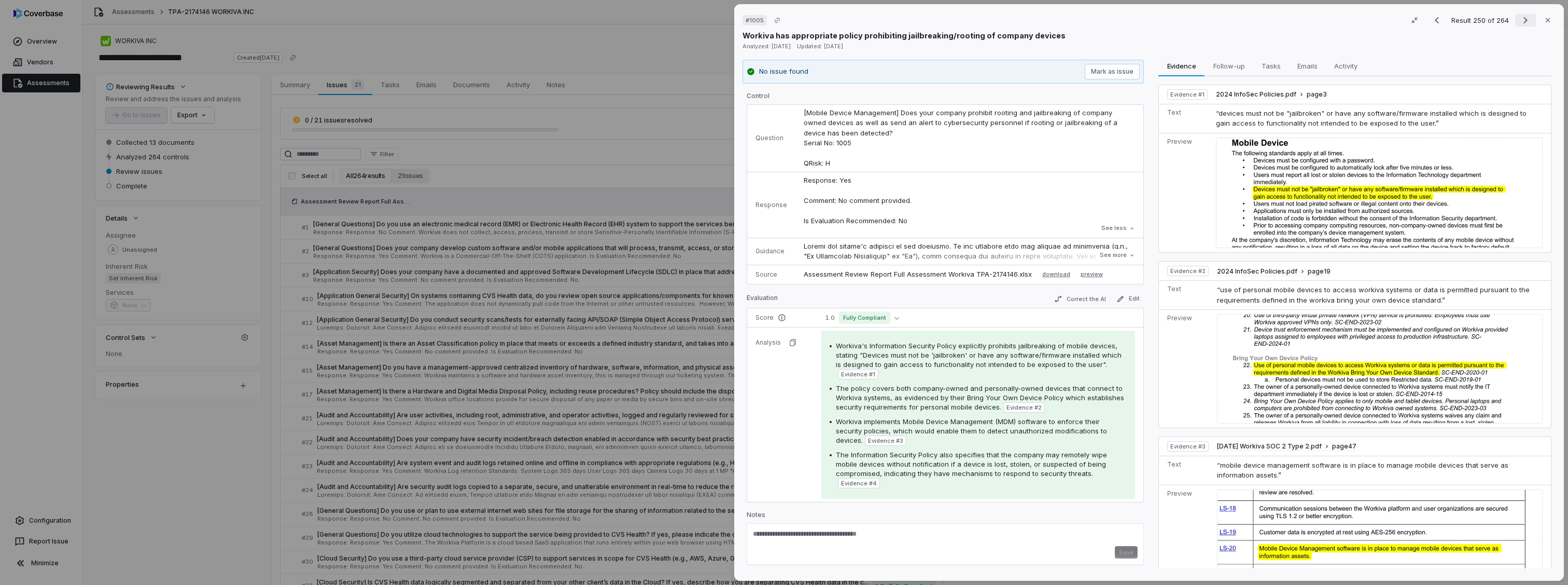
click at [1519, 17] on icon "Next result" at bounding box center [1525, 20] width 12 height 12
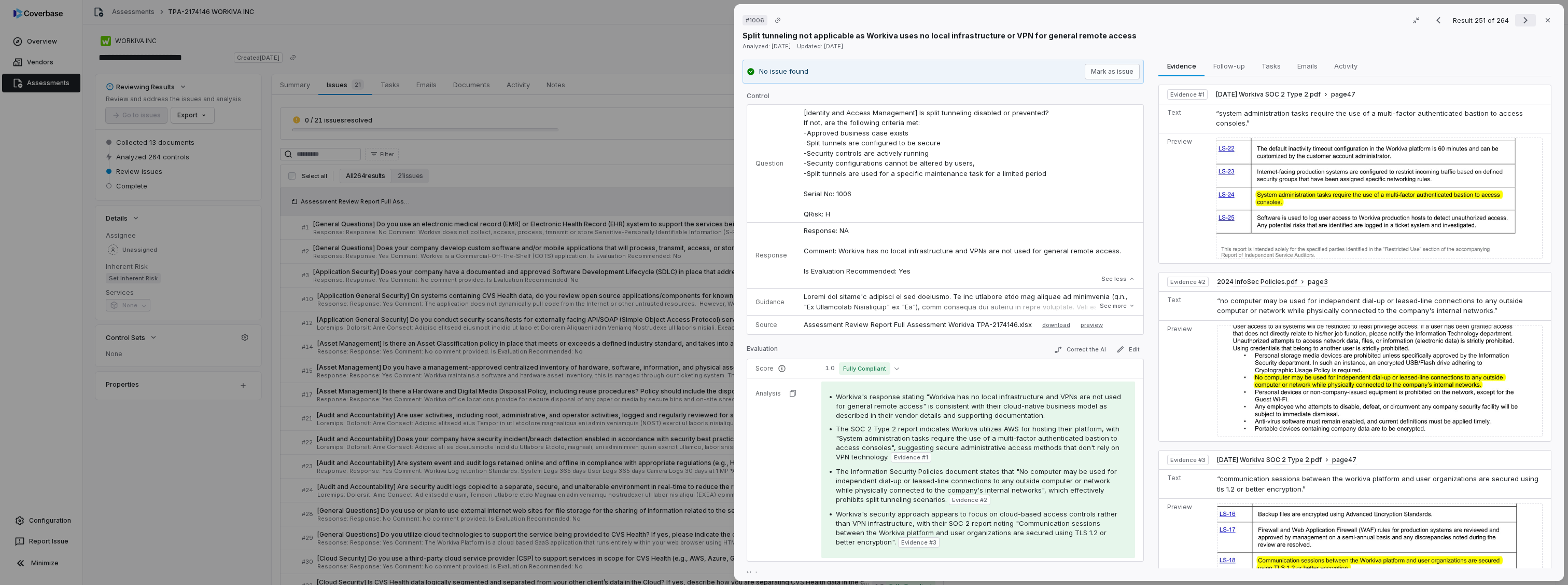
click at [1519, 17] on icon "Next result" at bounding box center [1525, 20] width 12 height 12
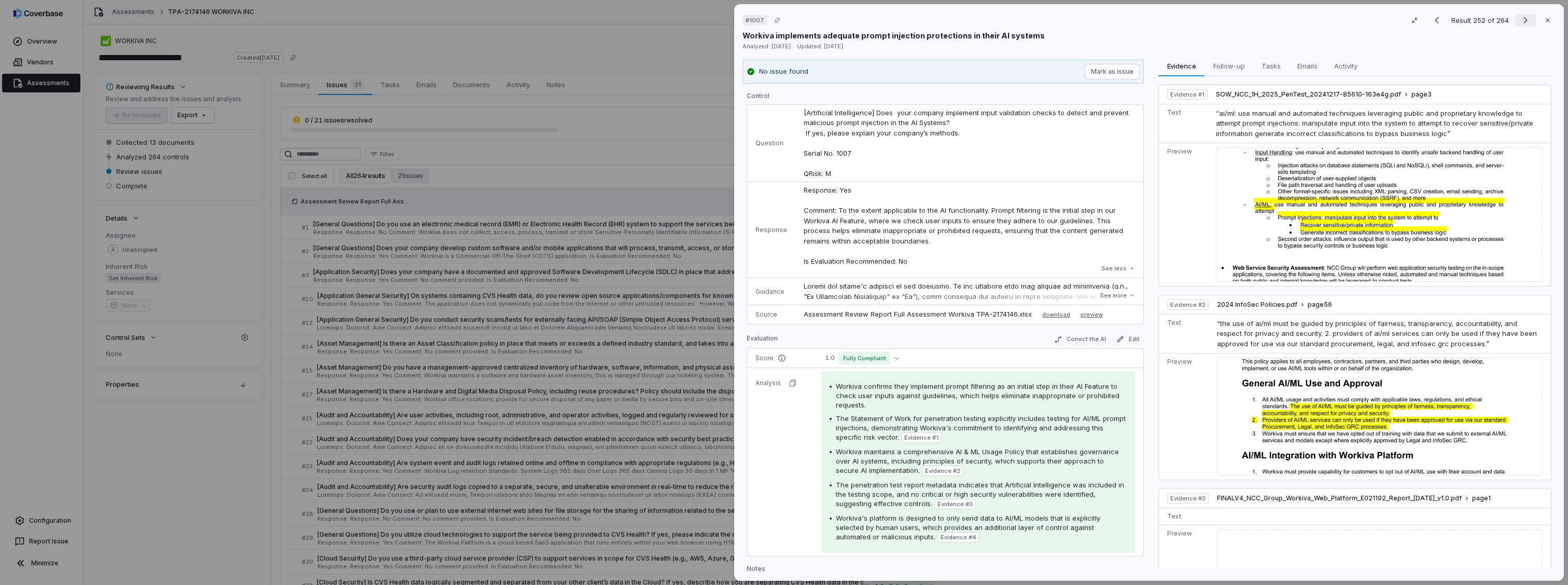
click at [1519, 17] on icon "Next result" at bounding box center [1525, 20] width 12 height 12
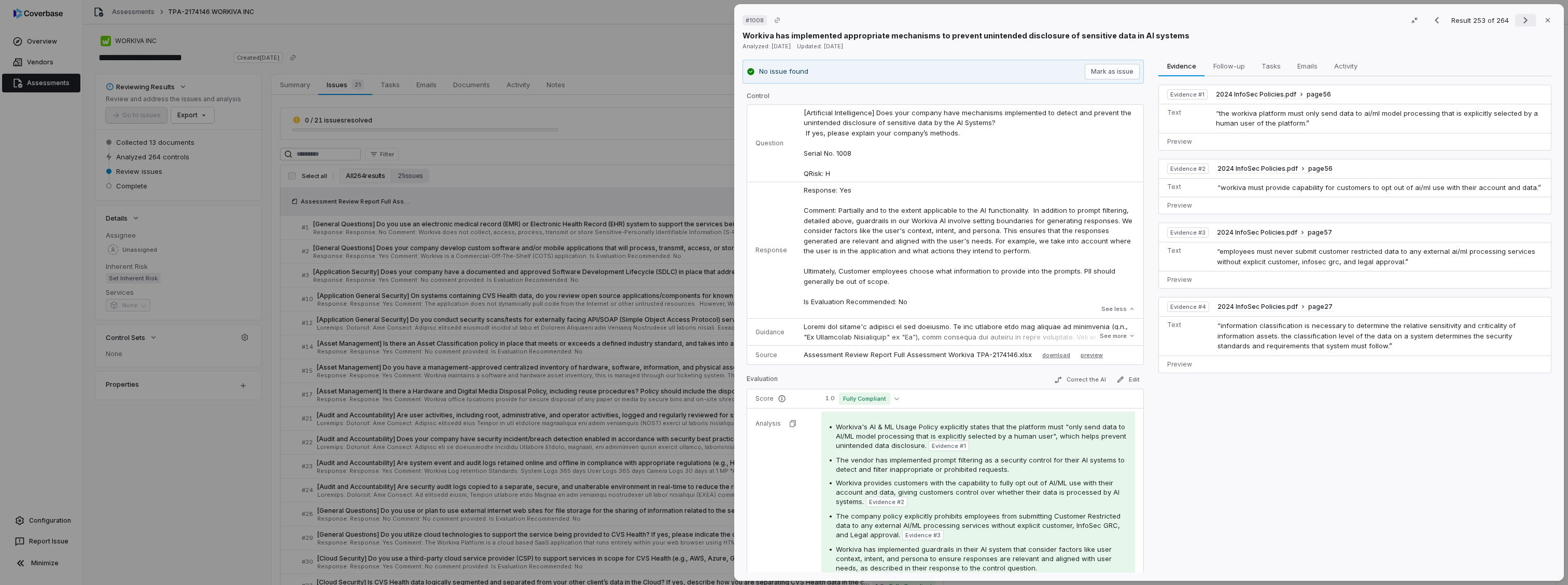
click at [1519, 17] on icon "Next result" at bounding box center [1525, 20] width 12 height 12
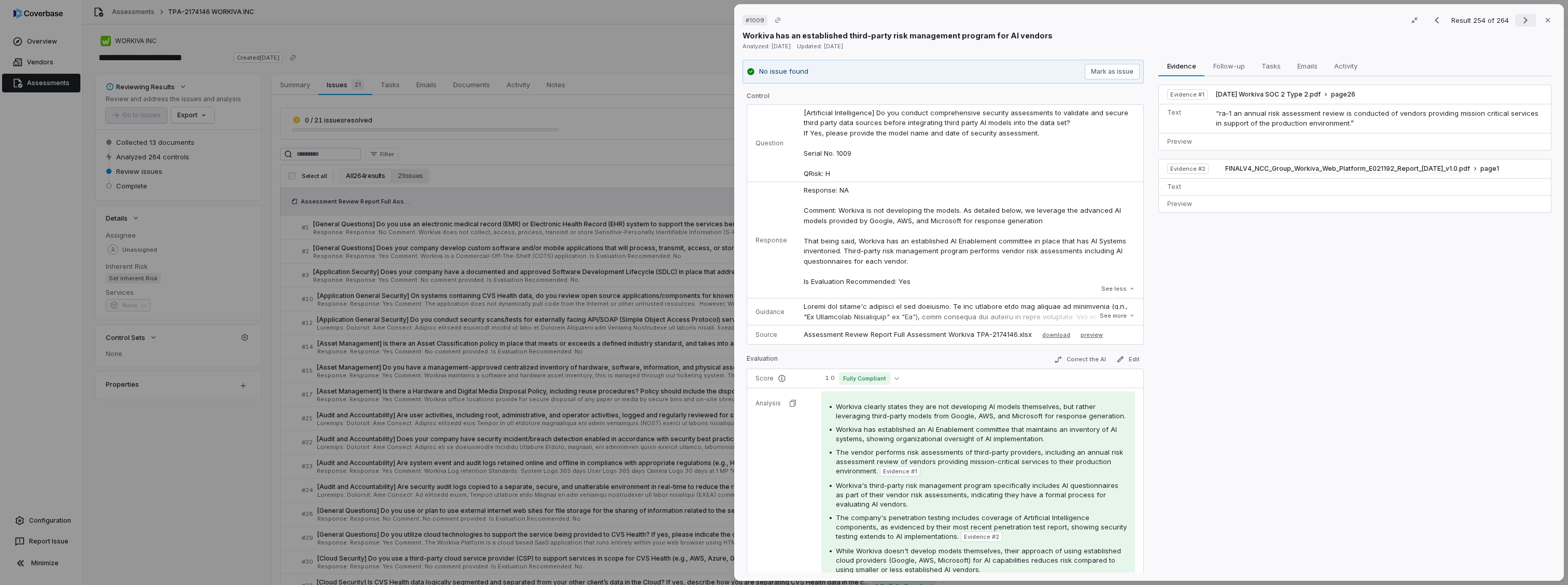
click at [1519, 17] on icon "Next result" at bounding box center [1525, 20] width 12 height 12
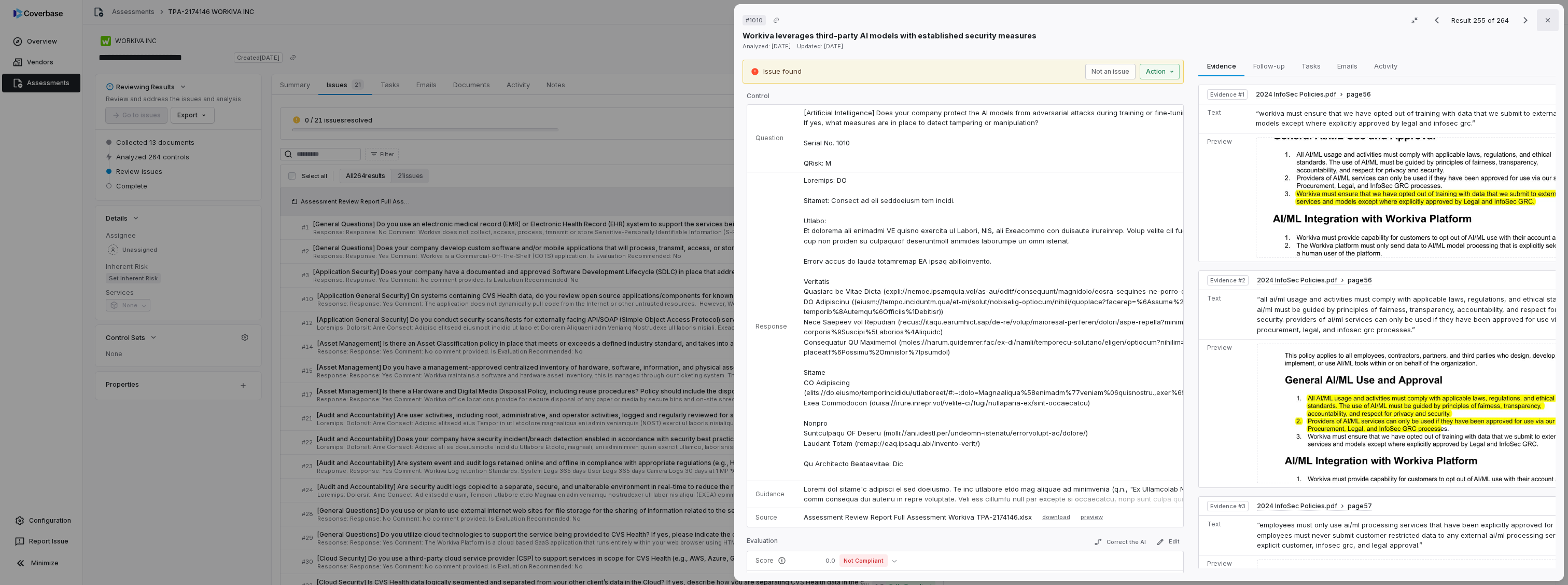
click at [1544, 20] on icon "button" at bounding box center [1548, 20] width 9 height 9
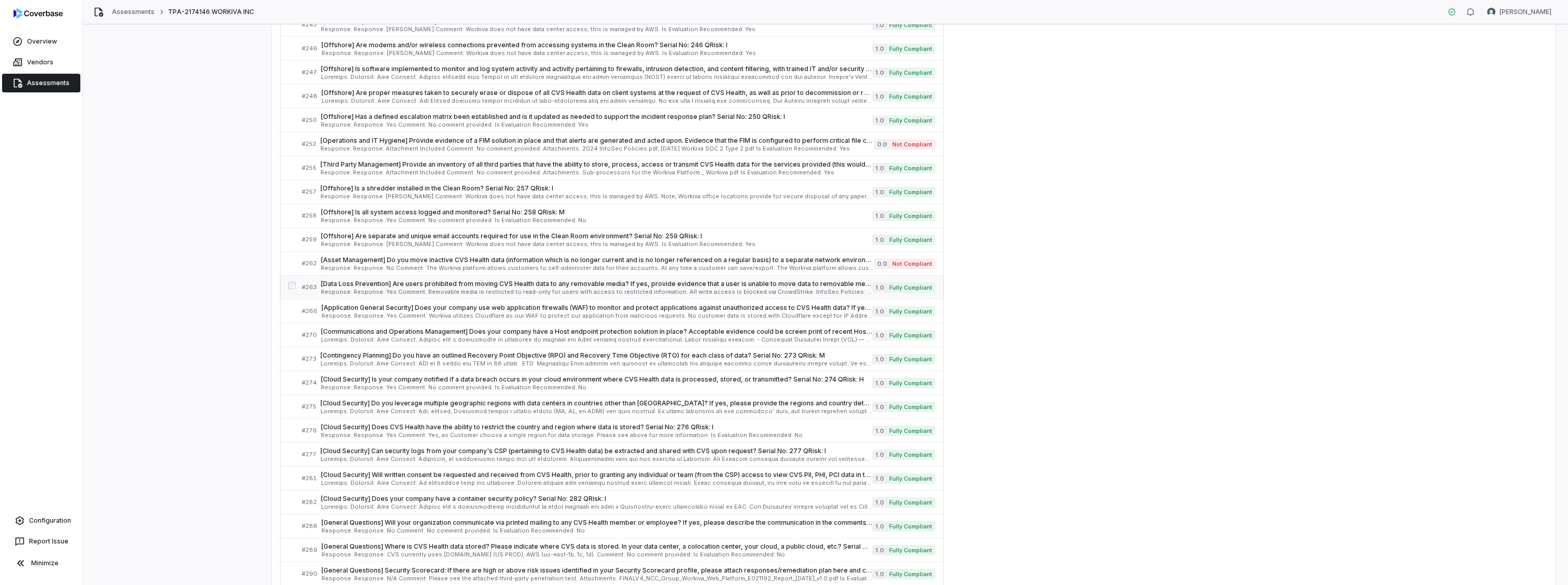
scroll to position [4048, 0]
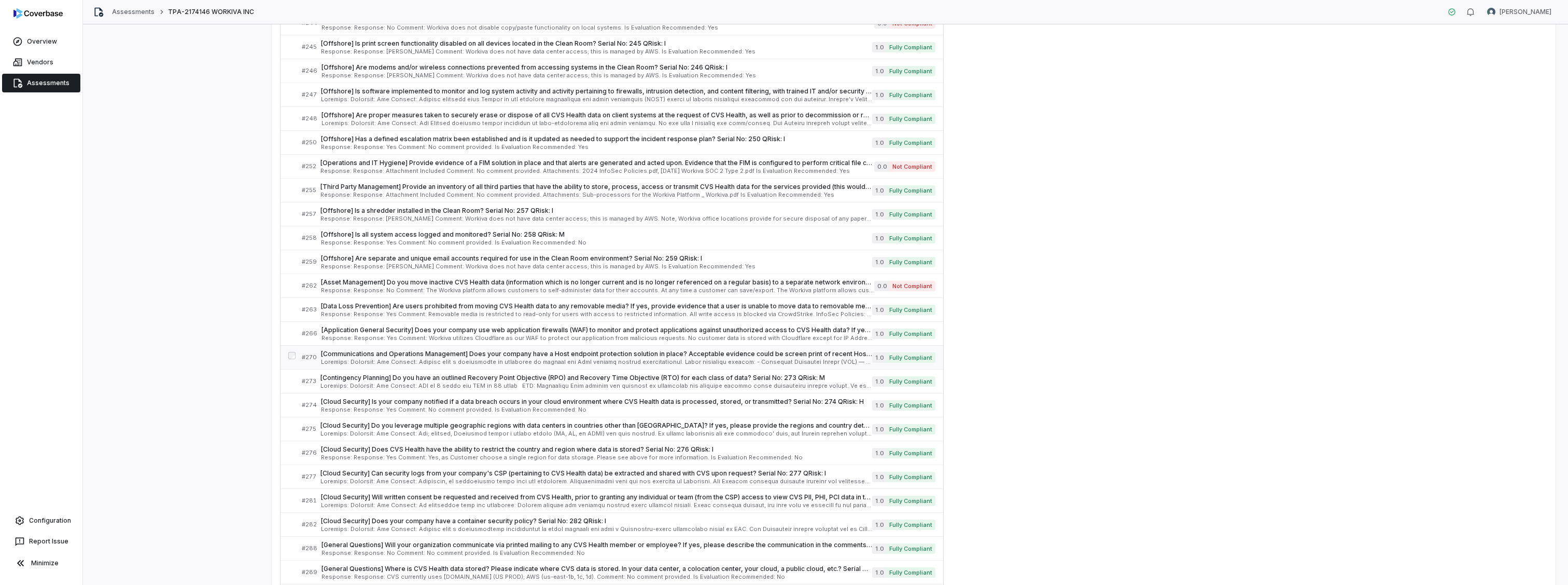
click at [354, 355] on span "[Communications and Operations Management] Does your company have a Host endpoi…" at bounding box center [596, 353] width 551 height 9
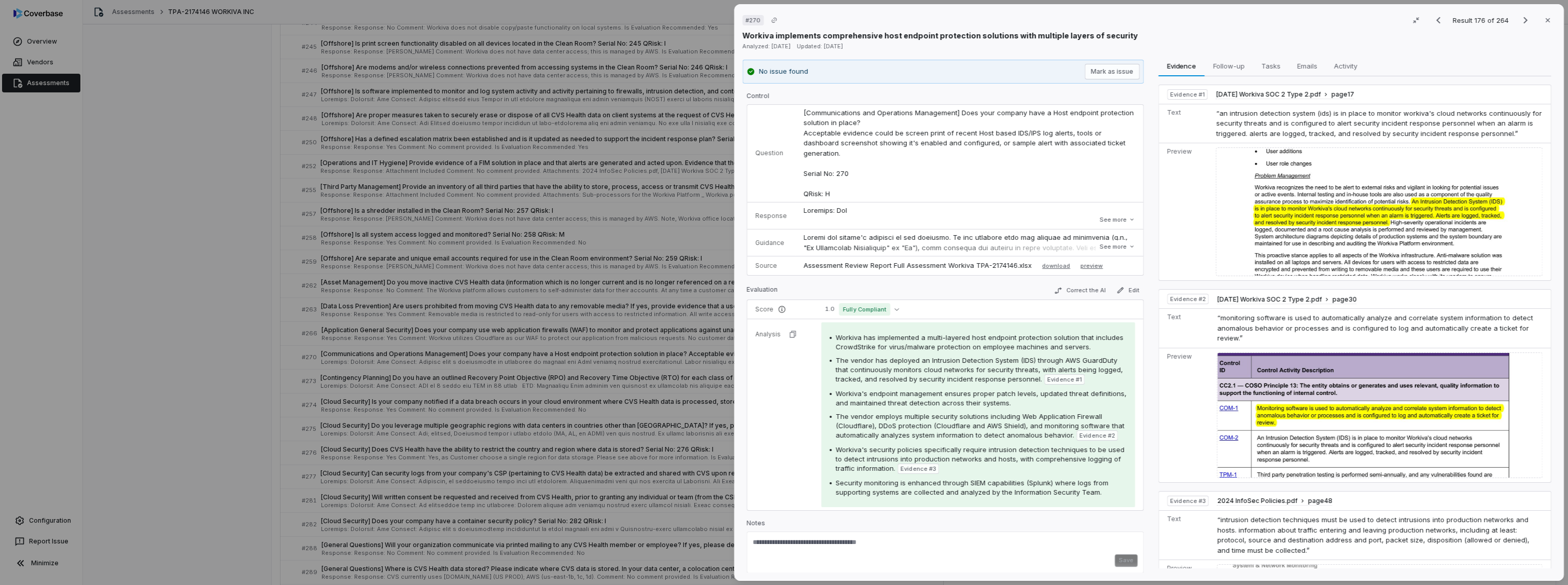
click at [154, 292] on div "# 270 Result 176 of 264 Close Workiva implements comprehensive host endpoint pr…" at bounding box center [784, 292] width 1568 height 585
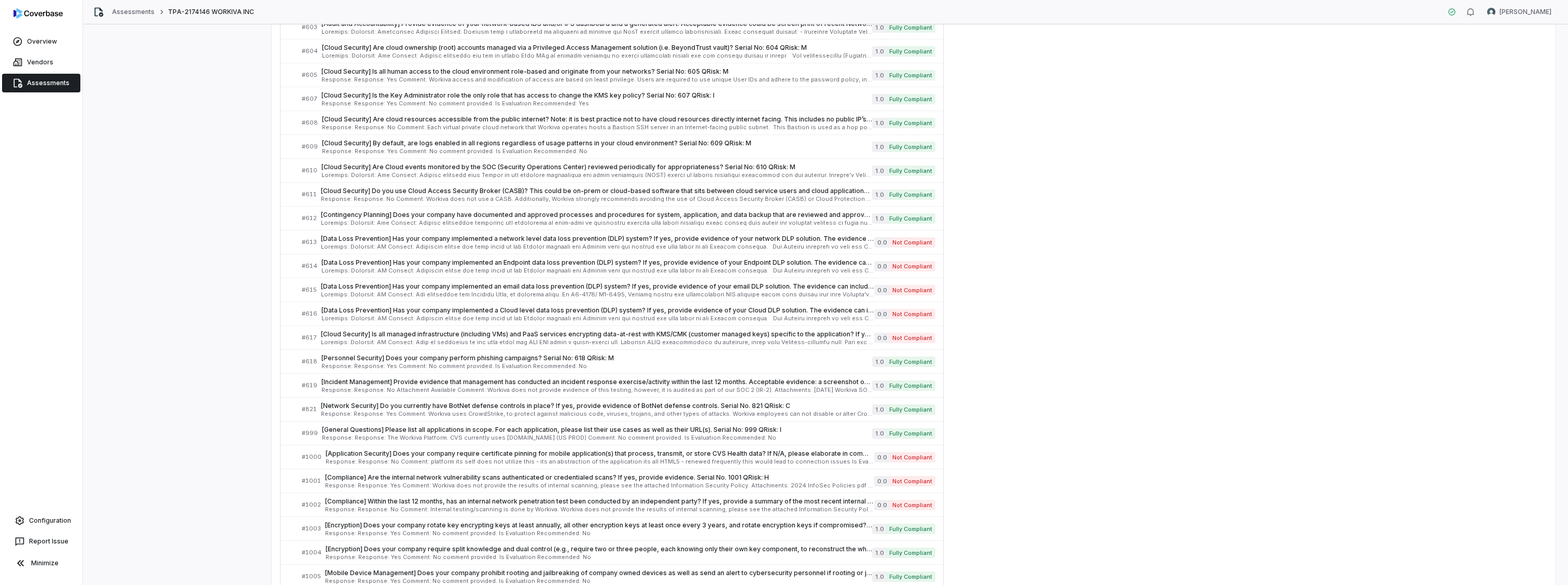
scroll to position [5606, 0]
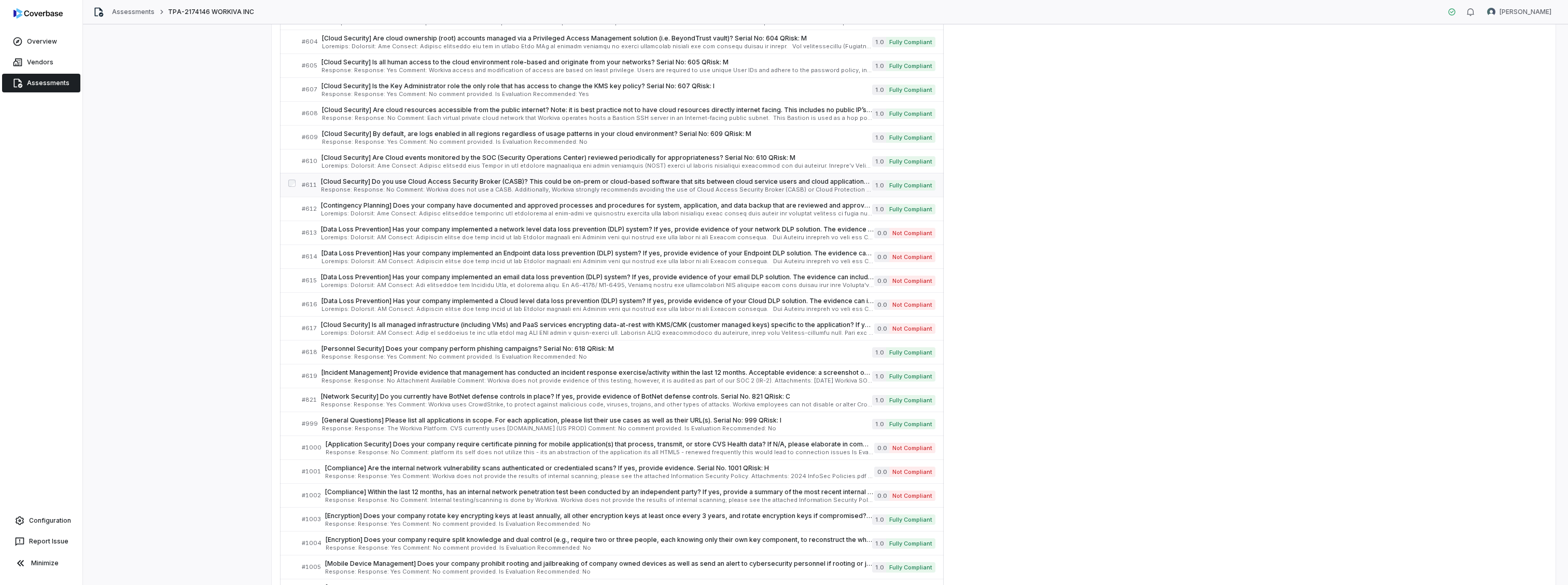
click at [357, 184] on span "[Cloud Security] Do you use Cloud Access Security Broker (CASB)? This could be …" at bounding box center [596, 181] width 551 height 9
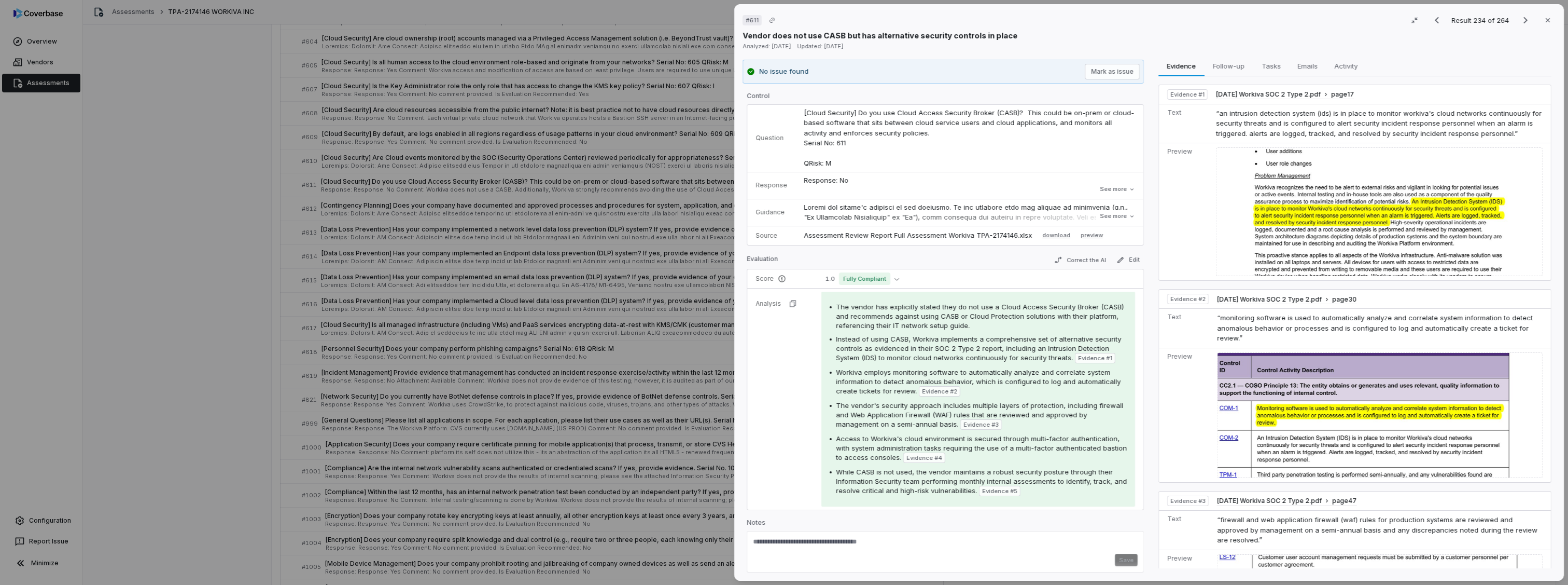
click at [245, 233] on div "# 611 Result 234 of 264 Close Vendor does not use CASB but has alternative secu…" at bounding box center [784, 292] width 1568 height 585
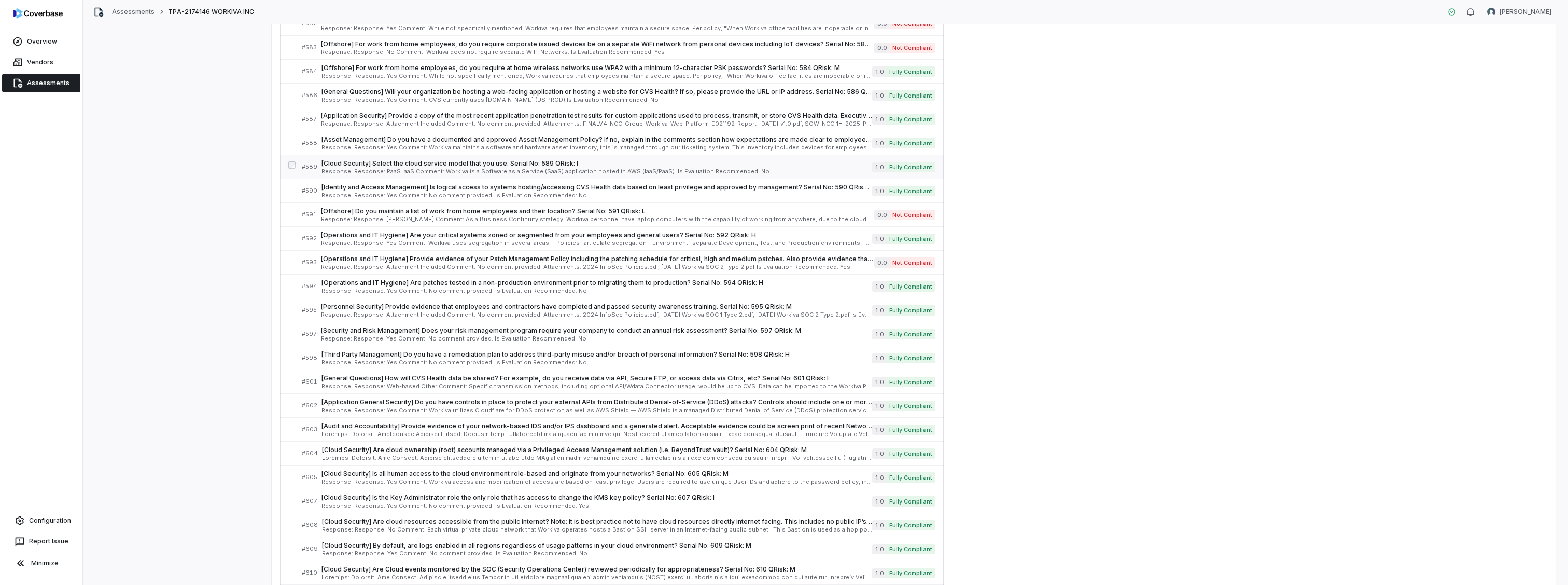
scroll to position [5191, 0]
click at [345, 216] on span "[Offshore] Do you maintain a list of work from home employees and their locatio…" at bounding box center [597, 214] width 553 height 9
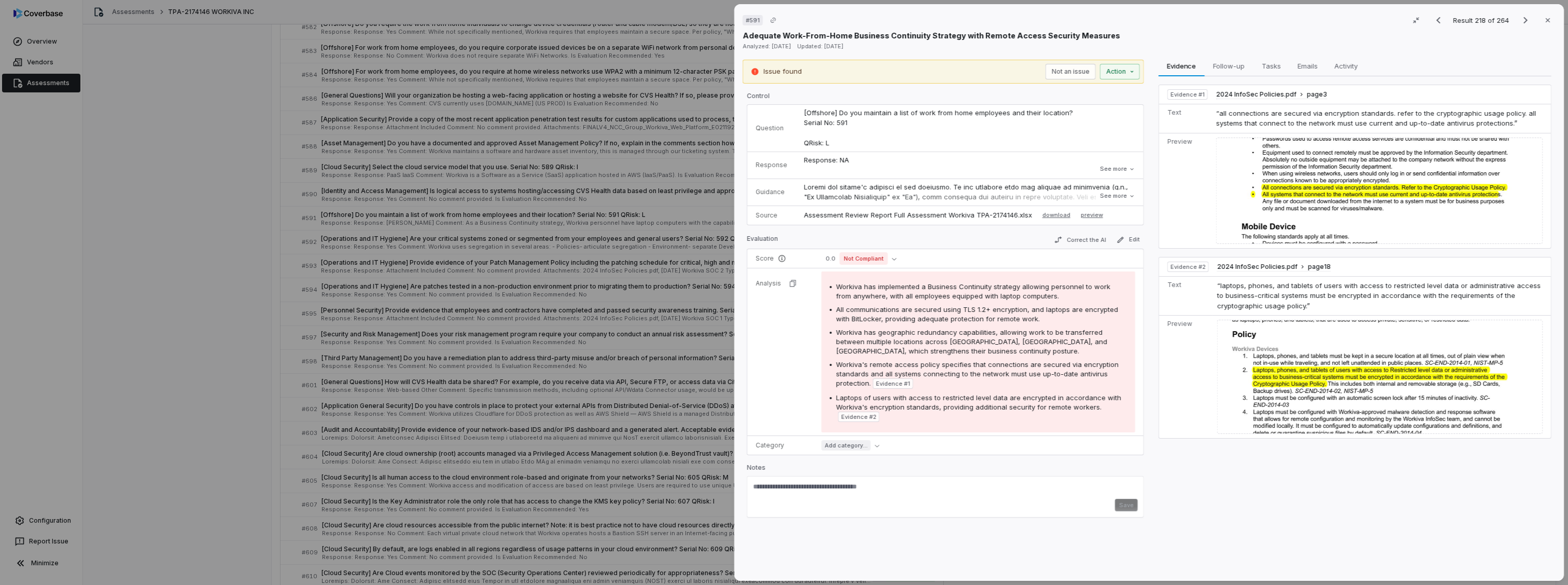
click at [257, 281] on div "# 591 Result 218 of 264 Close Adequate Work-From-Home Business Continuity Strat…" at bounding box center [784, 292] width 1568 height 585
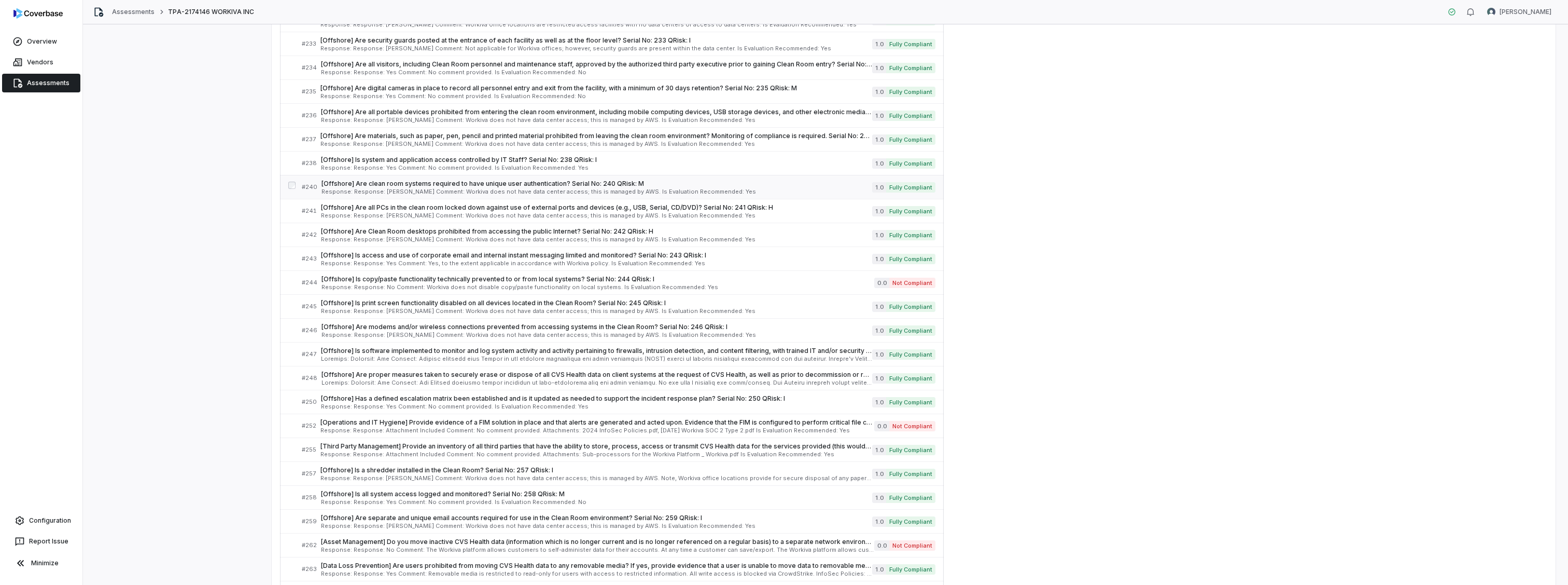
scroll to position [3426, 0]
